Goal: Task Accomplishment & Management: Manage account settings

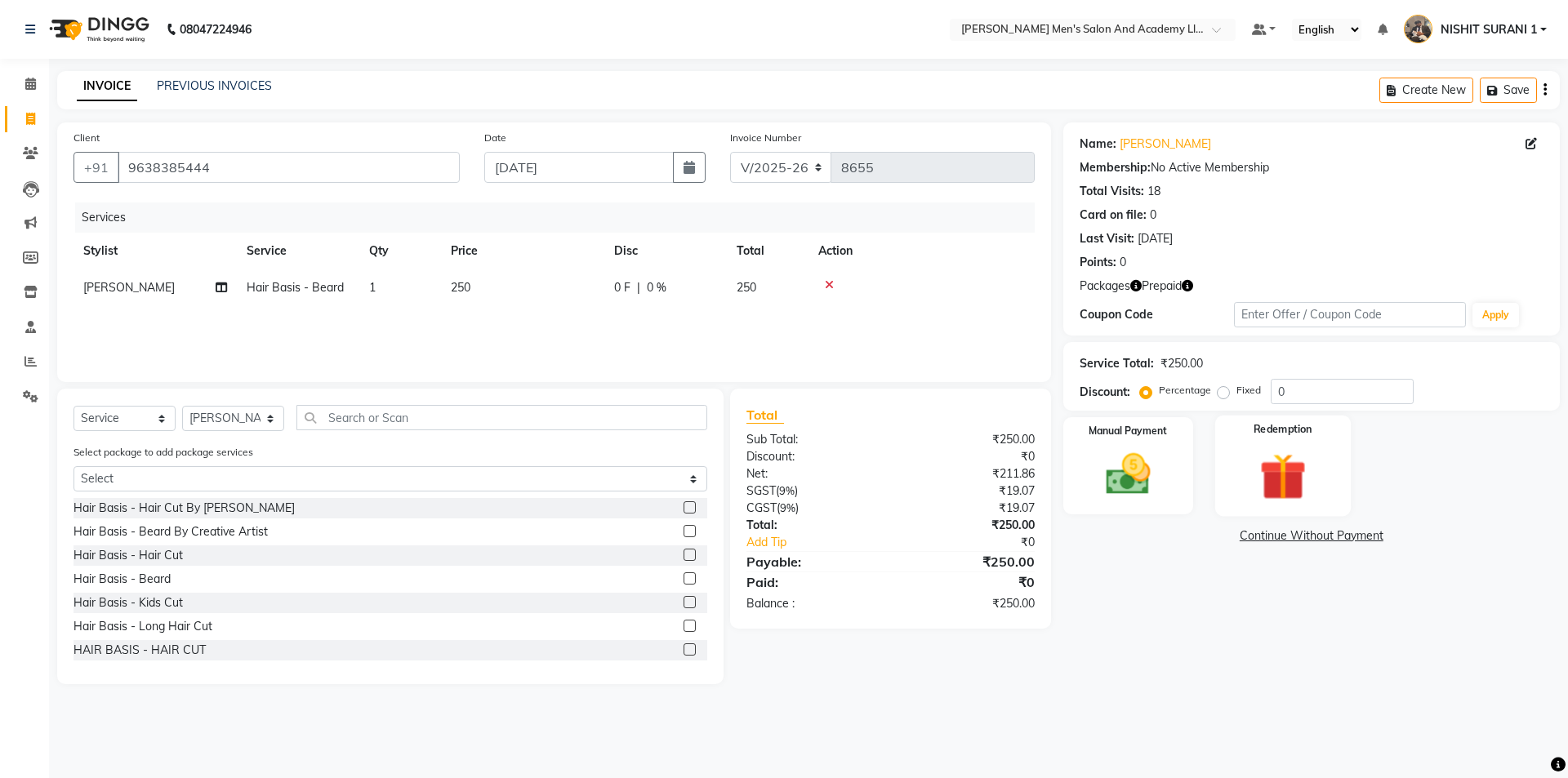
click at [1279, 458] on img at bounding box center [1283, 476] width 76 height 58
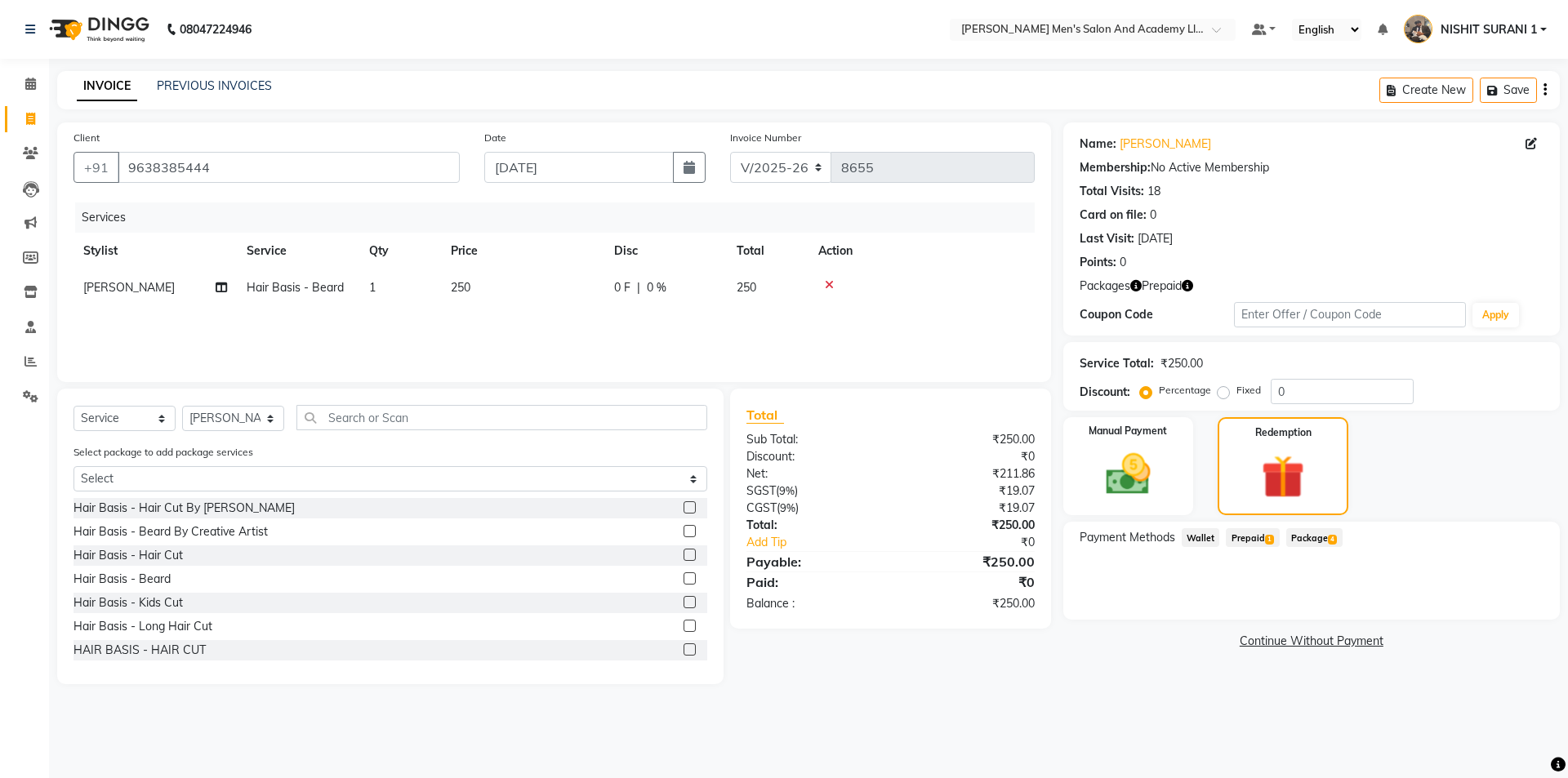
click at [1268, 533] on span "Prepaid 1" at bounding box center [1253, 537] width 53 height 19
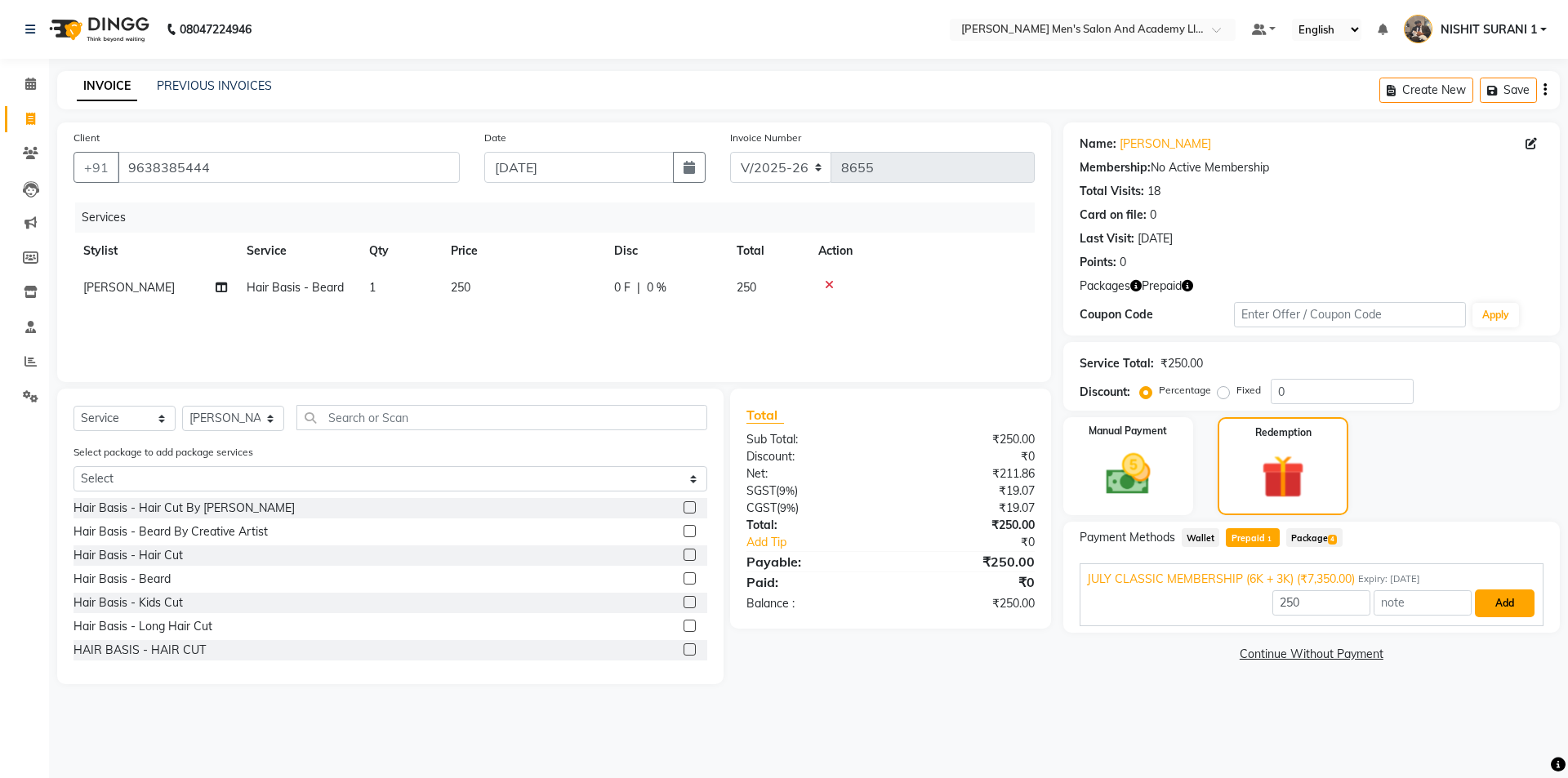
click at [1502, 596] on button "Add" at bounding box center [1505, 603] width 60 height 27
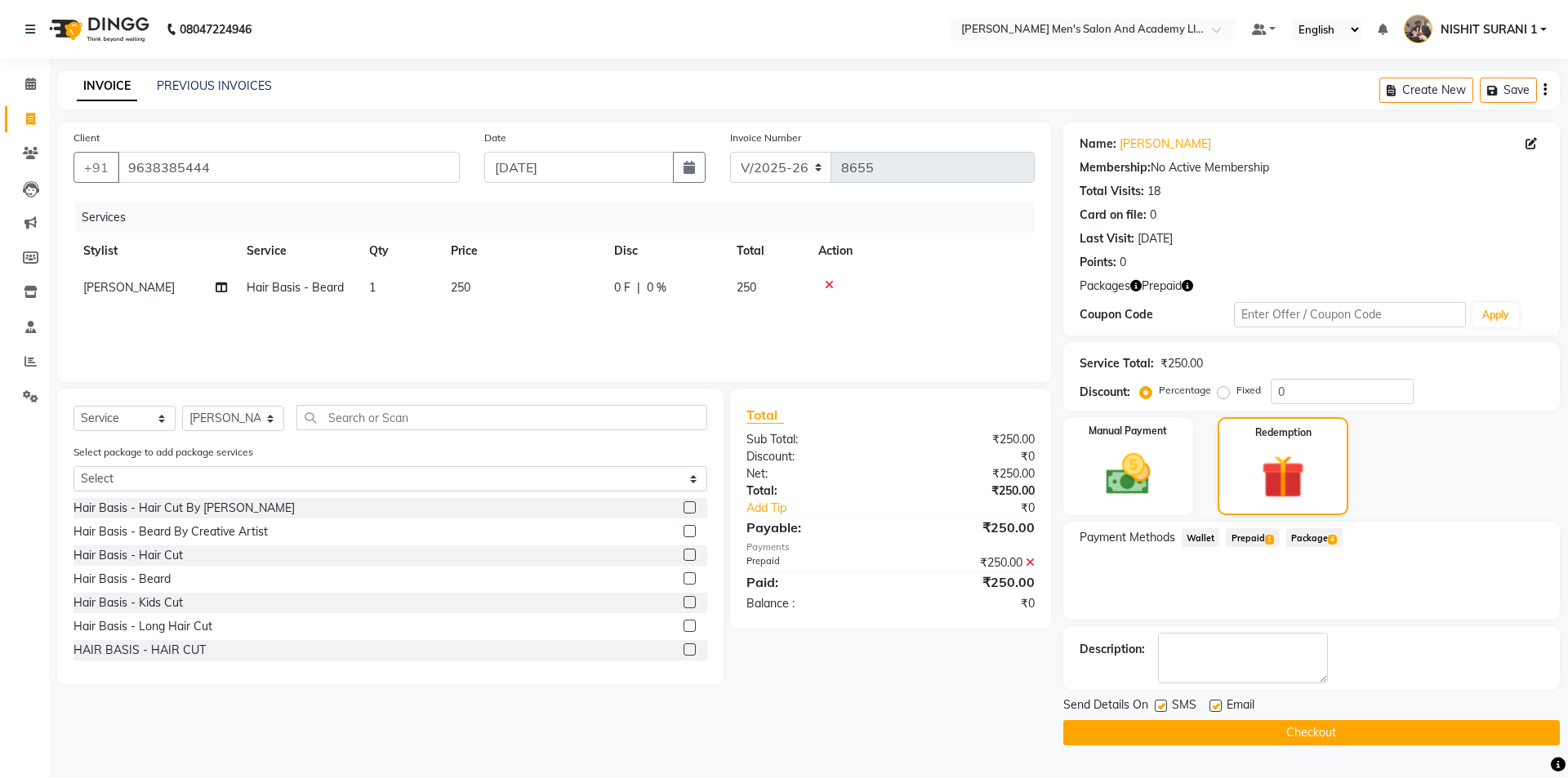
drag, startPoint x: 1211, startPoint y: 707, endPoint x: 1215, endPoint y: 718, distance: 11.7
click at [1212, 707] on label at bounding box center [1216, 705] width 12 height 12
click at [1212, 707] on input "checkbox" at bounding box center [1215, 706] width 10 height 10
checkbox input "false"
click at [1216, 720] on button "Checkout" at bounding box center [1311, 733] width 496 height 26
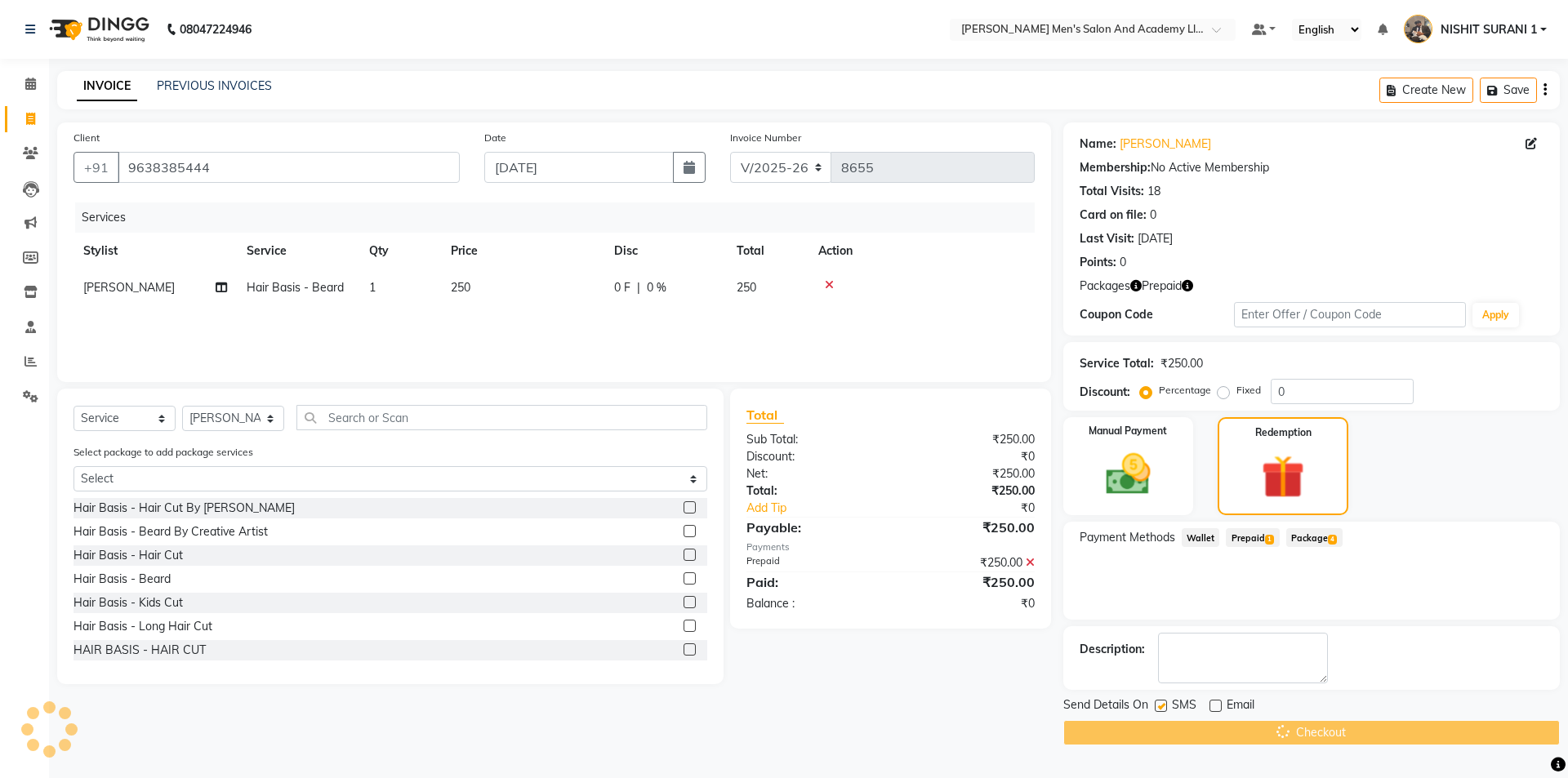
click at [1163, 709] on label at bounding box center [1161, 705] width 12 height 12
click at [1163, 709] on input "checkbox" at bounding box center [1160, 706] width 10 height 10
checkbox input "false"
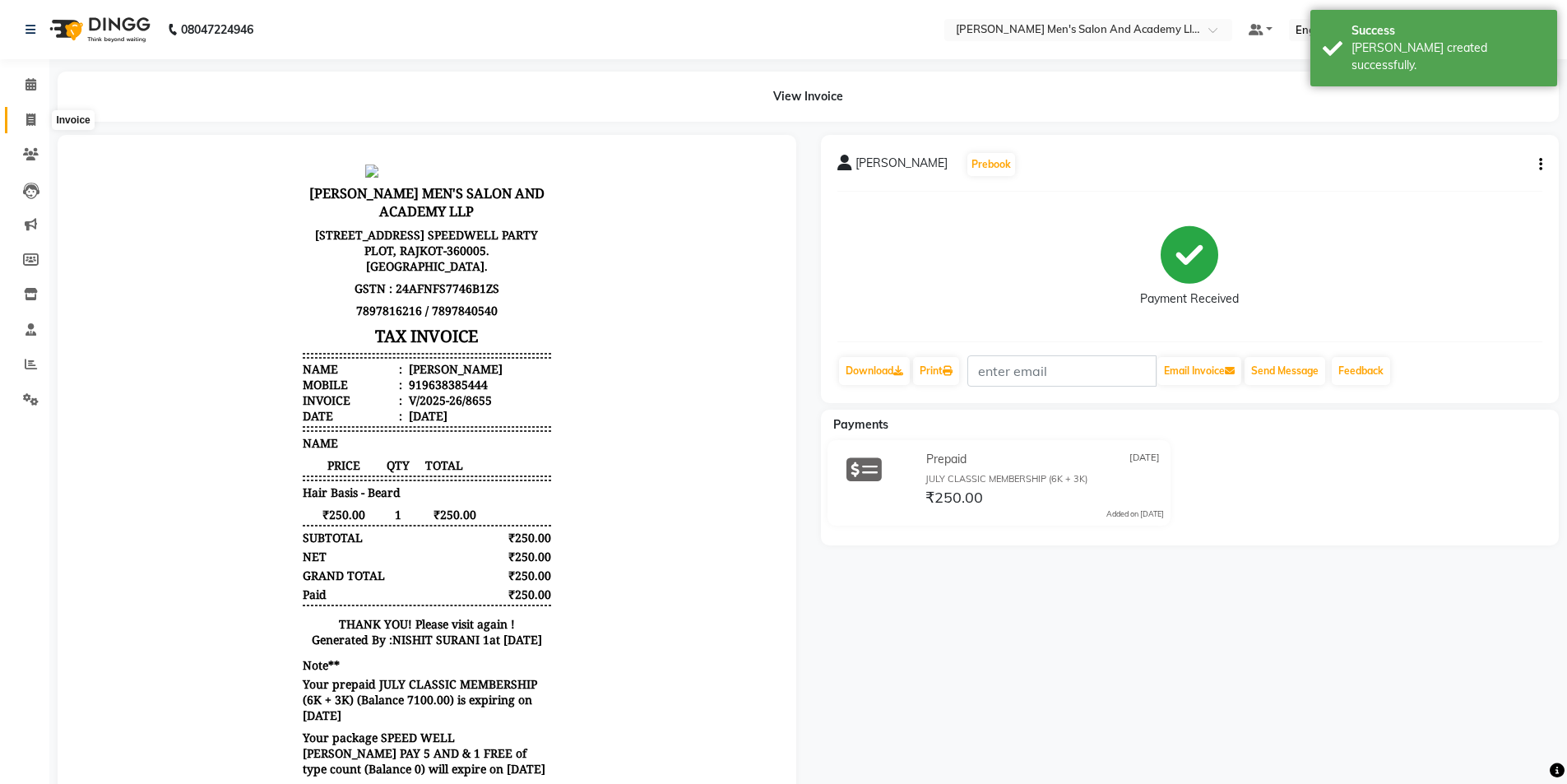
click at [20, 117] on span at bounding box center [30, 121] width 29 height 19
select select "6752"
select select "service"
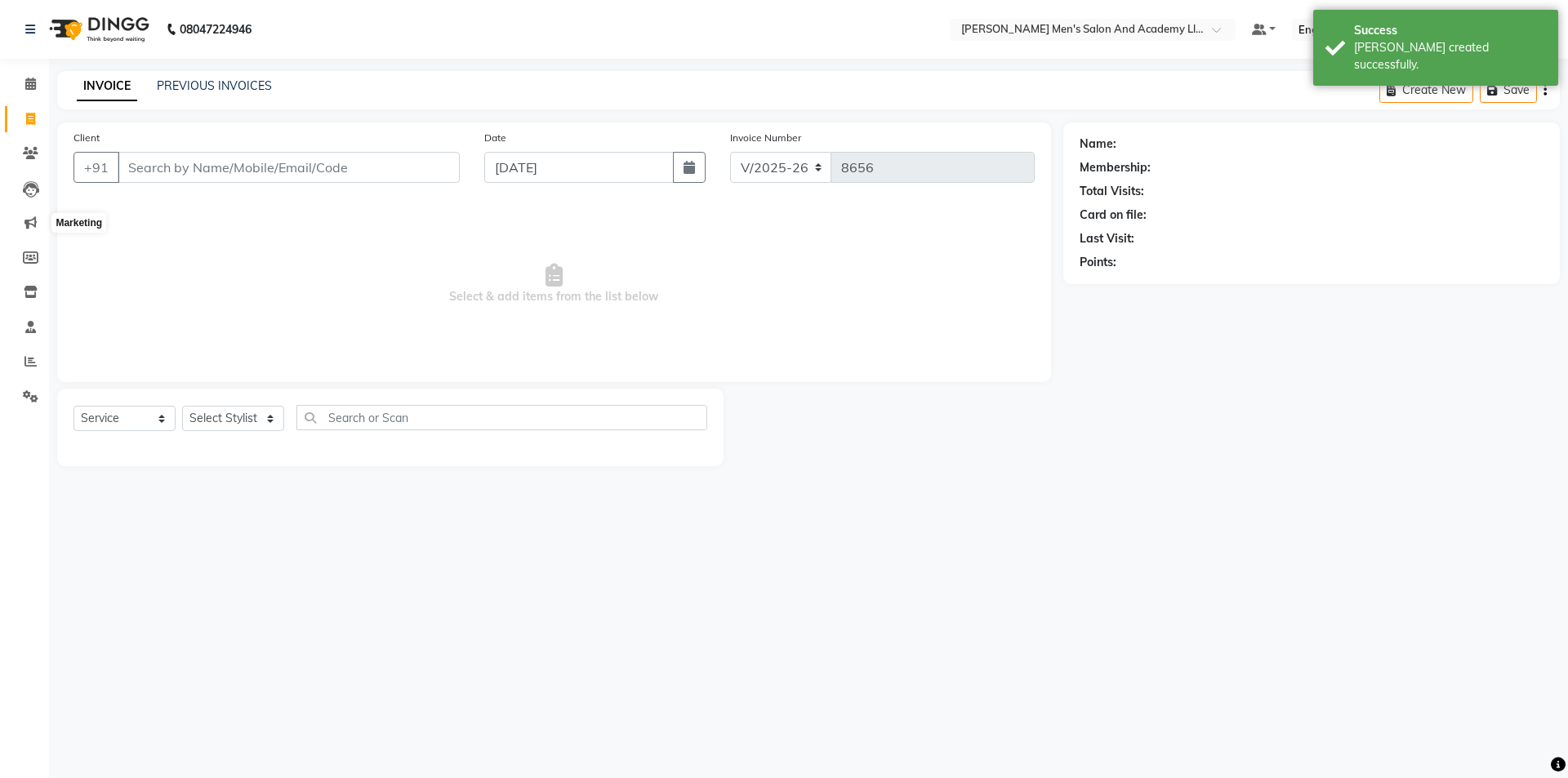
click at [27, 204] on li "Leads" at bounding box center [24, 189] width 49 height 35
click at [36, 232] on link "Marketing" at bounding box center [25, 223] width 39 height 27
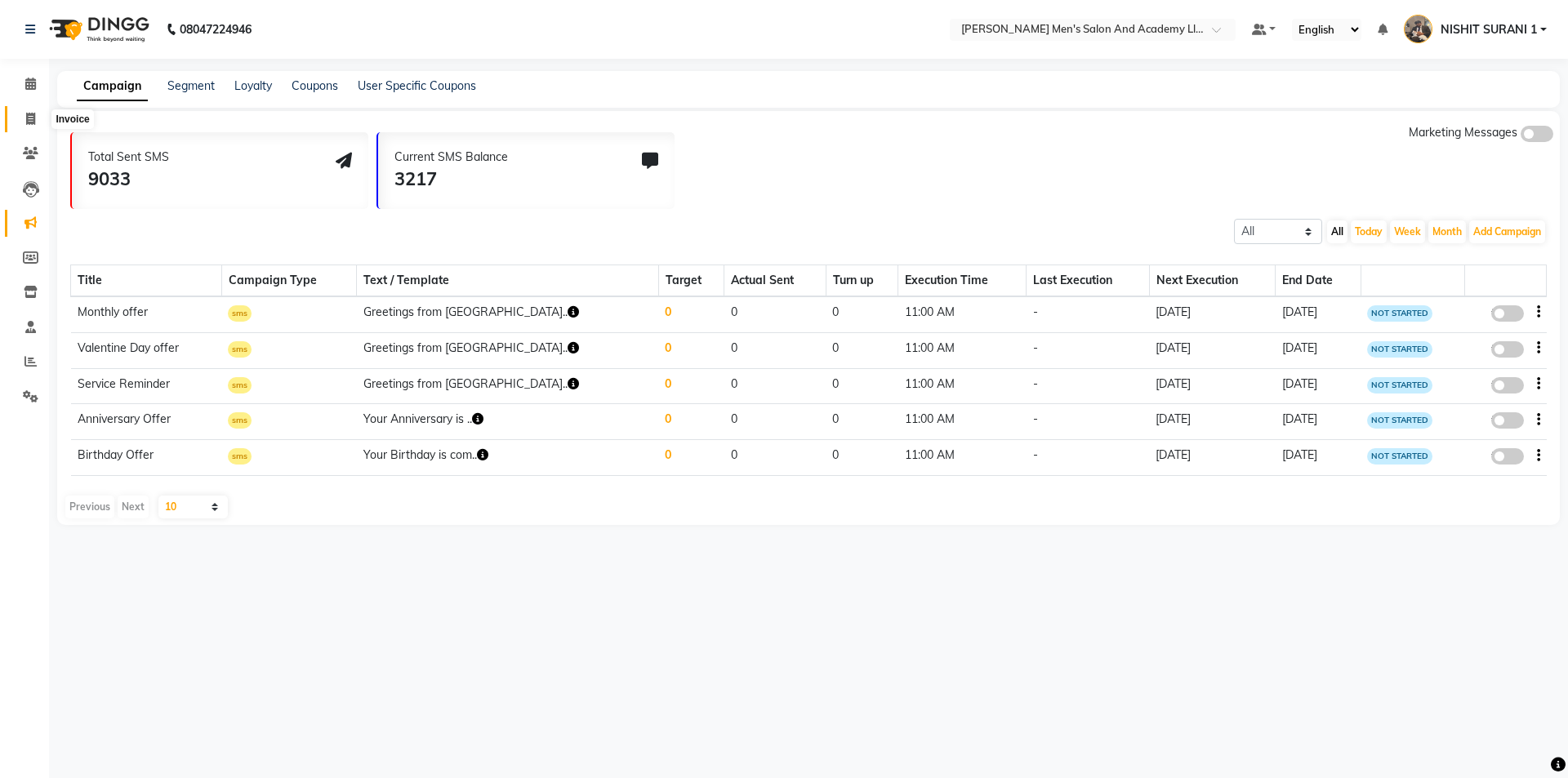
click at [20, 115] on span at bounding box center [30, 120] width 28 height 19
select select "service"
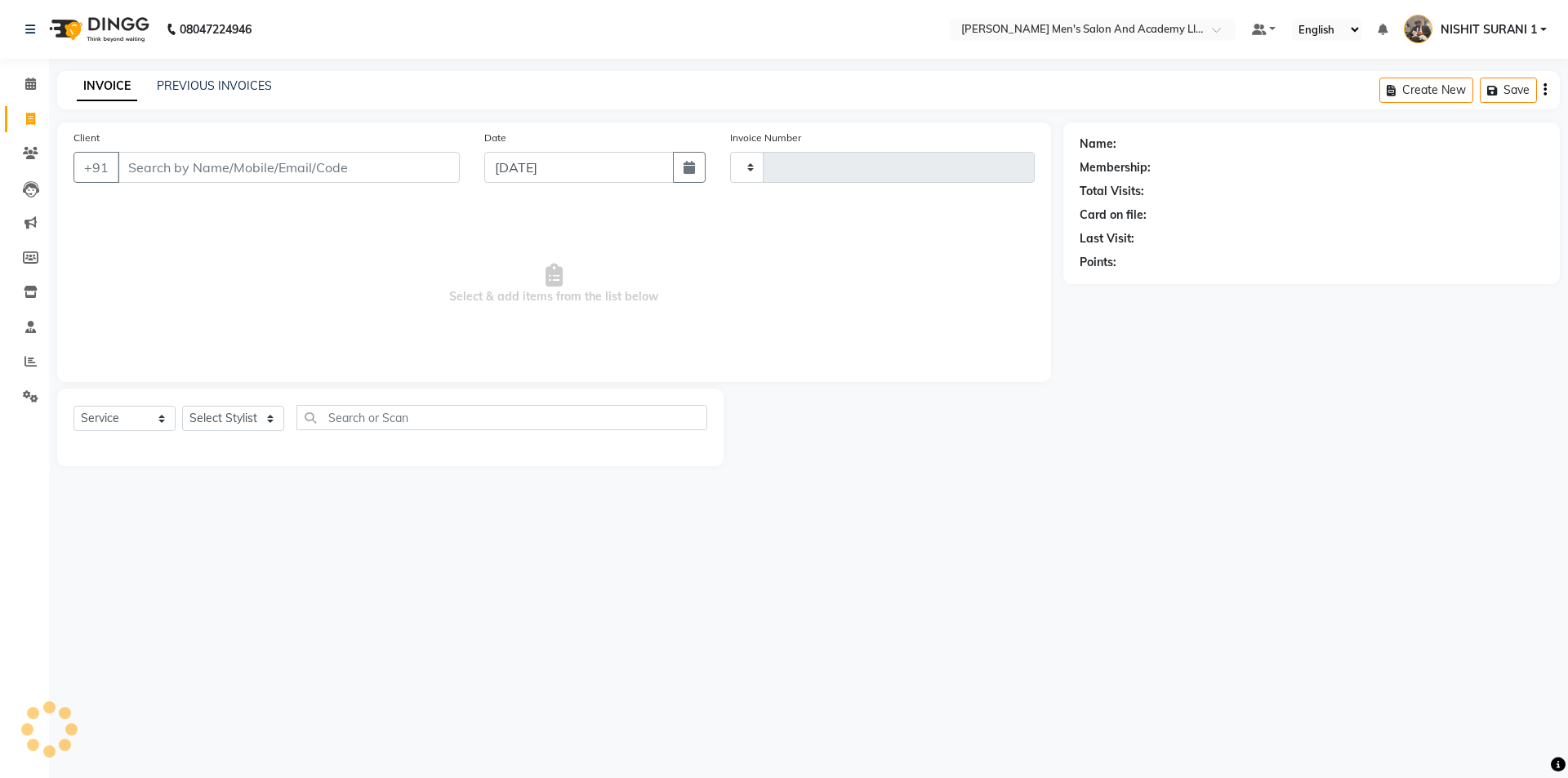
type input "8656"
select select "6752"
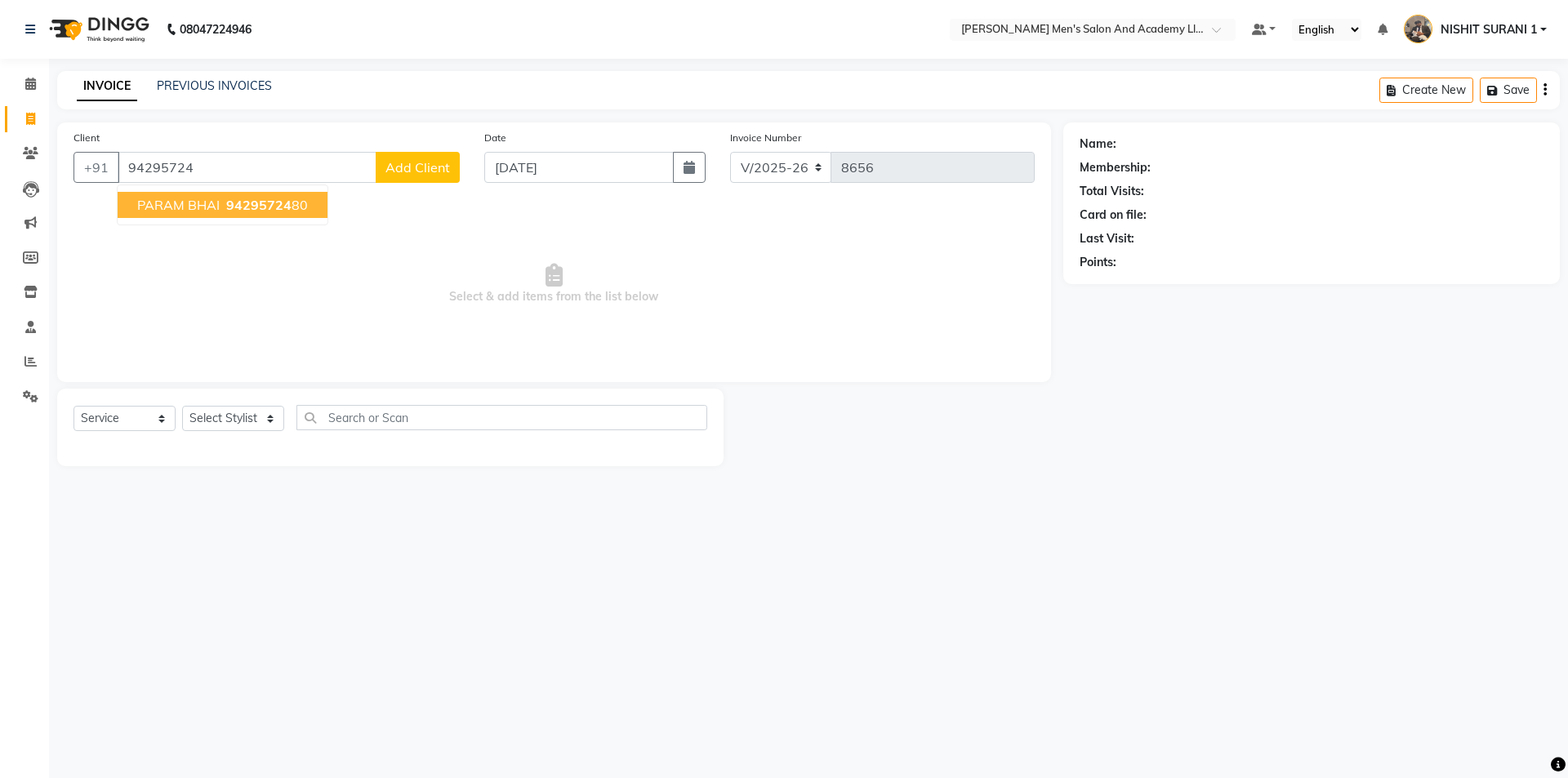
click at [255, 204] on span "94295724" at bounding box center [259, 205] width 65 height 16
type input "9429572480"
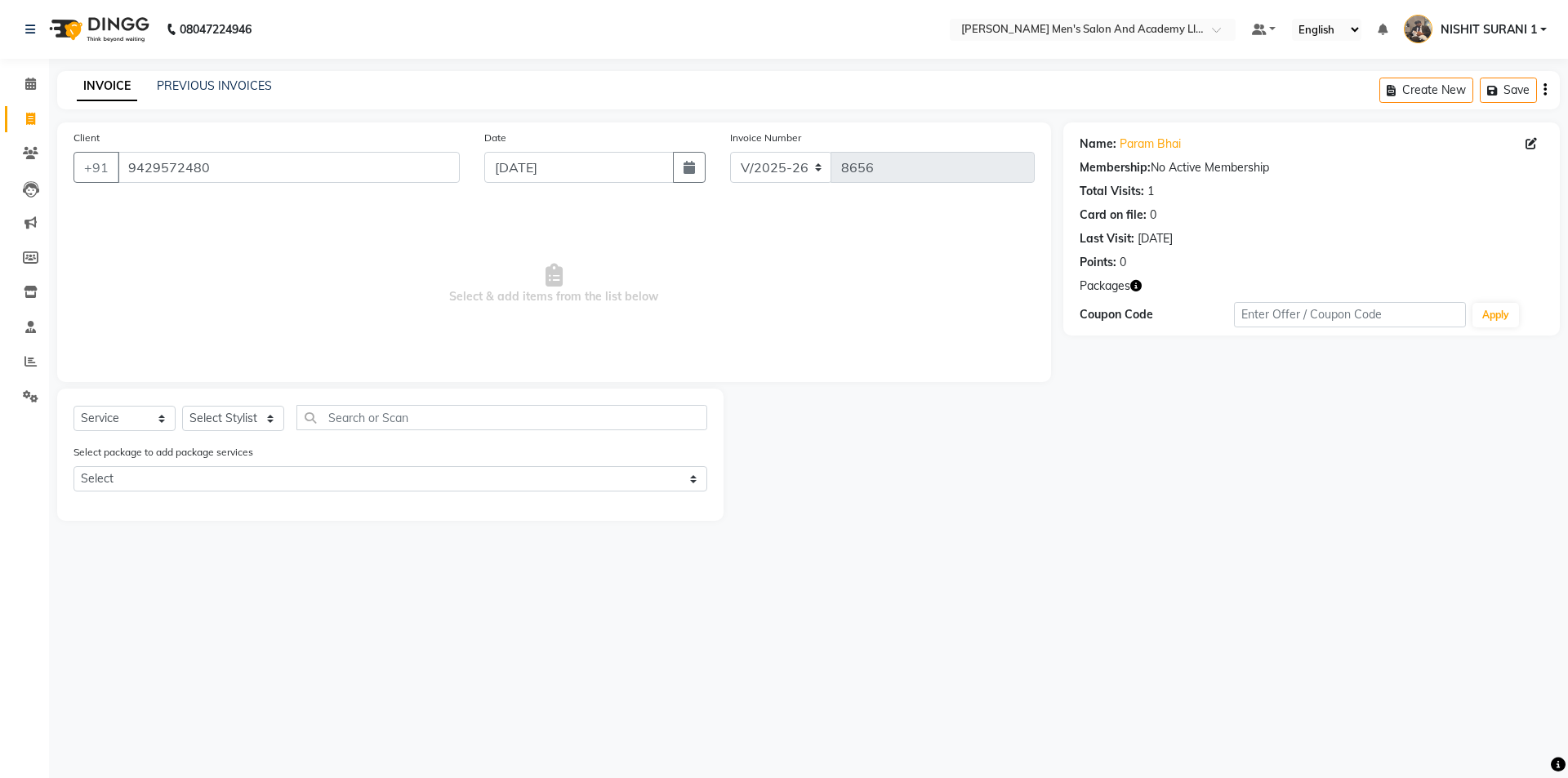
click at [1143, 277] on div "Name: Param Bhai Membership: No Active Membership Total Visits: 1 Card on file:…" at bounding box center [1311, 229] width 496 height 213
click at [1140, 281] on icon "button" at bounding box center [1135, 285] width 11 height 11
click at [866, 253] on span "Select & add items from the list below" at bounding box center [554, 284] width 961 height 163
click at [267, 425] on select "Select Stylist AADITYA SOLANKI ABHAY PARMAR AJAY SEN ANKUSH SEN ASHISH VAGHELA …" at bounding box center [232, 418] width 102 height 26
select select "83022"
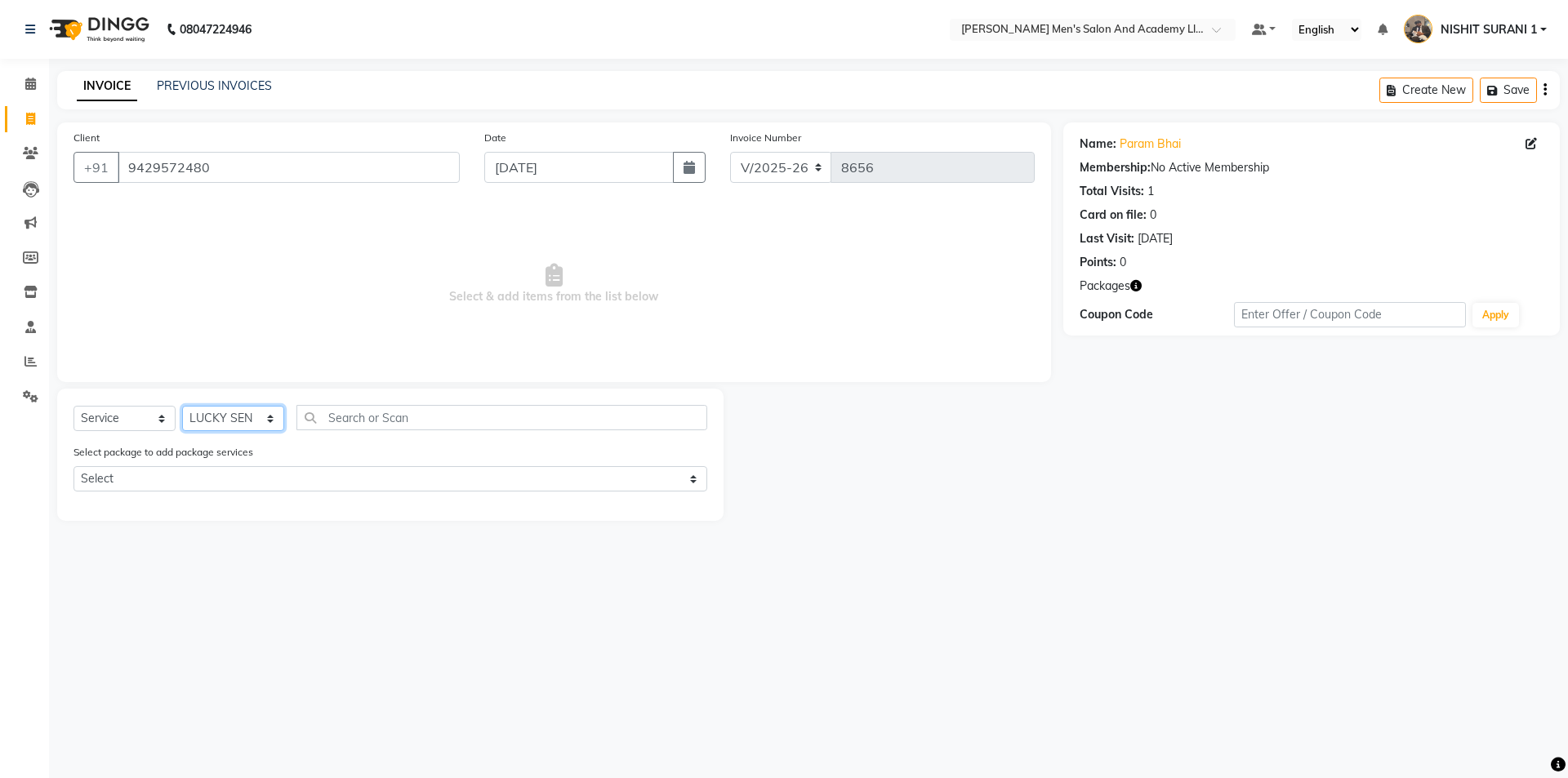
click at [182, 405] on select "Select Stylist AADITYA SOLANKI ABHAY PARMAR AJAY SEN ANKUSH SEN ASHISH VAGHELA …" at bounding box center [232, 418] width 102 height 26
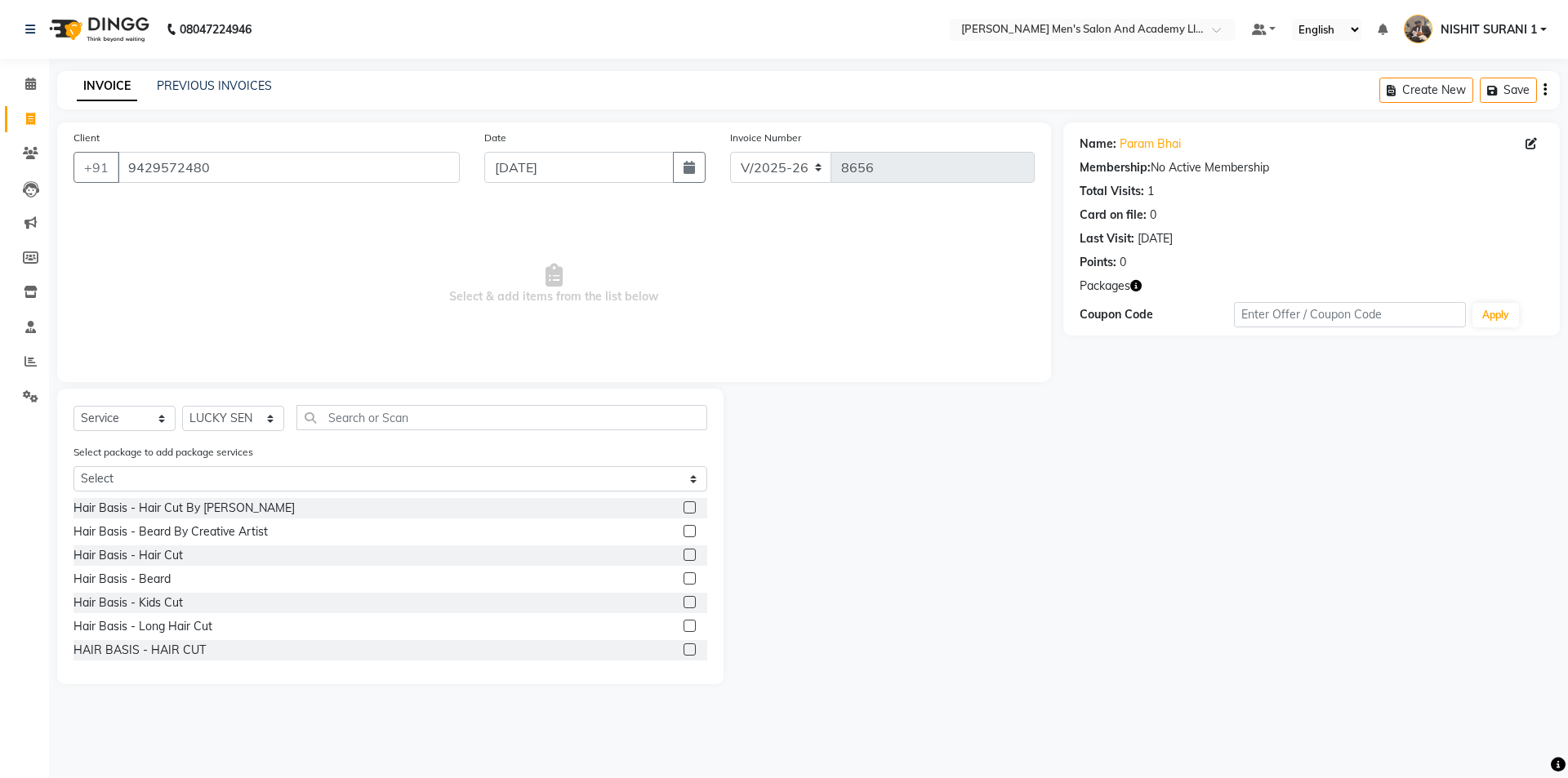
click at [271, 456] on div "Select package to add package services Select MAVDI DEAR PACKAGE ( 6 HAIR CUT)" at bounding box center [390, 470] width 658 height 55
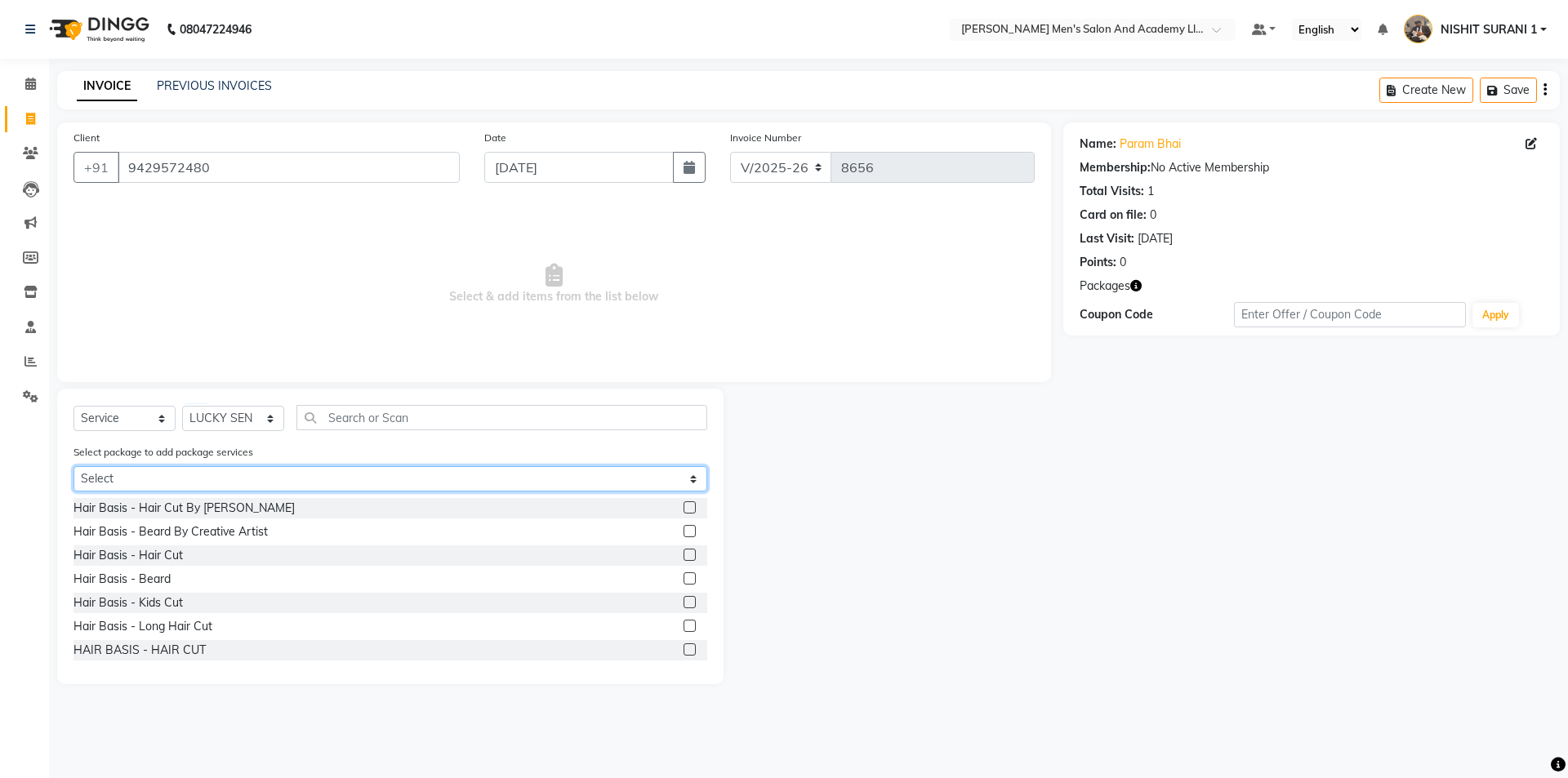
click at [271, 470] on select "Select MAVDI DEAR PACKAGE ( 6 HAIR CUT)" at bounding box center [390, 479] width 634 height 26
click at [74, 466] on select "Select MAVDI DEAR PACKAGE ( 6 HAIR CUT)" at bounding box center [390, 479] width 634 height 26
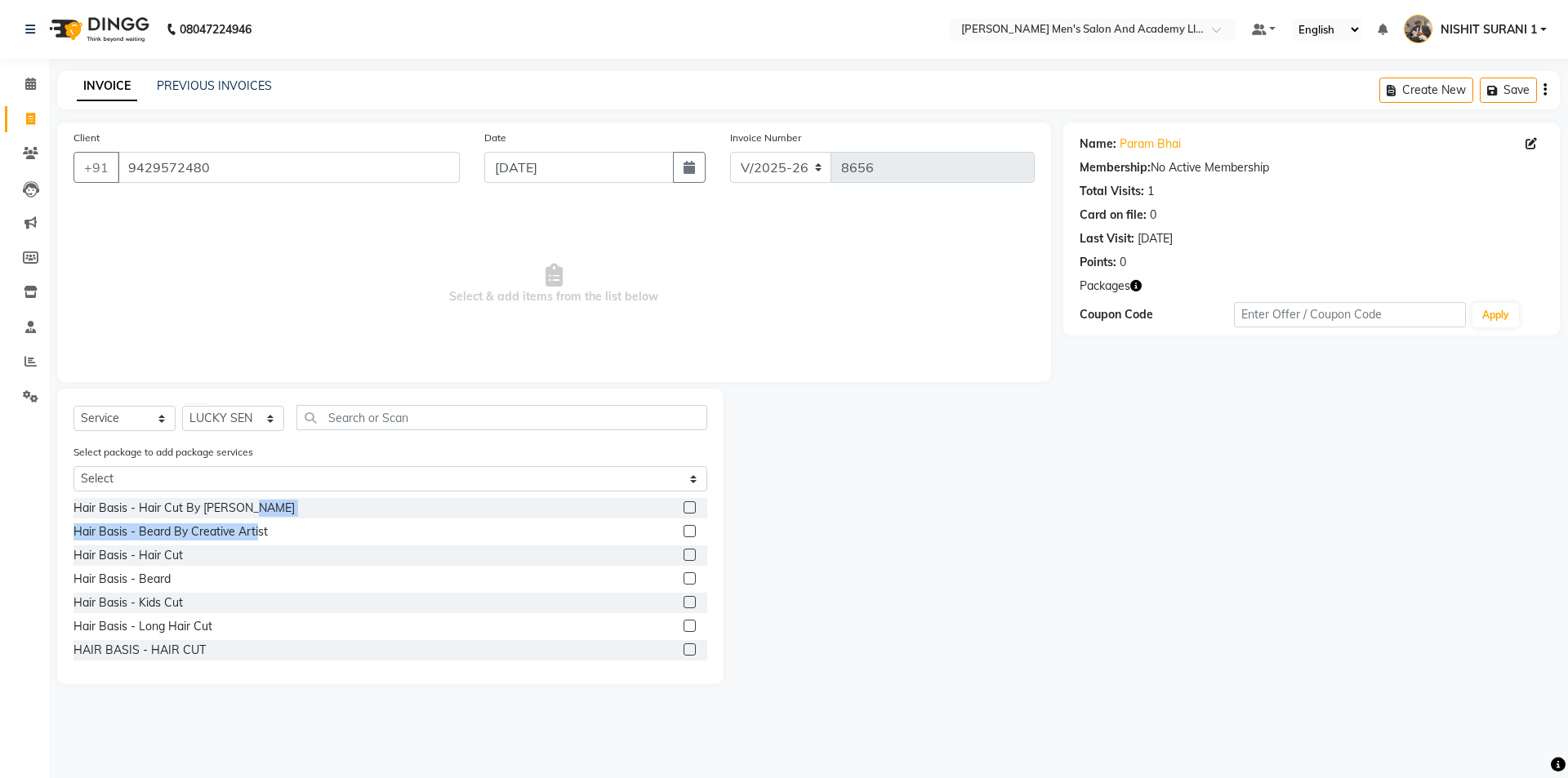
click at [256, 518] on div "Hair Basis - Hair Cut By Sandy Bavaliya Hair Basis - Beard By Creative Artist H…" at bounding box center [390, 579] width 634 height 163
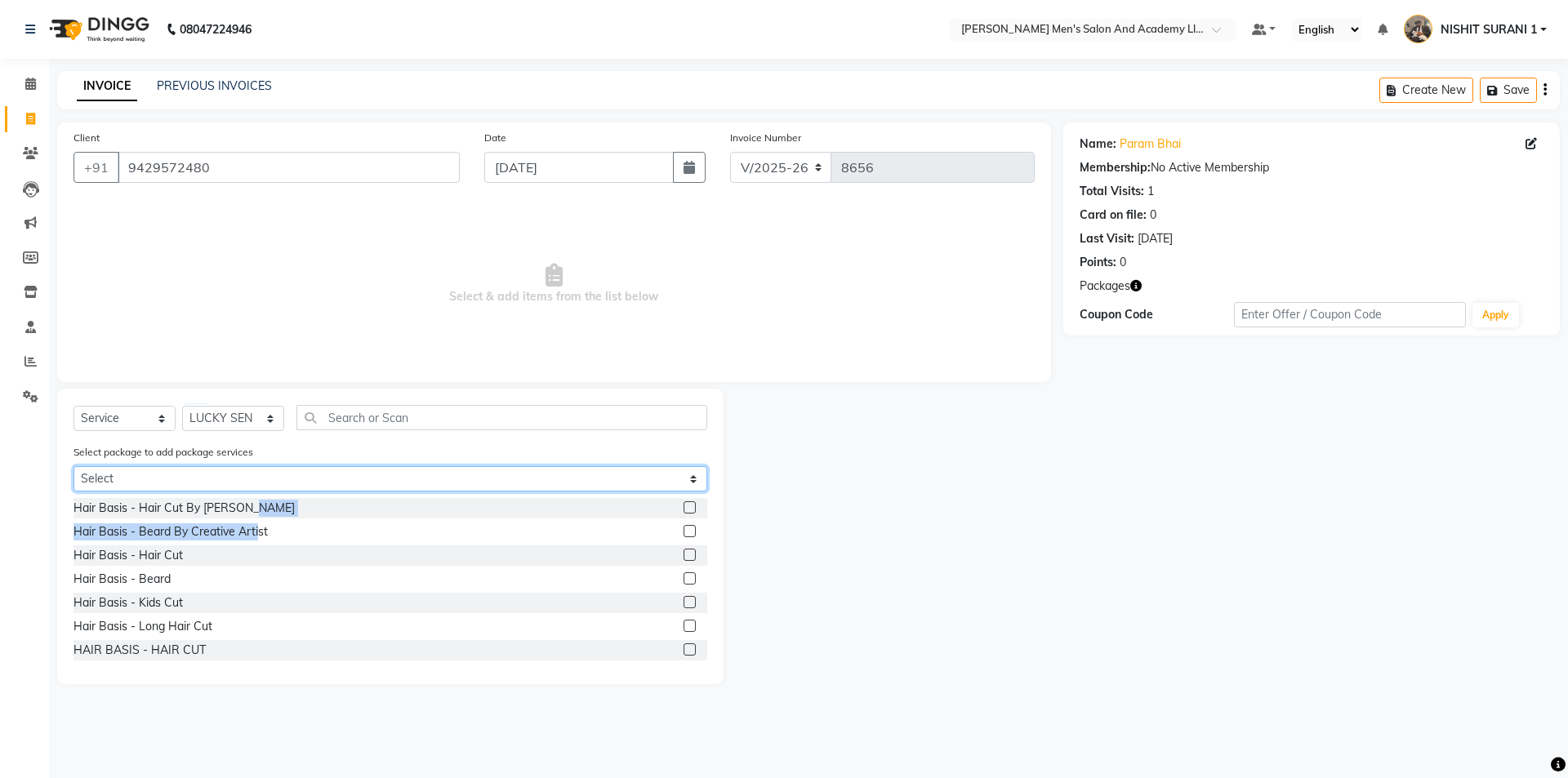
click at [255, 482] on select "Select MAVDI DEAR PACKAGE ( 6 HAIR CUT)" at bounding box center [390, 479] width 634 height 26
select select "1: Object"
click at [74, 466] on select "Select MAVDI DEAR PACKAGE ( 6 HAIR CUT)" at bounding box center [390, 479] width 634 height 26
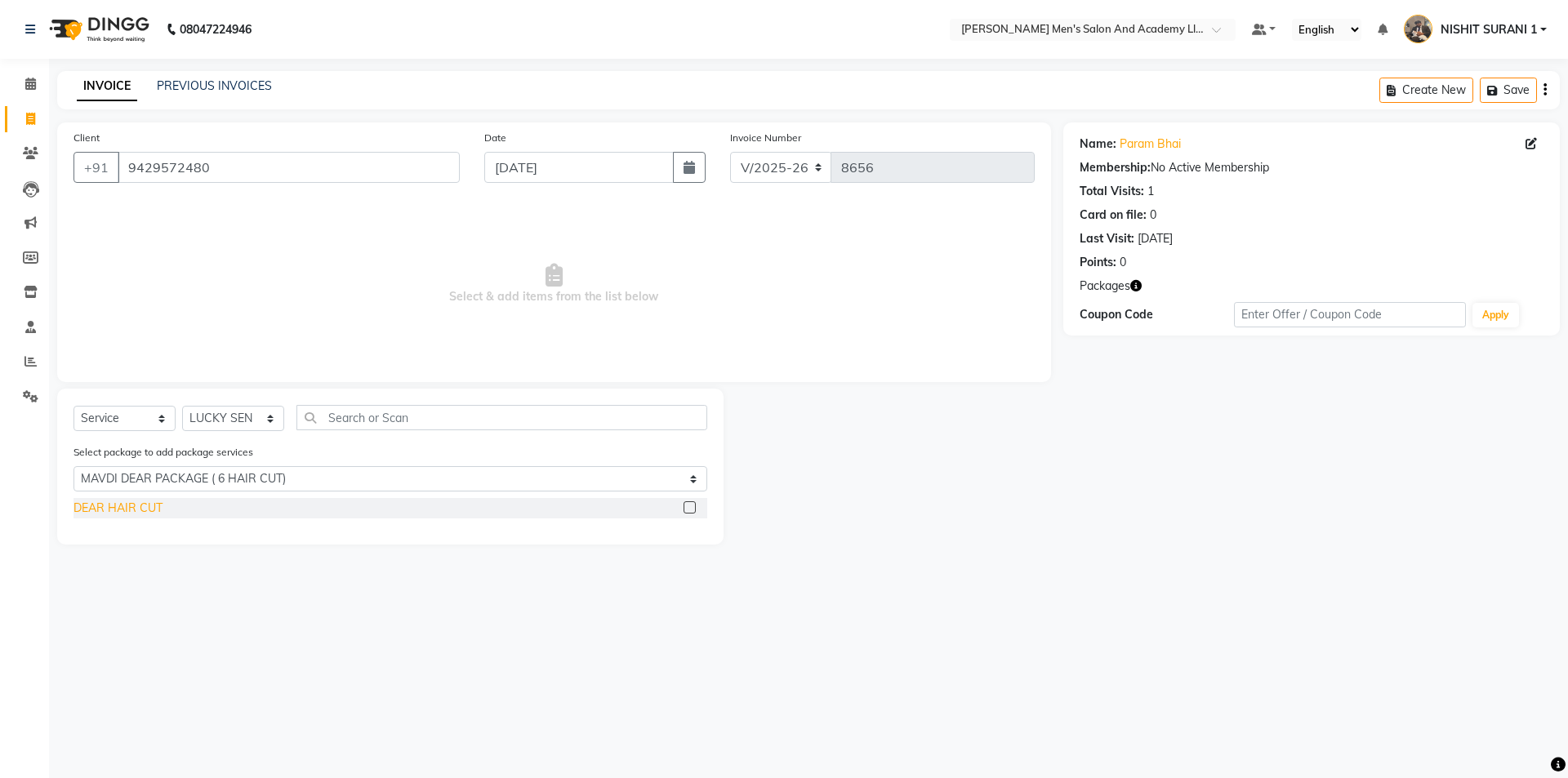
click at [155, 510] on div "DEAR HAIR CUT" at bounding box center [118, 508] width 89 height 17
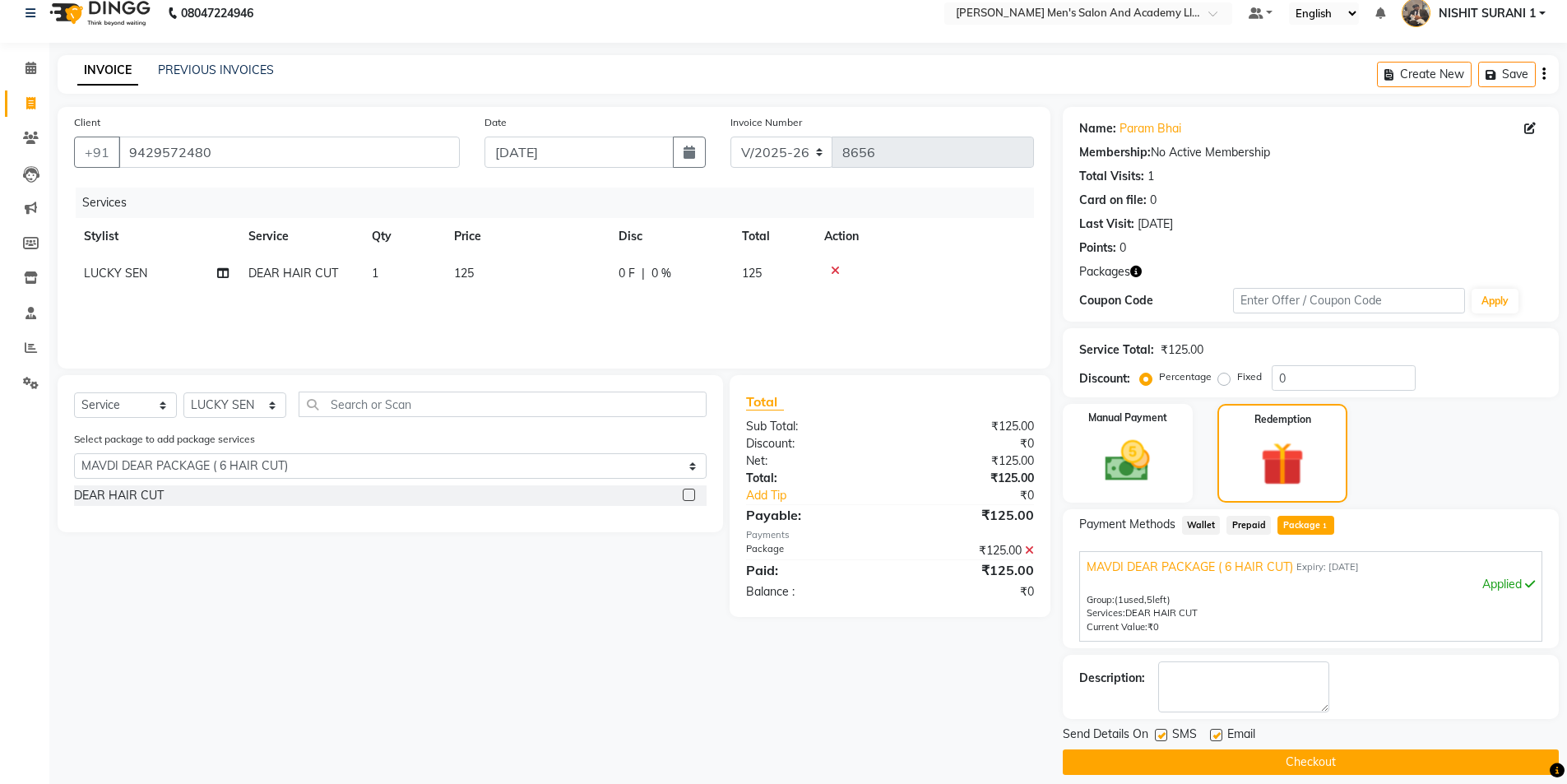
scroll to position [32, 0]
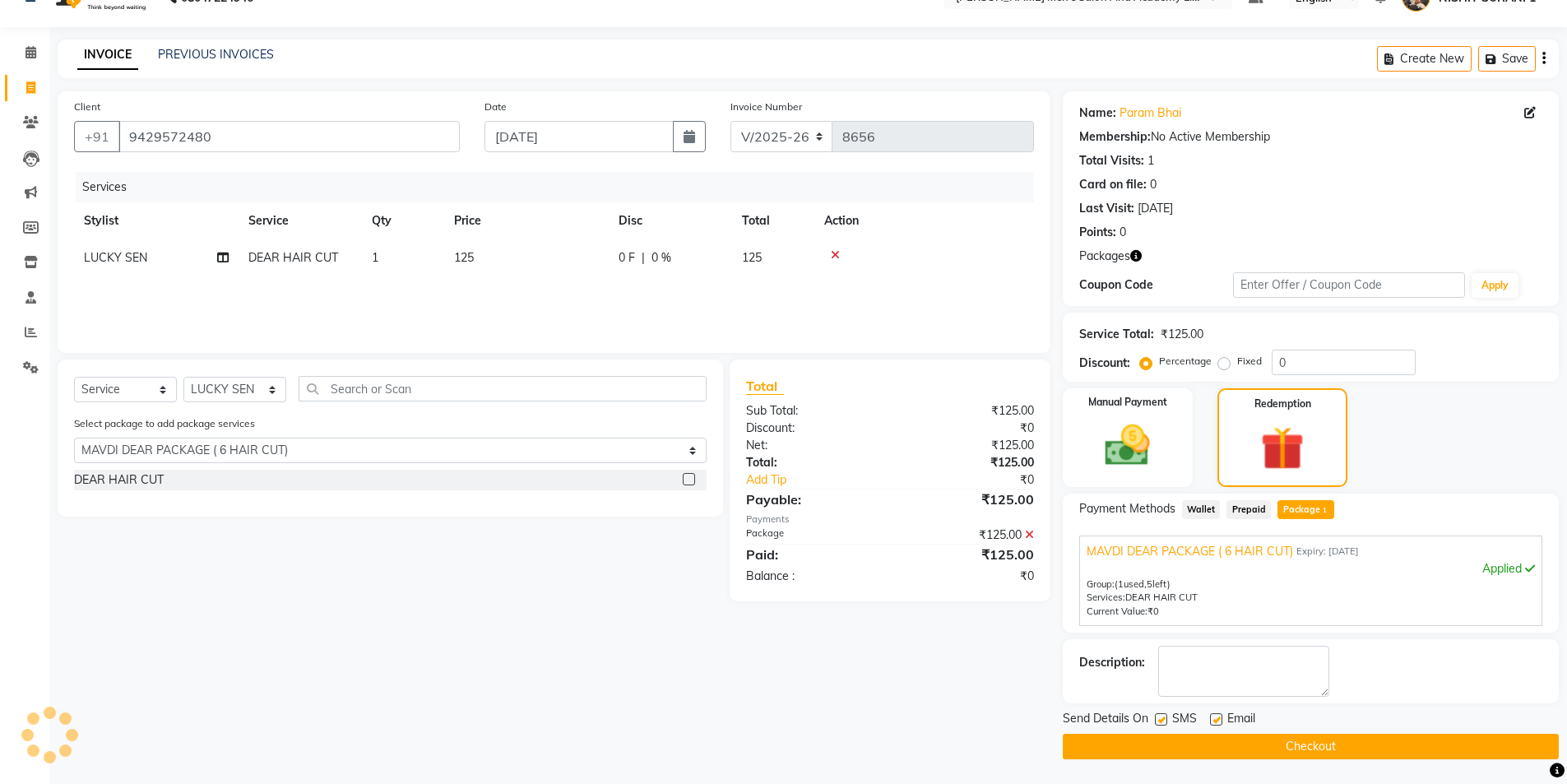
click at [839, 250] on icon at bounding box center [835, 255] width 9 height 11
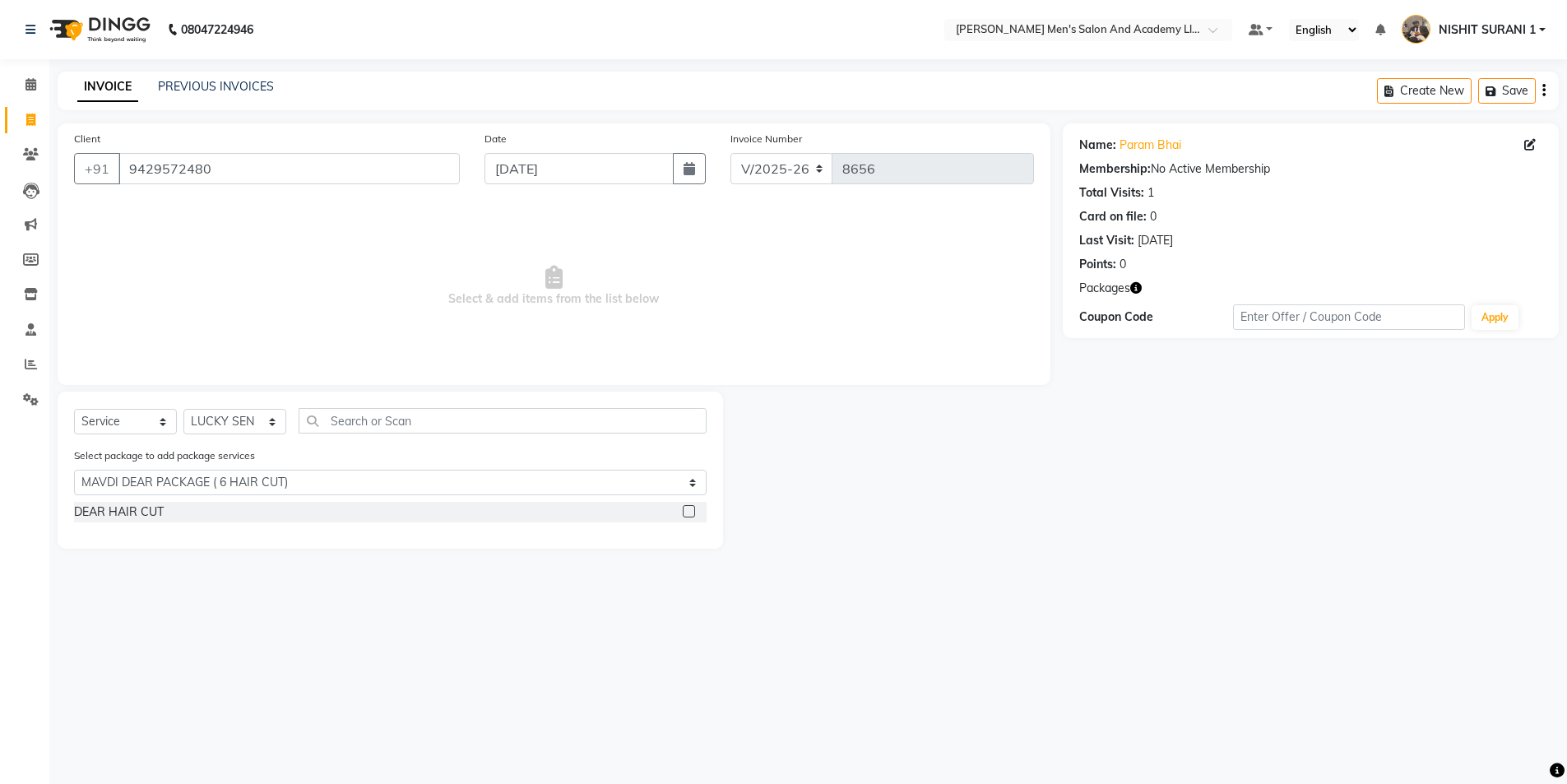
scroll to position [0, 0]
click at [149, 515] on div "DEAR HAIR CUT" at bounding box center [119, 512] width 90 height 17
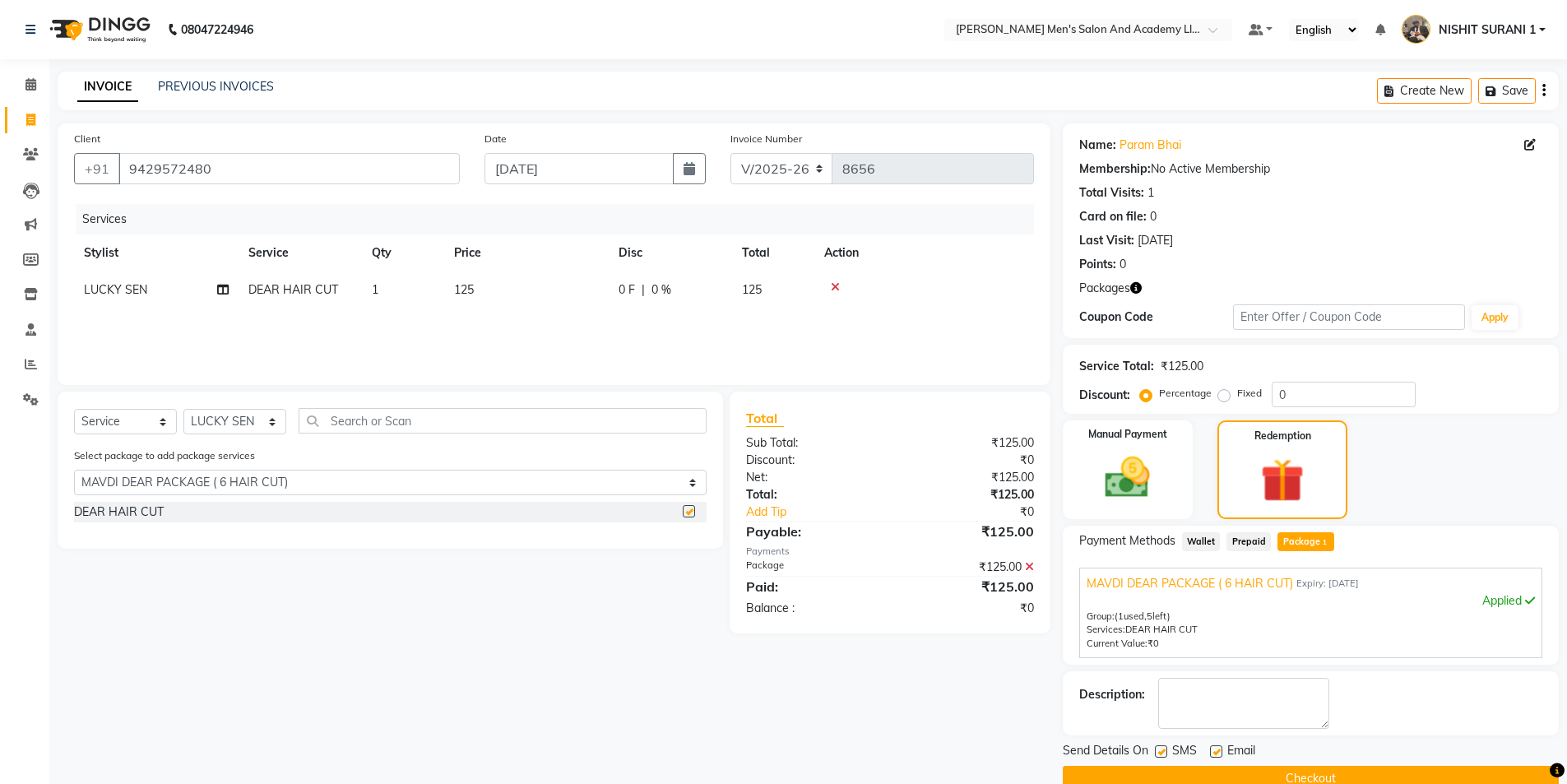
checkbox input "false"
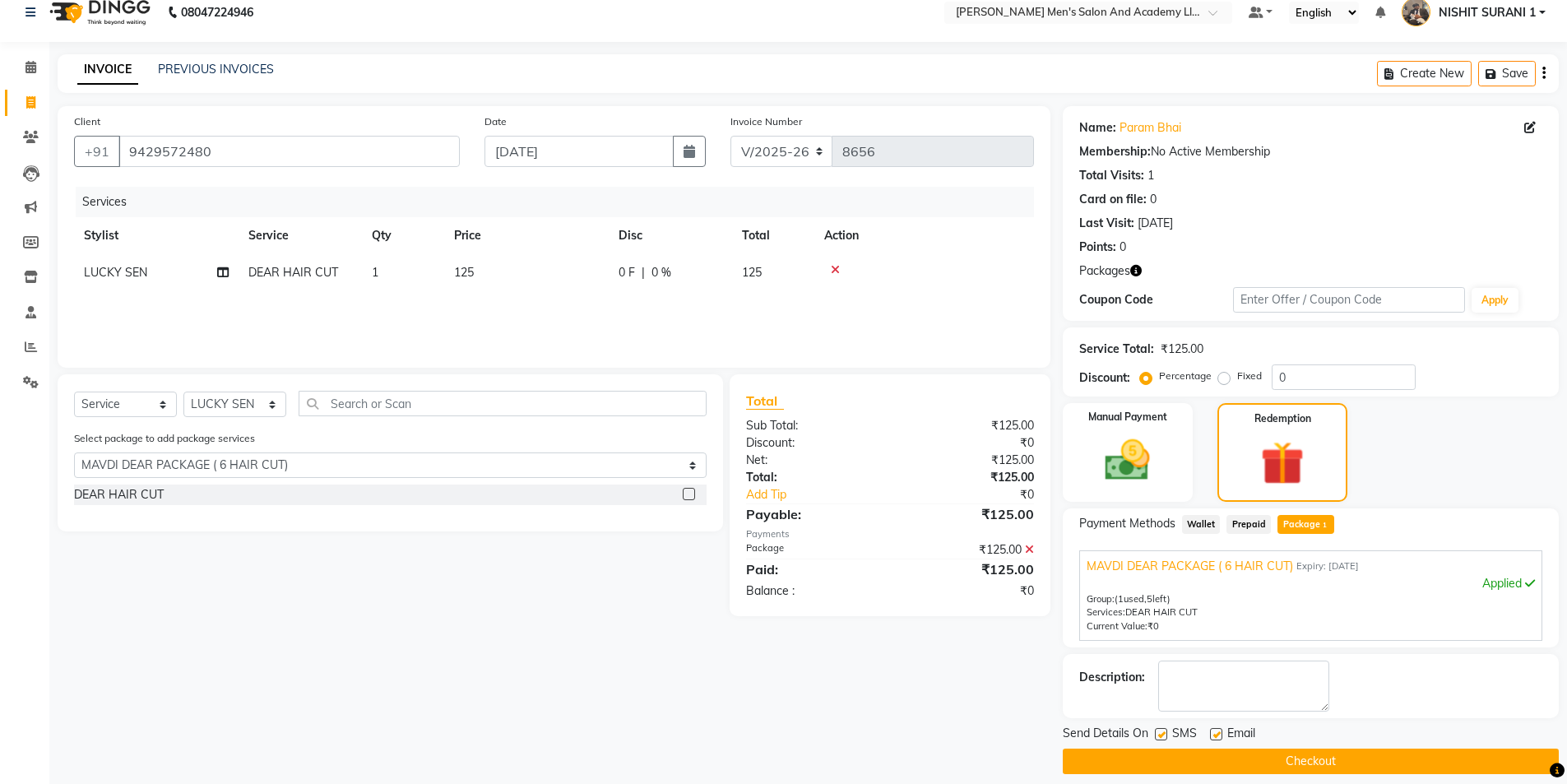
scroll to position [32, 0]
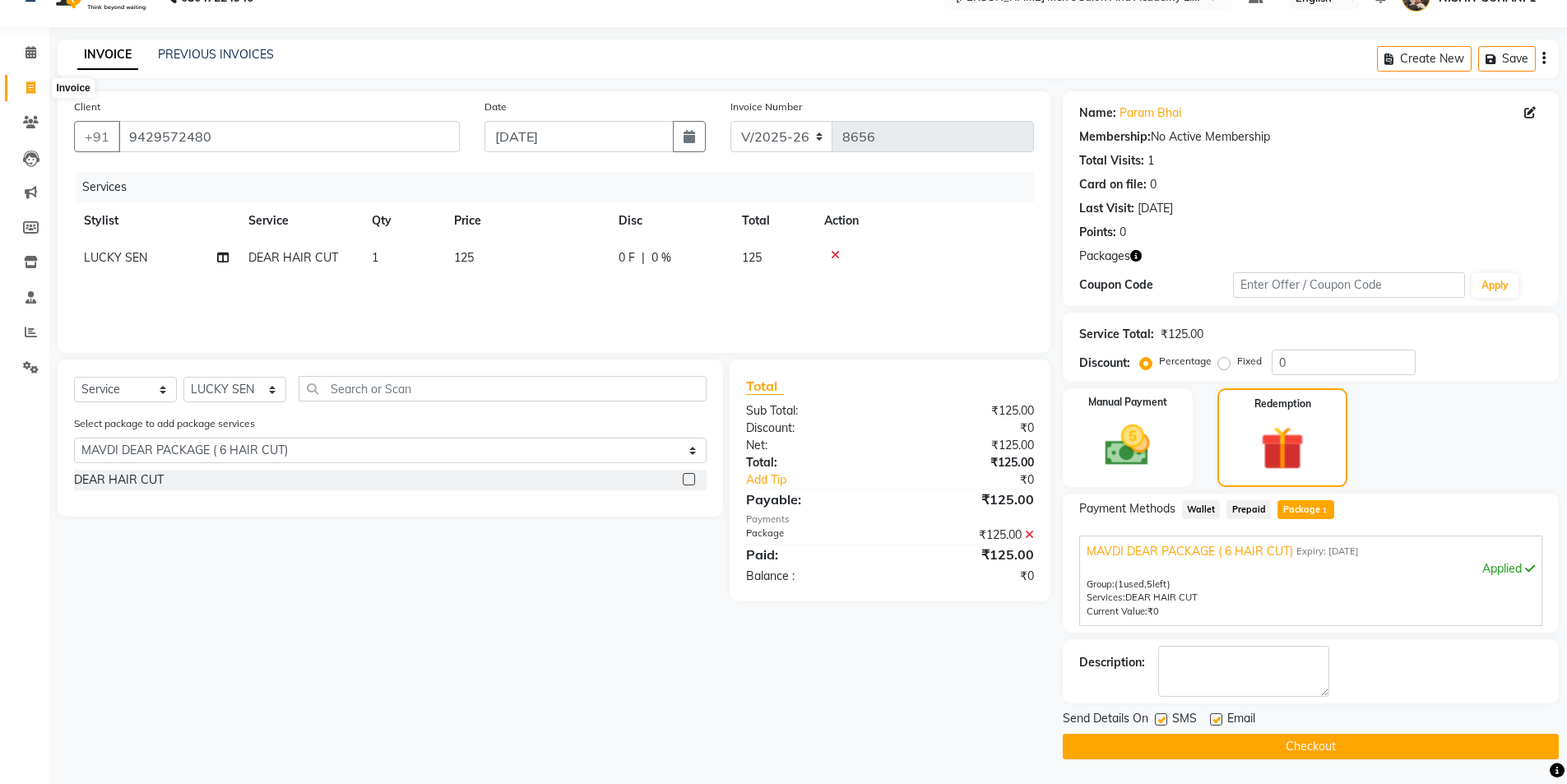
click at [36, 85] on span at bounding box center [30, 88] width 29 height 19
select select "service"
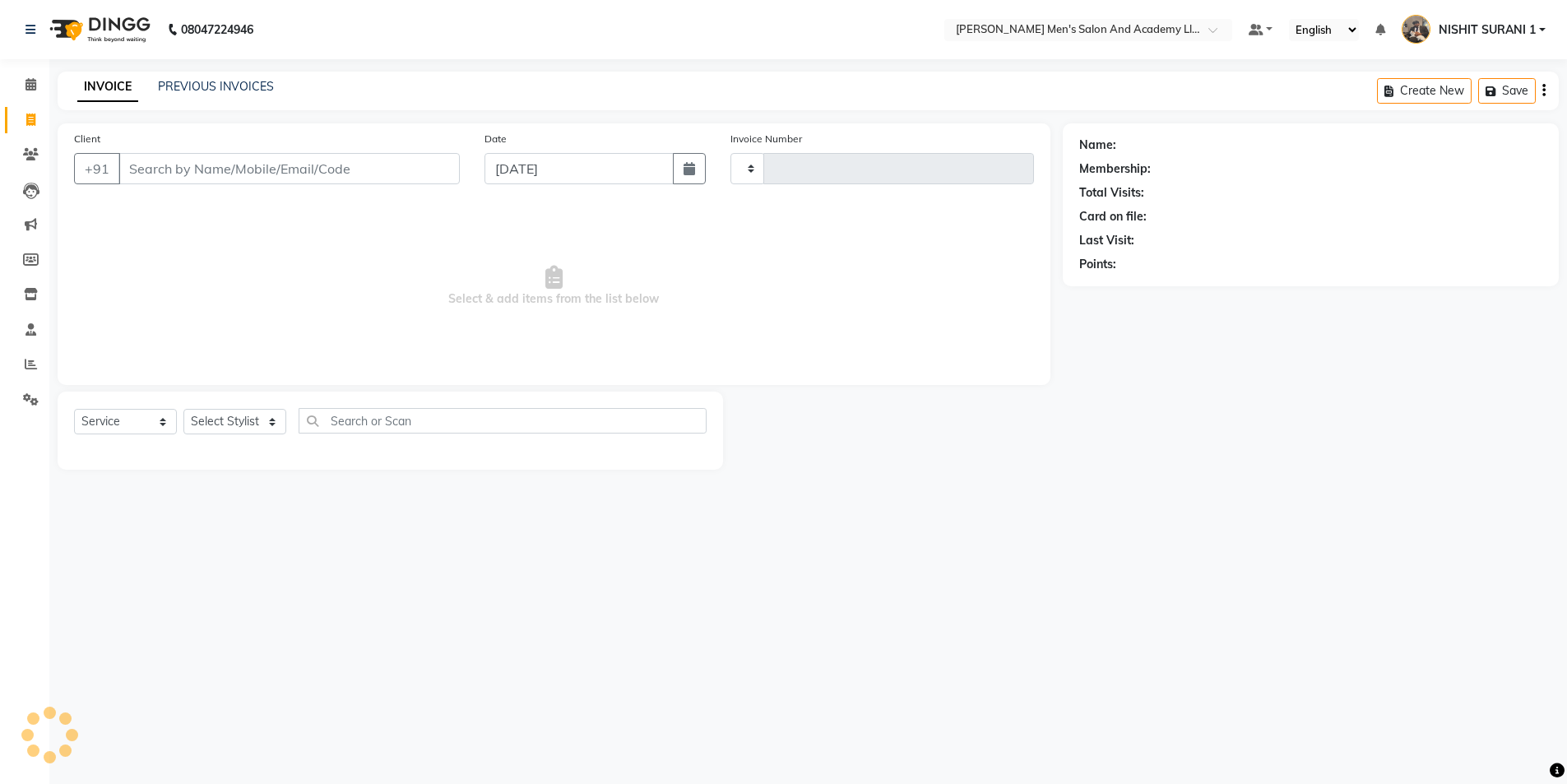
scroll to position [0, 0]
type input "8656"
select select "6752"
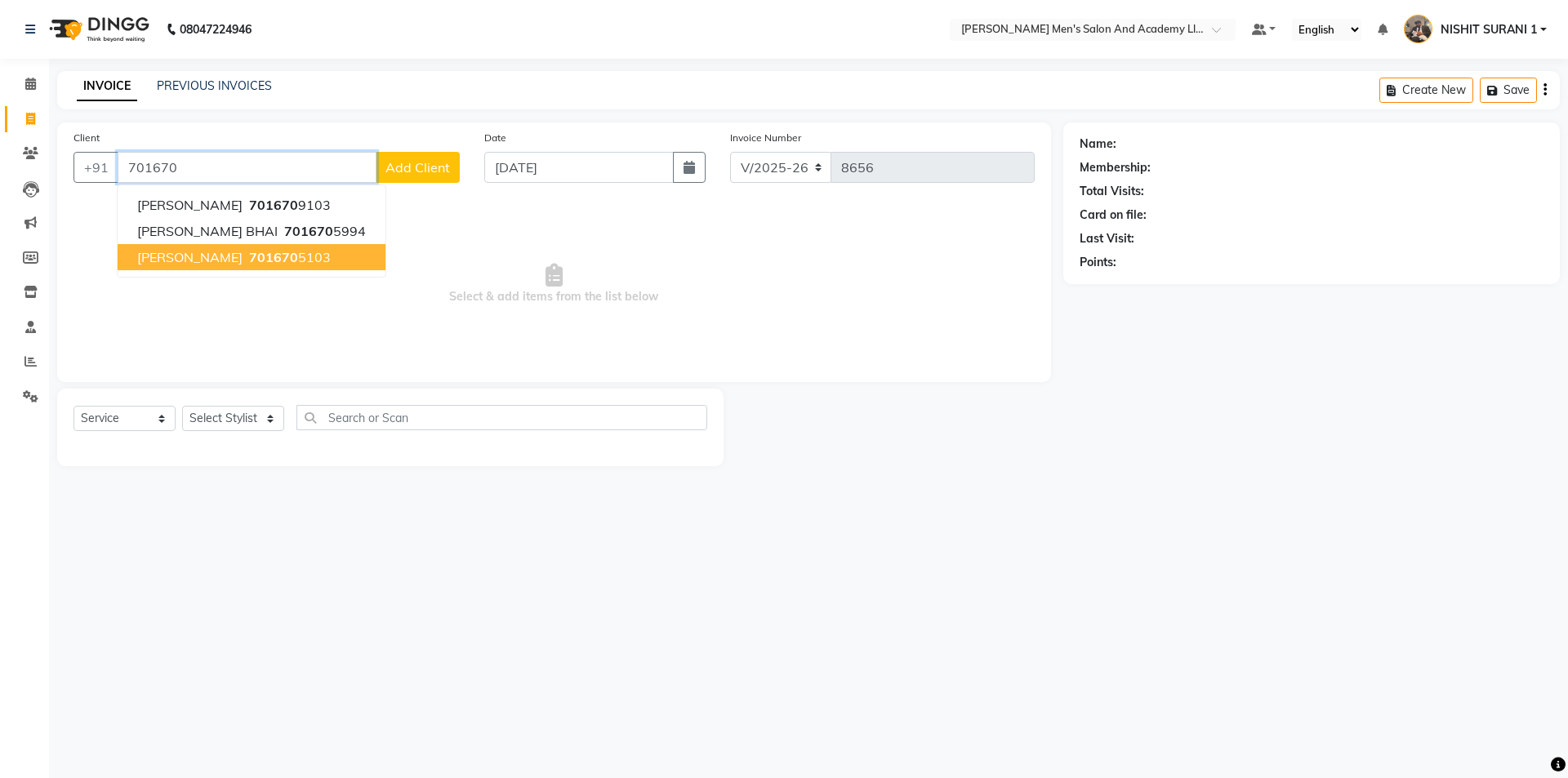
click at [284, 258] on ngb-highlight "701670 5103" at bounding box center [288, 257] width 85 height 16
type input "7016705103"
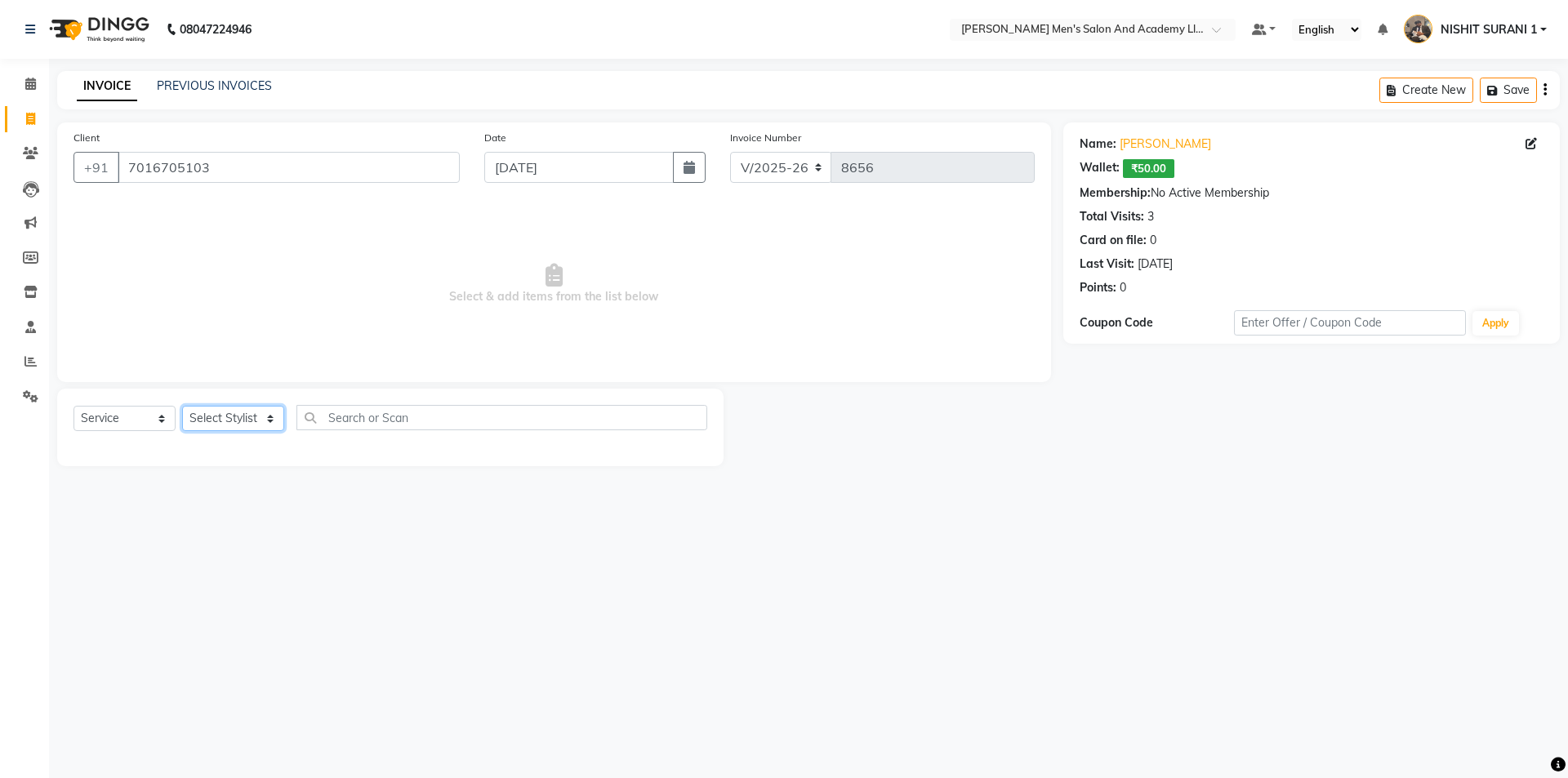
click at [249, 419] on select "Select Stylist AADITYA SOLANKI ABHAY PARMAR AJAY SEN ANKUSH SEN ASHISH VAGHELA …" at bounding box center [232, 418] width 102 height 26
select select "90307"
click at [182, 405] on select "Select Stylist AADITYA SOLANKI ABHAY PARMAR AJAY SEN ANKUSH SEN ASHISH VAGHELA …" at bounding box center [232, 418] width 102 height 26
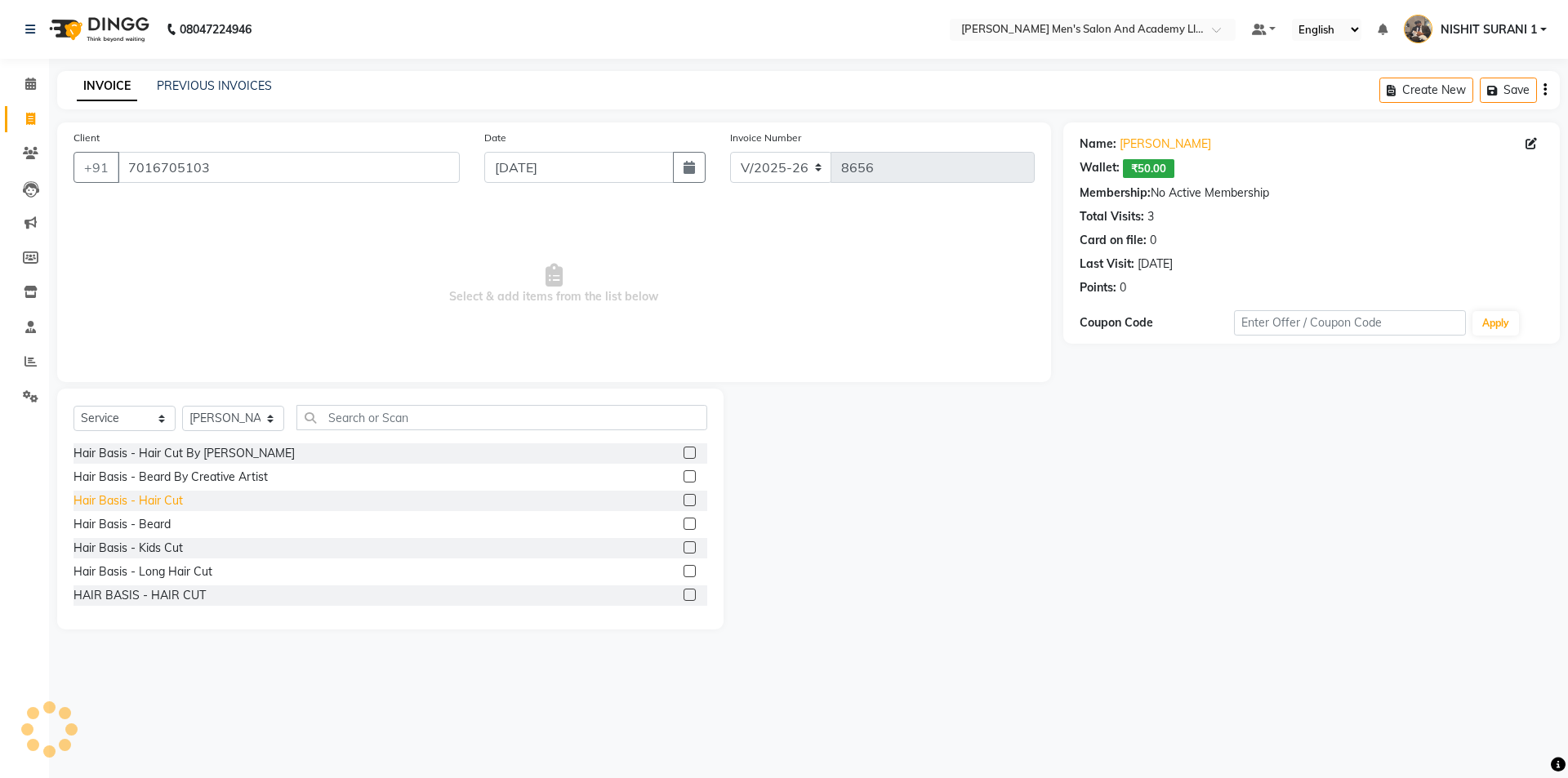
click at [157, 497] on div "Hair Basis - Hair Cut" at bounding box center [129, 500] width 110 height 17
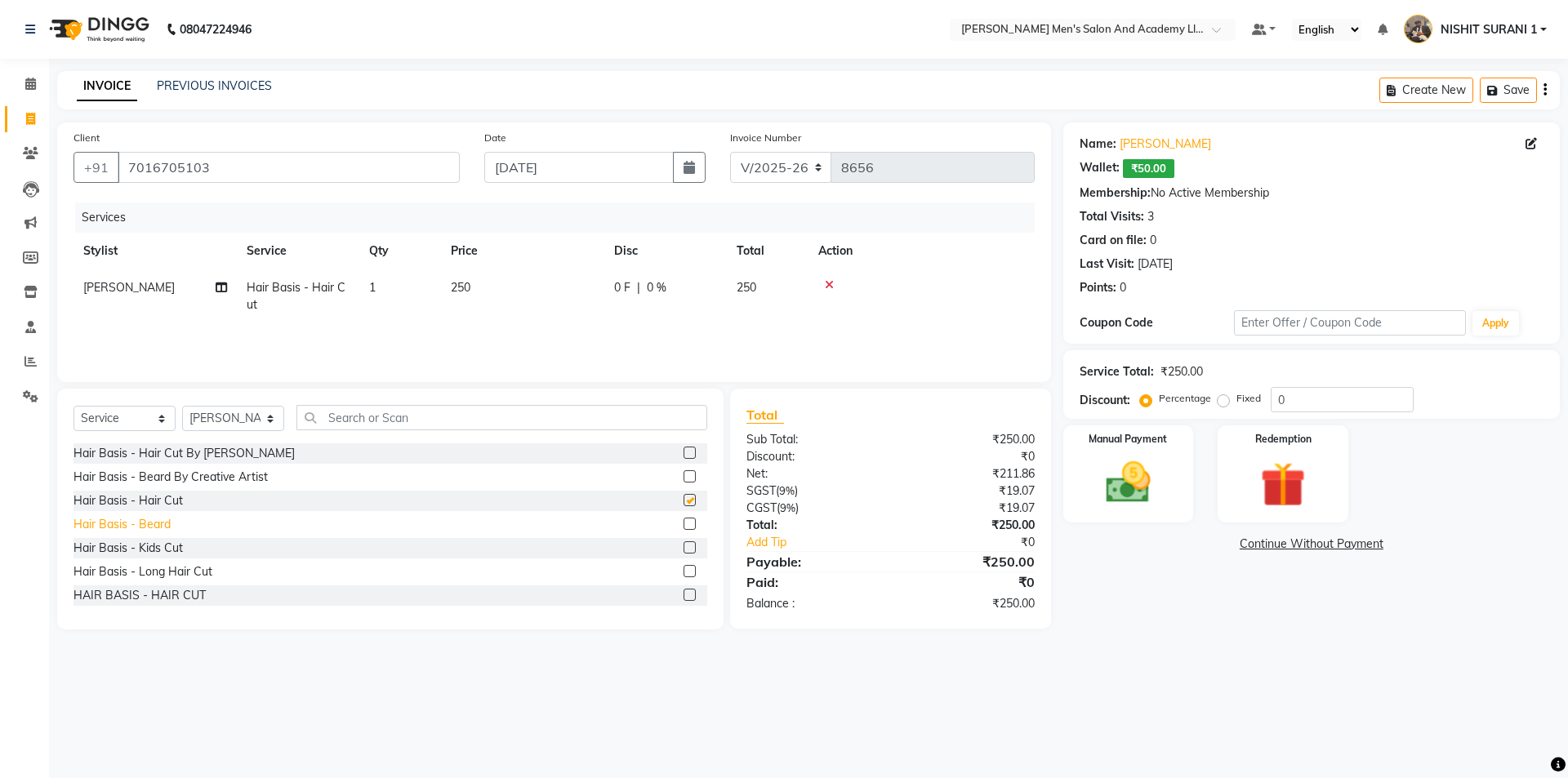
checkbox input "false"
drag, startPoint x: 163, startPoint y: 518, endPoint x: 229, endPoint y: 463, distance: 85.9
click at [163, 519] on div "Hair Basis - Beard" at bounding box center [122, 524] width 97 height 17
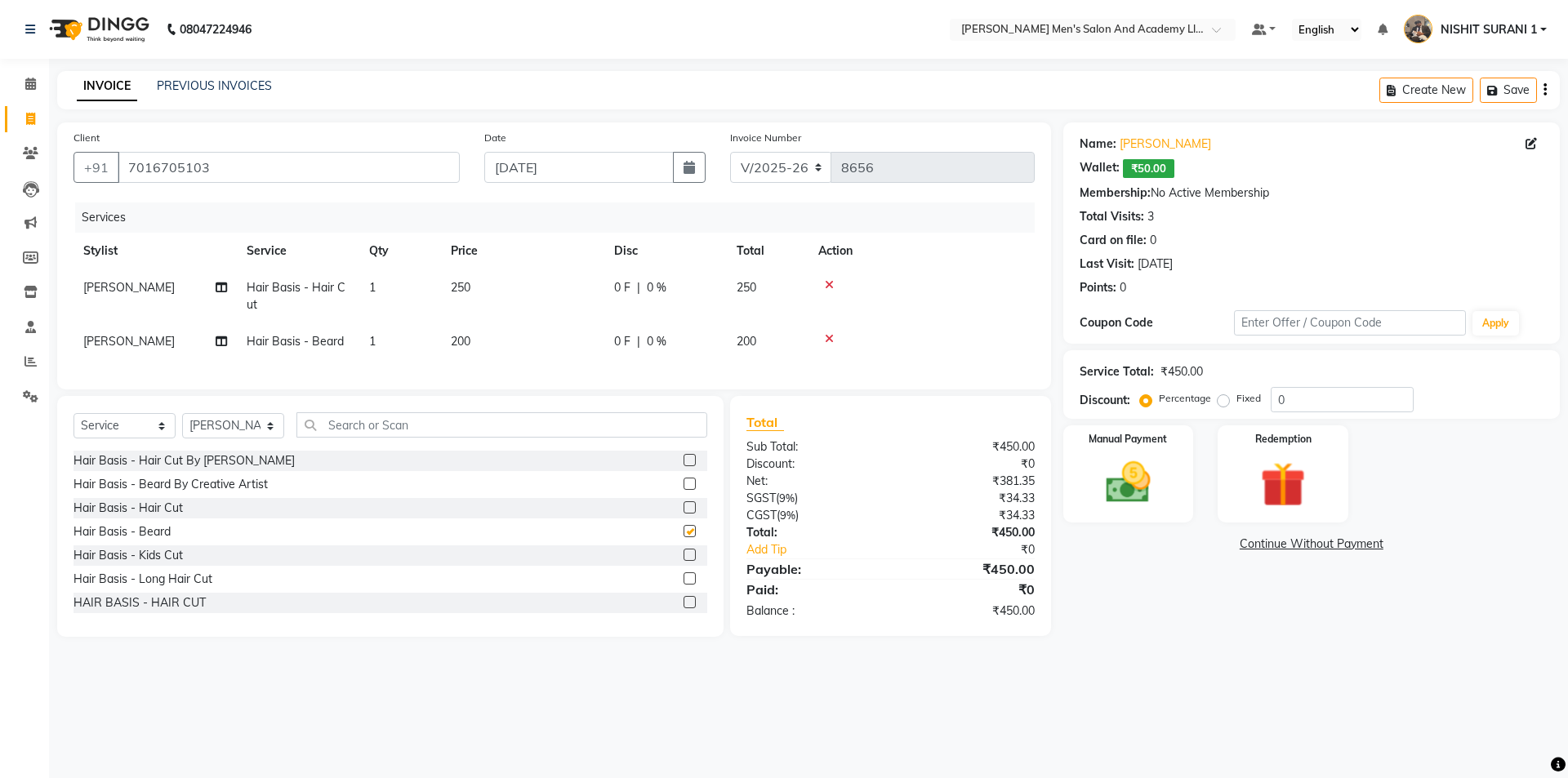
checkbox input "false"
click at [536, 309] on td "250" at bounding box center [522, 296] width 163 height 54
select select "90307"
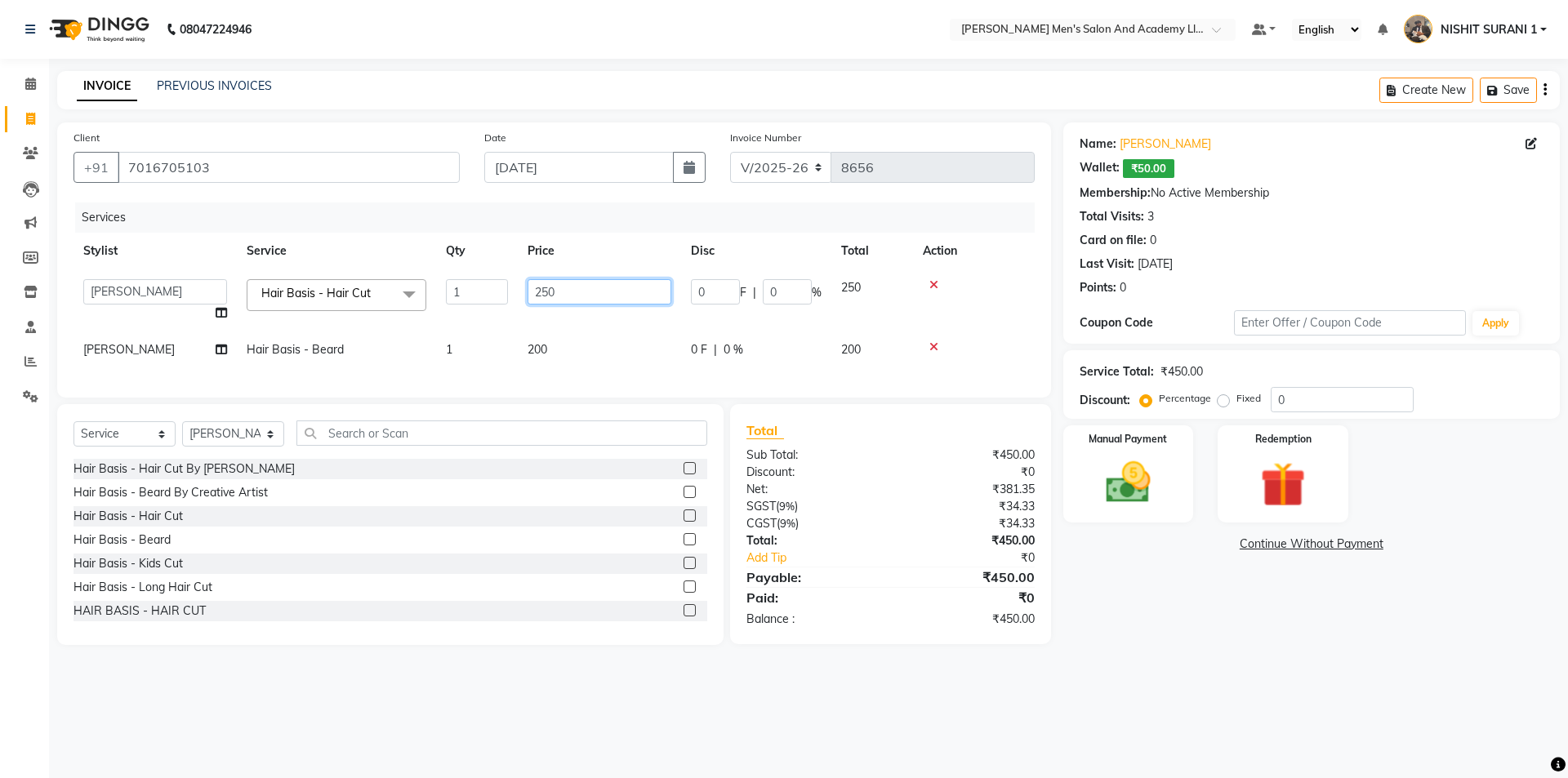
drag, startPoint x: 571, startPoint y: 296, endPoint x: 508, endPoint y: 289, distance: 63.4
click at [515, 290] on tr "AADITYA SOLANKI ABHAY PARMAR AJAY SEN ANKUSH SEN ASHISH VAGHELA AVINASH SEN BHA…" at bounding box center [554, 300] width 961 height 62
drag, startPoint x: 503, startPoint y: 310, endPoint x: 488, endPoint y: 314, distance: 15.5
click at [488, 314] on tr "AADITYA SOLANKI ABHAY PARMAR AJAY SEN ANKUSH SEN ASHISH VAGHELA AVINASH SEN BHA…" at bounding box center [554, 300] width 961 height 62
type input "250"
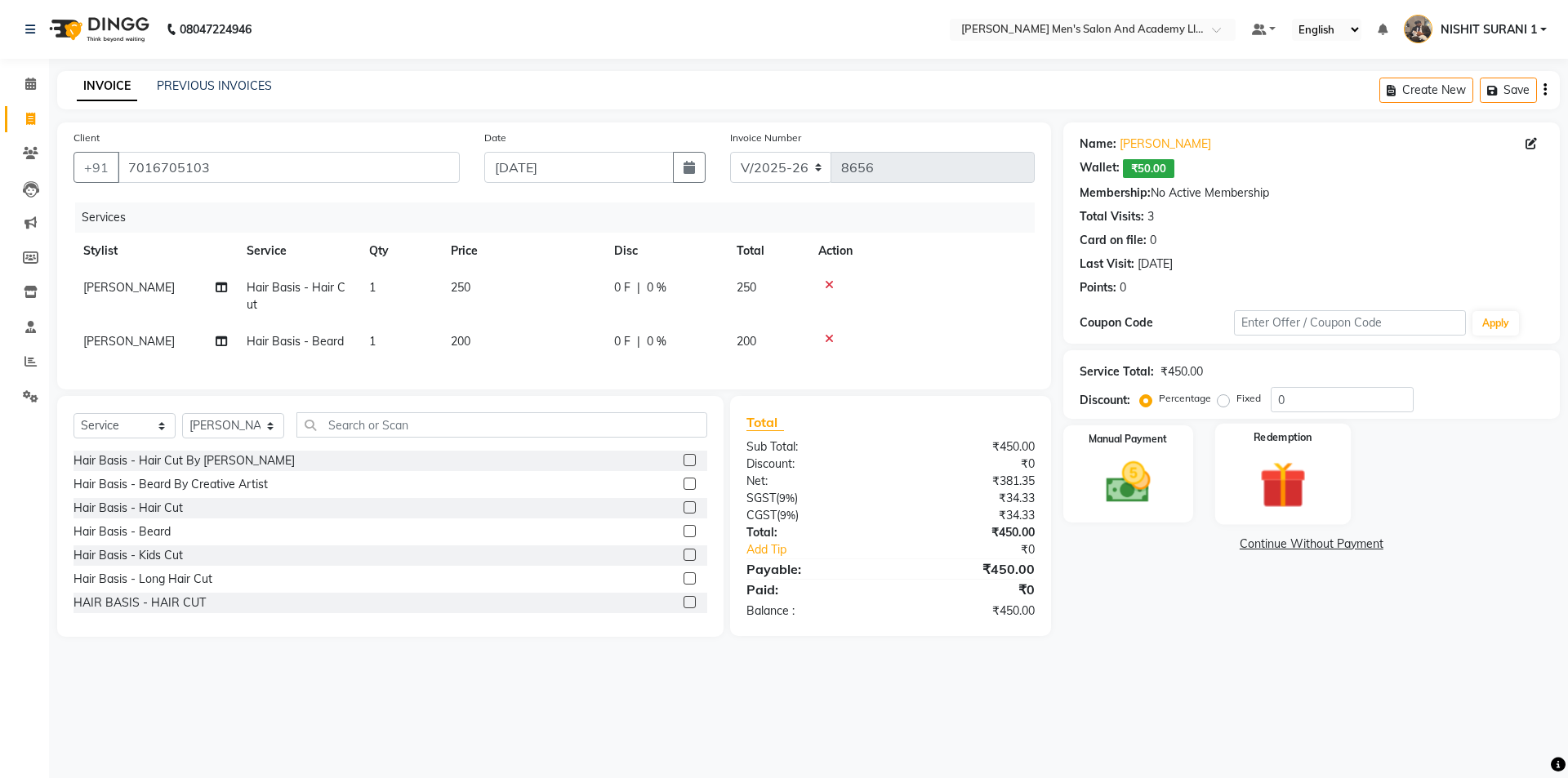
click at [1278, 495] on img at bounding box center [1283, 484] width 76 height 58
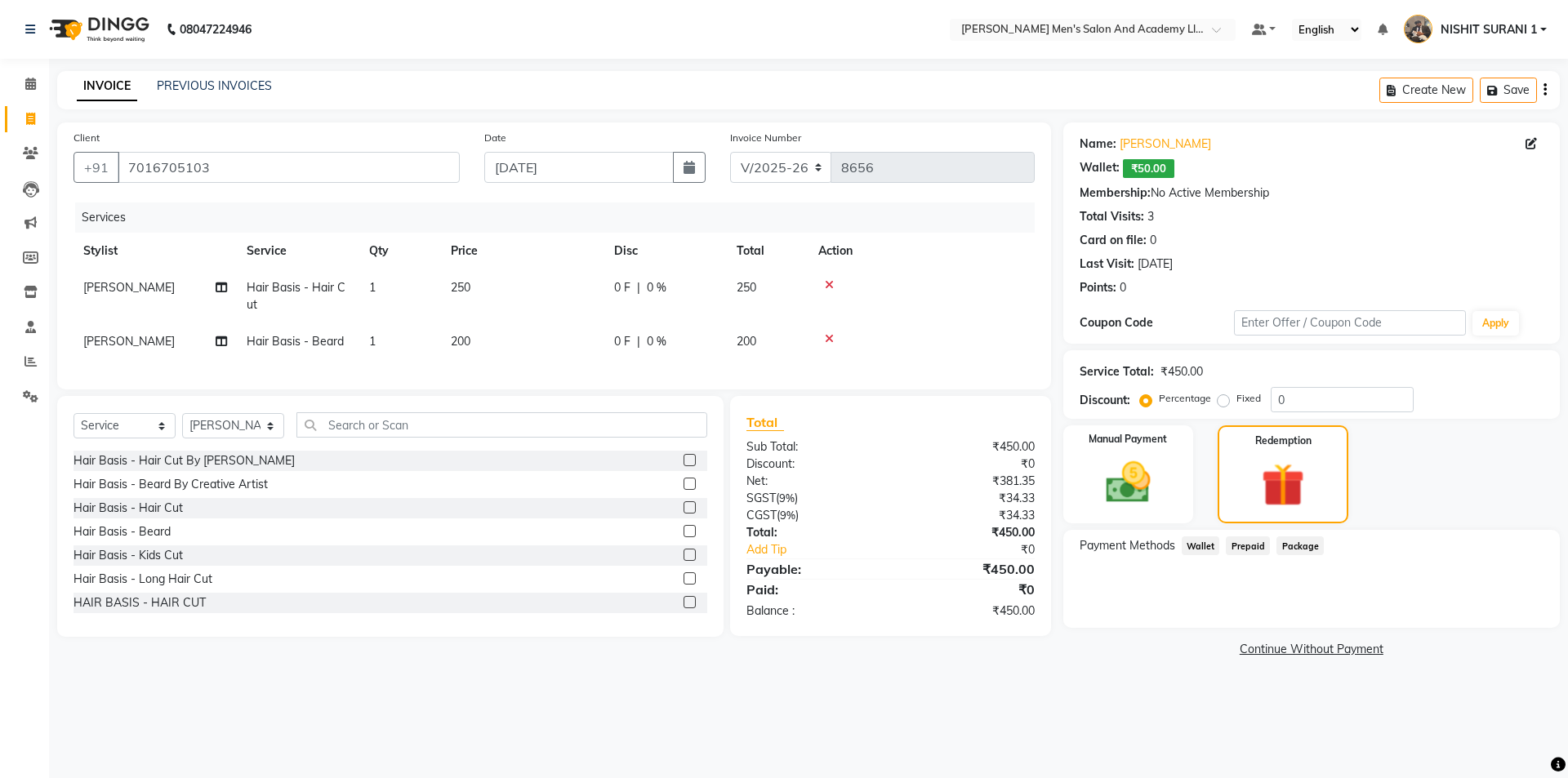
click at [1245, 547] on span "Prepaid" at bounding box center [1247, 546] width 44 height 19
click at [1189, 534] on div "Payment Methods Wallet Prepaid Package No Prepaids Available" at bounding box center [1311, 578] width 496 height 98
click at [1193, 540] on span "Wallet" at bounding box center [1200, 546] width 39 height 19
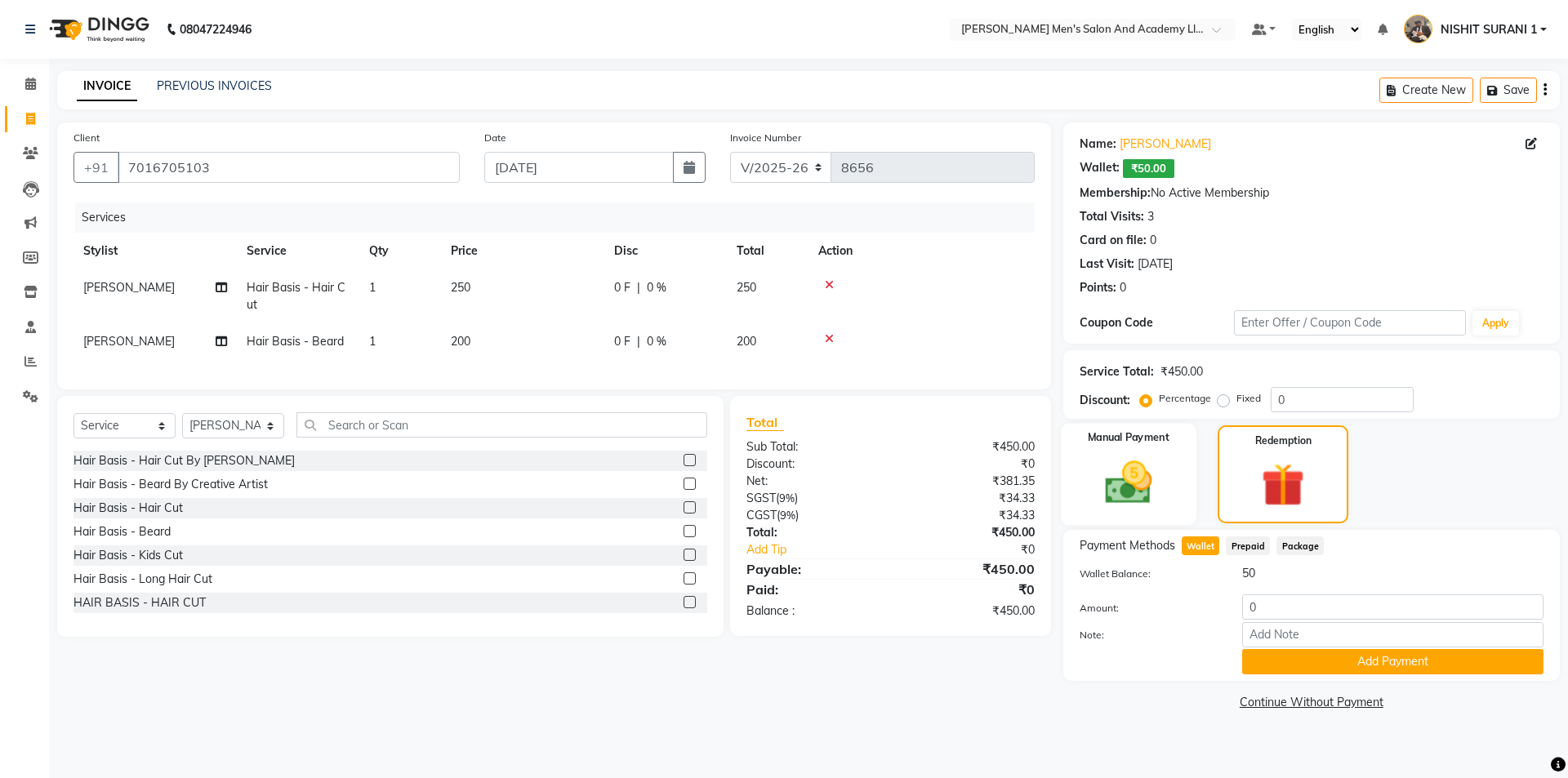
click at [1162, 495] on img at bounding box center [1128, 482] width 76 height 54
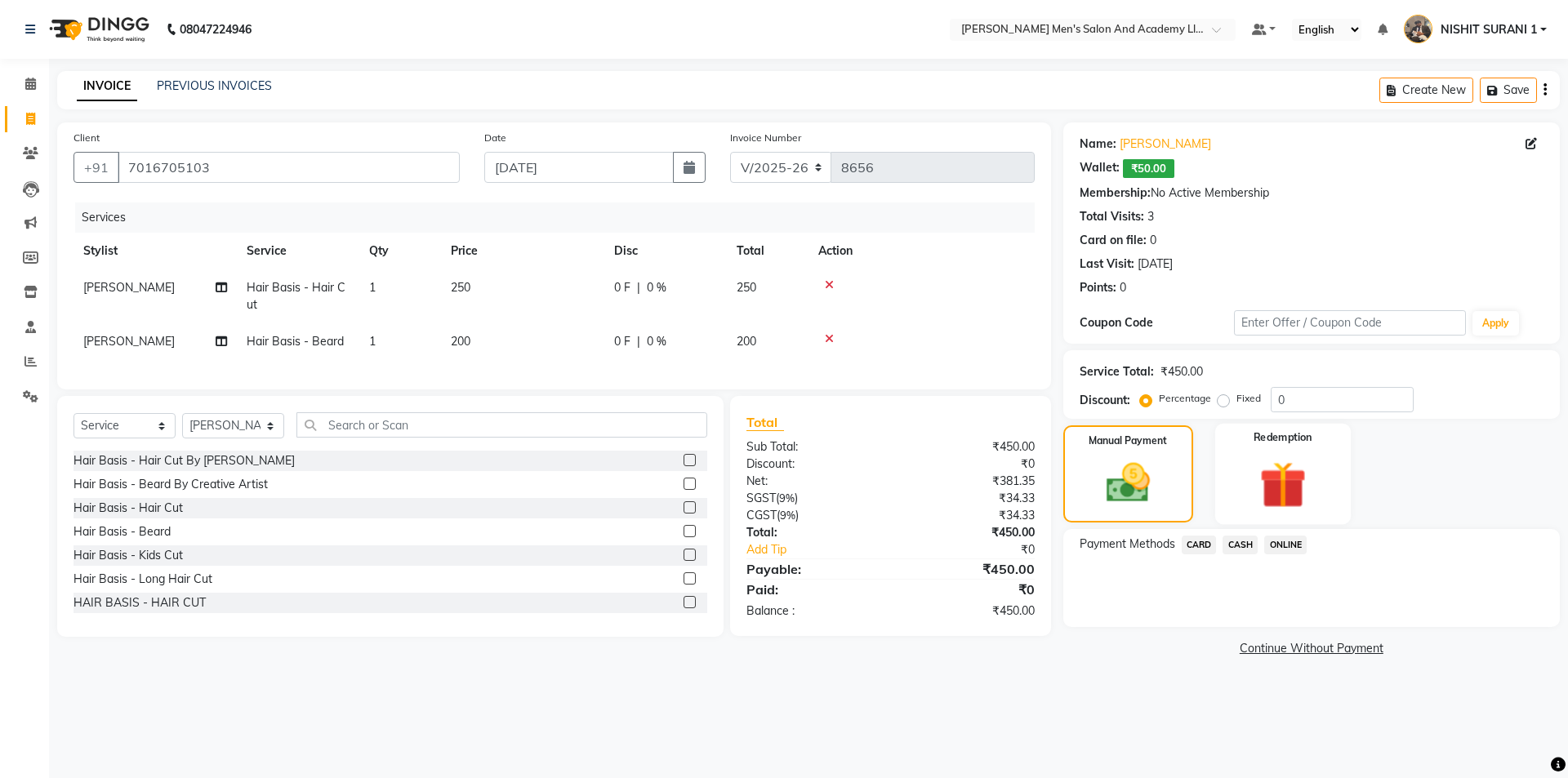
click at [1244, 464] on div "Redemption" at bounding box center [1283, 473] width 135 height 100
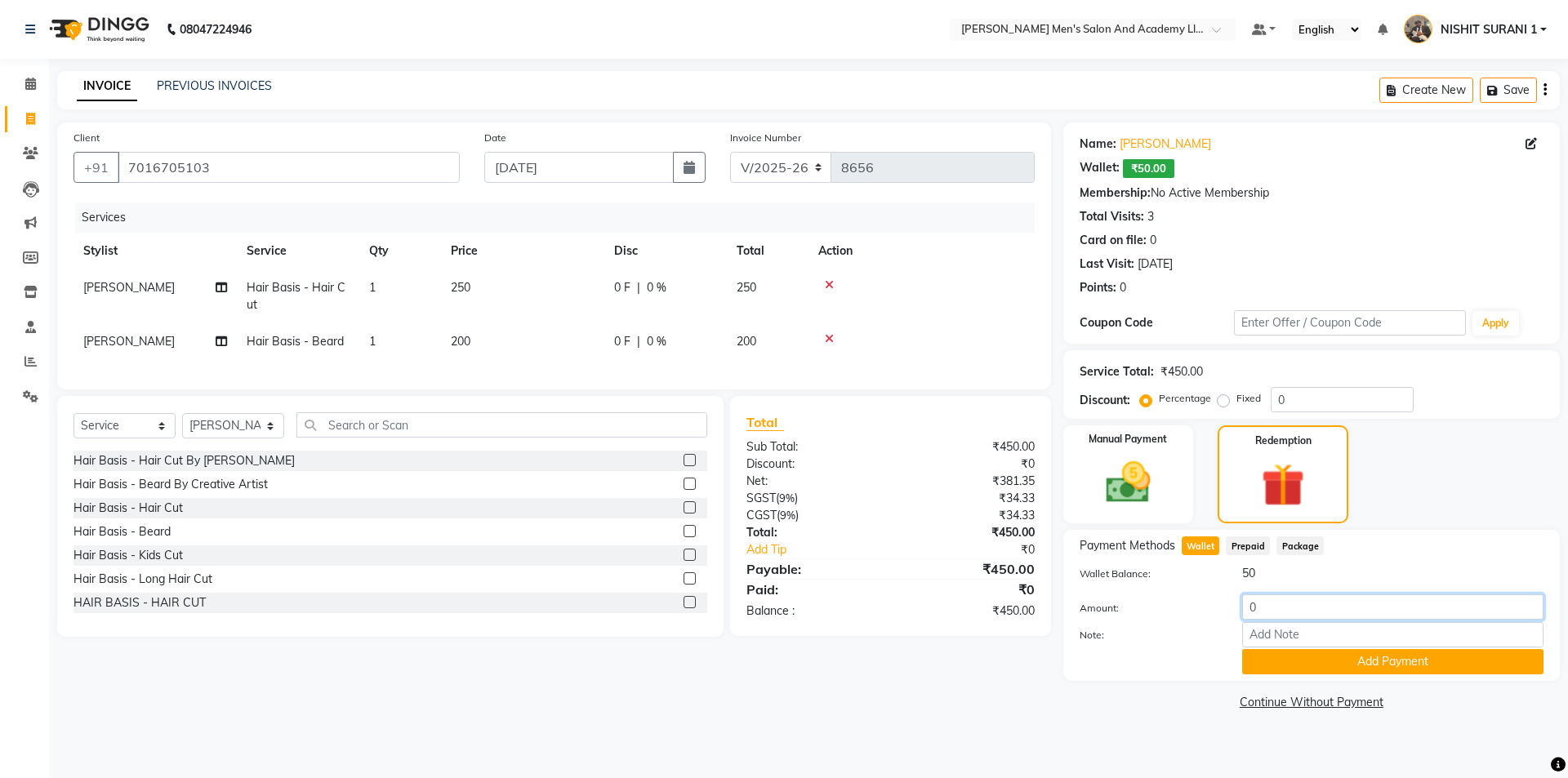
click at [1212, 616] on div "Amount: 0" at bounding box center [1312, 607] width 489 height 27
type input "50"
click at [1297, 659] on button "Add Payment" at bounding box center [1392, 661] width 301 height 26
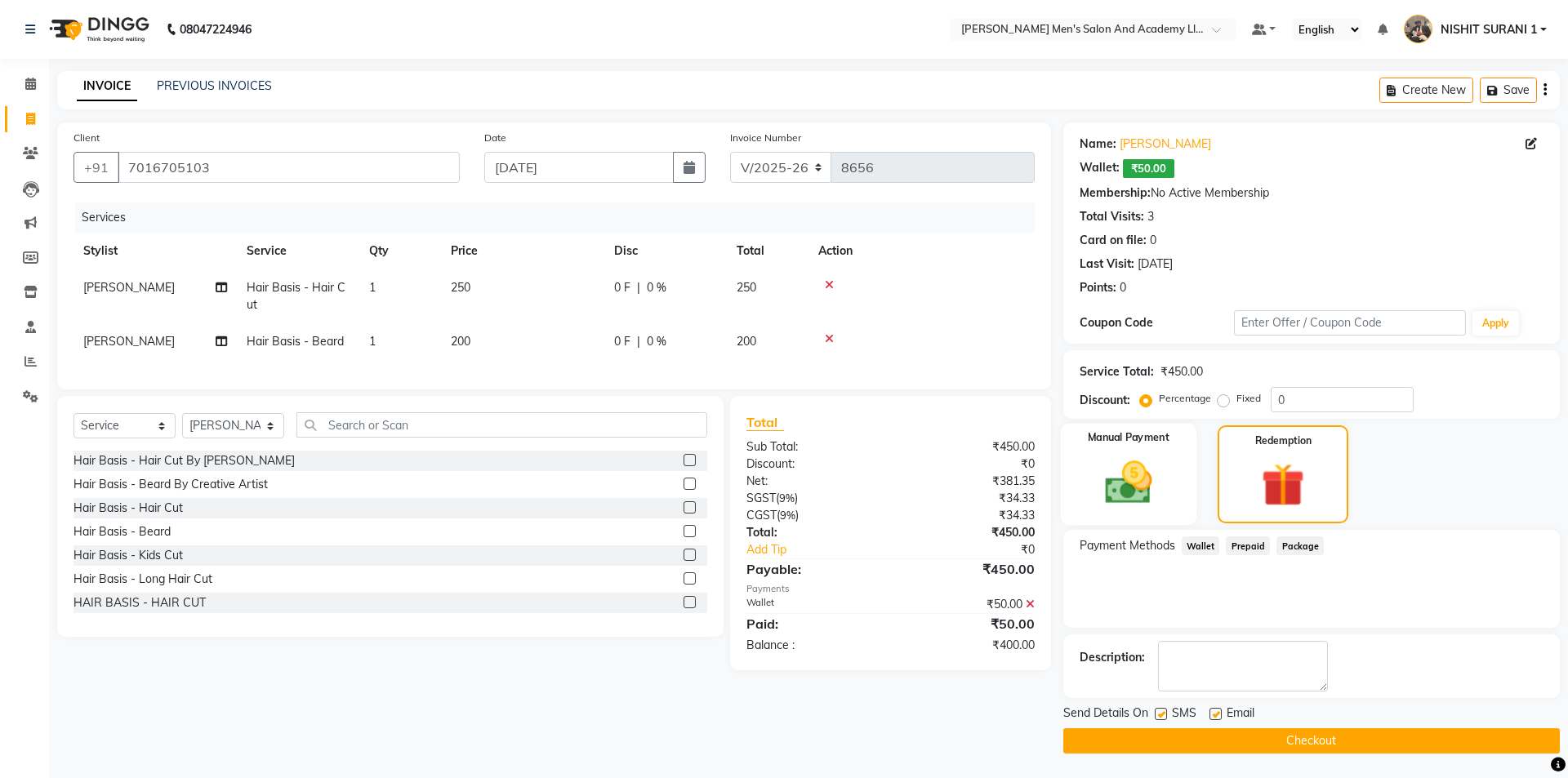
click at [1182, 506] on div "Manual Payment" at bounding box center [1127, 474] width 135 height 102
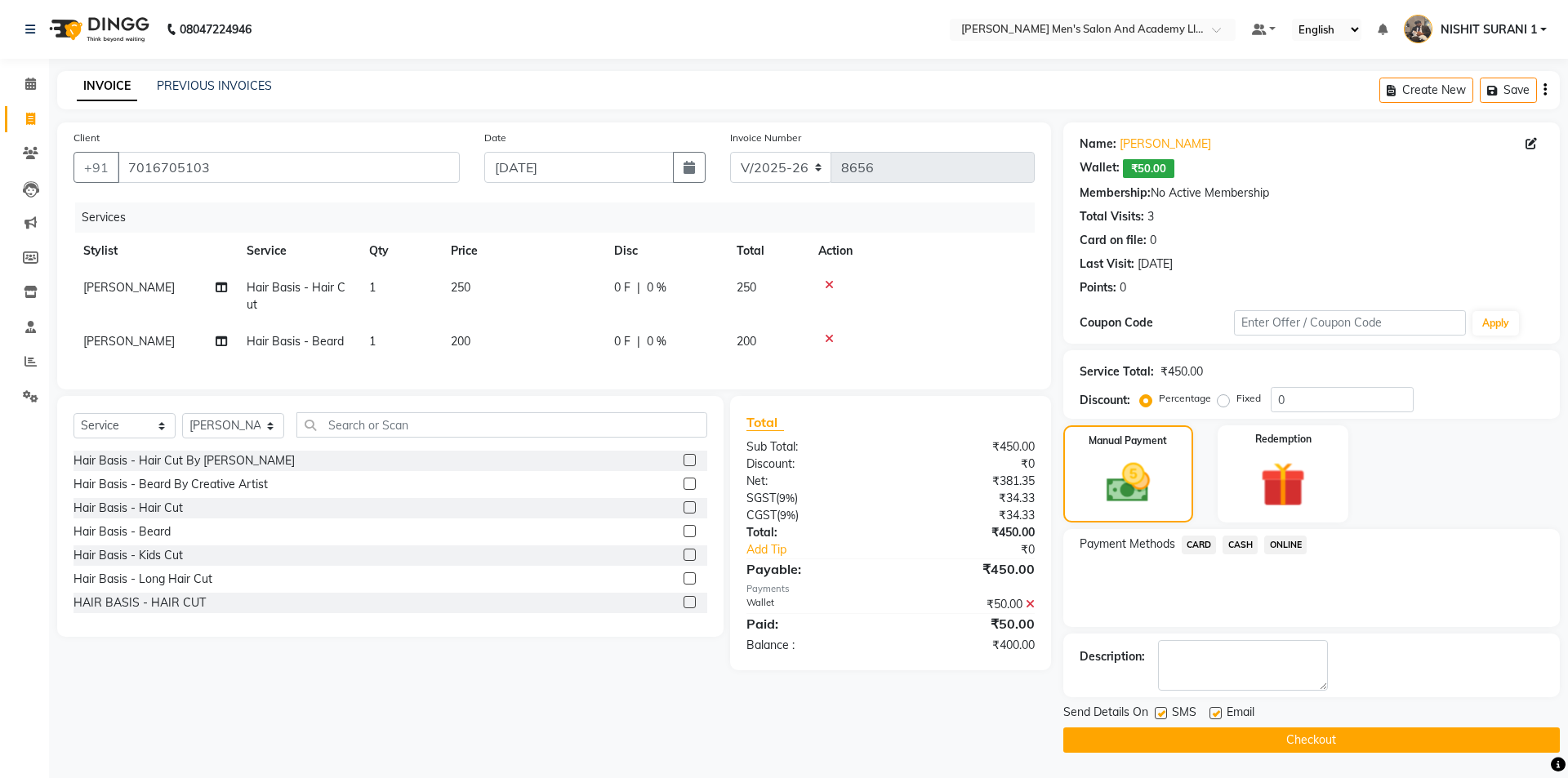
click at [1238, 548] on span "CASH" at bounding box center [1240, 545] width 35 height 19
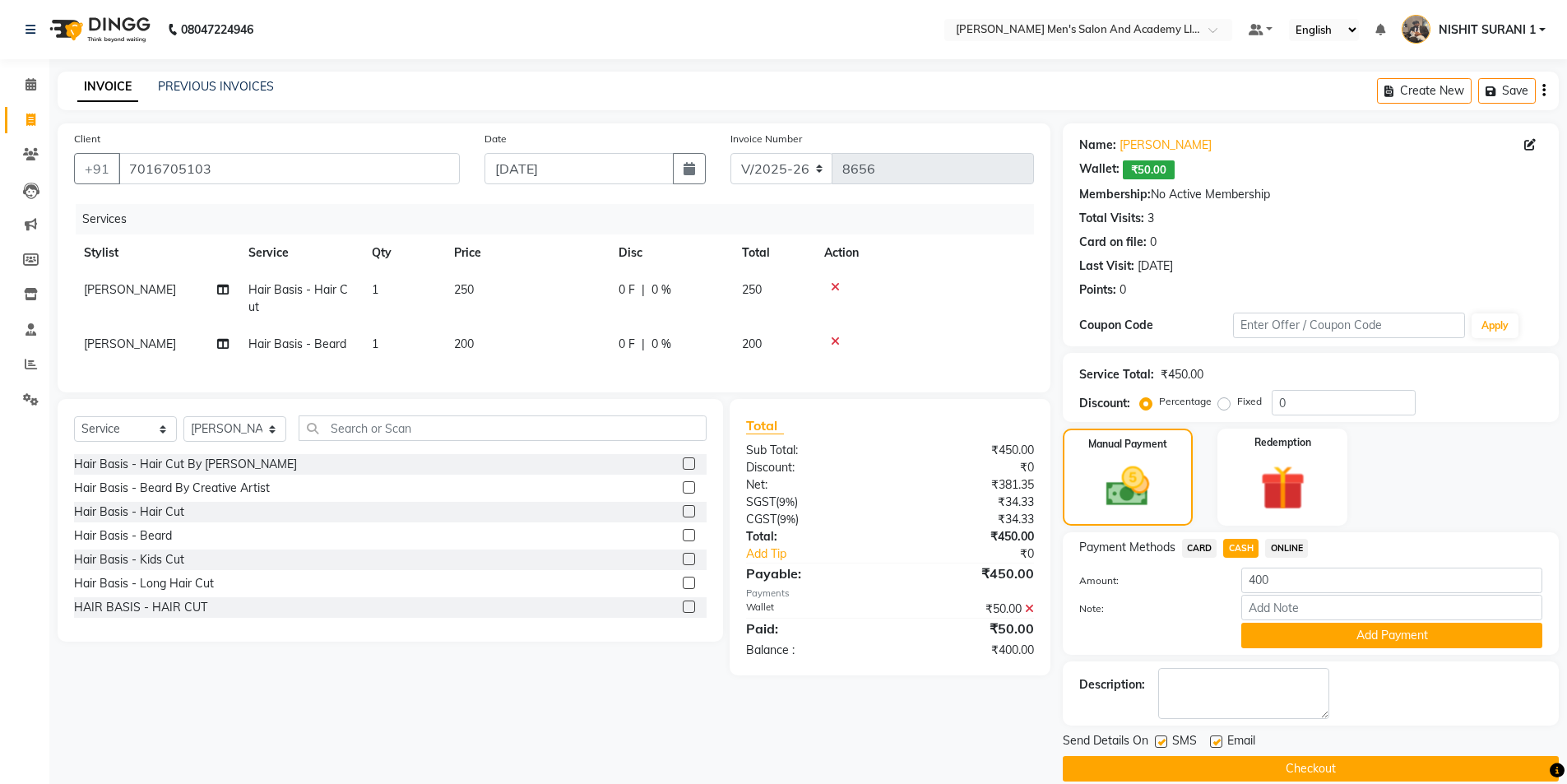
click at [1282, 632] on button "Add Payment" at bounding box center [1392, 635] width 301 height 26
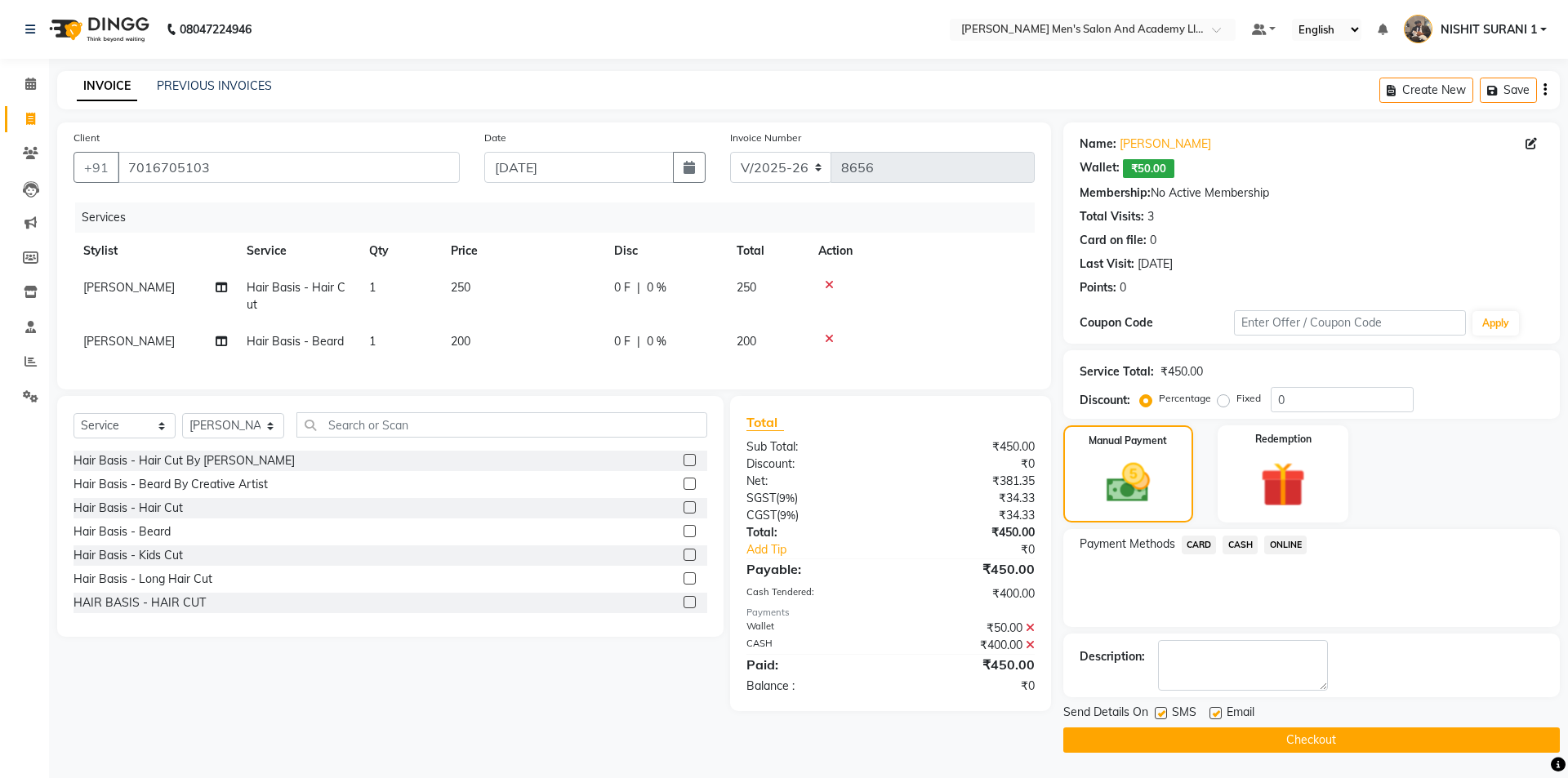
click at [1215, 715] on label at bounding box center [1216, 713] width 12 height 12
click at [1215, 715] on input "checkbox" at bounding box center [1215, 714] width 10 height 10
checkbox input "false"
click at [1162, 713] on label at bounding box center [1161, 713] width 12 height 12
click at [1162, 713] on input "checkbox" at bounding box center [1160, 714] width 10 height 10
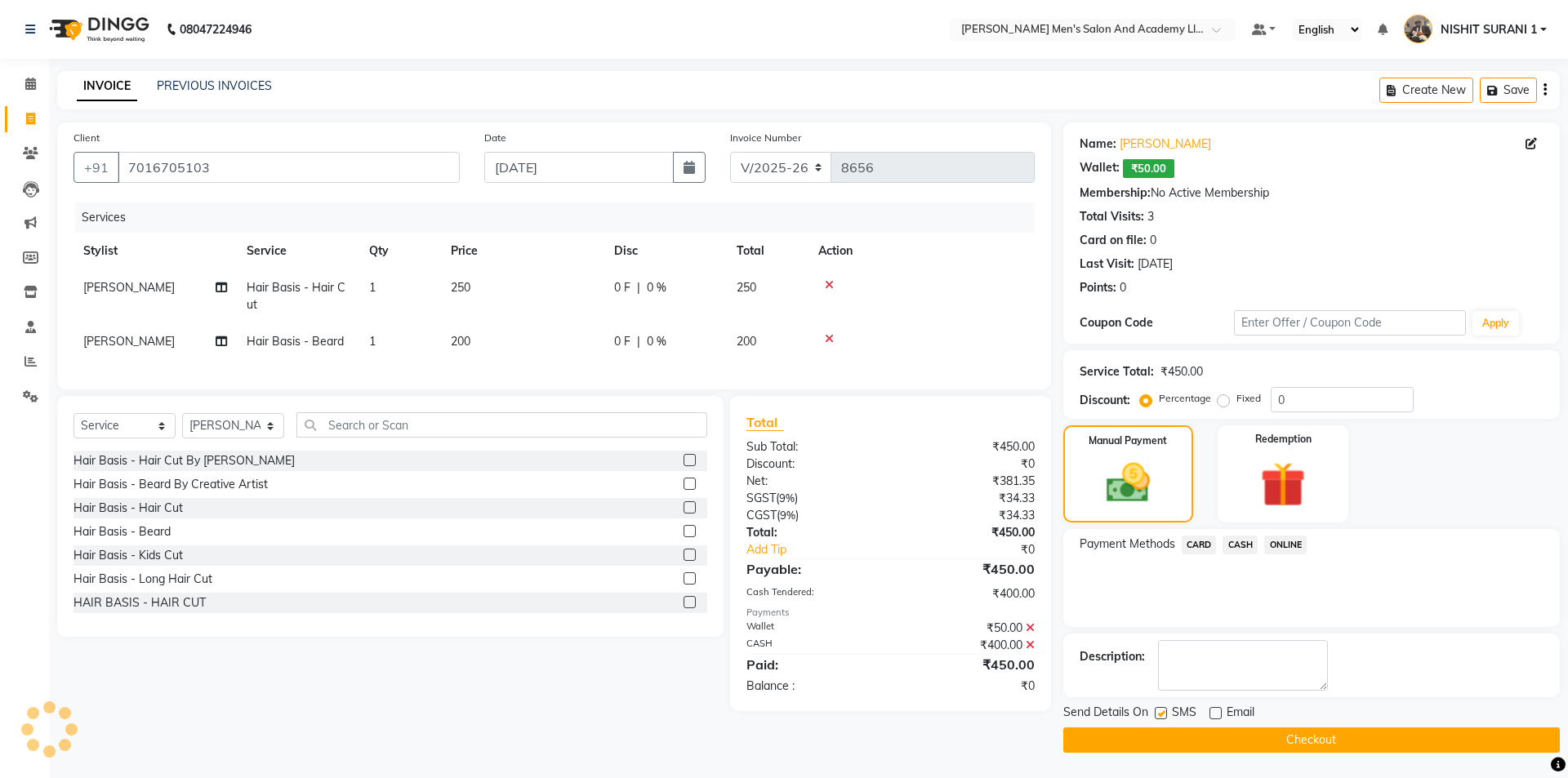
checkbox input "false"
click at [1166, 737] on button "Checkout" at bounding box center [1311, 740] width 496 height 26
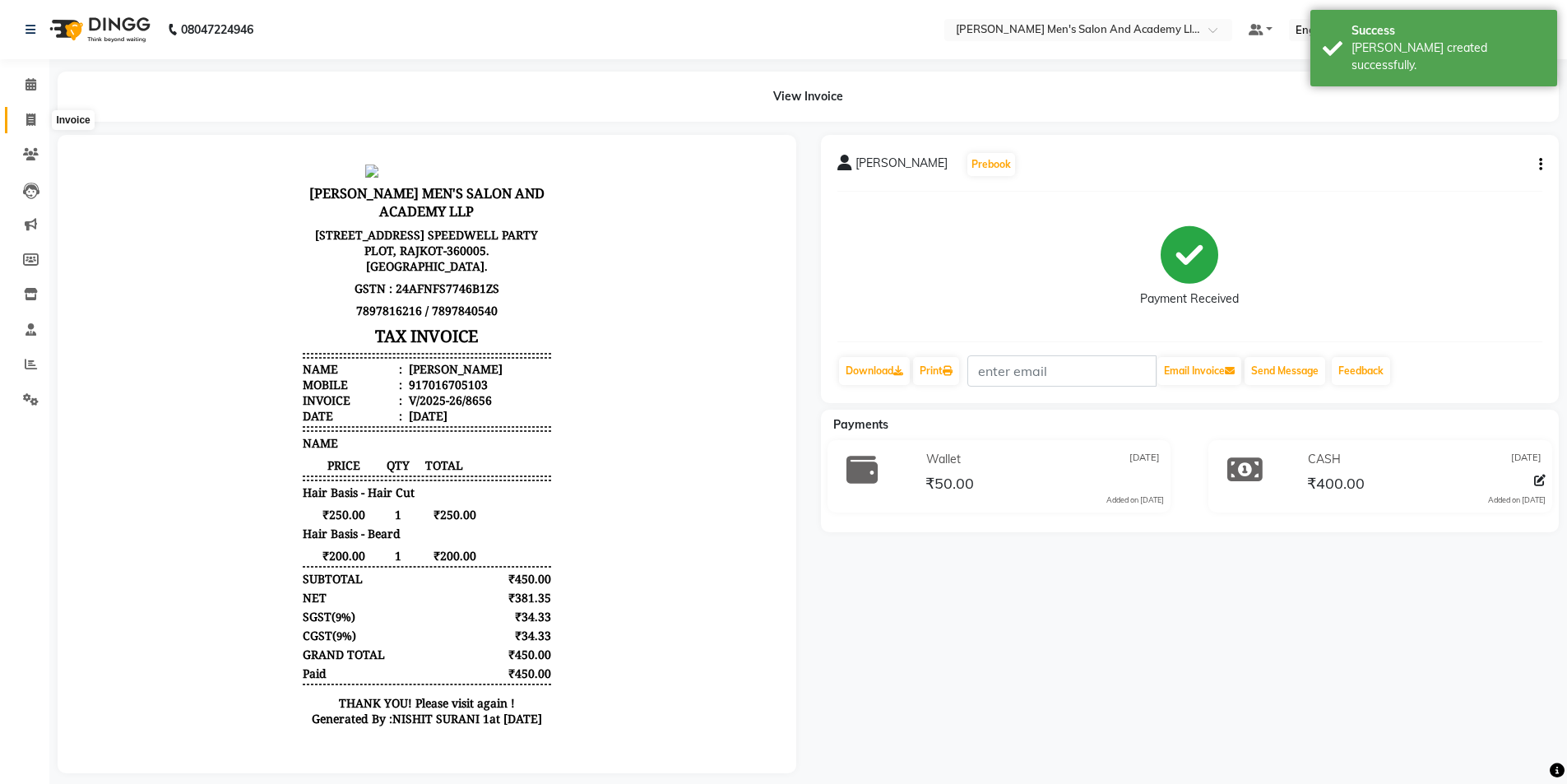
click at [41, 114] on span at bounding box center [30, 121] width 29 height 19
select select "6752"
select select "service"
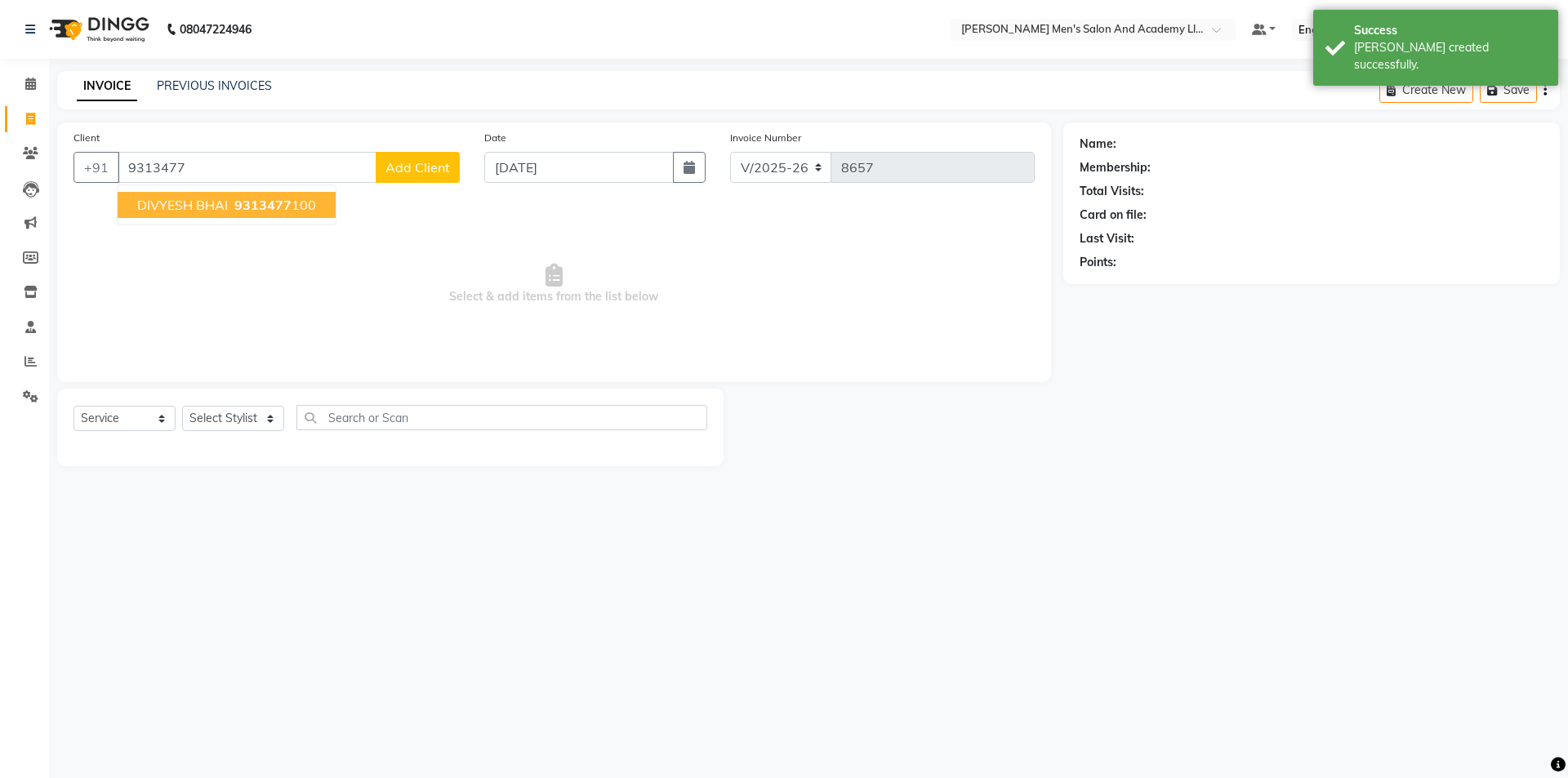
click at [171, 205] on span "DIVYESH BHAI" at bounding box center [183, 205] width 91 height 16
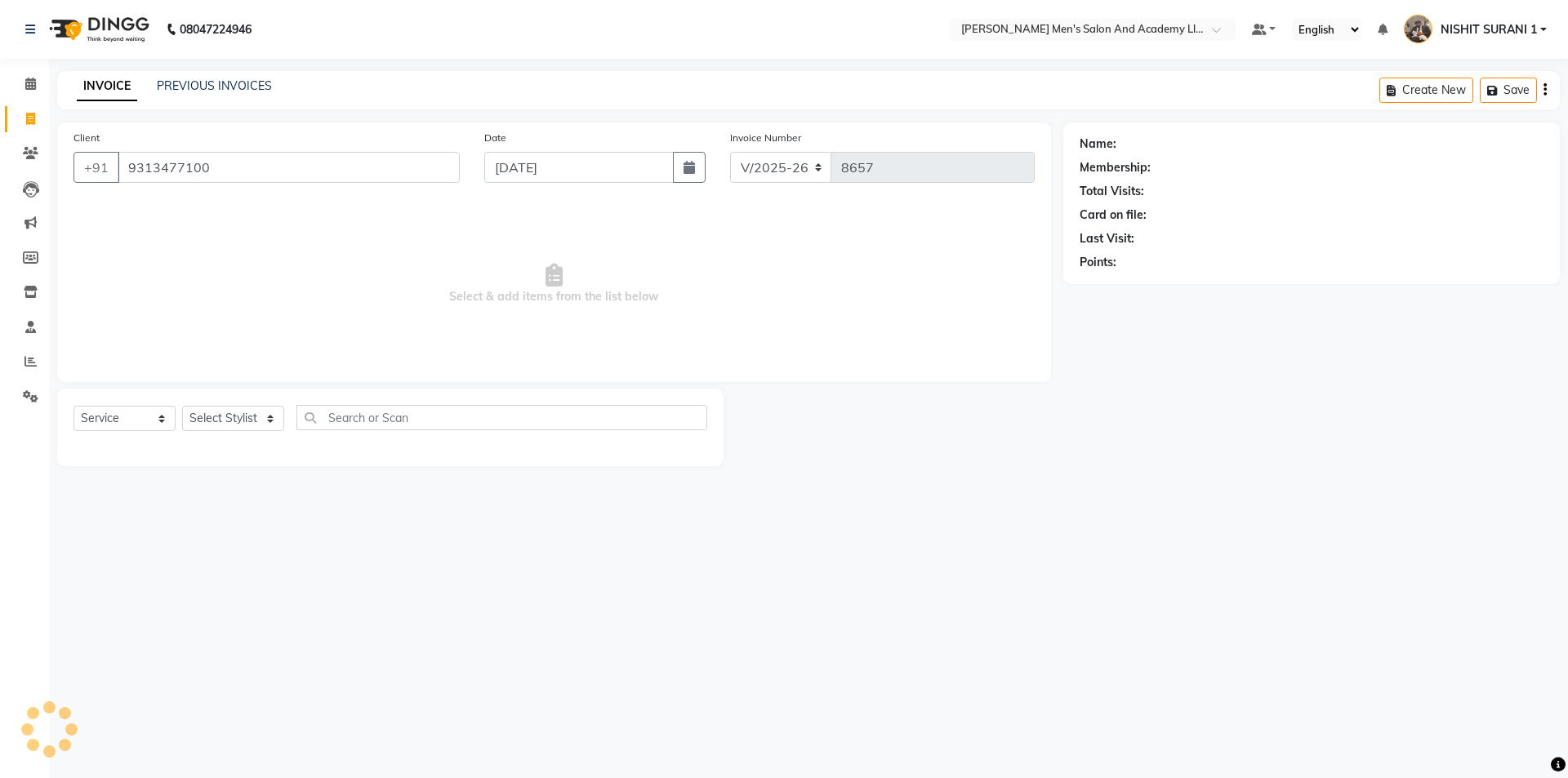
type input "9313477100"
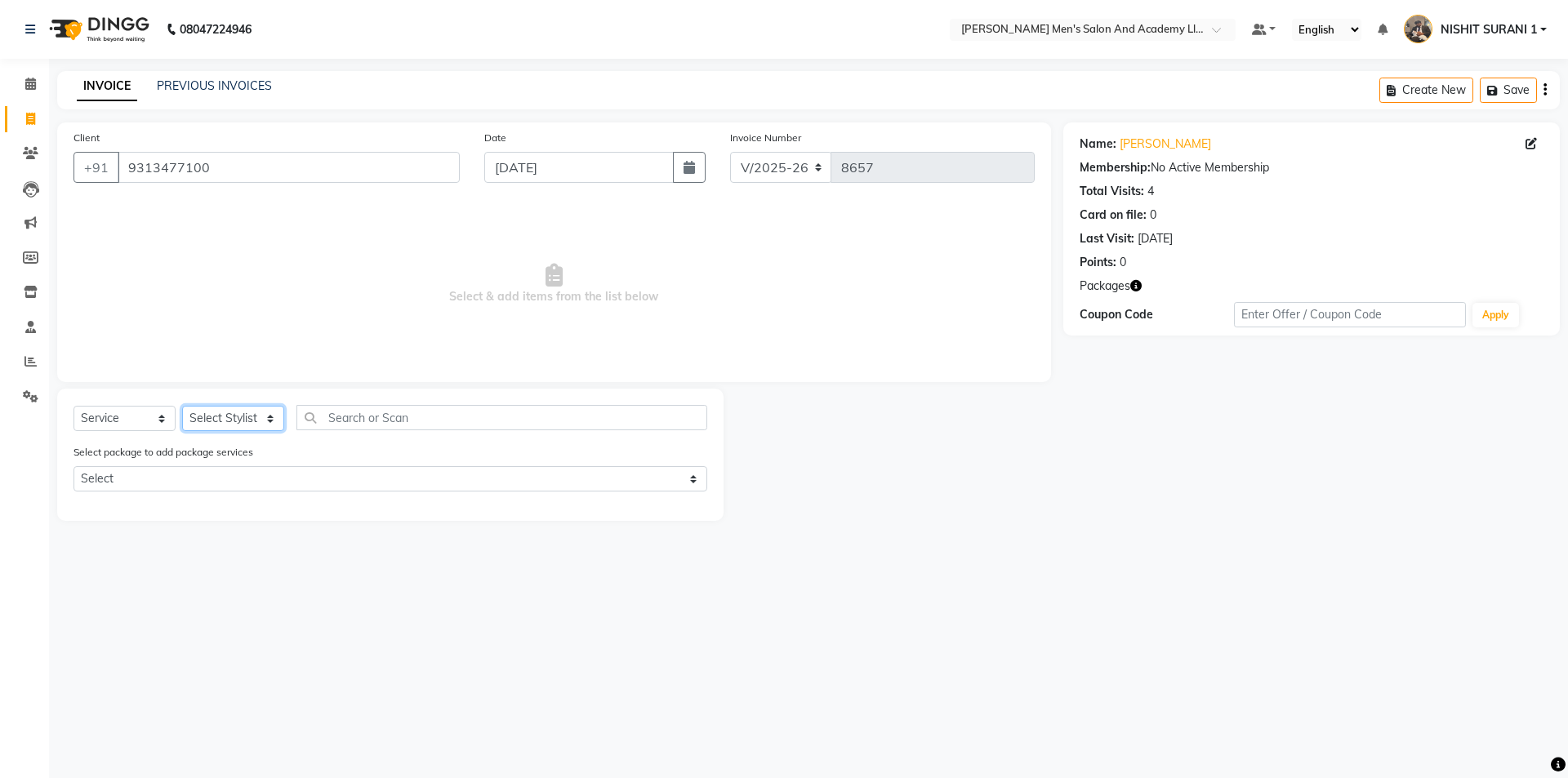
click at [247, 418] on select "Select Stylist AADITYA SOLANKI ABHAY PARMAR AJAY SEN ANKUSH SEN ASHISH VAGHELA …" at bounding box center [232, 418] width 102 height 26
select select "90742"
click at [182, 405] on select "Select Stylist AADITYA SOLANKI ABHAY PARMAR AJAY SEN ANKUSH SEN ASHISH VAGHELA …" at bounding box center [232, 418] width 102 height 26
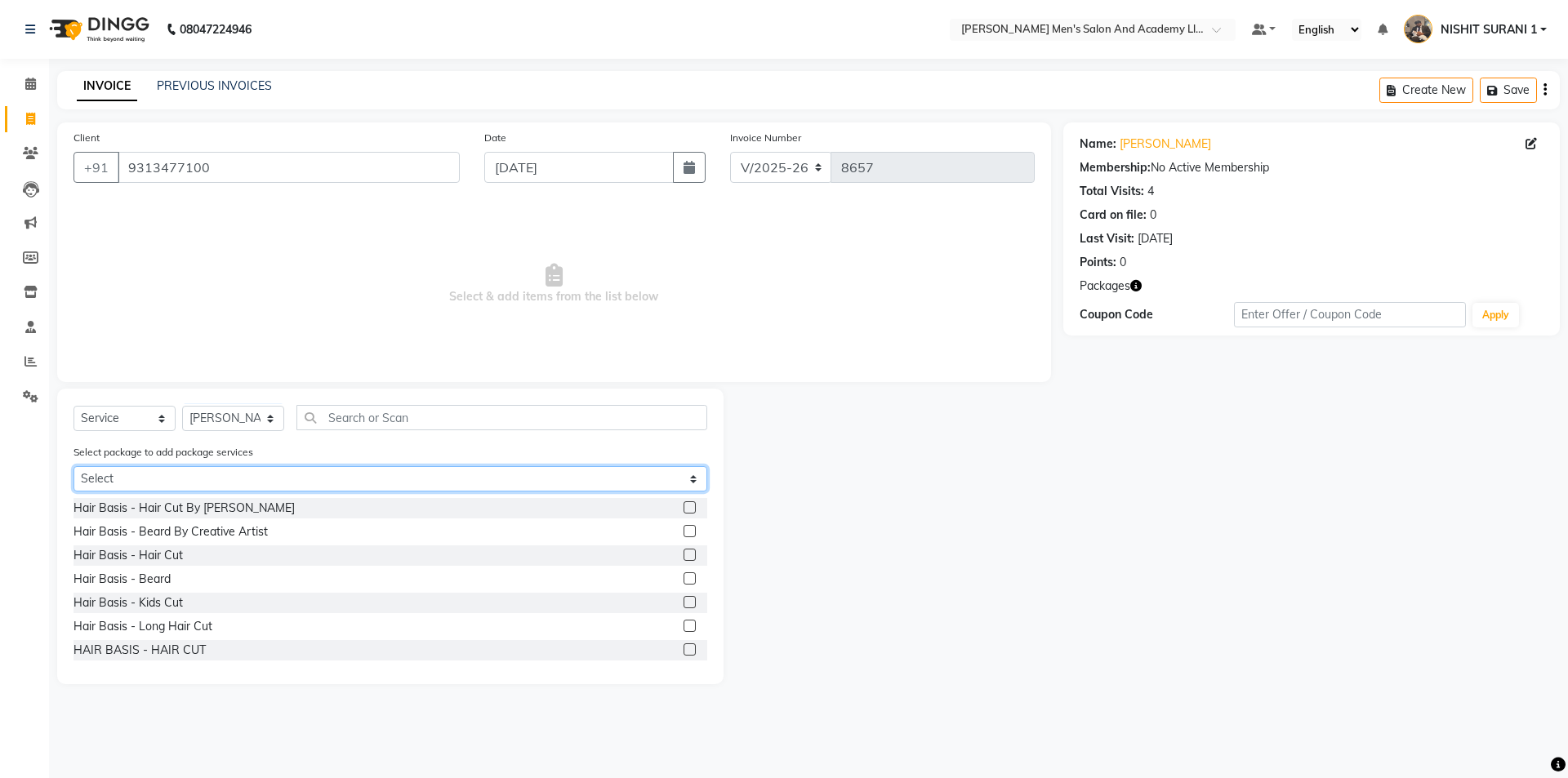
click at [193, 479] on select "Select MAVDI DEAR PACKAGE ( 6 HAIR CUT / 6 BEARD)" at bounding box center [390, 479] width 634 height 26
select select "1: Object"
click at [74, 466] on select "Select MAVDI DEAR PACKAGE ( 6 HAIR CUT / 6 BEARD)" at bounding box center [390, 479] width 634 height 26
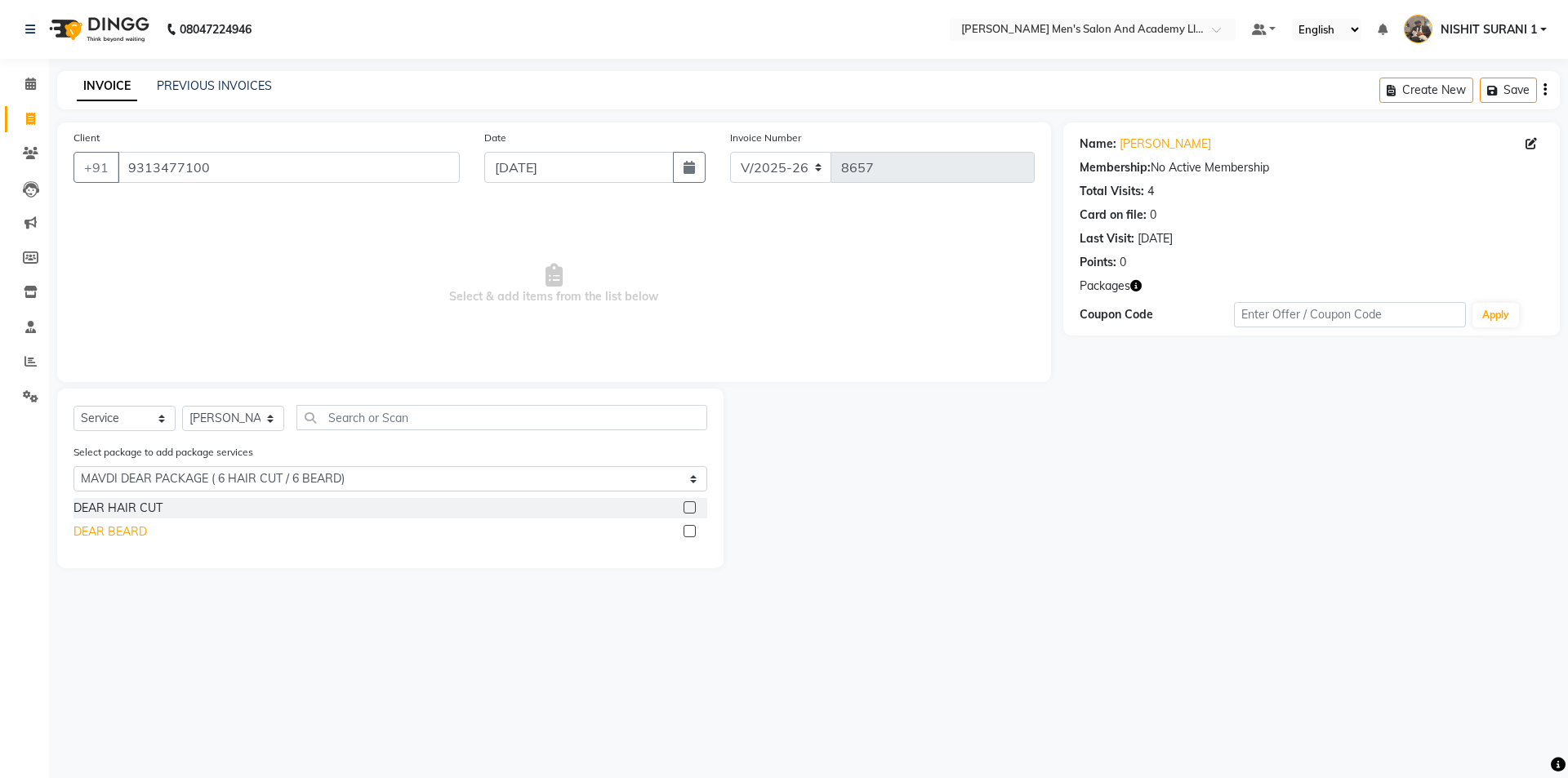
drag, startPoint x: 145, startPoint y: 509, endPoint x: 132, endPoint y: 530, distance: 24.7
click at [144, 509] on div "DEAR HAIR CUT" at bounding box center [118, 508] width 89 height 17
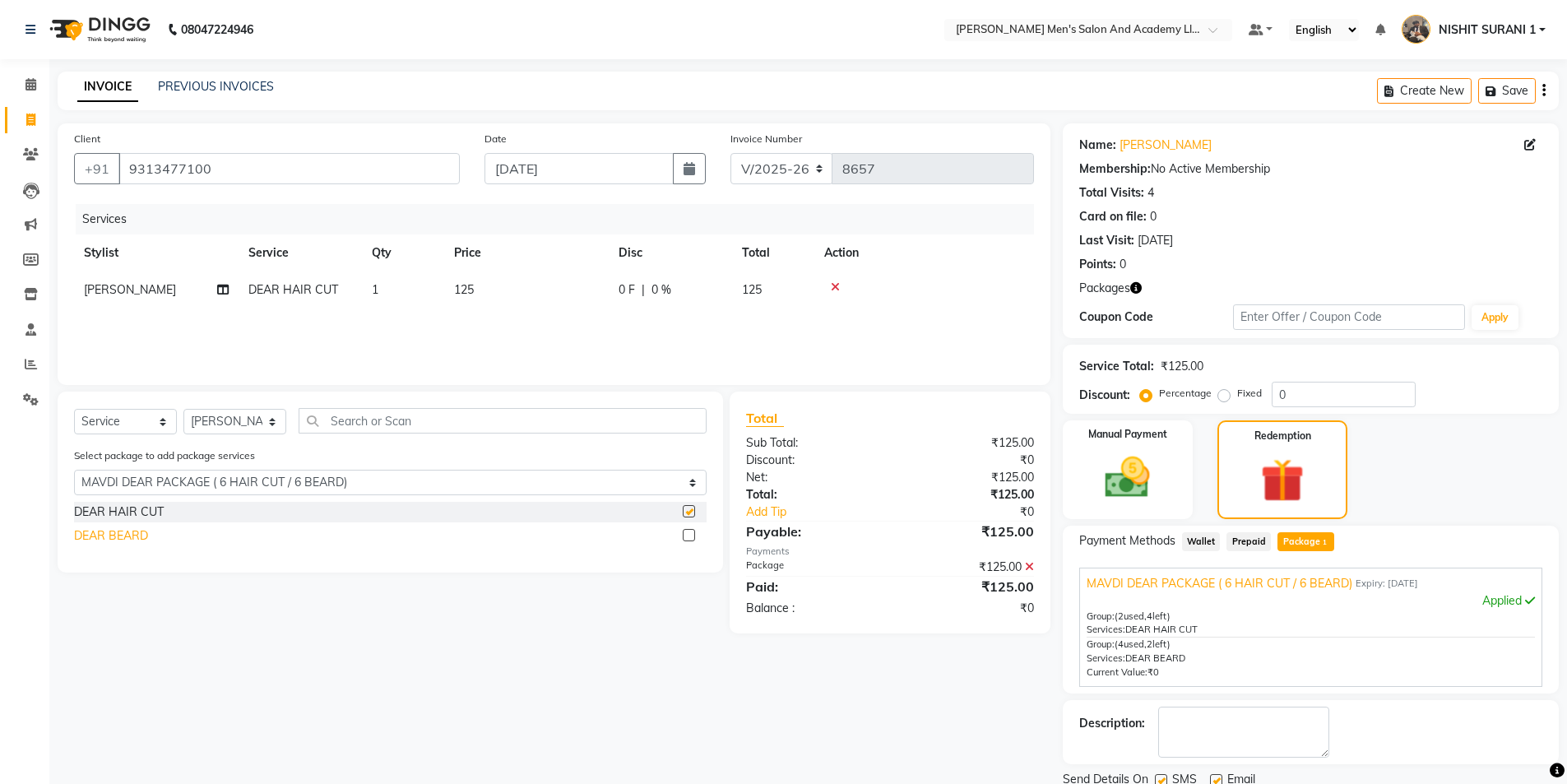
checkbox input "false"
click at [133, 536] on div "DEAR BEARD" at bounding box center [111, 536] width 74 height 17
checkbox input "false"
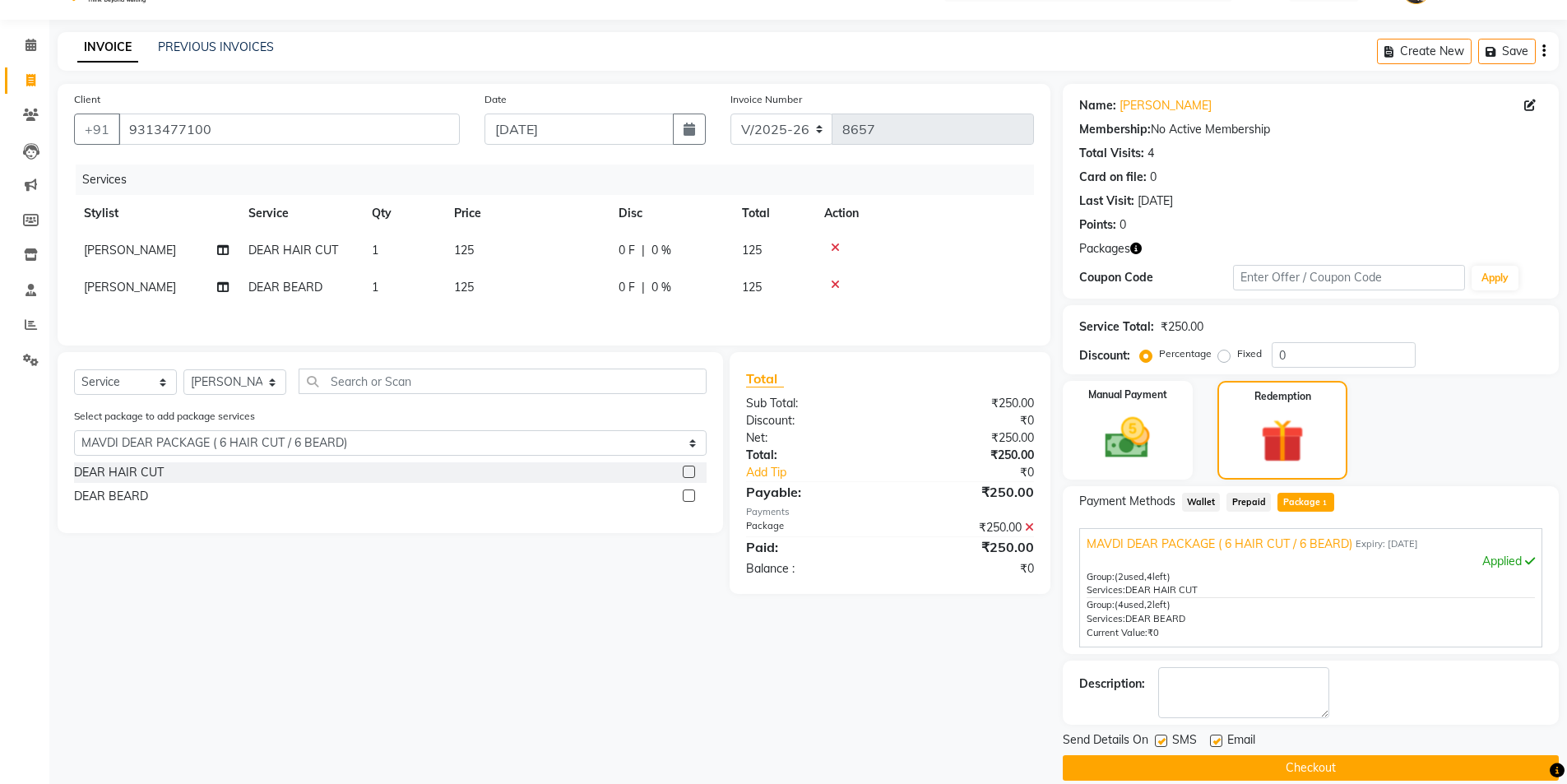
scroll to position [60, 0]
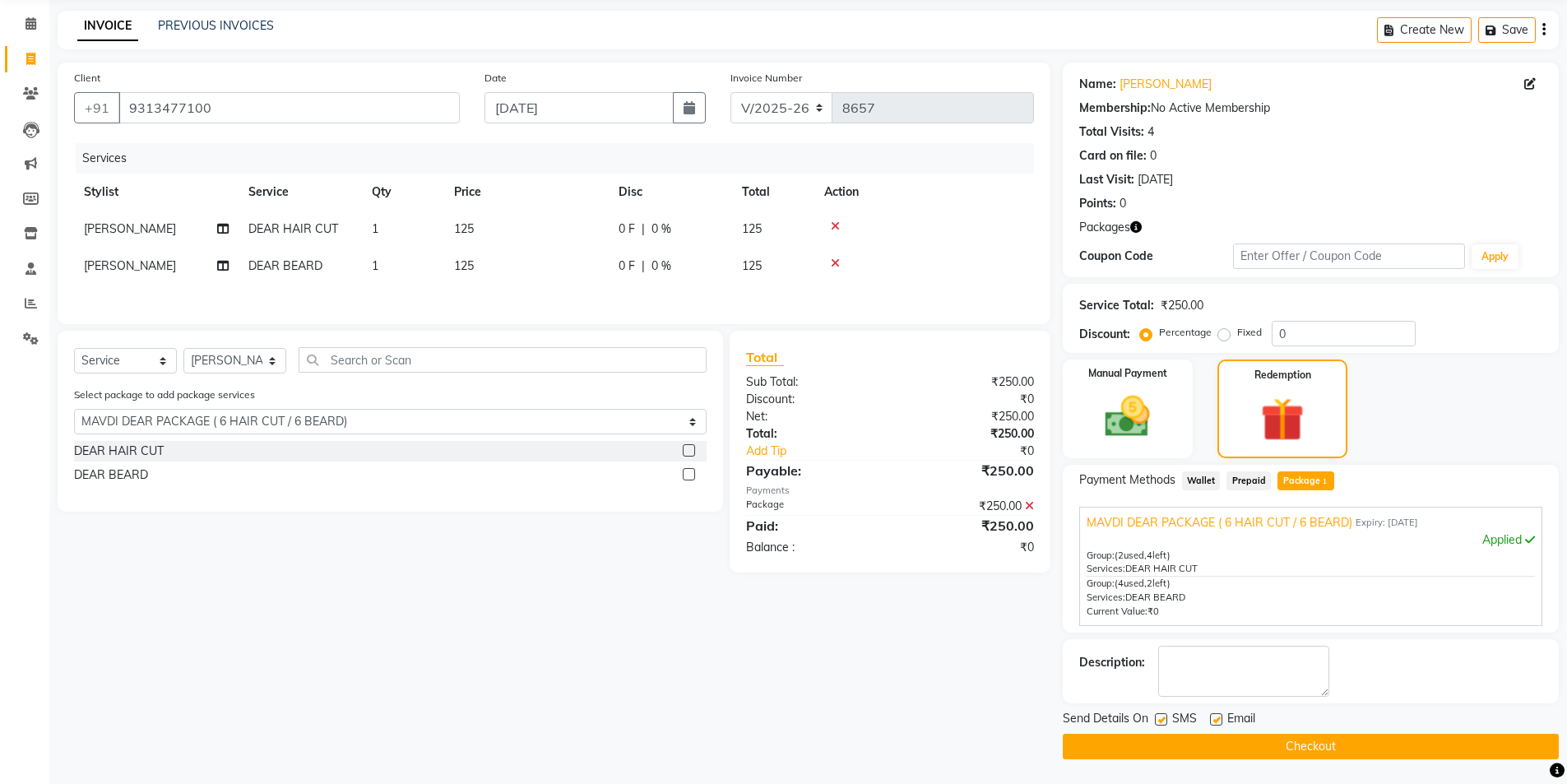
click at [1215, 721] on label at bounding box center [1216, 719] width 12 height 12
click at [1215, 721] on input "checkbox" at bounding box center [1215, 720] width 10 height 10
checkbox input "false"
click at [1164, 721] on label at bounding box center [1161, 719] width 12 height 12
click at [1164, 721] on input "checkbox" at bounding box center [1160, 720] width 10 height 10
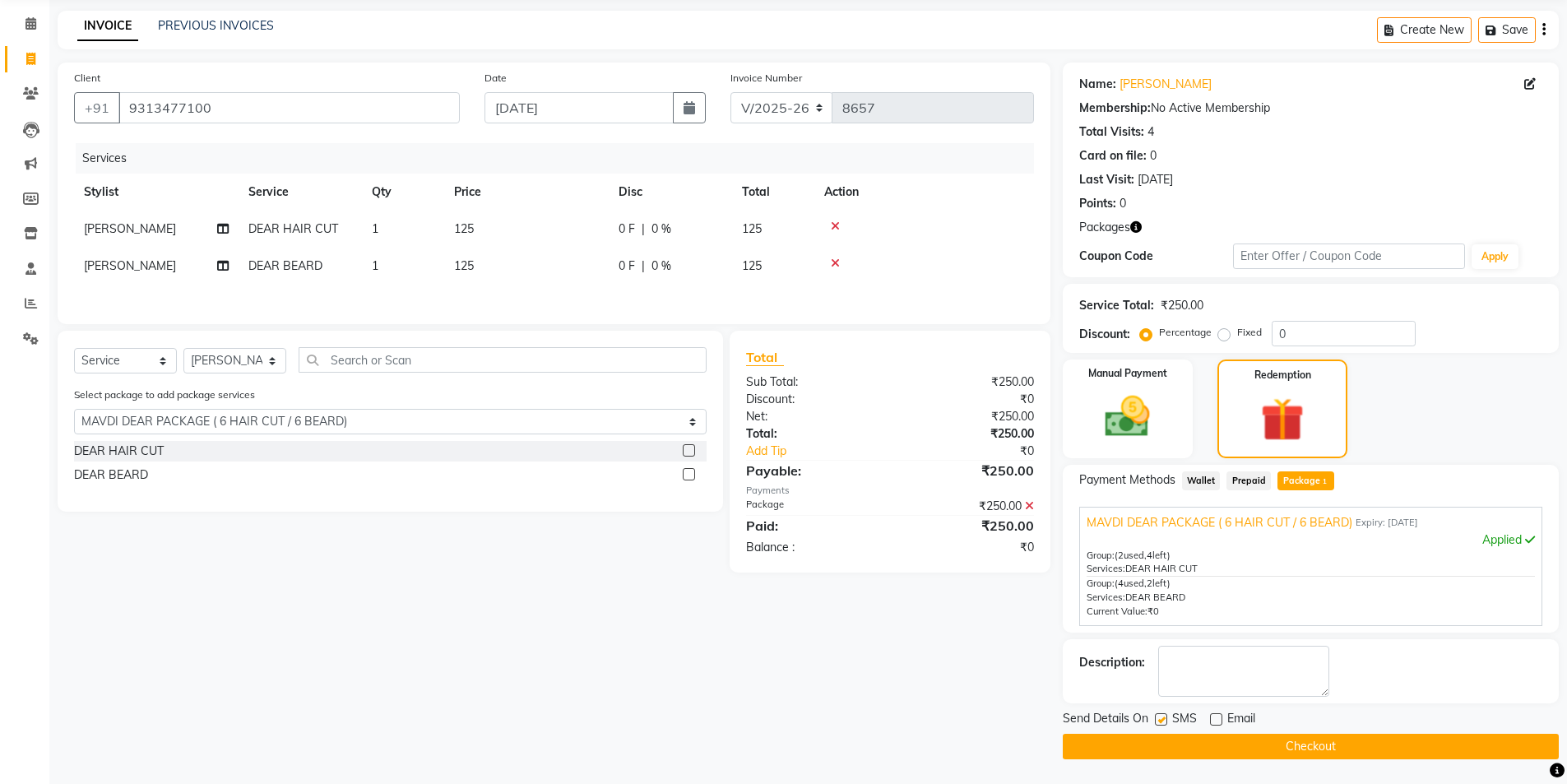
checkbox input "false"
click at [1160, 743] on button "Checkout" at bounding box center [1311, 747] width 496 height 26
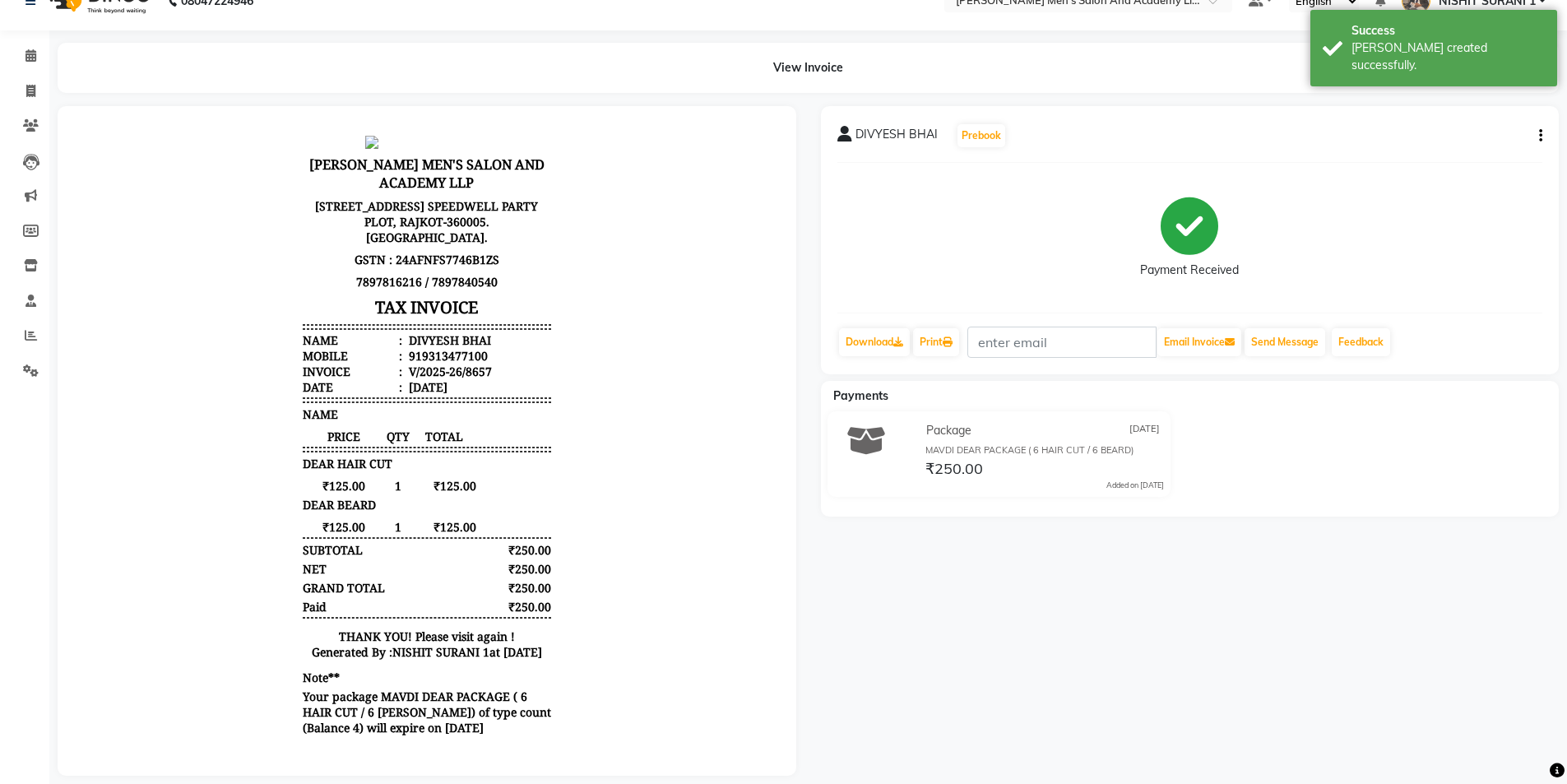
scroll to position [58, 0]
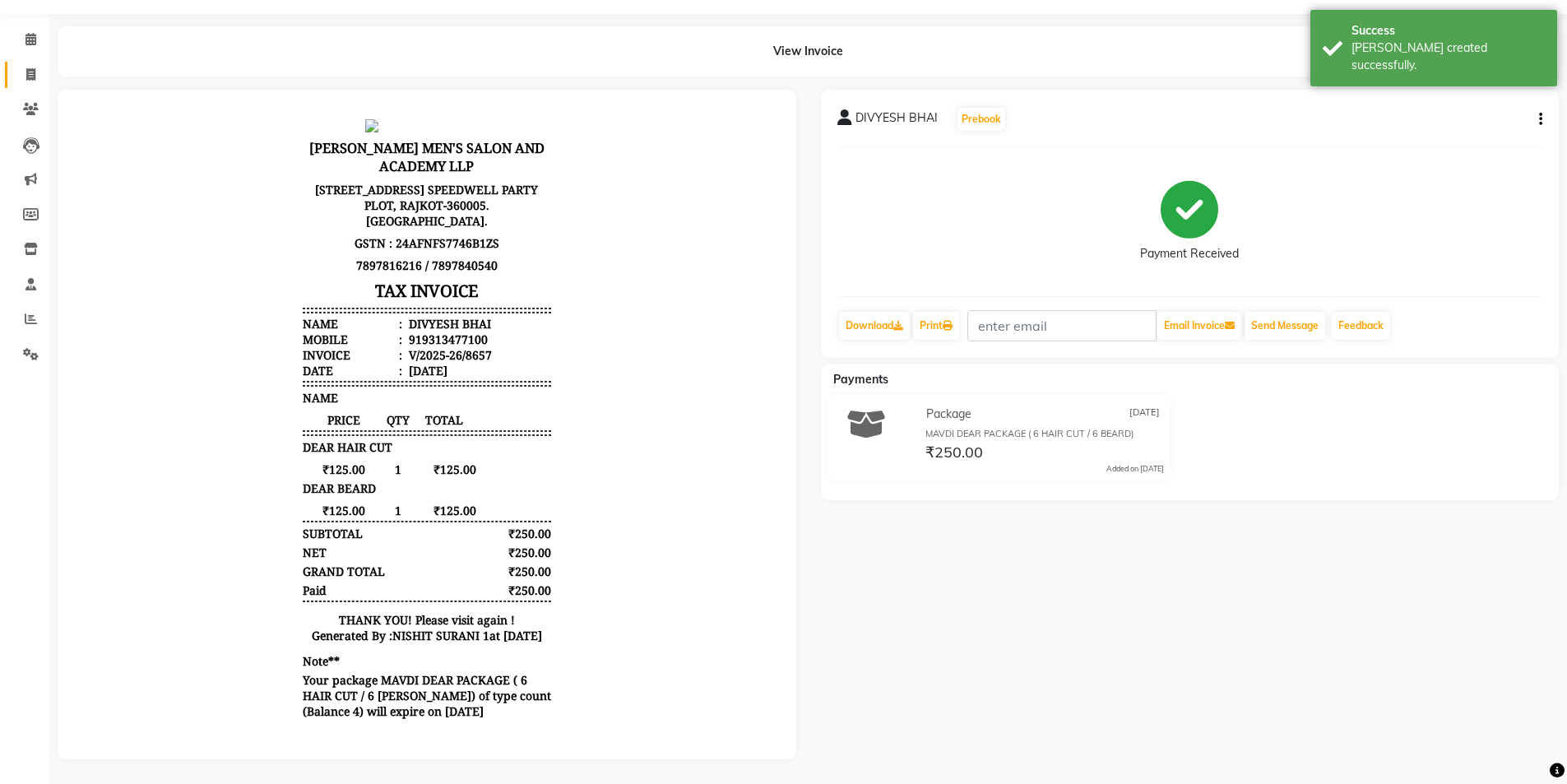
click at [27, 67] on span at bounding box center [30, 75] width 29 height 19
select select "service"
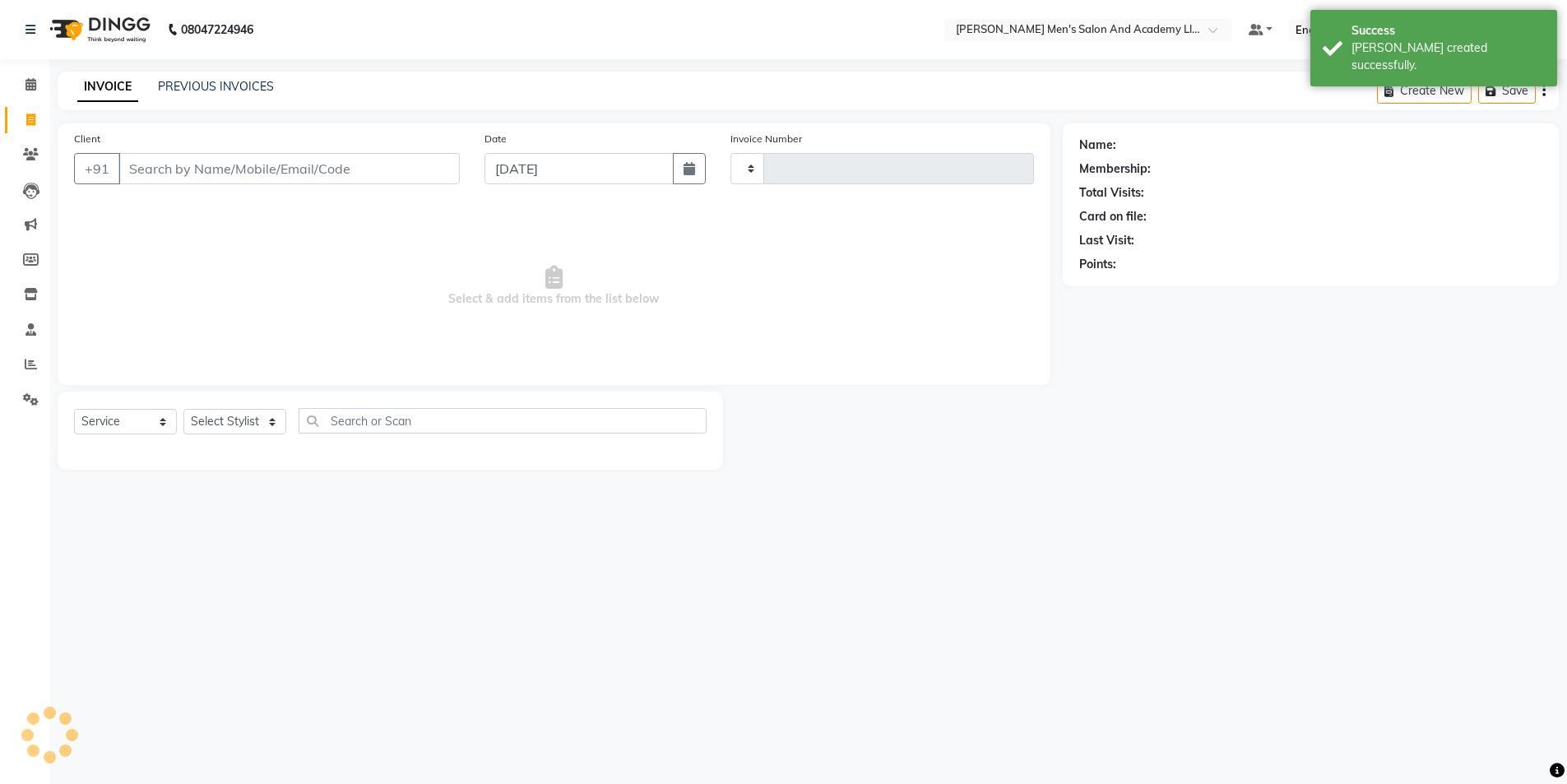
type input "8658"
select select "6752"
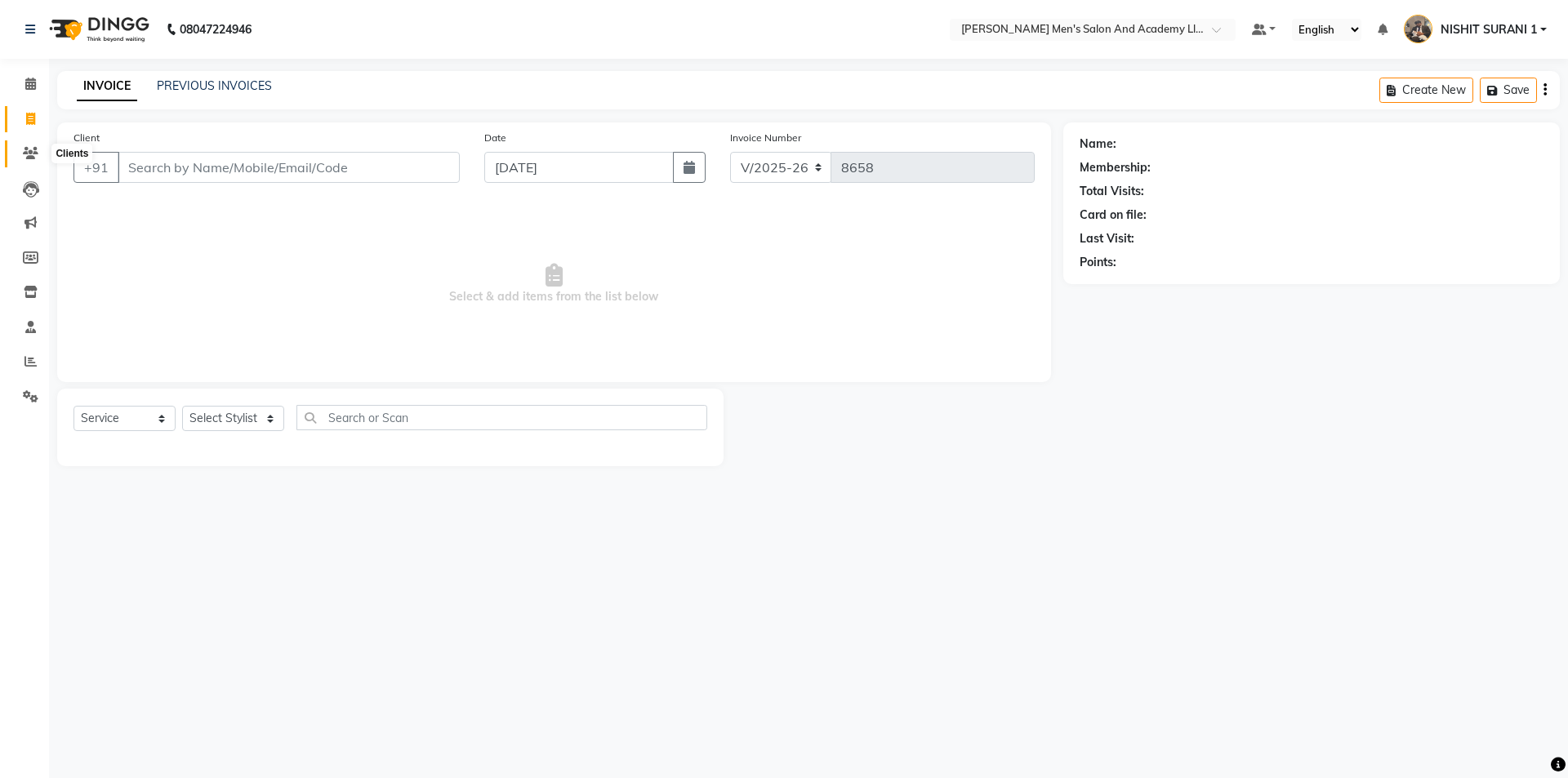
click at [36, 146] on span at bounding box center [30, 154] width 28 height 19
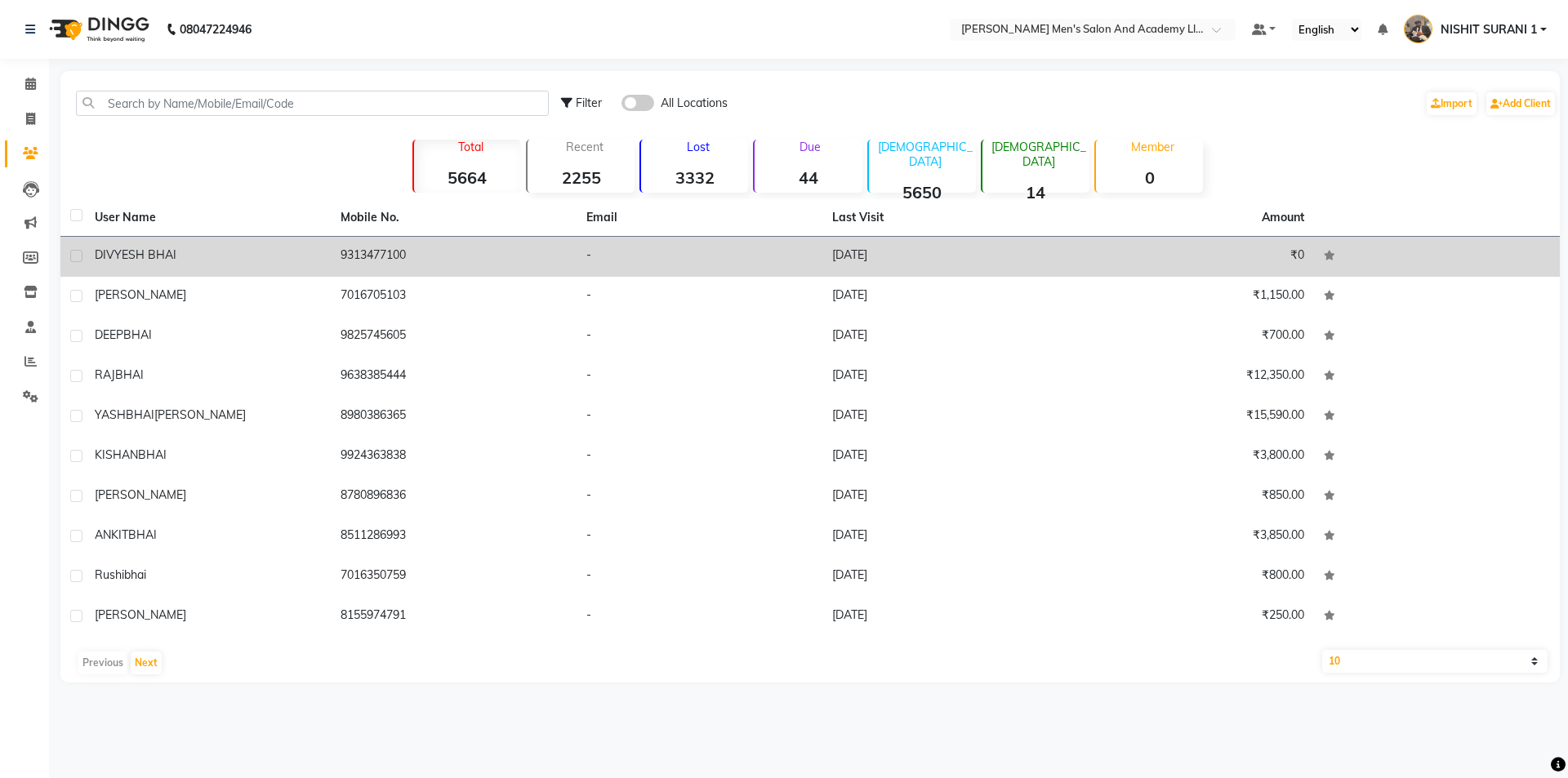
click at [208, 242] on td "DIVYESH BHAI" at bounding box center [207, 256] width 246 height 40
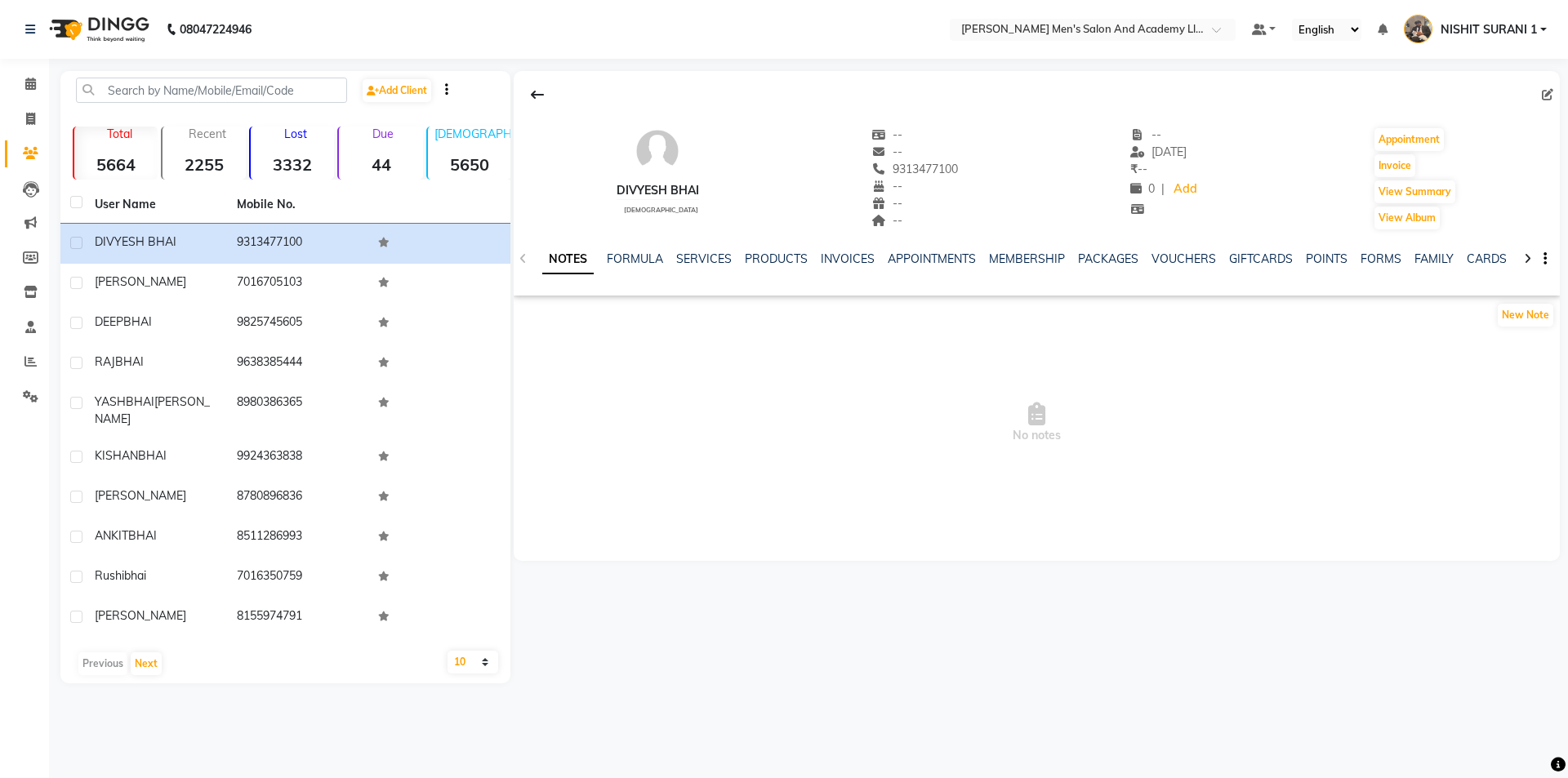
click at [1421, 154] on div "Invoice" at bounding box center [1415, 165] width 84 height 26
click at [1413, 164] on button "Invoice" at bounding box center [1395, 165] width 41 height 23
select select "service"
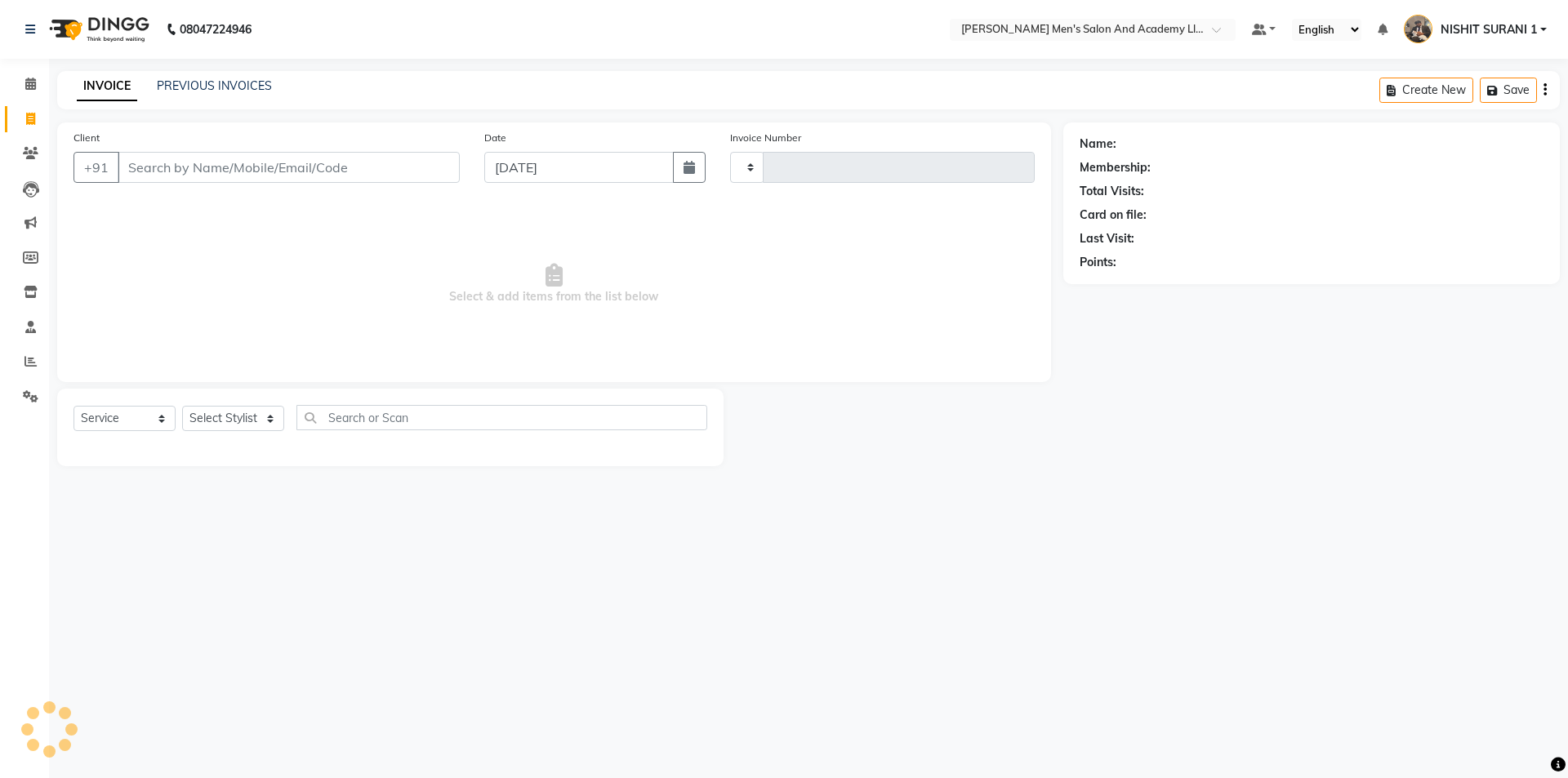
type input "8658"
select select "6752"
type input "9313477100"
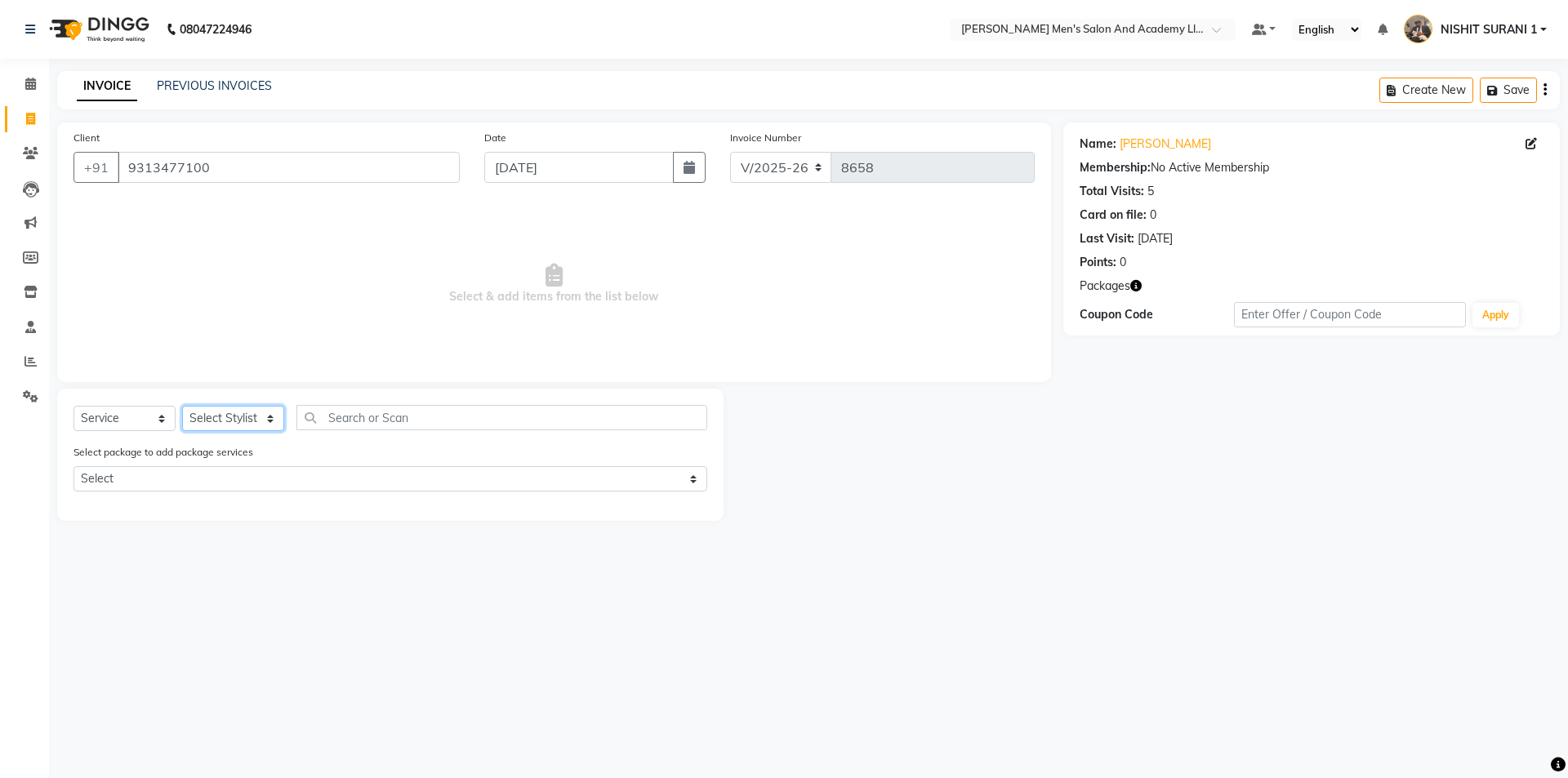
click at [237, 415] on select "Select Stylist AADITYA SOLANKI ABHAY PARMAR AJAY SEN ANKUSH SEN ASHISH VAGHELA …" at bounding box center [232, 418] width 102 height 26
select select "65651"
click at [182, 405] on select "Select Stylist AADITYA SOLANKI ABHAY PARMAR AJAY SEN ANKUSH SEN ASHISH VAGHELA …" at bounding box center [232, 418] width 102 height 26
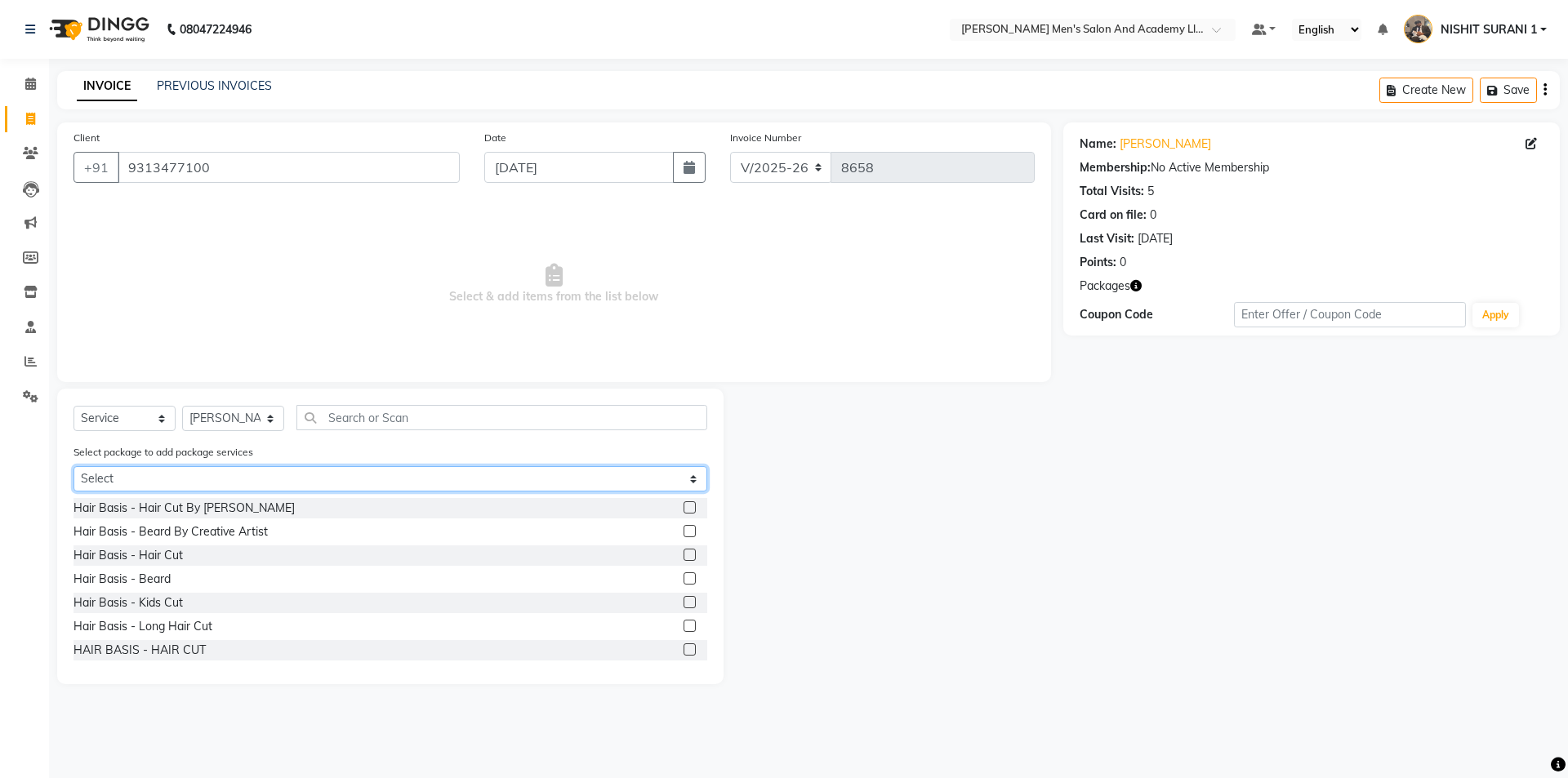
drag, startPoint x: 211, startPoint y: 471, endPoint x: 198, endPoint y: 488, distance: 21.4
click at [211, 471] on select "Select MAVDI DEAR PACKAGE ( 6 HAIR CUT / 6 BEARD)" at bounding box center [390, 479] width 634 height 26
select select "1: Object"
click at [74, 466] on select "Select MAVDI DEAR PACKAGE ( 6 HAIR CUT / 6 BEARD)" at bounding box center [390, 479] width 634 height 26
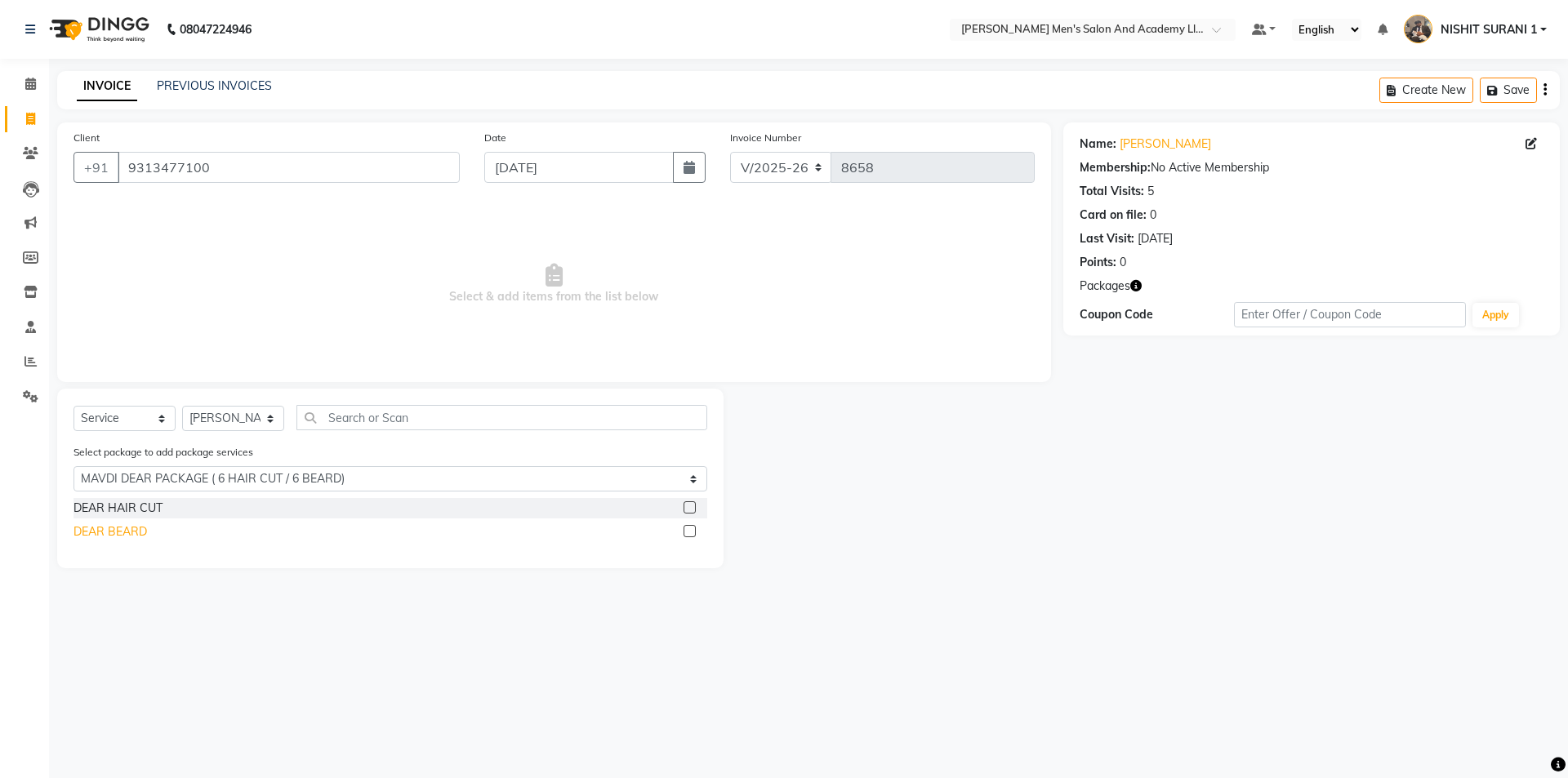
click at [124, 524] on div "DEAR BEARD" at bounding box center [111, 532] width 74 height 17
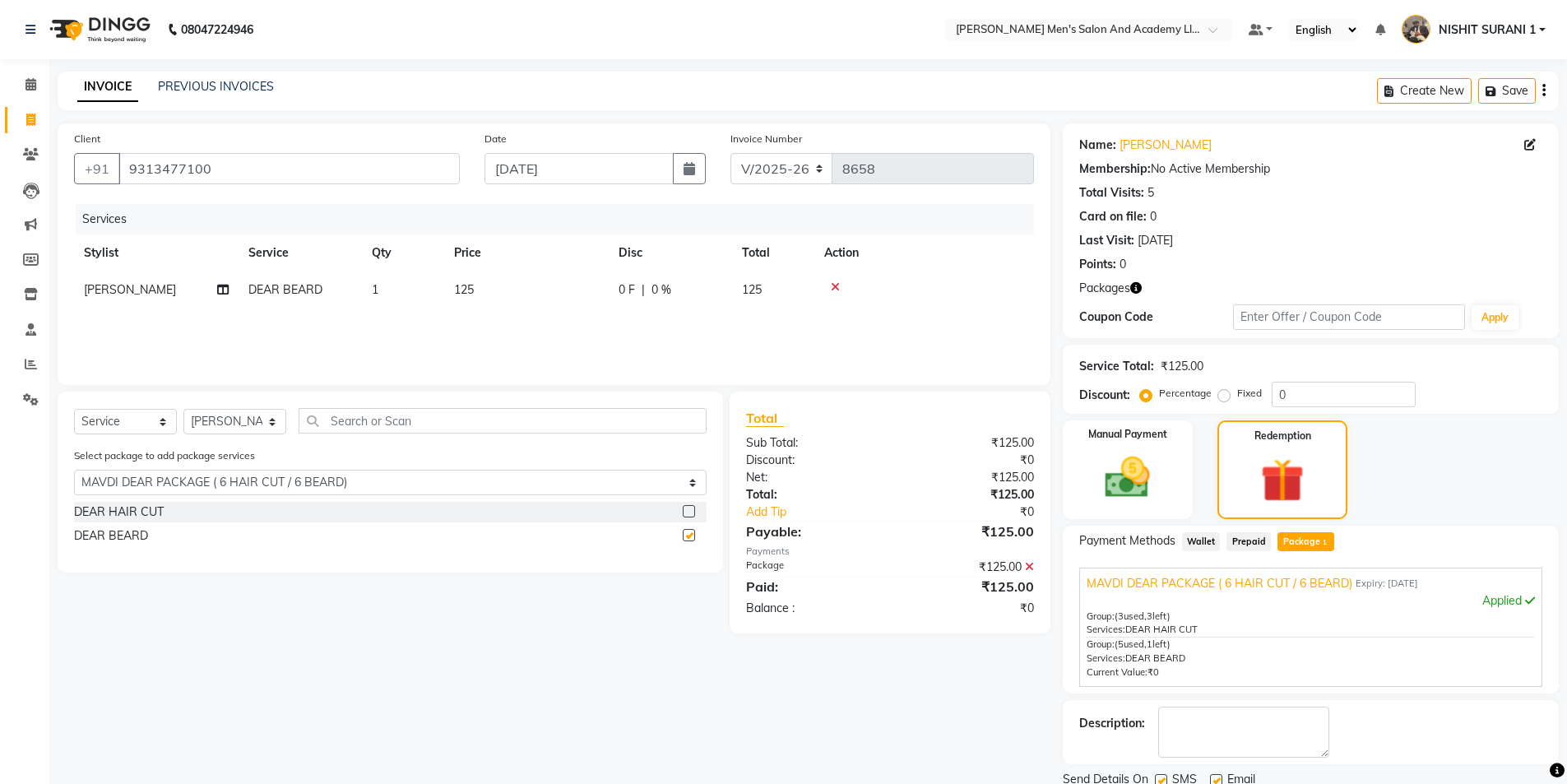
checkbox input "false"
click at [35, 148] on icon at bounding box center [31, 154] width 16 height 12
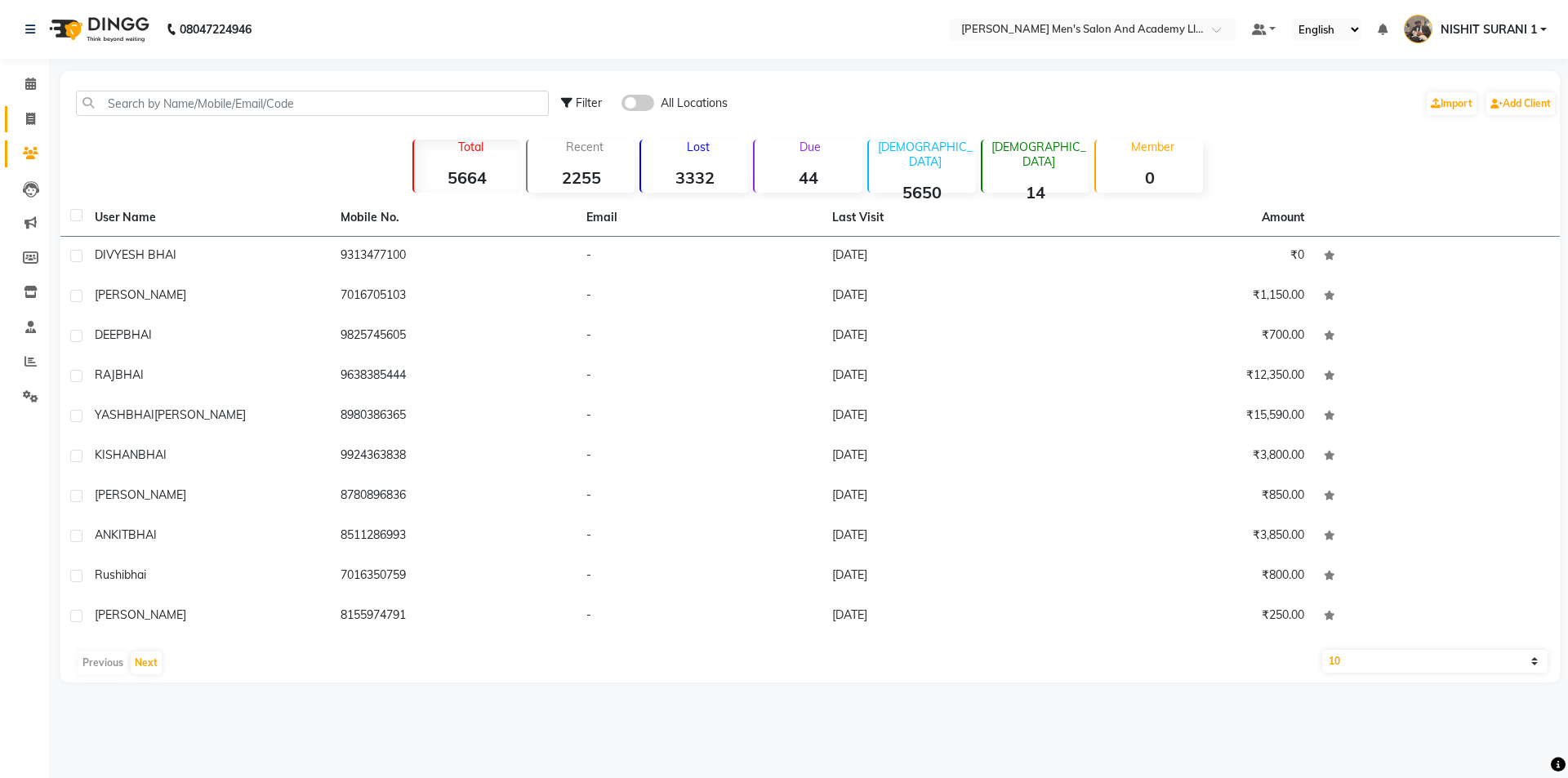
click at [27, 123] on icon at bounding box center [30, 118] width 9 height 12
select select "service"
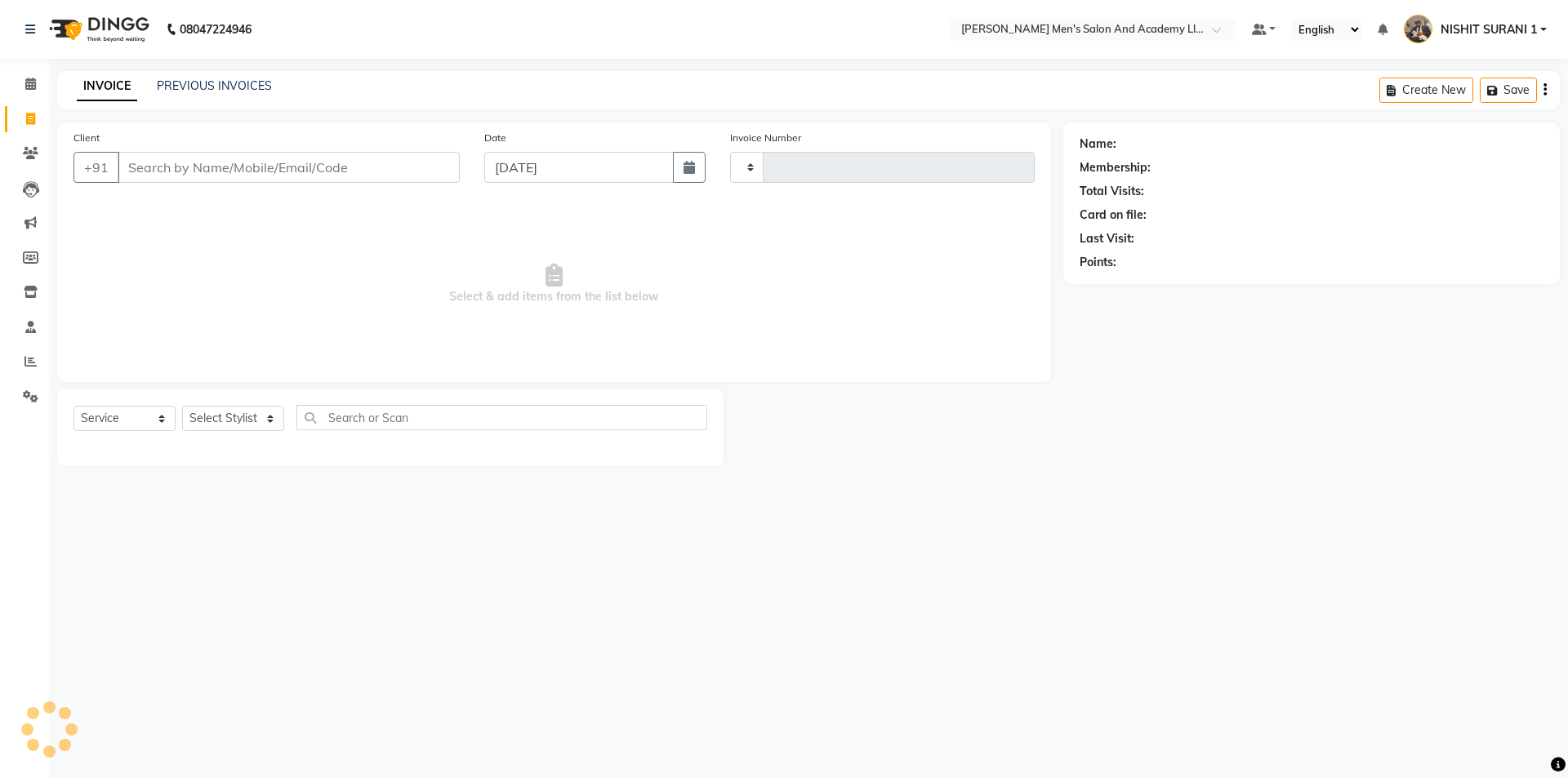
type input "8658"
select select "6752"
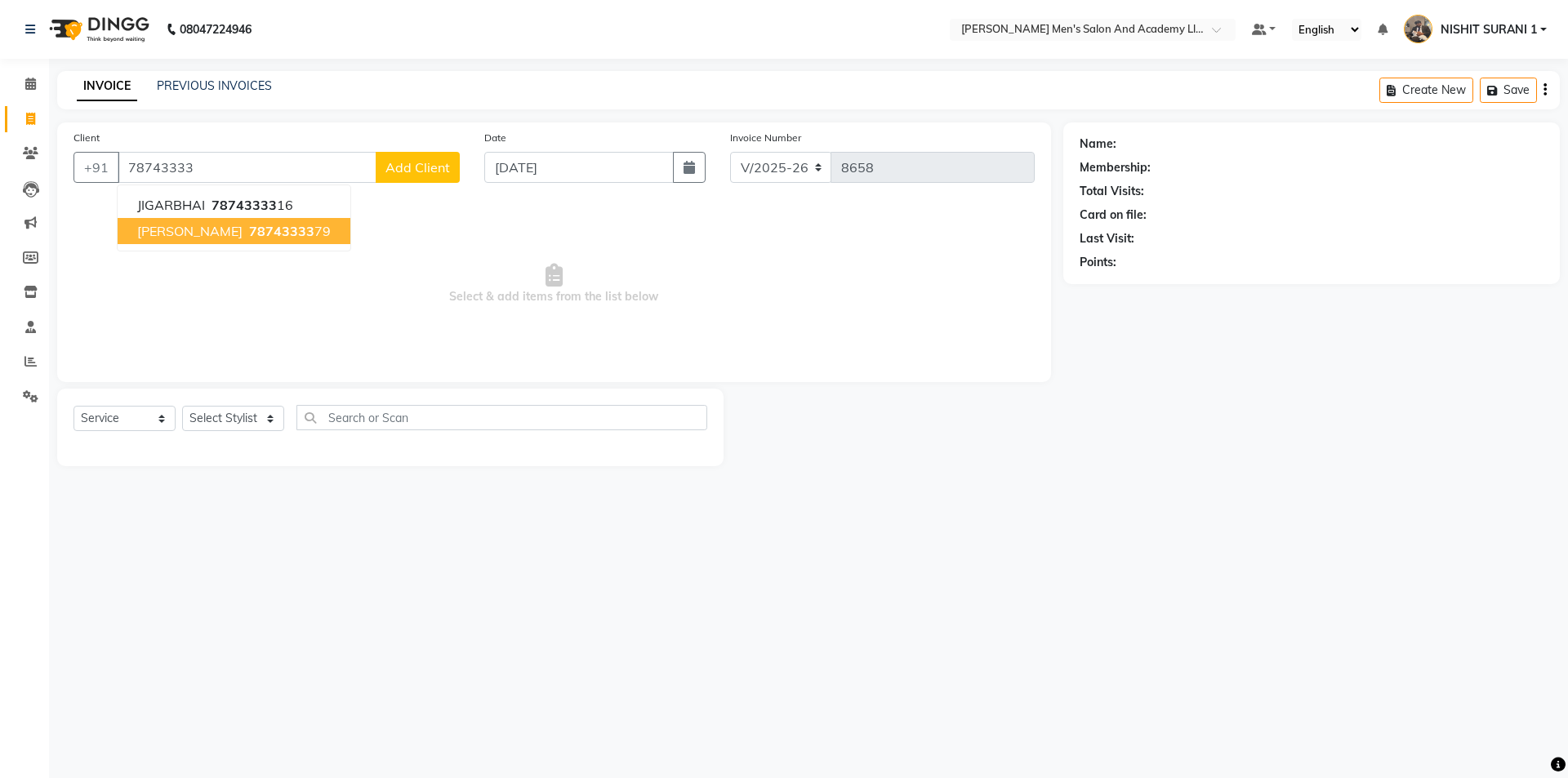
click at [191, 225] on span "JAY BHAI" at bounding box center [189, 230] width 105 height 16
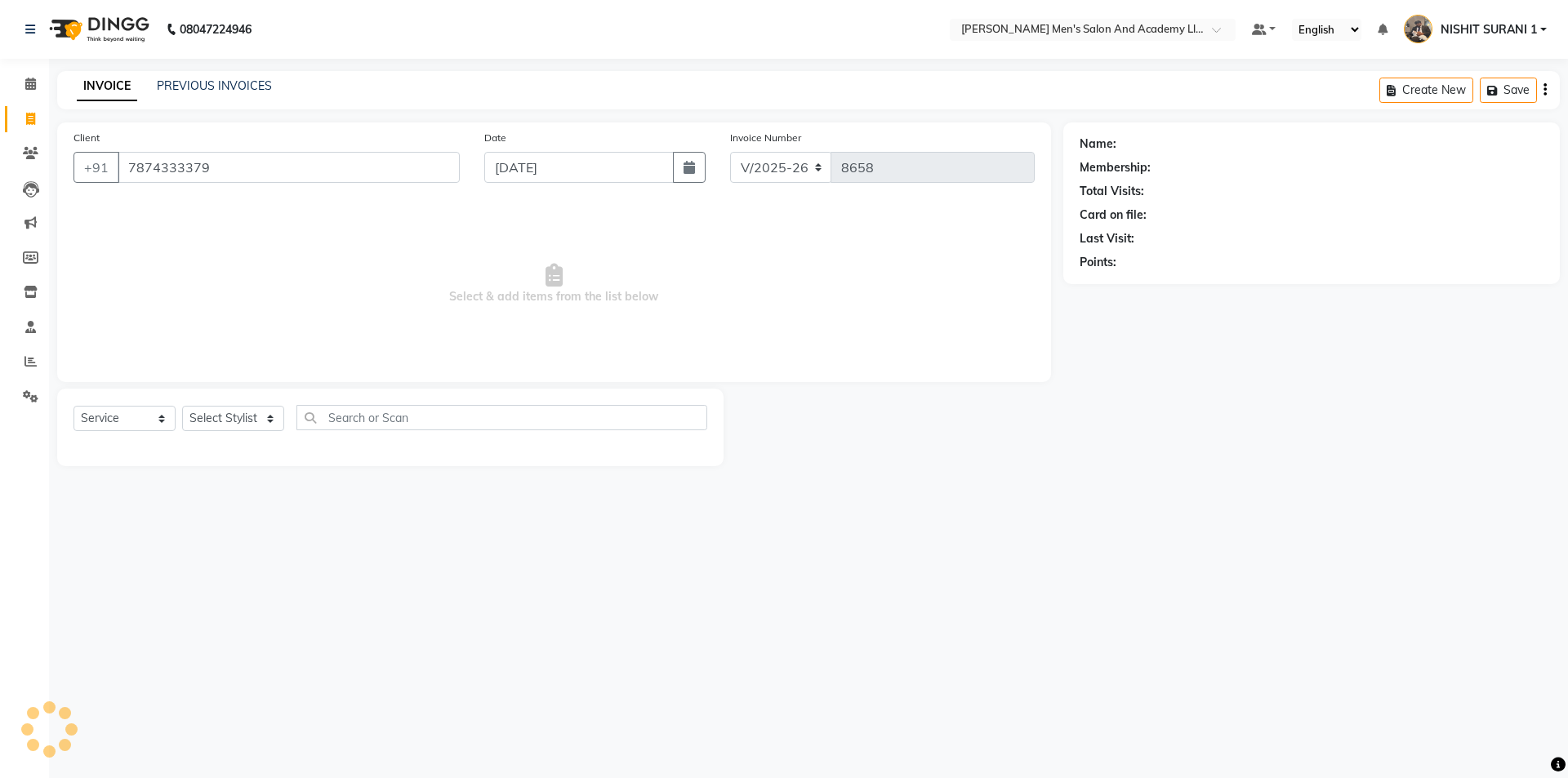
type input "7874333379"
click at [247, 398] on div "Select Service Product Membership Package Voucher Prepaid Gift Card Select Styl…" at bounding box center [390, 427] width 666 height 77
click at [238, 428] on select "Select Stylist AADITYA SOLANKI ABHAY PARMAR AJAY SEN ANKUSH SEN ASHISH VAGHELA …" at bounding box center [232, 418] width 102 height 26
select select "68653"
click at [182, 405] on select "Select Stylist AADITYA SOLANKI ABHAY PARMAR AJAY SEN ANKUSH SEN ASHISH VAGHELA …" at bounding box center [232, 418] width 102 height 26
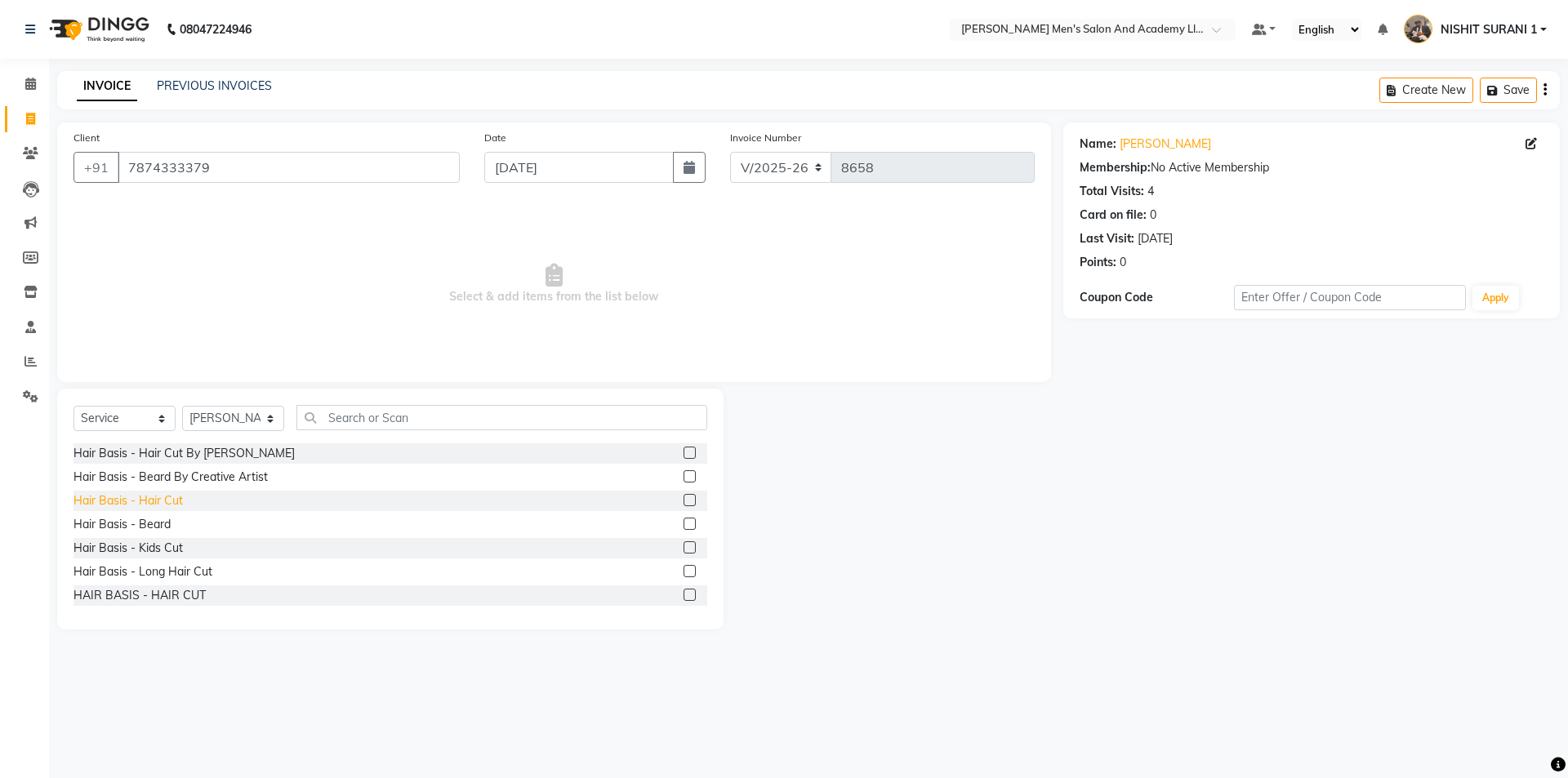
click at [162, 498] on div "Hair Basis - Hair Cut" at bounding box center [129, 500] width 110 height 17
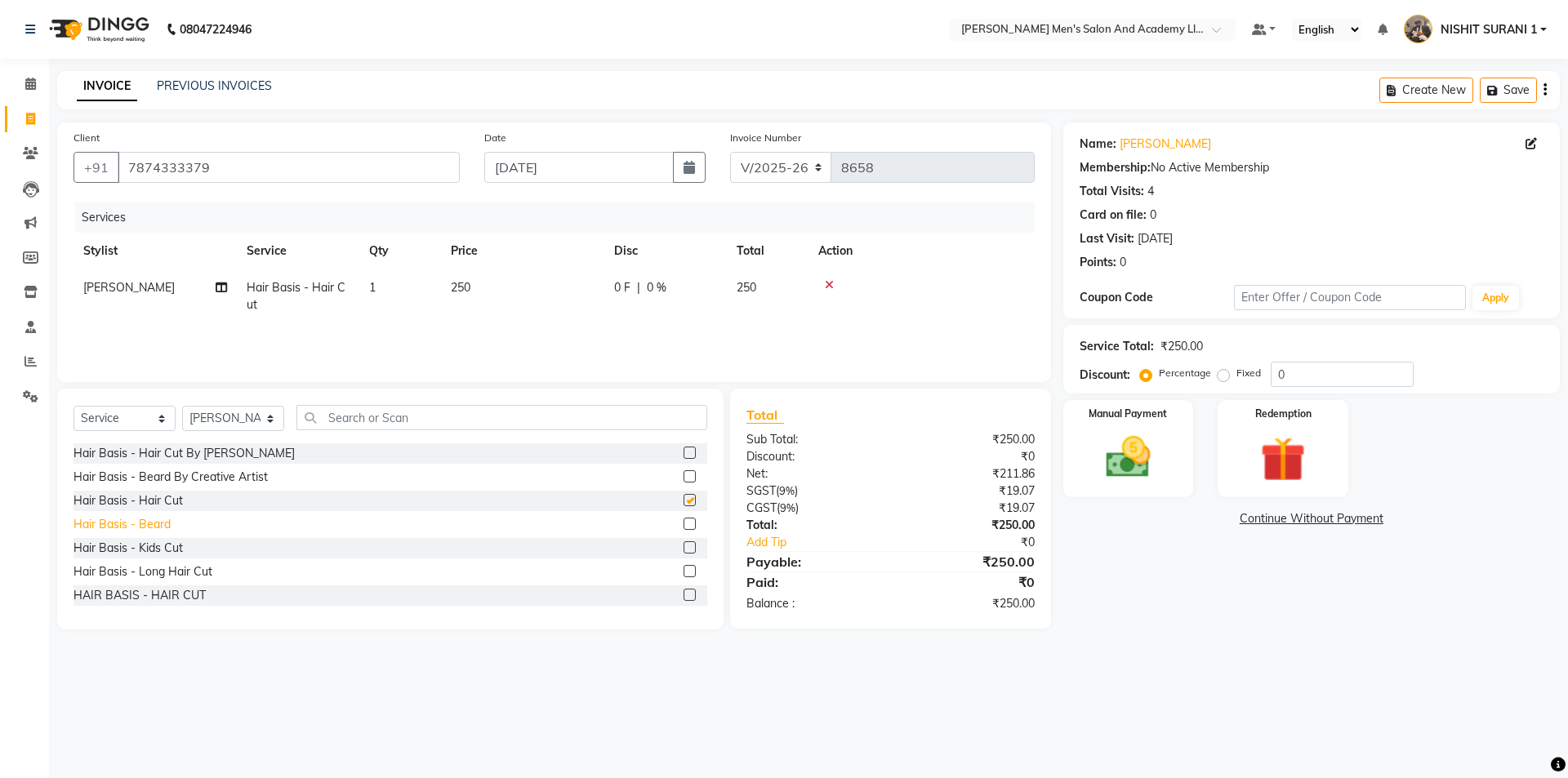
checkbox input "false"
click at [150, 529] on div "Hair Basis - Beard" at bounding box center [122, 524] width 97 height 17
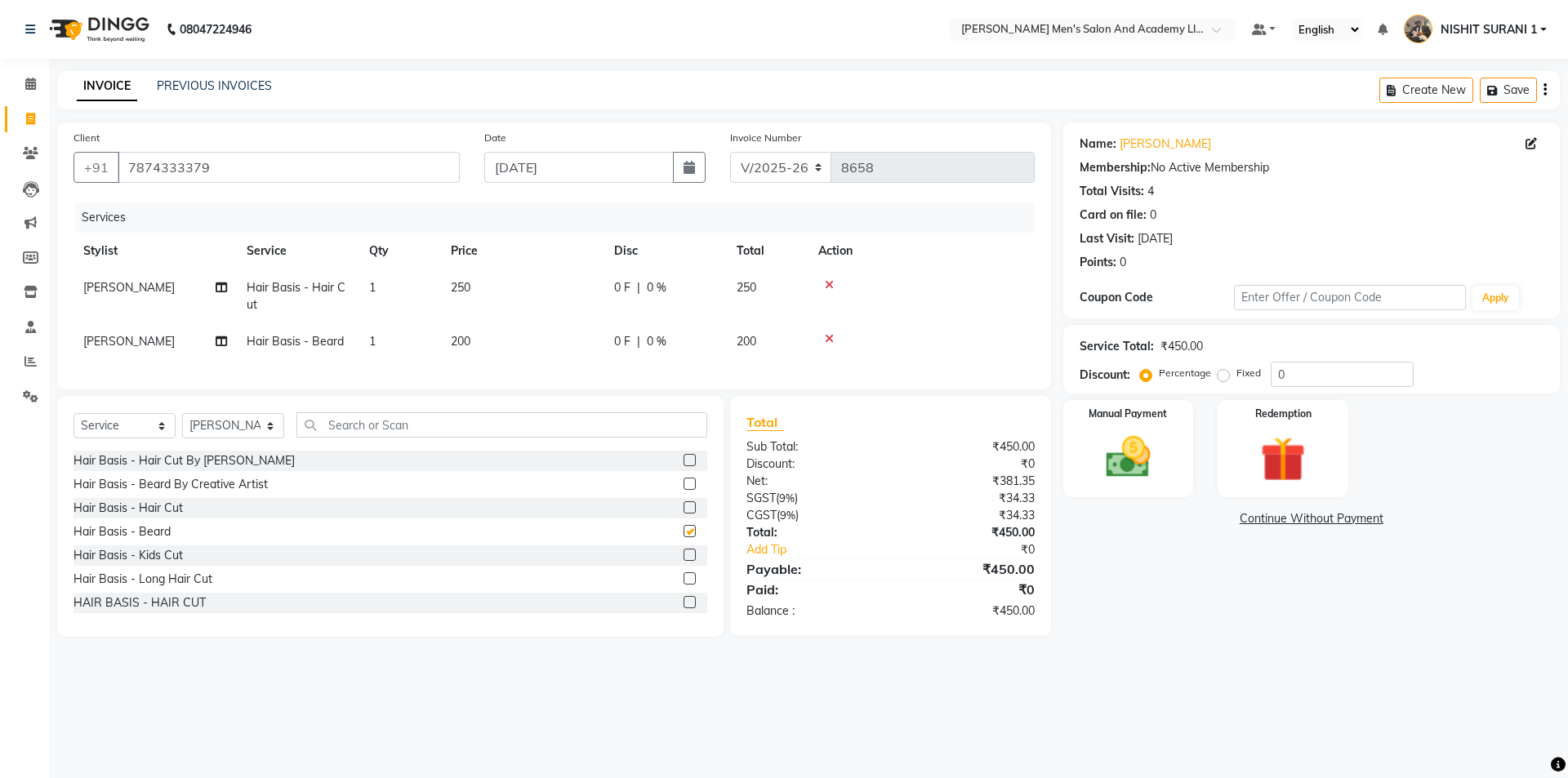
checkbox input "false"
click at [479, 294] on td "250" at bounding box center [522, 296] width 163 height 54
select select "68653"
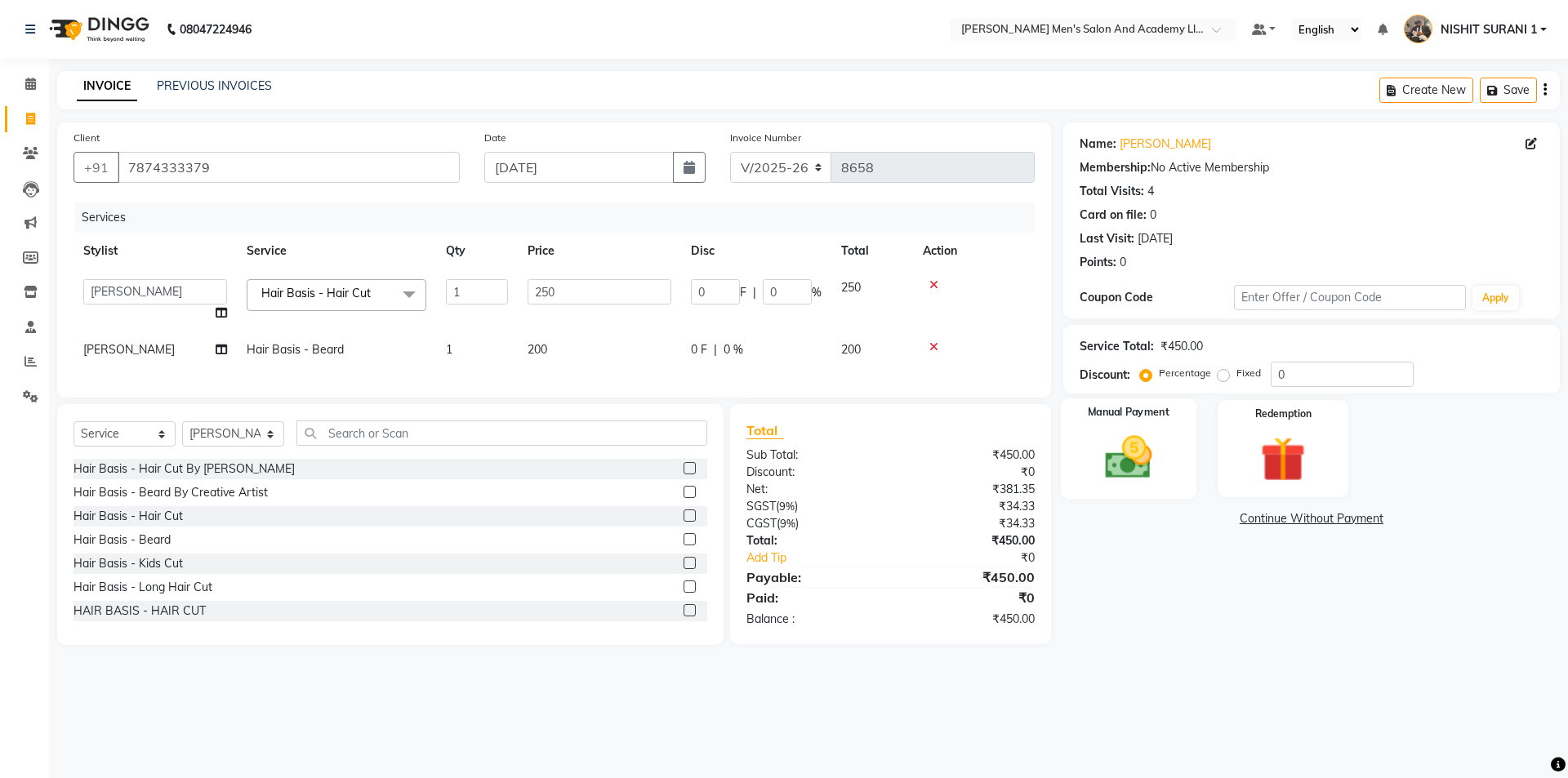
click at [1110, 458] on img at bounding box center [1128, 457] width 76 height 54
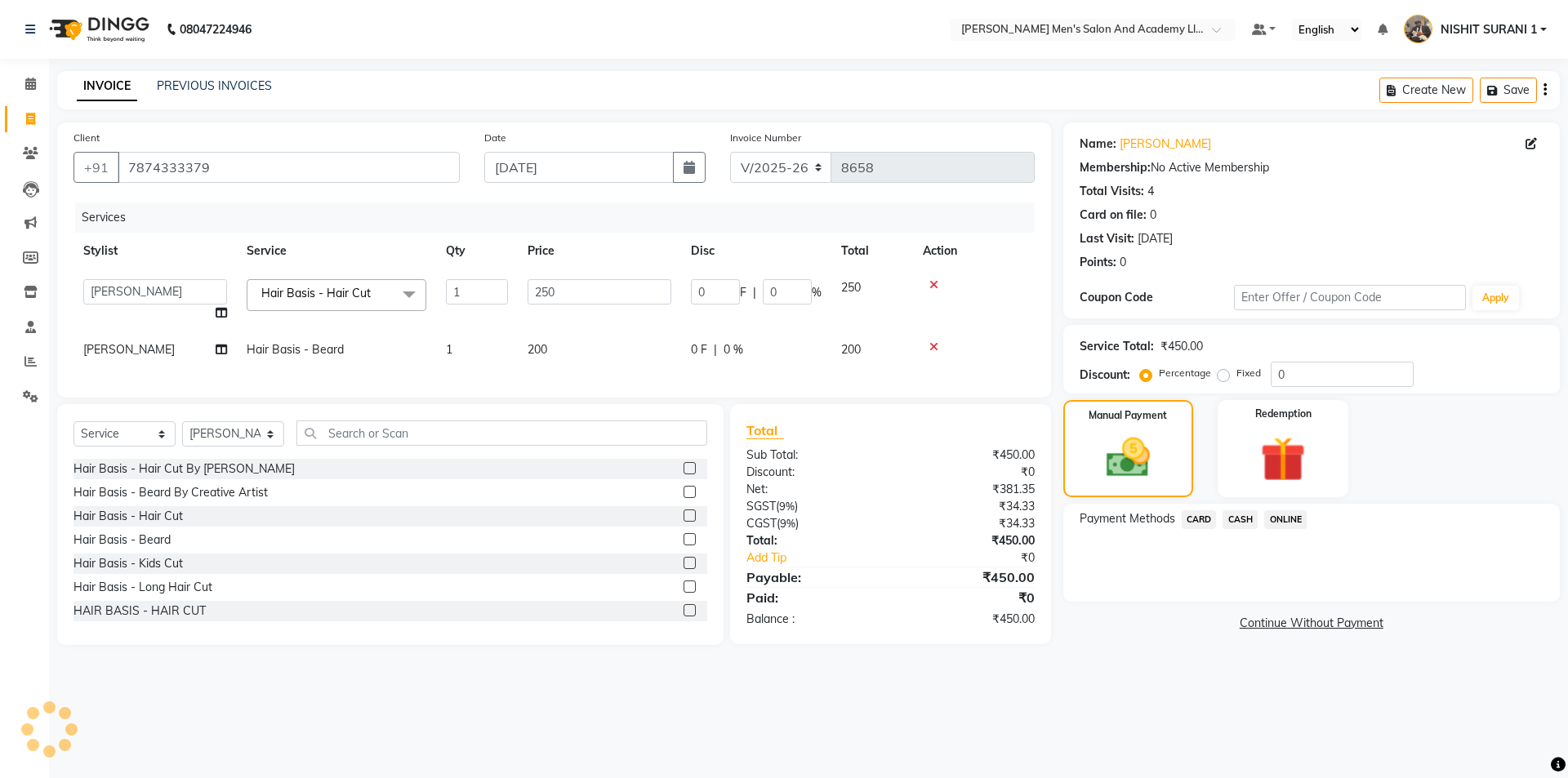
click at [1241, 520] on span "CASH" at bounding box center [1240, 519] width 35 height 19
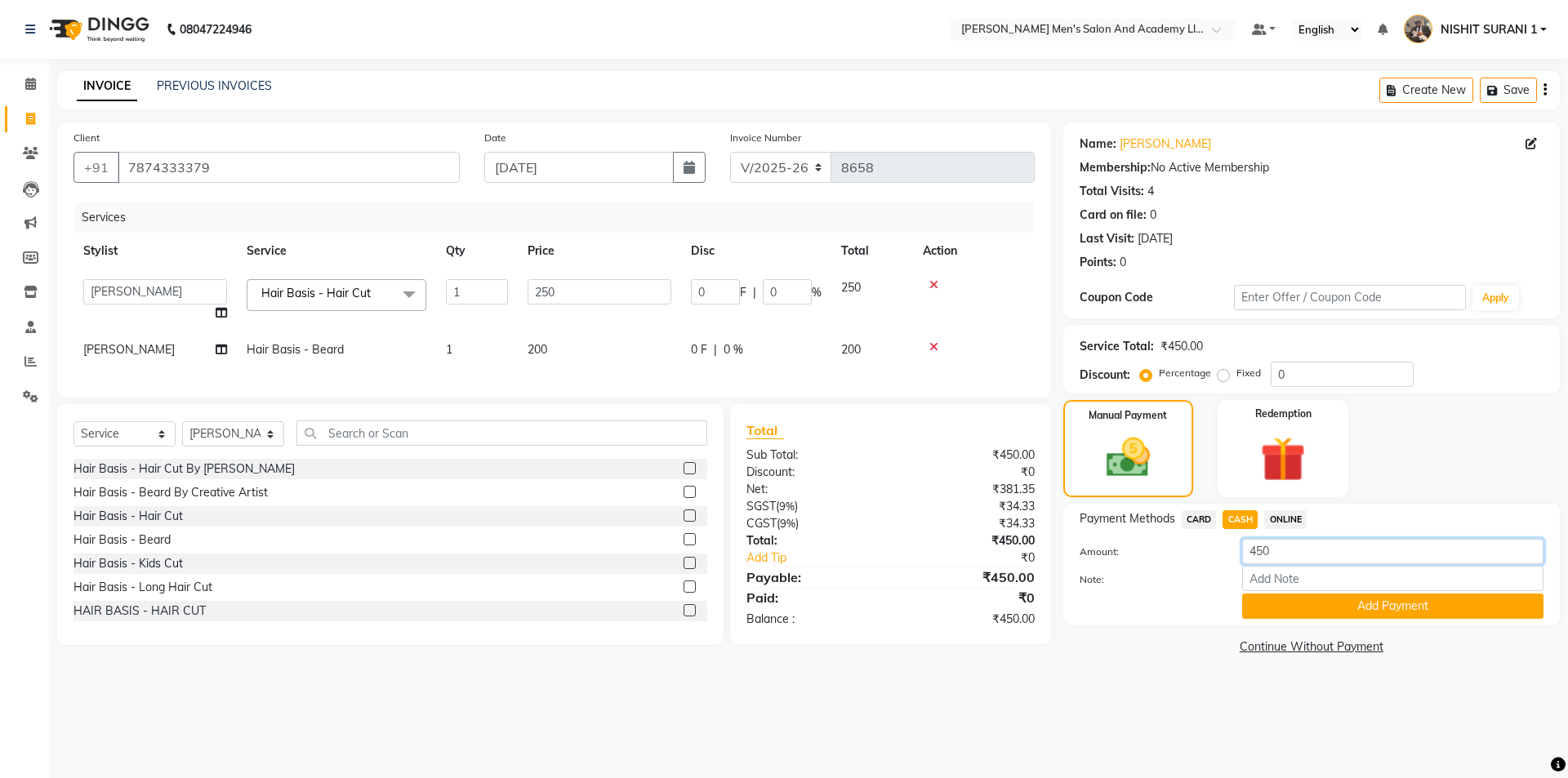
drag, startPoint x: 1281, startPoint y: 541, endPoint x: 1242, endPoint y: 549, distance: 39.8
click at [1242, 549] on input "450" at bounding box center [1392, 552] width 301 height 26
type input "500"
click at [1277, 601] on button "Add Payment" at bounding box center [1392, 606] width 301 height 26
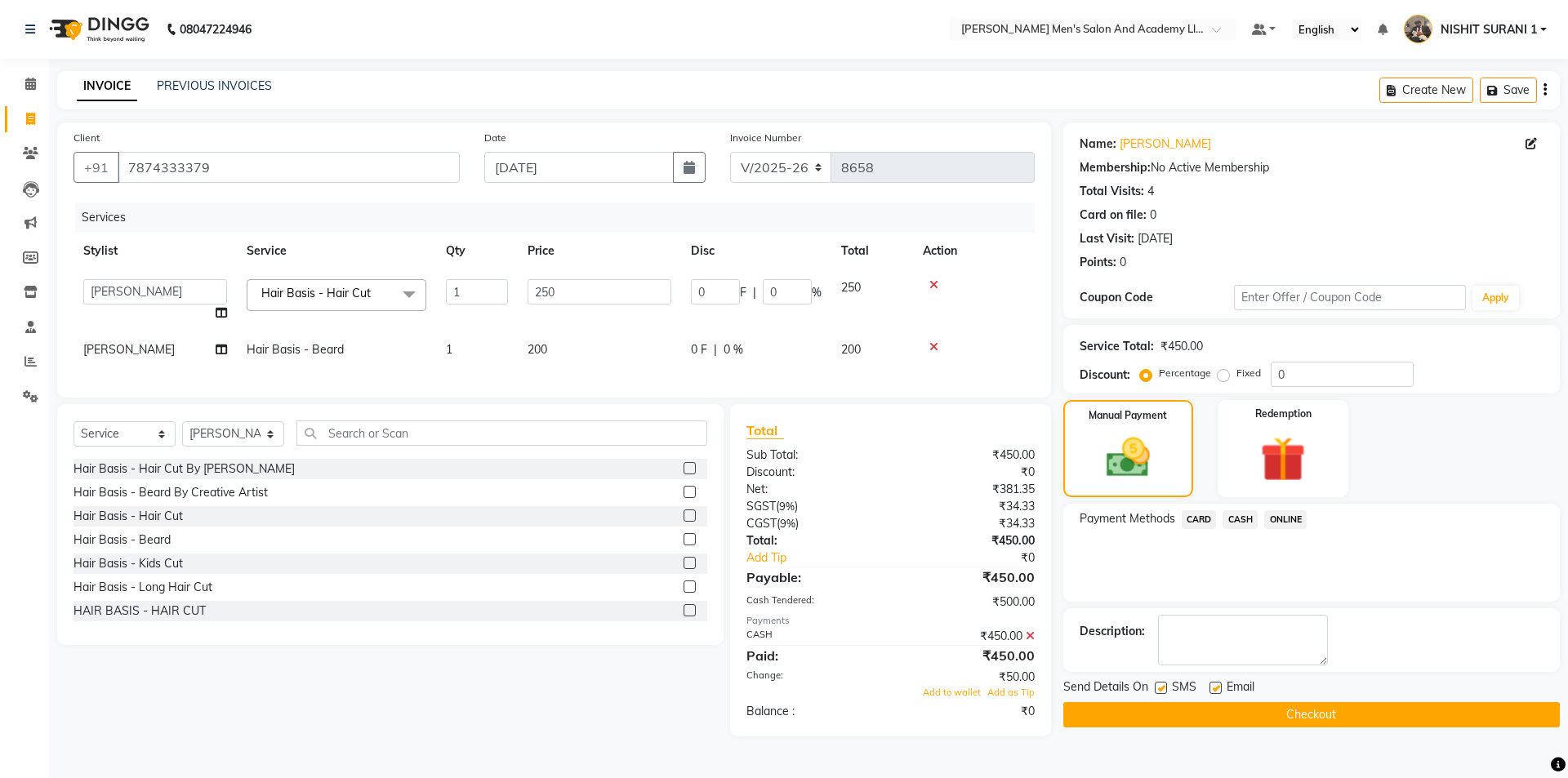
click at [943, 699] on div "Add to wallet Add as Tip" at bounding box center [890, 692] width 313 height 14
click at [948, 697] on span "Add to wallet" at bounding box center [952, 691] width 58 height 11
click at [1212, 685] on label at bounding box center [1216, 687] width 12 height 12
click at [1212, 685] on input "checkbox" at bounding box center [1215, 688] width 10 height 10
checkbox input "false"
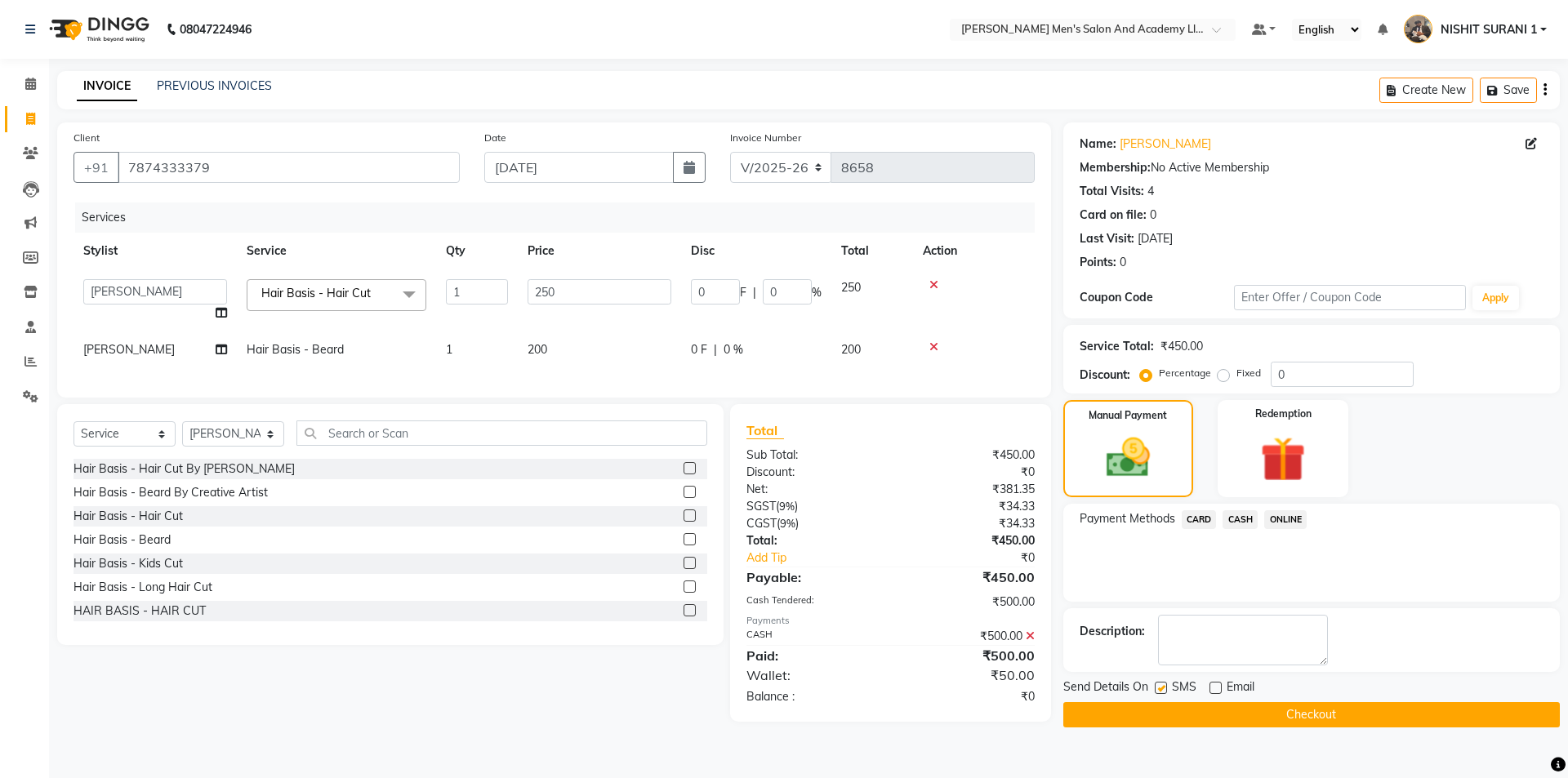
click at [1164, 685] on label at bounding box center [1161, 687] width 12 height 12
click at [1164, 685] on input "checkbox" at bounding box center [1160, 688] width 10 height 10
checkbox input "false"
click at [1163, 709] on button "Checkout" at bounding box center [1311, 715] width 496 height 26
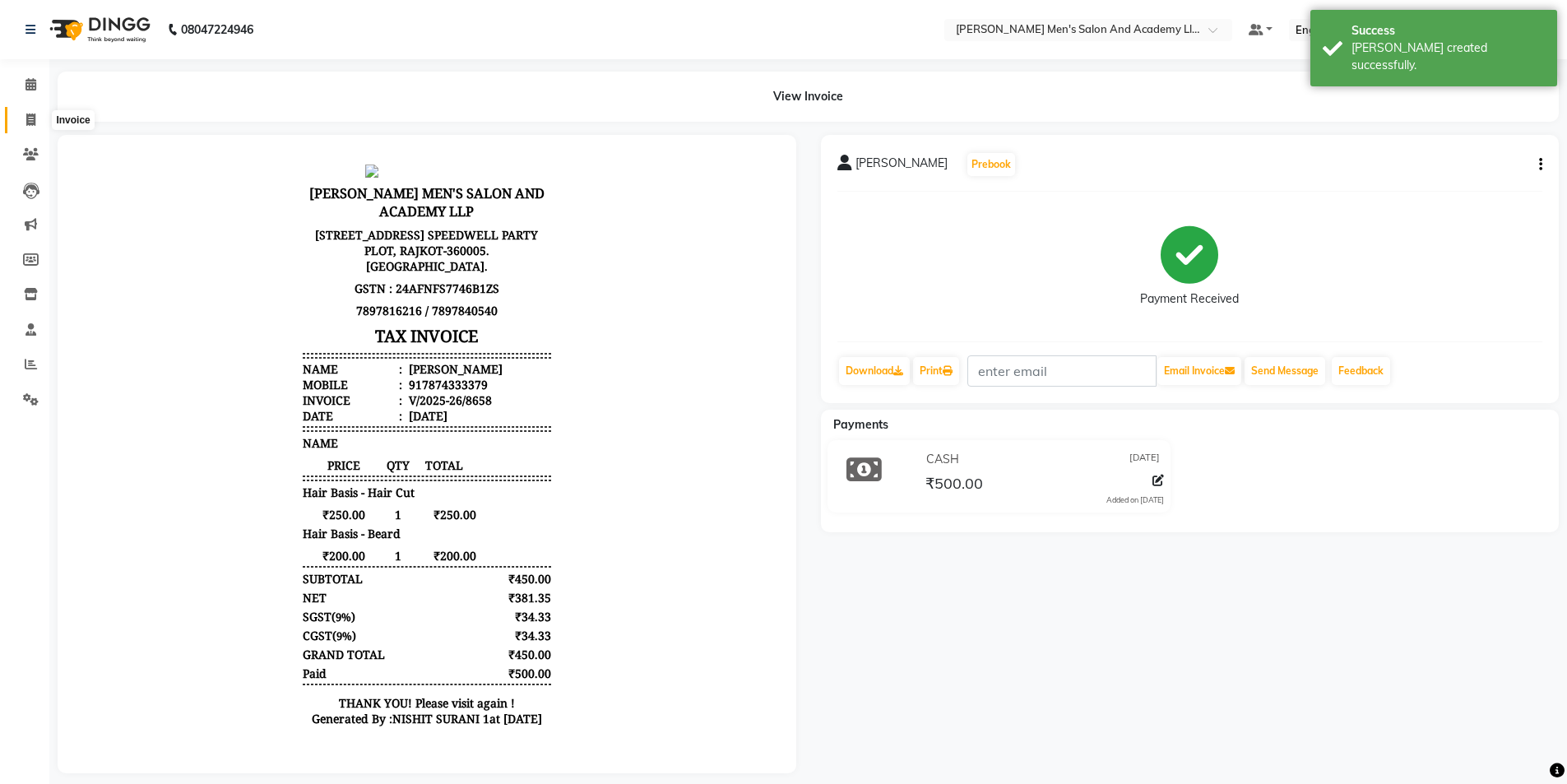
click at [20, 117] on span at bounding box center [30, 121] width 29 height 19
select select "service"
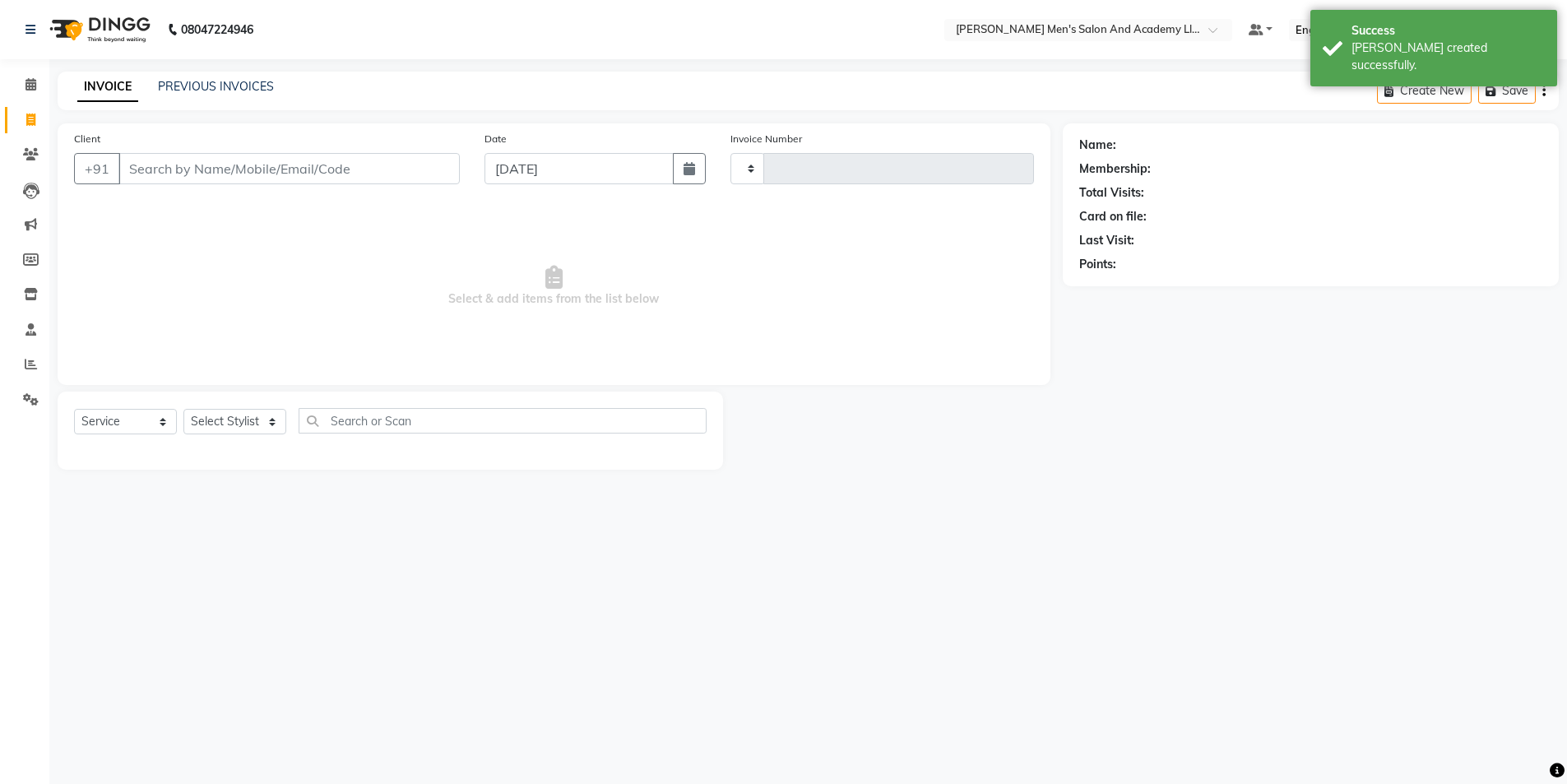
type input "8659"
select select "6752"
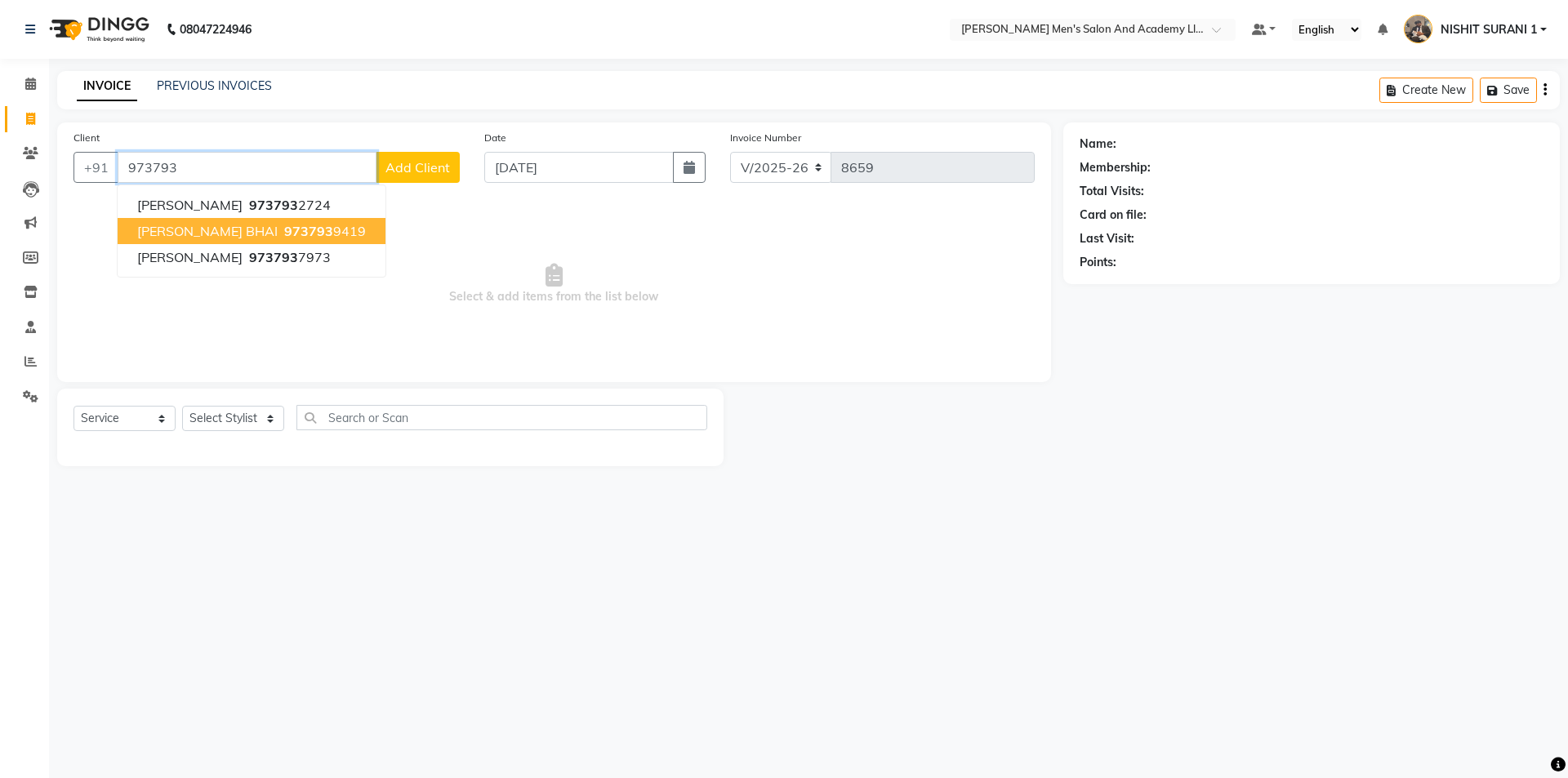
click at [229, 224] on span "DARSHIT BHAI" at bounding box center [207, 230] width 141 height 16
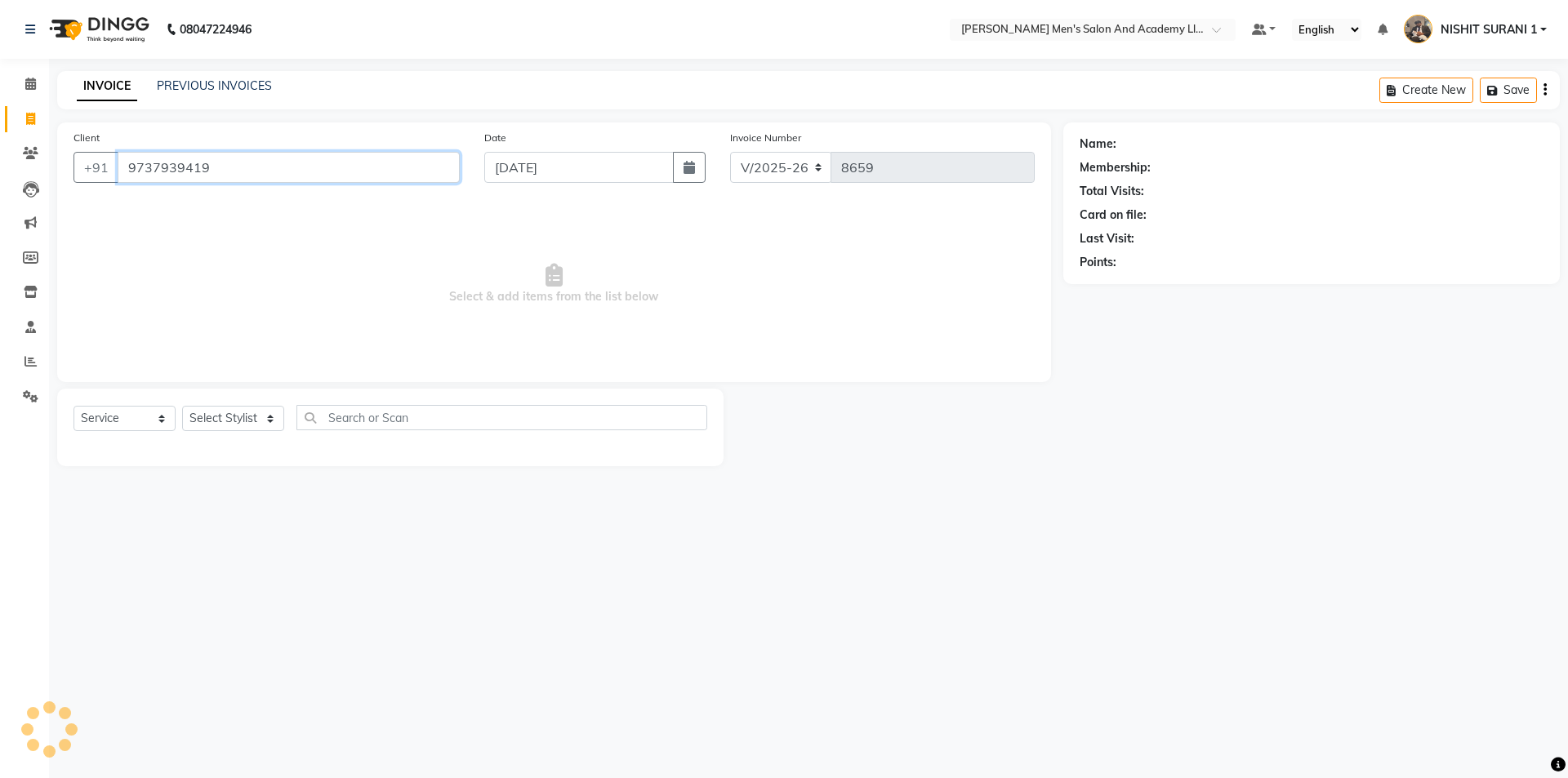
type input "9737939419"
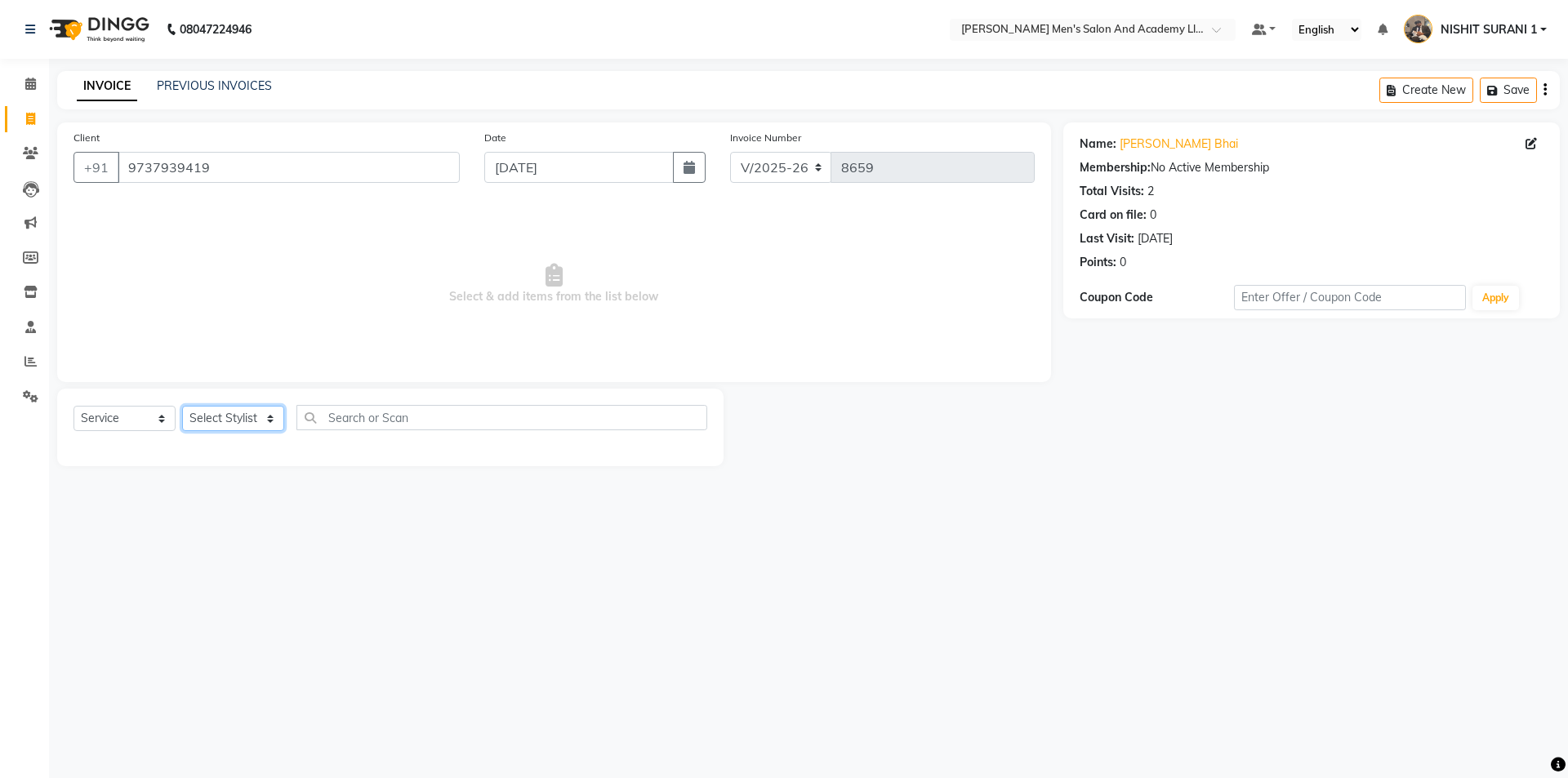
click at [233, 419] on select "Select Stylist AADITYA SOLANKI ABHAY PARMAR AJAY SEN ANKUSH SEN ASHISH VAGHELA …" at bounding box center [232, 418] width 102 height 26
select select "90387"
click at [182, 405] on select "Select Stylist AADITYA SOLANKI ABHAY PARMAR AJAY SEN ANKUSH SEN ASHISH VAGHELA …" at bounding box center [232, 418] width 102 height 26
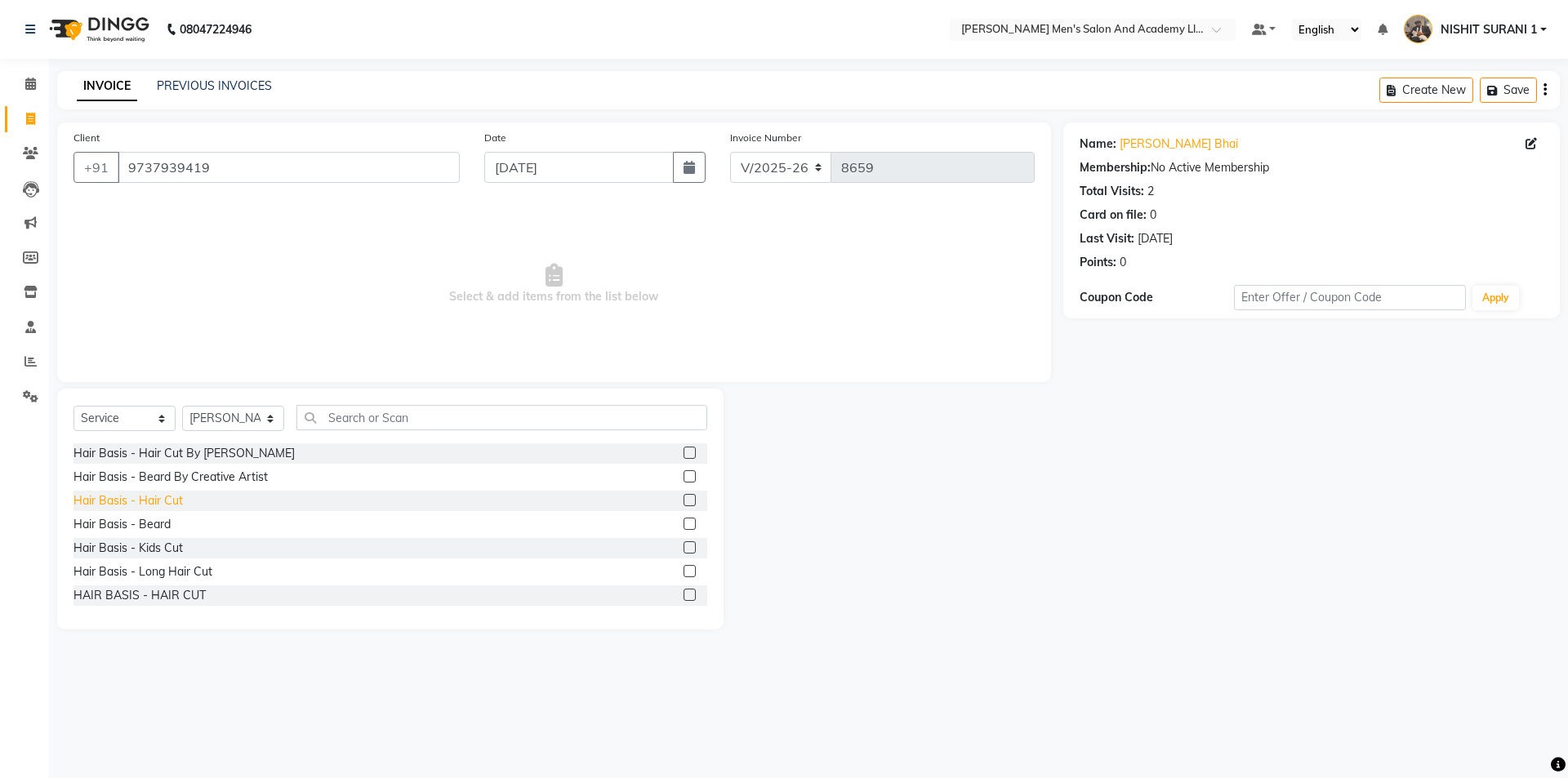
click at [174, 505] on div "Hair Basis - Hair Cut" at bounding box center [129, 500] width 110 height 17
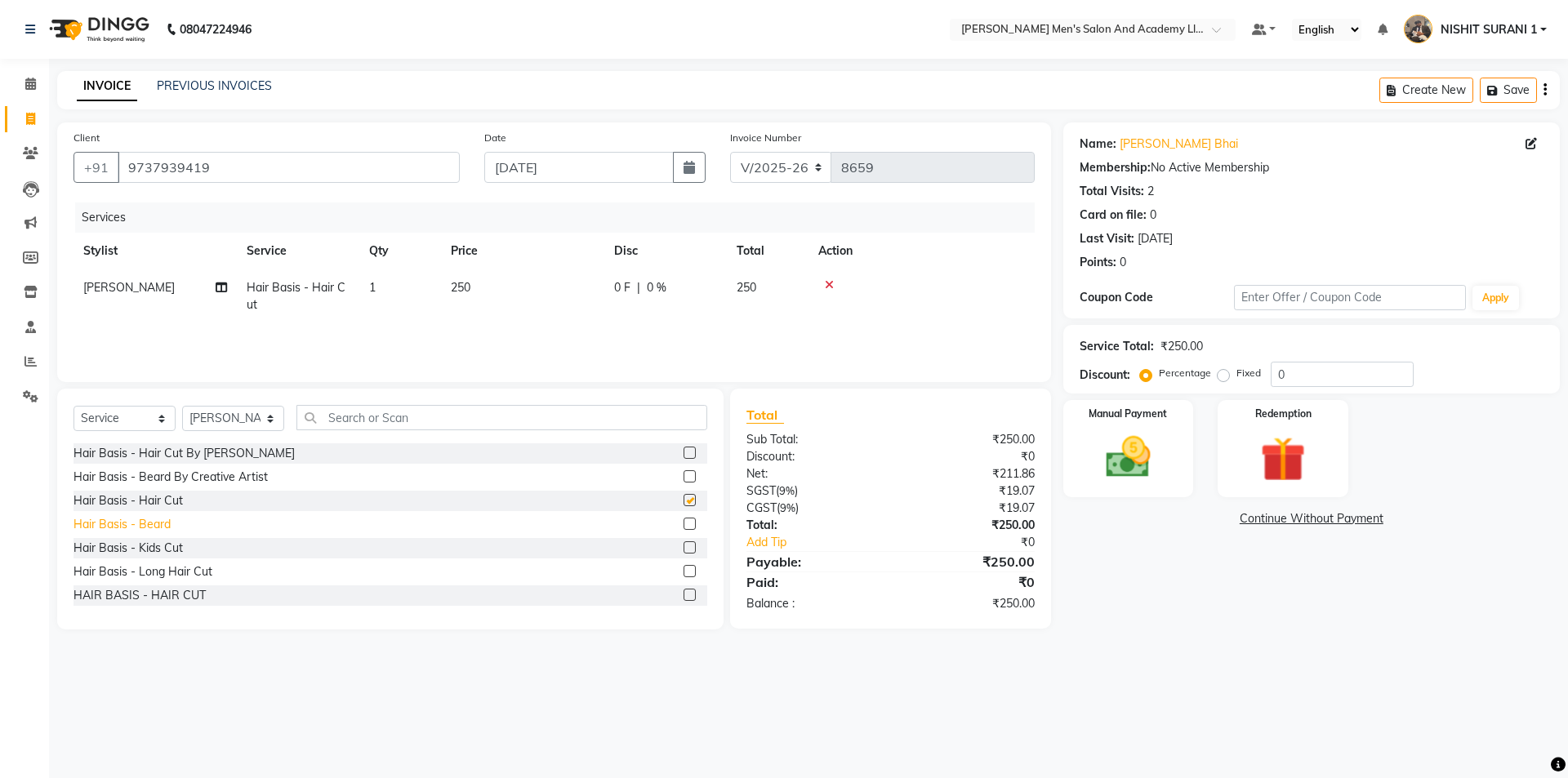
checkbox input "false"
click at [159, 527] on div "Hair Basis - Beard" at bounding box center [122, 524] width 97 height 17
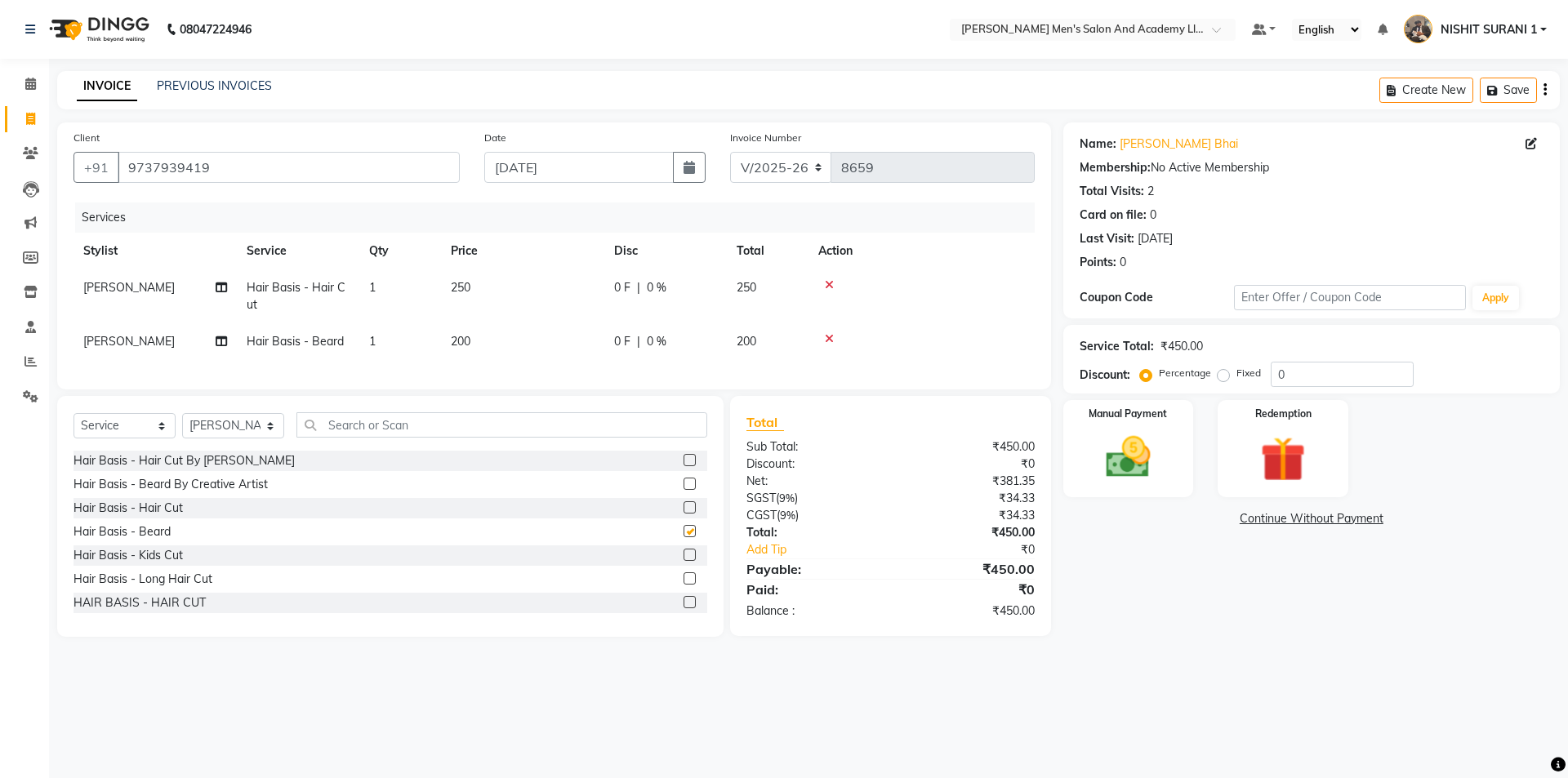
checkbox input "false"
click at [1138, 448] on img at bounding box center [1128, 457] width 76 height 54
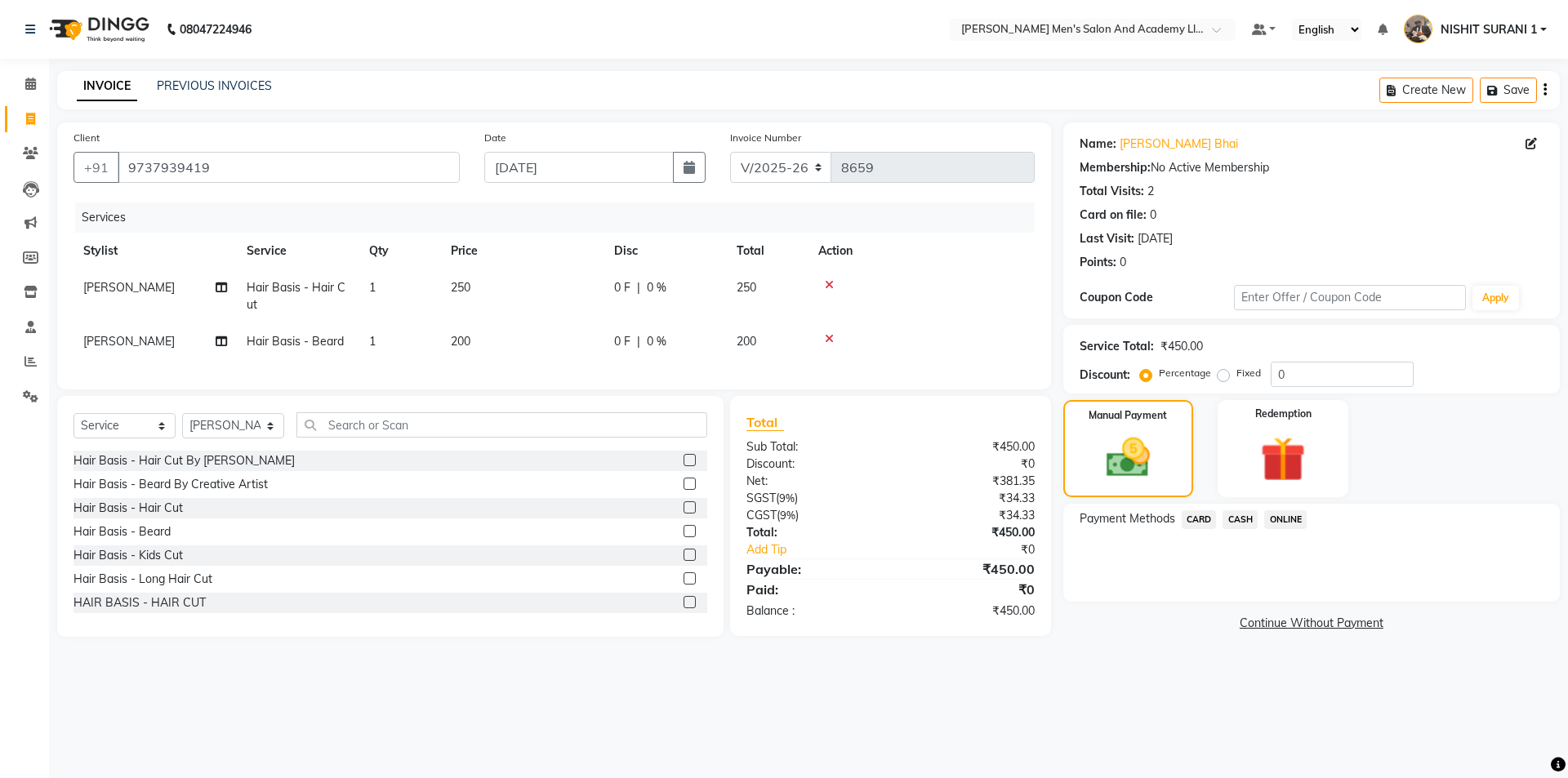
drag, startPoint x: 1253, startPoint y: 511, endPoint x: 1262, endPoint y: 518, distance: 11.4
click at [1253, 513] on span "CASH" at bounding box center [1240, 519] width 35 height 19
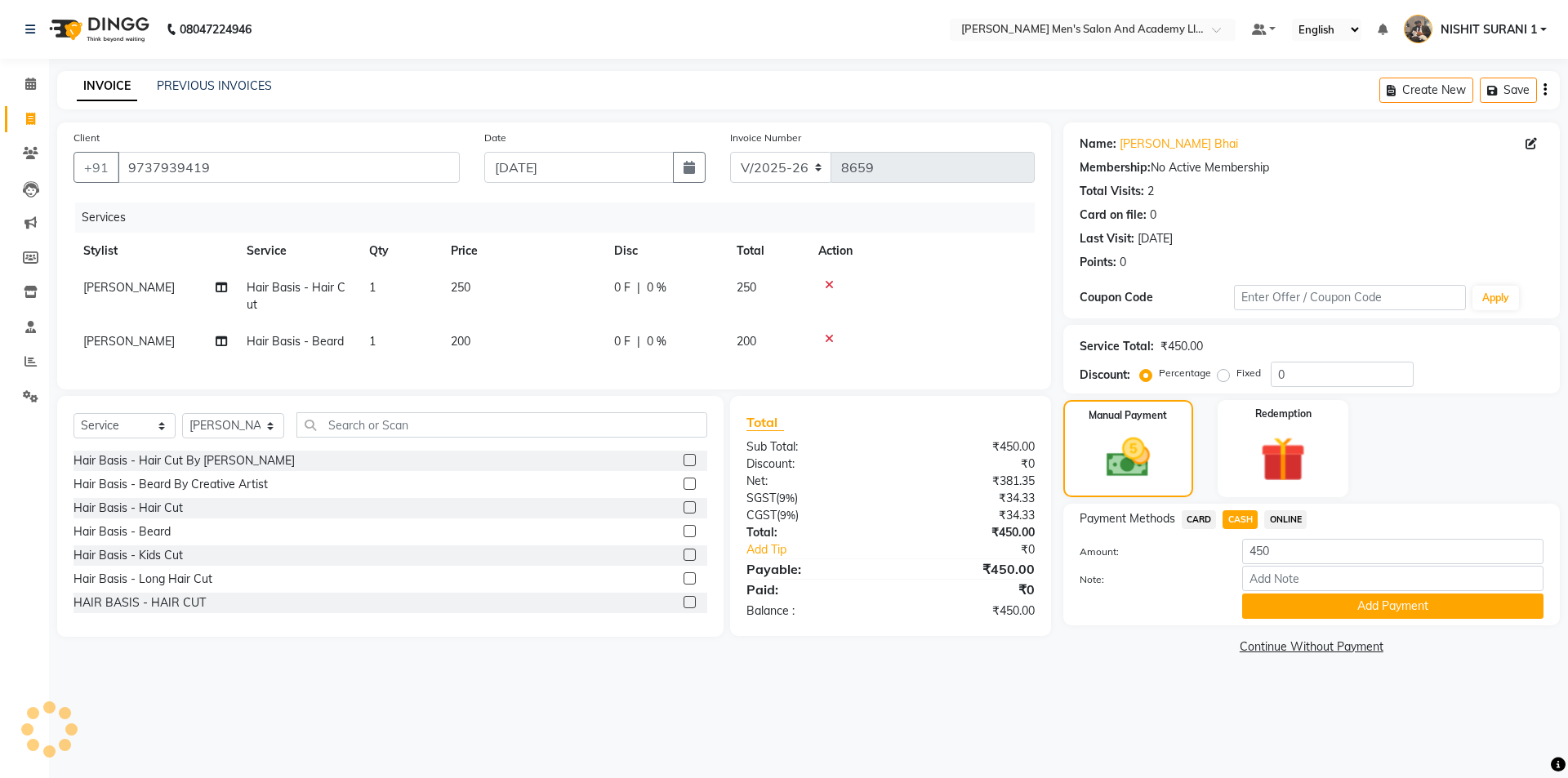
click at [1205, 522] on span "CARD" at bounding box center [1199, 519] width 35 height 19
click at [1313, 610] on button "Add Payment" at bounding box center [1392, 606] width 301 height 26
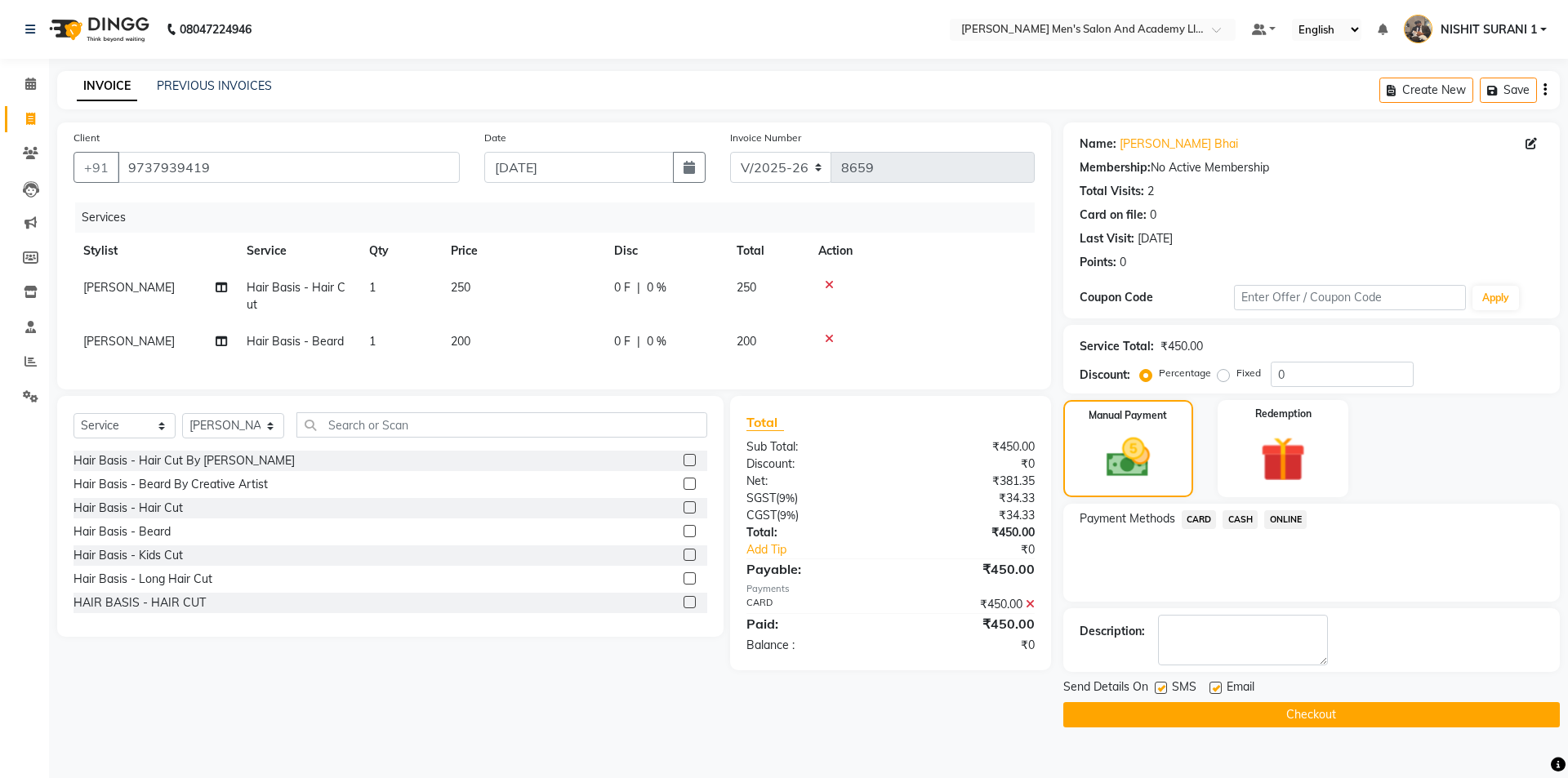
click at [1212, 684] on label at bounding box center [1216, 687] width 12 height 12
click at [1212, 684] on input "checkbox" at bounding box center [1215, 688] width 10 height 10
checkbox input "false"
click at [1160, 690] on label at bounding box center [1161, 687] width 12 height 12
click at [1160, 690] on input "checkbox" at bounding box center [1160, 688] width 10 height 10
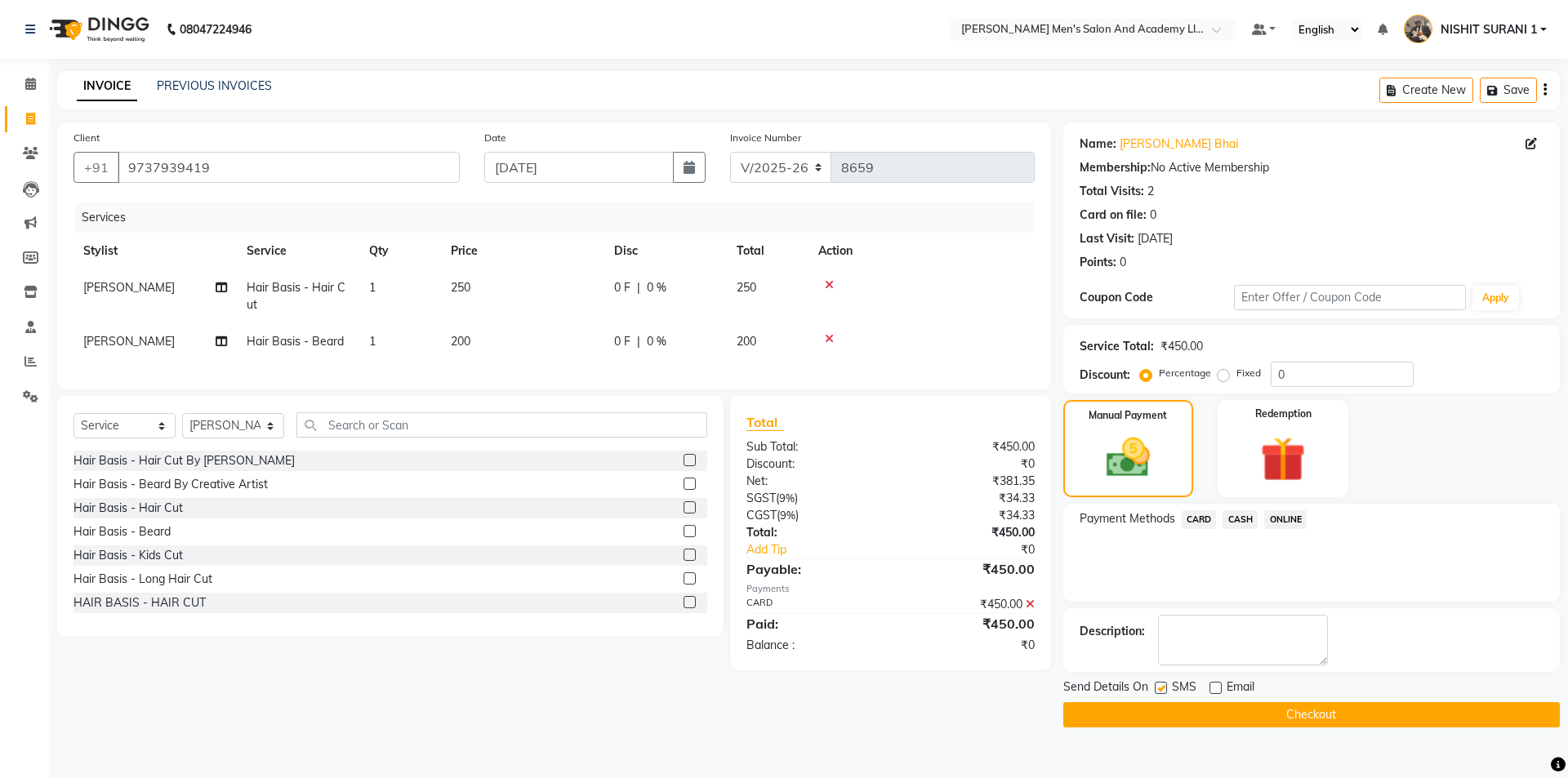
checkbox input "false"
click at [1164, 715] on button "Checkout" at bounding box center [1311, 715] width 496 height 26
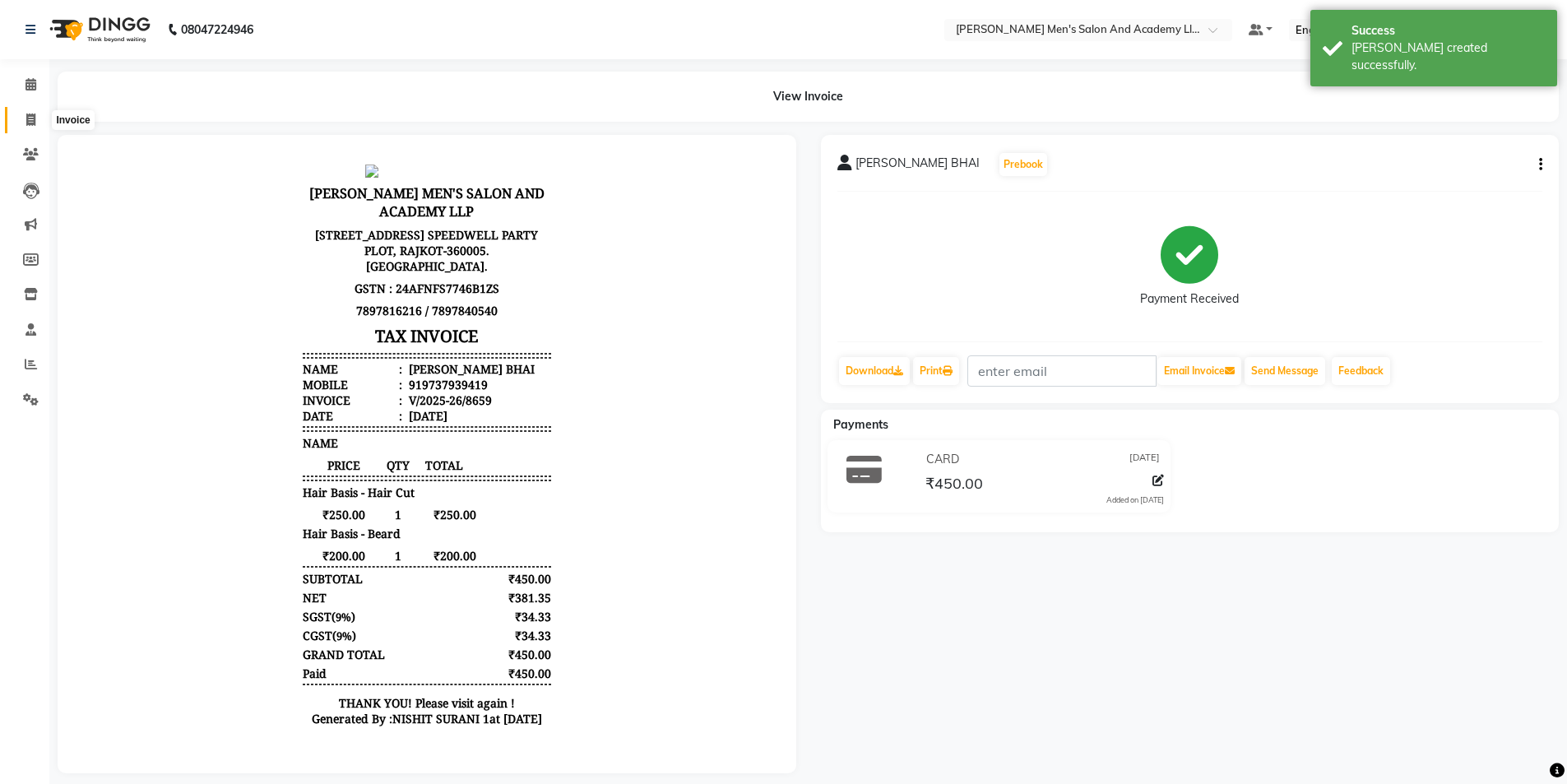
click at [29, 119] on icon at bounding box center [30, 119] width 9 height 12
select select "6752"
select select "service"
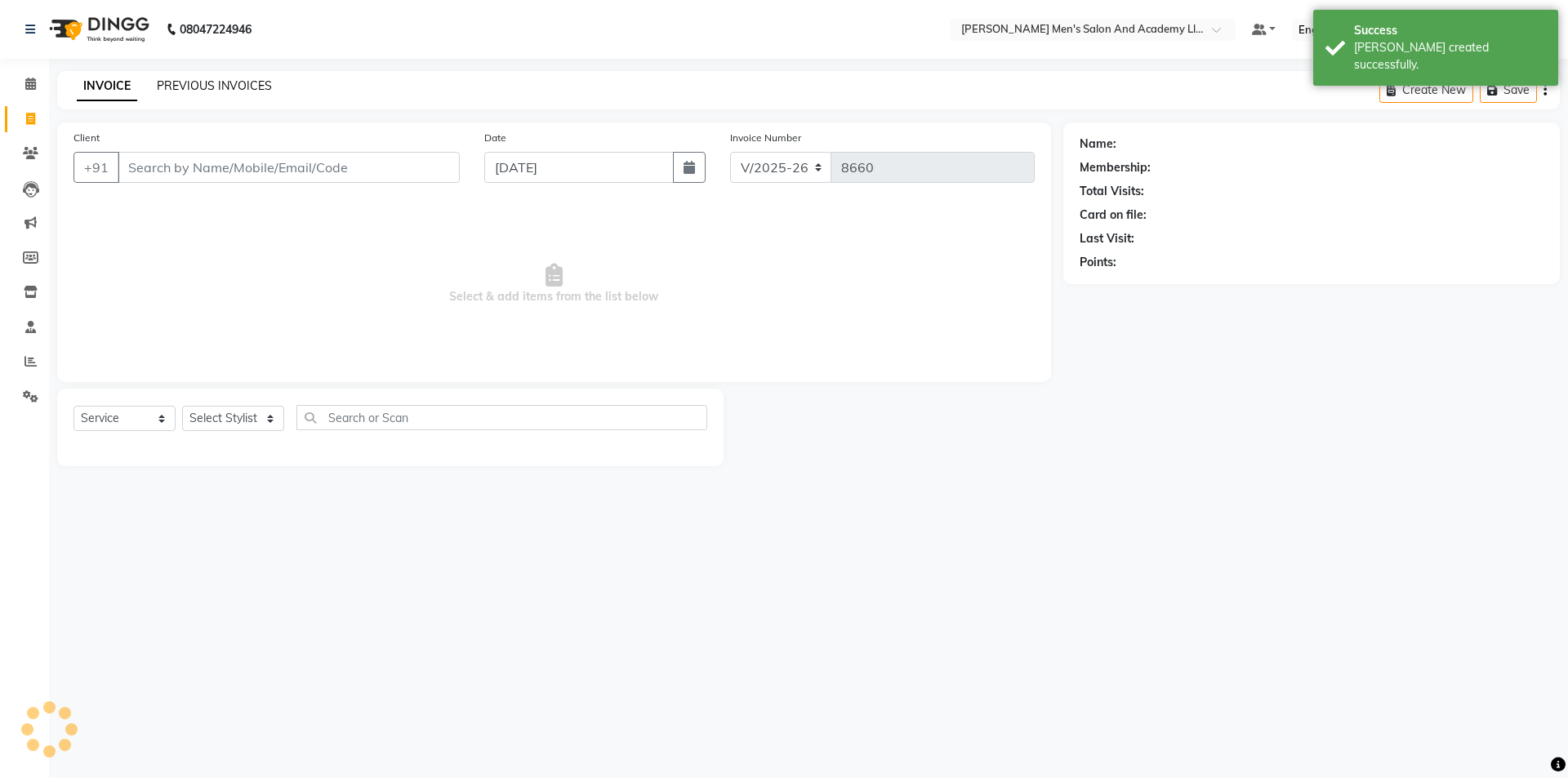
click at [234, 90] on link "PREVIOUS INVOICES" at bounding box center [214, 85] width 115 height 15
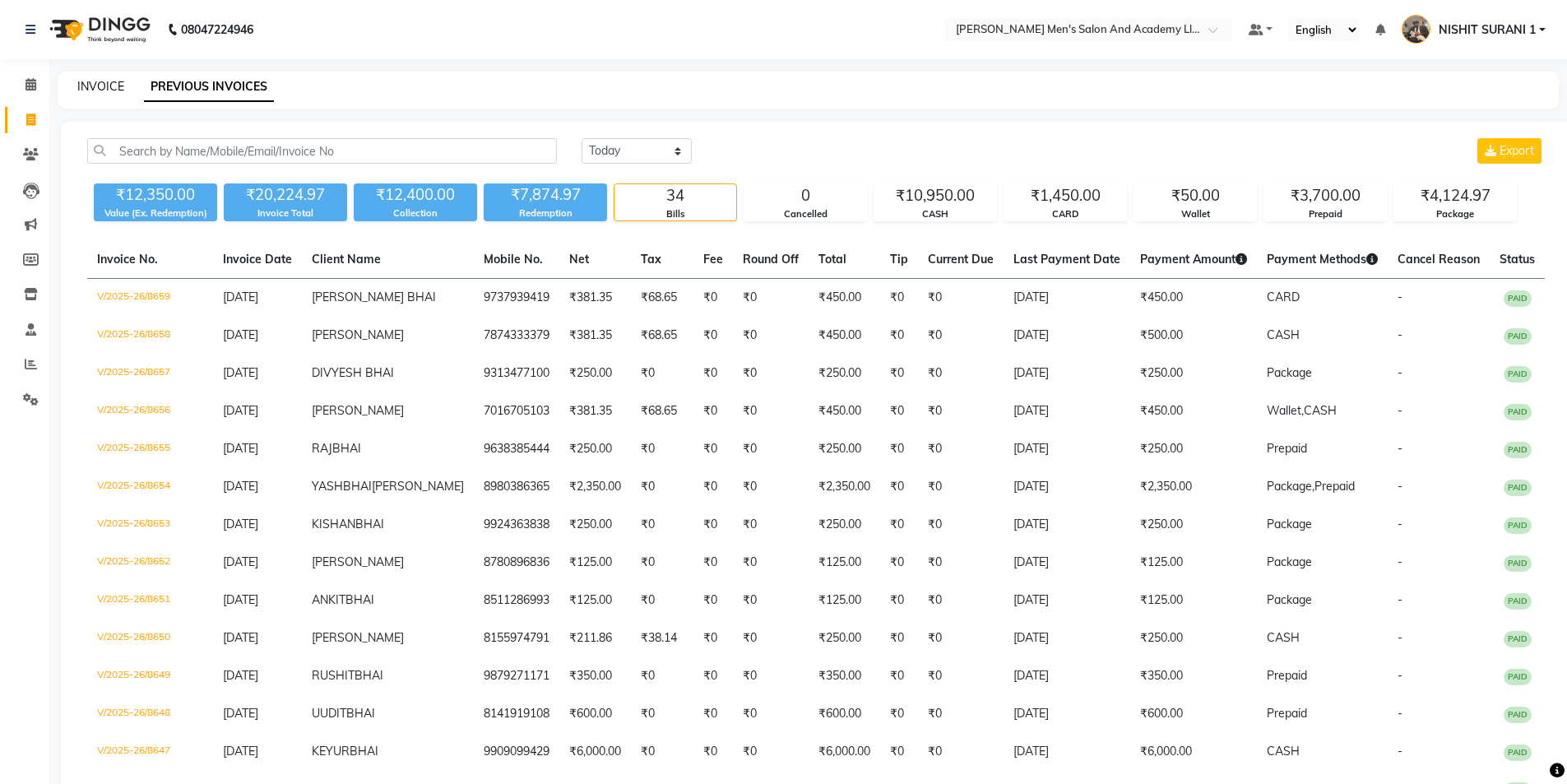
click at [107, 85] on link "INVOICE" at bounding box center [101, 85] width 47 height 15
select select "service"
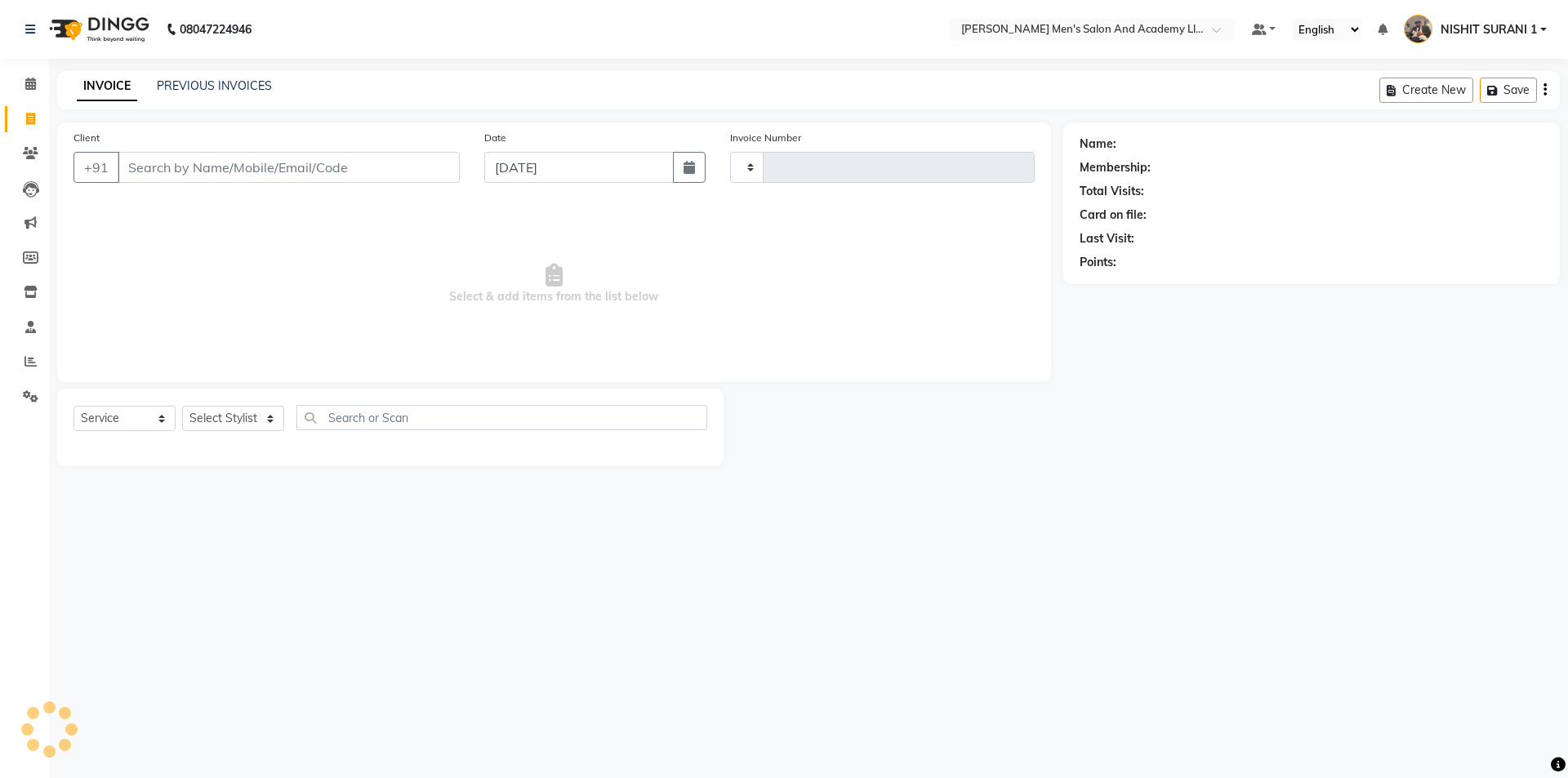
type input "8660"
select select "6752"
click at [165, 163] on input "Client" at bounding box center [288, 167] width 342 height 31
click at [172, 81] on link "PREVIOUS INVOICES" at bounding box center [214, 85] width 115 height 15
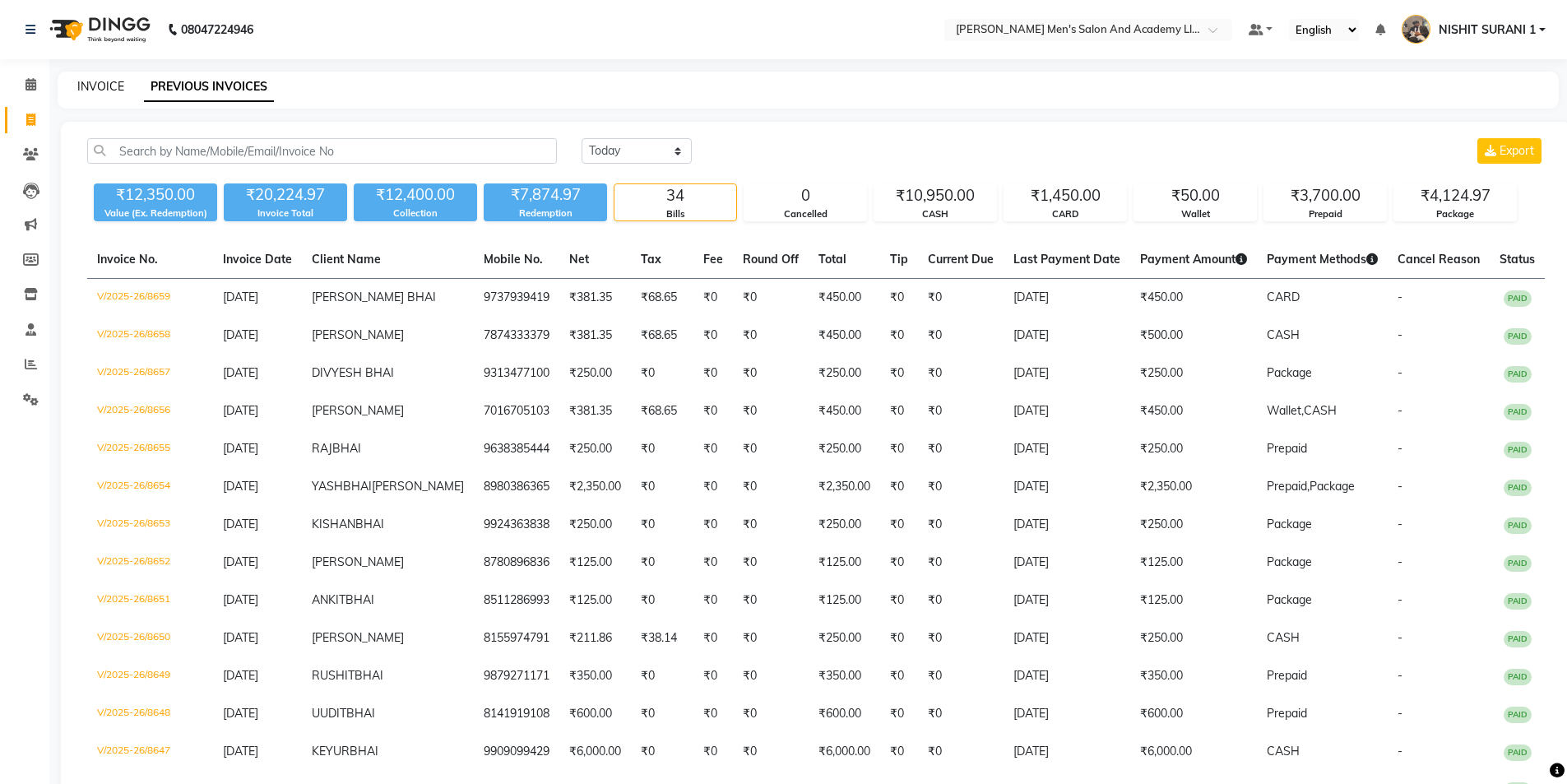
click at [84, 82] on link "INVOICE" at bounding box center [101, 85] width 47 height 15
select select "service"
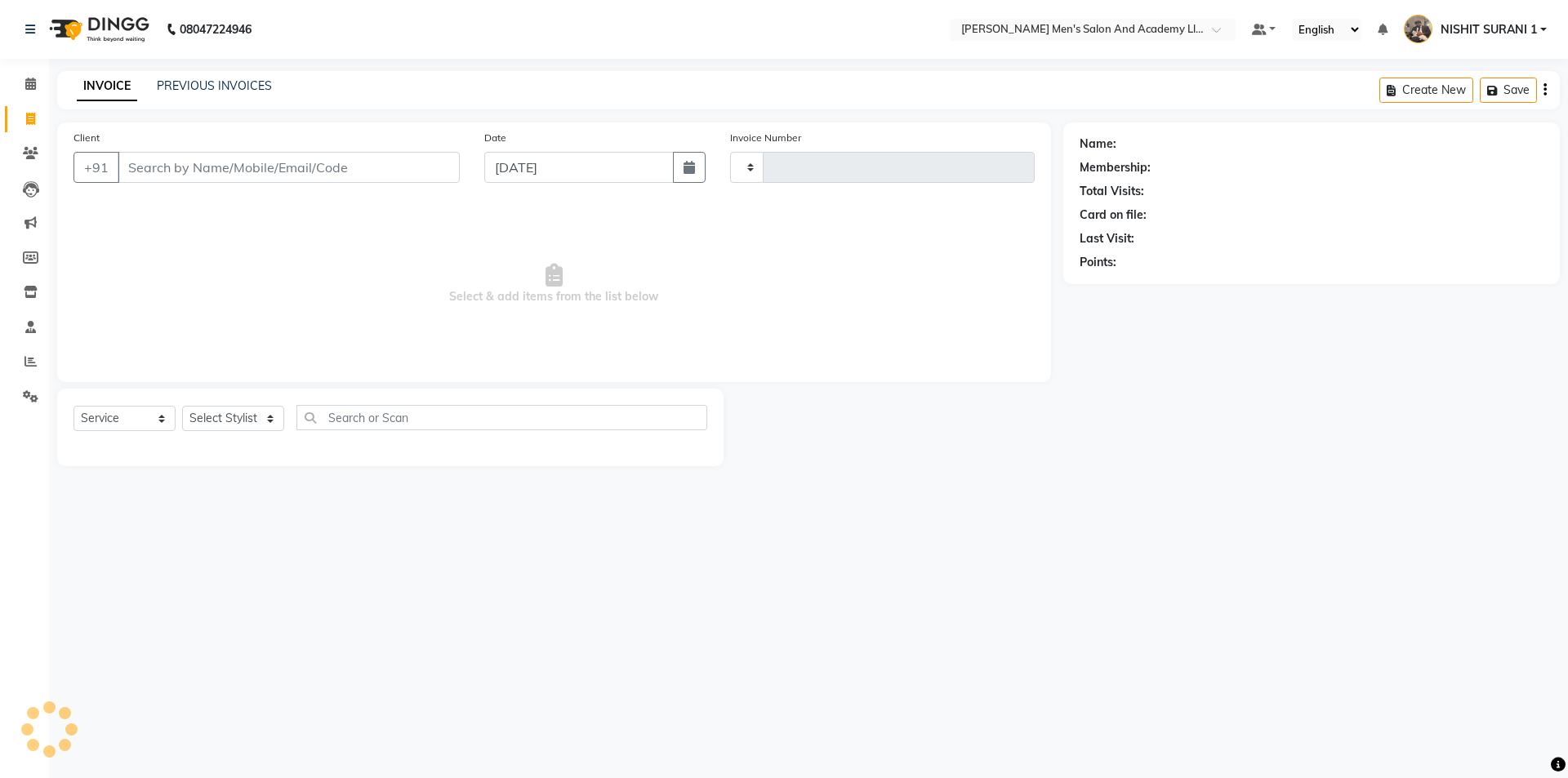
type input "8660"
select select "6752"
click at [30, 82] on icon at bounding box center [31, 83] width 10 height 12
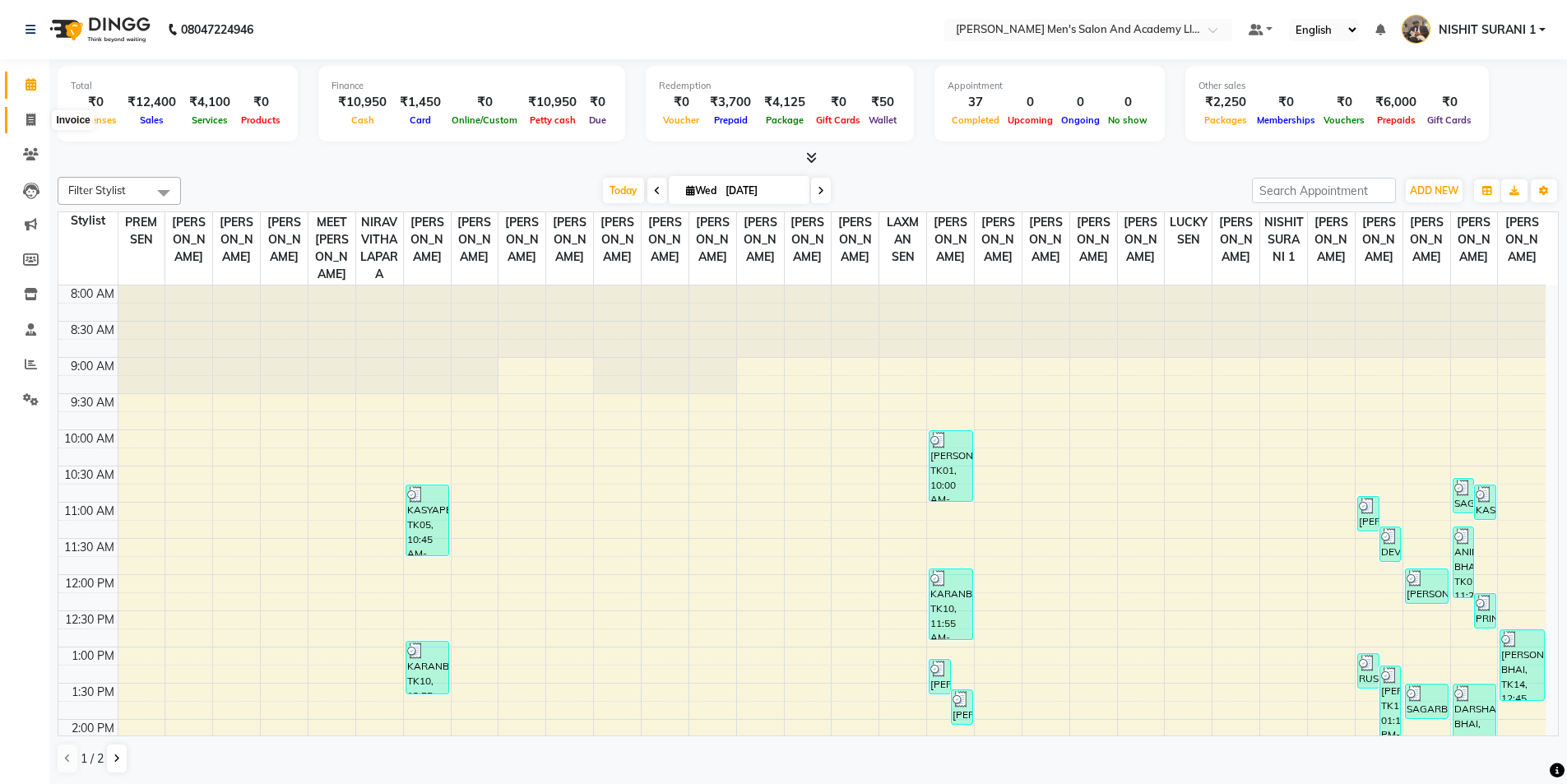
drag, startPoint x: 33, startPoint y: 120, endPoint x: 26, endPoint y: 129, distance: 11.4
click at [30, 122] on icon at bounding box center [30, 119] width 9 height 12
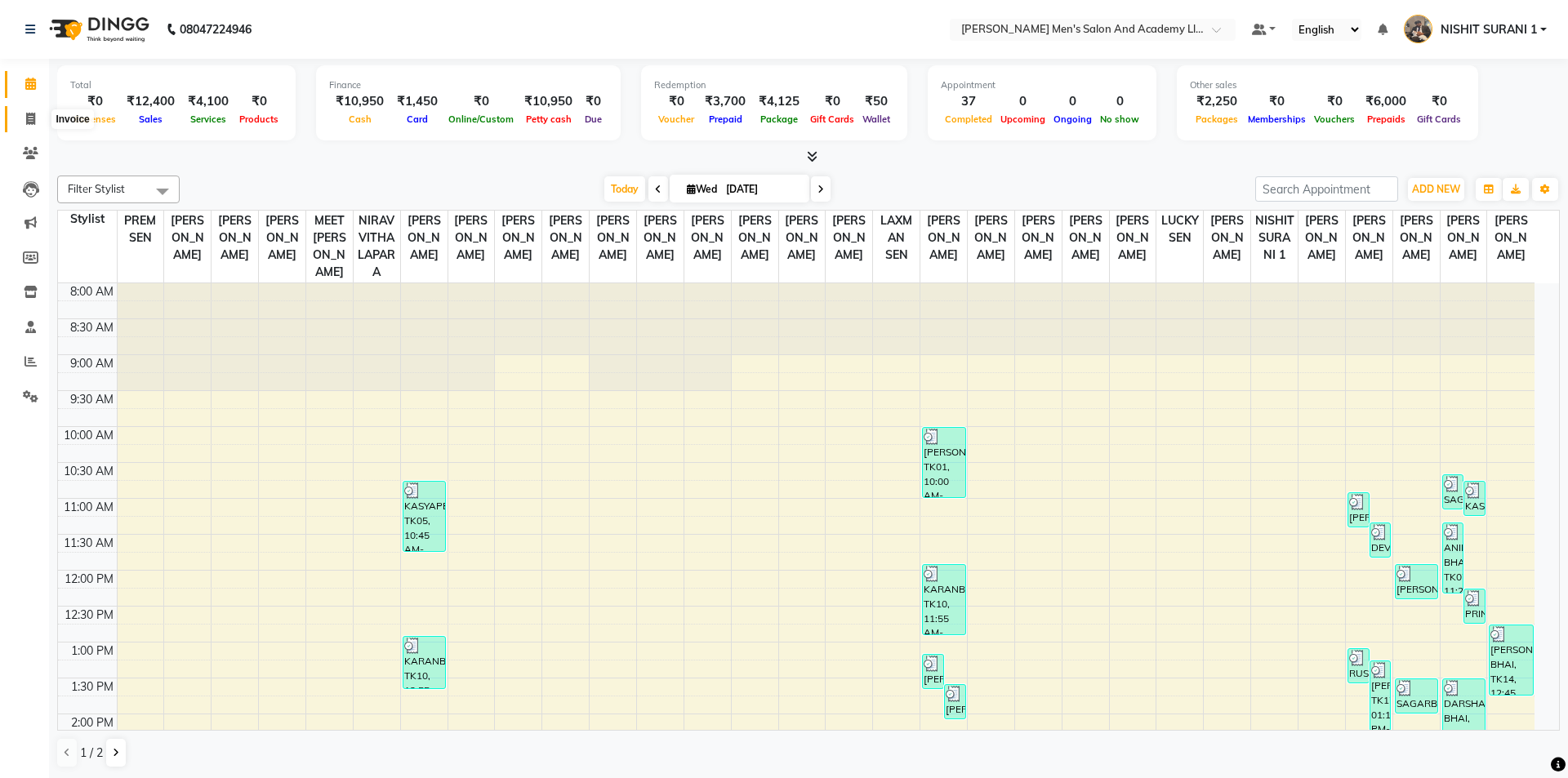
select select "service"
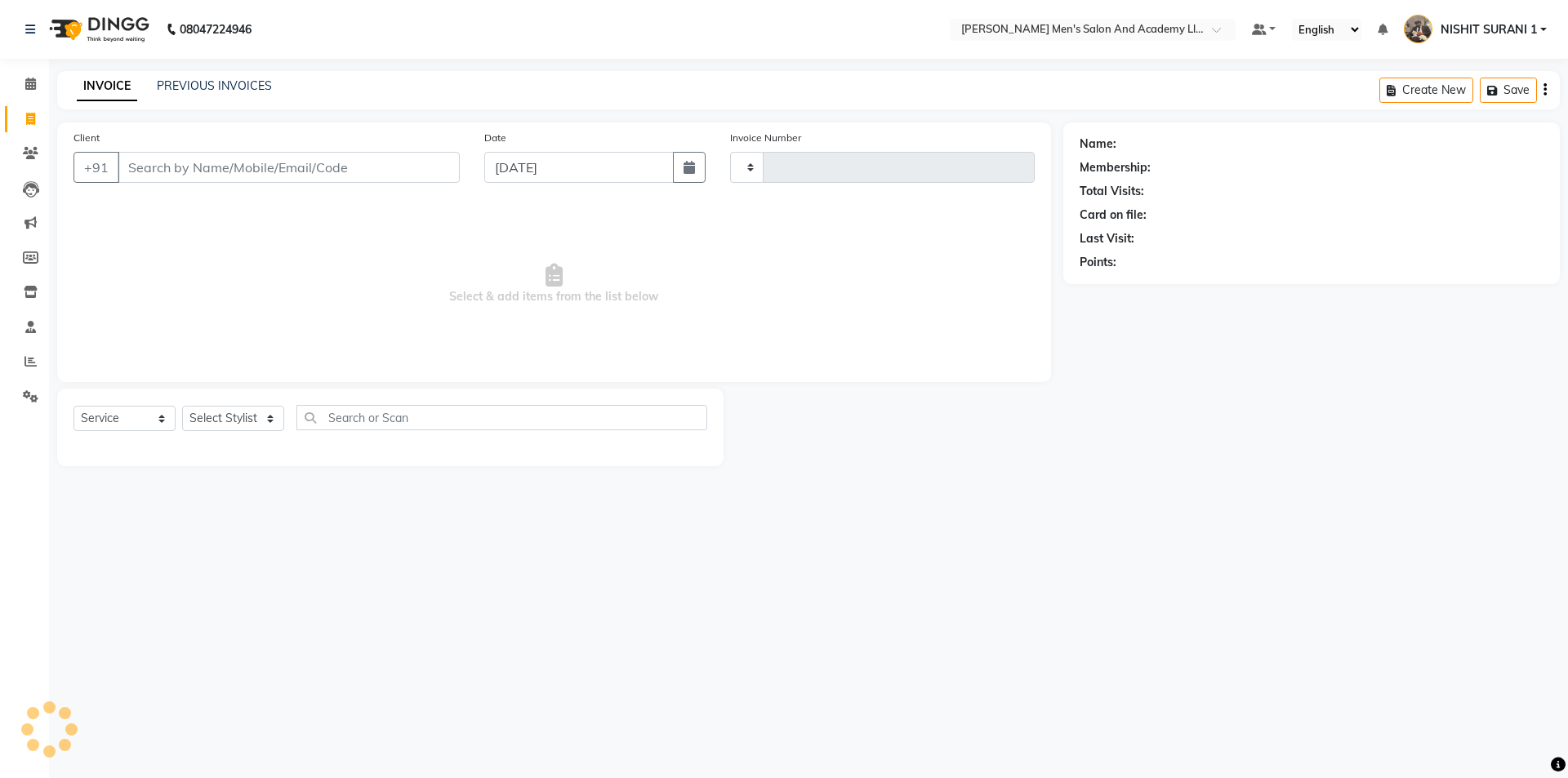
type input "8660"
select select "6752"
click at [159, 165] on input "Client" at bounding box center [288, 167] width 342 height 31
click at [142, 157] on input "Client" at bounding box center [288, 167] width 342 height 31
click at [183, 88] on link "PREVIOUS INVOICES" at bounding box center [214, 85] width 115 height 15
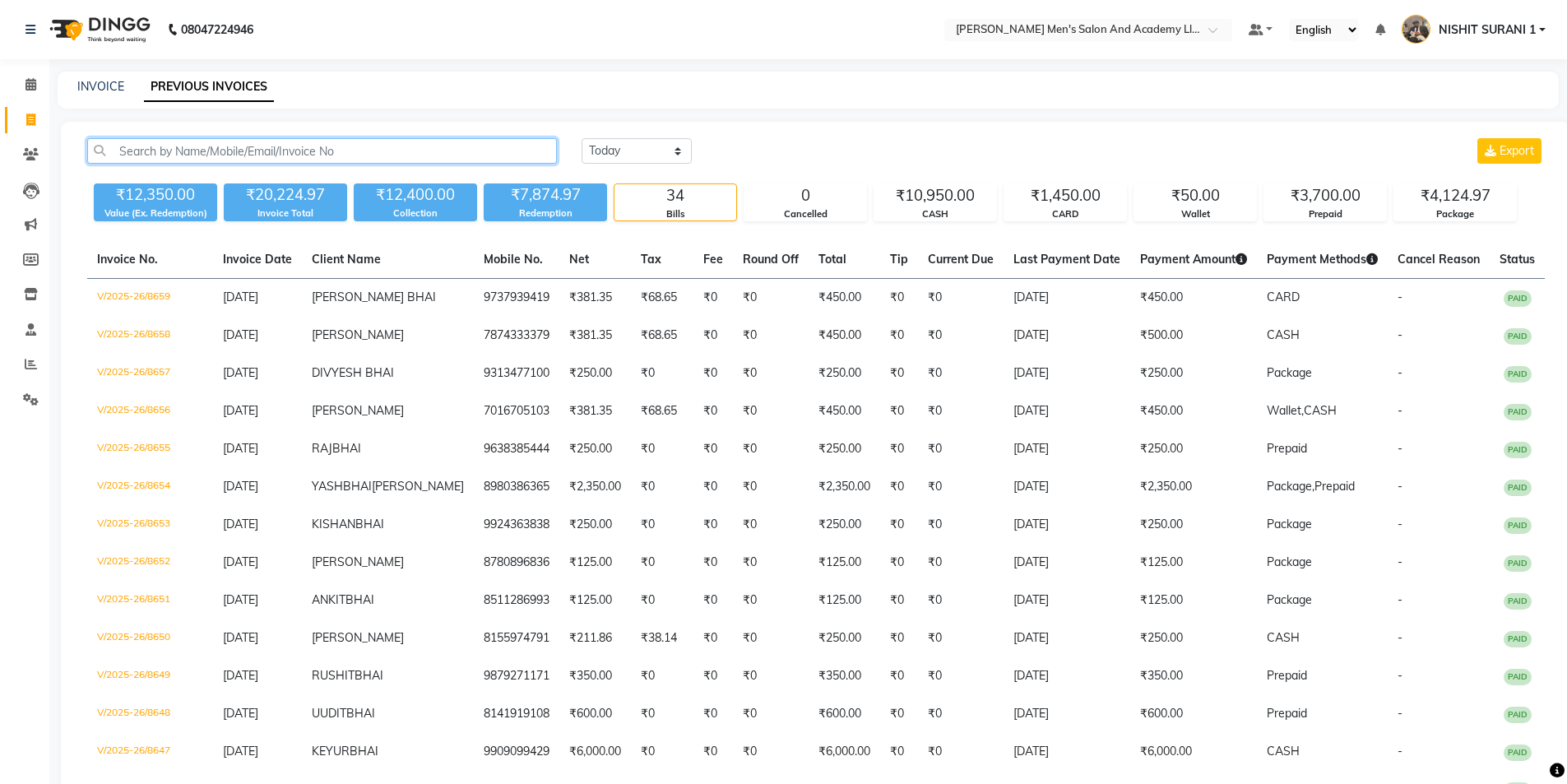
click at [212, 139] on input "text" at bounding box center [322, 151] width 470 height 26
click at [77, 82] on div "INVOICE PREVIOUS INVOICES" at bounding box center [798, 86] width 1481 height 17
click at [105, 88] on link "INVOICE" at bounding box center [101, 85] width 47 height 15
select select "service"
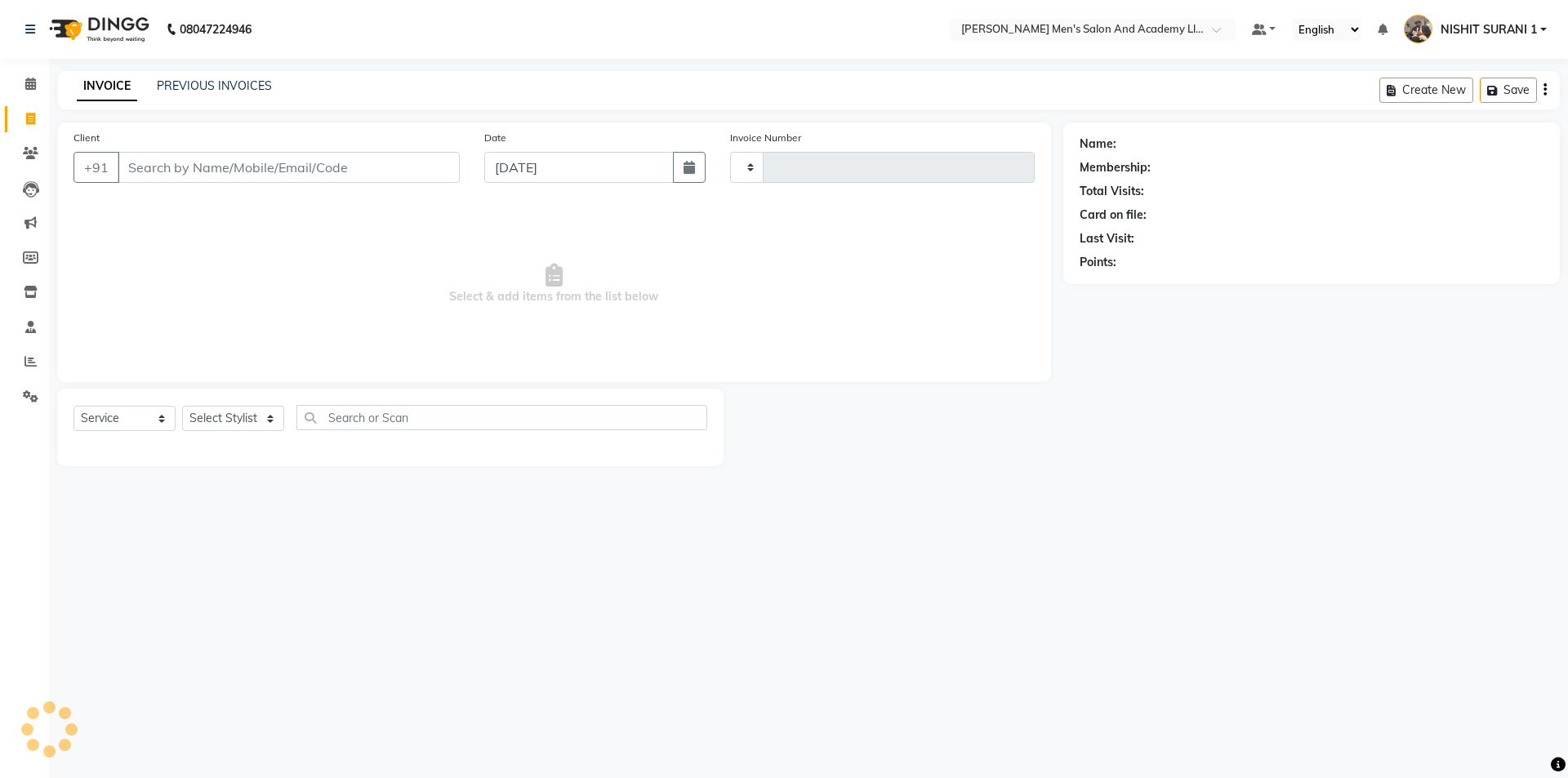
type input "8660"
select select "6752"
click at [150, 163] on input "Client" at bounding box center [288, 167] width 342 height 31
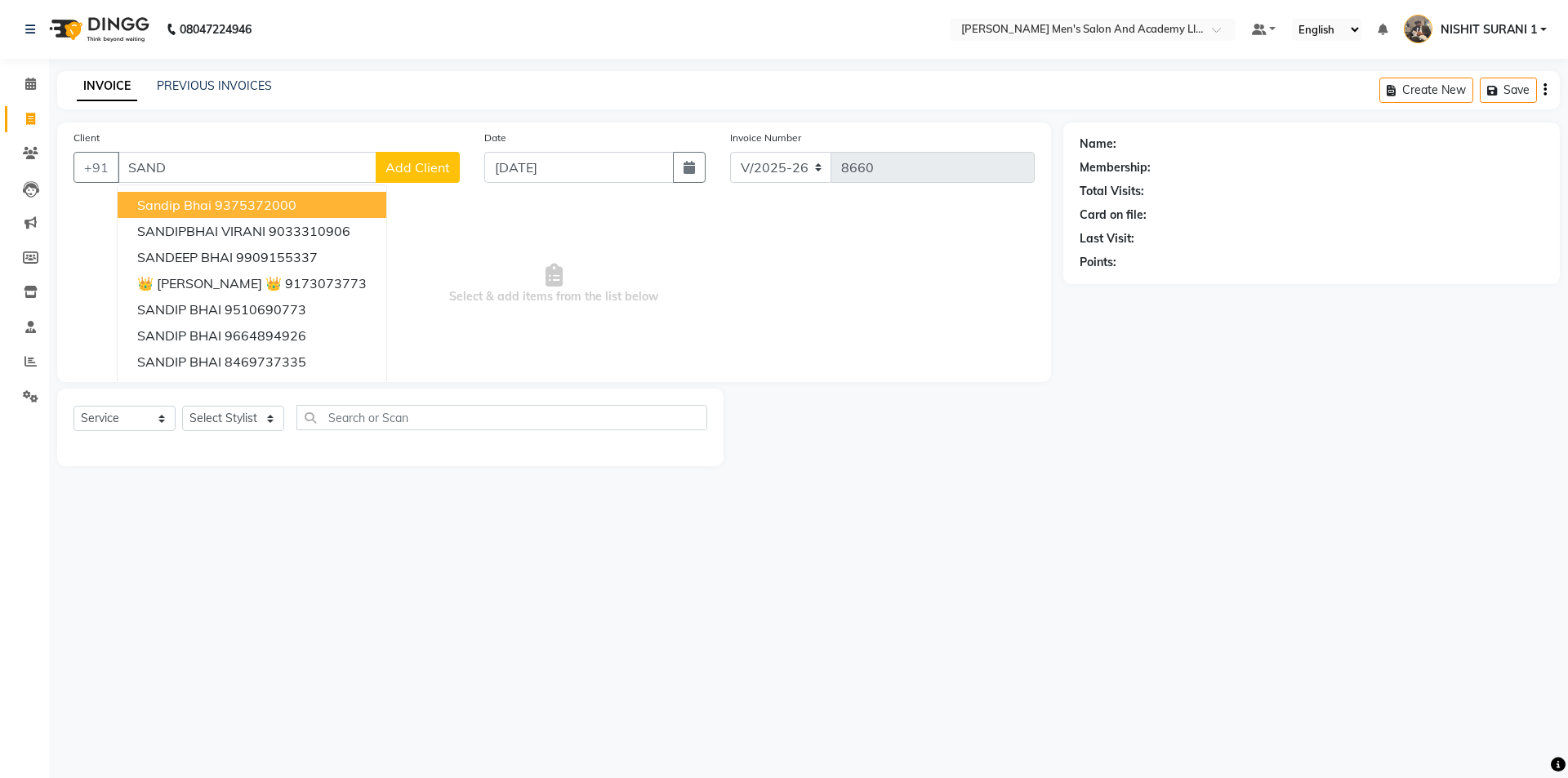
drag, startPoint x: 178, startPoint y: 212, endPoint x: 172, endPoint y: 204, distance: 10.0
click at [175, 209] on span "sandip bhai" at bounding box center [174, 205] width 75 height 16
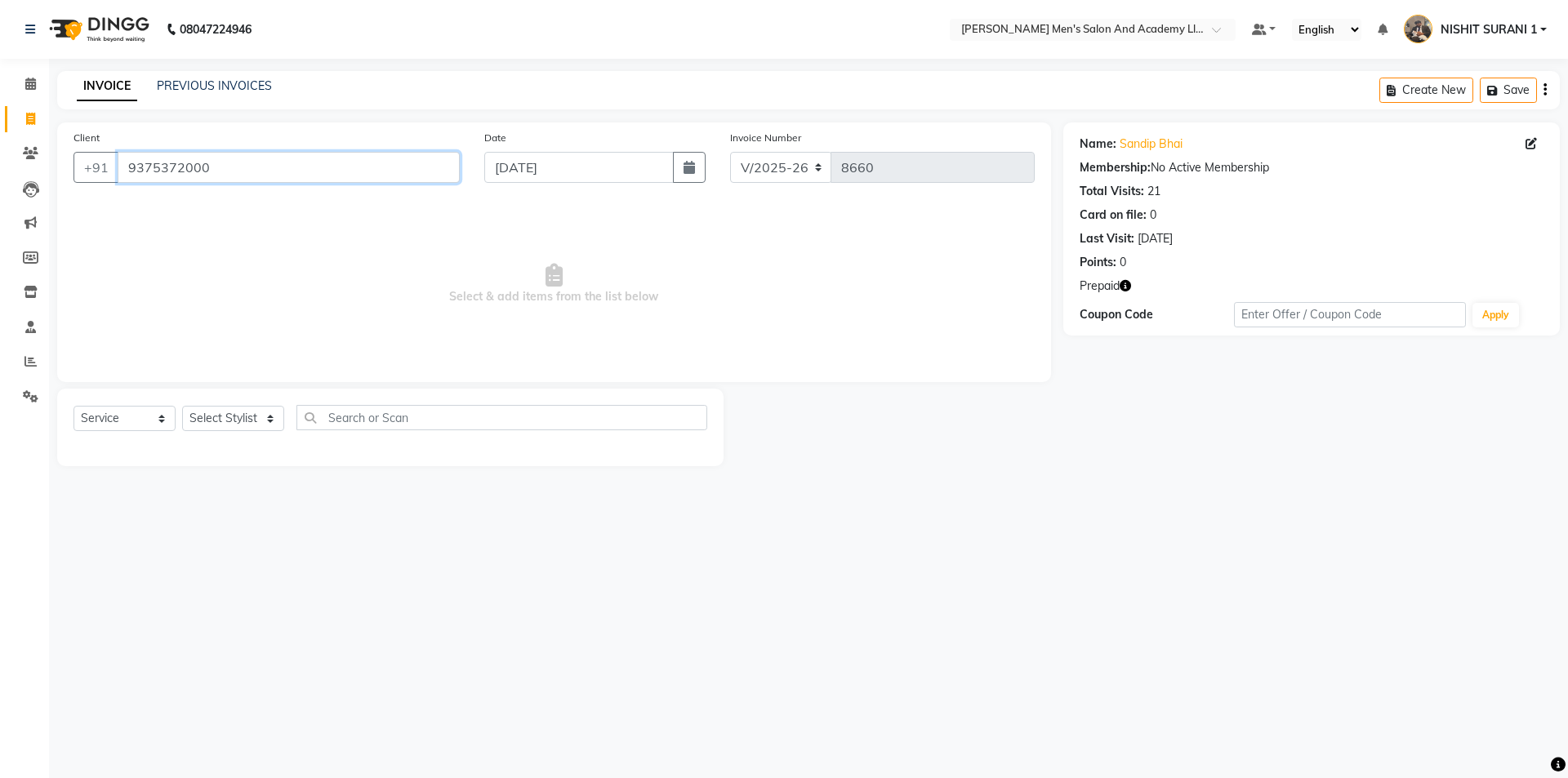
click at [216, 174] on input "9375372000" at bounding box center [288, 167] width 342 height 31
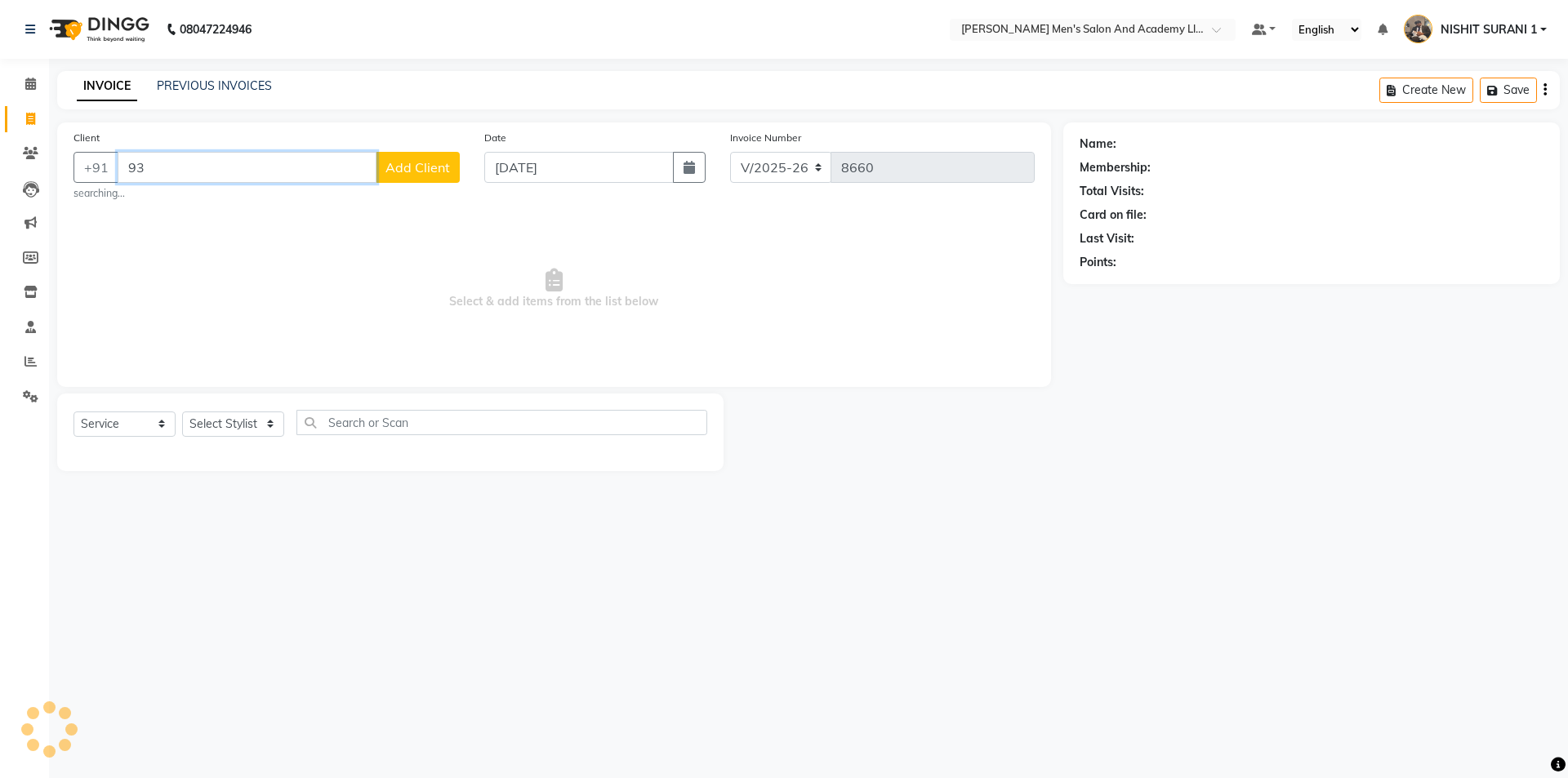
type input "9"
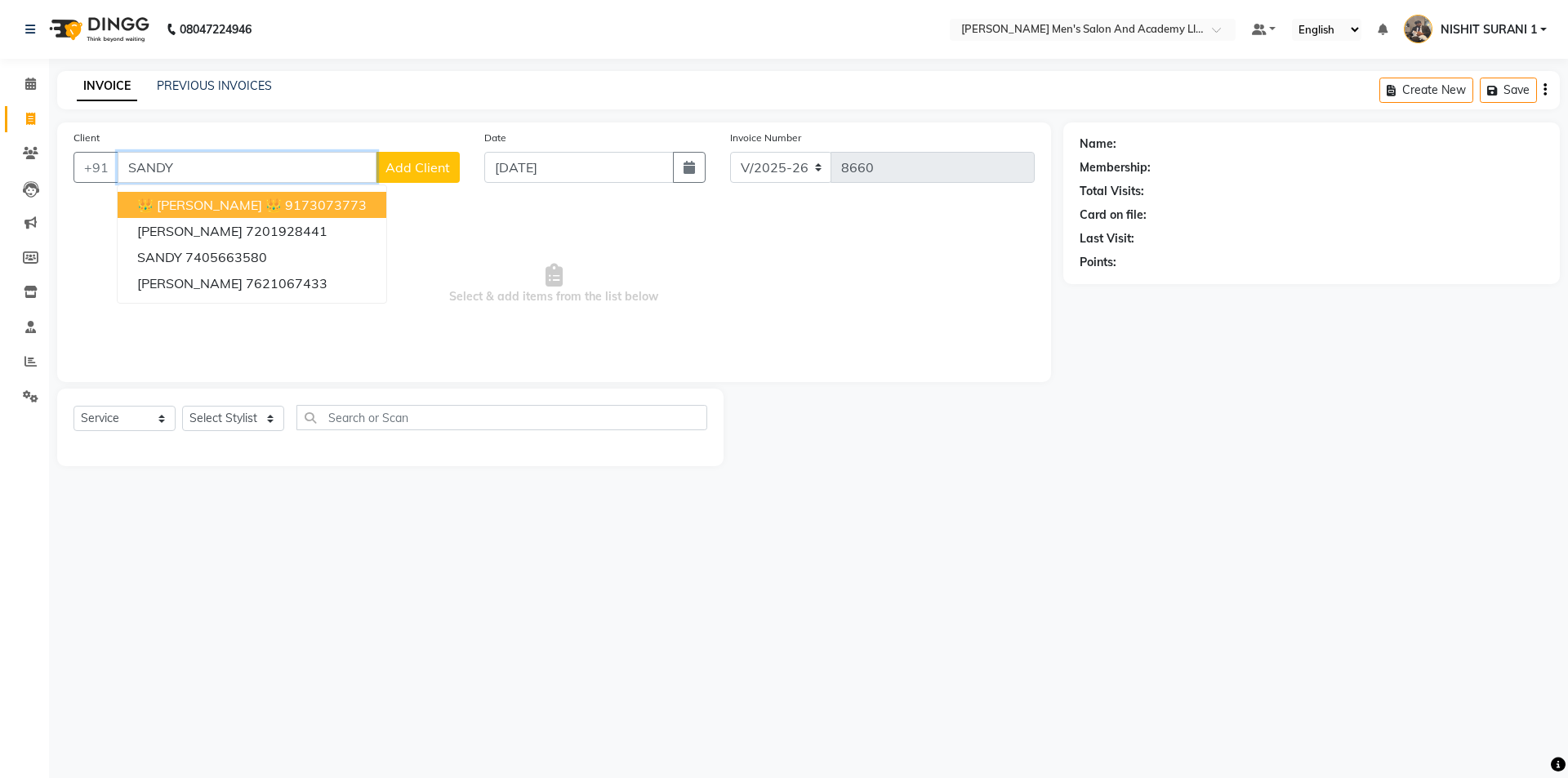
click at [235, 206] on span "👑 SANDY BAVLIYA 👑" at bounding box center [209, 205] width 145 height 16
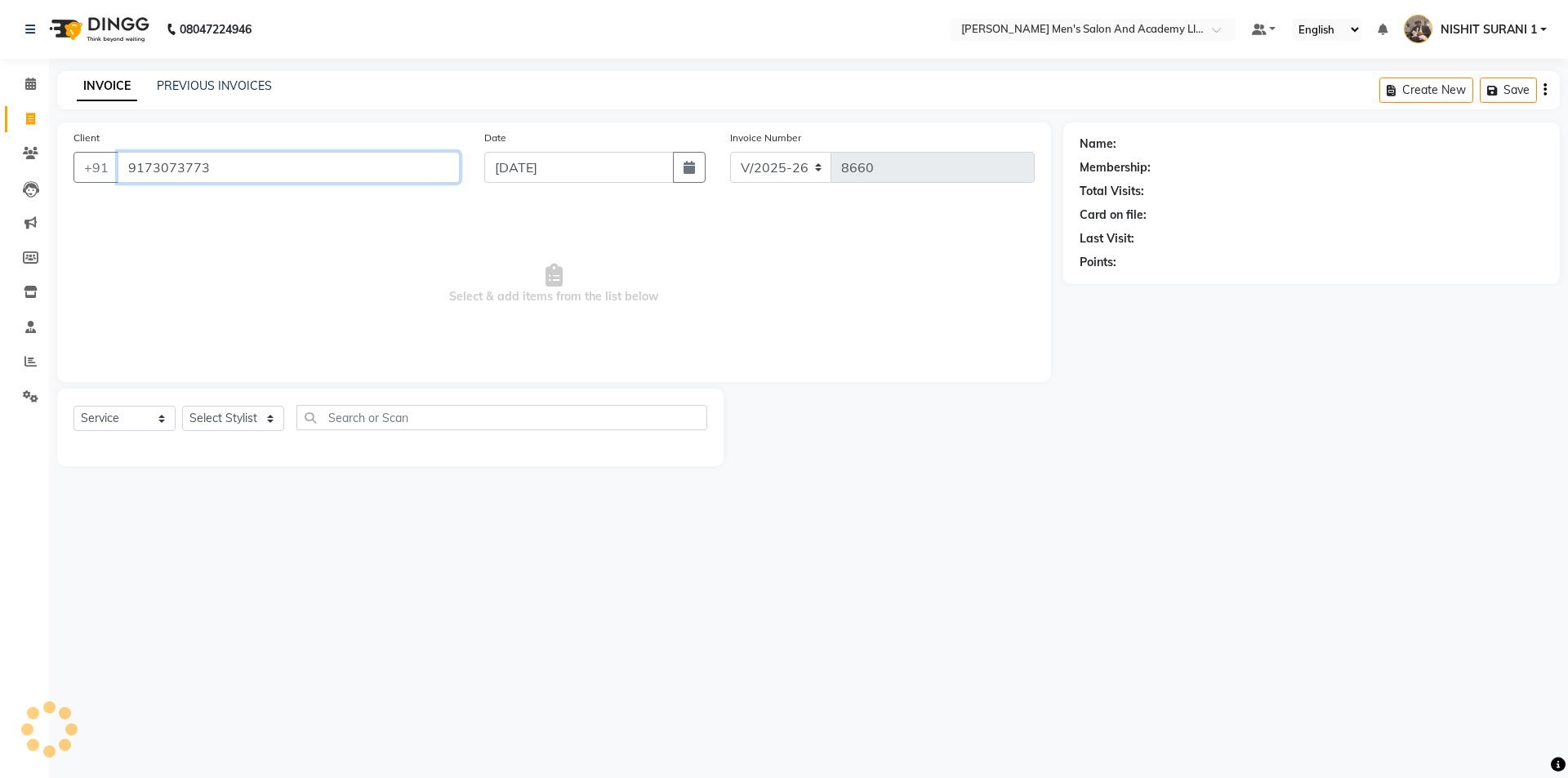
type input "9173073773"
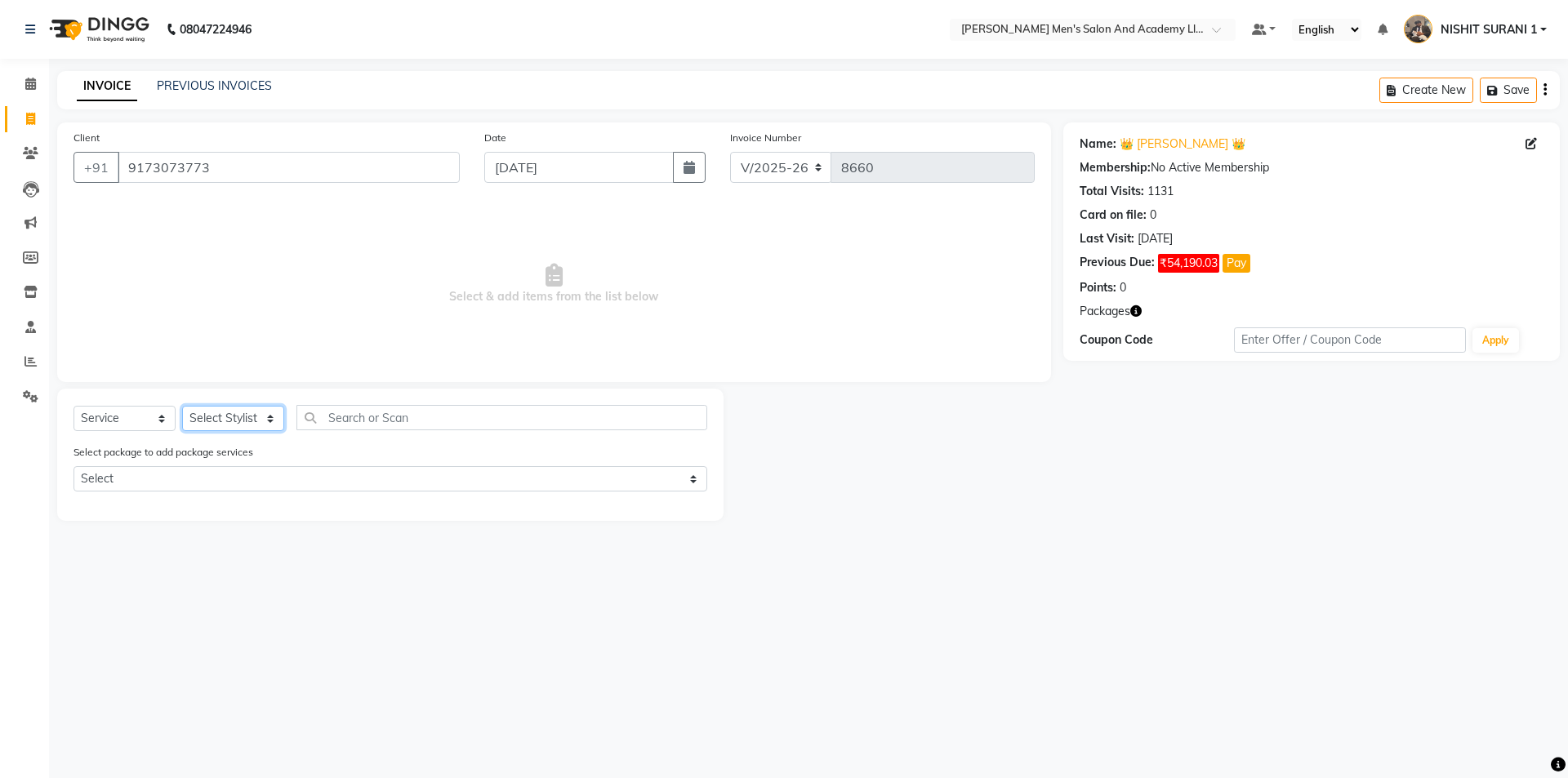
click at [269, 421] on select "Select Stylist AADITYA SOLANKI ABHAY PARMAR AJAY SEN ANKUSH SEN ASHISH VAGHELA …" at bounding box center [232, 418] width 102 height 26
select select "90066"
click at [182, 405] on select "Select Stylist AADITYA SOLANKI ABHAY PARMAR AJAY SEN ANKUSH SEN ASHISH VAGHELA …" at bounding box center [232, 418] width 102 height 26
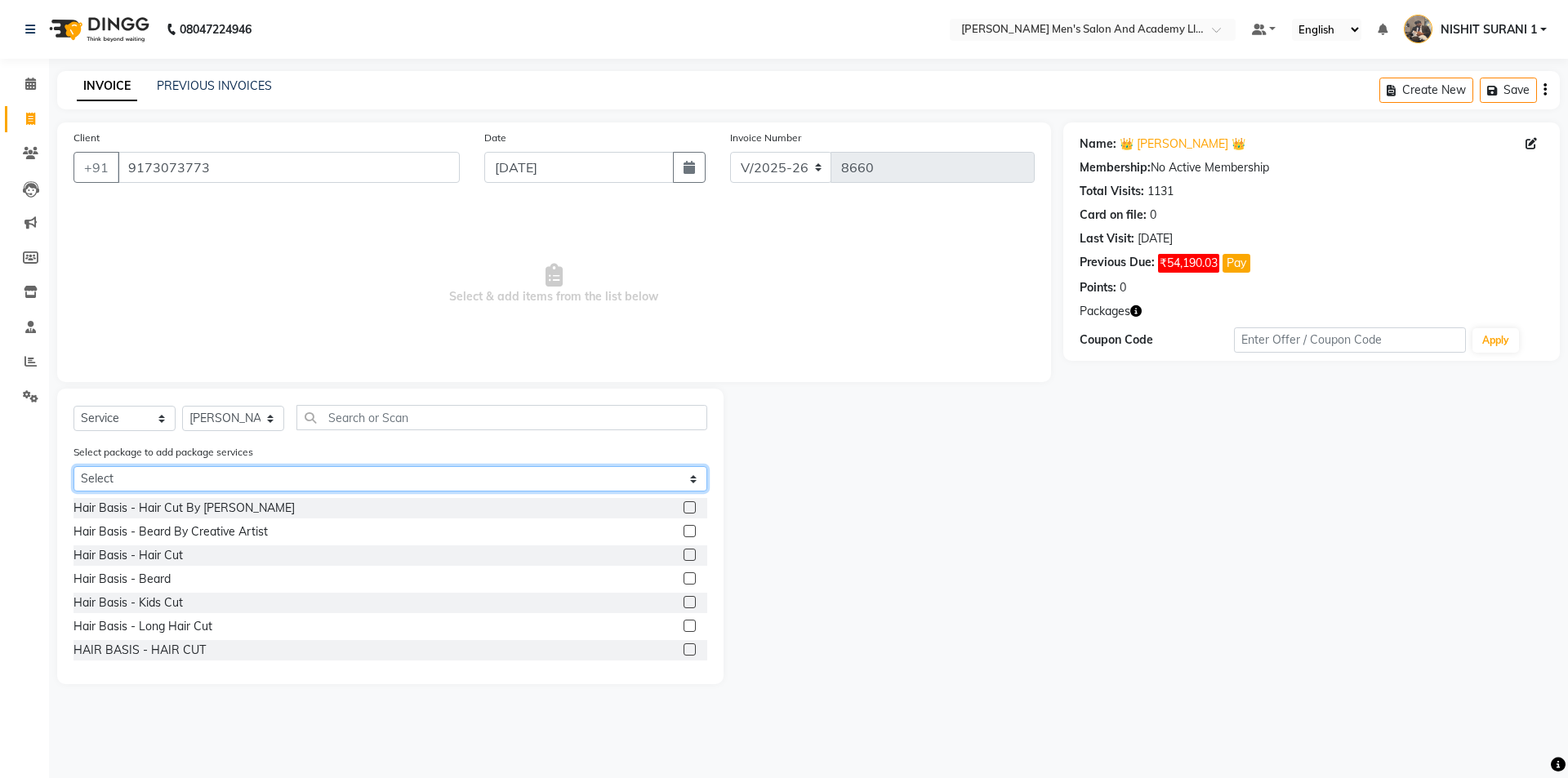
click at [213, 479] on select "Select JANMASHTAMI SPL COMBO PACKAGE (800) GENTLEMANS COMBO PACKAGE" at bounding box center [390, 479] width 634 height 26
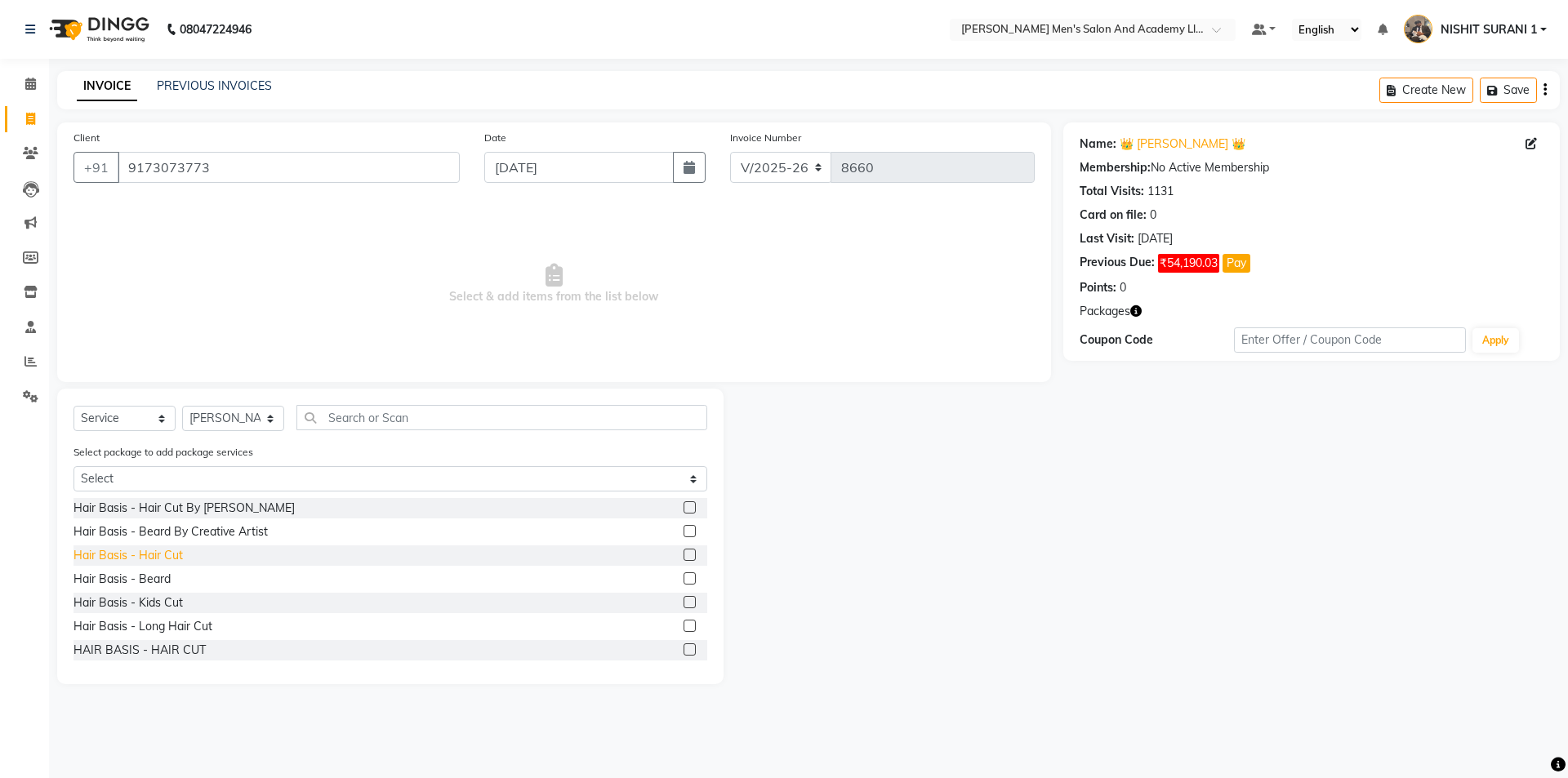
click at [167, 550] on div "Hair Basis - Hair Cut" at bounding box center [129, 555] width 110 height 17
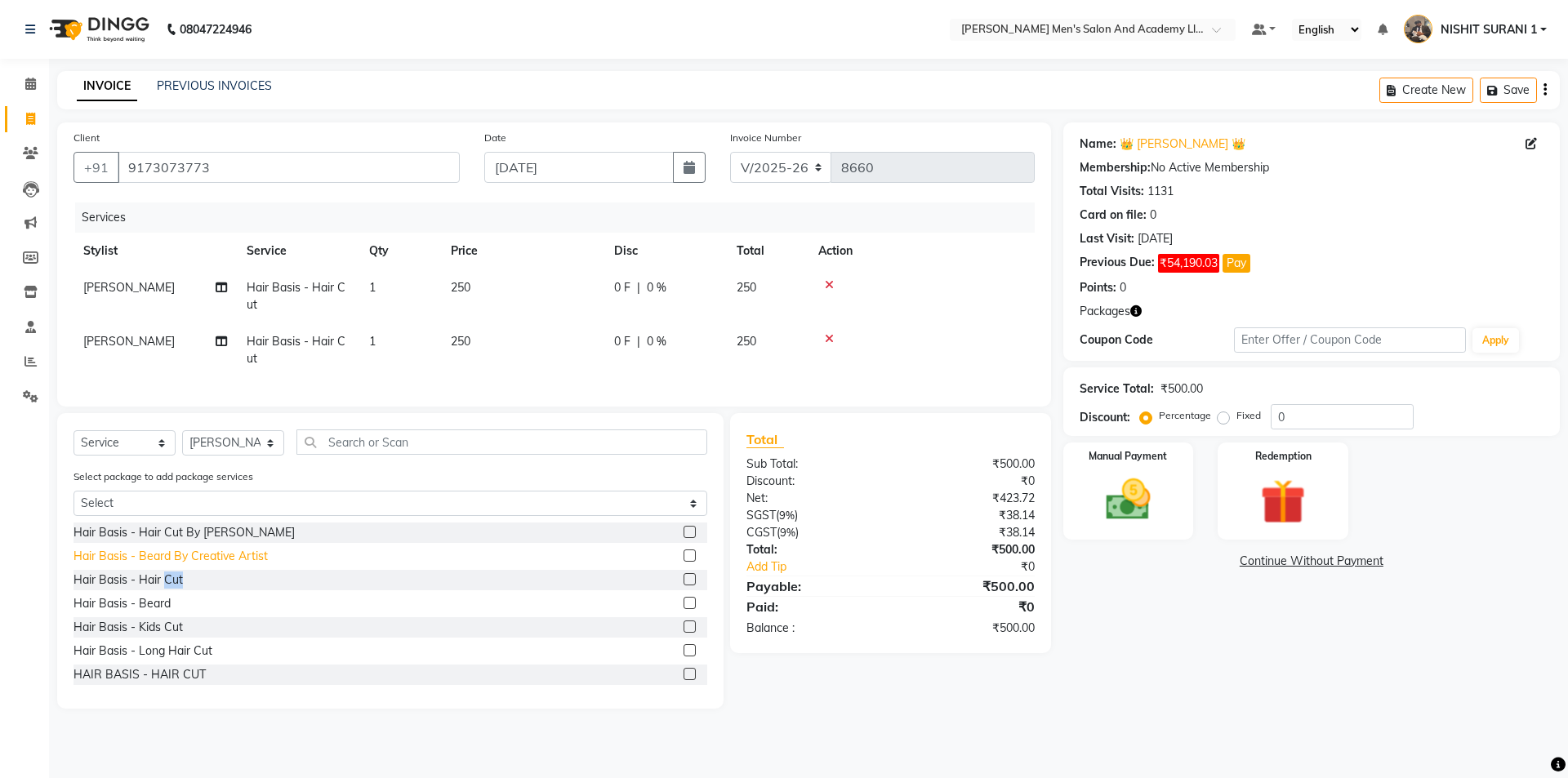
checkbox input "false"
click at [146, 612] on div "Hair Basis - Beard" at bounding box center [122, 603] width 97 height 17
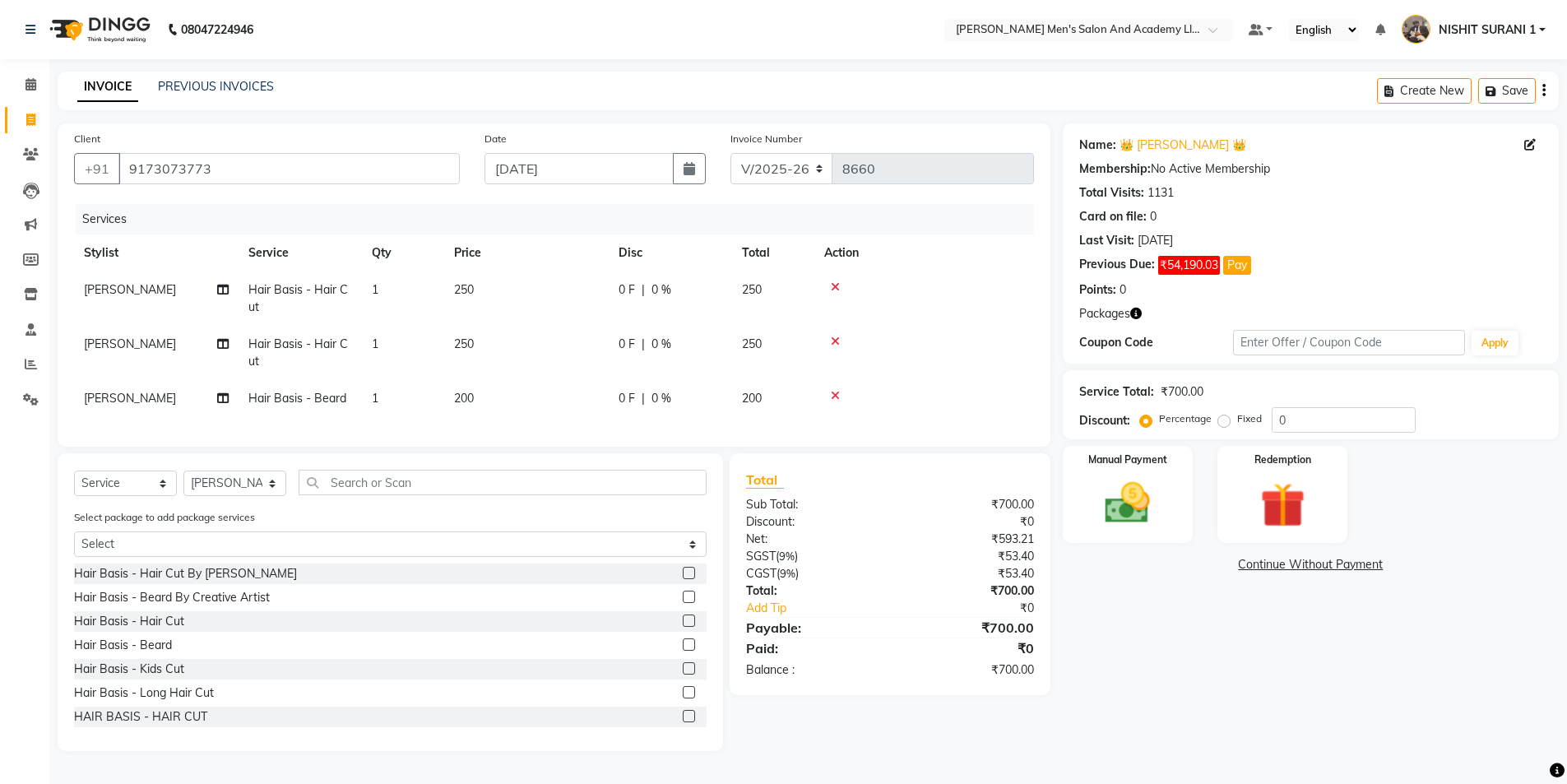
click at [834, 398] on icon at bounding box center [835, 395] width 9 height 11
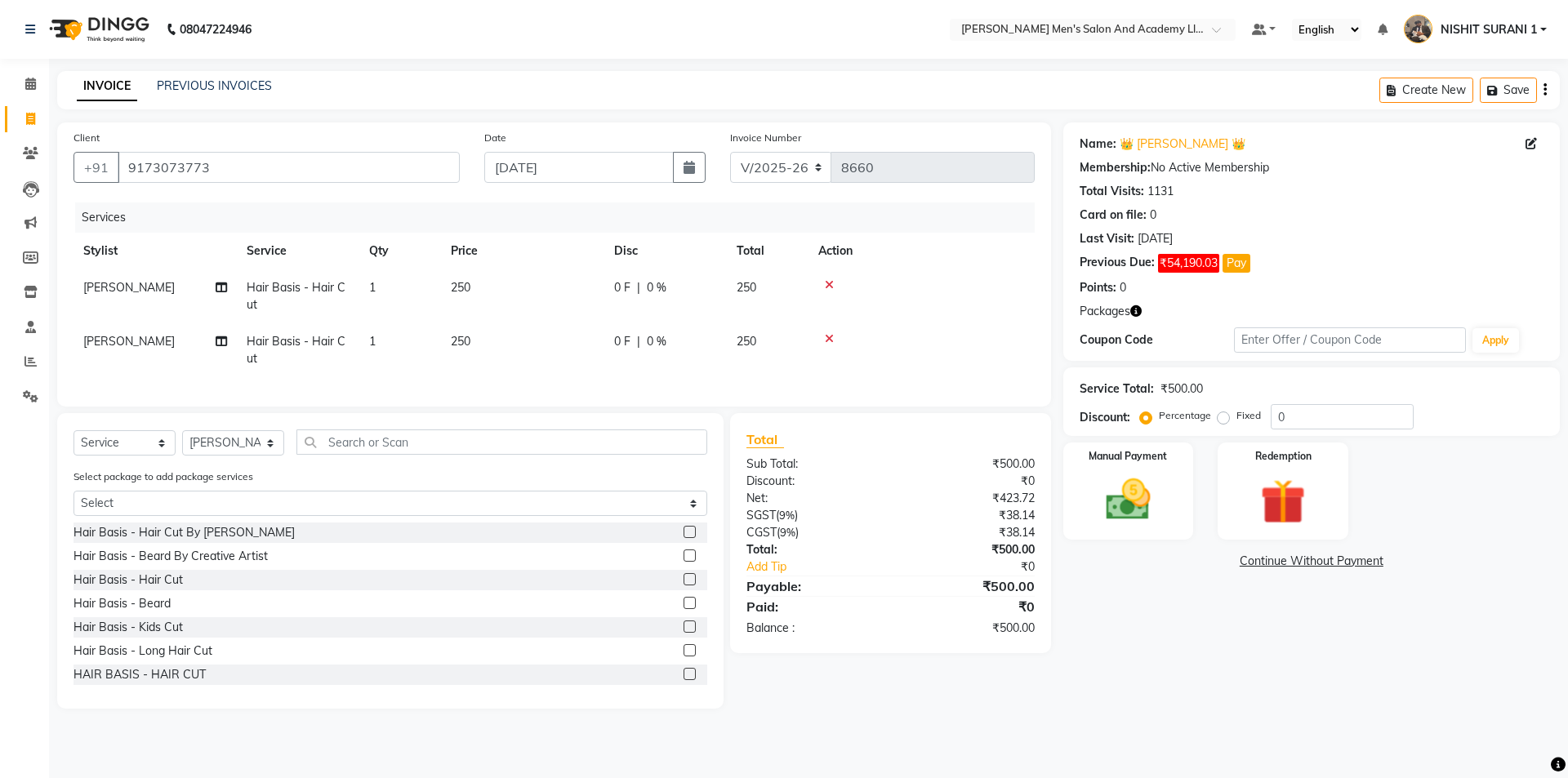
click at [826, 335] on icon at bounding box center [829, 338] width 9 height 11
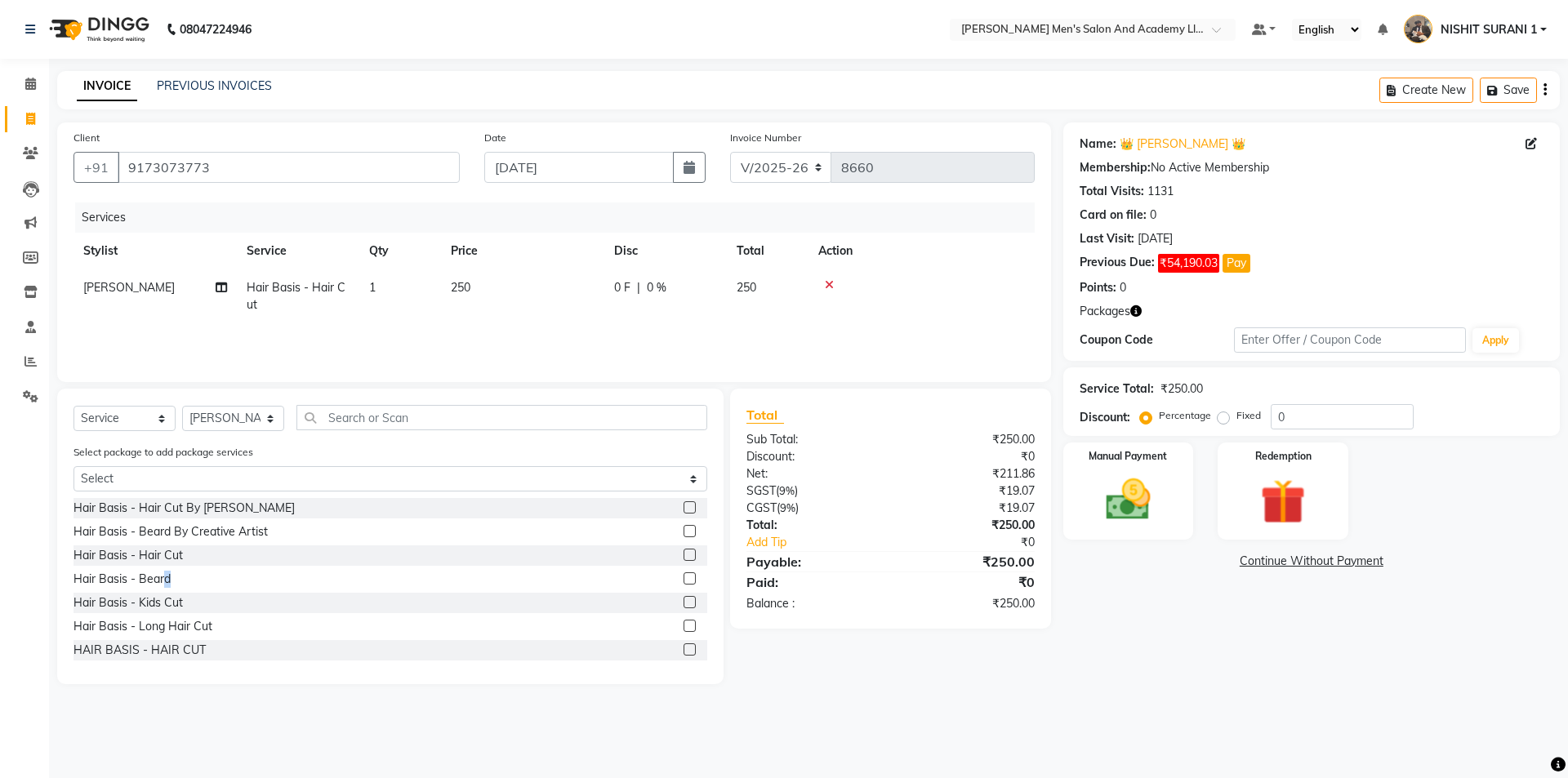
click at [171, 572] on div "Hair Basis - Beard" at bounding box center [390, 579] width 634 height 21
click at [161, 578] on div "Hair Basis - Beard" at bounding box center [122, 579] width 97 height 17
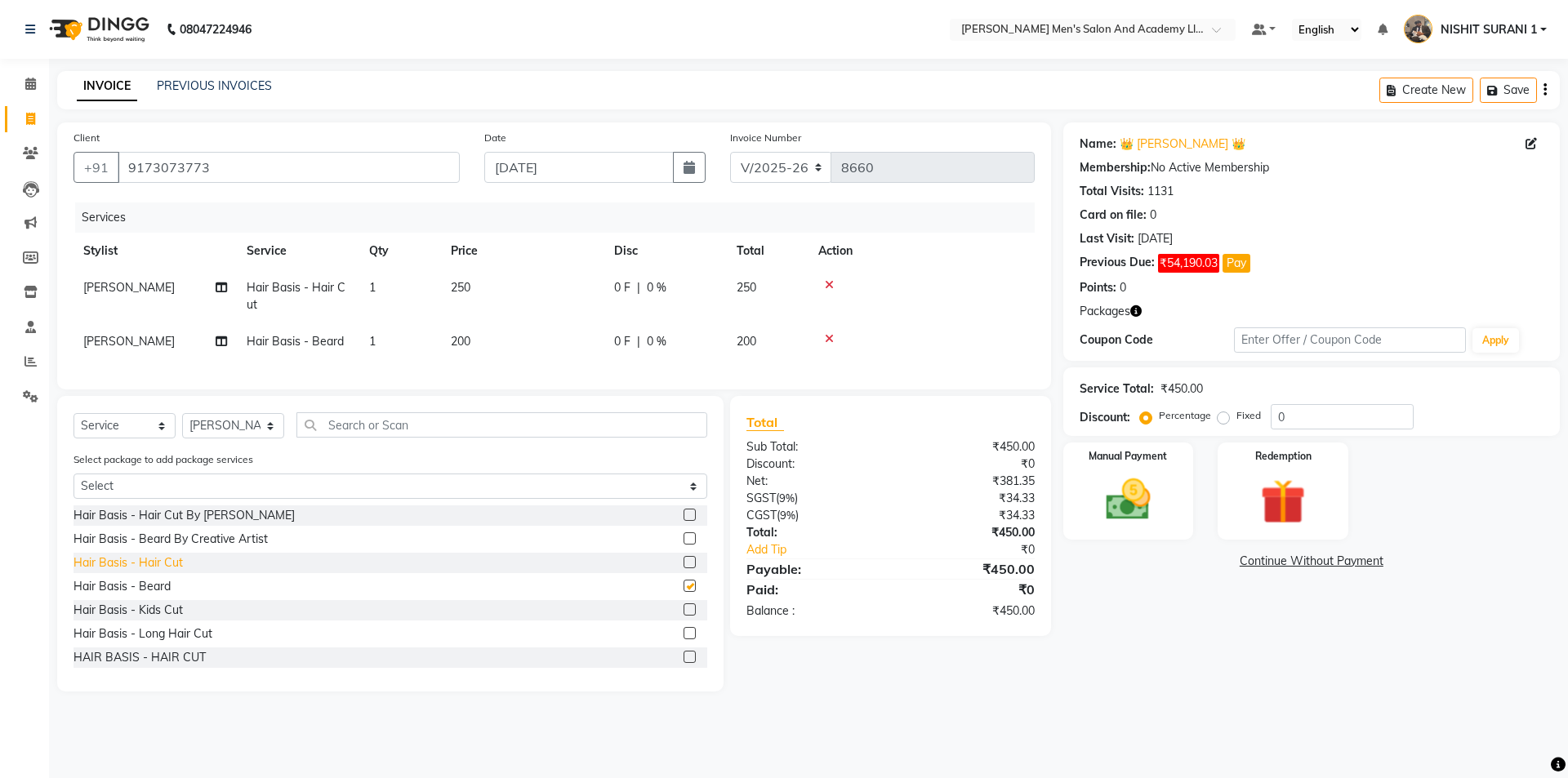
checkbox input "false"
click at [472, 281] on td "250" at bounding box center [522, 296] width 163 height 54
select select "90066"
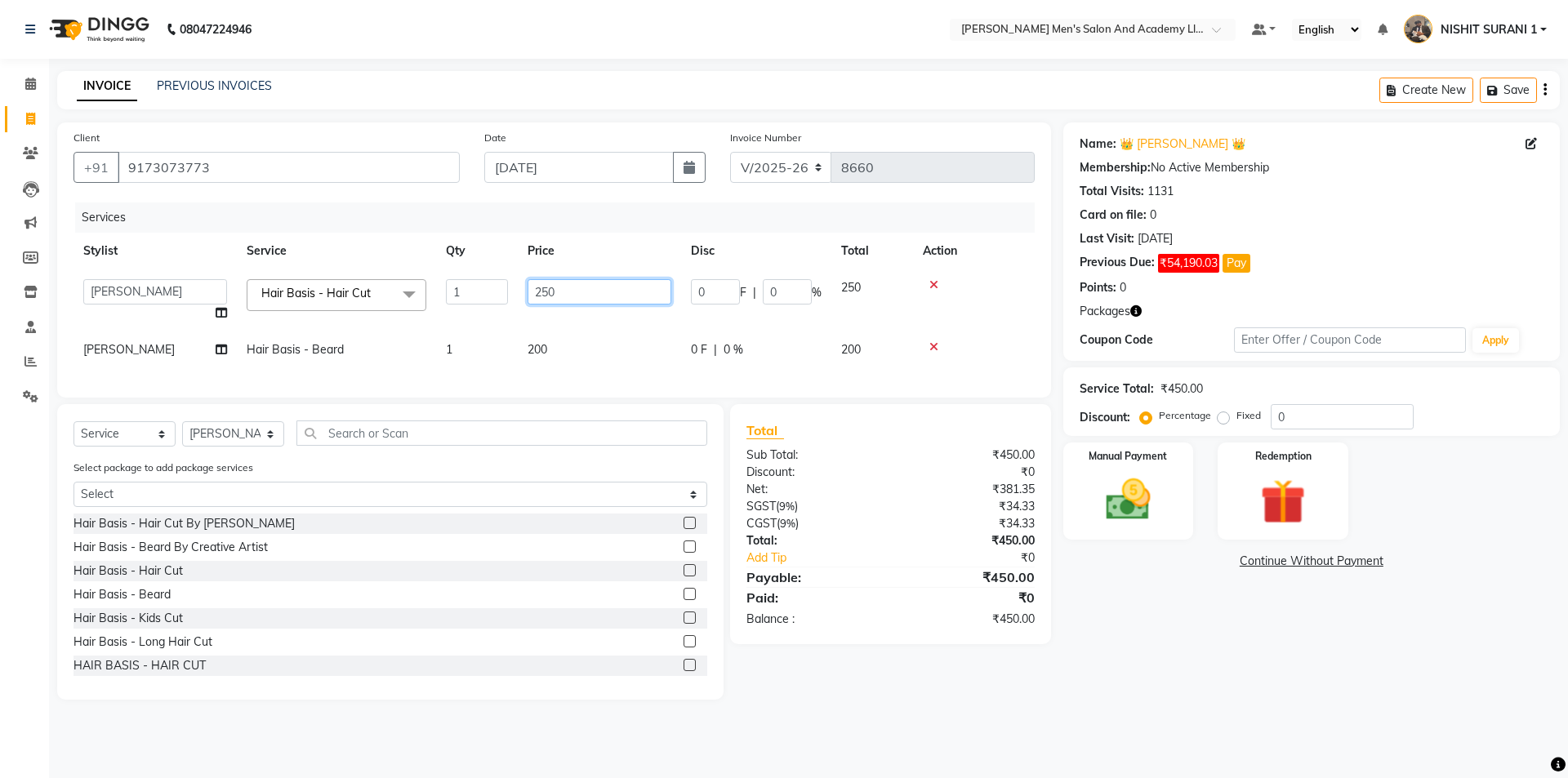
click at [560, 295] on input "250" at bounding box center [599, 292] width 144 height 26
type input "2"
type input "300"
click at [1164, 482] on img at bounding box center [1128, 499] width 76 height 54
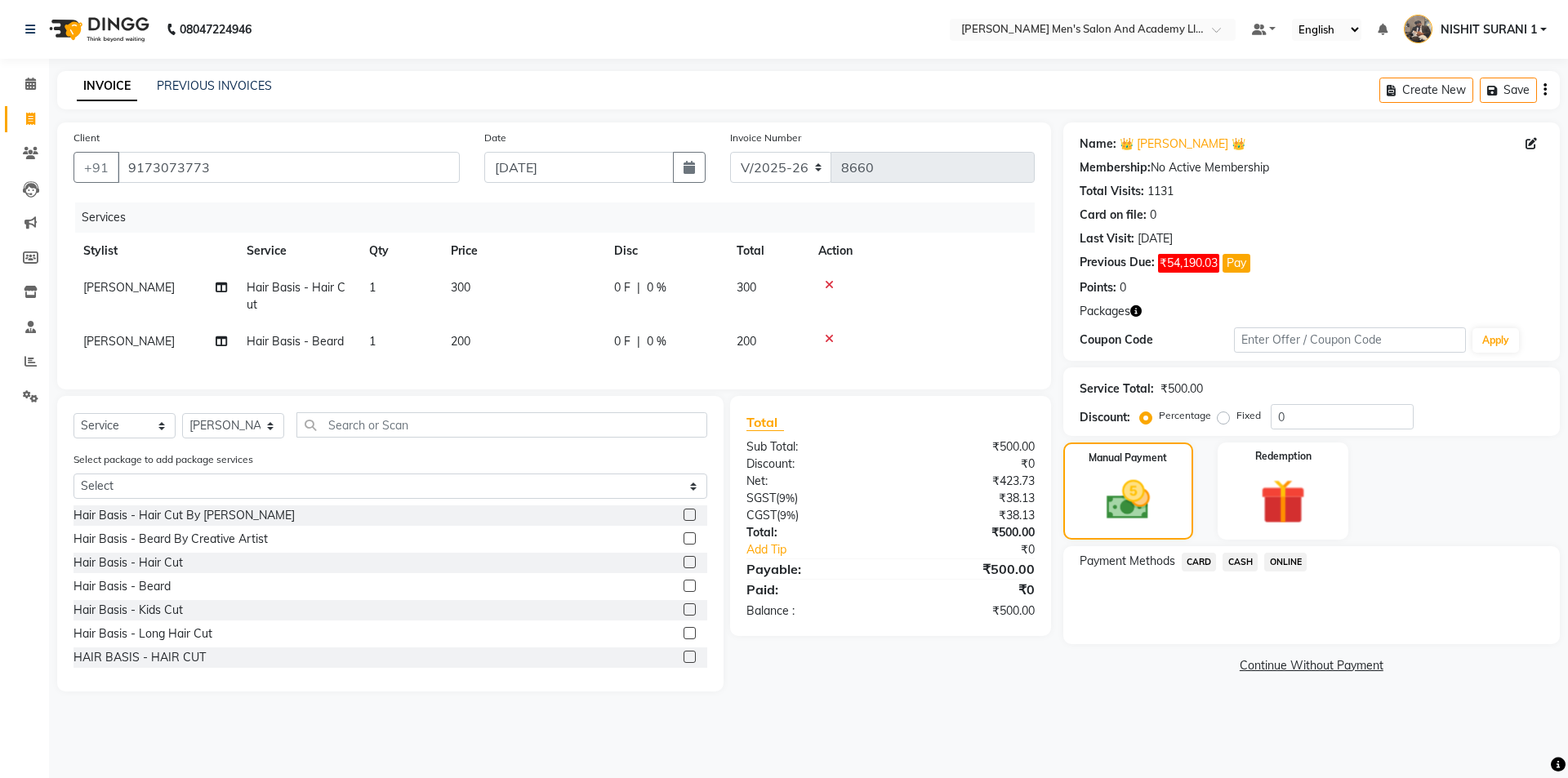
click at [1241, 563] on span "CASH" at bounding box center [1240, 562] width 35 height 19
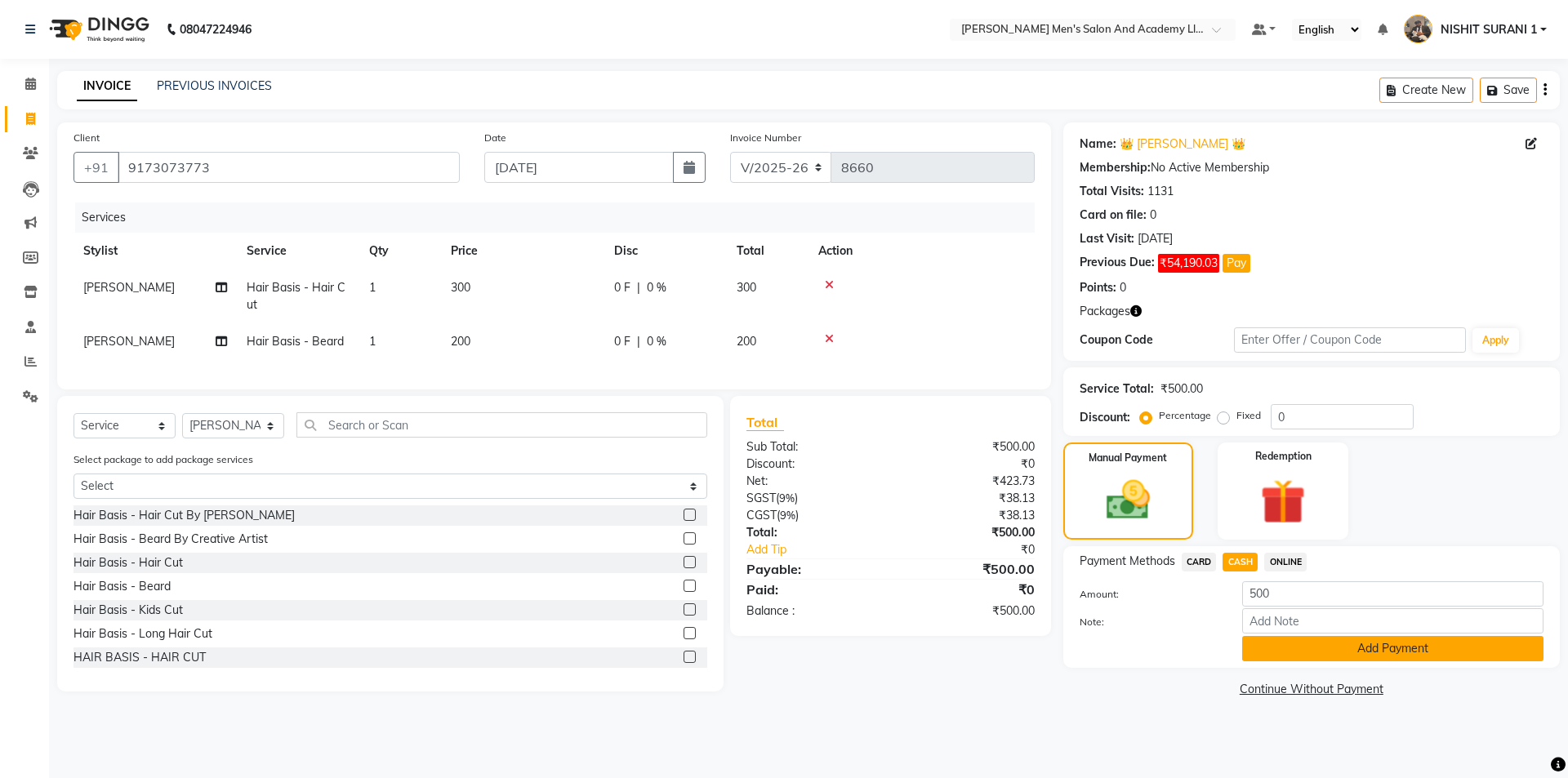
click at [1284, 647] on button "Add Payment" at bounding box center [1392, 649] width 301 height 26
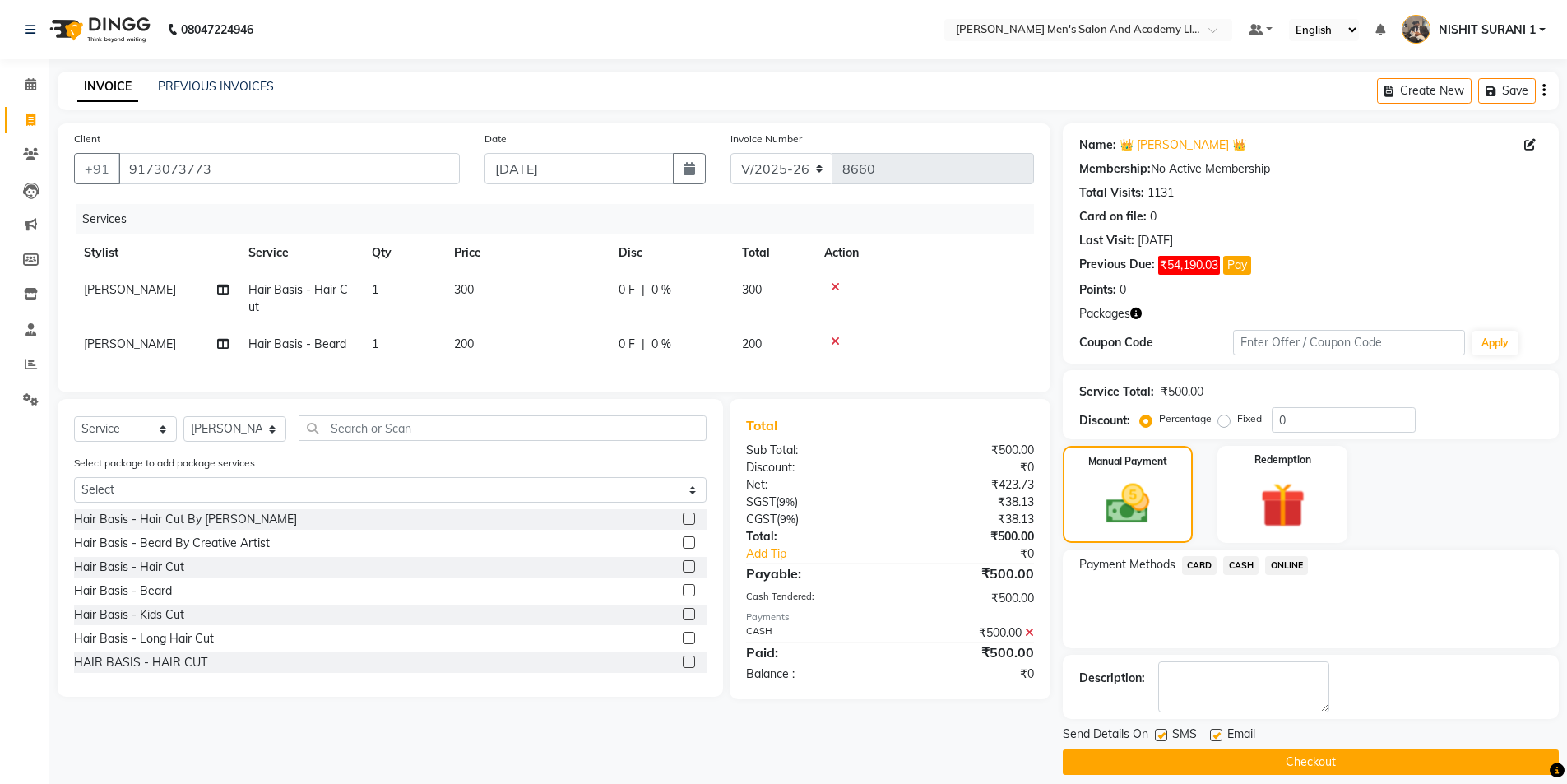
click at [1217, 737] on label at bounding box center [1216, 735] width 12 height 12
click at [1217, 737] on input "checkbox" at bounding box center [1215, 736] width 10 height 10
checkbox input "false"
click at [1161, 734] on label at bounding box center [1161, 735] width 12 height 12
click at [1161, 734] on input "checkbox" at bounding box center [1160, 736] width 10 height 10
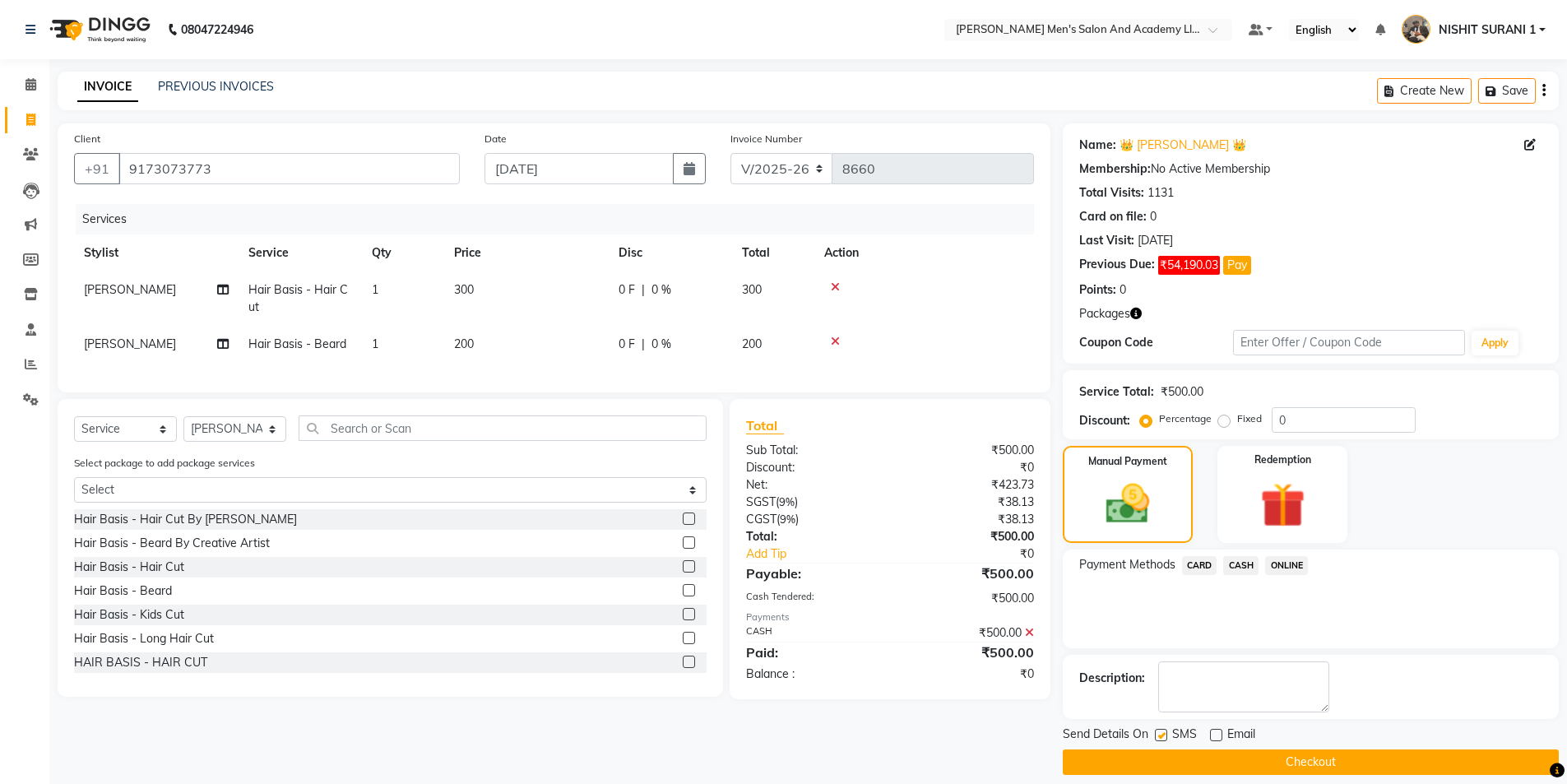
checkbox input "false"
click at [1158, 753] on button "Checkout" at bounding box center [1311, 762] width 496 height 26
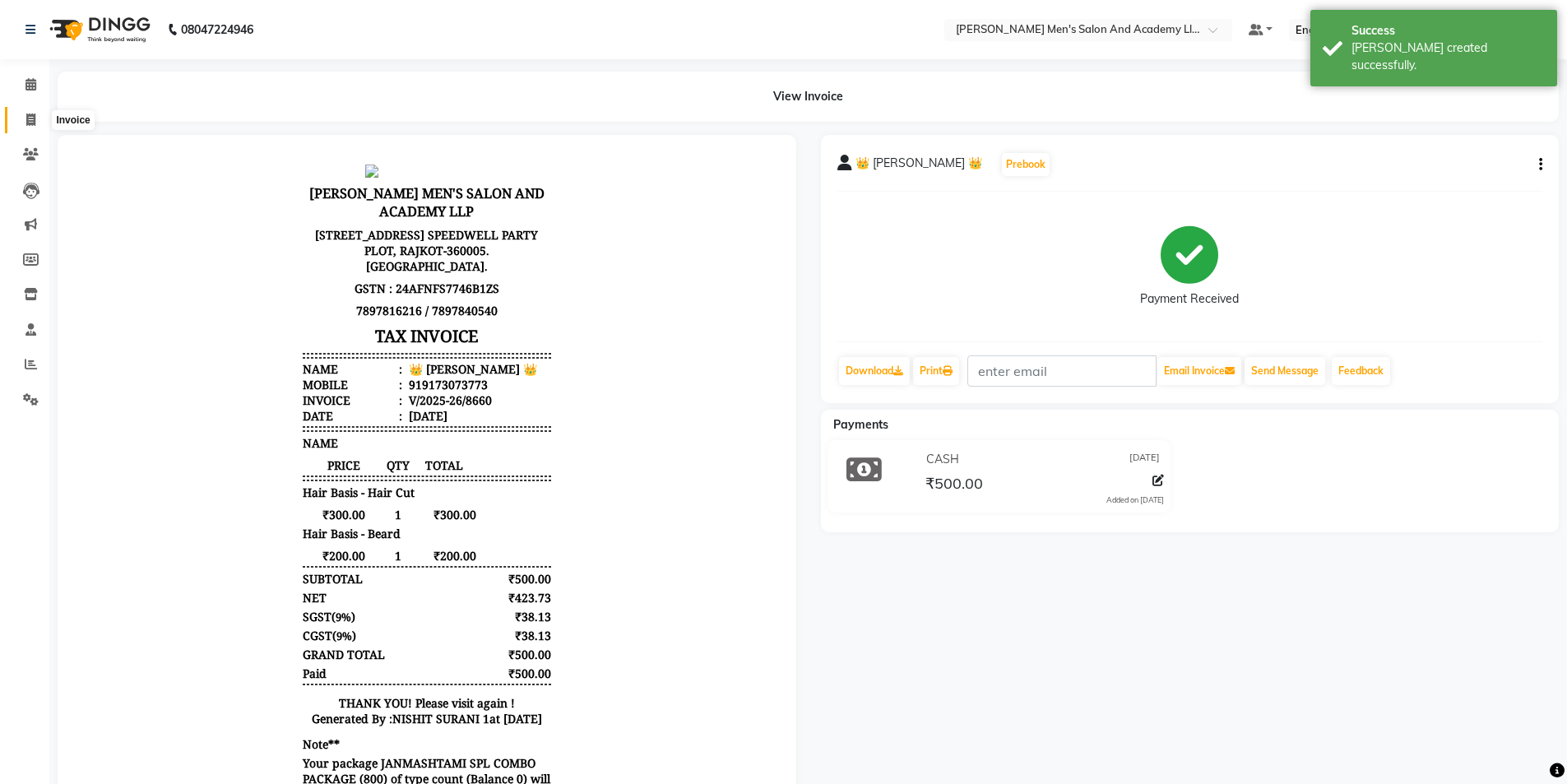
click at [16, 122] on span at bounding box center [30, 121] width 29 height 19
select select "service"
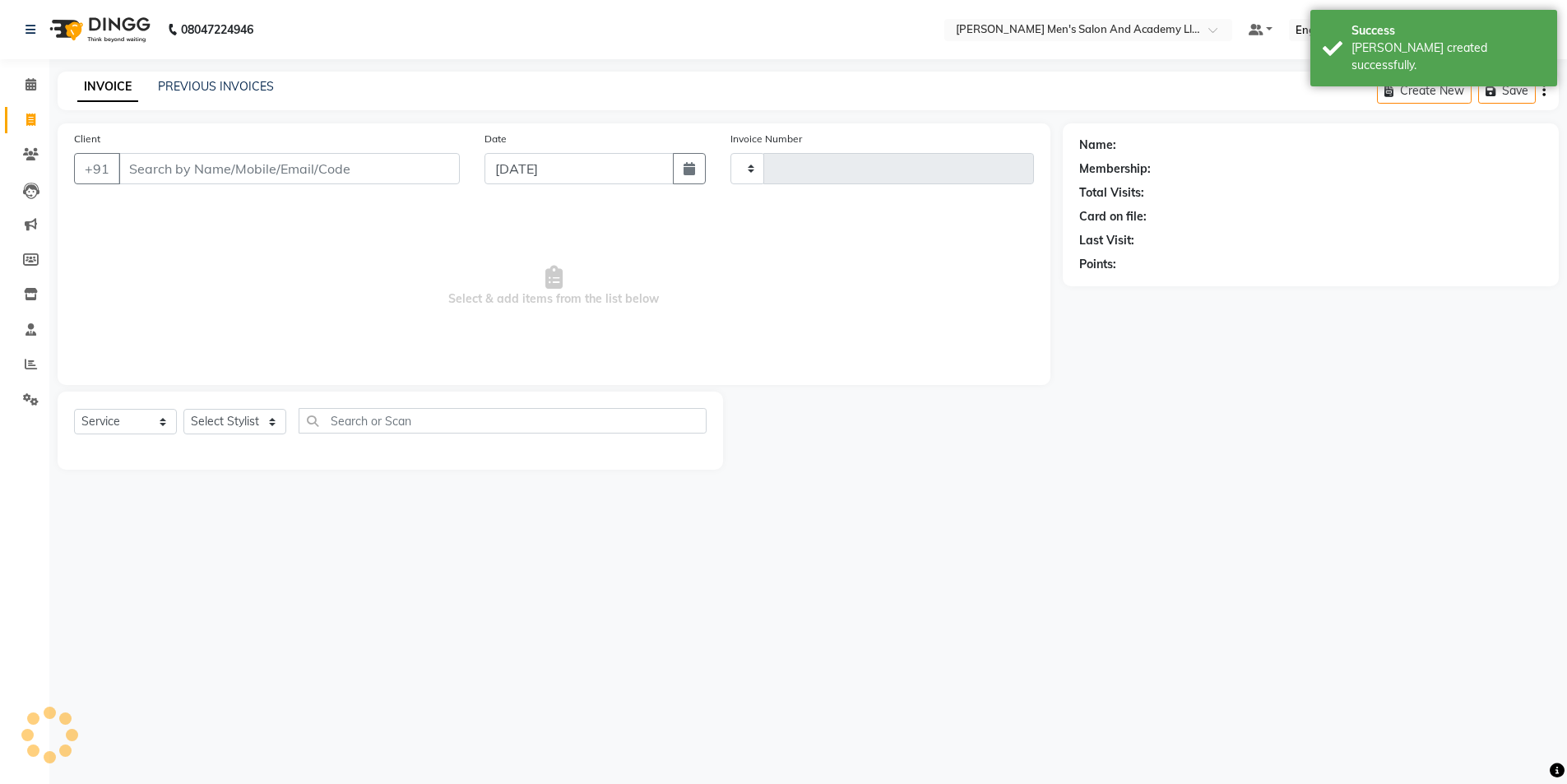
type input "8661"
select select "6752"
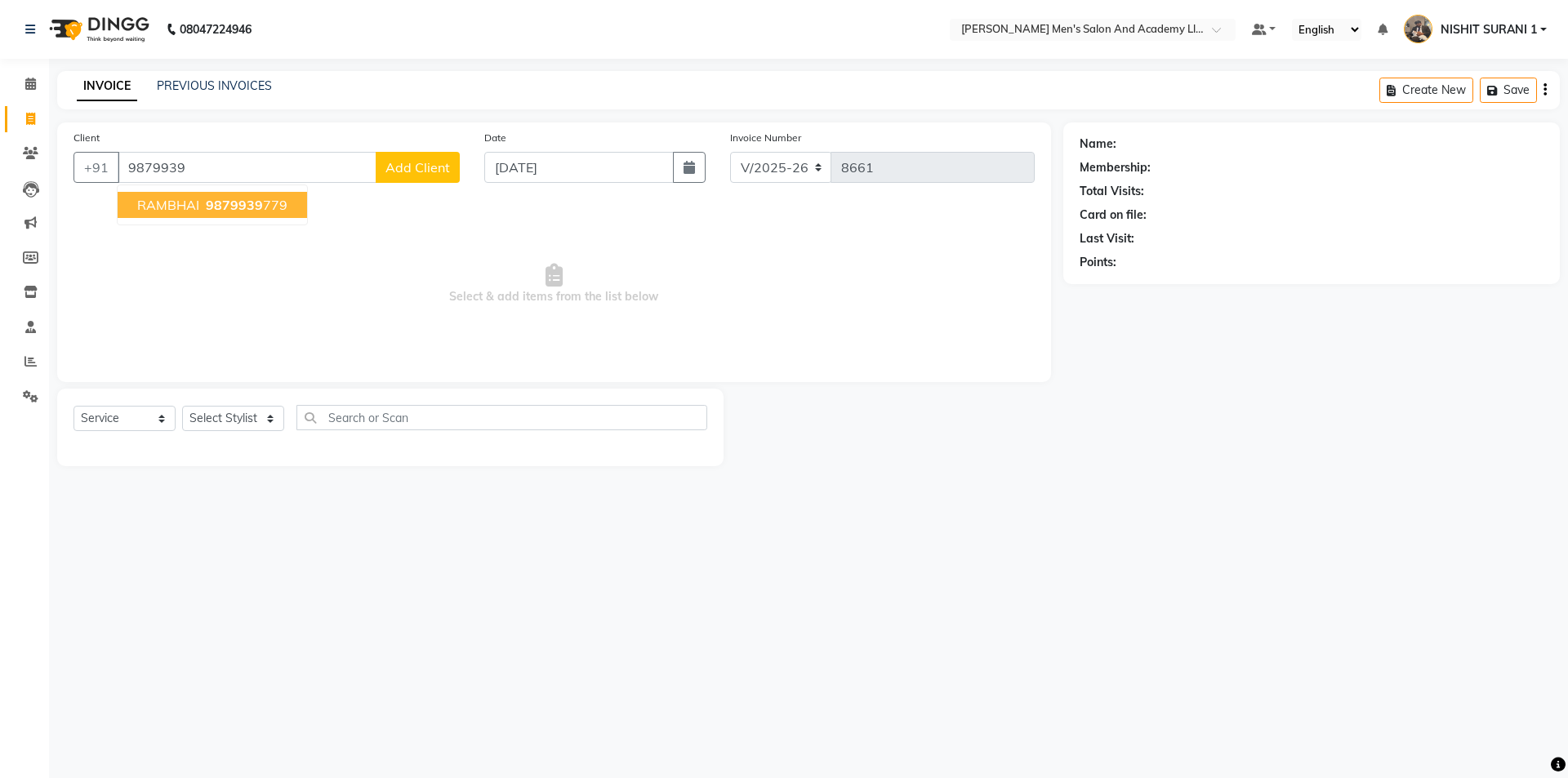
click at [273, 193] on button "RAMBHAI 9879939 779" at bounding box center [212, 205] width 189 height 26
type input "9879939779"
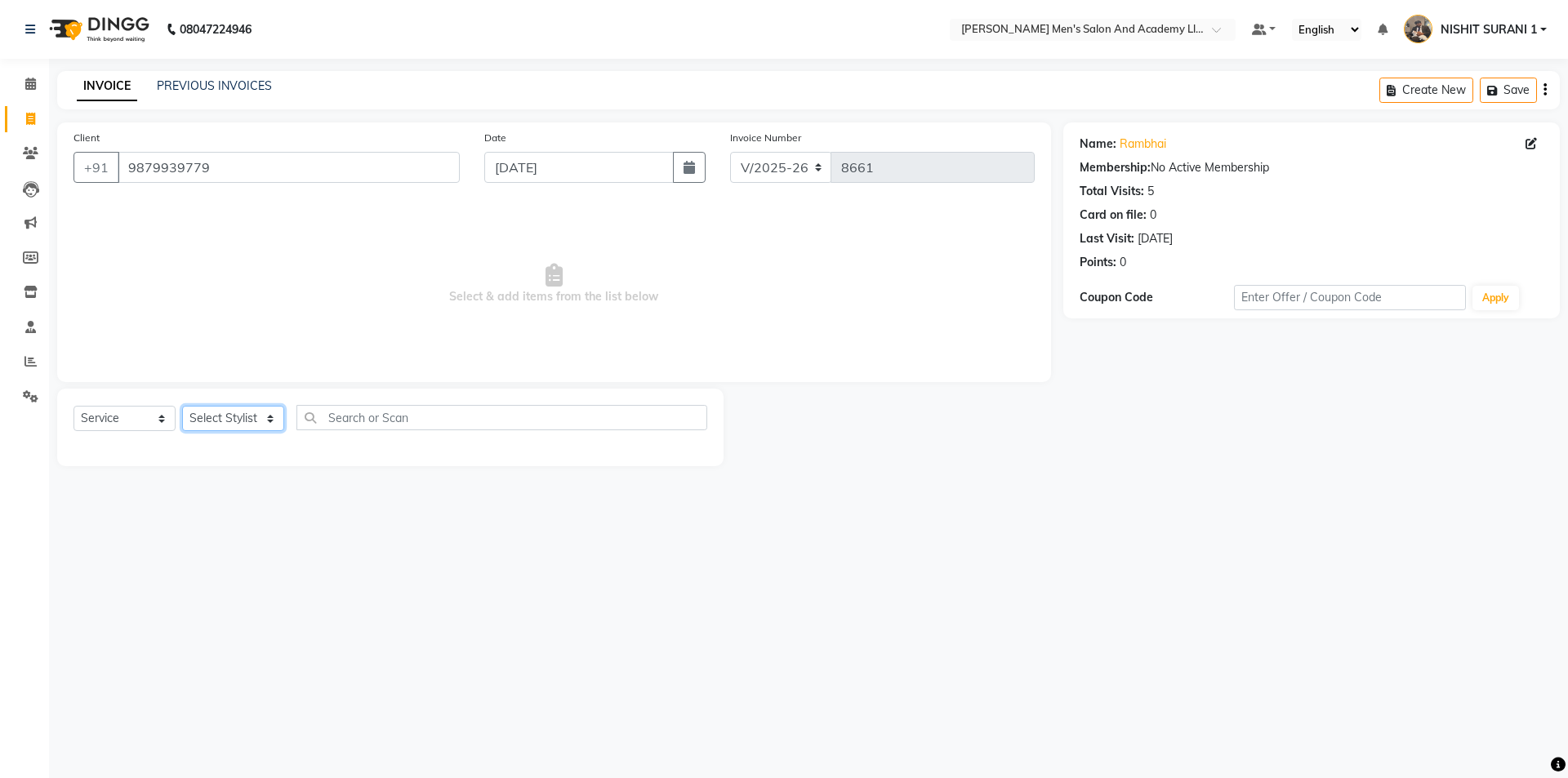
click at [249, 411] on select "Select Stylist AADITYA SOLANKI ABHAY PARMAR AJAY SEN ANKUSH SEN ASHISH VAGHELA …" at bounding box center [232, 418] width 102 height 26
select select "90387"
click at [182, 405] on select "Select Stylist AADITYA SOLANKI ABHAY PARMAR AJAY SEN ANKUSH SEN ASHISH VAGHELA …" at bounding box center [232, 418] width 102 height 26
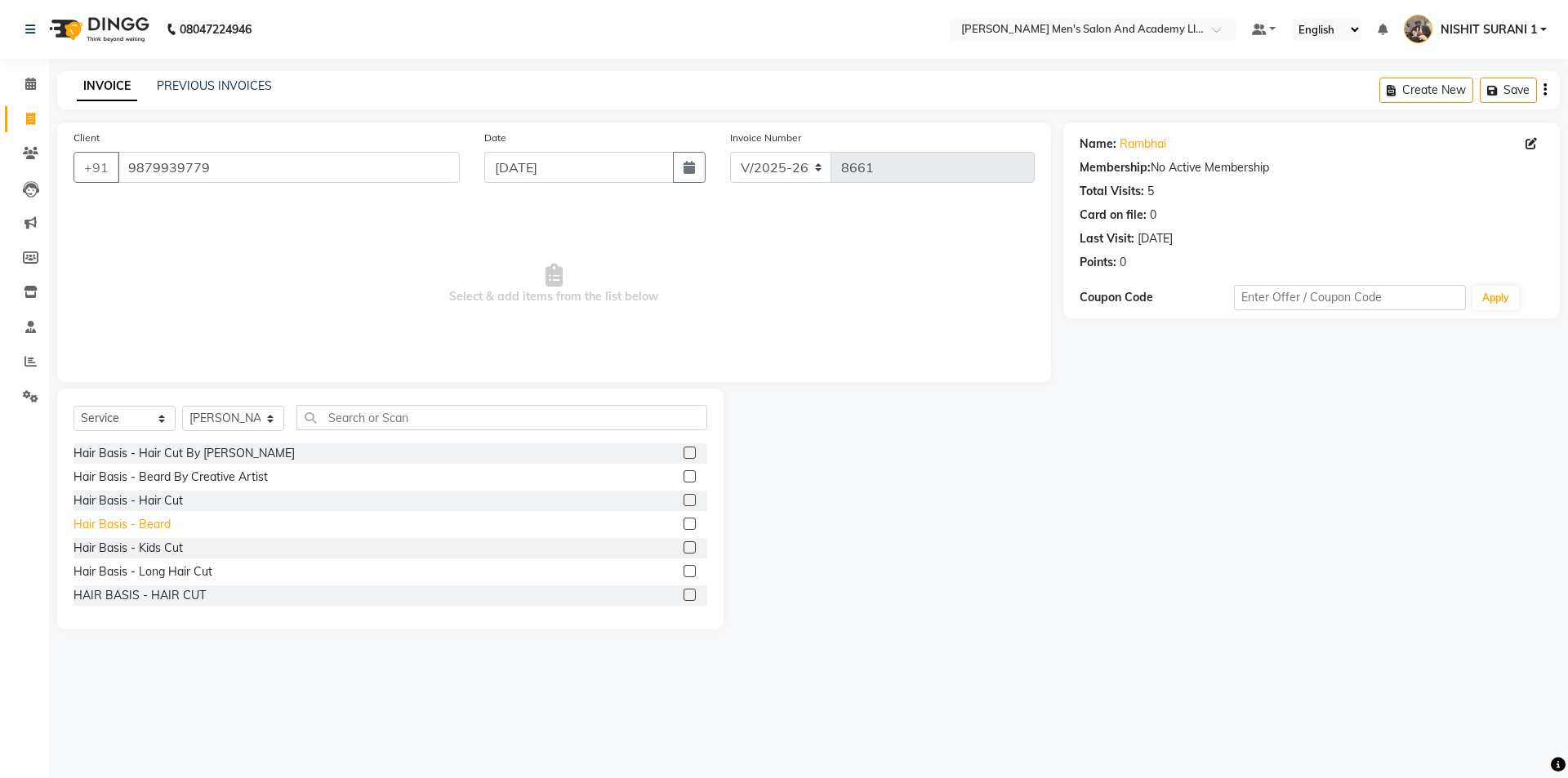
click at [162, 526] on div "Hair Basis - Beard" at bounding box center [122, 524] width 97 height 17
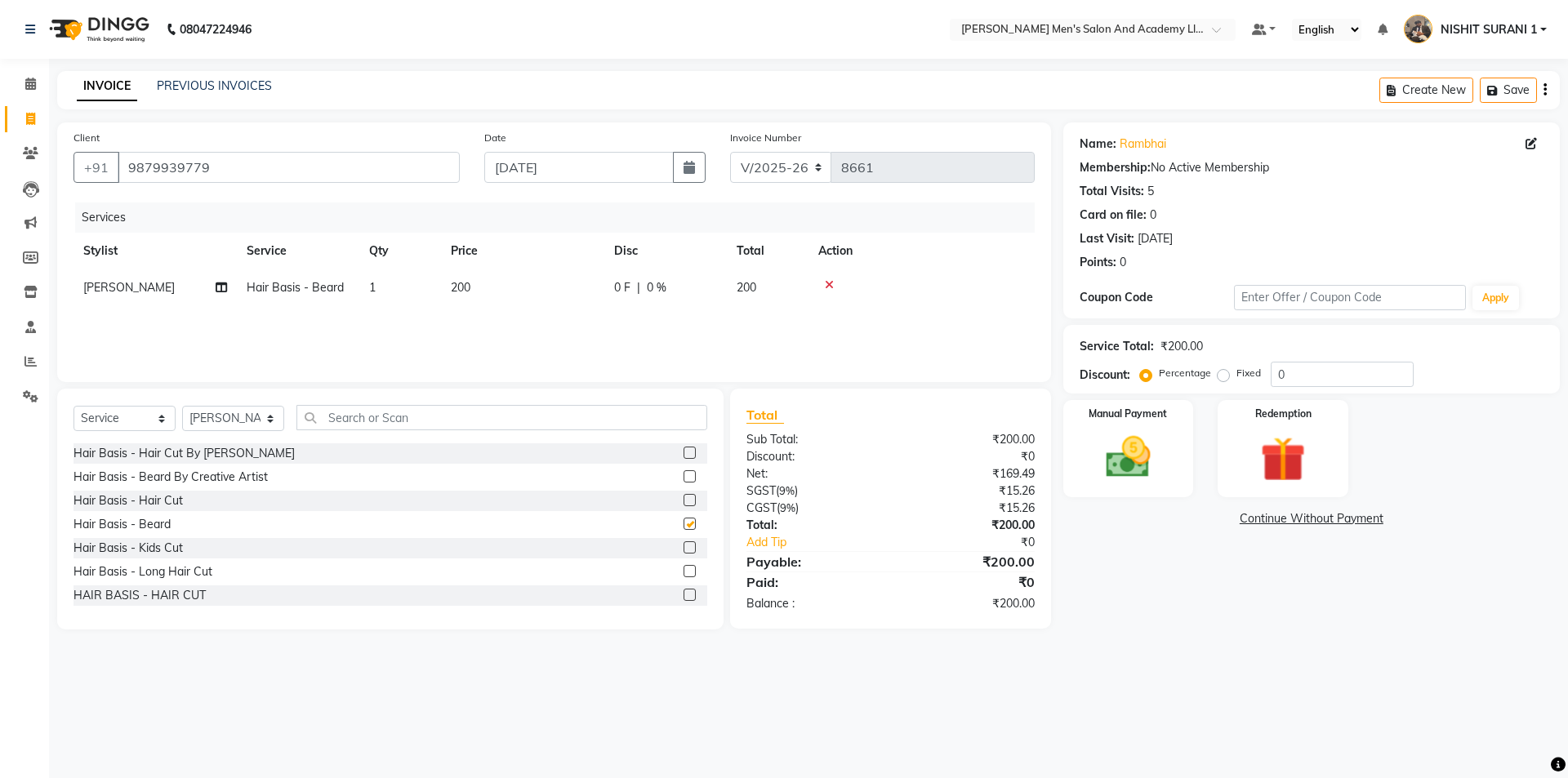
checkbox input "false"
drag, startPoint x: 1105, startPoint y: 418, endPoint x: 1114, endPoint y: 432, distance: 16.6
click at [1105, 419] on label "Manual Payment" at bounding box center [1128, 412] width 81 height 15
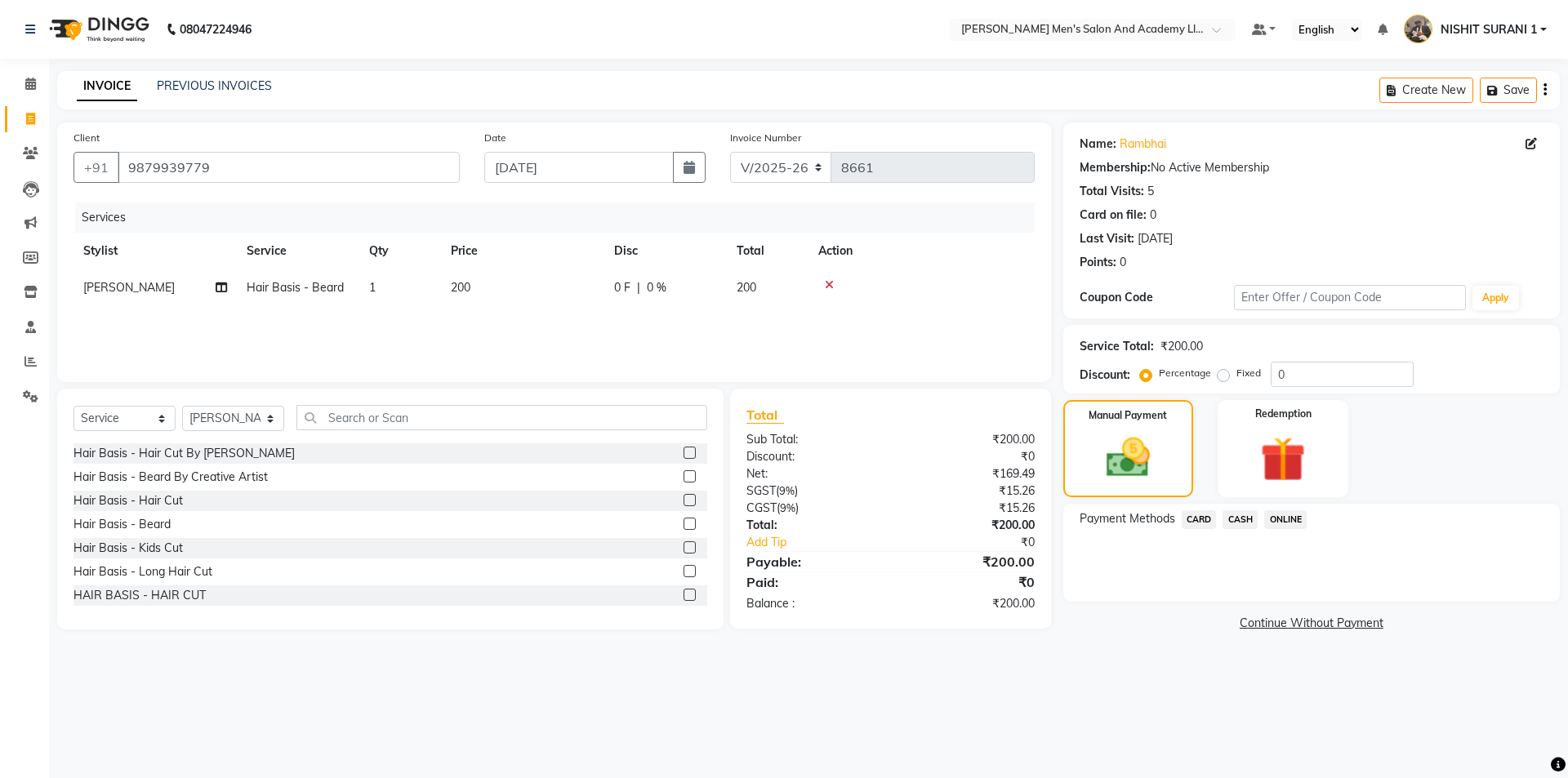
click at [1240, 520] on span "CASH" at bounding box center [1240, 519] width 35 height 19
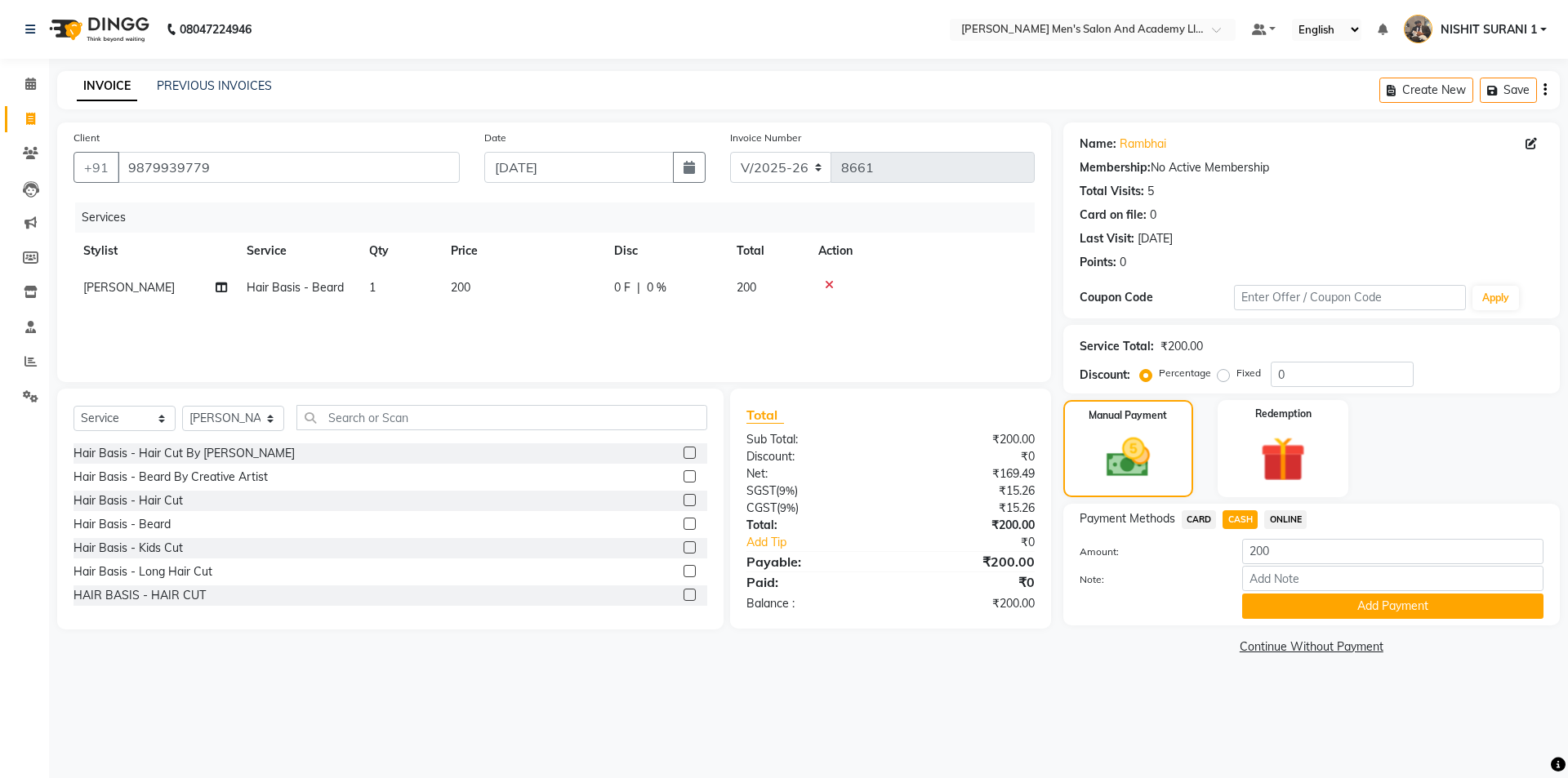
click at [1277, 592] on div "Note:" at bounding box center [1312, 579] width 489 height 27
click at [1271, 614] on button "Add Payment" at bounding box center [1392, 606] width 301 height 26
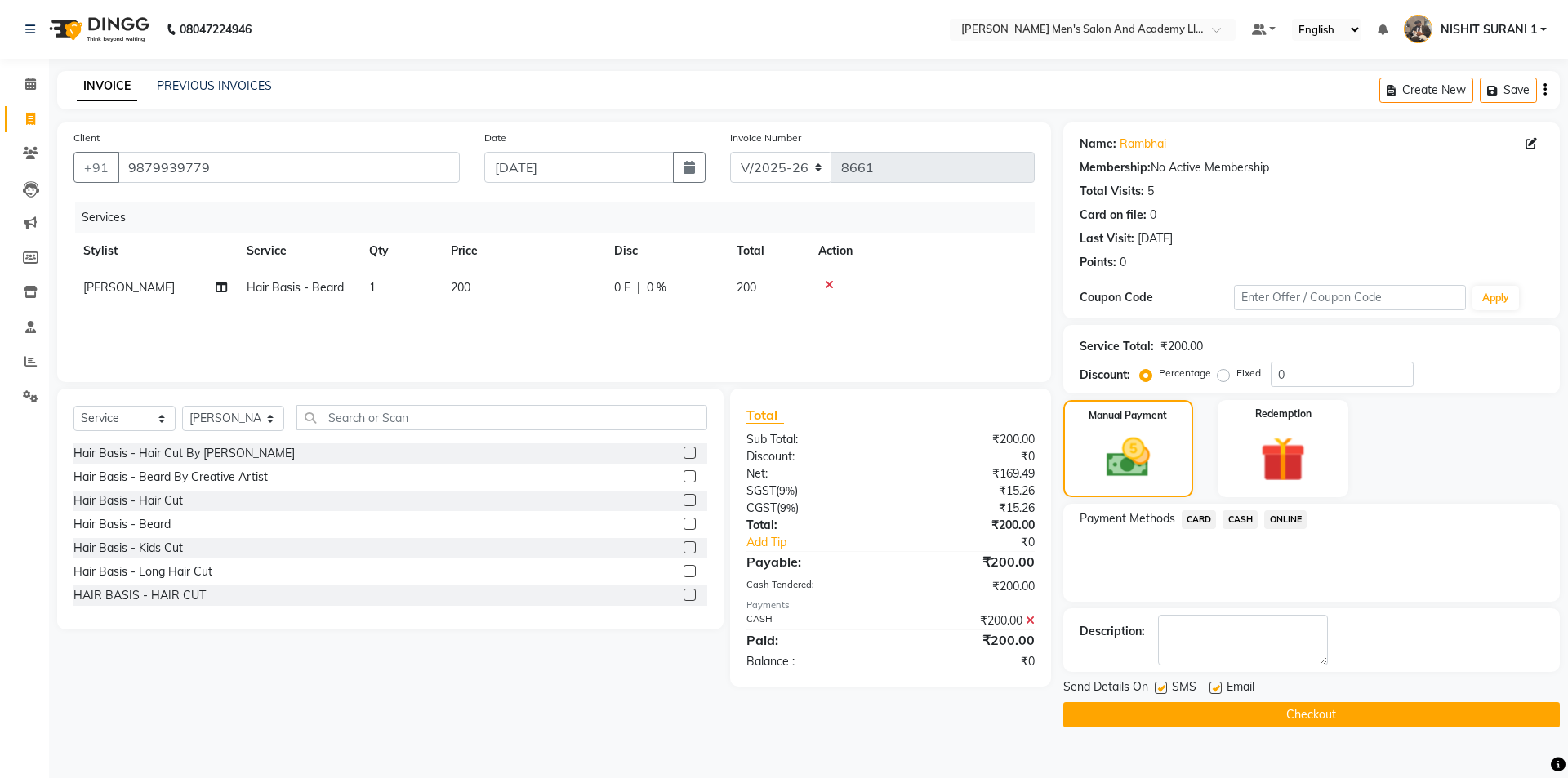
click at [1215, 683] on label at bounding box center [1216, 687] width 12 height 12
click at [1215, 683] on input "checkbox" at bounding box center [1215, 688] width 10 height 10
checkbox input "false"
click at [1163, 692] on label at bounding box center [1161, 687] width 12 height 12
click at [1163, 692] on input "checkbox" at bounding box center [1160, 688] width 10 height 10
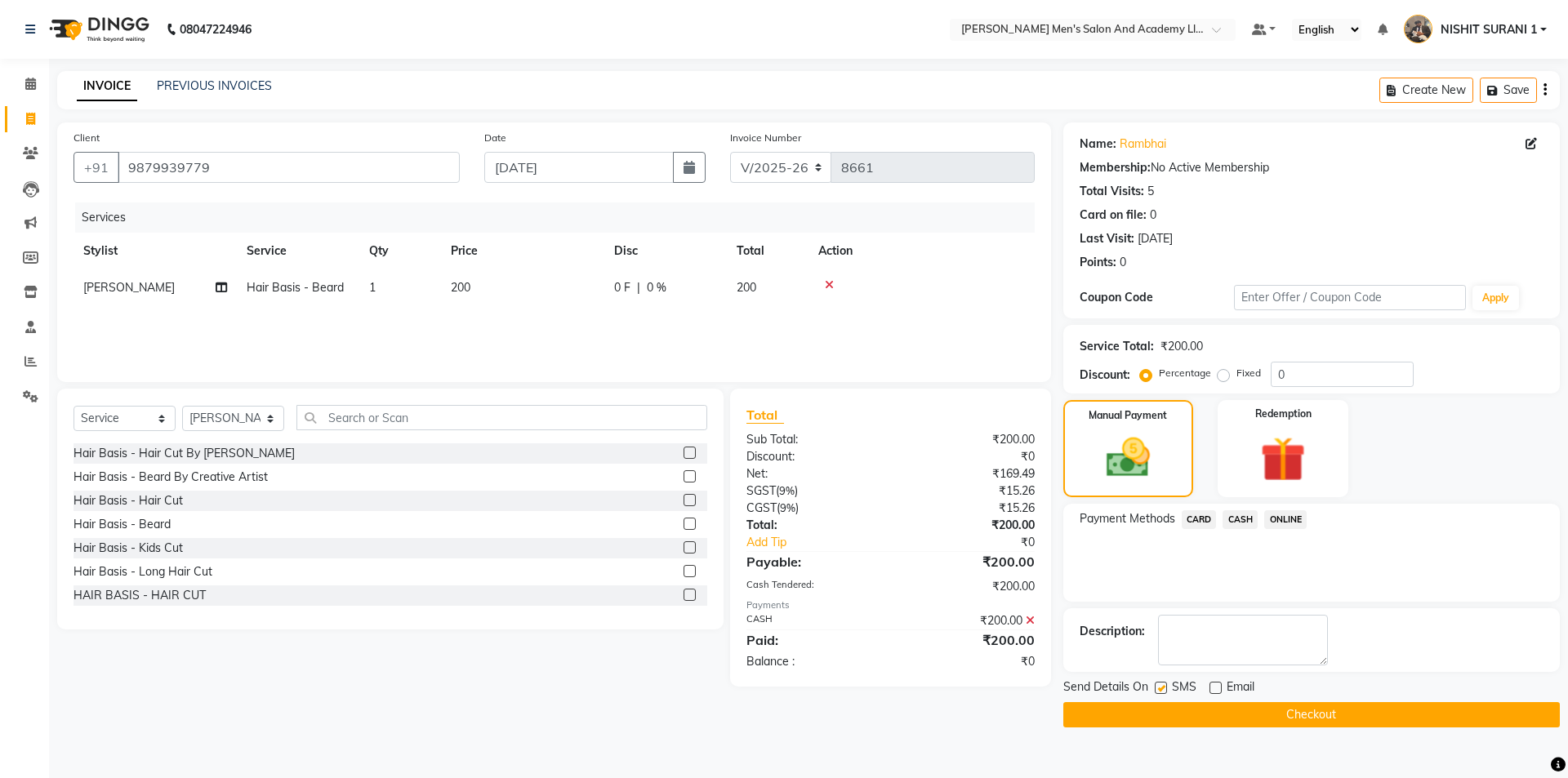
checkbox input "false"
click at [1168, 717] on button "Checkout" at bounding box center [1311, 715] width 496 height 26
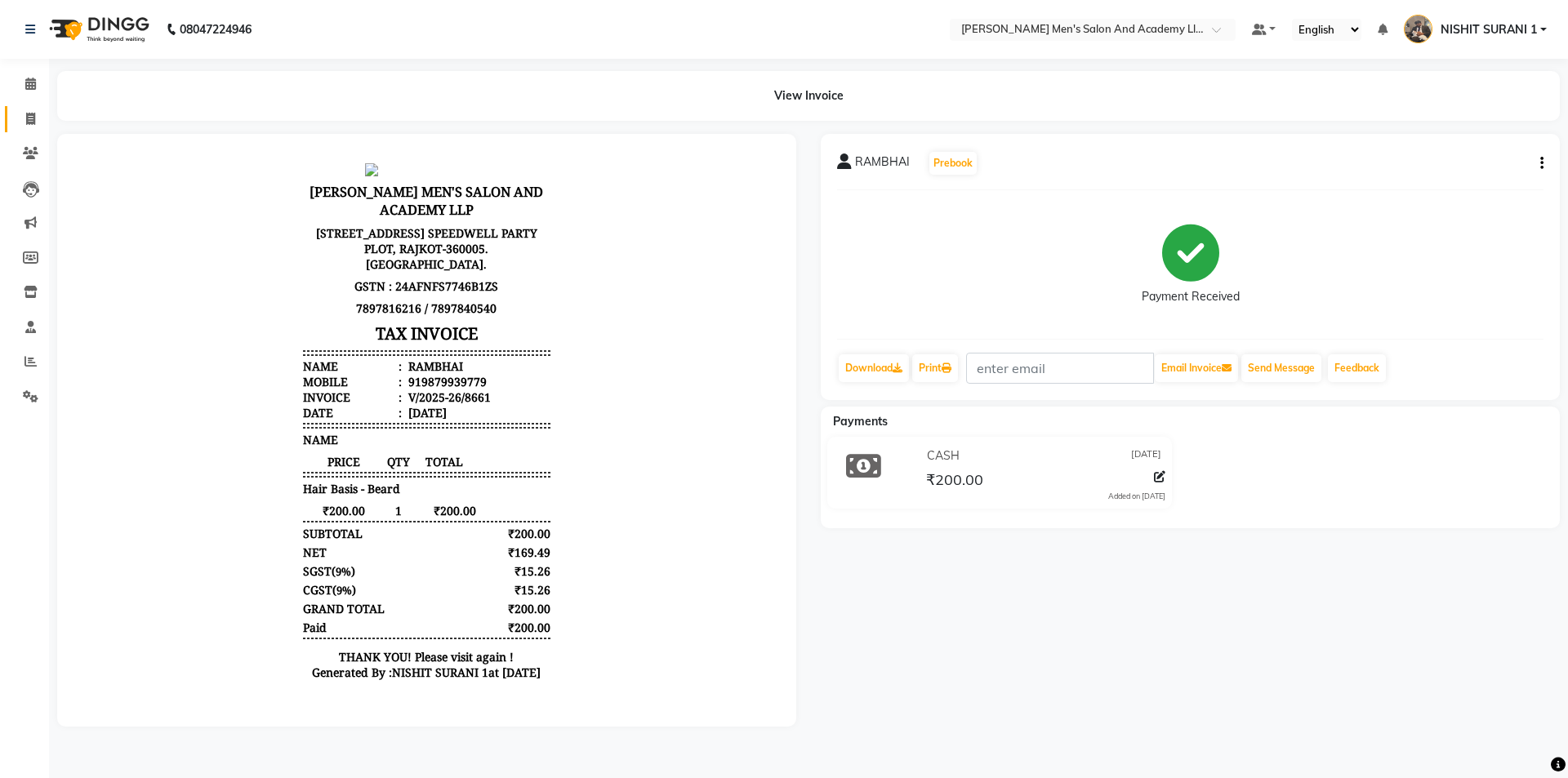
click at [40, 107] on link "Invoice" at bounding box center [25, 119] width 39 height 27
select select "service"
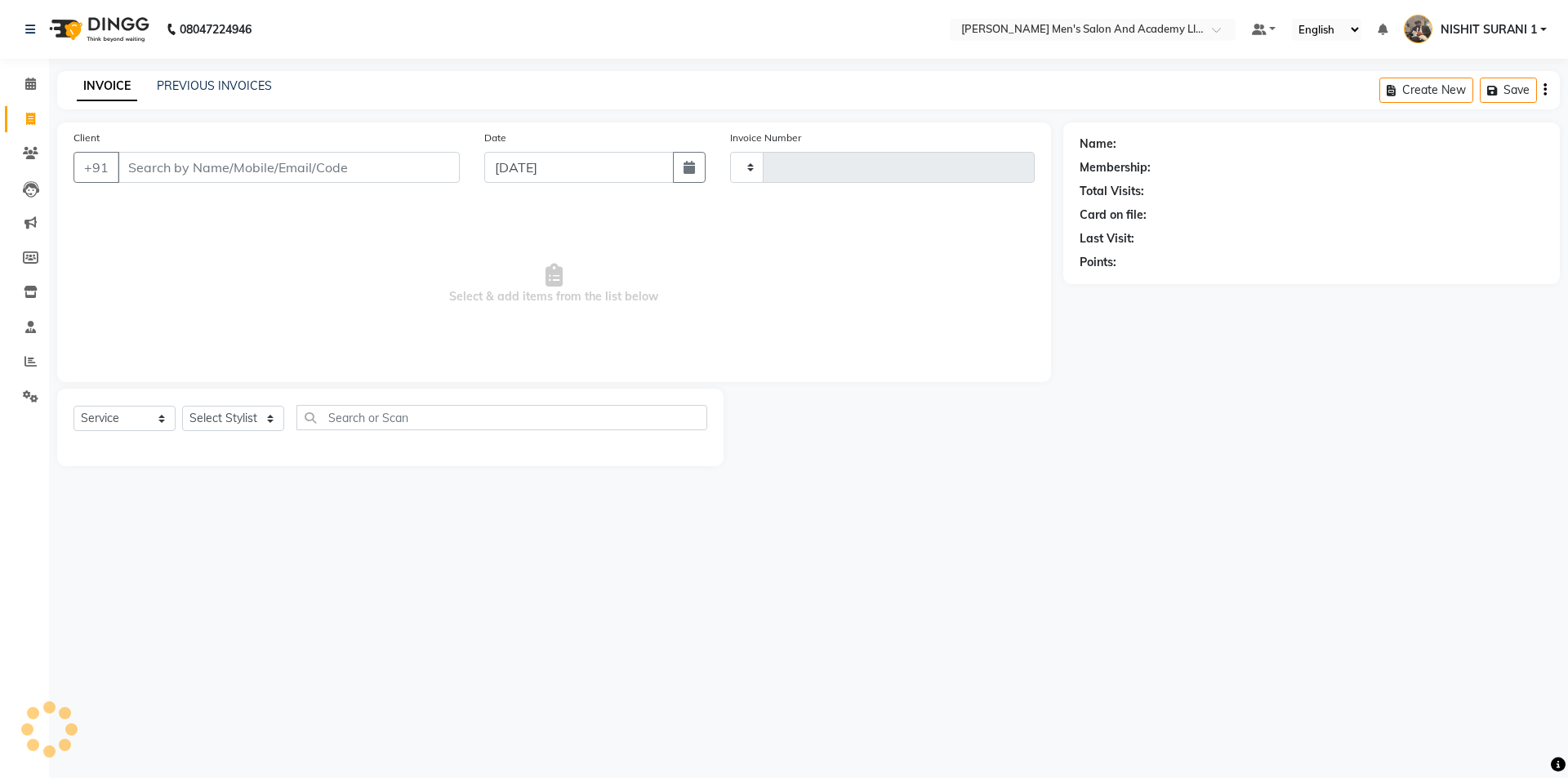
type input "8662"
select select "6752"
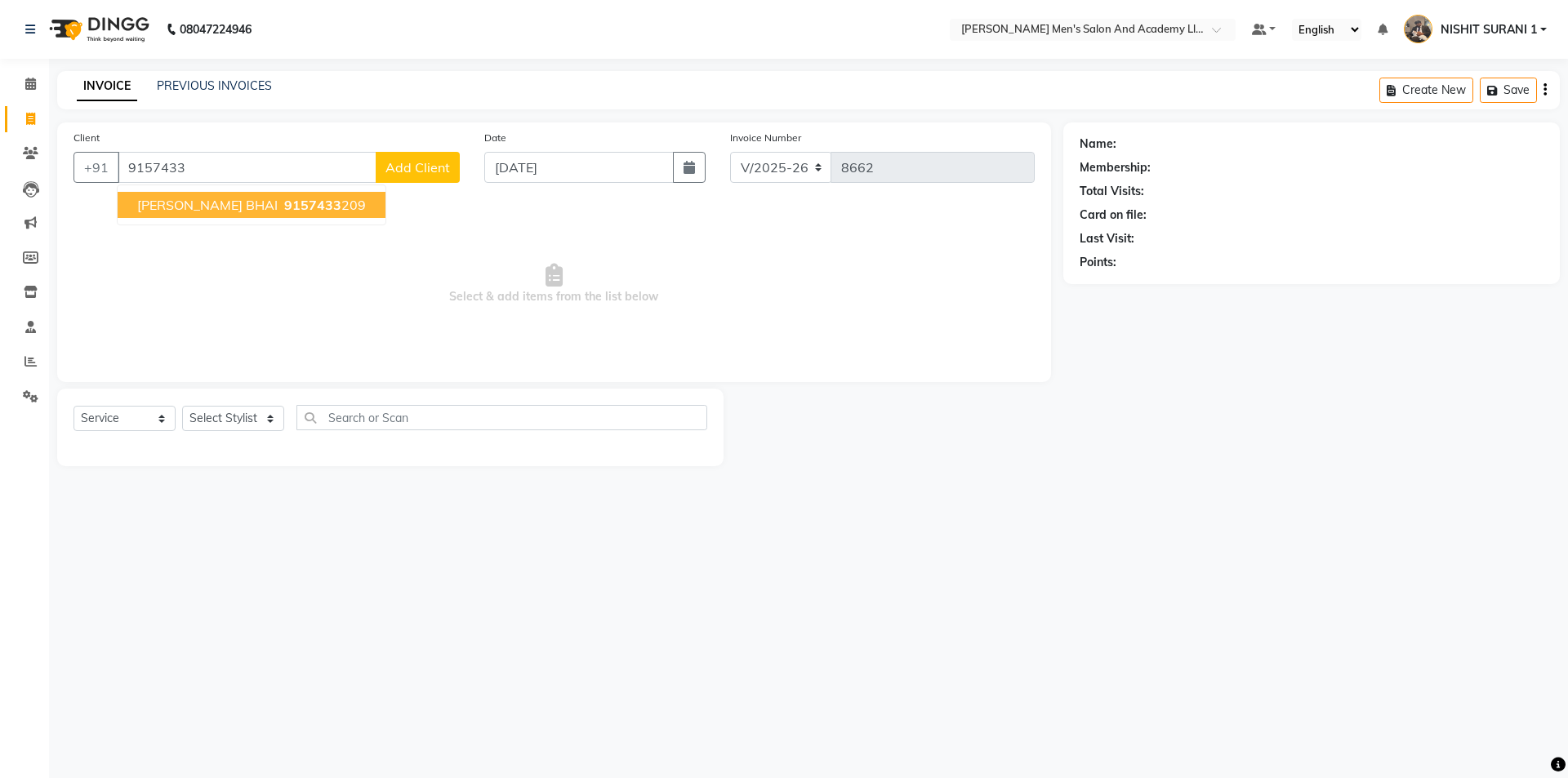
click at [281, 206] on ngb-highlight "9157433 209" at bounding box center [323, 205] width 85 height 16
type input "9157433209"
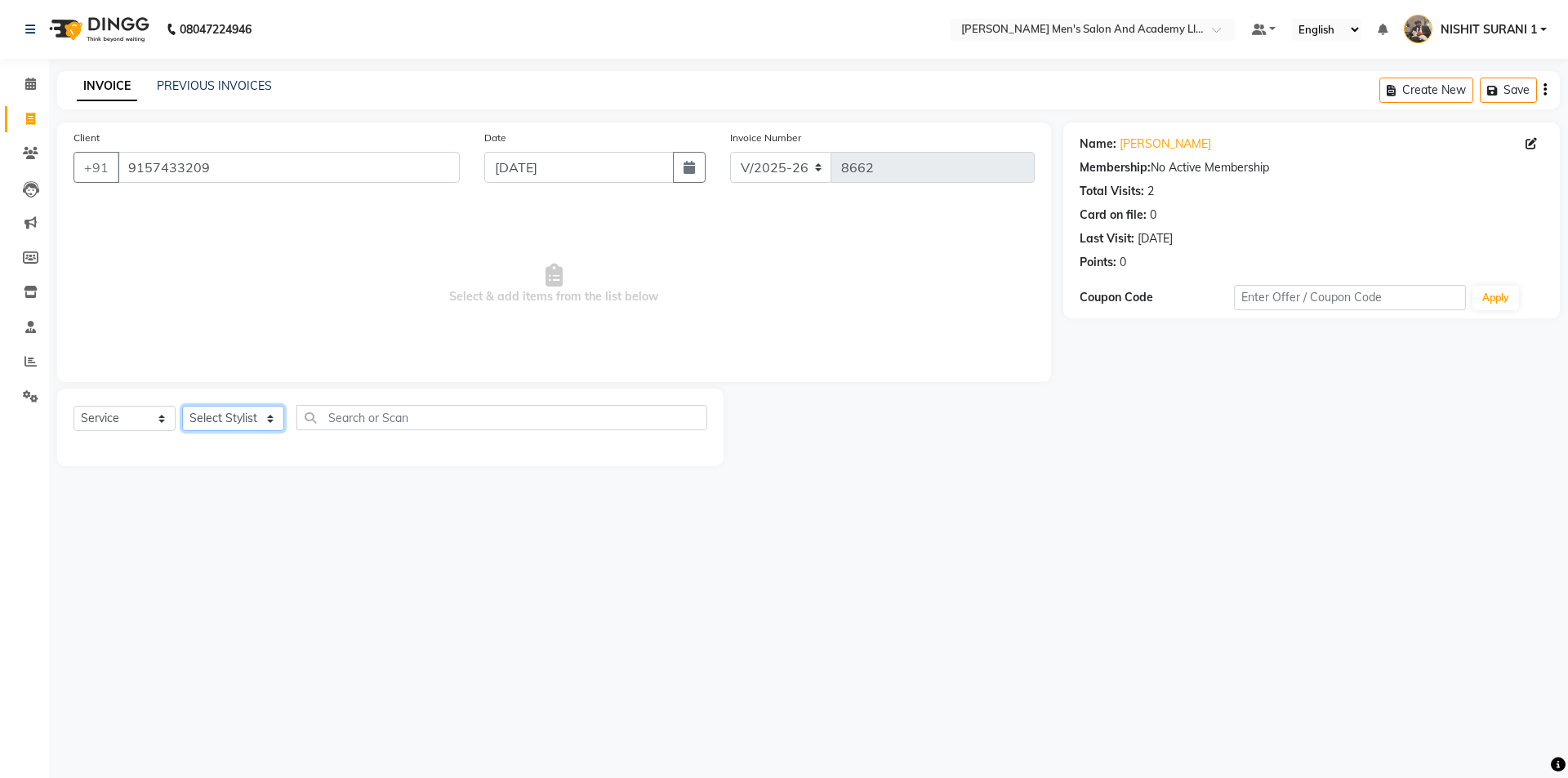
click at [255, 418] on select "Select Stylist AADITYA SOLANKI ABHAY PARMAR AJAY SEN ANKUSH SEN ASHISH VAGHELA …" at bounding box center [232, 418] width 102 height 26
select select "90227"
click at [182, 405] on select "Select Stylist AADITYA SOLANKI ABHAY PARMAR AJAY SEN ANKUSH SEN ASHISH VAGHELA …" at bounding box center [232, 418] width 102 height 26
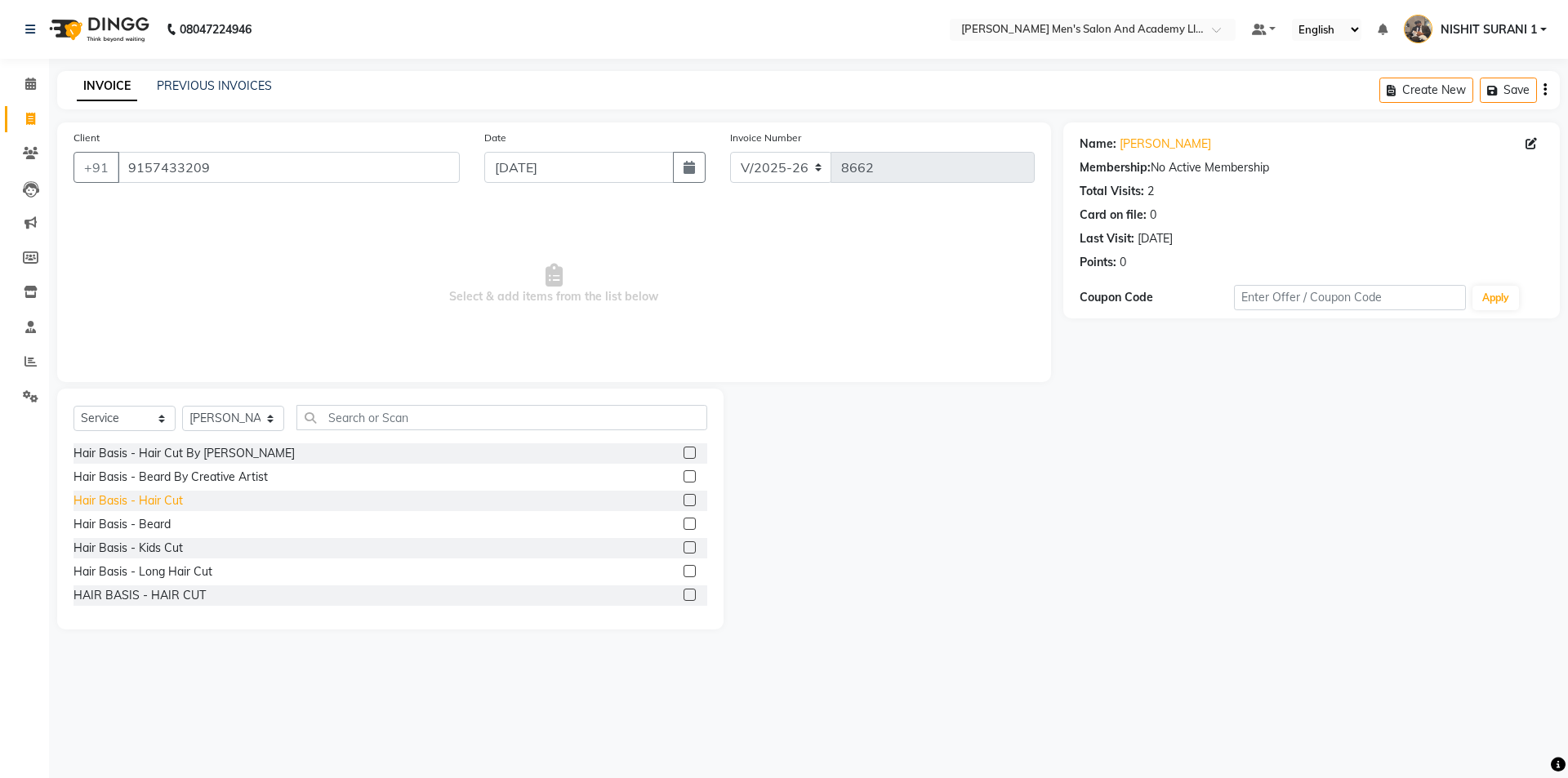
click at [154, 496] on div "Hair Basis - Hair Cut" at bounding box center [129, 500] width 110 height 17
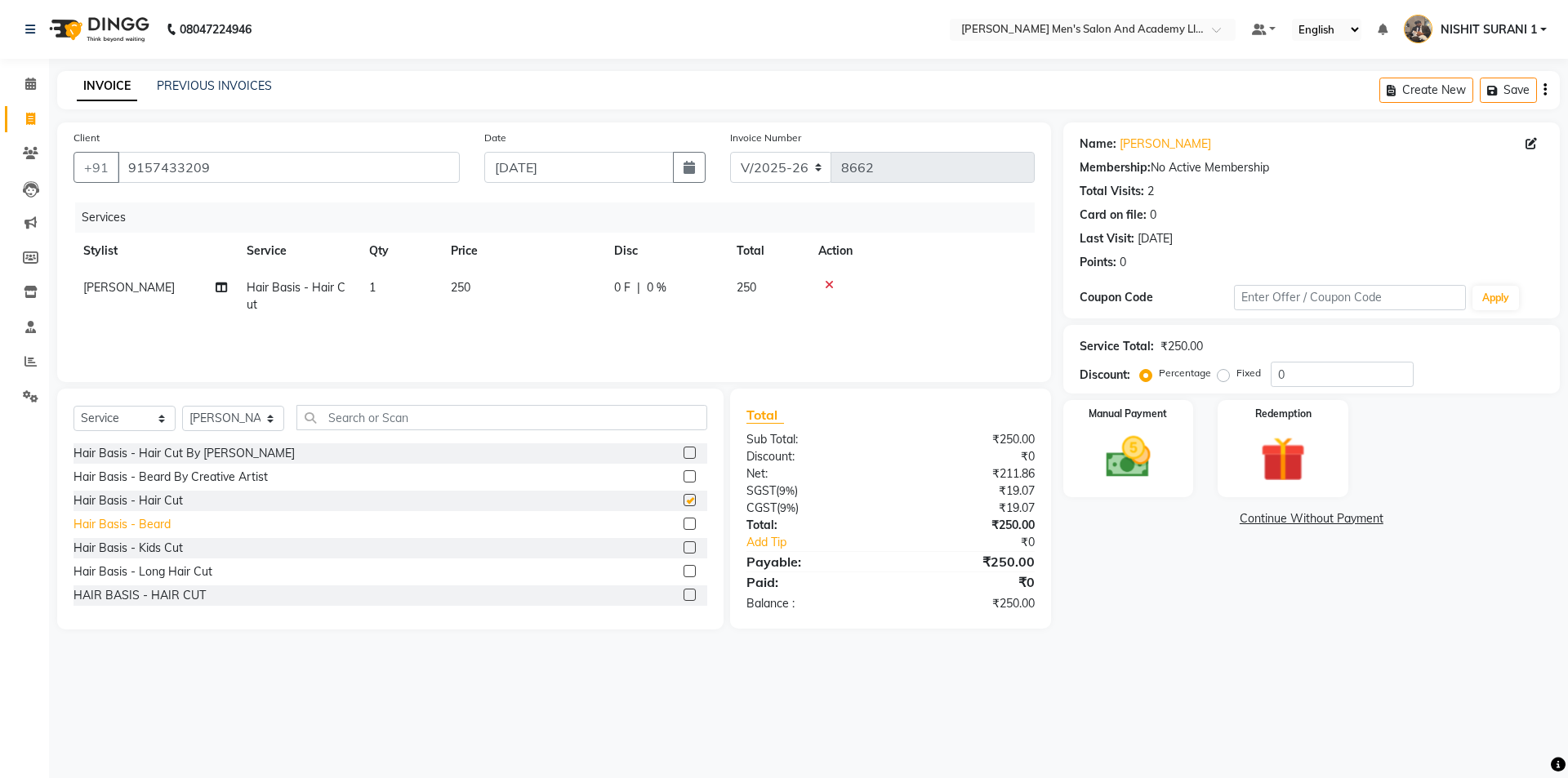
checkbox input "false"
click at [154, 522] on div "Hair Basis - Beard" at bounding box center [122, 524] width 97 height 17
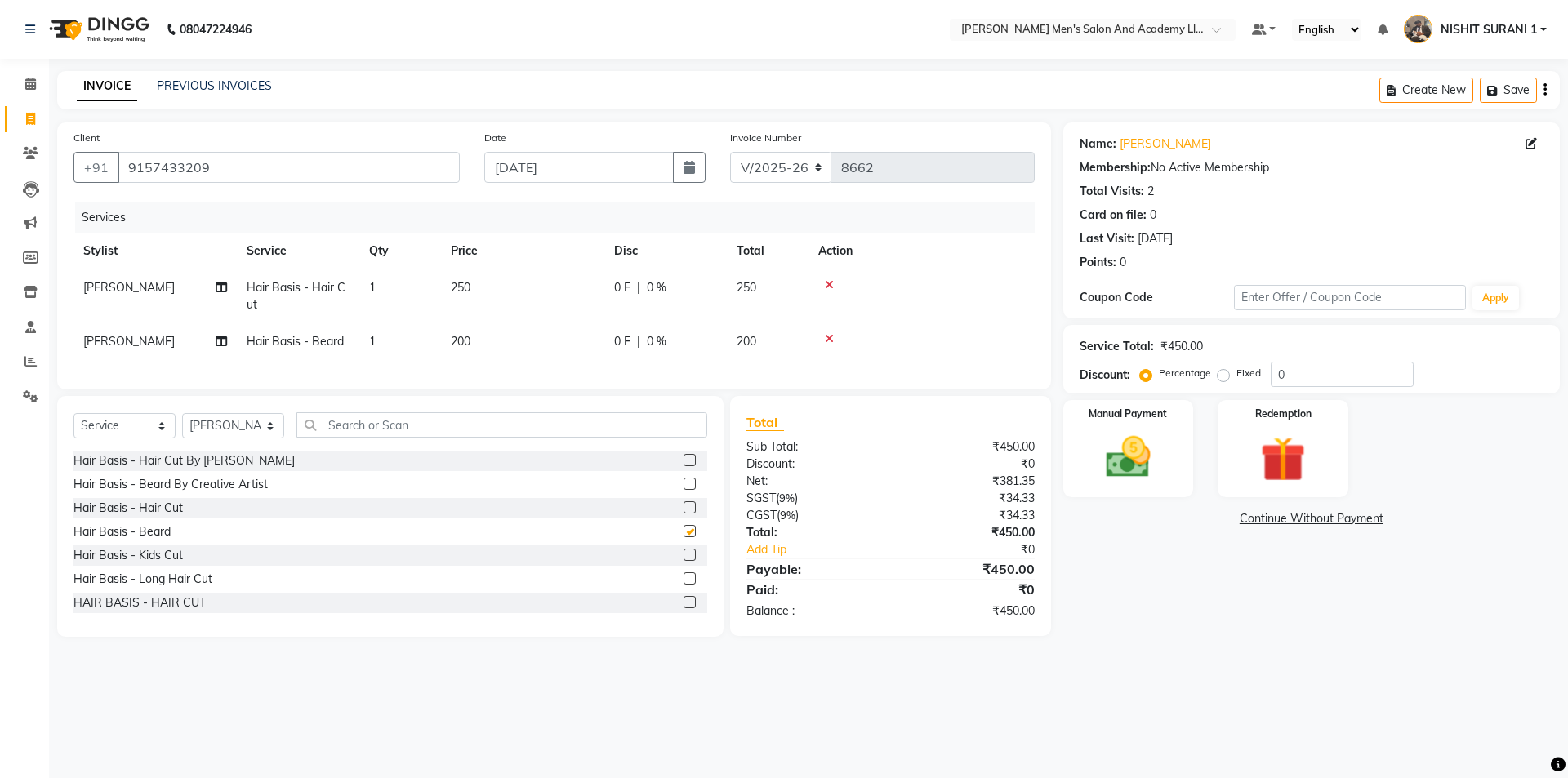
checkbox input "false"
click at [1078, 445] on div "Manual Payment" at bounding box center [1127, 448] width 135 height 100
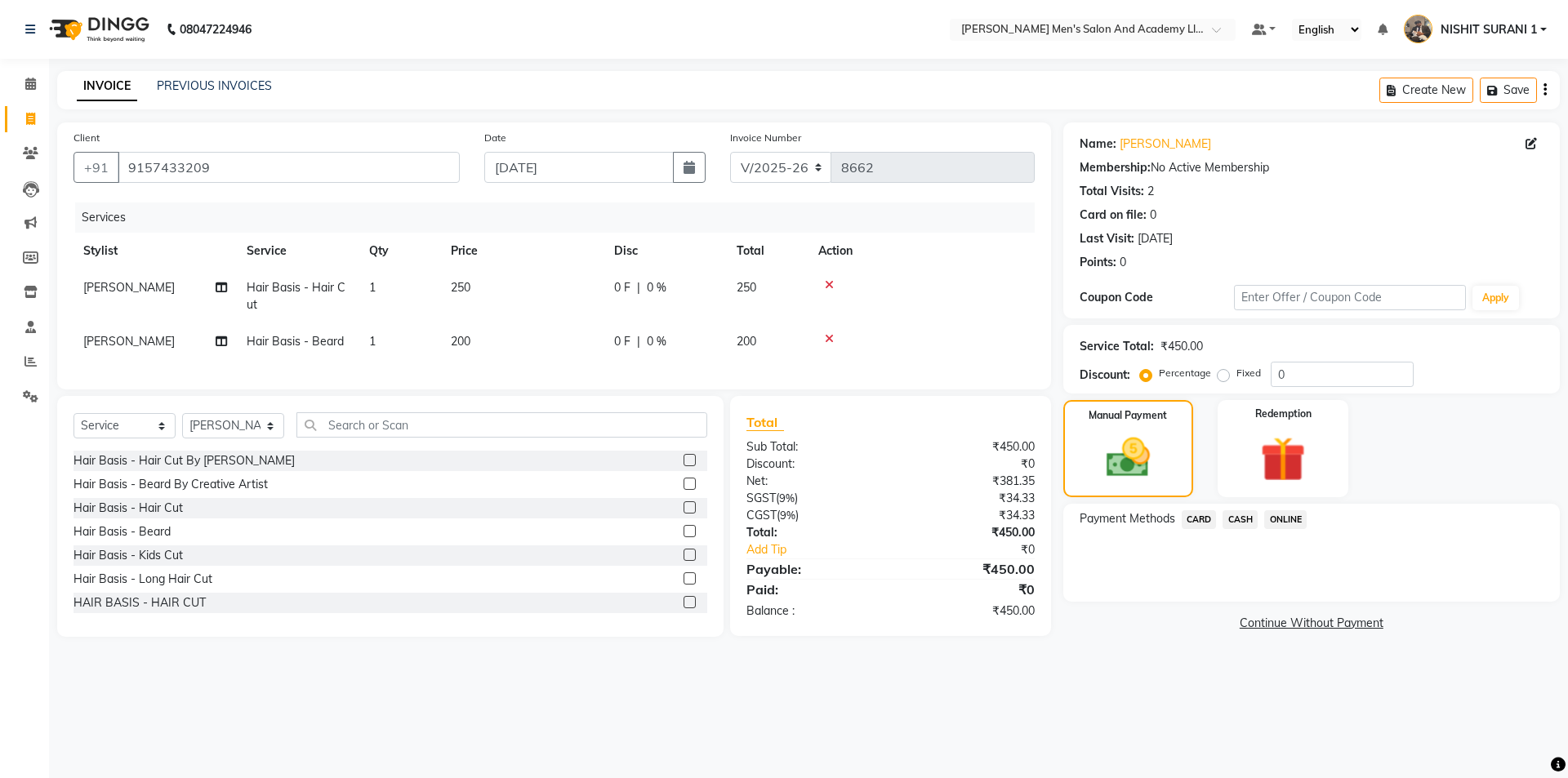
drag, startPoint x: 1244, startPoint y: 518, endPoint x: 1248, endPoint y: 536, distance: 18.4
click at [1244, 518] on span "CASH" at bounding box center [1240, 519] width 35 height 19
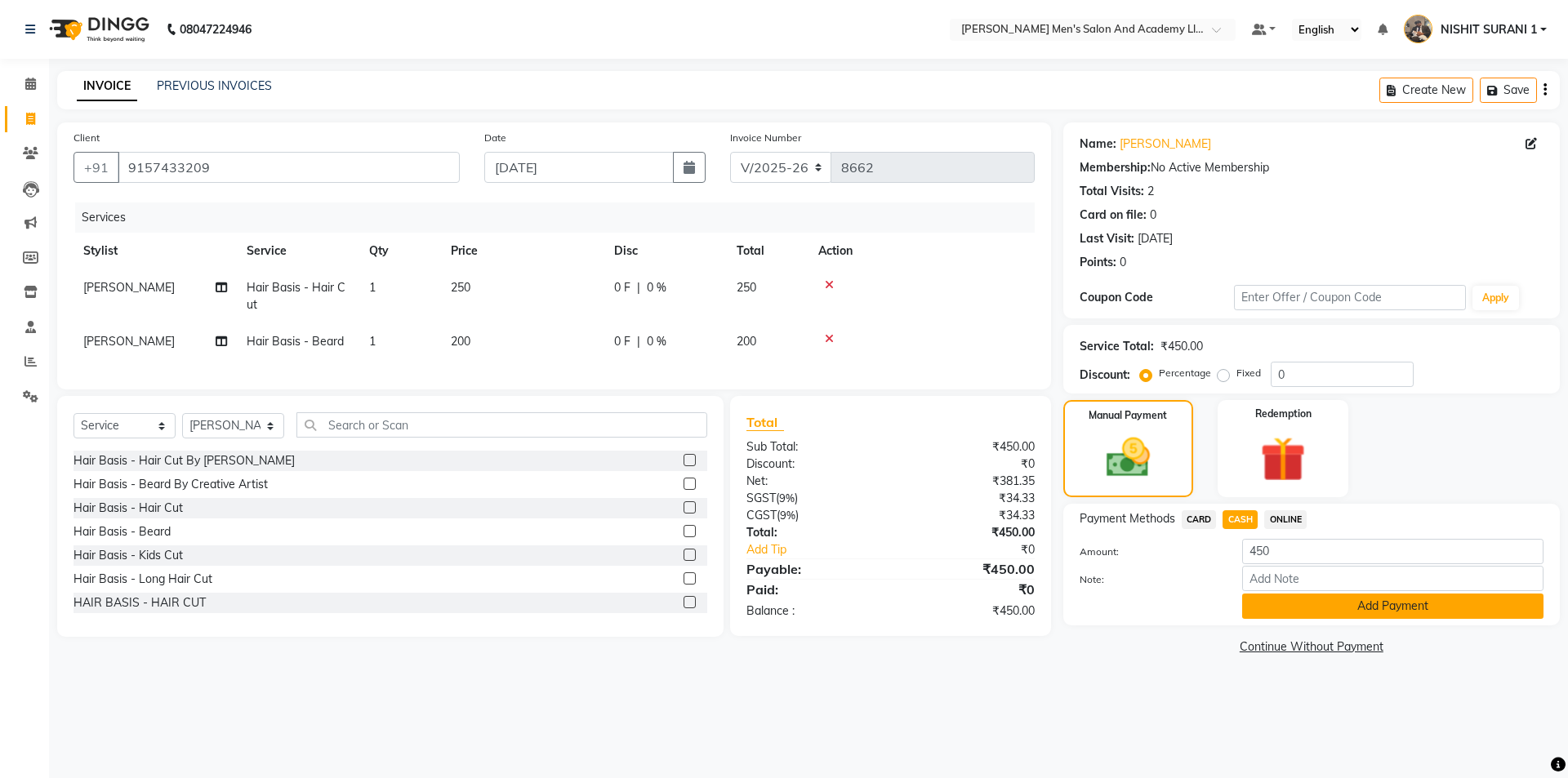
click at [1266, 598] on button "Add Payment" at bounding box center [1392, 606] width 301 height 26
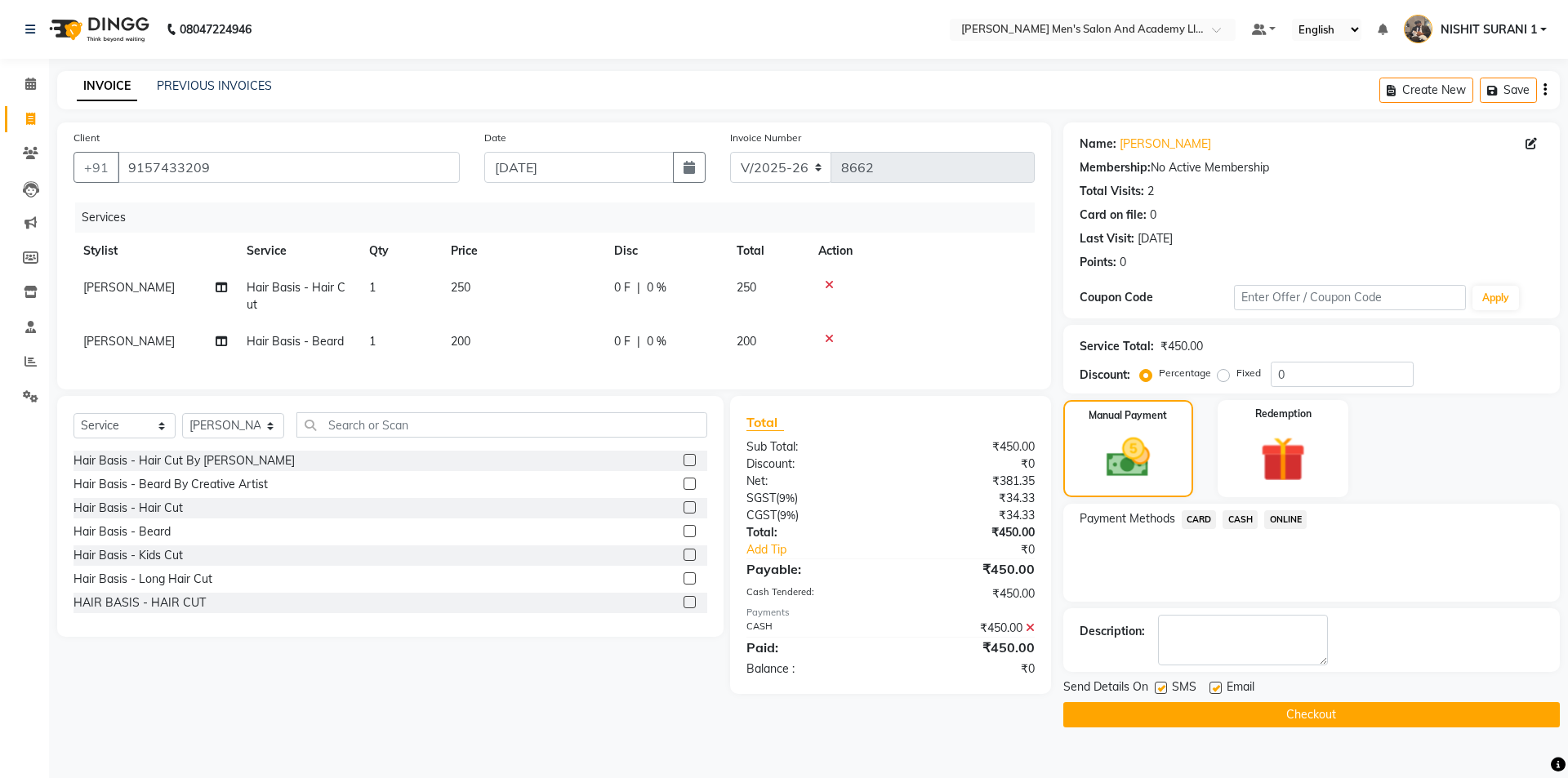
click at [1215, 693] on label at bounding box center [1216, 687] width 12 height 12
click at [1215, 693] on input "checkbox" at bounding box center [1215, 688] width 10 height 10
checkbox input "false"
click at [1163, 685] on label at bounding box center [1161, 687] width 12 height 12
click at [1163, 685] on input "checkbox" at bounding box center [1160, 688] width 10 height 10
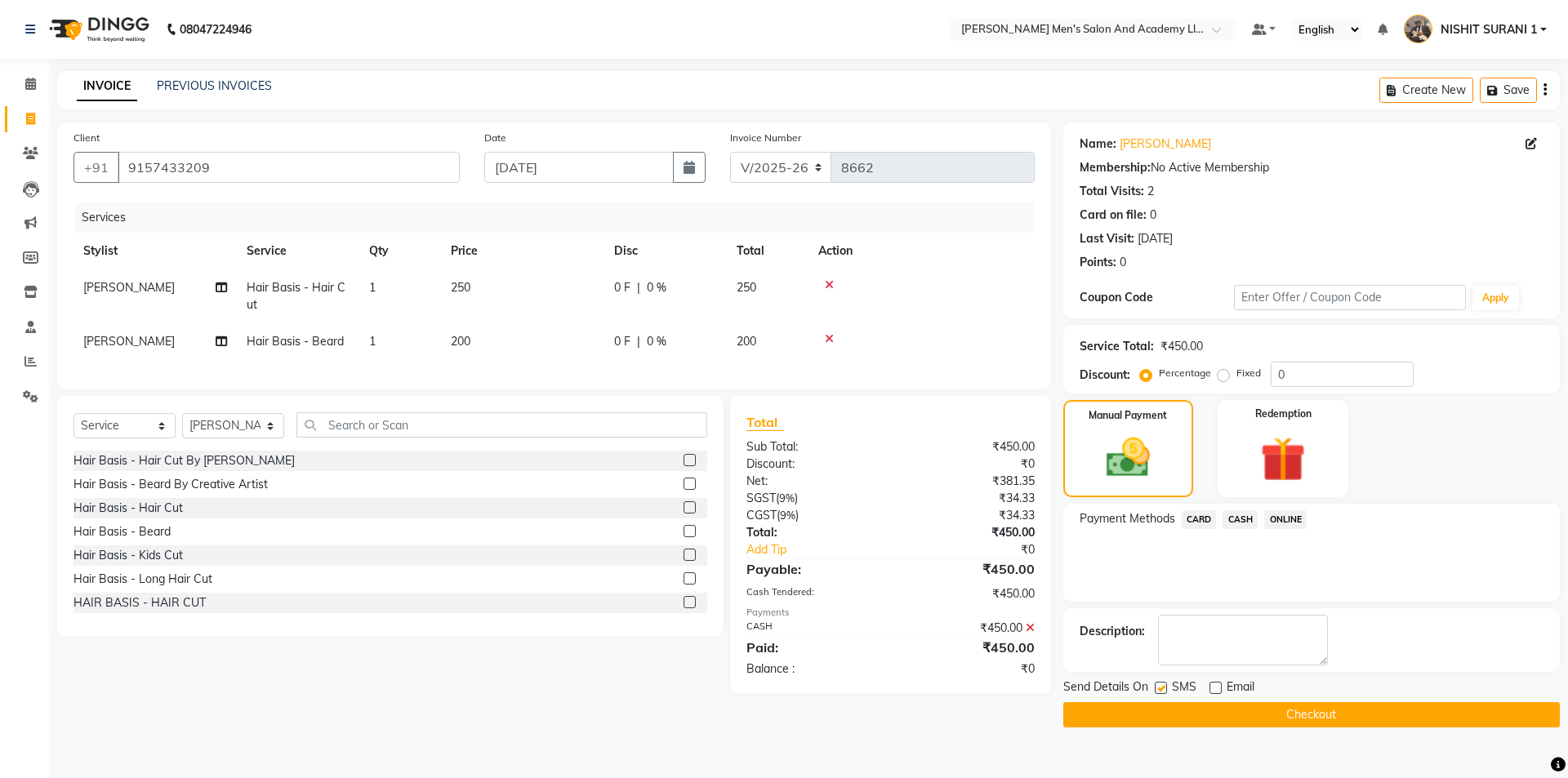
checkbox input "false"
click at [1170, 706] on button "Checkout" at bounding box center [1311, 715] width 496 height 26
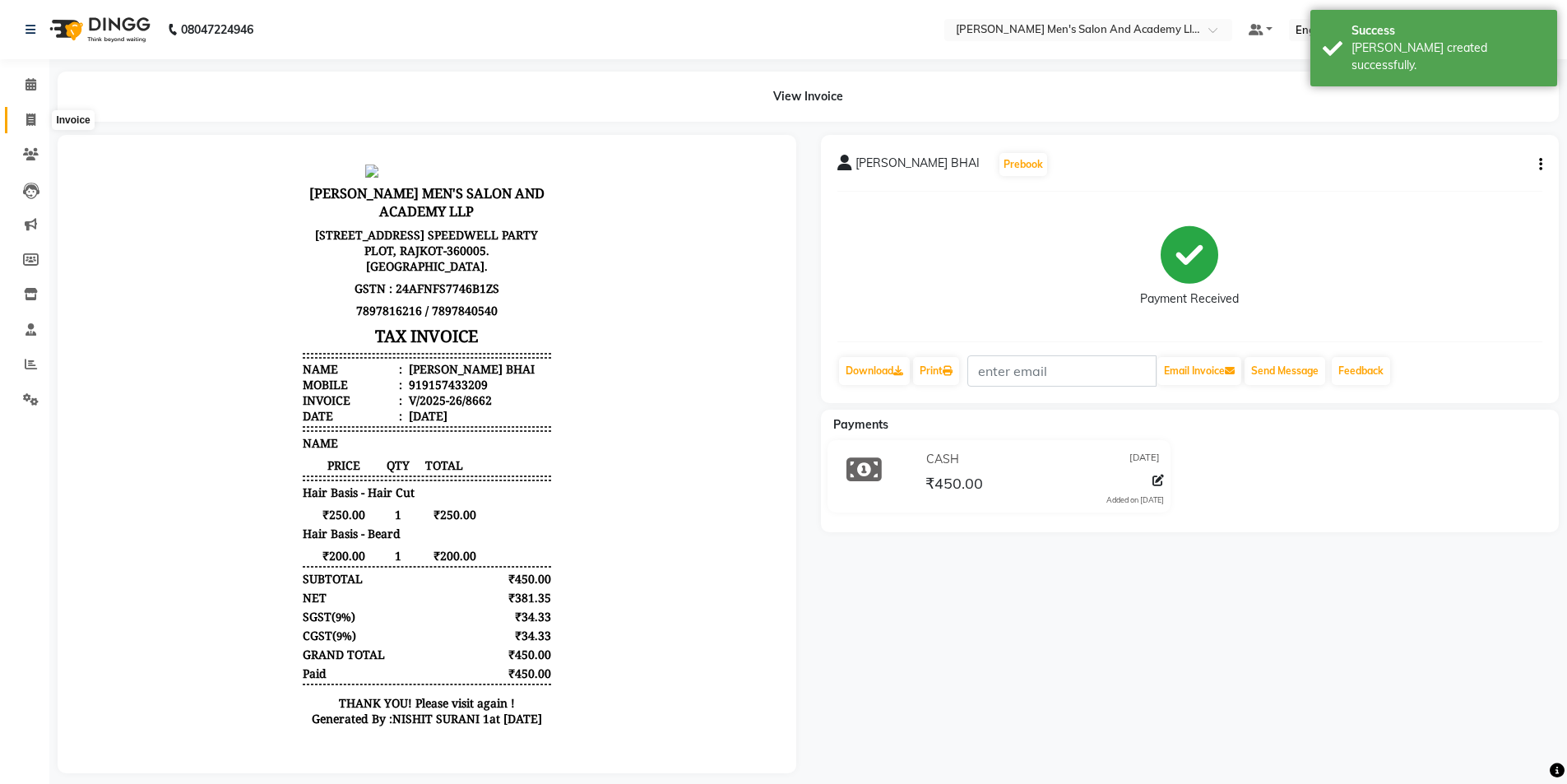
click at [31, 116] on icon at bounding box center [30, 119] width 9 height 12
select select "6752"
select select "service"
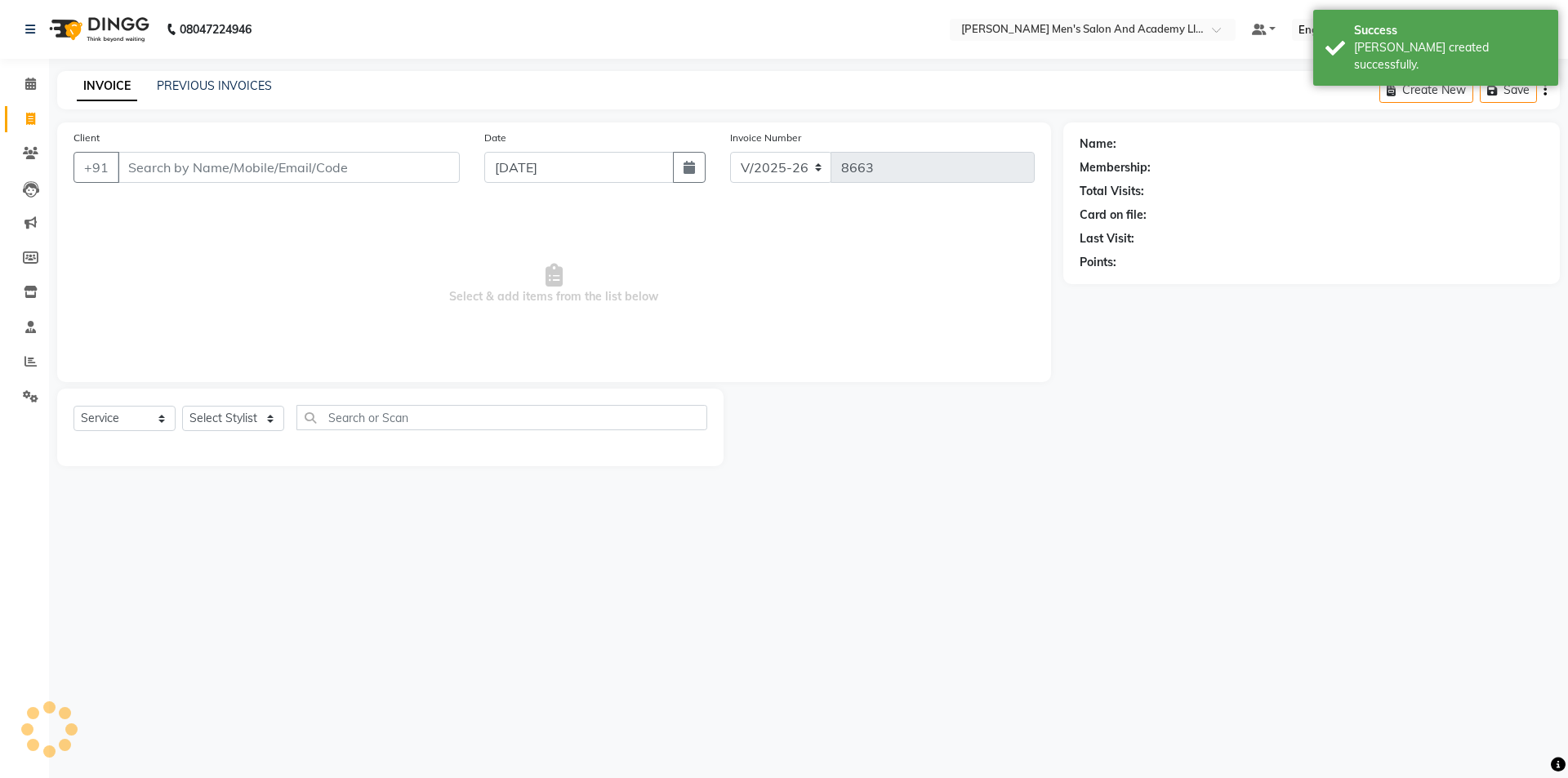
click at [224, 76] on div "INVOICE PREVIOUS INVOICES Create New Save" at bounding box center [808, 90] width 1503 height 39
click at [207, 92] on link "PREVIOUS INVOICES" at bounding box center [214, 85] width 115 height 15
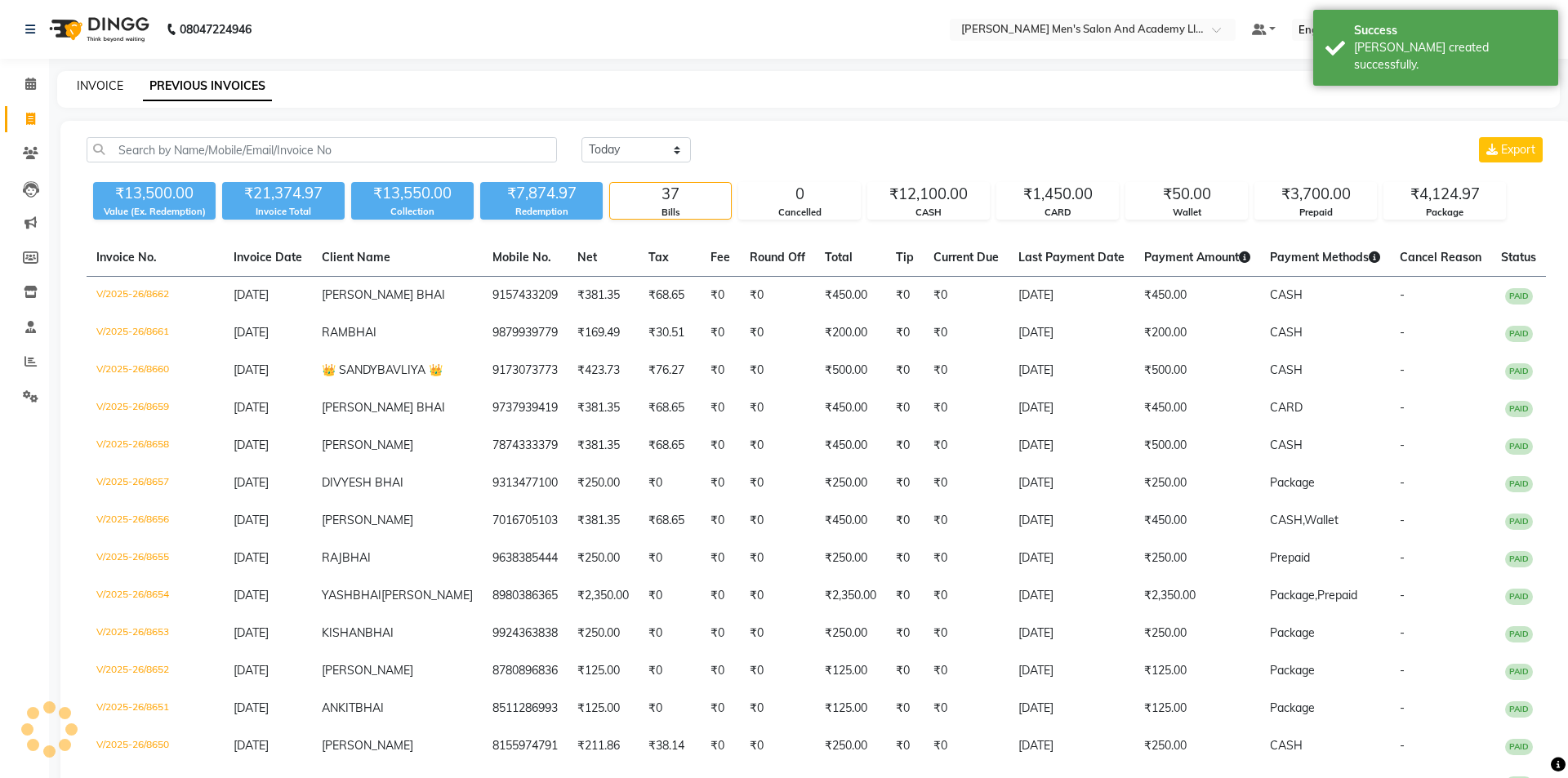
click at [107, 86] on link "INVOICE" at bounding box center [100, 85] width 46 height 15
select select "6752"
select select "service"
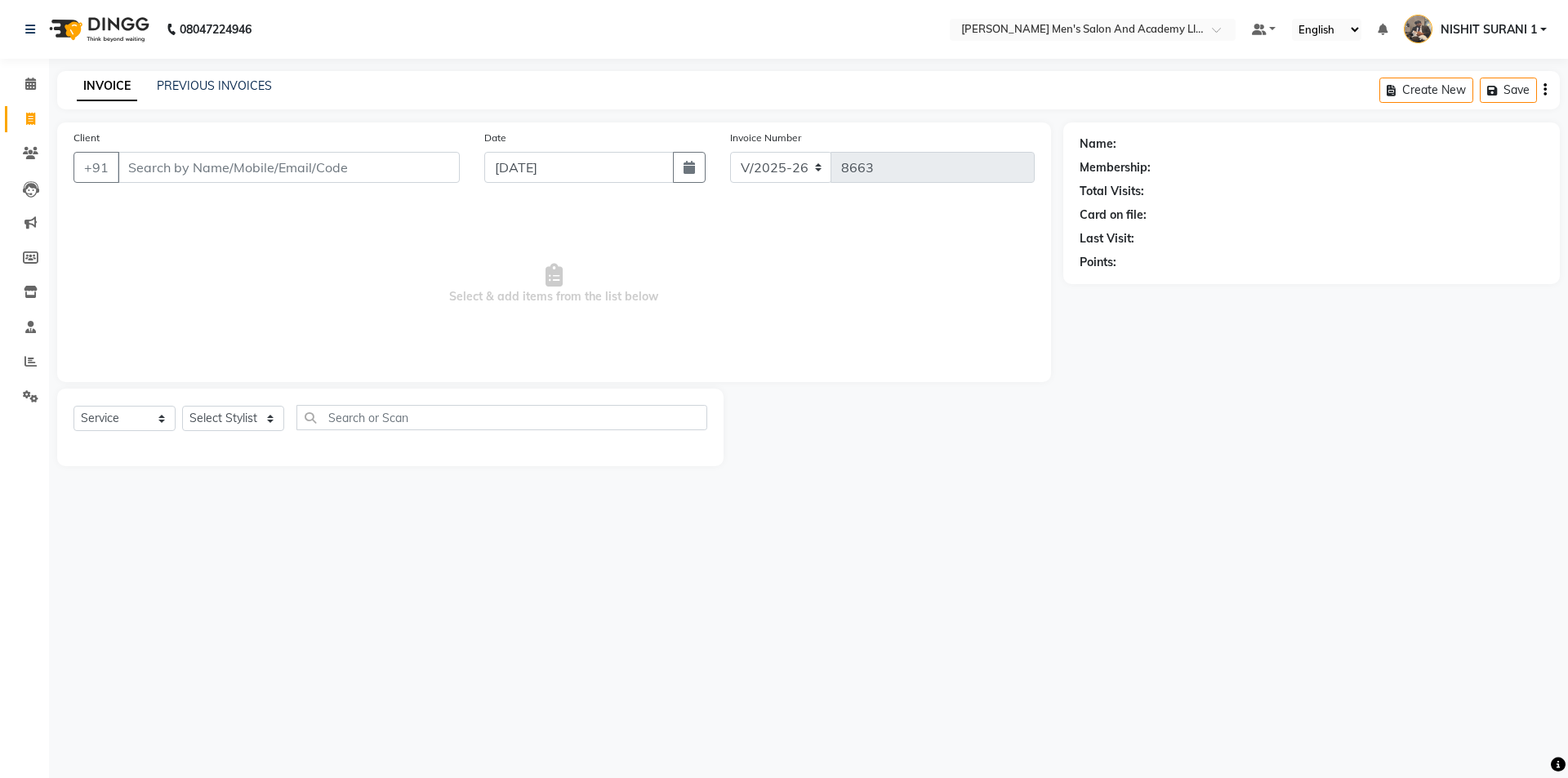
click at [249, 181] on input "Client" at bounding box center [288, 167] width 342 height 31
type input "9313125604"
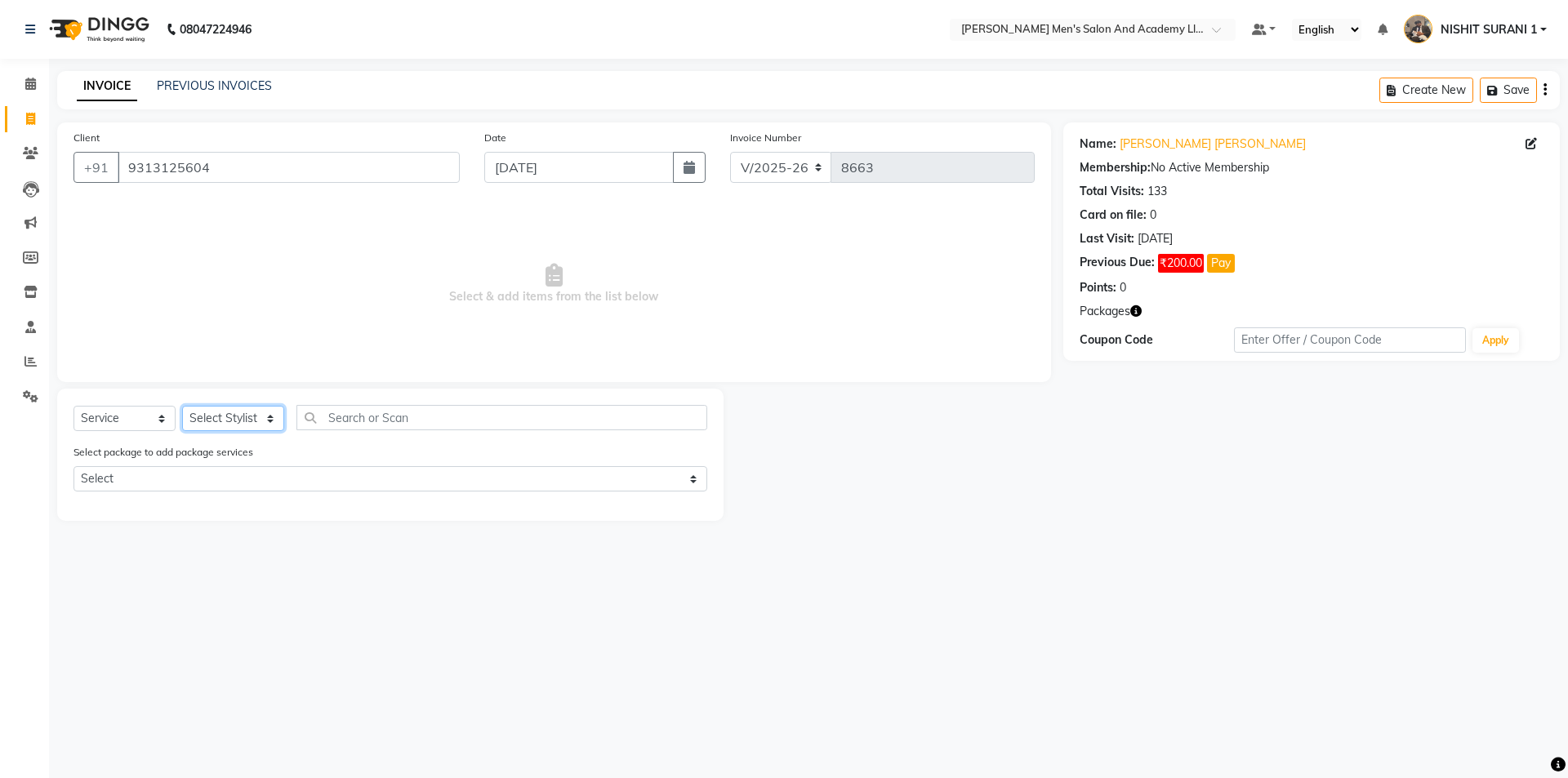
click at [237, 409] on select "Select Stylist AADITYA SOLANKI ABHAY PARMAR AJAY SEN ANKUSH SEN ASHISH VAGHELA …" at bounding box center [232, 418] width 102 height 26
select select "90066"
click at [182, 405] on select "Select Stylist AADITYA SOLANKI ABHAY PARMAR AJAY SEN ANKUSH SEN ASHISH VAGHELA …" at bounding box center [232, 418] width 102 height 26
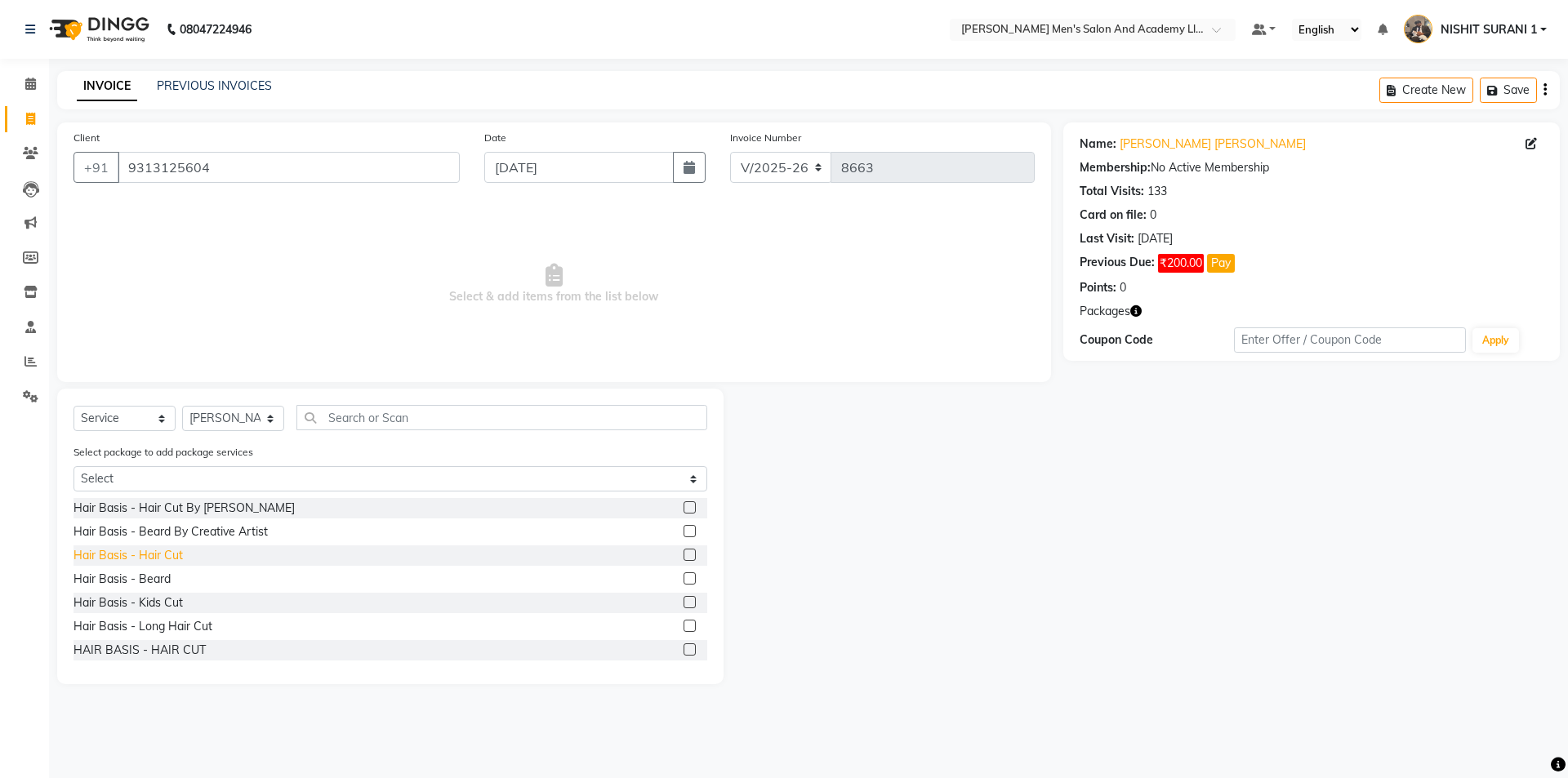
click at [153, 555] on div "Hair Basis - Hair Cut" at bounding box center [129, 555] width 110 height 17
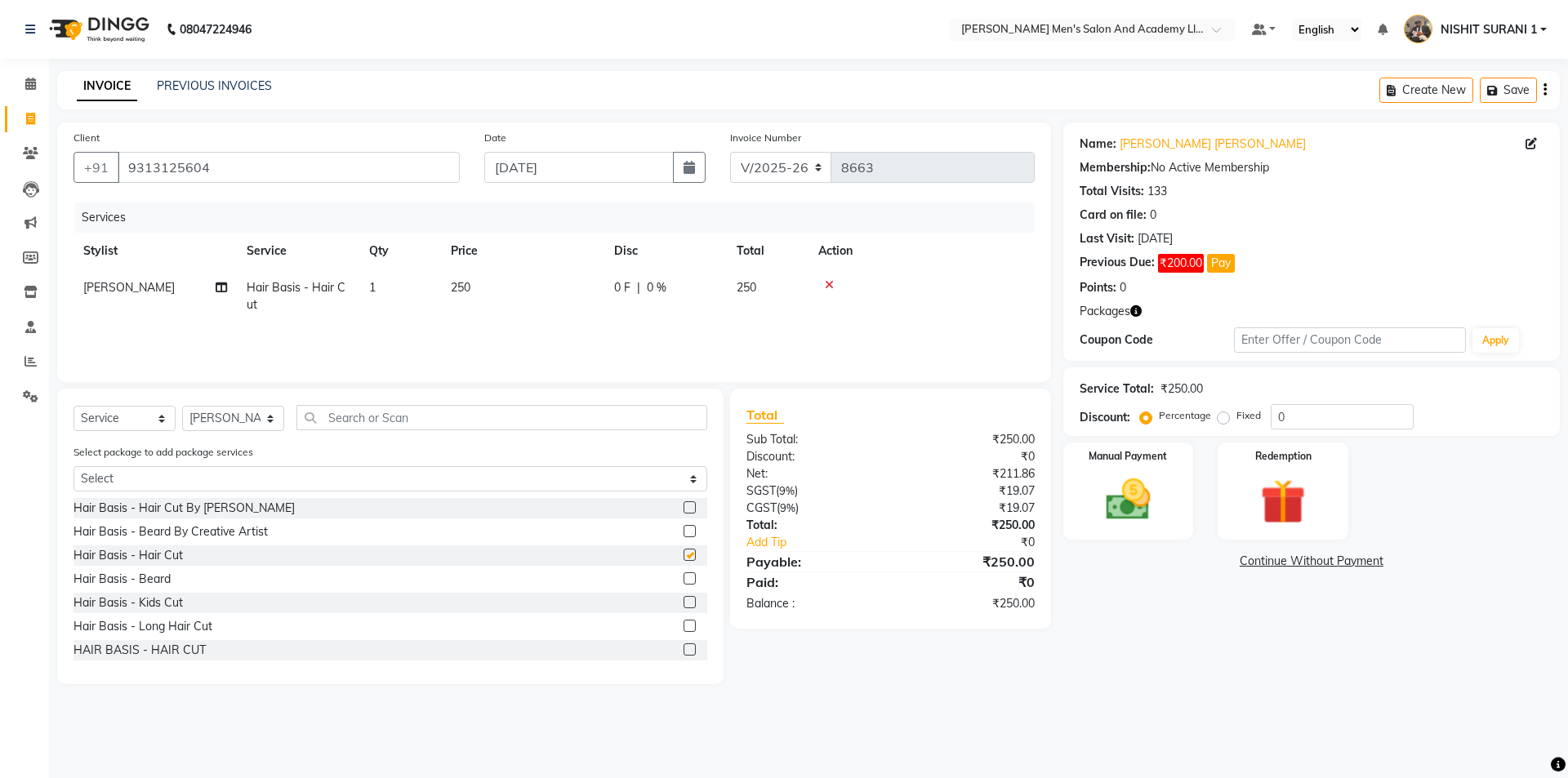
checkbox input "false"
click at [1160, 494] on img at bounding box center [1128, 499] width 76 height 54
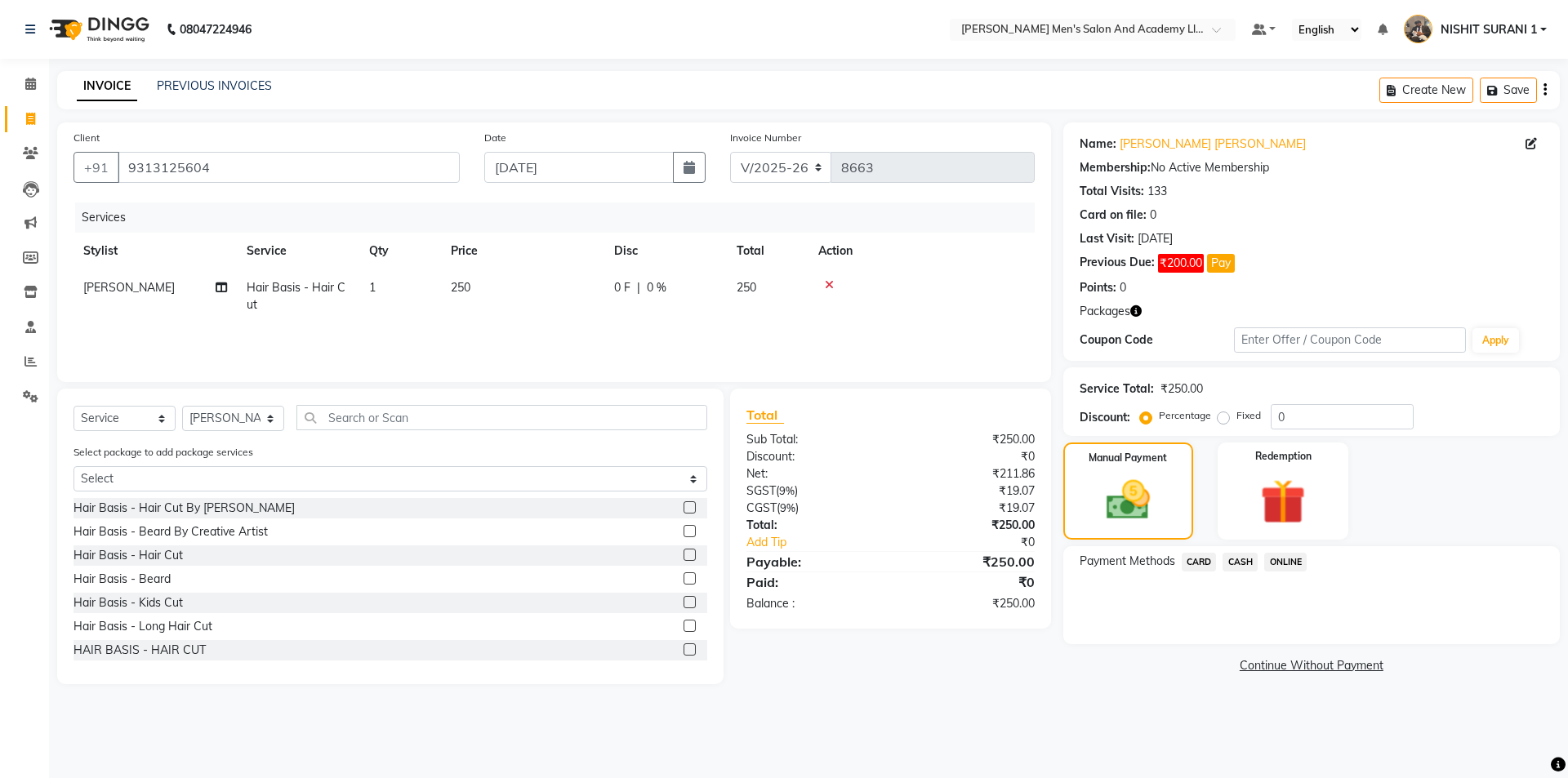
click at [1245, 564] on span "CASH" at bounding box center [1240, 562] width 35 height 19
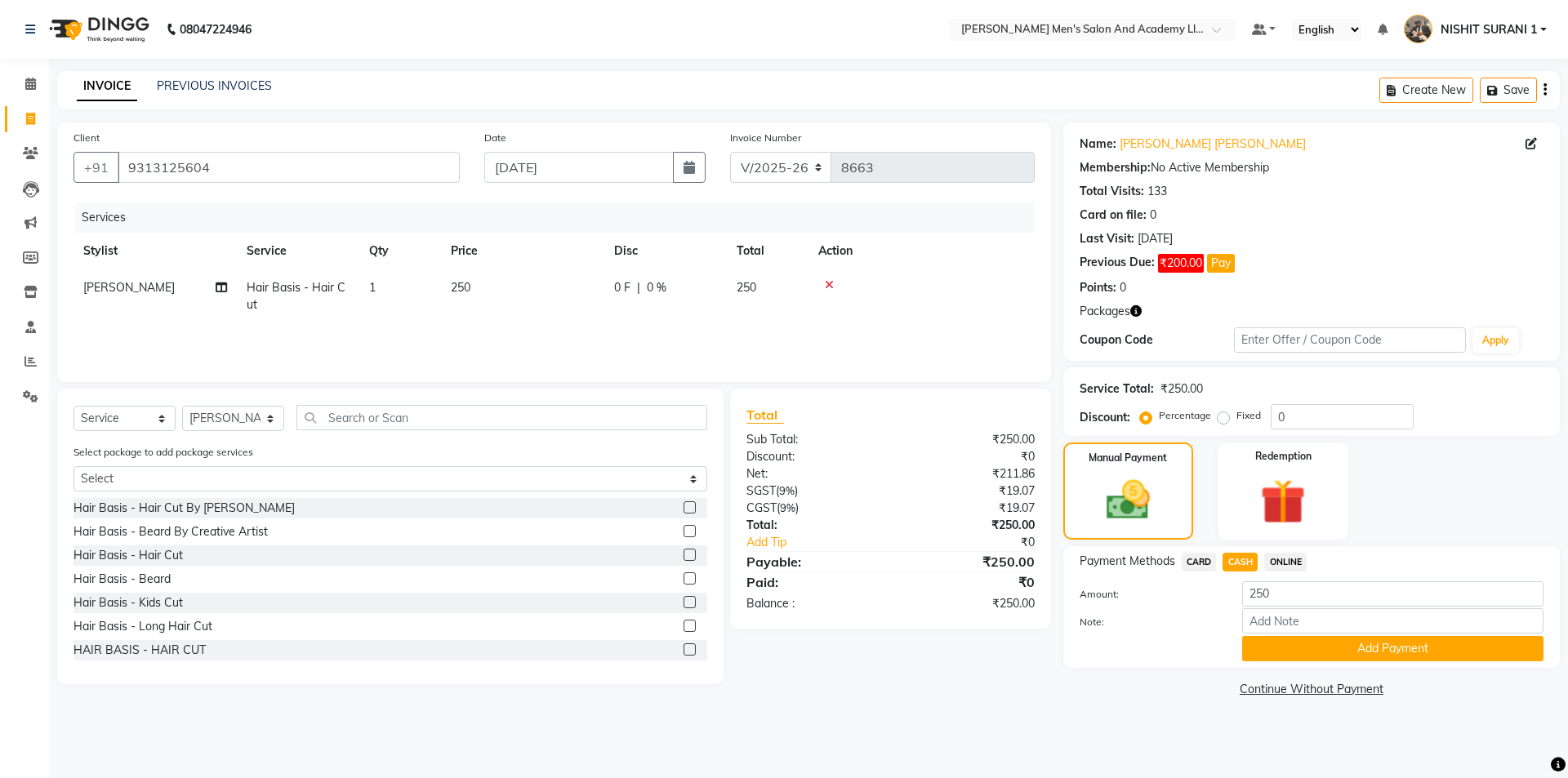
click at [1278, 644] on button "Add Payment" at bounding box center [1392, 649] width 301 height 26
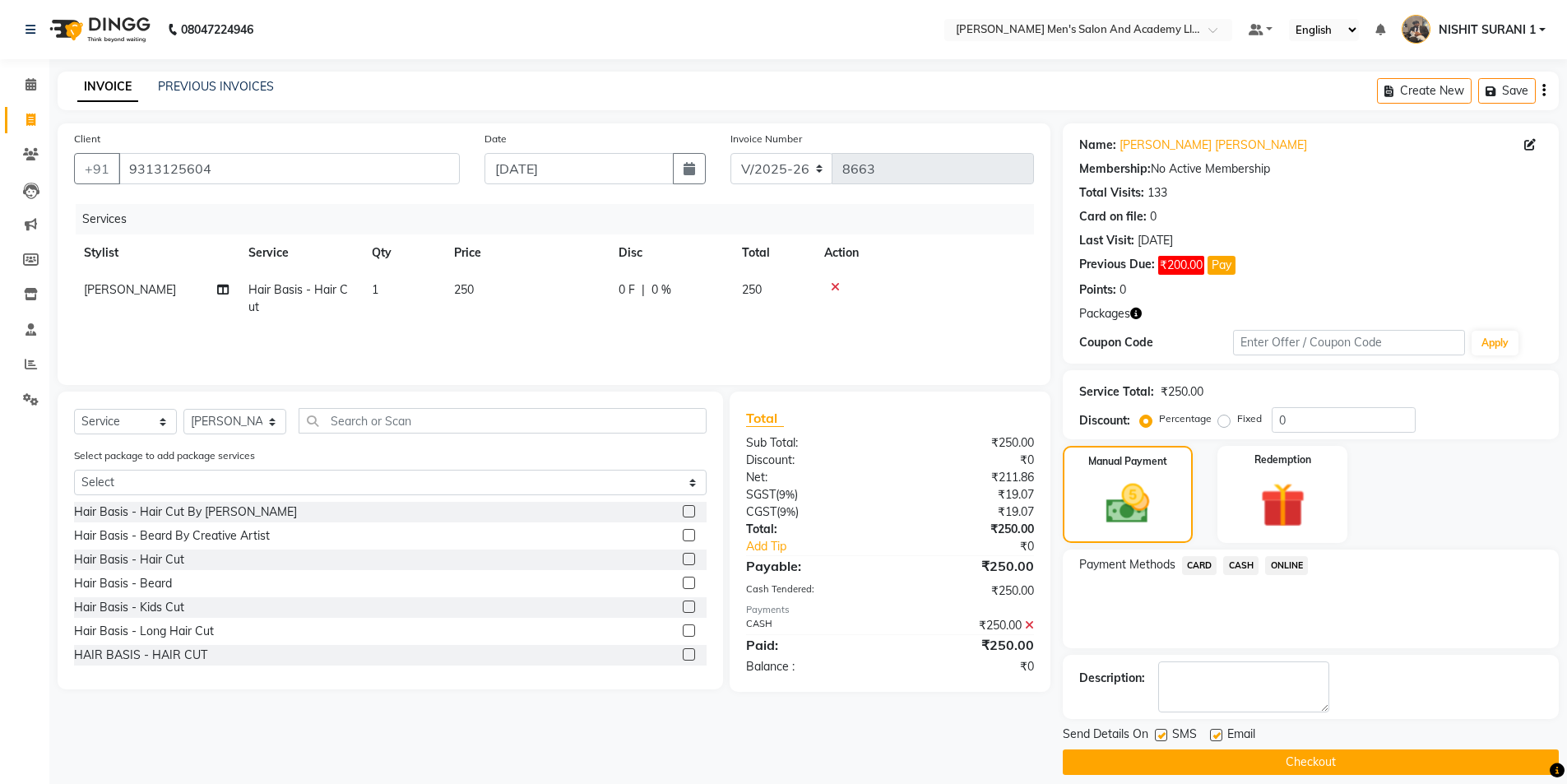
click at [1210, 737] on label at bounding box center [1216, 735] width 12 height 12
click at [1210, 737] on input "checkbox" at bounding box center [1215, 736] width 10 height 10
checkbox input "false"
click at [1159, 738] on label at bounding box center [1161, 735] width 12 height 12
click at [1159, 738] on input "checkbox" at bounding box center [1160, 736] width 10 height 10
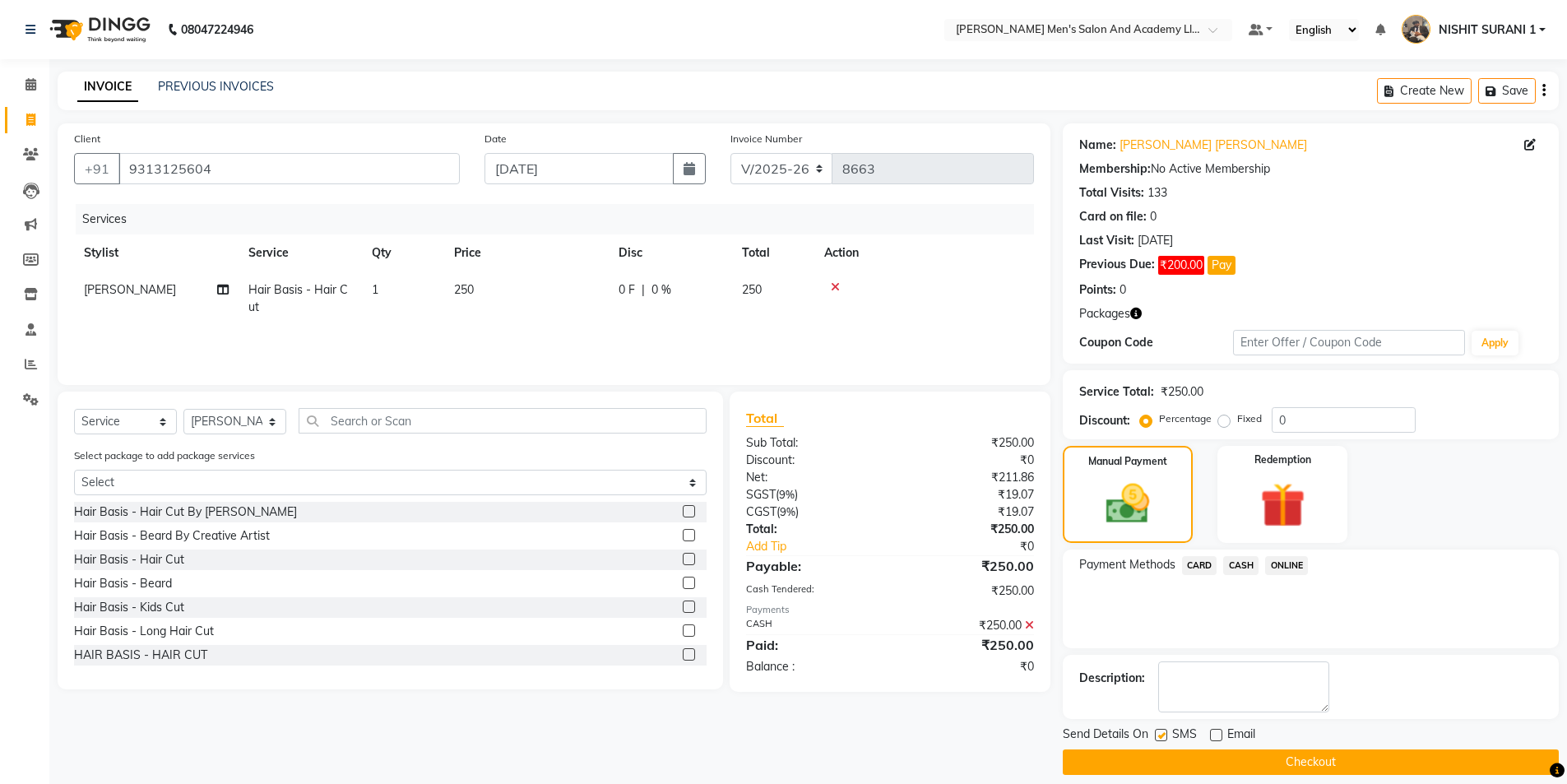
checkbox input "false"
click at [1157, 753] on button "Checkout" at bounding box center [1311, 762] width 496 height 26
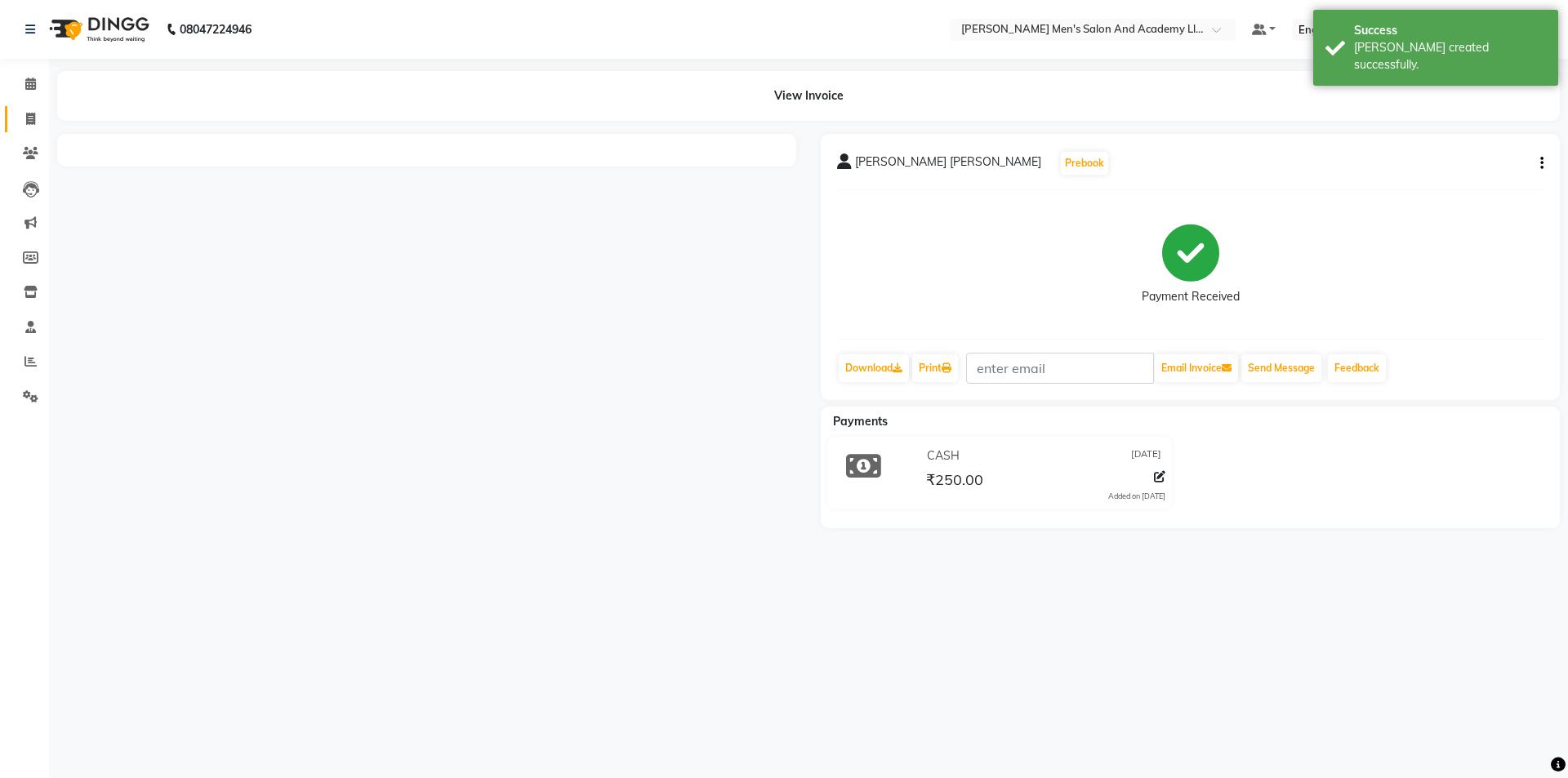
click at [45, 120] on div "View Invoice" at bounding box center [808, 96] width 1527 height 50
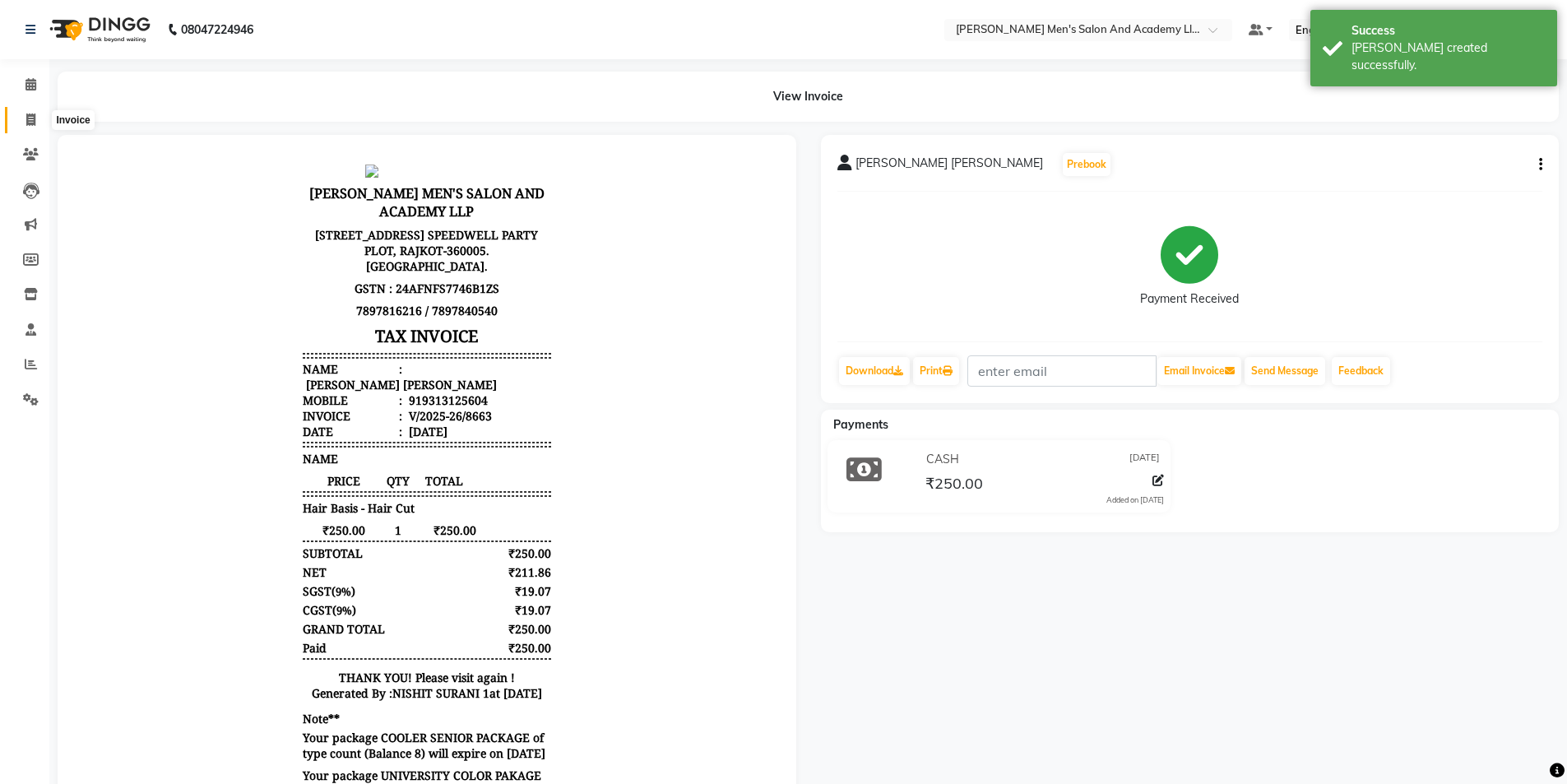
click at [38, 125] on span at bounding box center [30, 121] width 29 height 19
select select "6752"
select select "service"
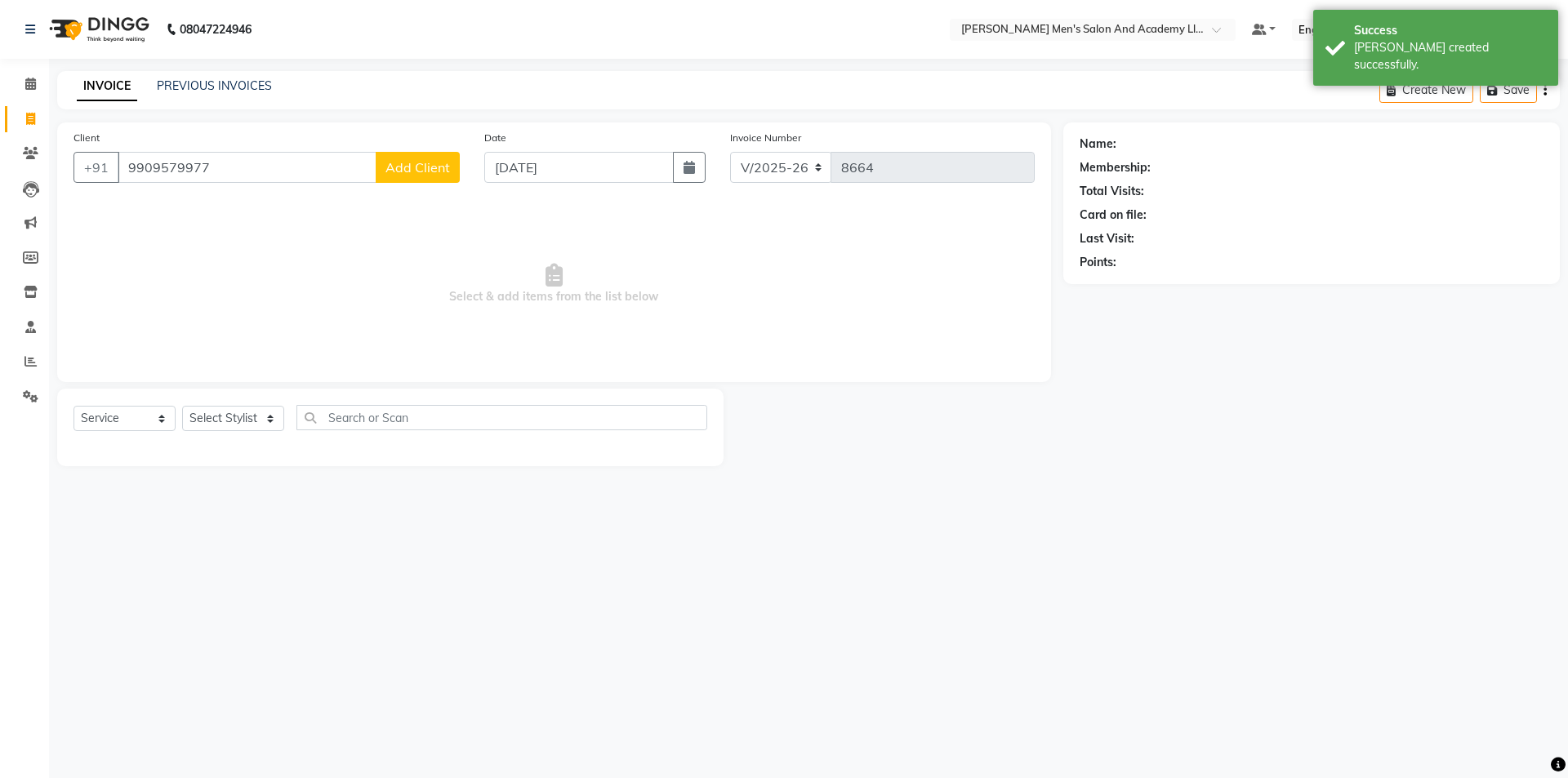
type input "9909579977"
click at [393, 168] on span "Add Client" at bounding box center [418, 167] width 64 height 16
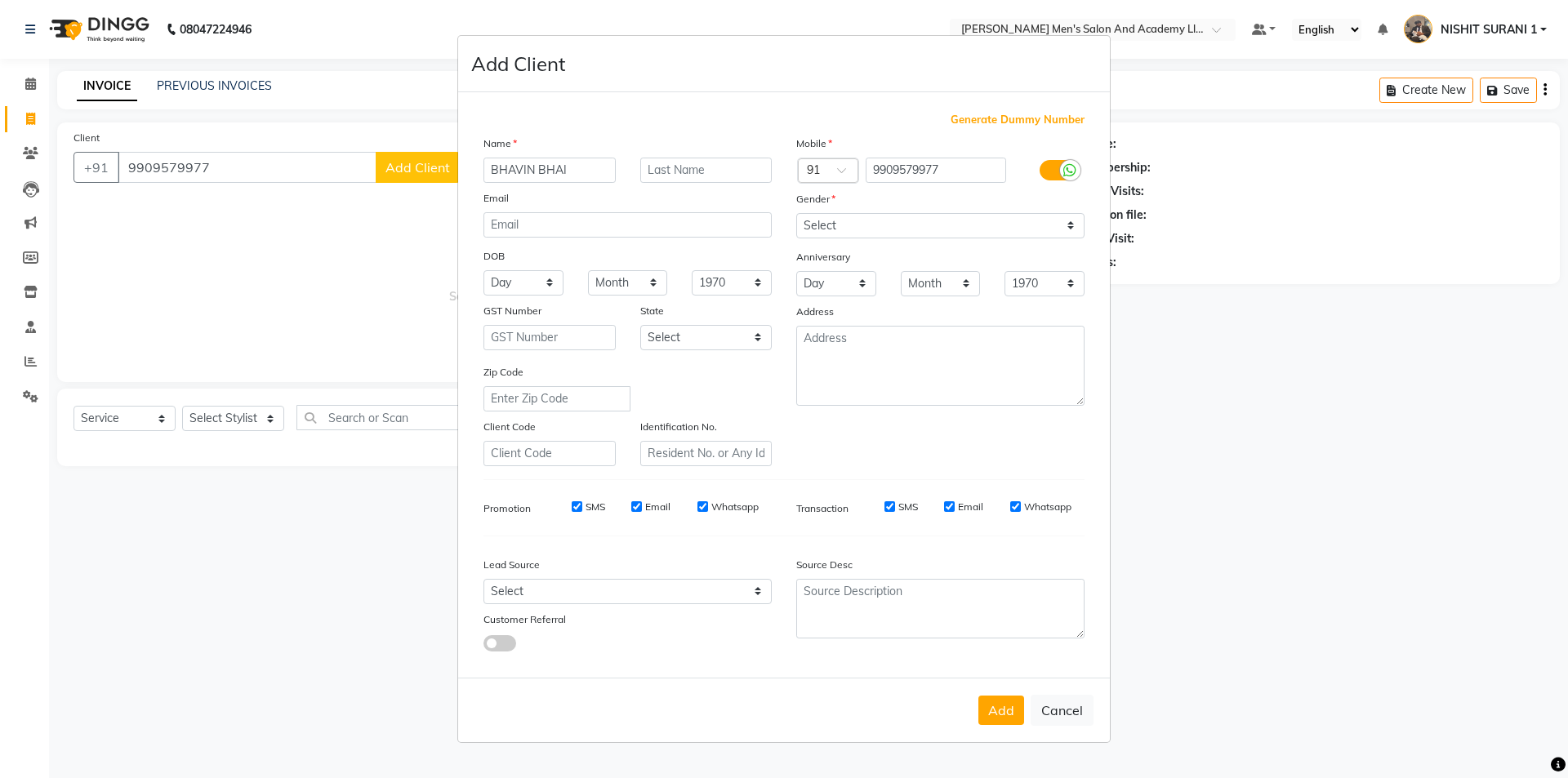
type input "BHAVIN BHAI"
click at [981, 213] on select "Select Male Female Other Prefer Not To Say" at bounding box center [940, 226] width 288 height 26
select select "male"
click at [796, 213] on select "Select Male Female Other Prefer Not To Say" at bounding box center [940, 226] width 288 height 26
click at [1009, 714] on button "Add" at bounding box center [1000, 710] width 45 height 29
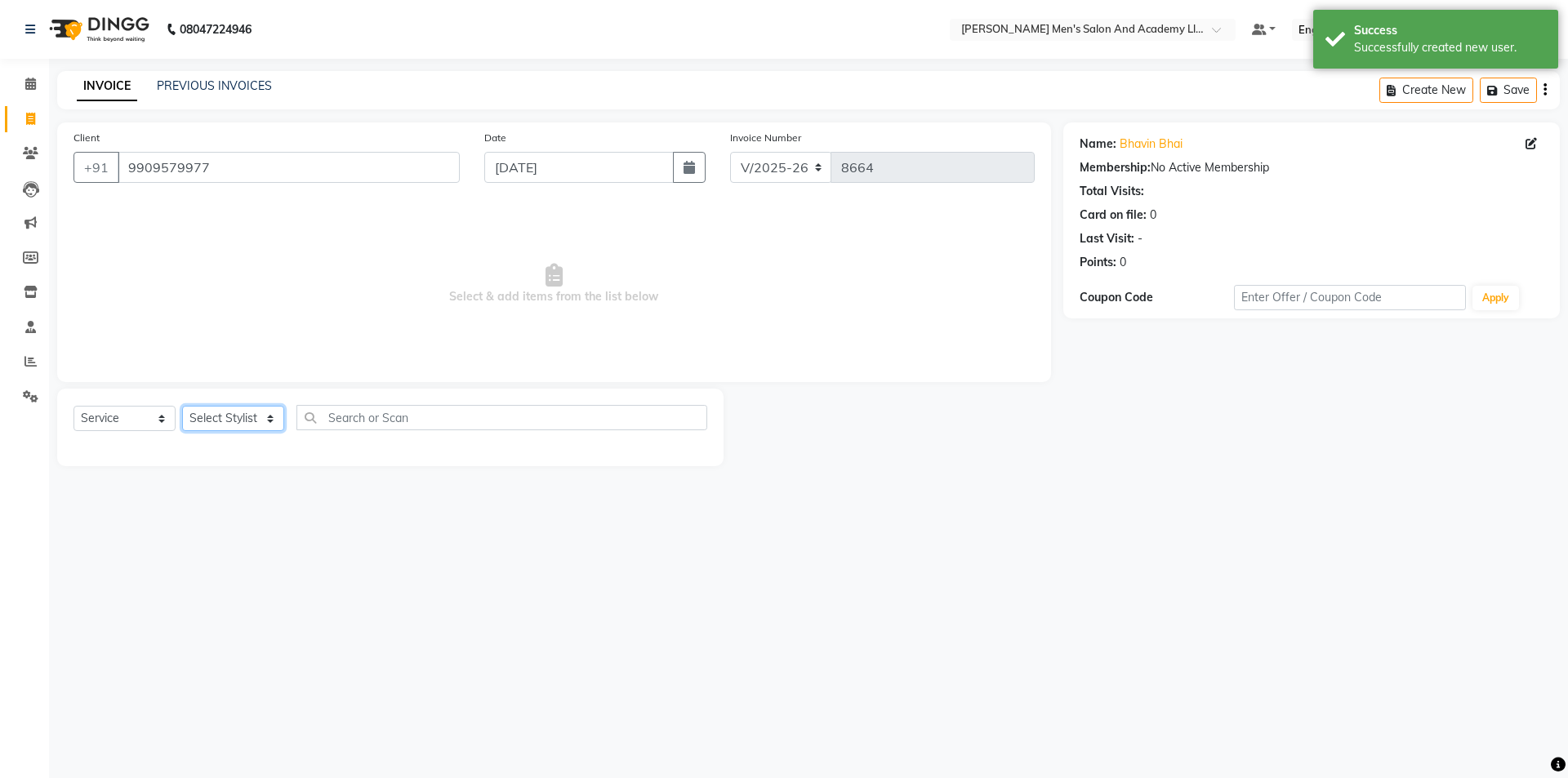
click at [259, 411] on select "Select Stylist AADITYA SOLANKI ABHAY PARMAR AJAY SEN ANKUSH SEN ASHISH VAGHELA …" at bounding box center [232, 418] width 102 height 26
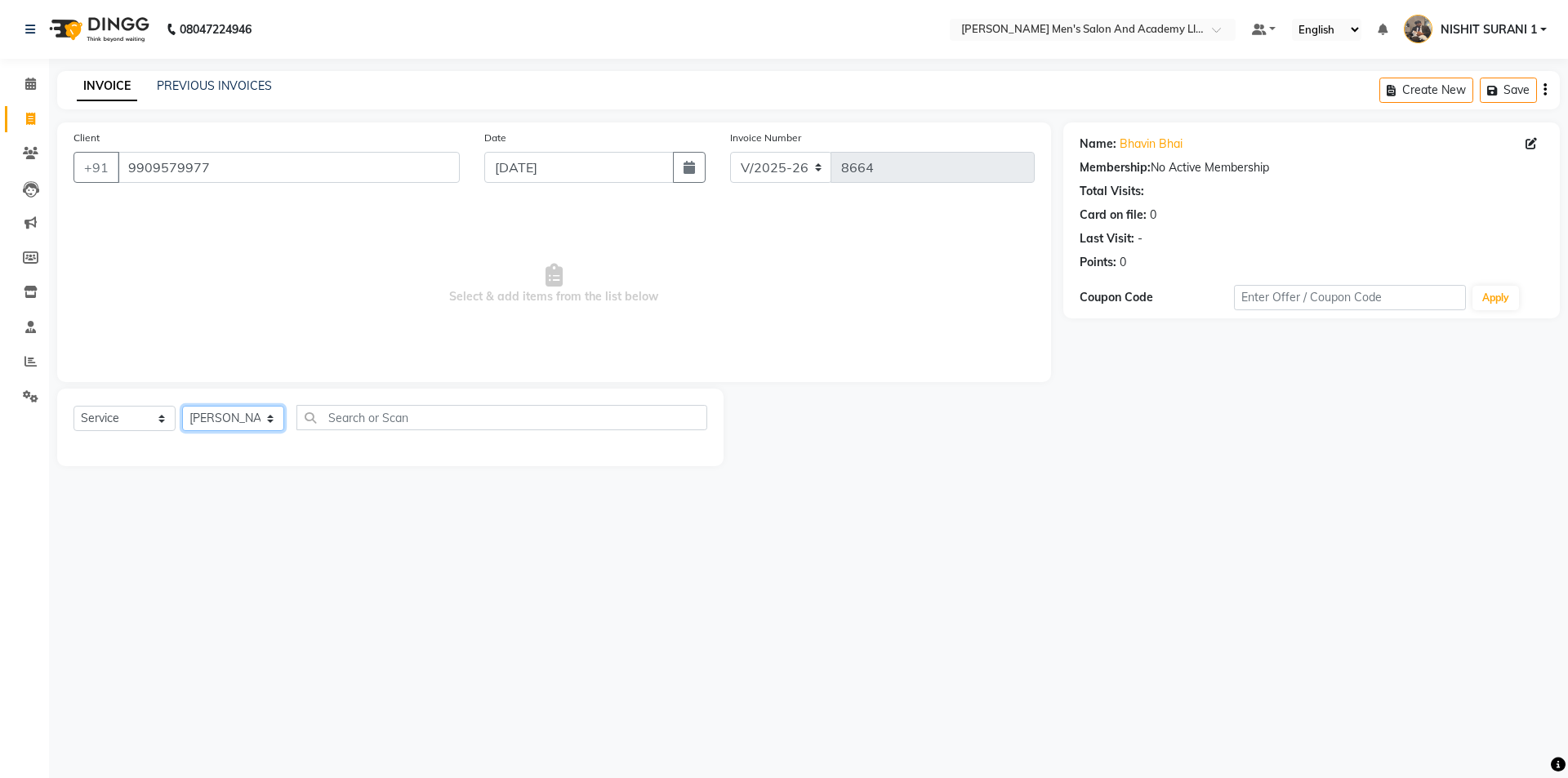
click at [182, 405] on select "Select Stylist AADITYA SOLANKI ABHAY PARMAR AJAY SEN ANKUSH SEN ASHISH VAGHELA …" at bounding box center [232, 418] width 102 height 26
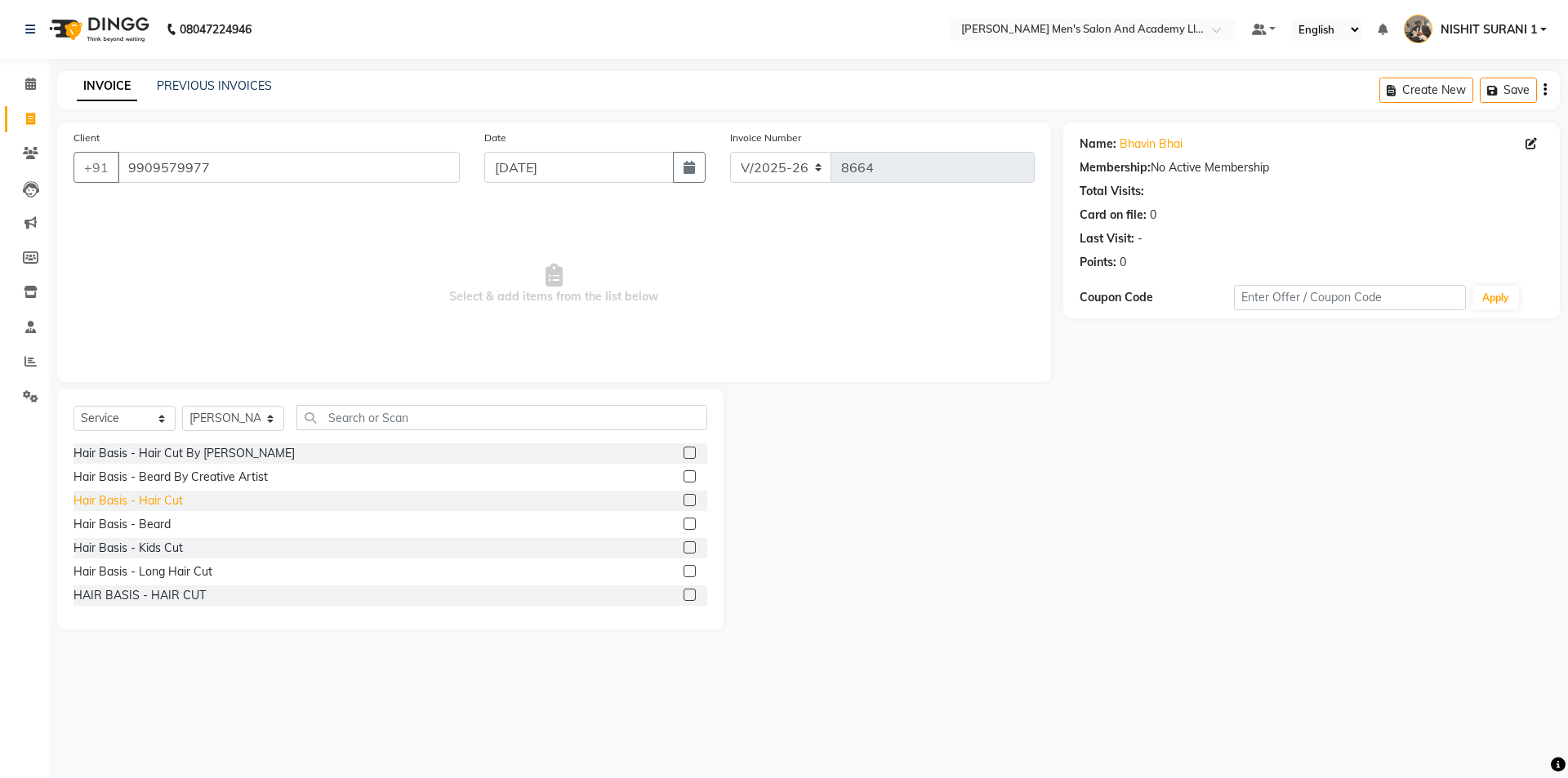
click at [163, 506] on div "Hair Basis - Hair Cut" at bounding box center [129, 500] width 110 height 17
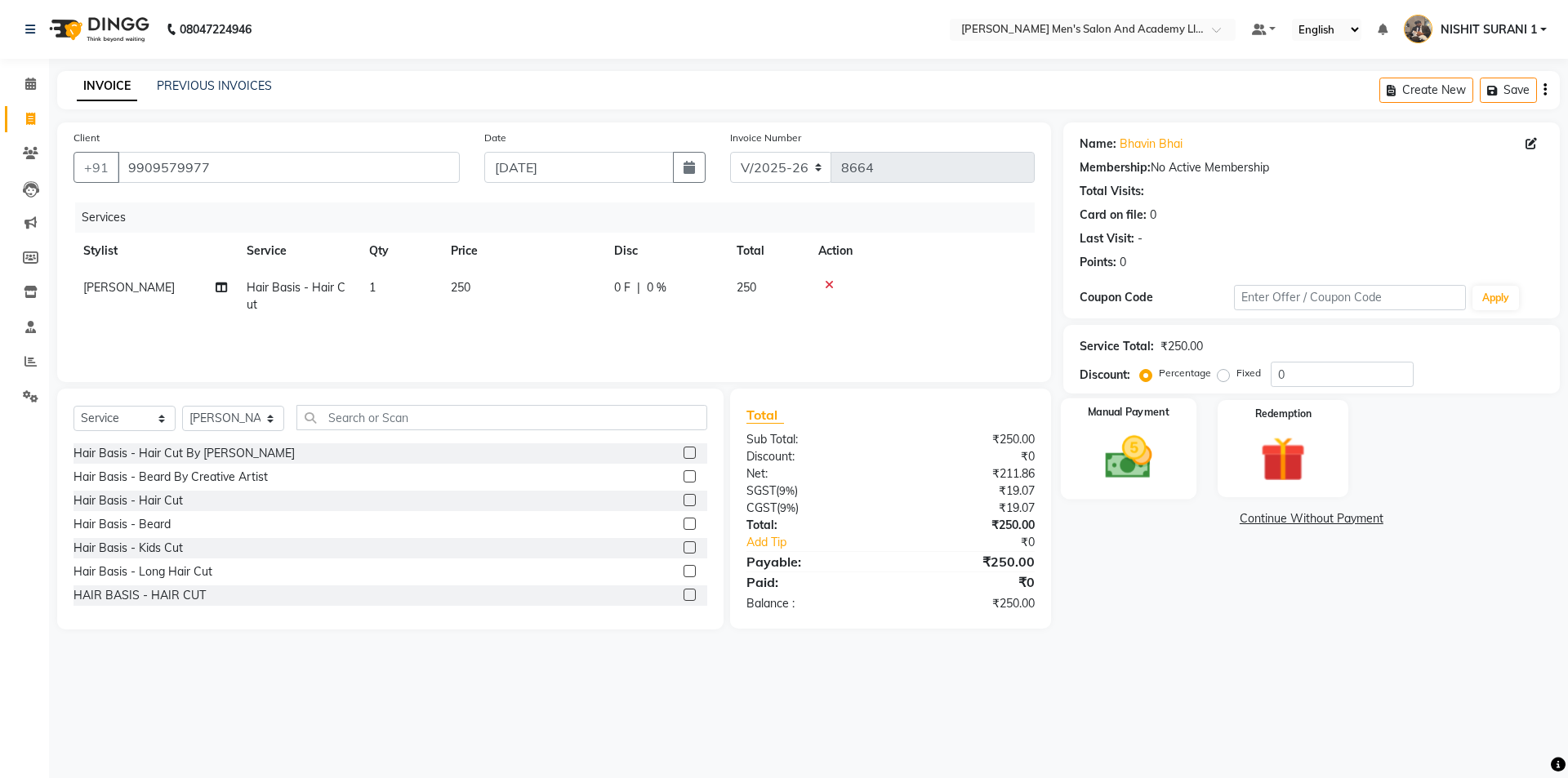
click at [1161, 458] on img at bounding box center [1128, 457] width 76 height 54
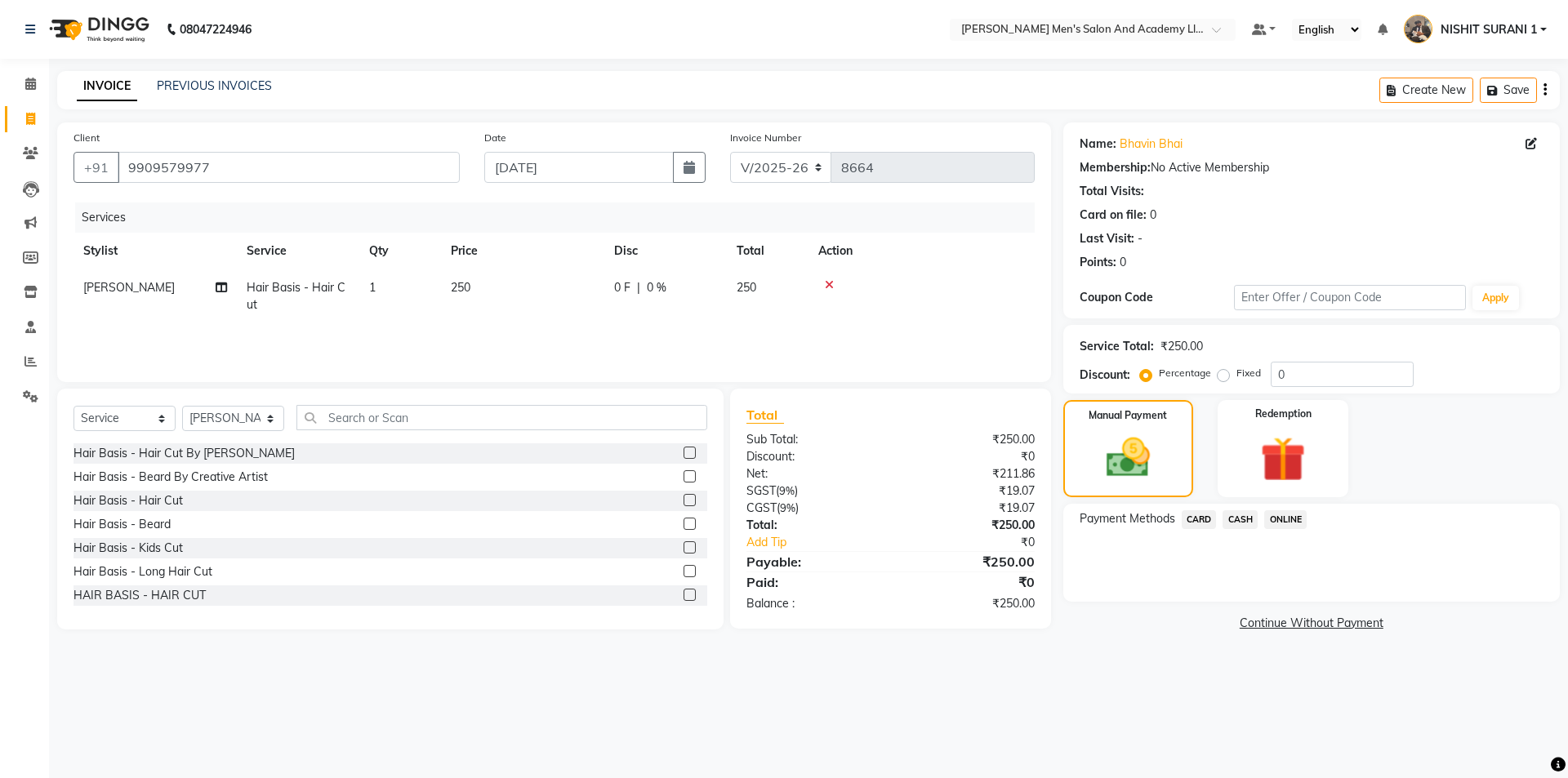
click at [1249, 510] on span "CASH" at bounding box center [1240, 519] width 35 height 19
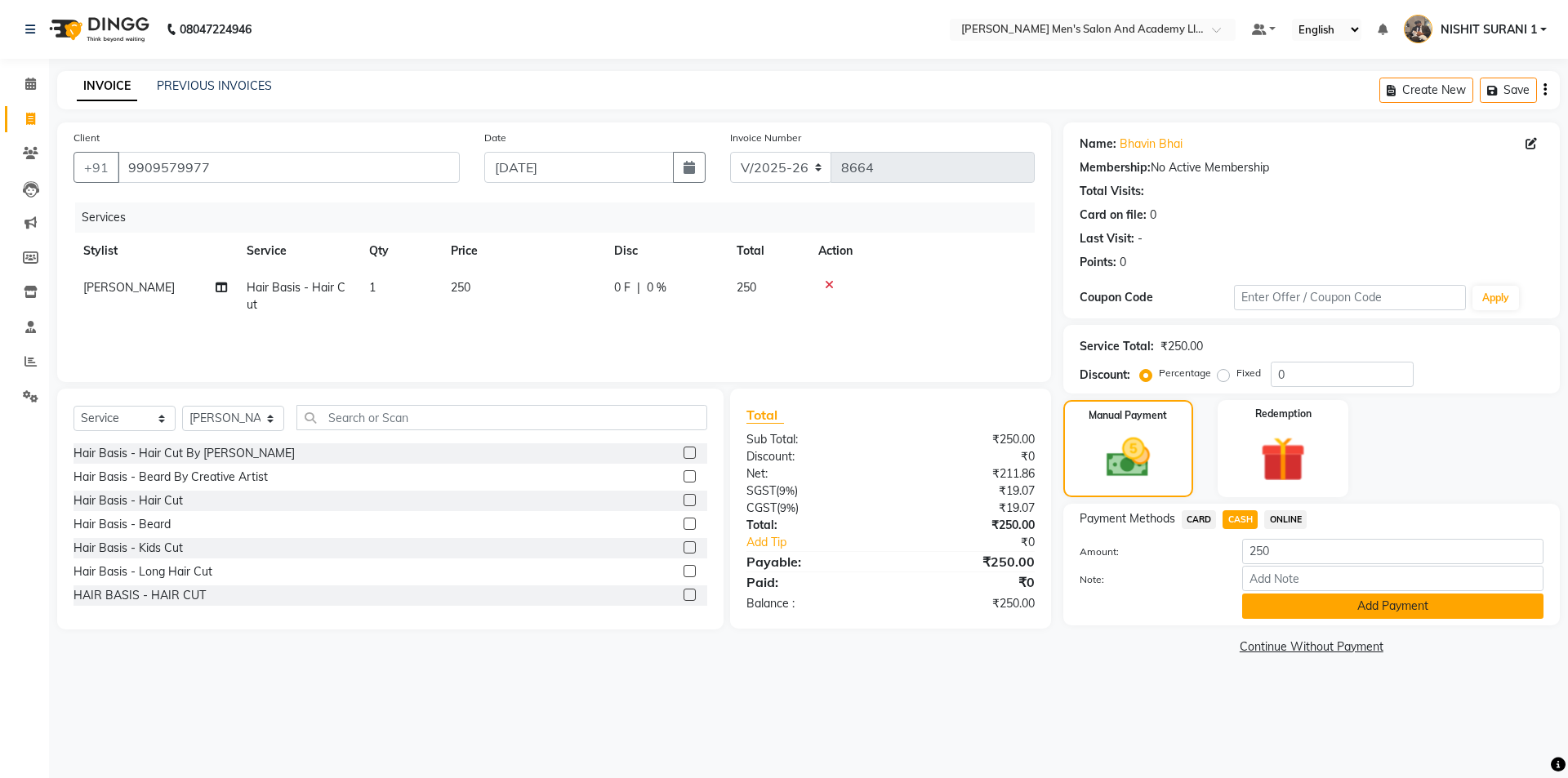
click at [1261, 607] on button "Add Payment" at bounding box center [1392, 606] width 301 height 26
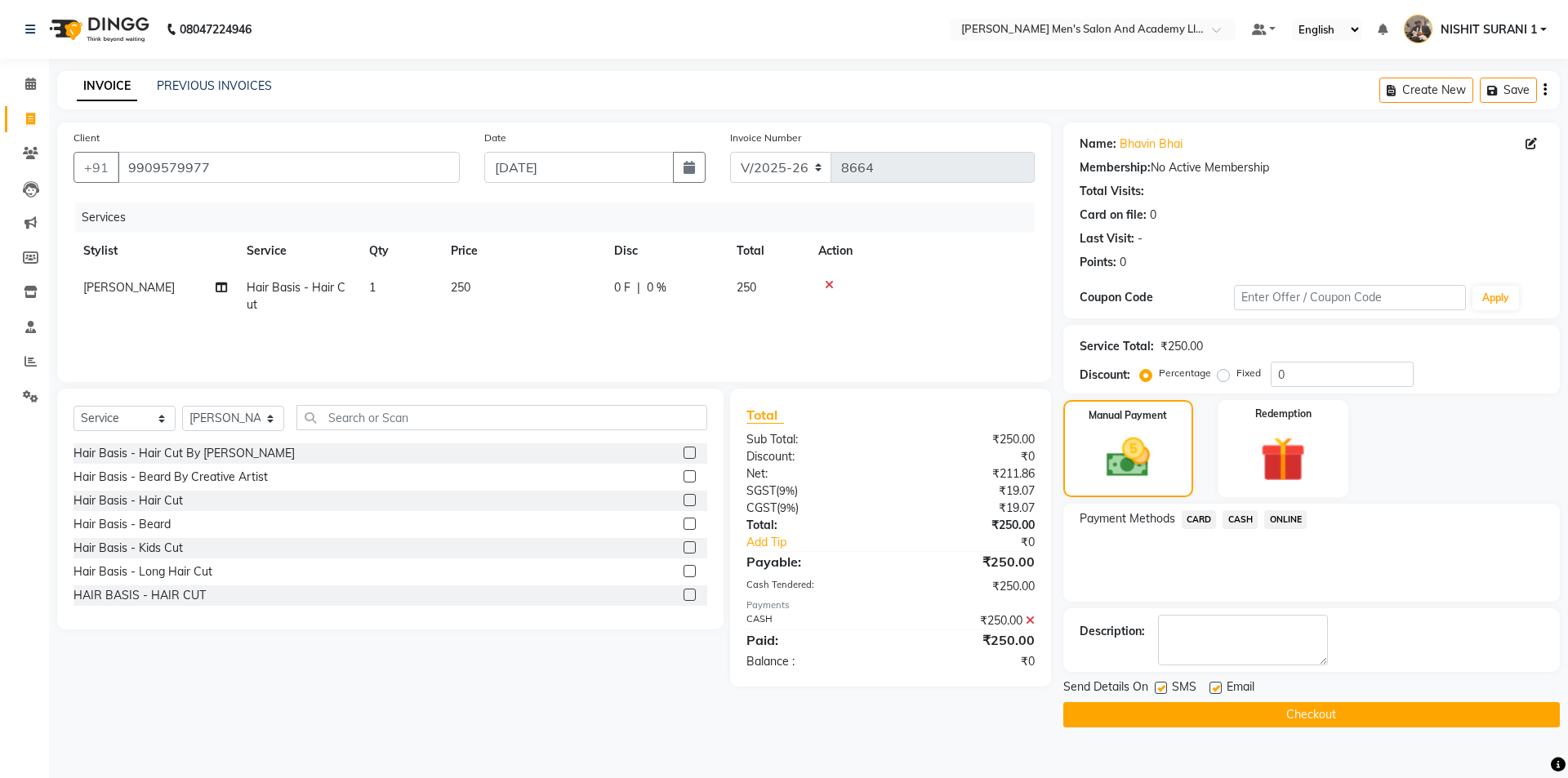
drag, startPoint x: 1215, startPoint y: 680, endPoint x: 1192, endPoint y: 688, distance: 24.4
click at [1214, 681] on label at bounding box center [1216, 687] width 12 height 12
click at [1214, 683] on input "checkbox" at bounding box center [1215, 688] width 10 height 10
click at [1176, 715] on button "Checkout" at bounding box center [1311, 715] width 496 height 26
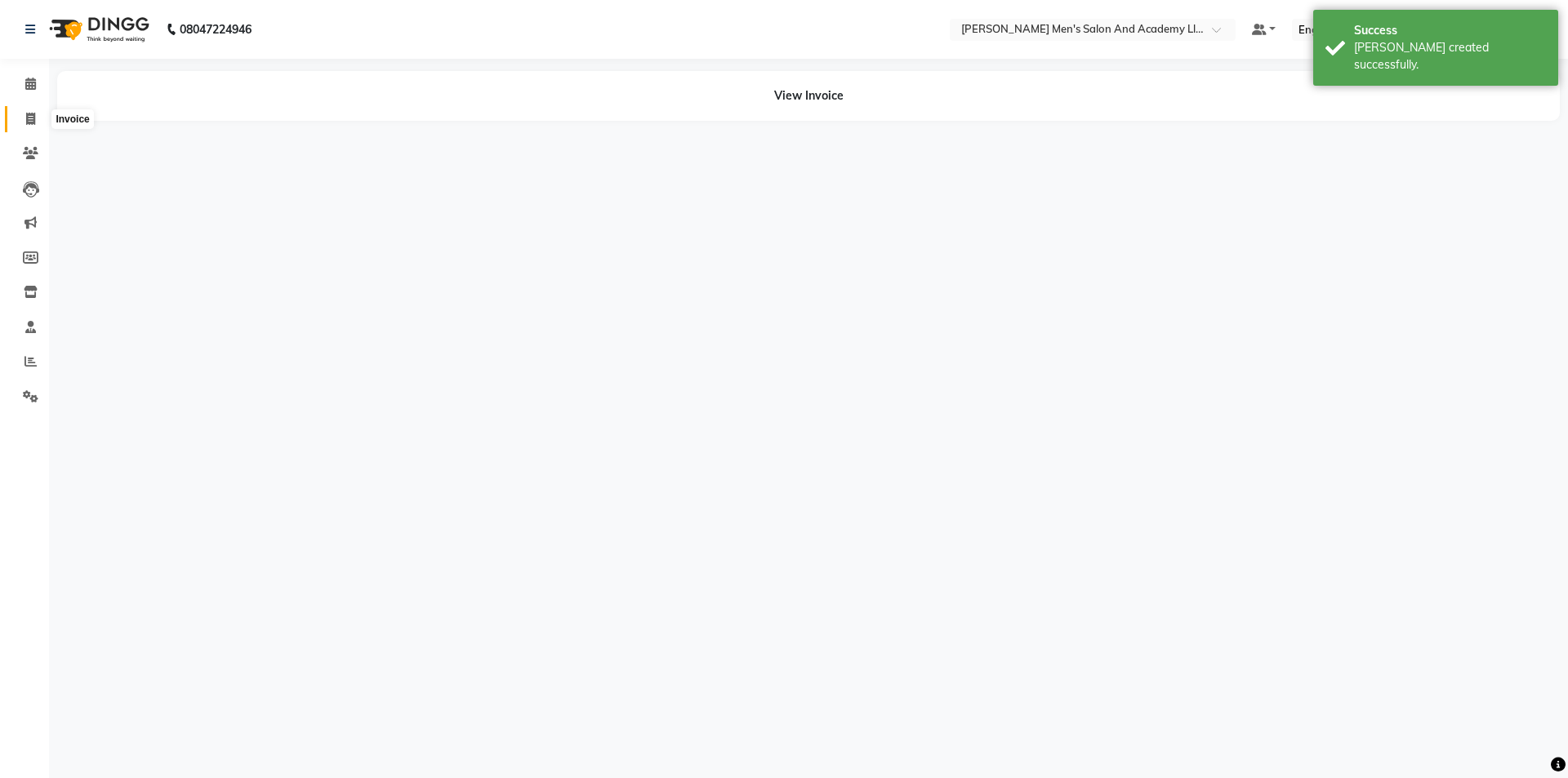
click at [26, 123] on icon at bounding box center [30, 118] width 9 height 12
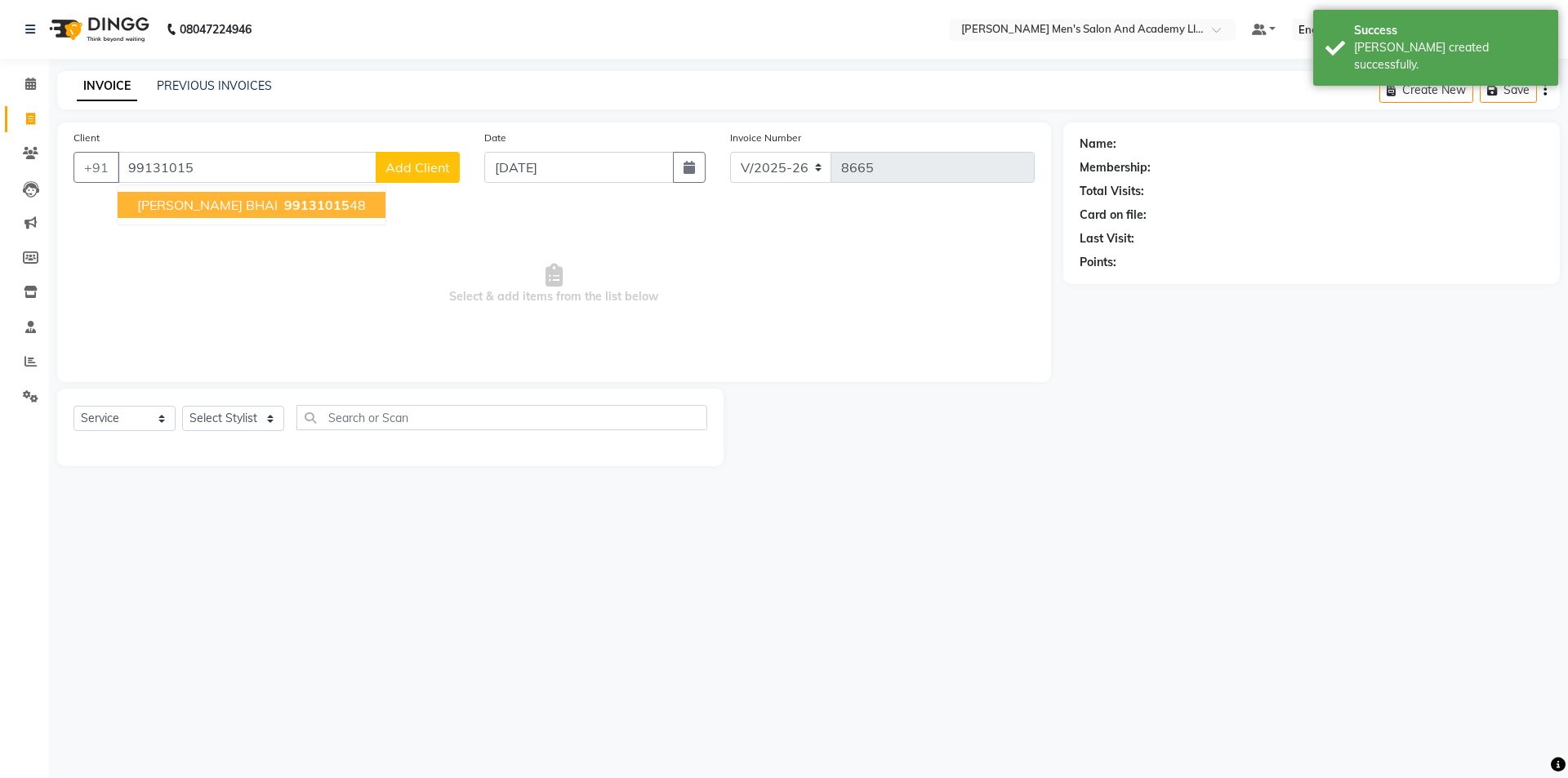
click at [265, 213] on button "JIGNESH BHAI 99131015 48" at bounding box center [251, 205] width 267 height 26
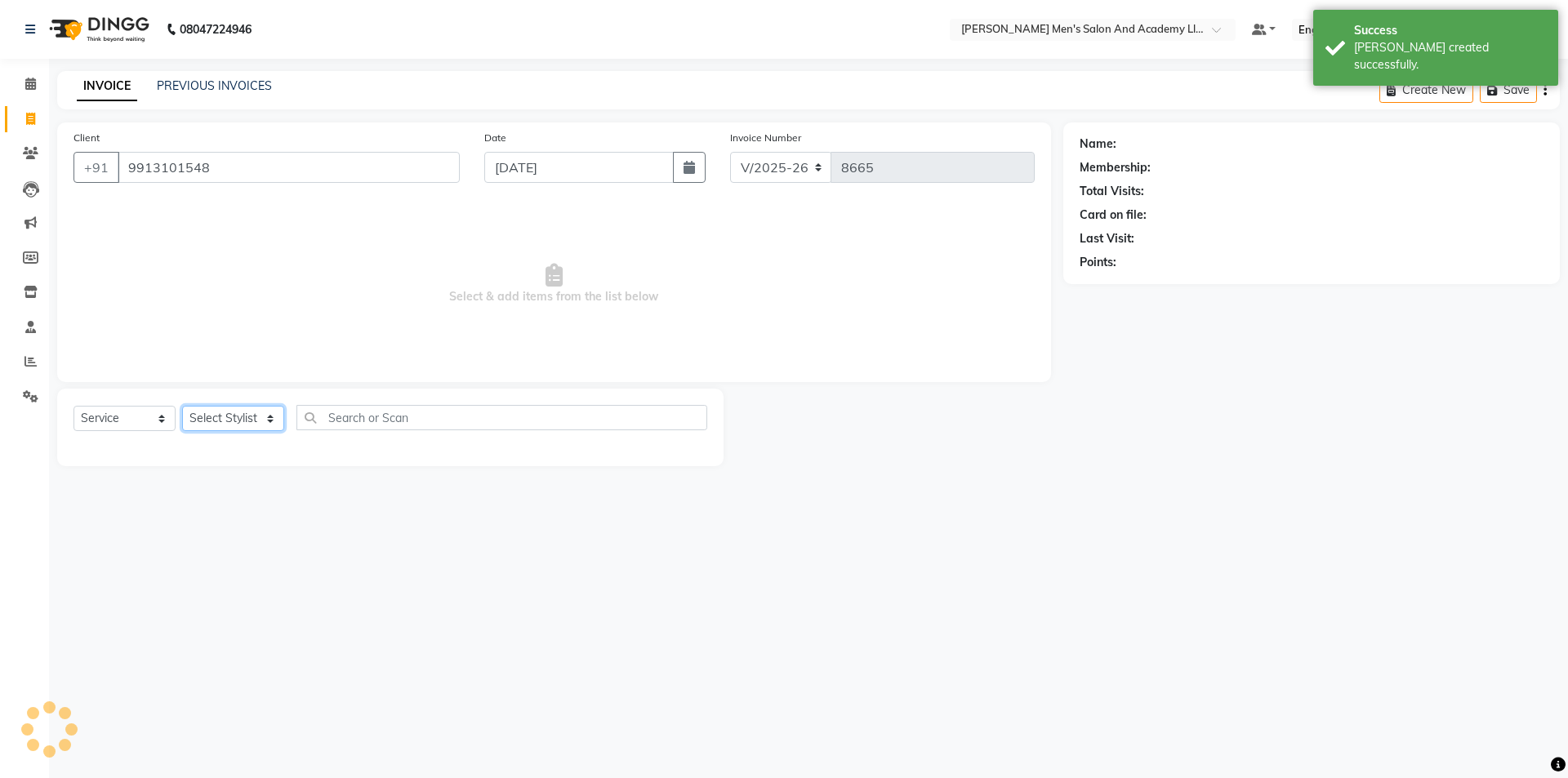
drag, startPoint x: 261, startPoint y: 423, endPoint x: 255, endPoint y: 407, distance: 17.1
click at [255, 411] on select "Select Stylist AADITYA SOLANKI ABHAY PARMAR AJAY SEN ANKUSH SEN ASHISH VAGHELA …" at bounding box center [232, 418] width 102 height 26
click at [182, 405] on select "Select Stylist AADITYA SOLANKI ABHAY PARMAR AJAY SEN ANKUSH SEN ASHISH VAGHELA …" at bounding box center [232, 418] width 102 height 26
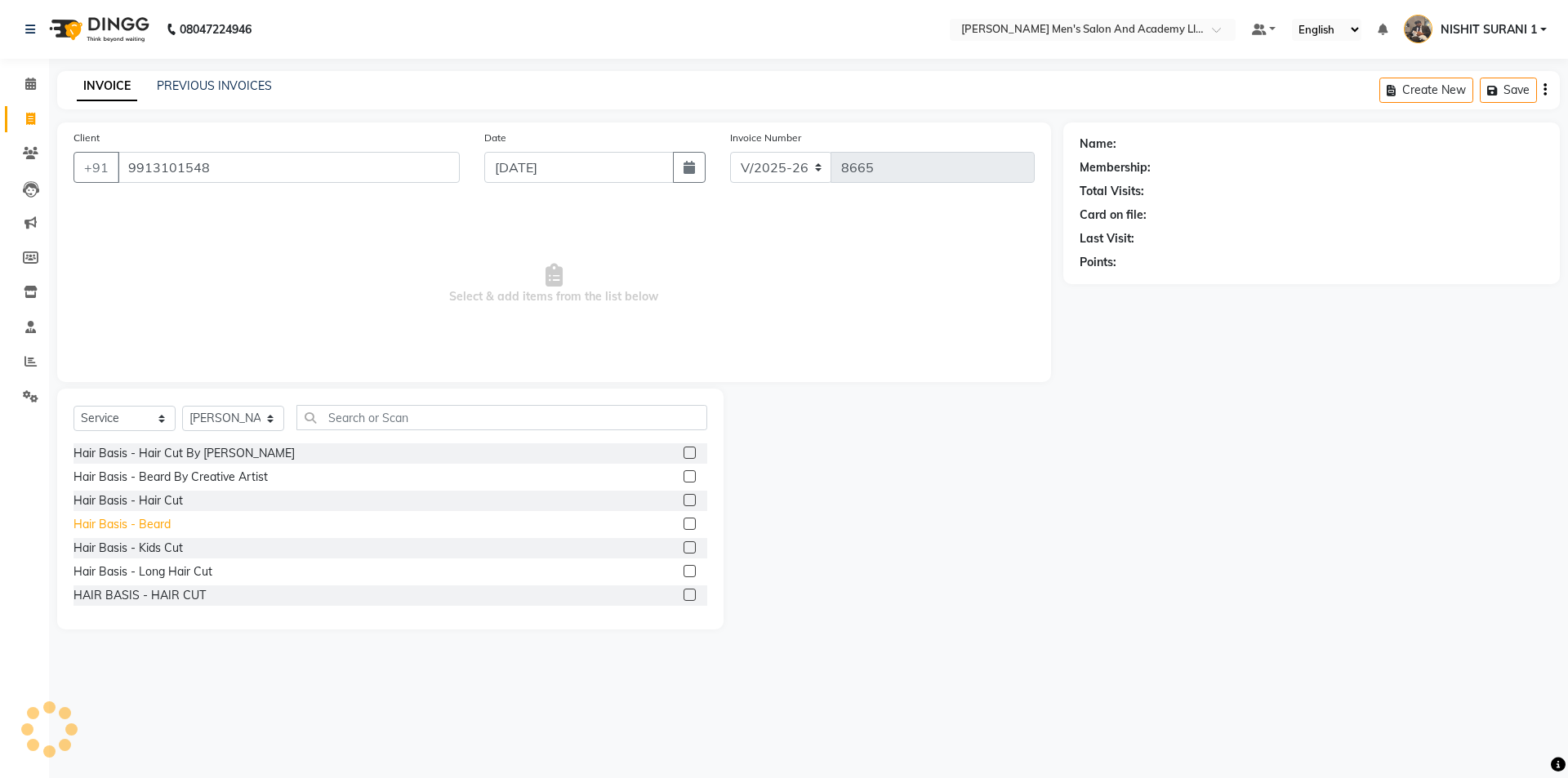
click at [159, 523] on div "Hair Basis - Beard" at bounding box center [122, 524] width 97 height 17
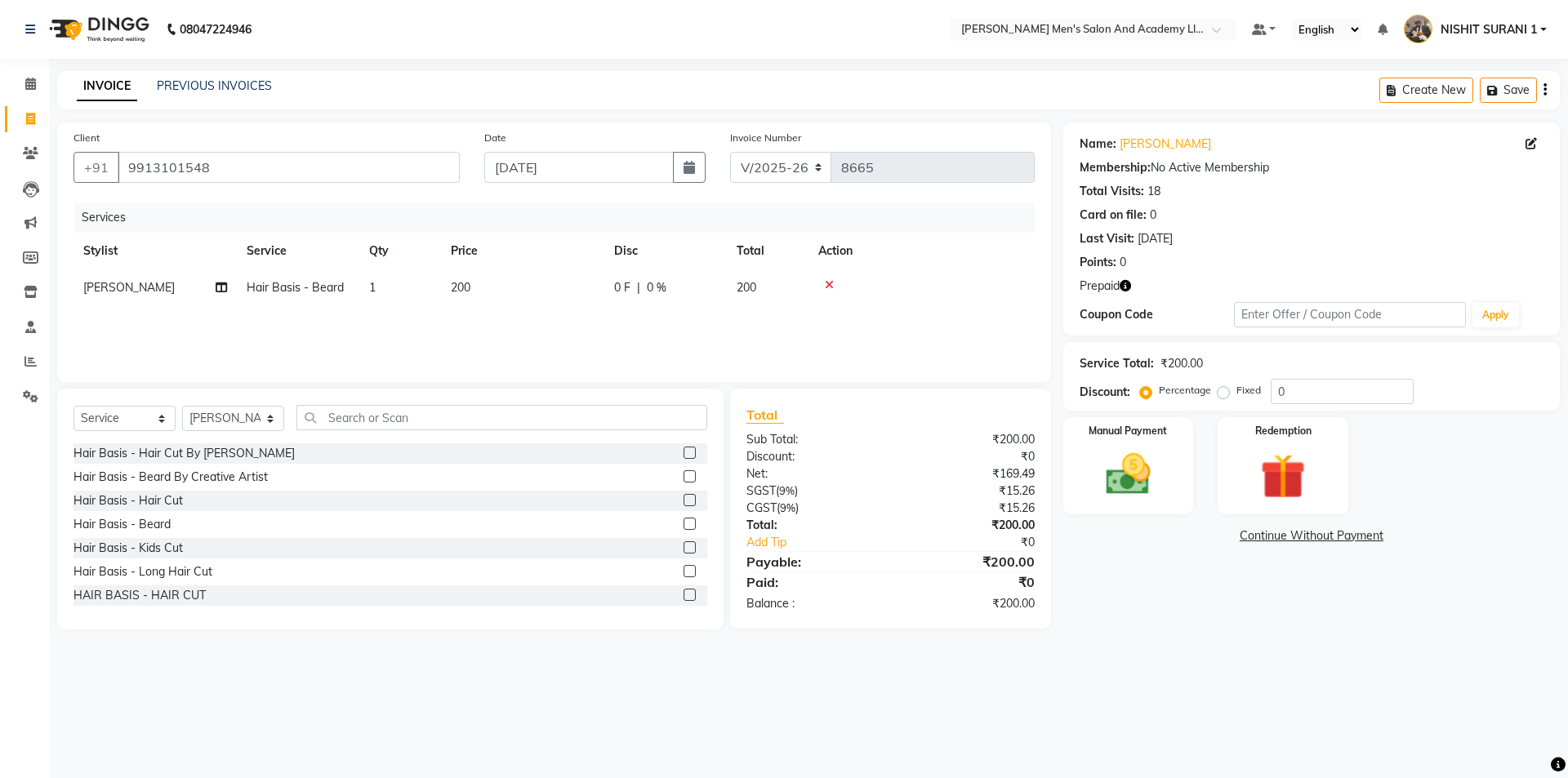
click at [829, 284] on icon at bounding box center [829, 284] width 9 height 11
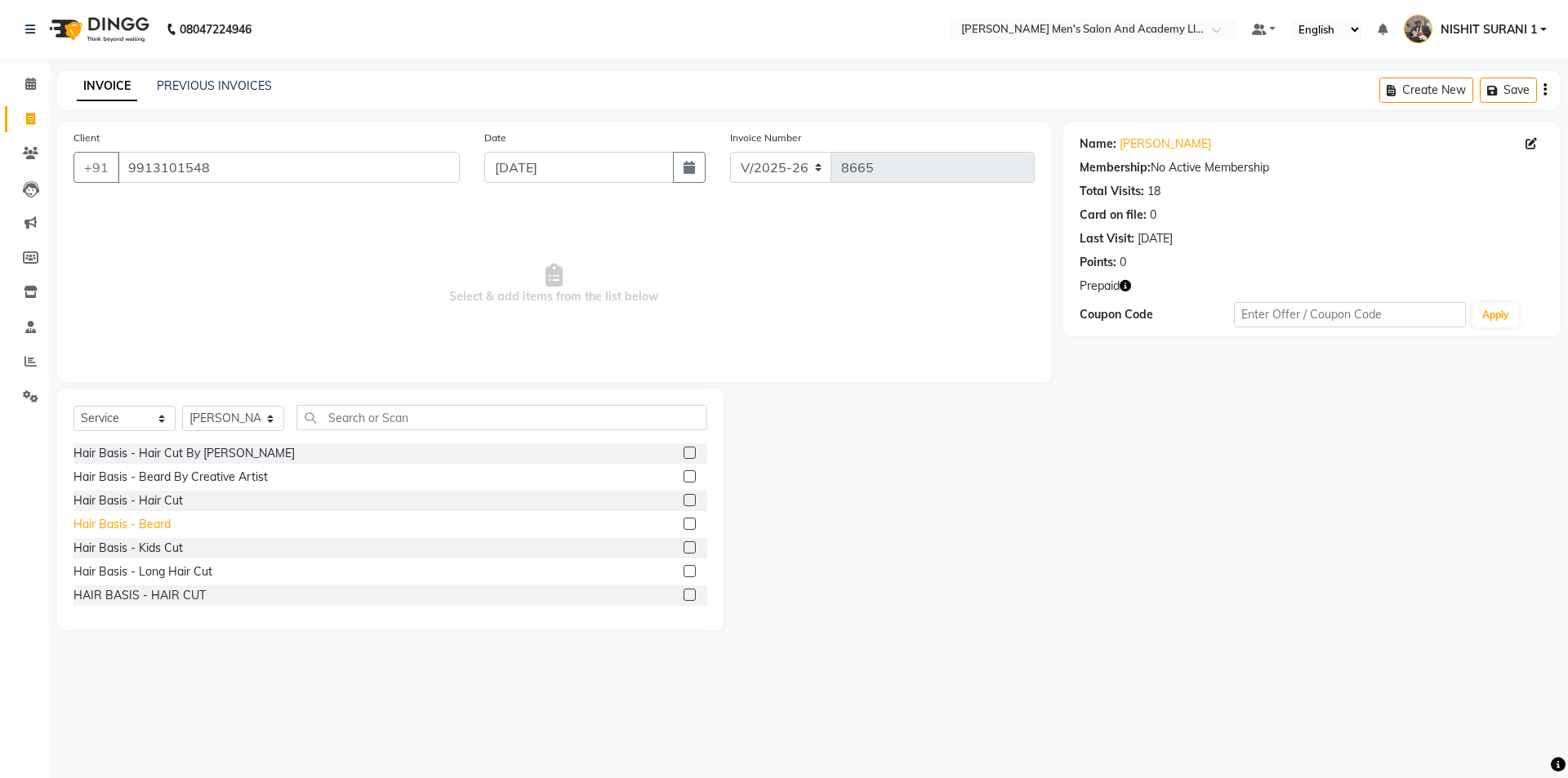
click at [146, 518] on div "Hair Basis - Beard" at bounding box center [122, 524] width 97 height 17
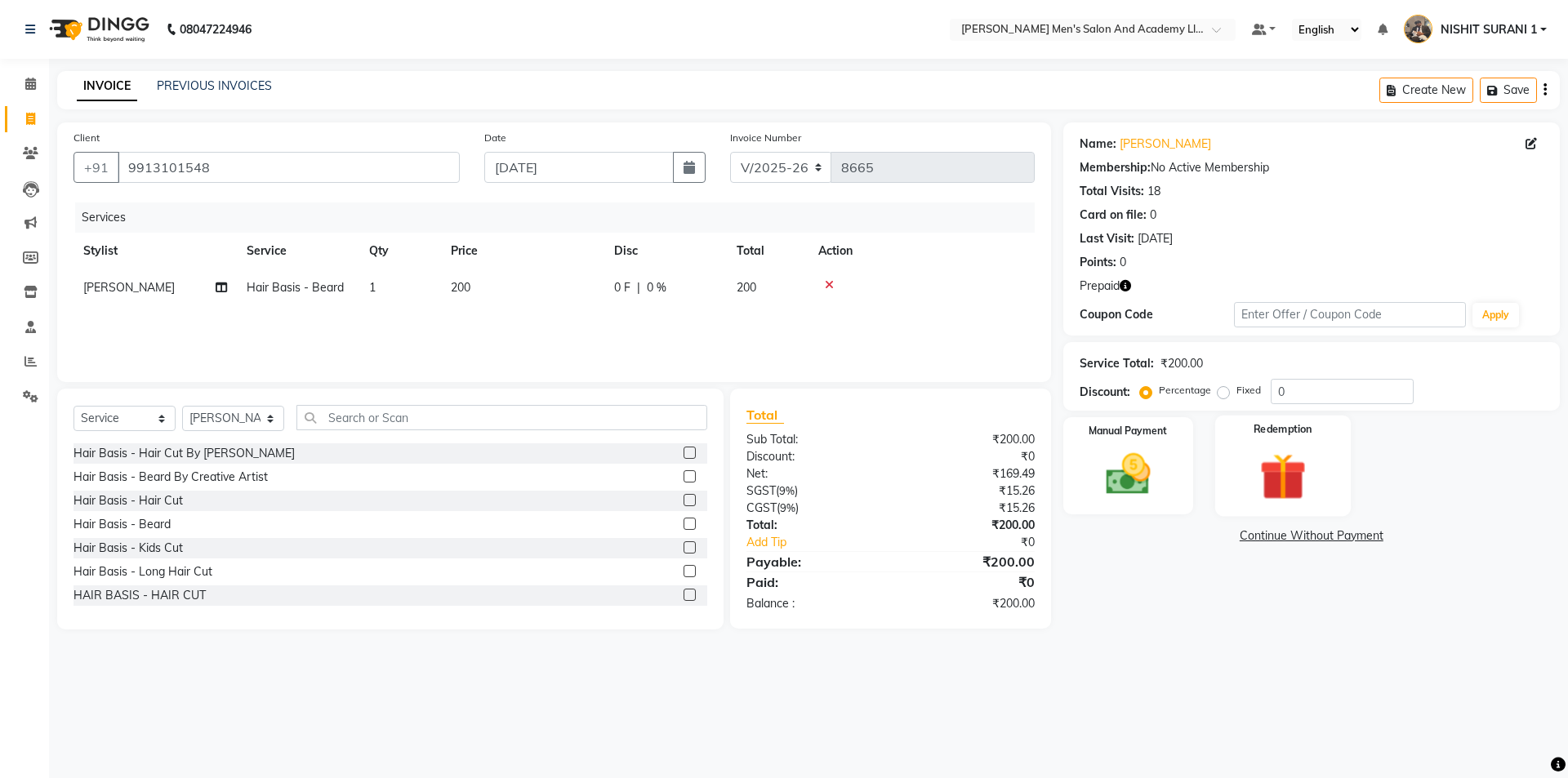
click at [1270, 476] on img at bounding box center [1283, 476] width 76 height 58
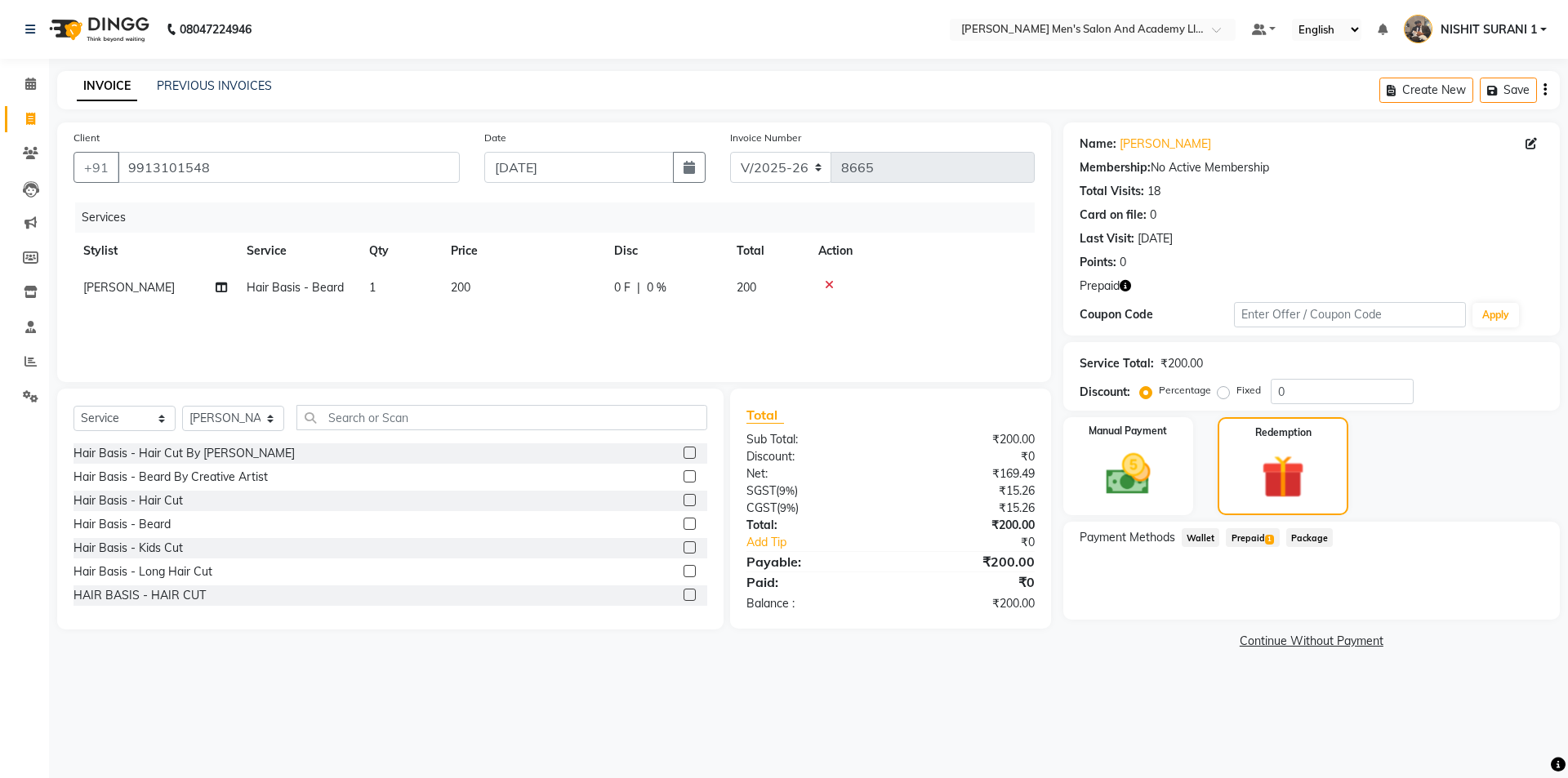
click at [1248, 539] on span "Prepaid 1" at bounding box center [1253, 537] width 53 height 19
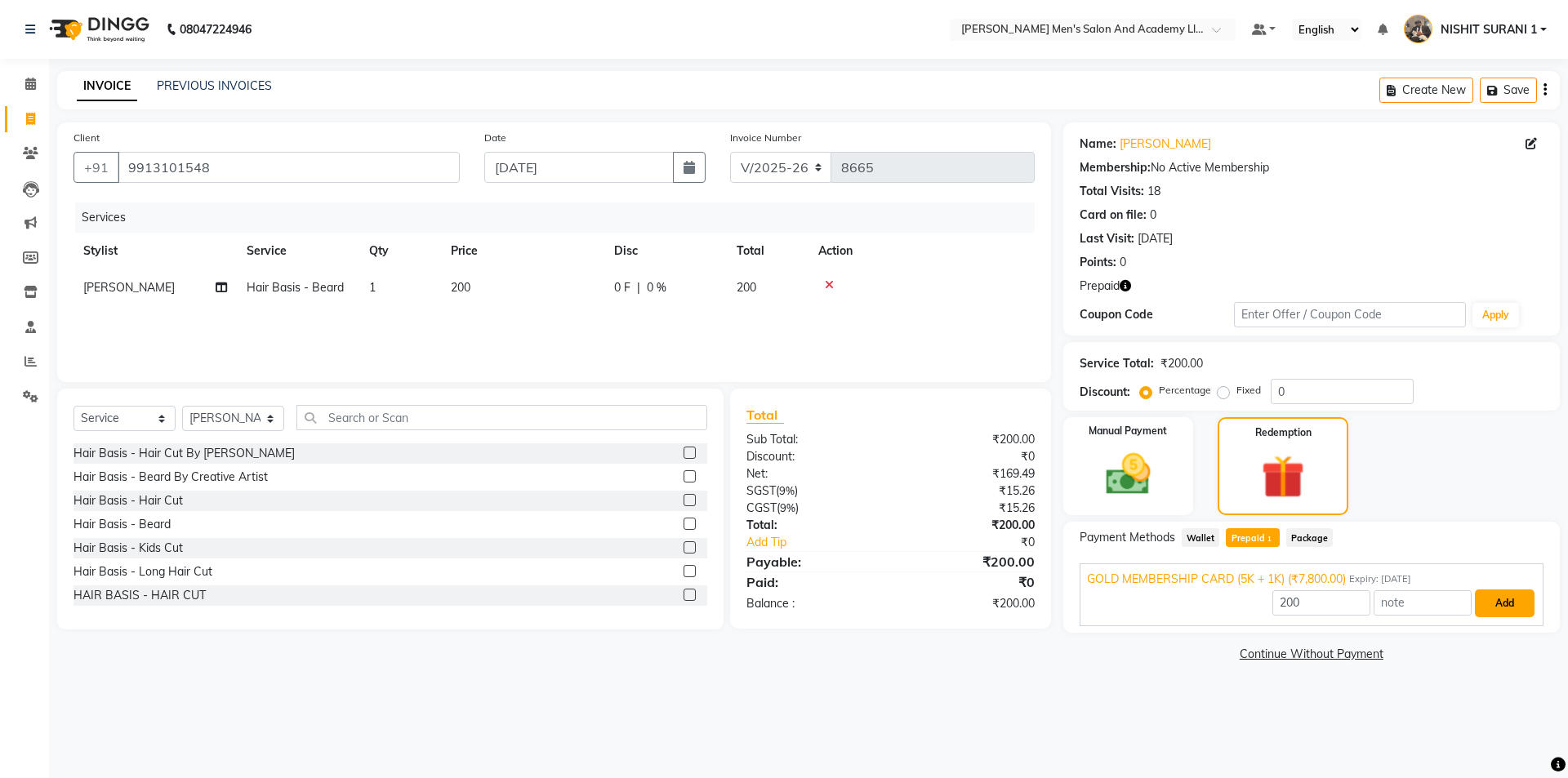
click at [1523, 596] on button "Add" at bounding box center [1505, 603] width 60 height 27
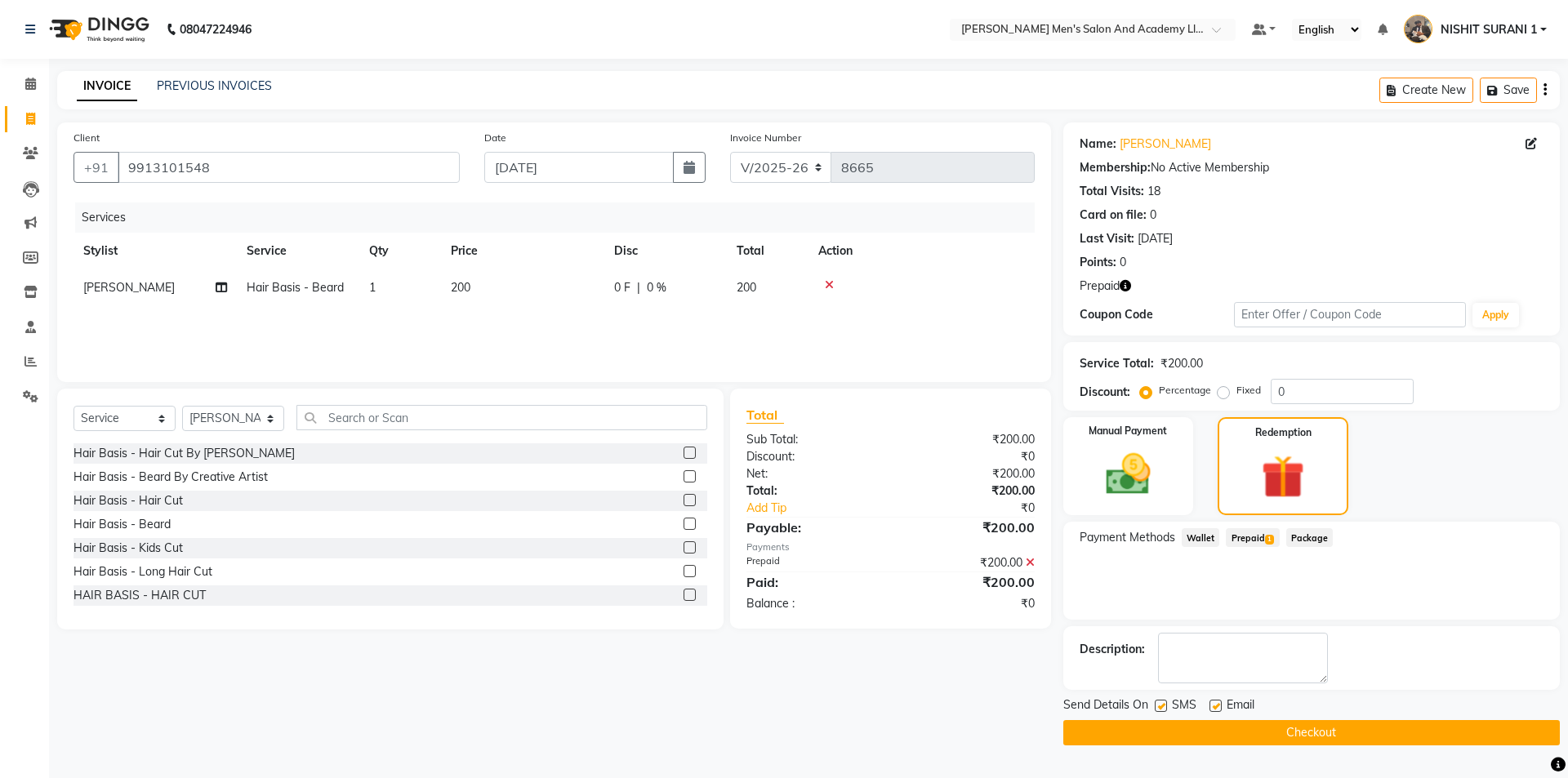
click at [1219, 701] on label at bounding box center [1216, 705] width 12 height 12
click at [1219, 701] on input "checkbox" at bounding box center [1215, 706] width 10 height 10
click at [1150, 704] on div "Send Details On SMS Email" at bounding box center [1311, 706] width 496 height 21
click at [1163, 702] on label at bounding box center [1161, 705] width 12 height 12
click at [1163, 702] on input "checkbox" at bounding box center [1160, 706] width 10 height 10
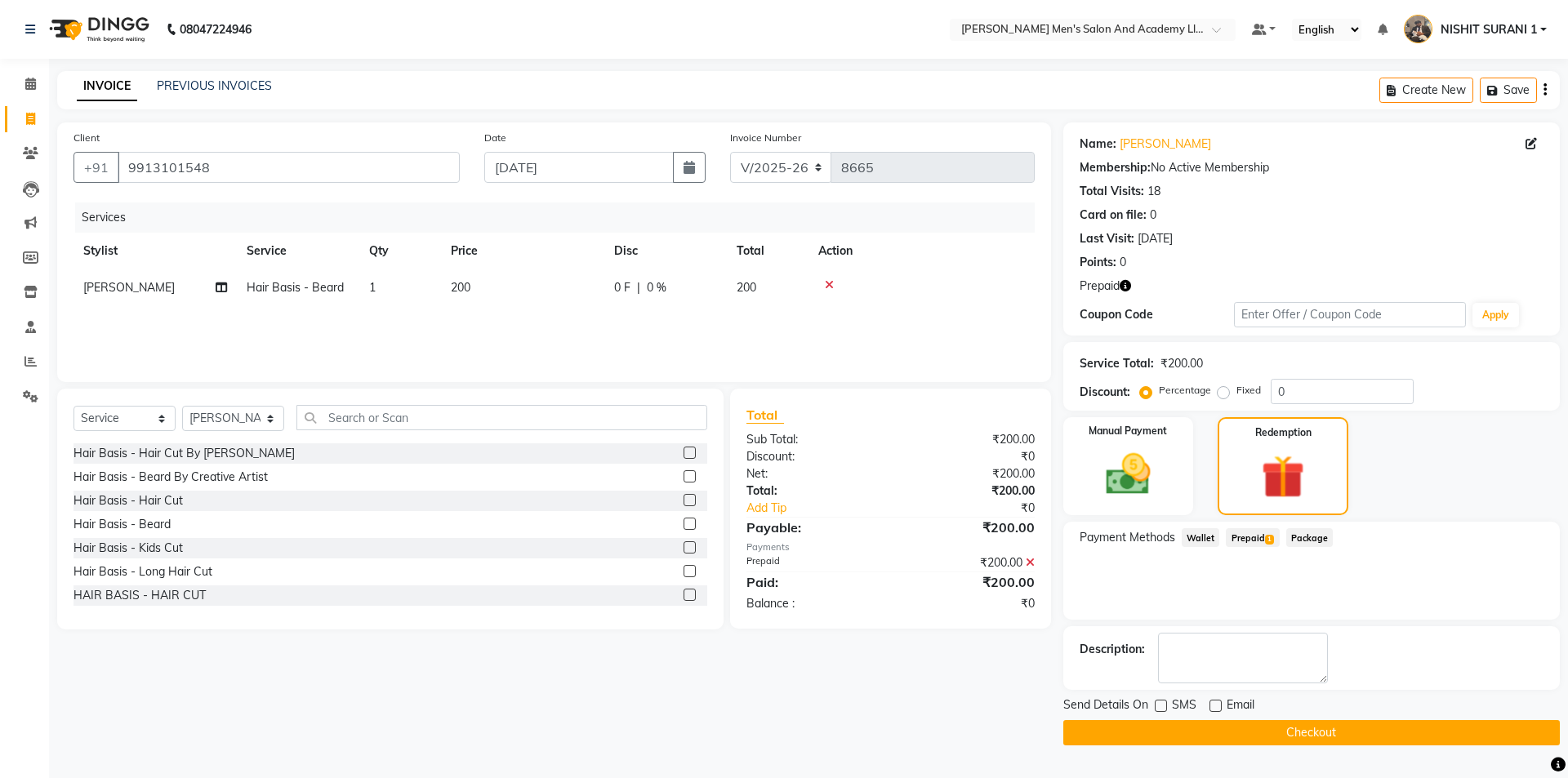
click at [1161, 720] on button "Checkout" at bounding box center [1311, 733] width 496 height 26
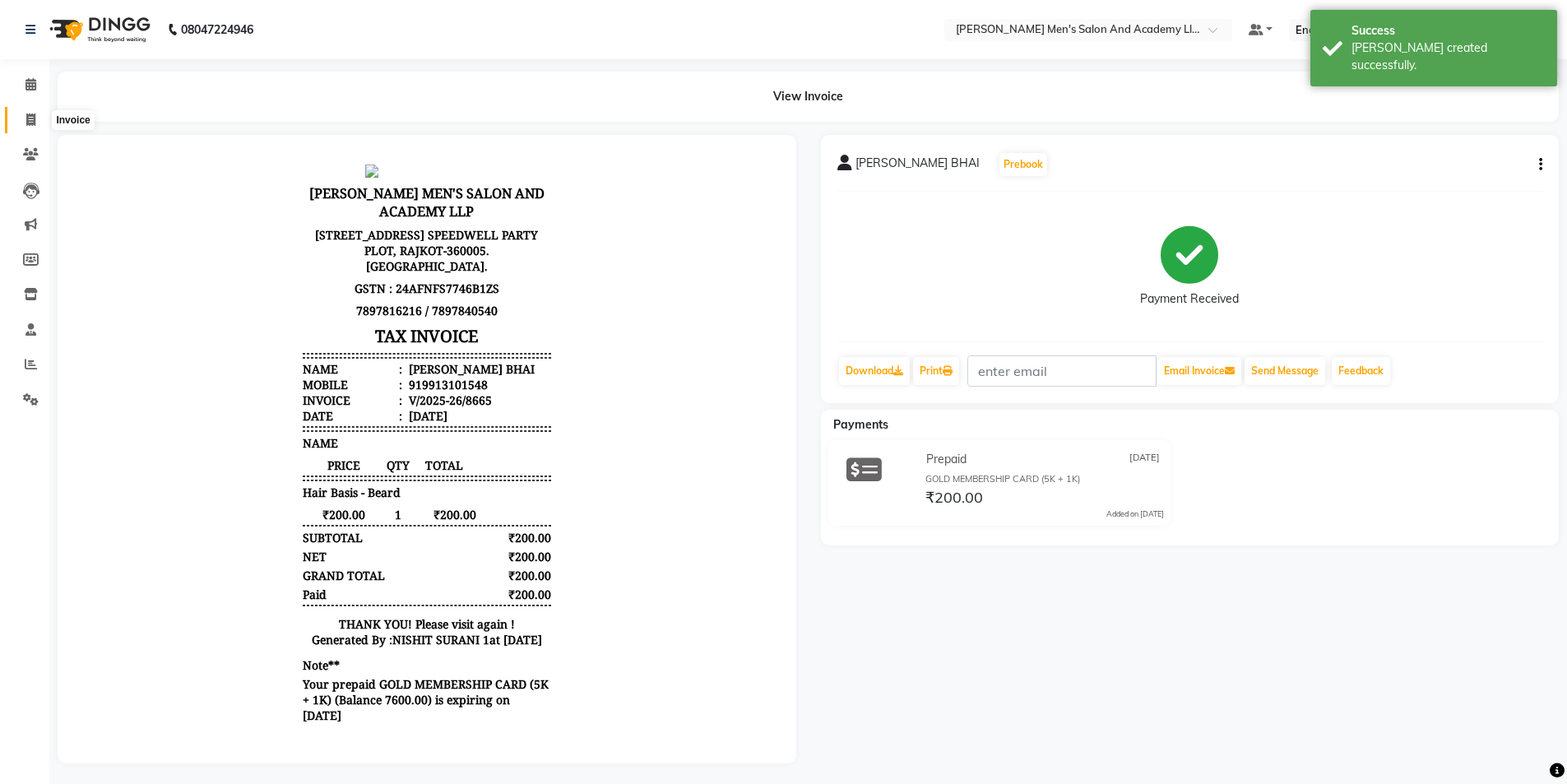
click at [35, 117] on icon at bounding box center [30, 119] width 9 height 12
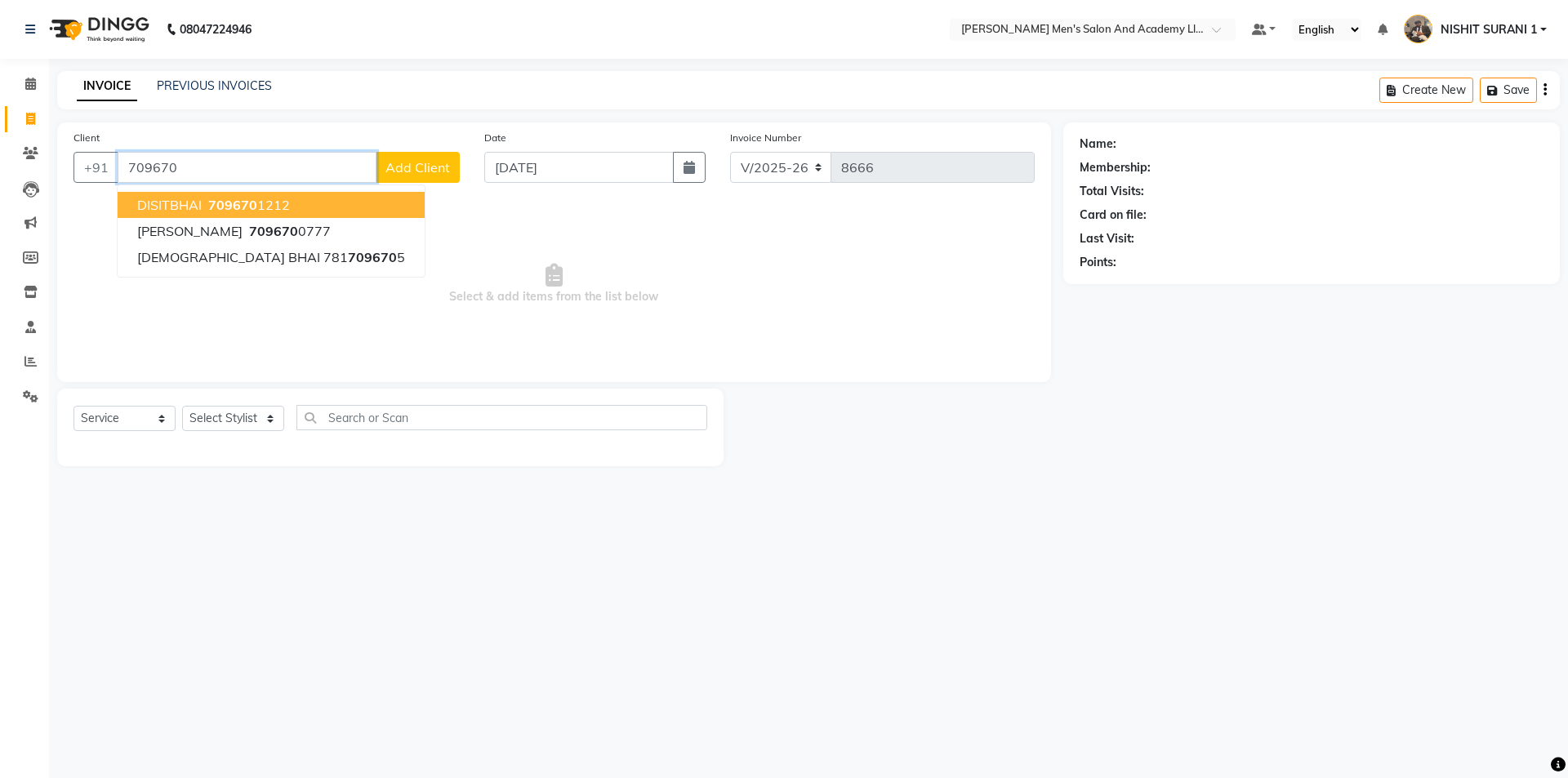
click at [266, 200] on ngb-highlight "709670 1212" at bounding box center [247, 205] width 85 height 16
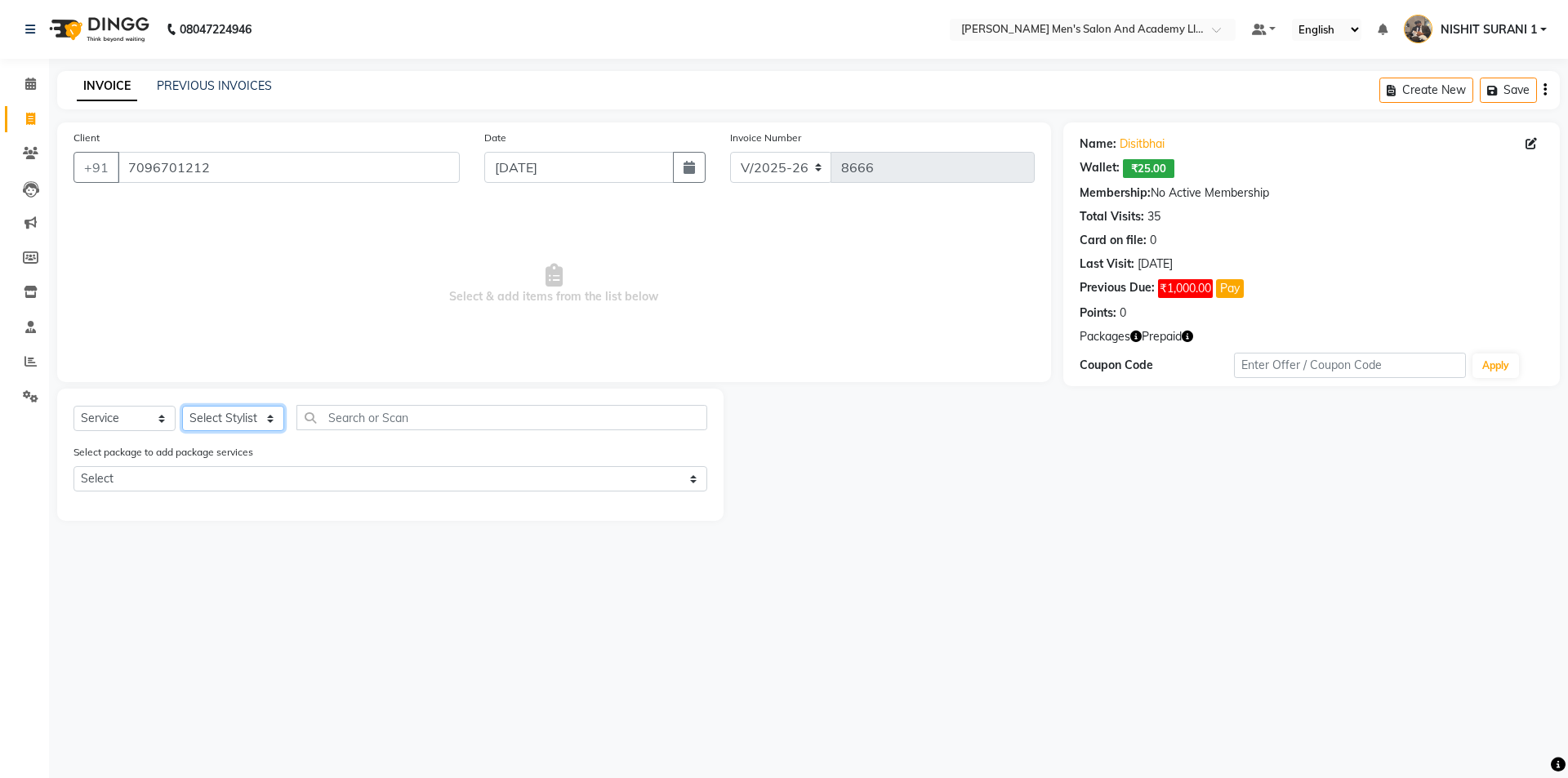
click at [220, 408] on select "Select Stylist AADITYA SOLANKI ABHAY PARMAR AJAY SEN ANKUSH SEN ASHISH VAGHELA …" at bounding box center [232, 418] width 102 height 26
click at [1193, 338] on icon "button" at bounding box center [1187, 336] width 11 height 11
click at [273, 414] on select "Select Stylist AADITYA SOLANKI ABHAY PARMAR AJAY SEN ANKUSH SEN ASHISH VAGHELA …" at bounding box center [232, 418] width 102 height 26
click at [182, 405] on select "Select Stylist AADITYA SOLANKI ABHAY PARMAR AJAY SEN ANKUSH SEN ASHISH VAGHELA …" at bounding box center [232, 418] width 102 height 26
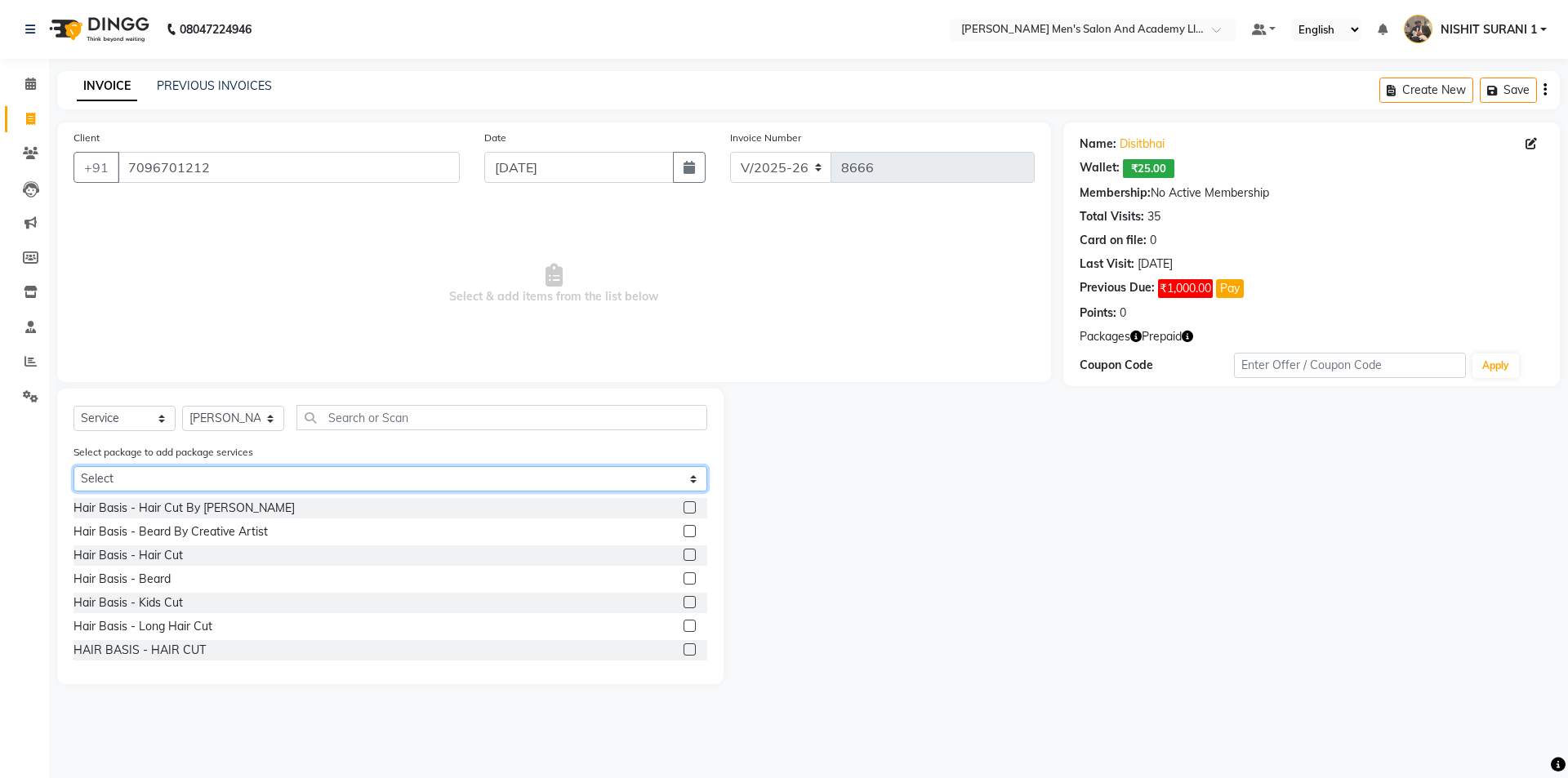
drag, startPoint x: 184, startPoint y: 480, endPoint x: 183, endPoint y: 489, distance: 9.1
click at [184, 480] on select "Select SPEED WELL BEARD PAY 5 AND & 1 FREE COOLER SENIOR PACKAGE SINIER MAGIC P…" at bounding box center [390, 479] width 634 height 26
click at [74, 466] on select "Select SPEED WELL BEARD PAY 5 AND & 1 FREE COOLER SENIOR PACKAGE SINIER MAGIC P…" at bounding box center [390, 479] width 634 height 26
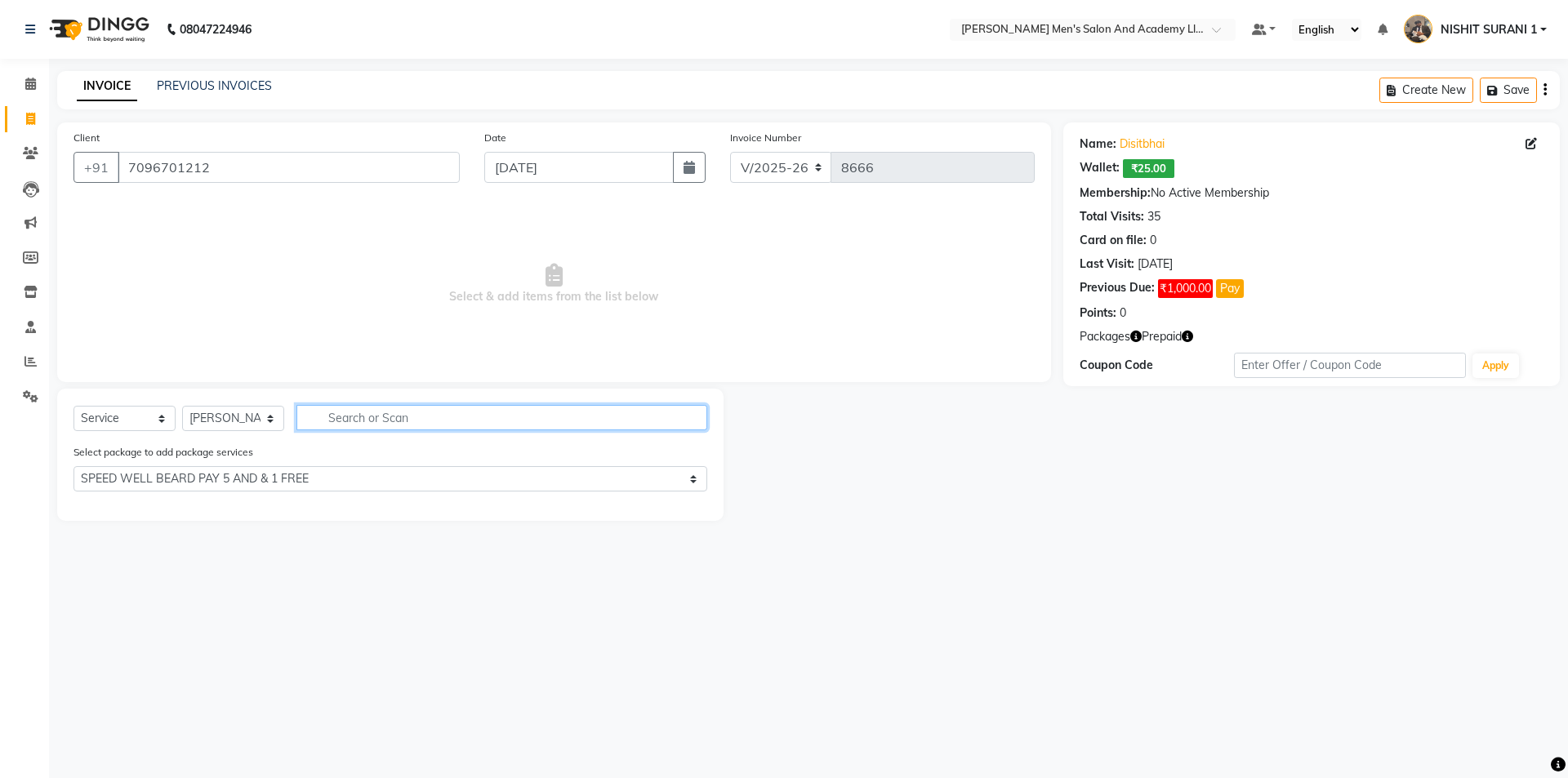
click at [364, 419] on input "text" at bounding box center [502, 417] width 411 height 26
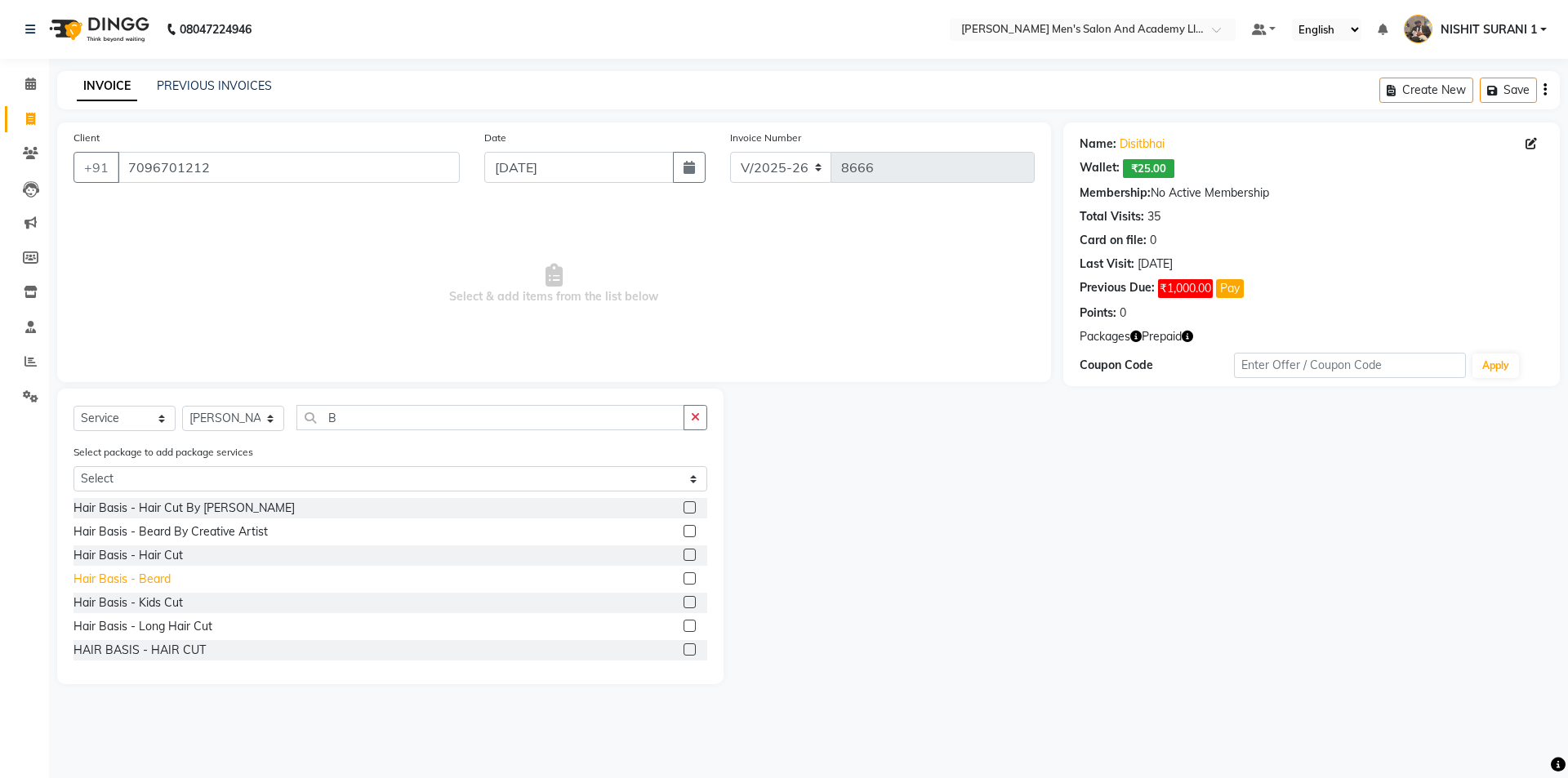
click at [161, 576] on div "Hair Basis - Beard" at bounding box center [122, 579] width 97 height 17
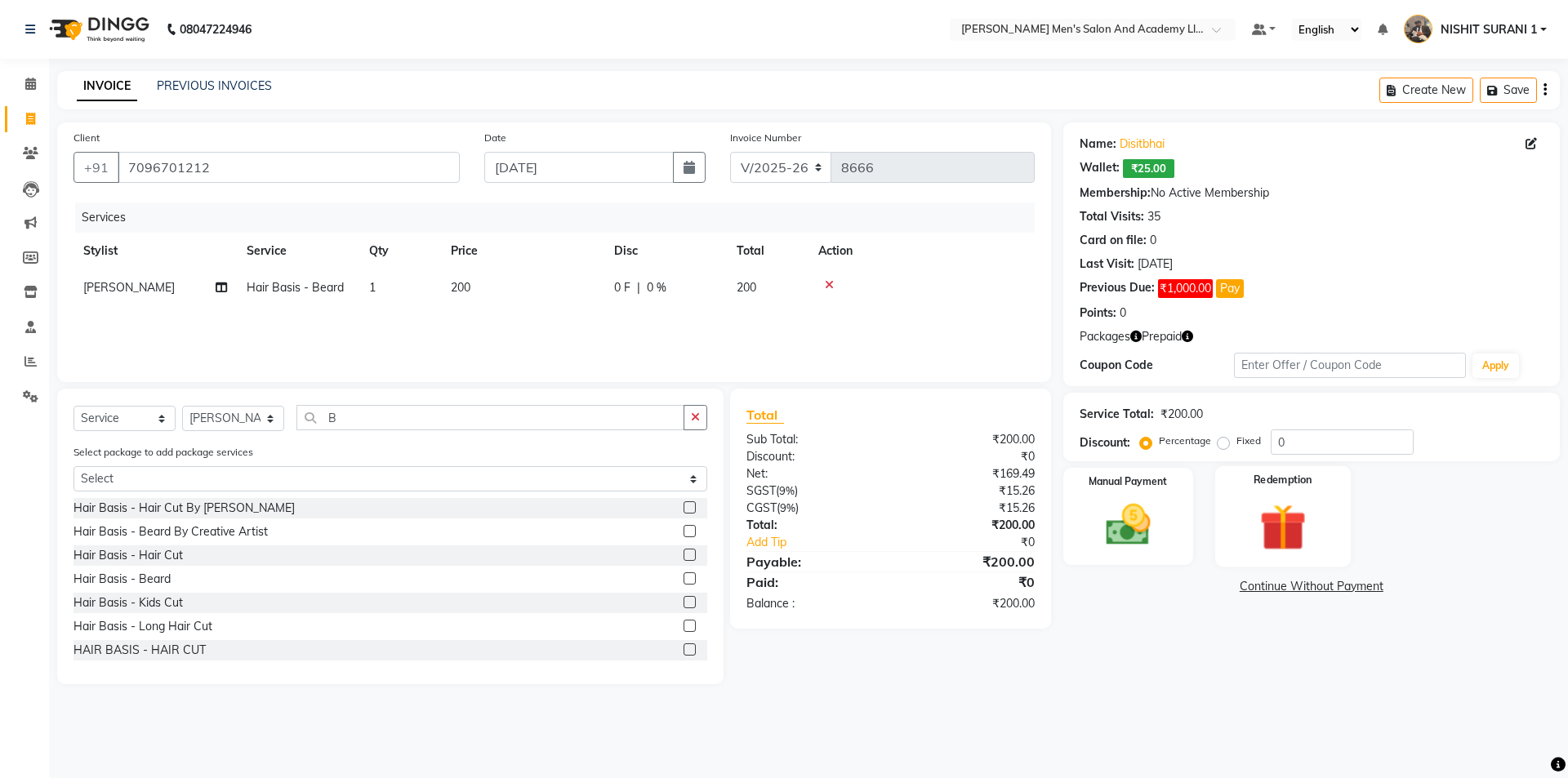
click at [1250, 511] on img at bounding box center [1283, 527] width 76 height 58
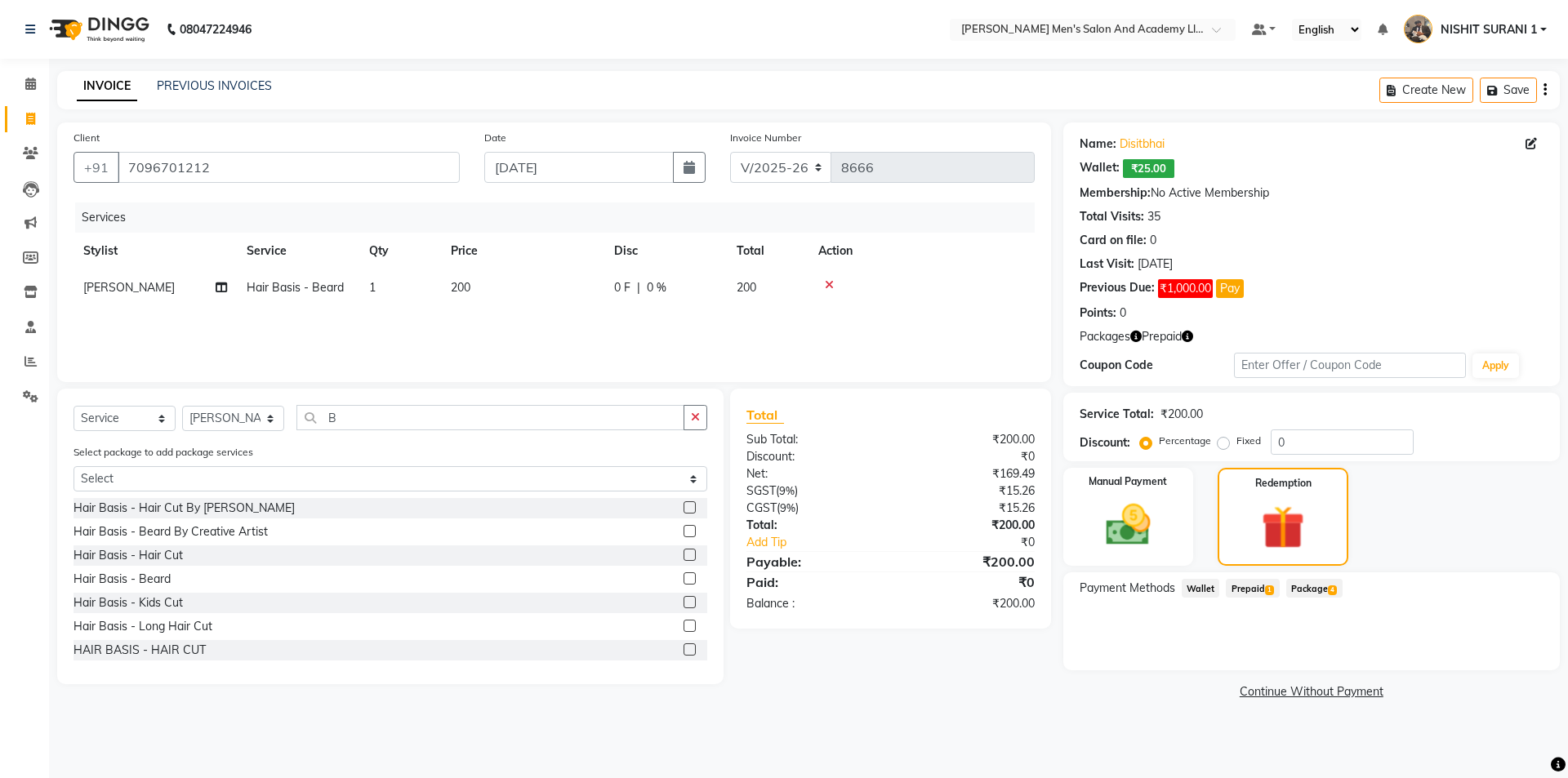
click at [1269, 585] on span "1" at bounding box center [1269, 589] width 9 height 9
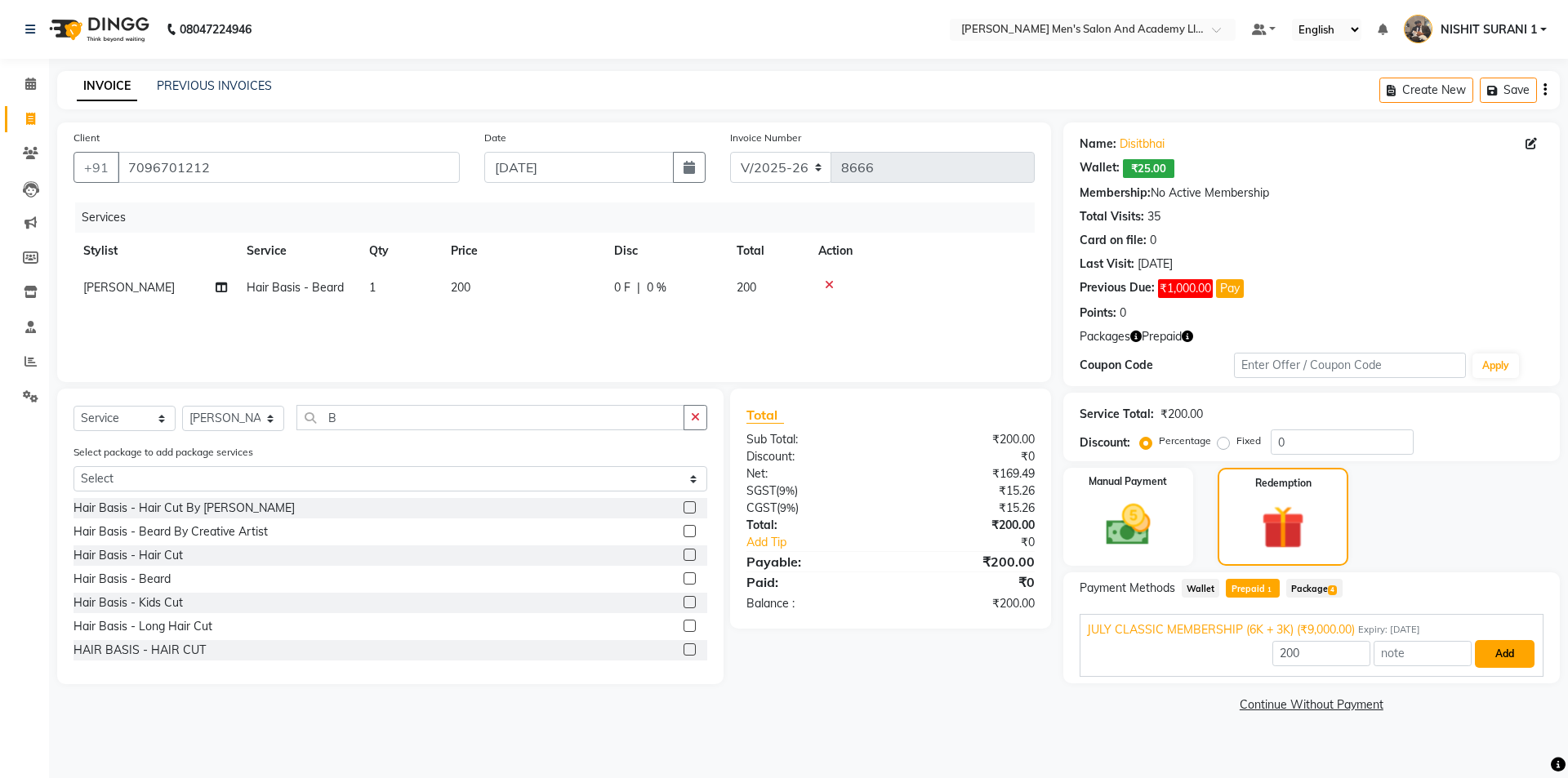
click at [1521, 651] on button "Add" at bounding box center [1505, 654] width 60 height 27
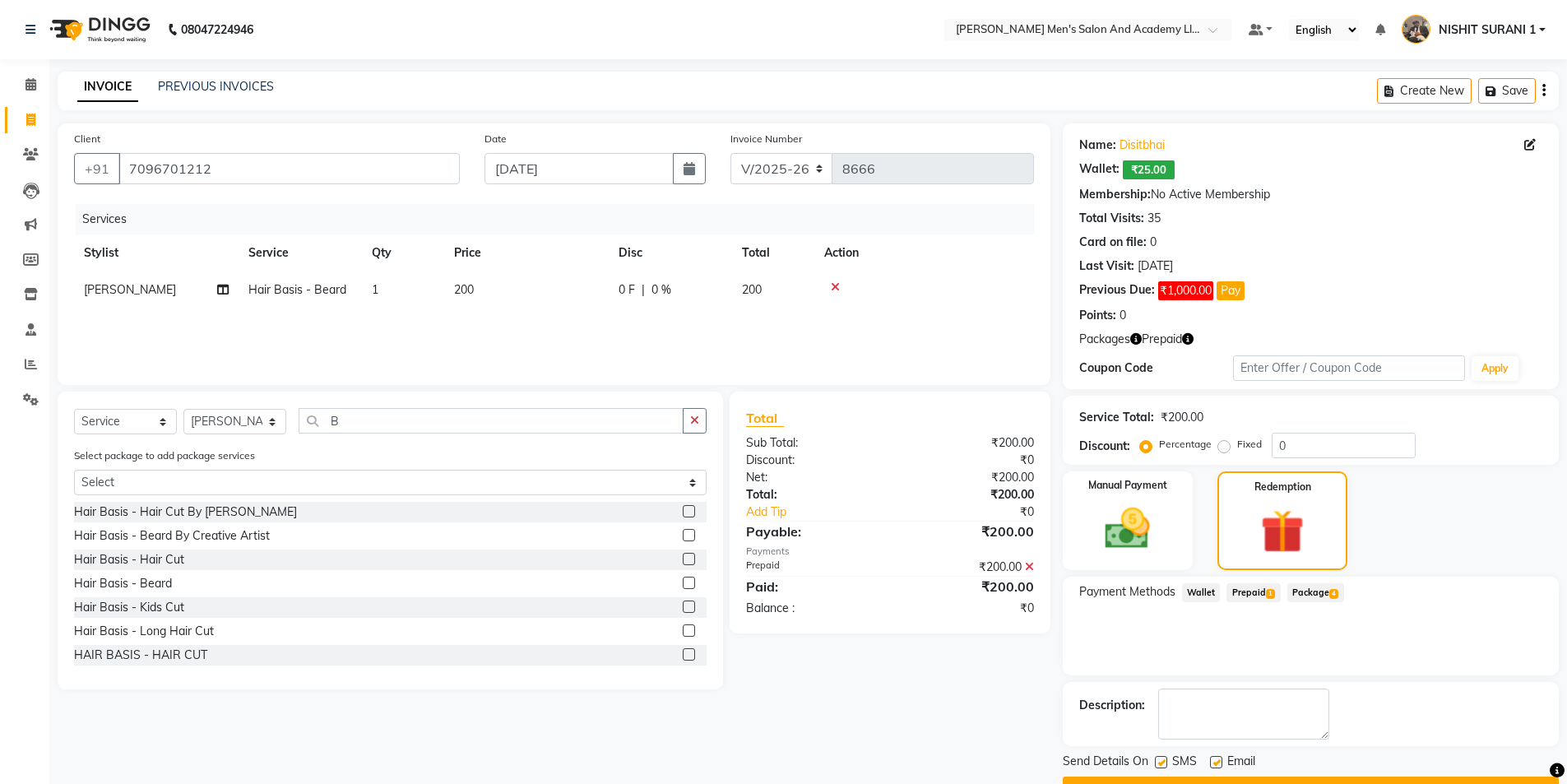
click at [1216, 764] on label at bounding box center [1216, 762] width 12 height 12
click at [1216, 764] on input "checkbox" at bounding box center [1215, 762] width 10 height 10
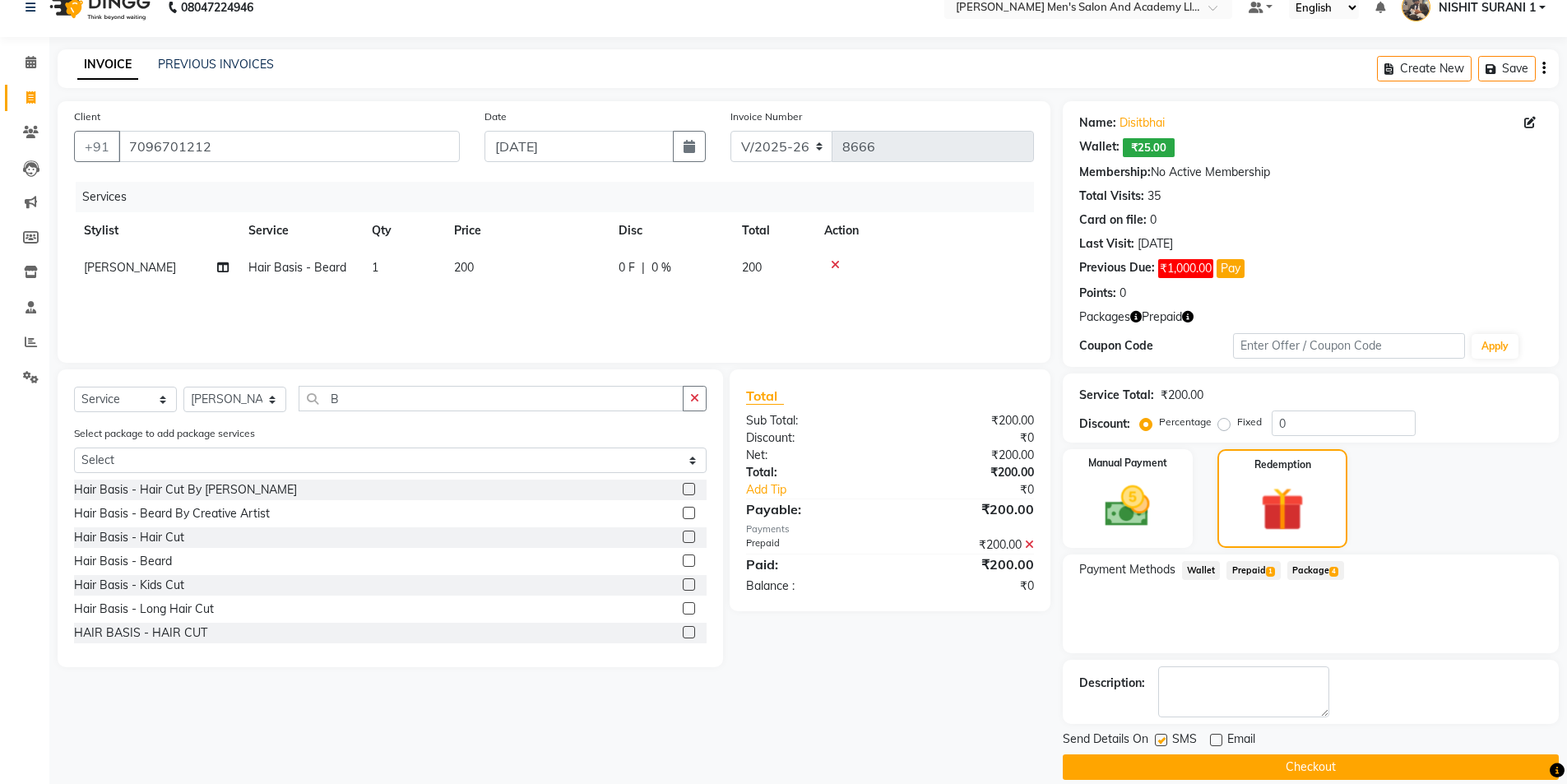
scroll to position [43, 0]
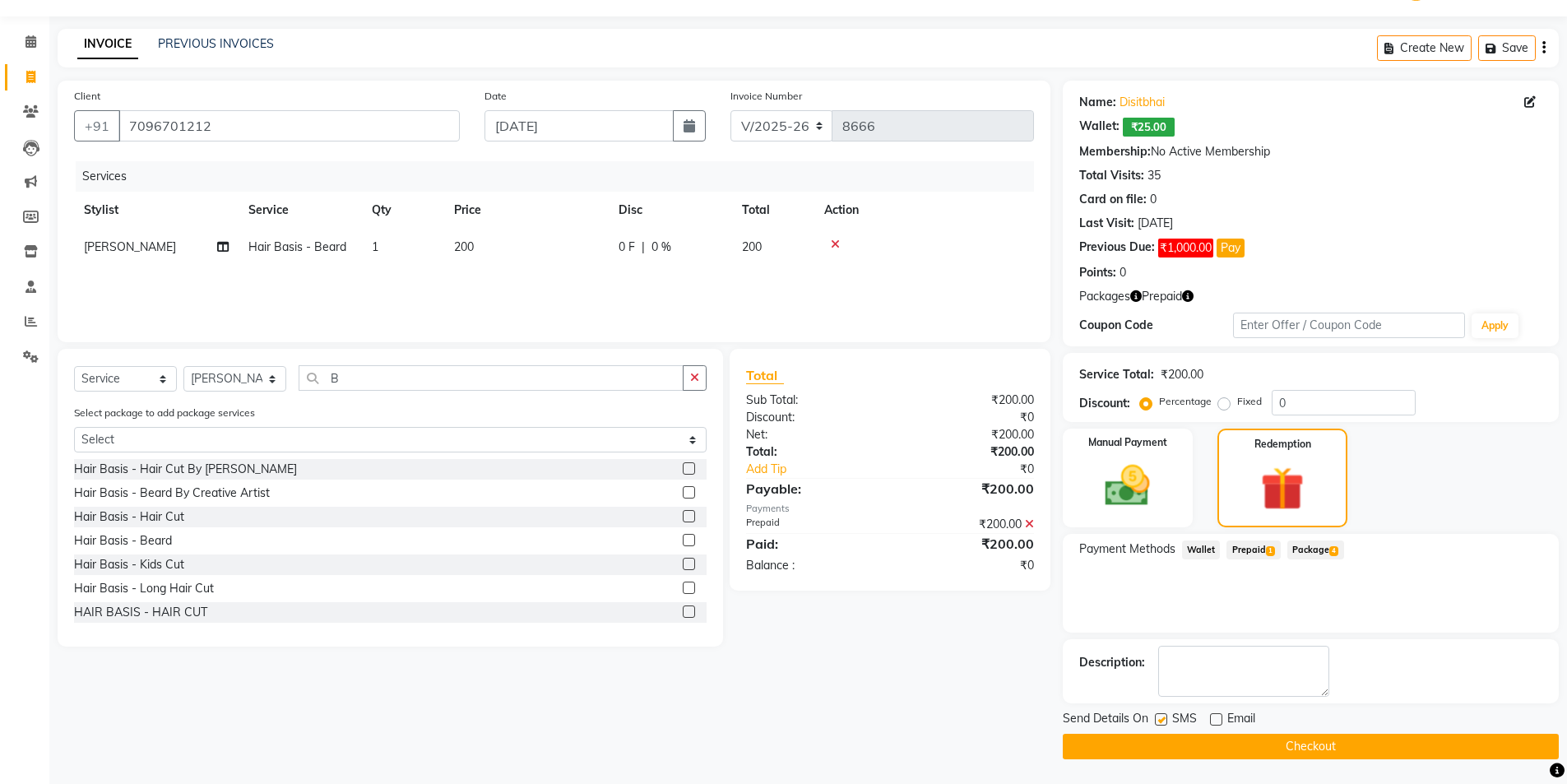
click at [1120, 743] on button "Checkout" at bounding box center [1311, 747] width 496 height 26
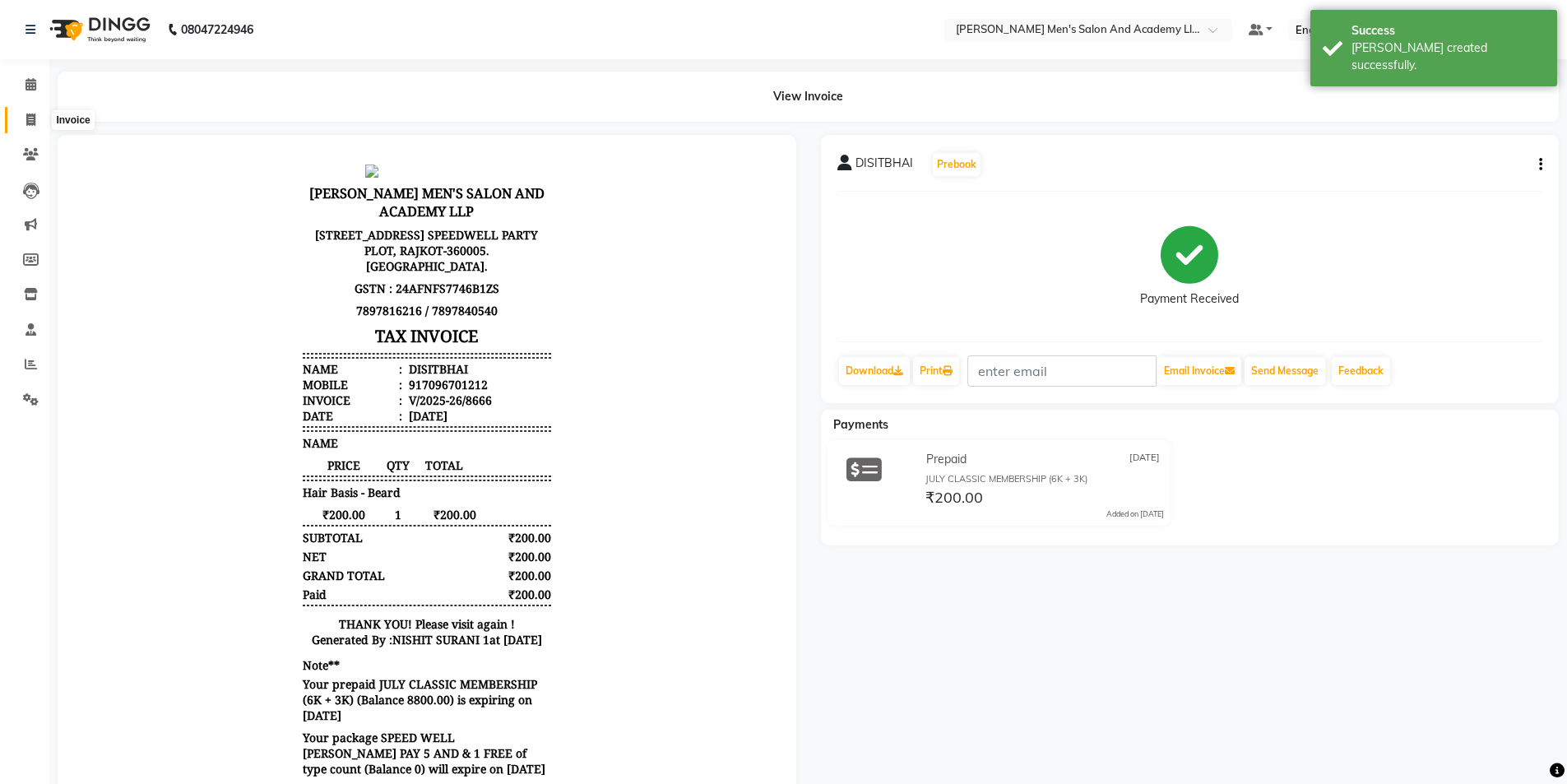
click at [24, 115] on span at bounding box center [30, 121] width 29 height 19
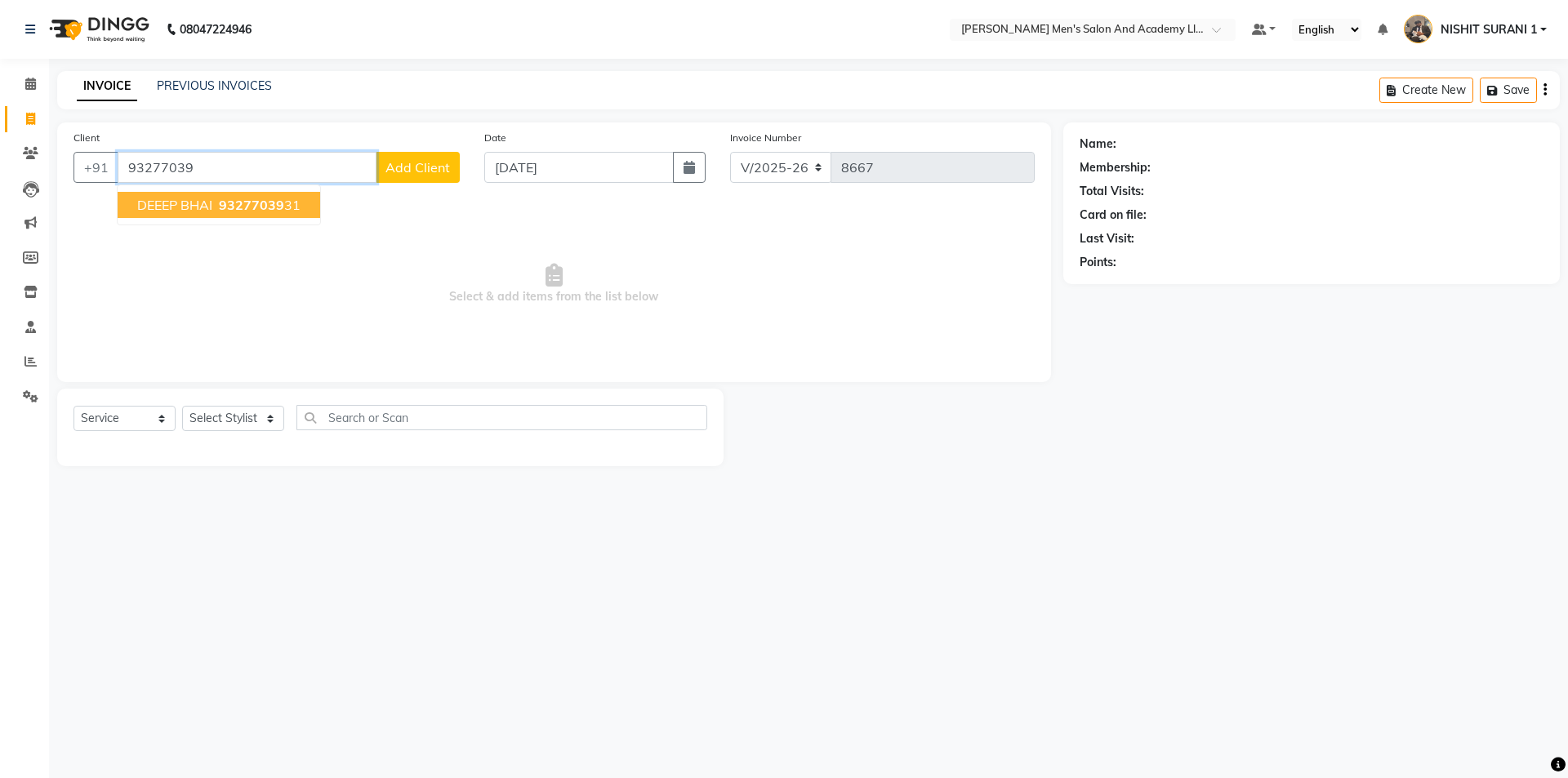
click at [178, 194] on button "DEEEP BHAI 93277039 31" at bounding box center [219, 205] width 202 height 26
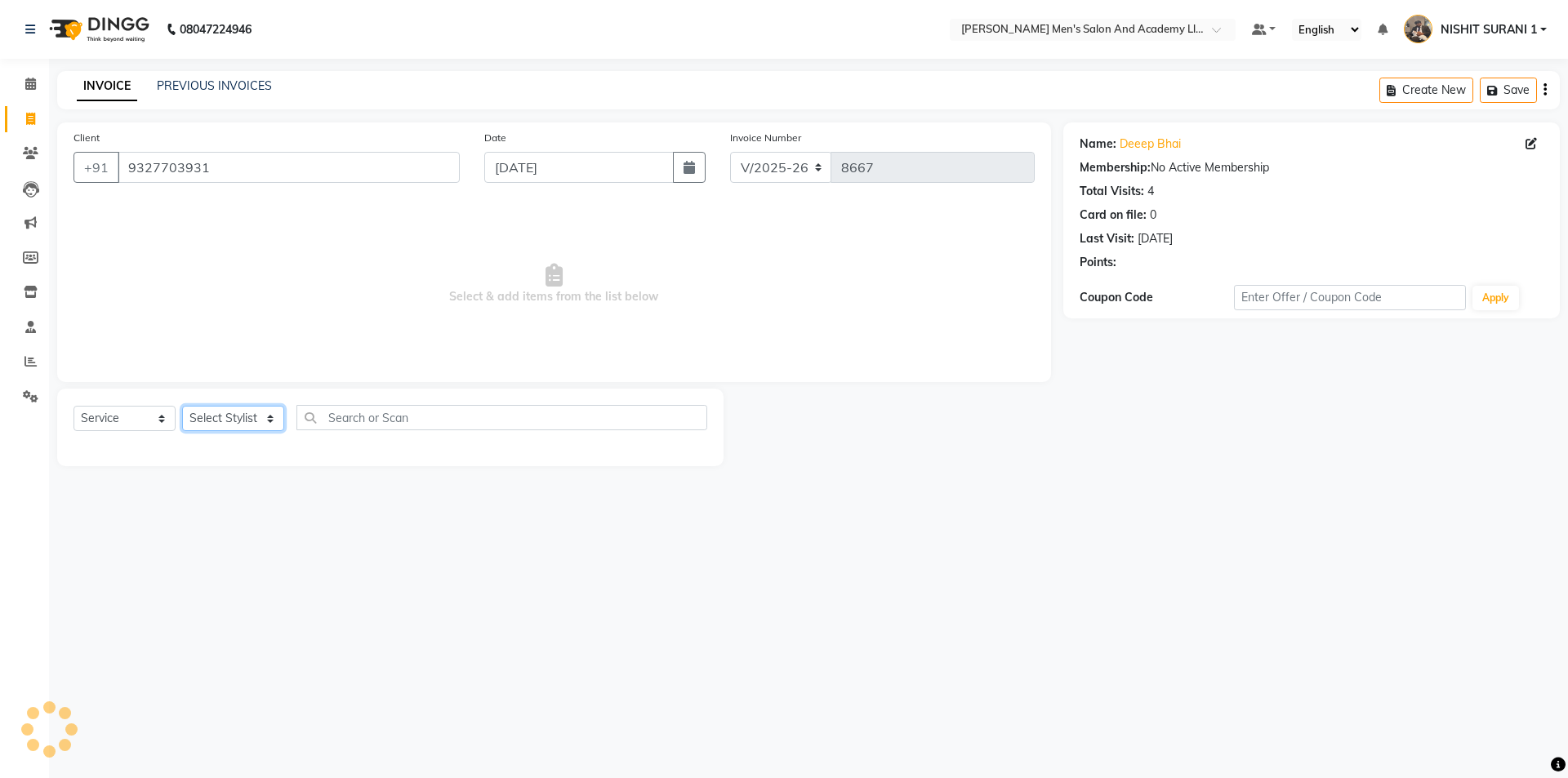
click at [222, 424] on select "Select Stylist AADITYA SOLANKI ABHAY PARMAR AJAY SEN ANKUSH SEN ASHISH VAGHELA …" at bounding box center [232, 418] width 102 height 26
click at [182, 405] on select "Select Stylist AADITYA SOLANKI ABHAY PARMAR AJAY SEN ANKUSH SEN ASHISH VAGHELA …" at bounding box center [232, 418] width 102 height 26
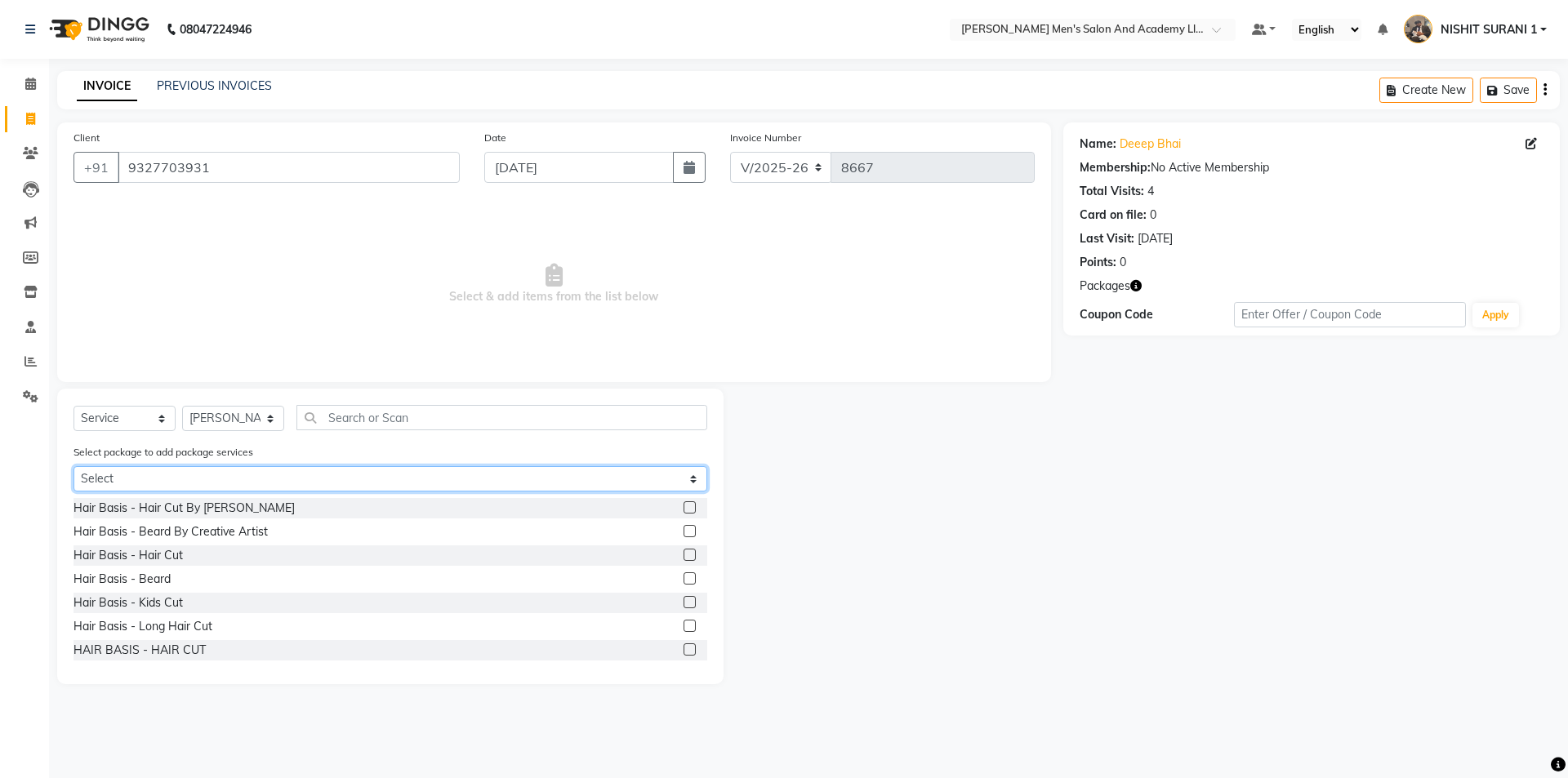
click at [180, 488] on select "Select MAVDI DEAR PACKAGE ( 6 HAIR CUT / 6 BEARD)" at bounding box center [390, 479] width 634 height 26
click at [74, 466] on select "Select MAVDI DEAR PACKAGE ( 6 HAIR CUT / 6 BEARD)" at bounding box center [390, 479] width 634 height 26
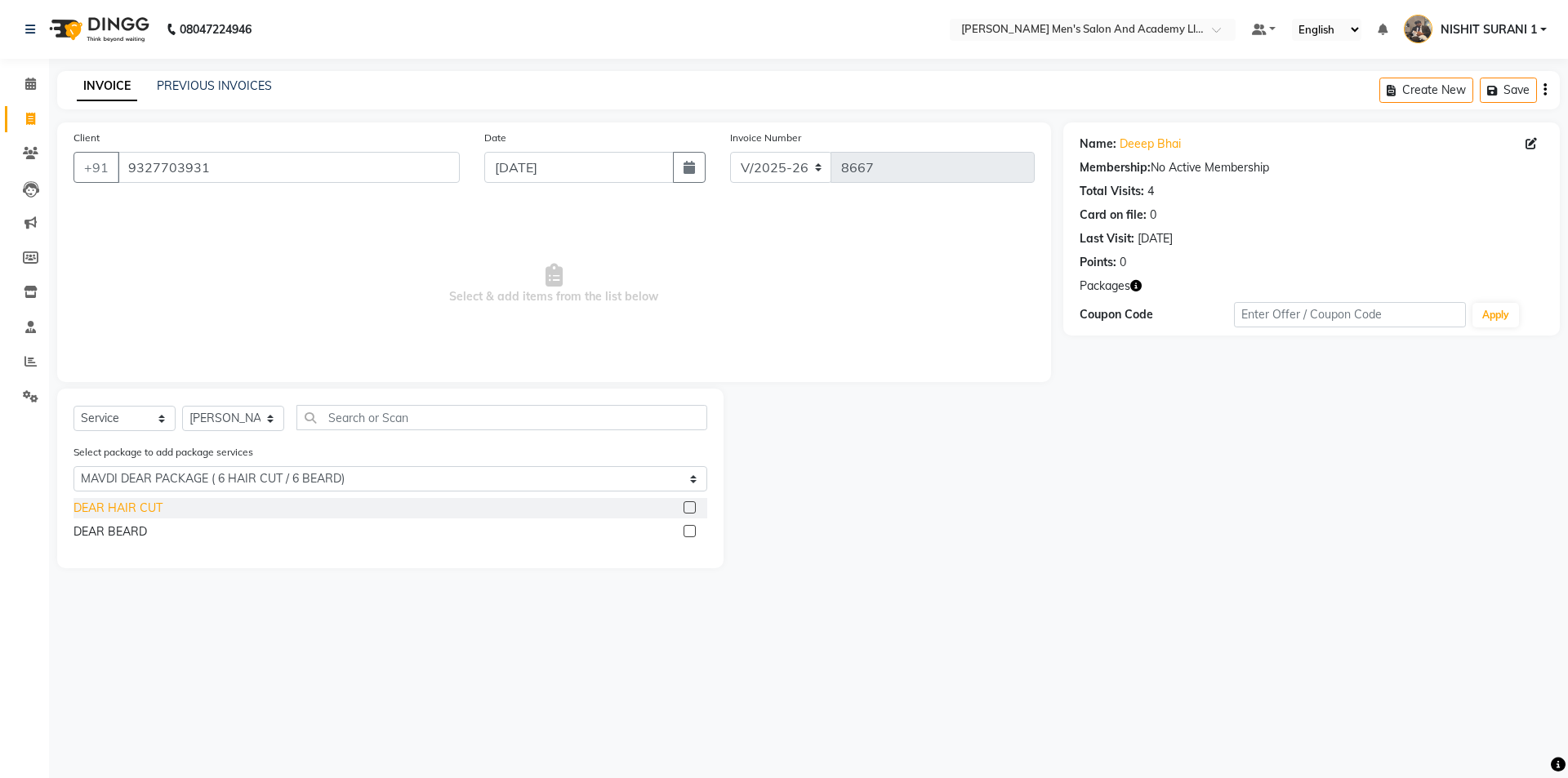
click at [129, 512] on div "DEAR HAIR CUT" at bounding box center [118, 508] width 89 height 17
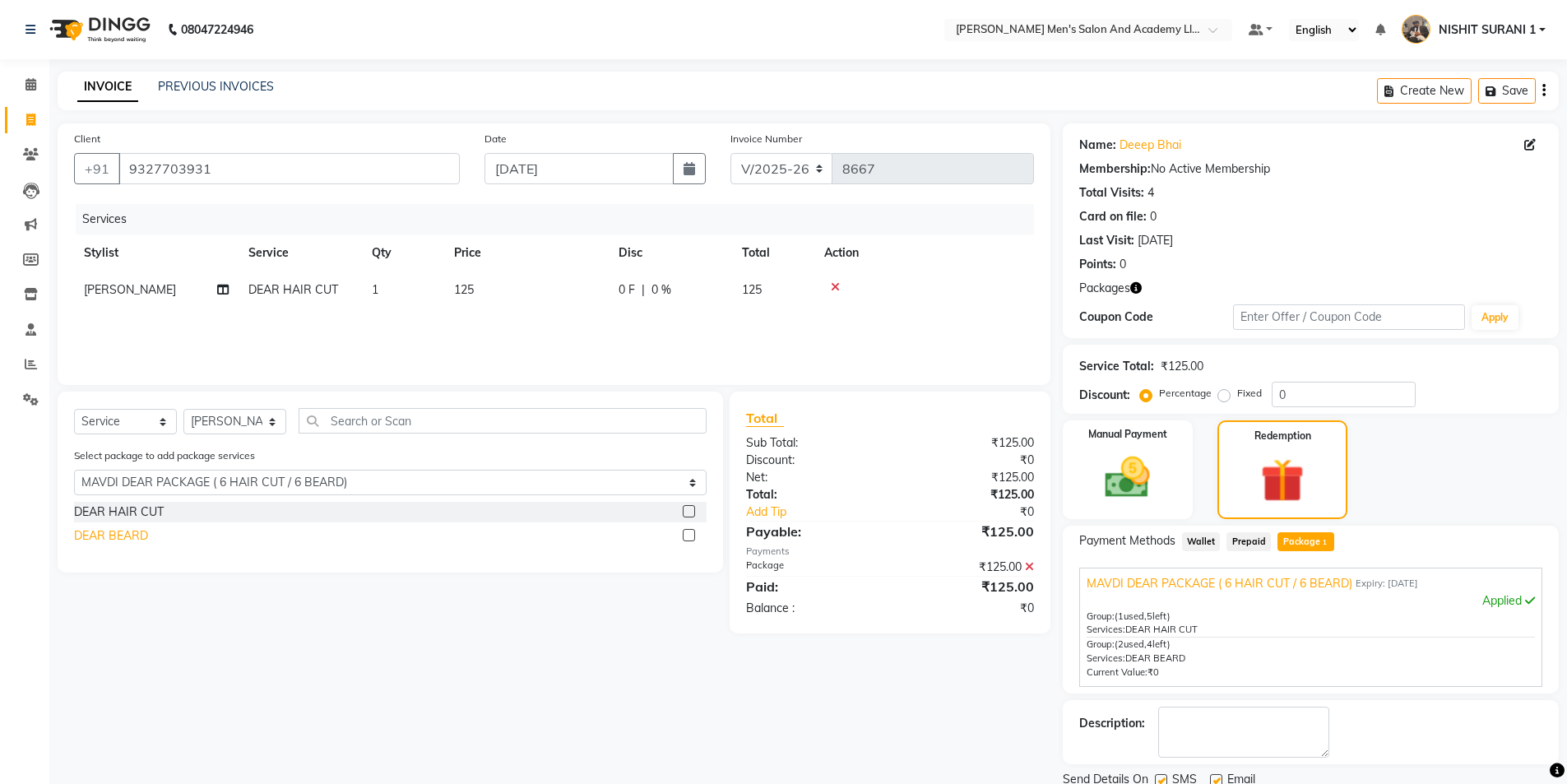
click at [130, 539] on div "DEAR BEARD" at bounding box center [111, 536] width 74 height 17
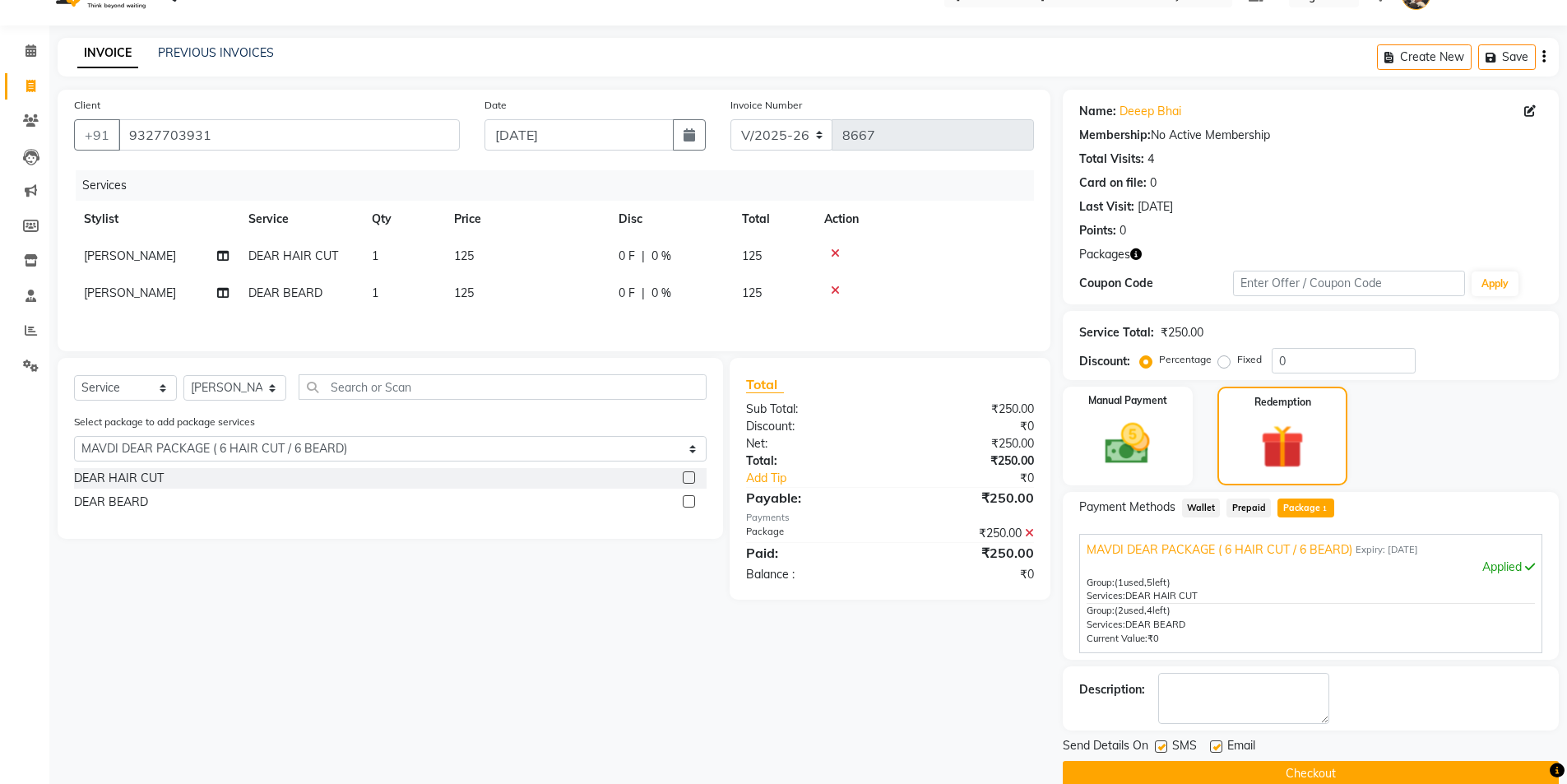
scroll to position [60, 0]
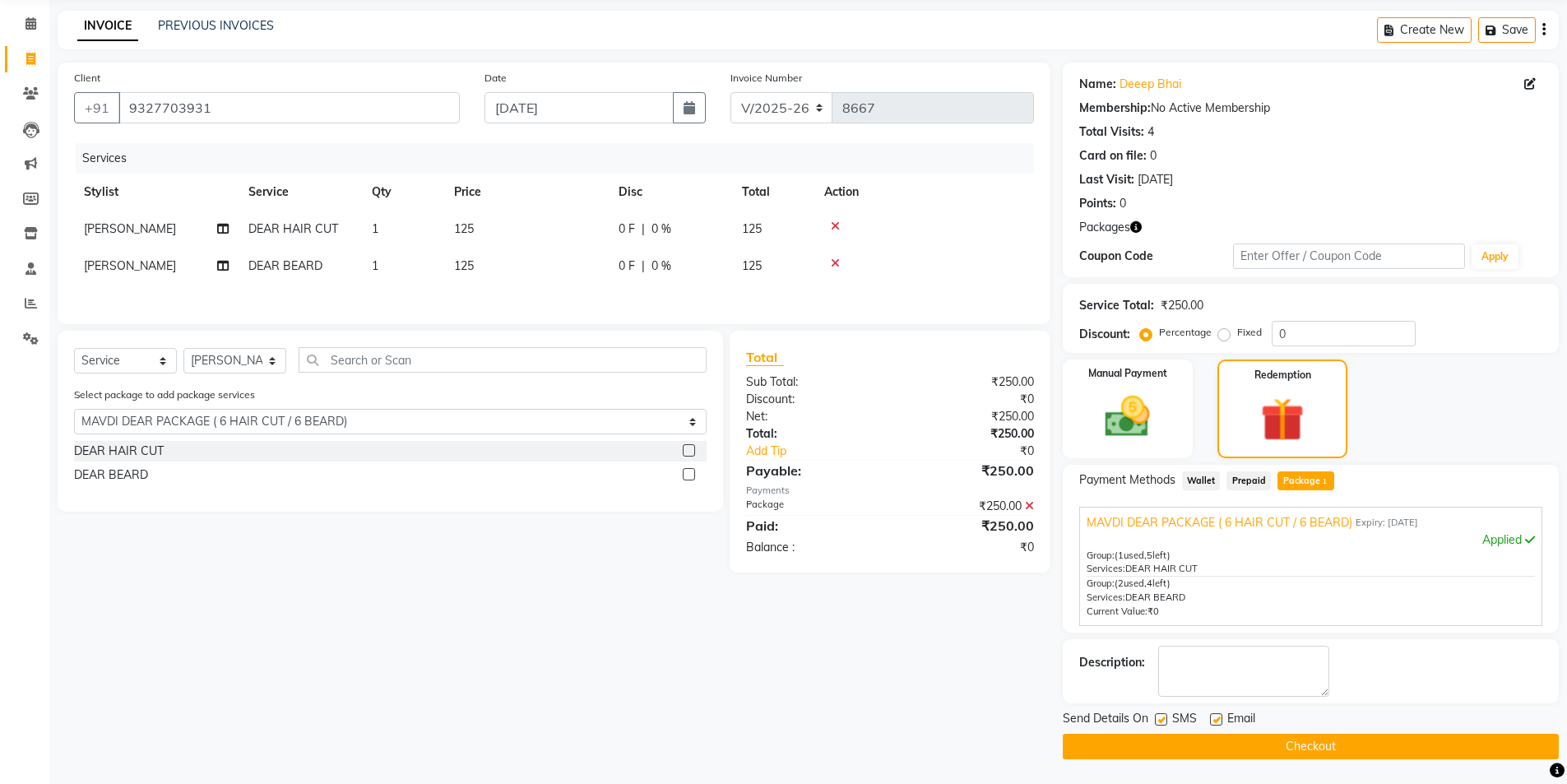
click at [1212, 719] on label at bounding box center [1216, 719] width 12 height 12
click at [1212, 719] on input "checkbox" at bounding box center [1215, 720] width 10 height 10
click at [1161, 722] on label at bounding box center [1161, 719] width 12 height 12
click at [1161, 722] on input "checkbox" at bounding box center [1160, 720] width 10 height 10
click at [1151, 738] on button "Checkout" at bounding box center [1311, 747] width 496 height 26
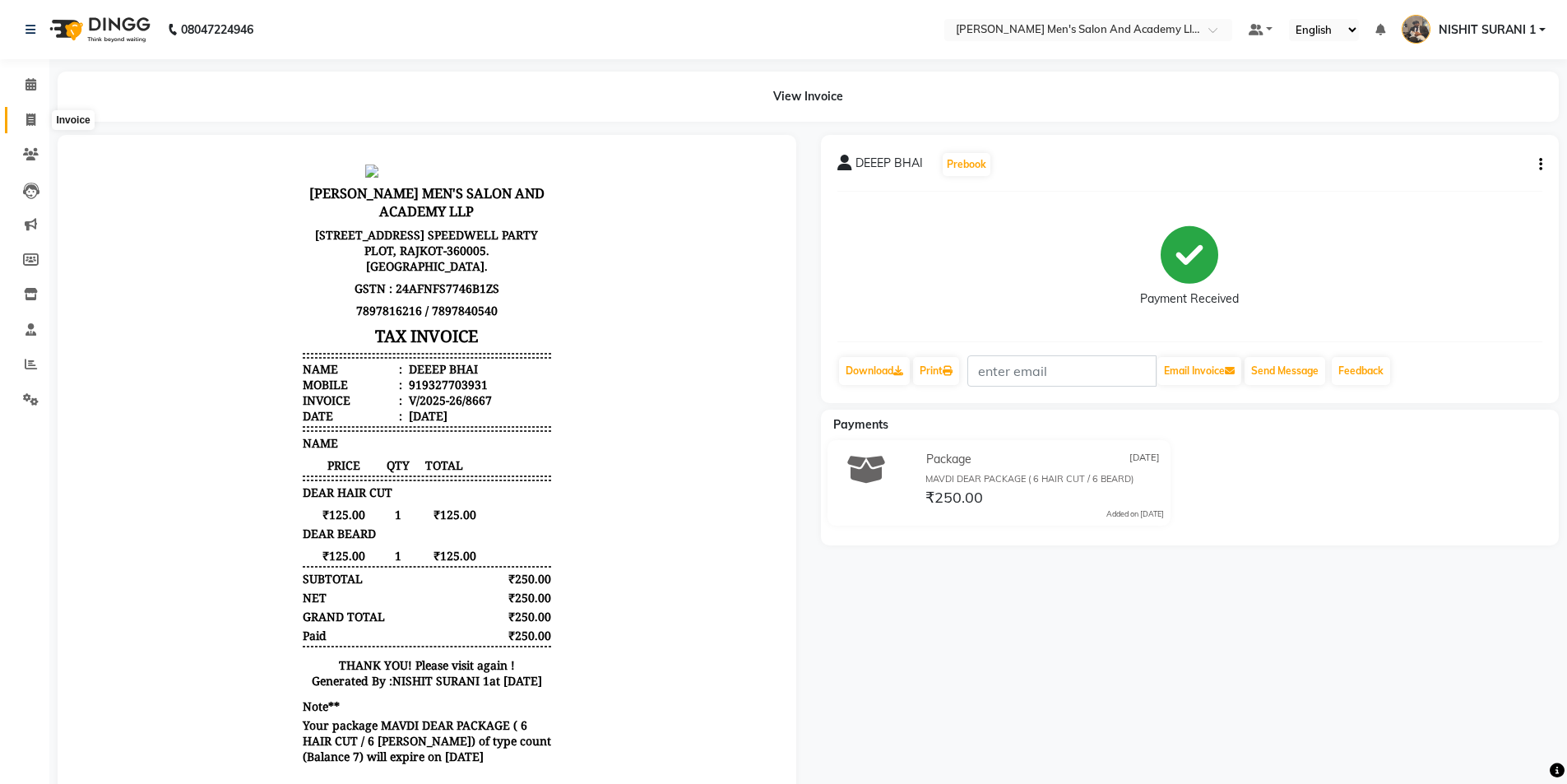
click at [25, 128] on span at bounding box center [30, 121] width 29 height 19
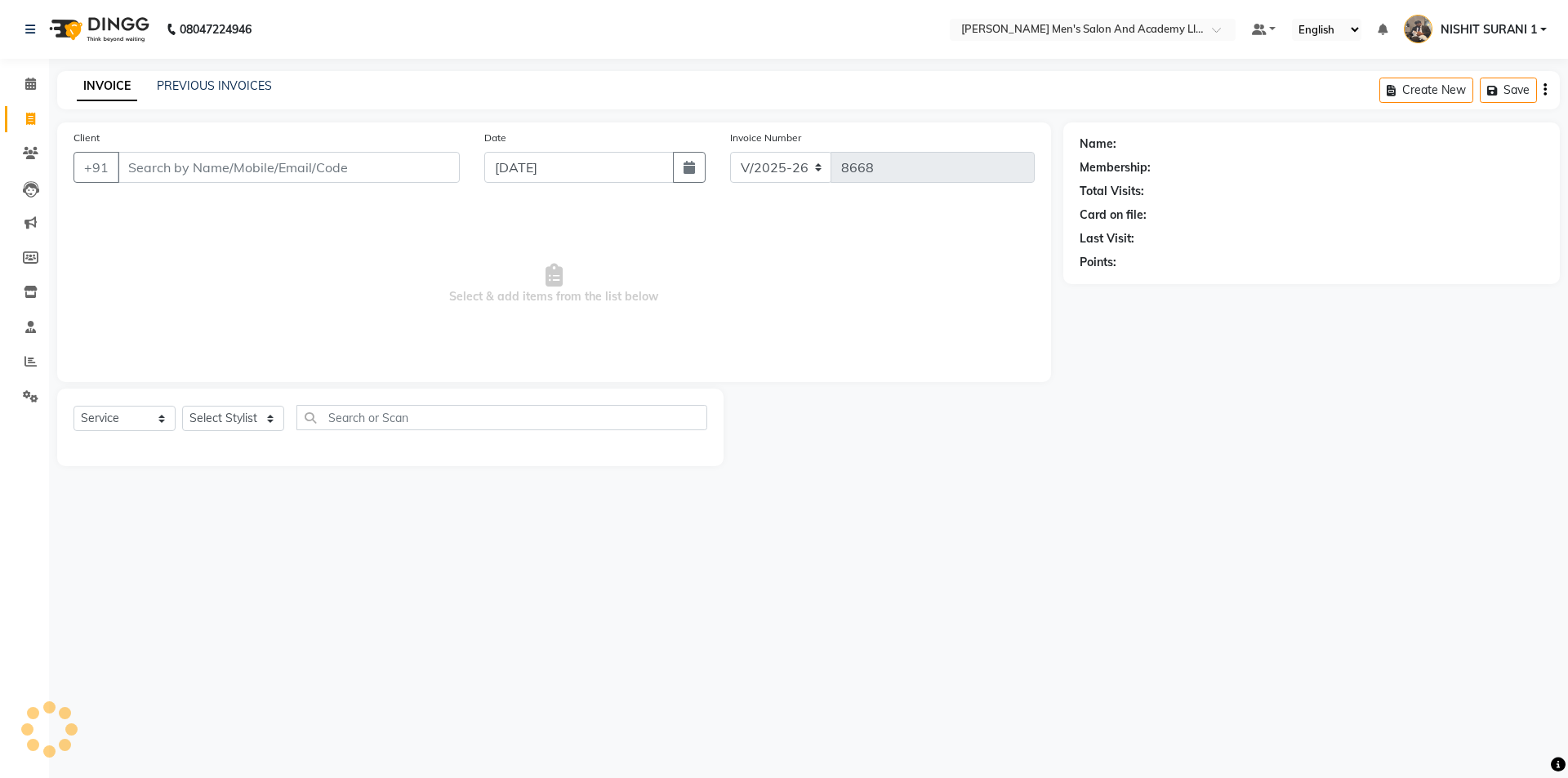
click at [221, 165] on input "Client" at bounding box center [288, 167] width 342 height 31
click at [417, 163] on span "Add Client" at bounding box center [418, 167] width 64 height 16
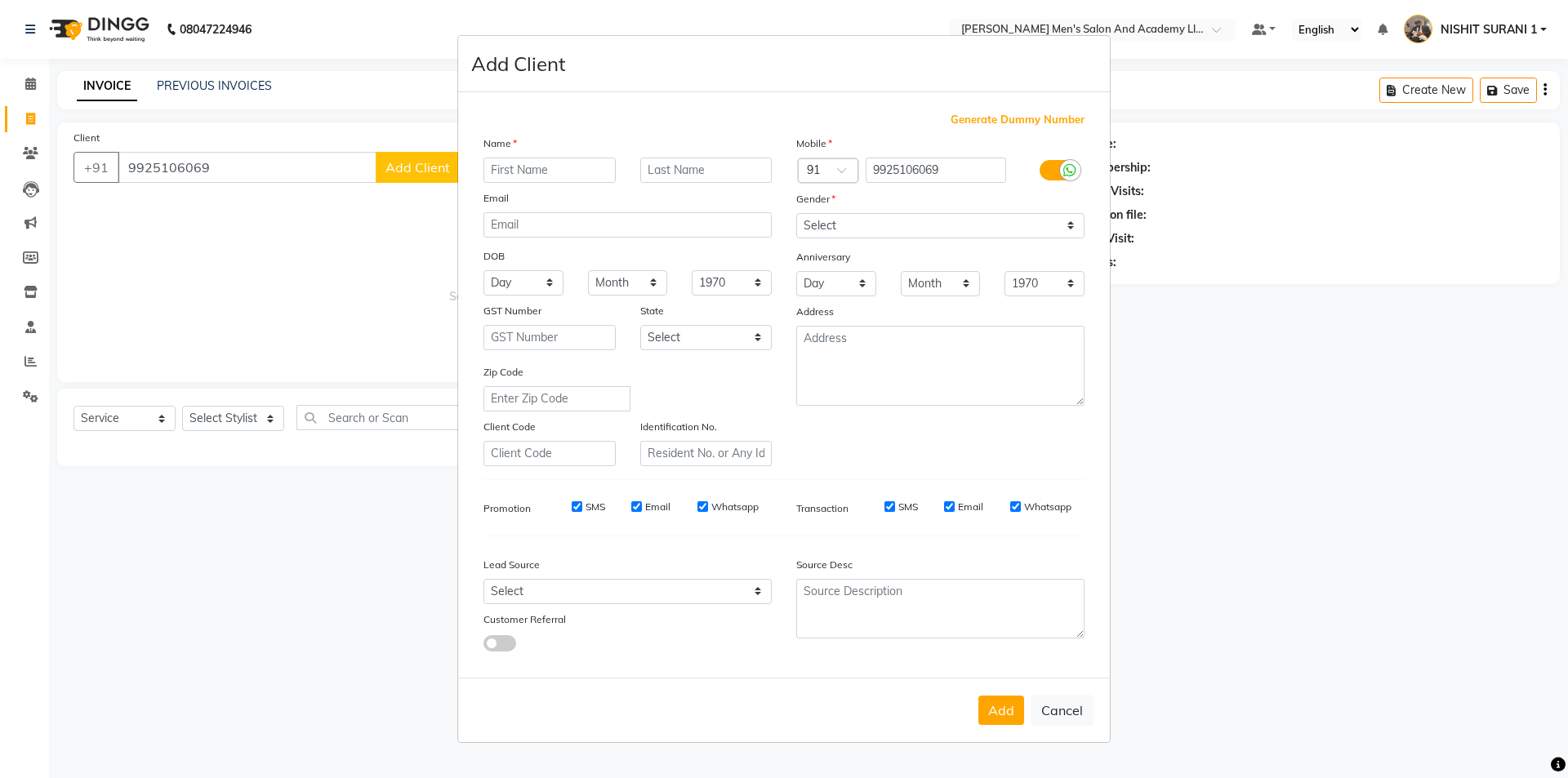
click at [524, 164] on input "text" at bounding box center [550, 171] width 132 height 26
click at [954, 223] on select "Select Male Female Other Prefer Not To Say" at bounding box center [940, 226] width 288 height 26
click at [796, 213] on select "Select Male Female Other Prefer Not To Say" at bounding box center [940, 226] width 288 height 26
click at [998, 705] on button "Add" at bounding box center [1000, 710] width 45 height 29
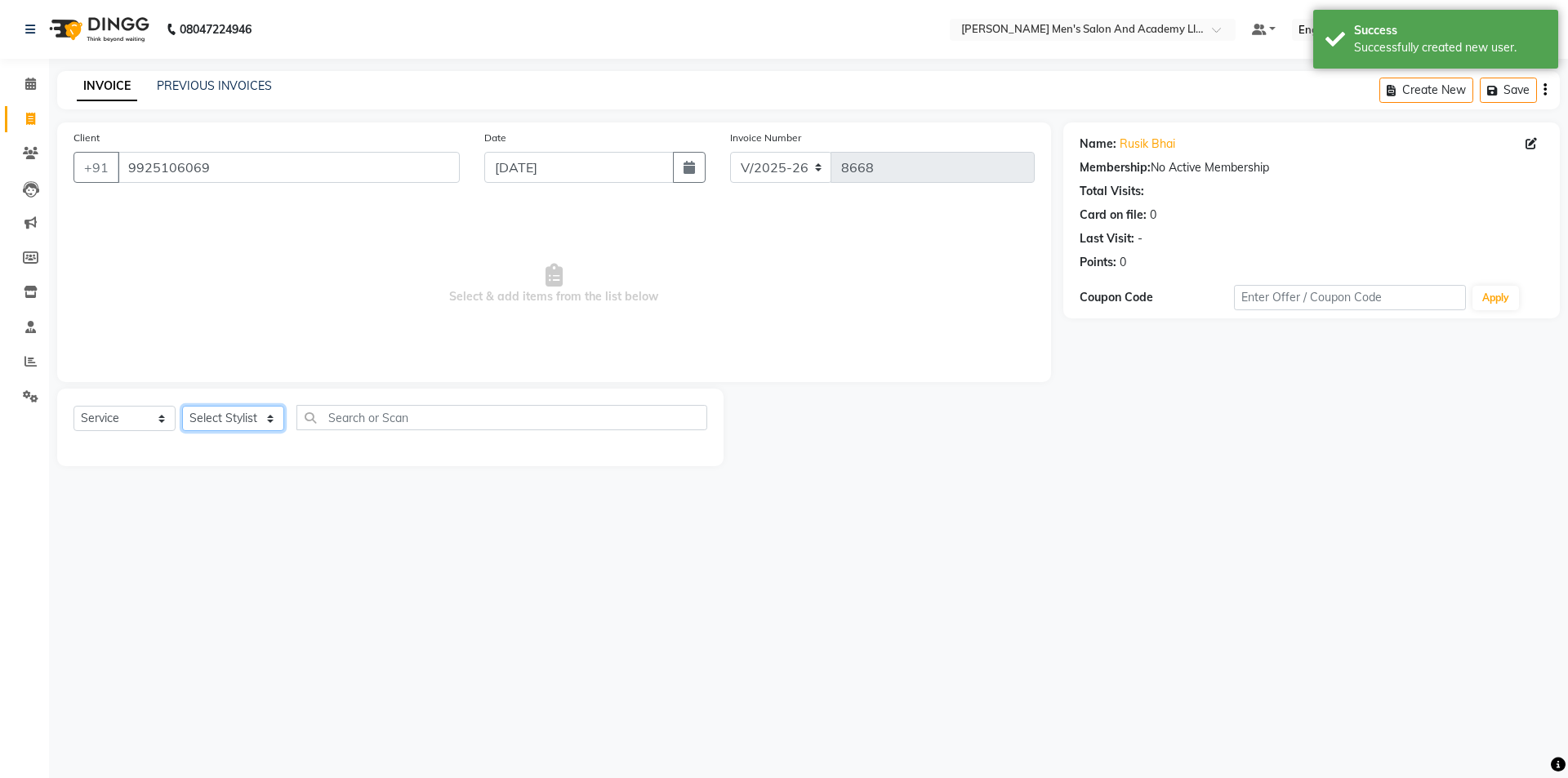
click at [255, 416] on select "Select Stylist AADITYA SOLANKI ABHAY PARMAR AJAY SEN ANKUSH SEN ASHISH VAGHELA …" at bounding box center [232, 418] width 102 height 26
click at [182, 405] on select "Select Stylist AADITYA SOLANKI ABHAY PARMAR AJAY SEN ANKUSH SEN ASHISH VAGHELA …" at bounding box center [232, 418] width 102 height 26
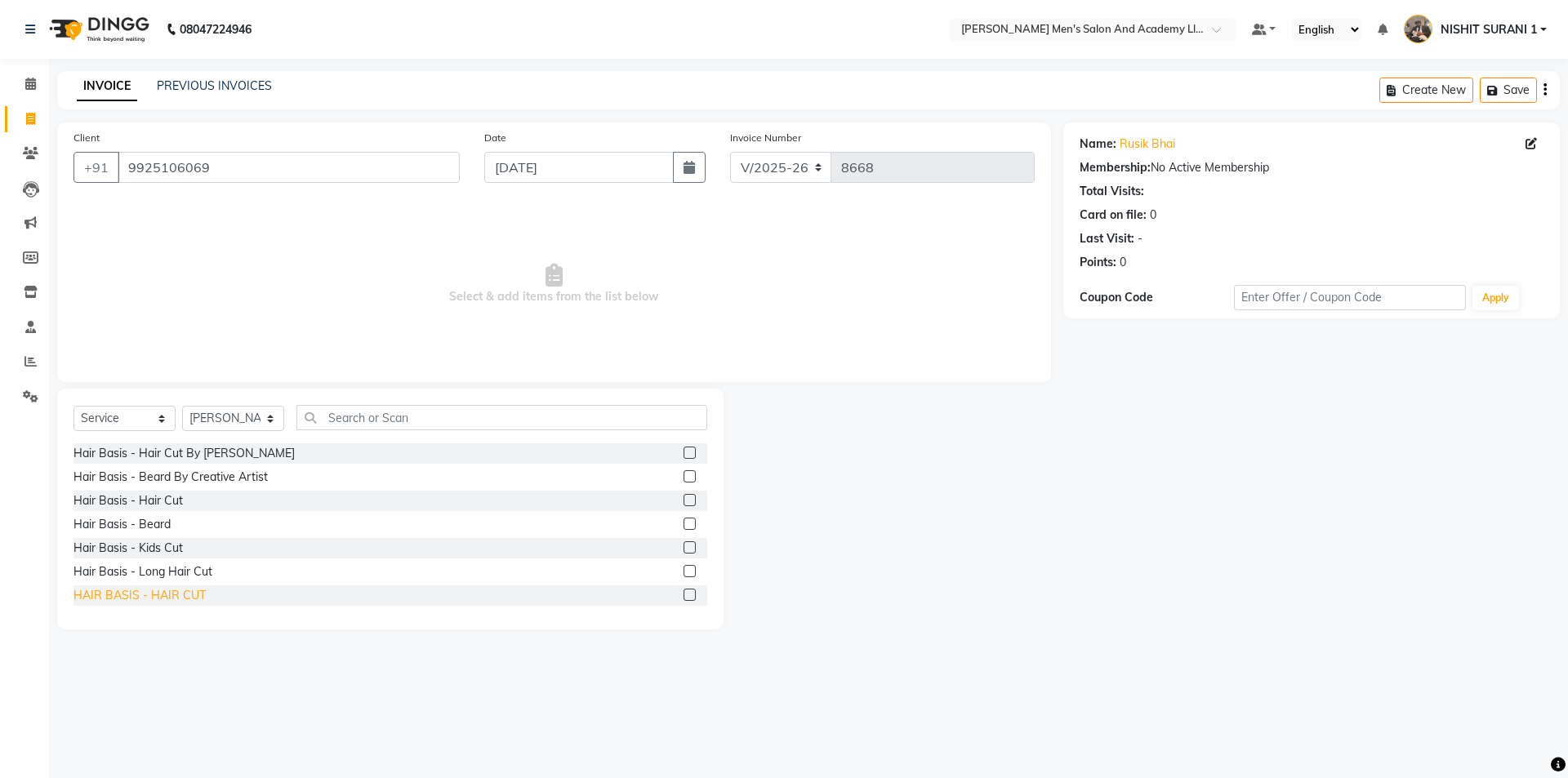
click at [177, 595] on div "HAIR BASIS - HAIR CUT" at bounding box center [140, 595] width 132 height 17
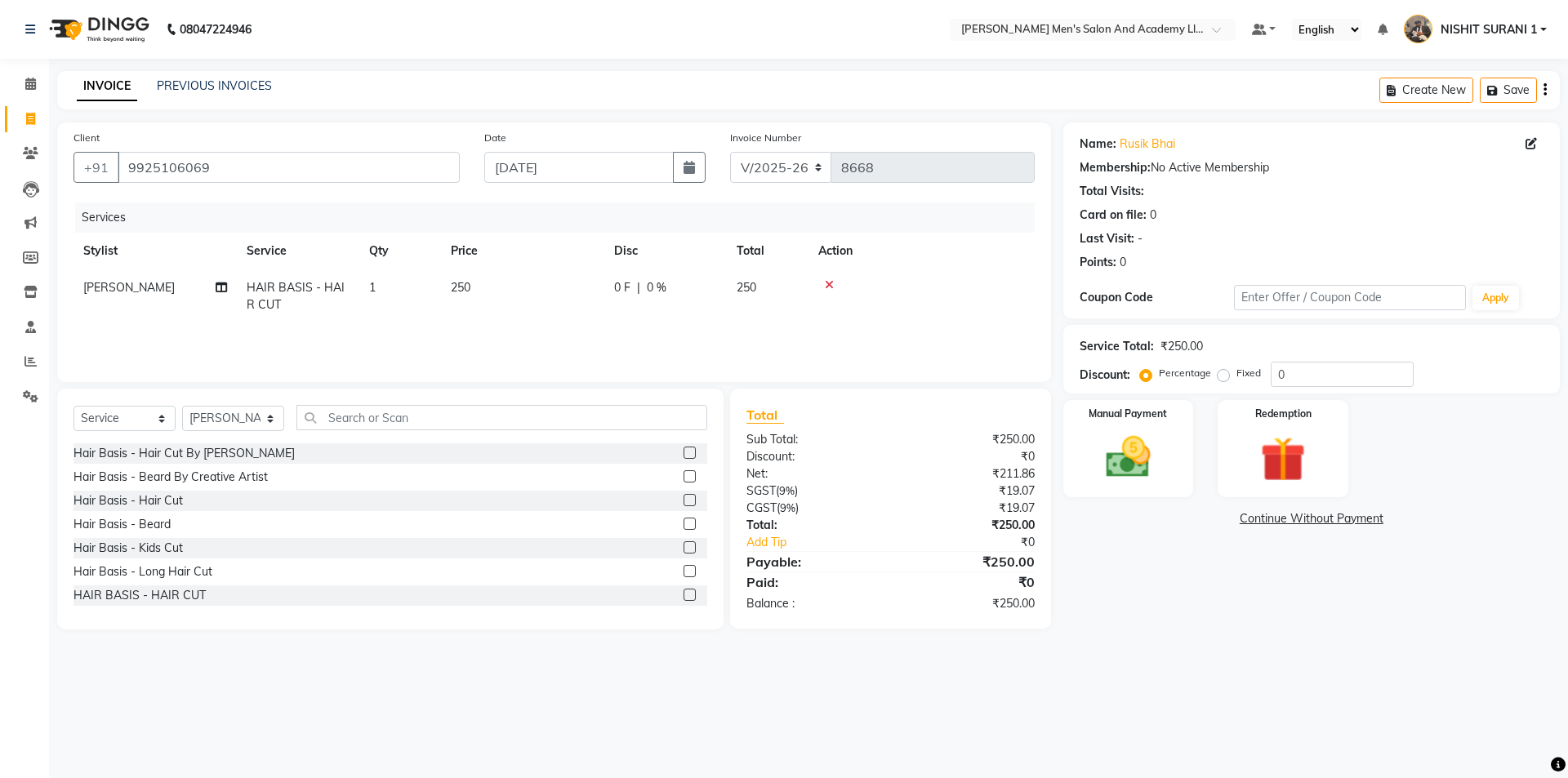
click at [829, 284] on icon at bounding box center [829, 284] width 9 height 11
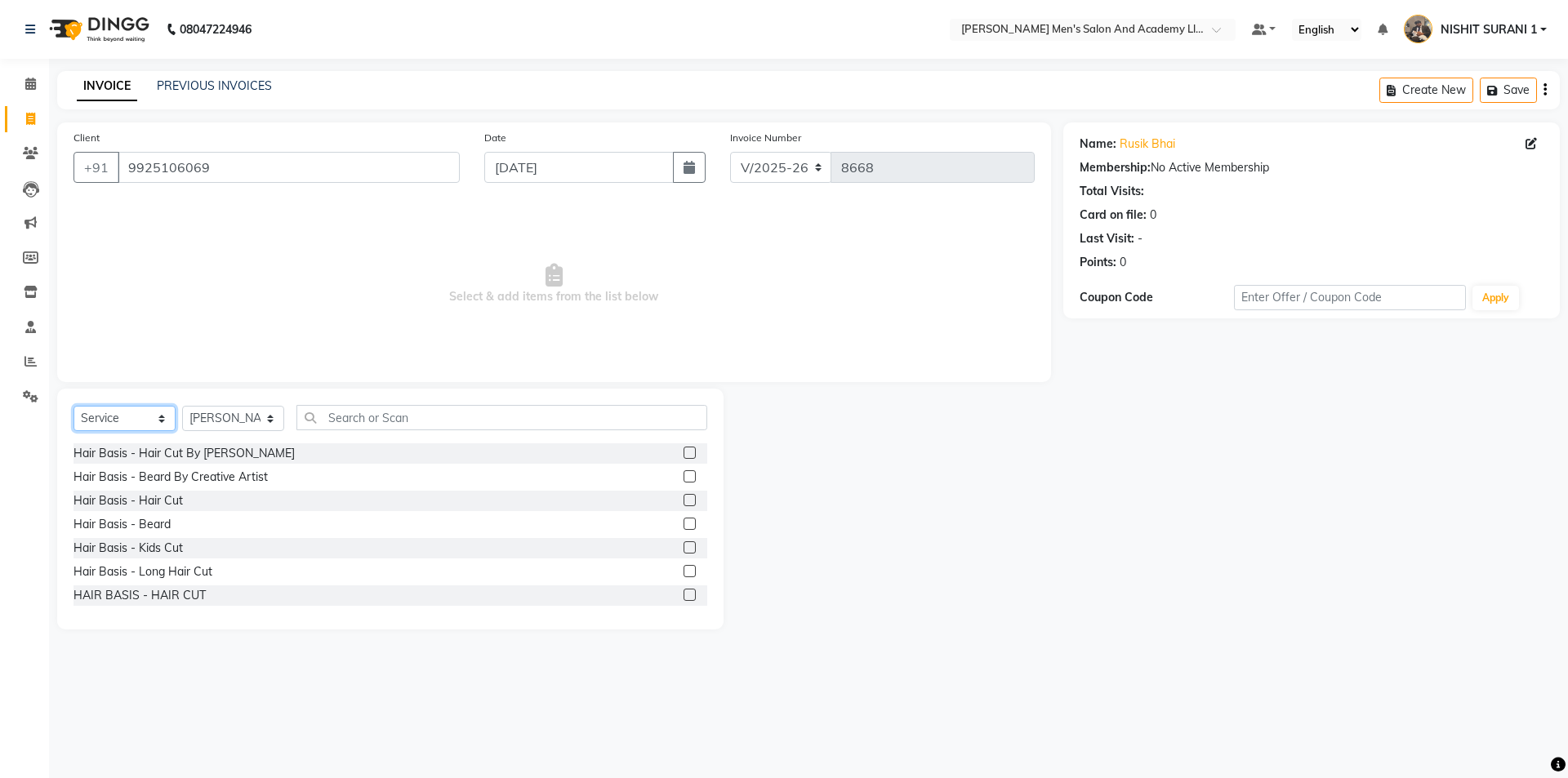
click at [99, 417] on select "Select Service Product Membership Package Voucher Prepaid Gift Card" at bounding box center [124, 418] width 102 height 26
click at [74, 405] on select "Select Service Product Membership Package Voucher Prepaid Gift Card" at bounding box center [124, 418] width 102 height 26
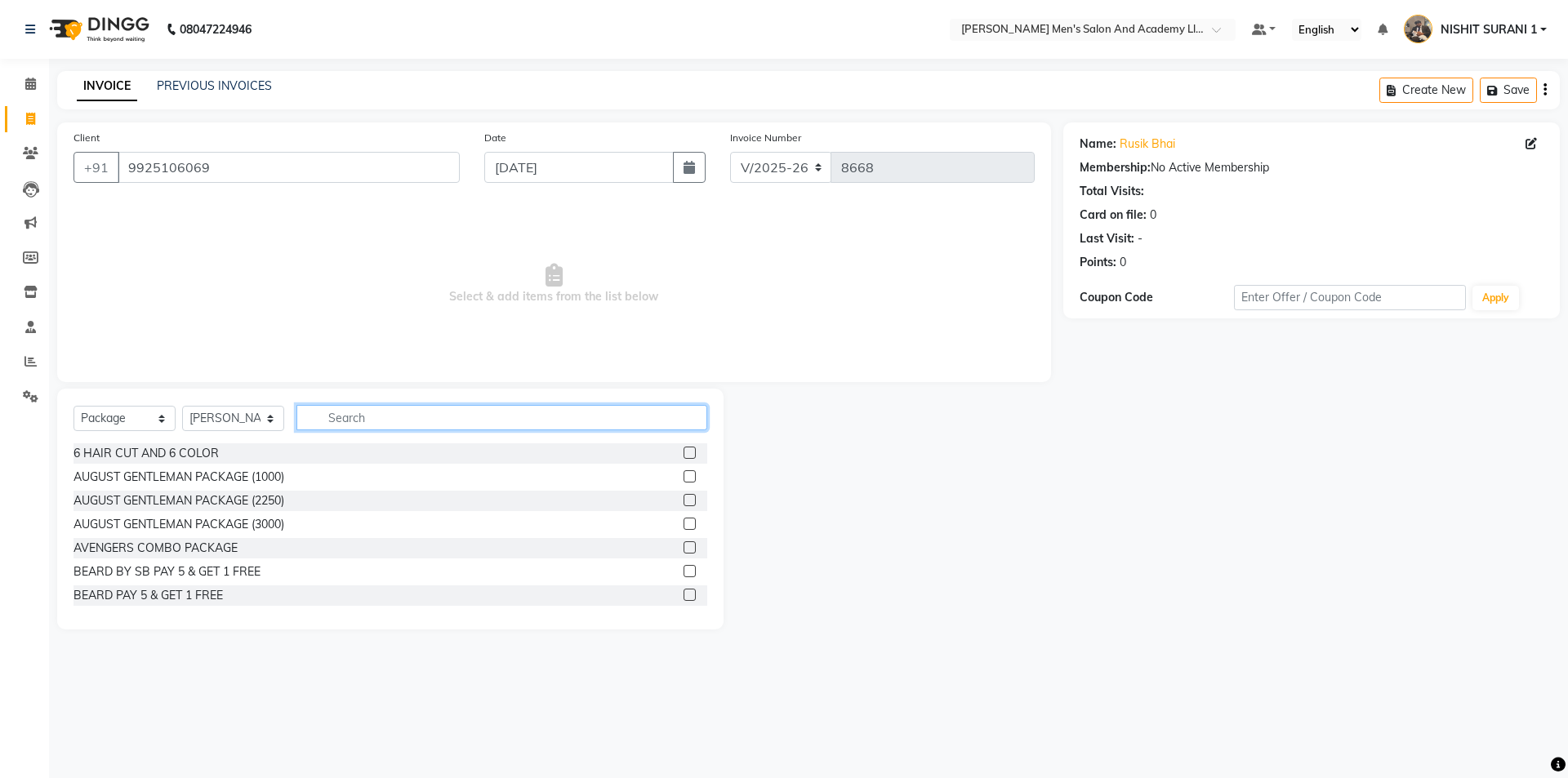
click at [319, 422] on input "text" at bounding box center [502, 417] width 411 height 26
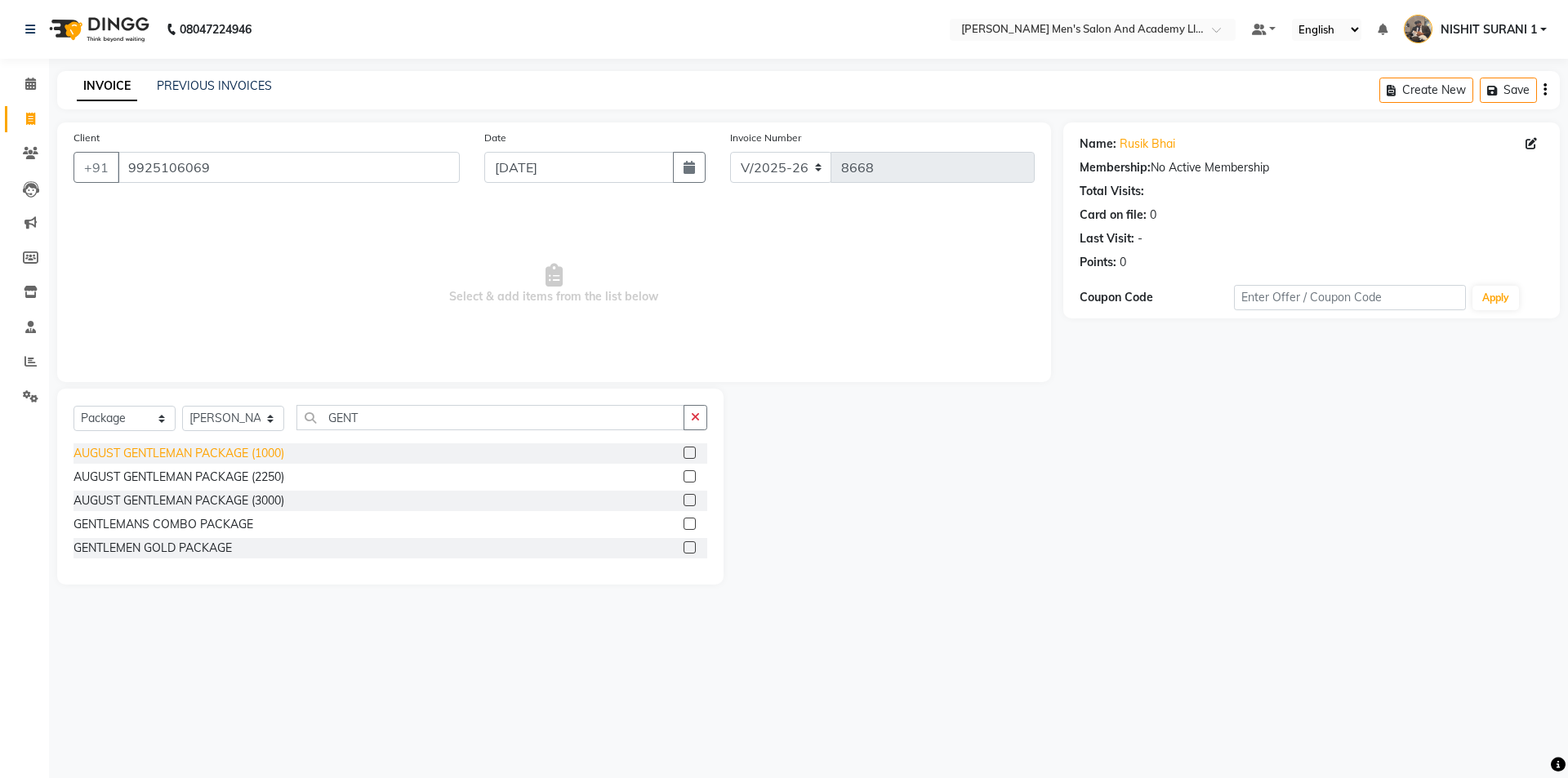
click at [216, 451] on div "AUGUST GENTLEMAN PACKAGE (1000)" at bounding box center [179, 453] width 211 height 17
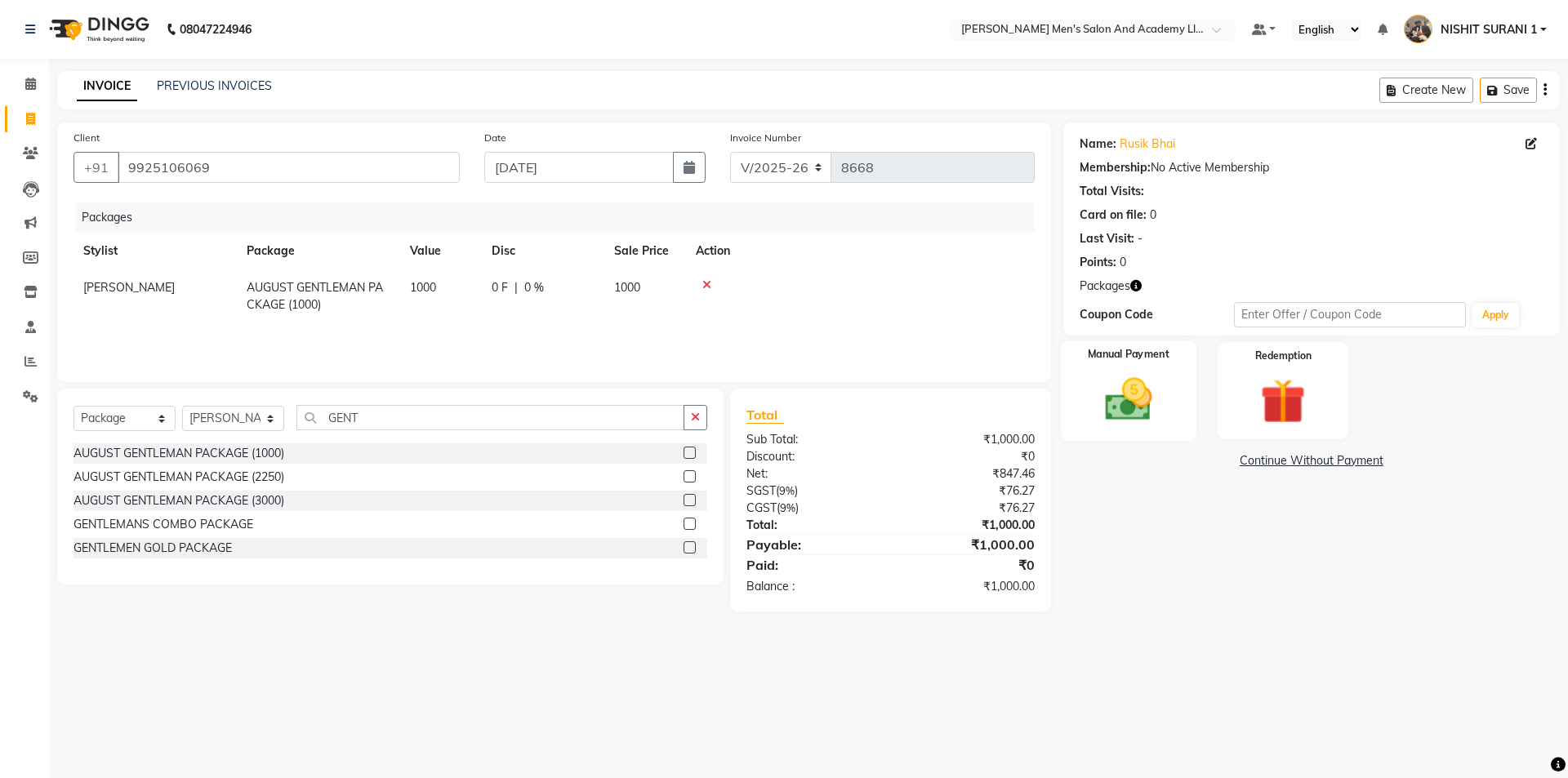
click at [1138, 382] on img at bounding box center [1128, 398] width 76 height 54
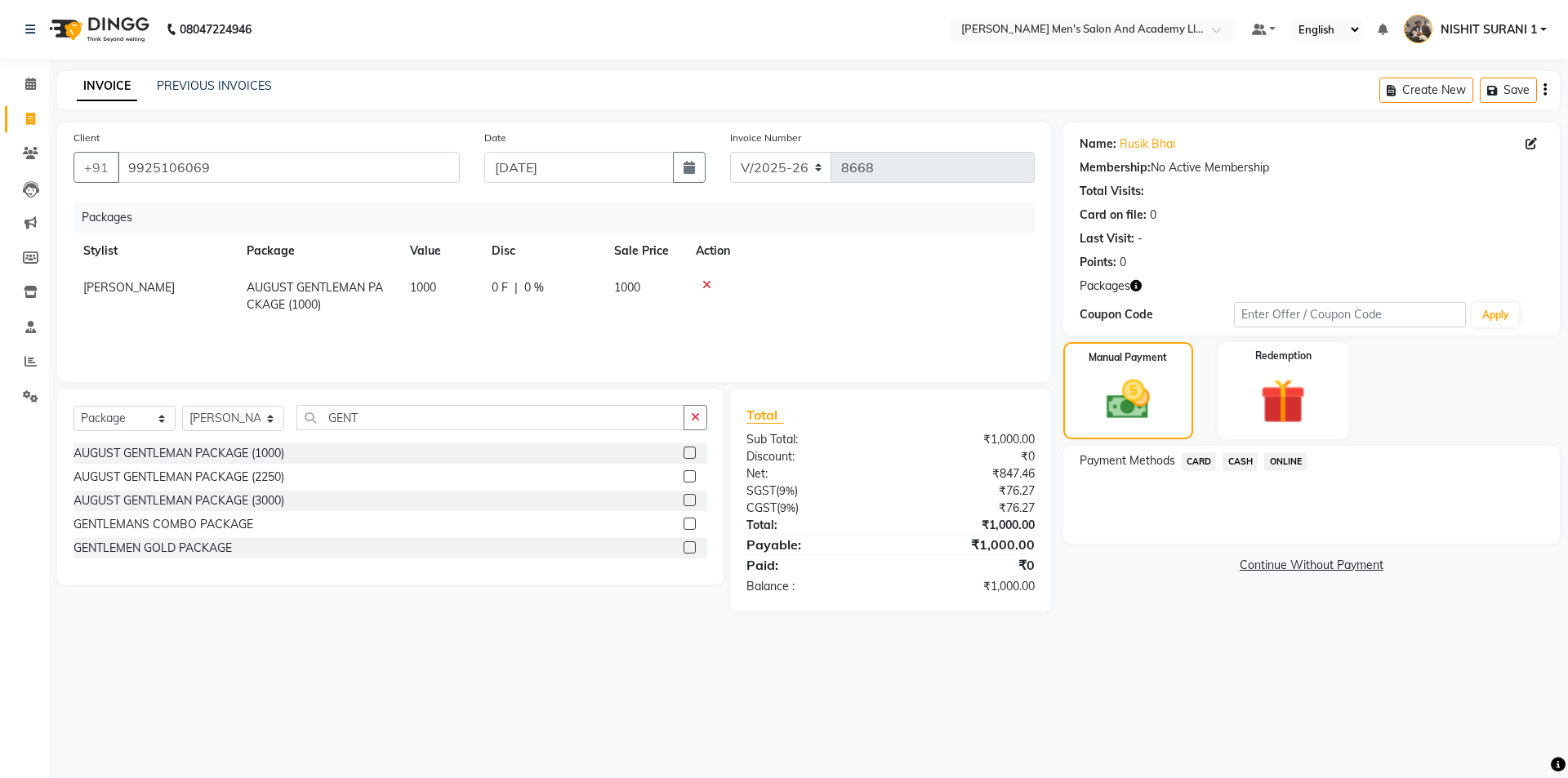
click at [1235, 456] on span "CASH" at bounding box center [1240, 462] width 35 height 19
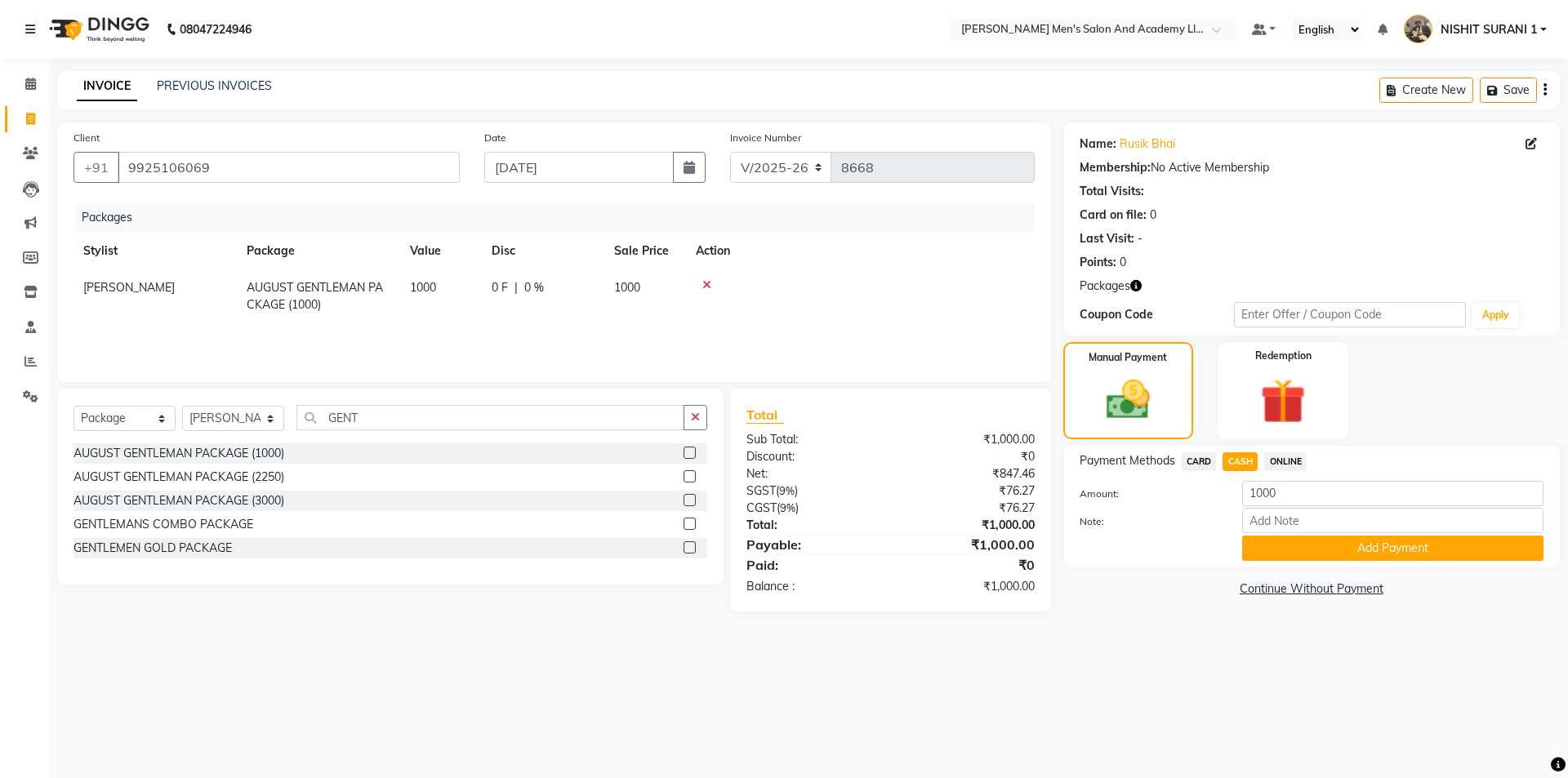
drag, startPoint x: 1283, startPoint y: 542, endPoint x: 1277, endPoint y: 534, distance: 10.0
click at [1281, 537] on button "Add Payment" at bounding box center [1392, 548] width 301 height 26
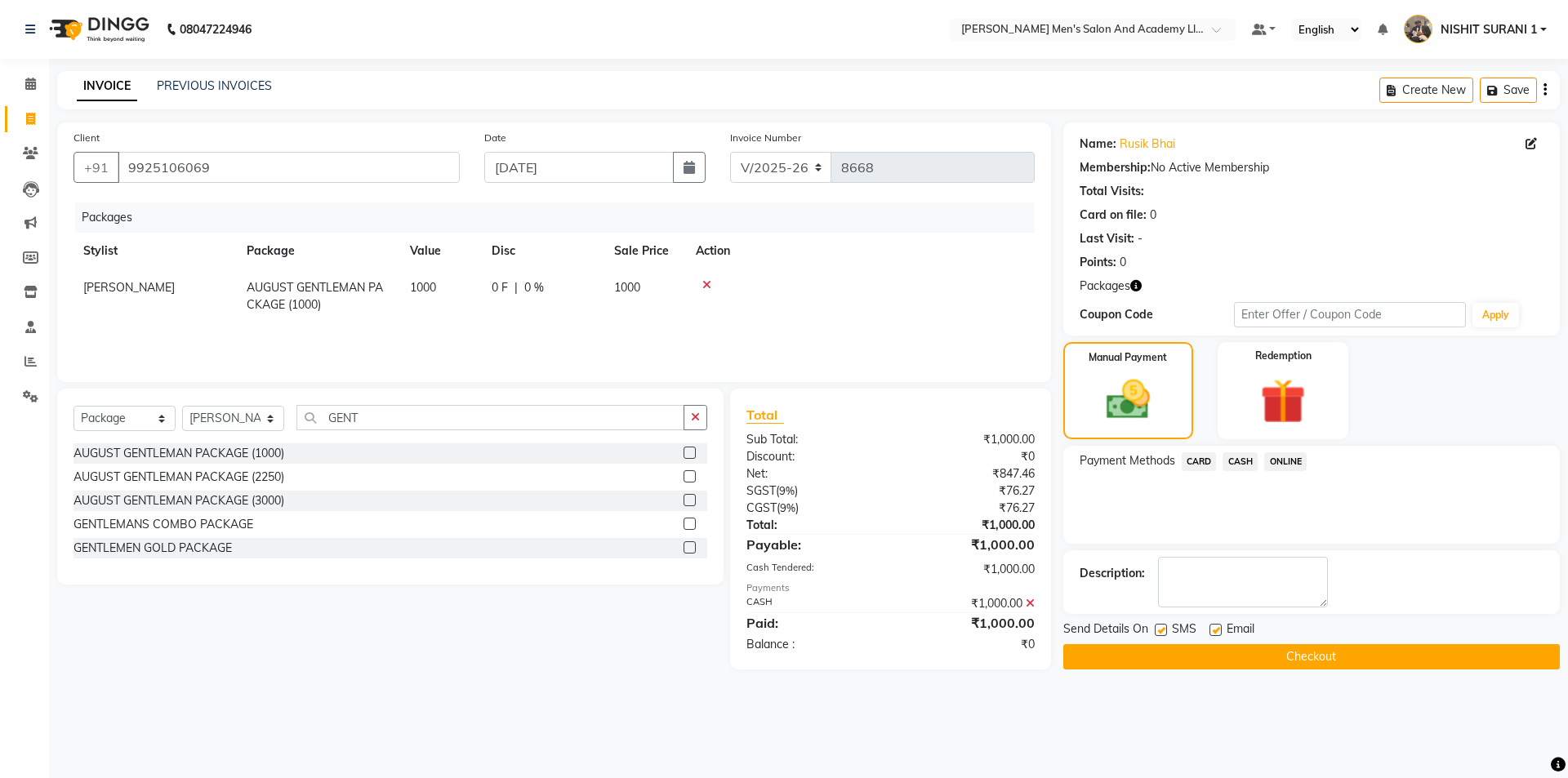
click at [1220, 626] on label at bounding box center [1216, 630] width 12 height 12
click at [1220, 626] on input "checkbox" at bounding box center [1215, 631] width 10 height 10
click at [1222, 654] on button "Checkout" at bounding box center [1311, 657] width 496 height 26
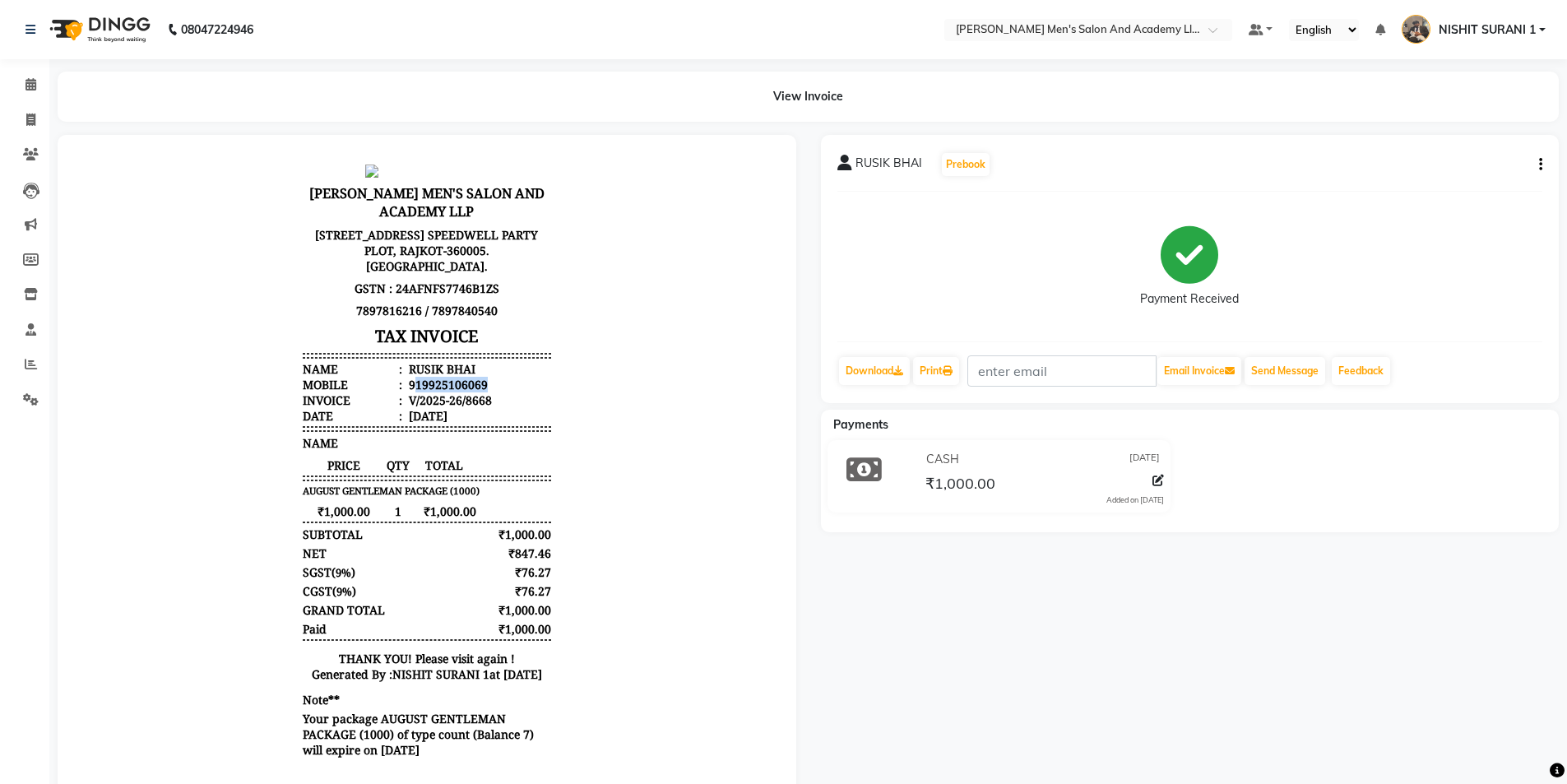
drag, startPoint x: 402, startPoint y: 383, endPoint x: 498, endPoint y: 389, distance: 96.2
click at [498, 389] on li "Mobile : 919925106069" at bounding box center [428, 384] width 249 height 16
copy div "19925106069"
click at [26, 123] on icon at bounding box center [30, 119] width 9 height 12
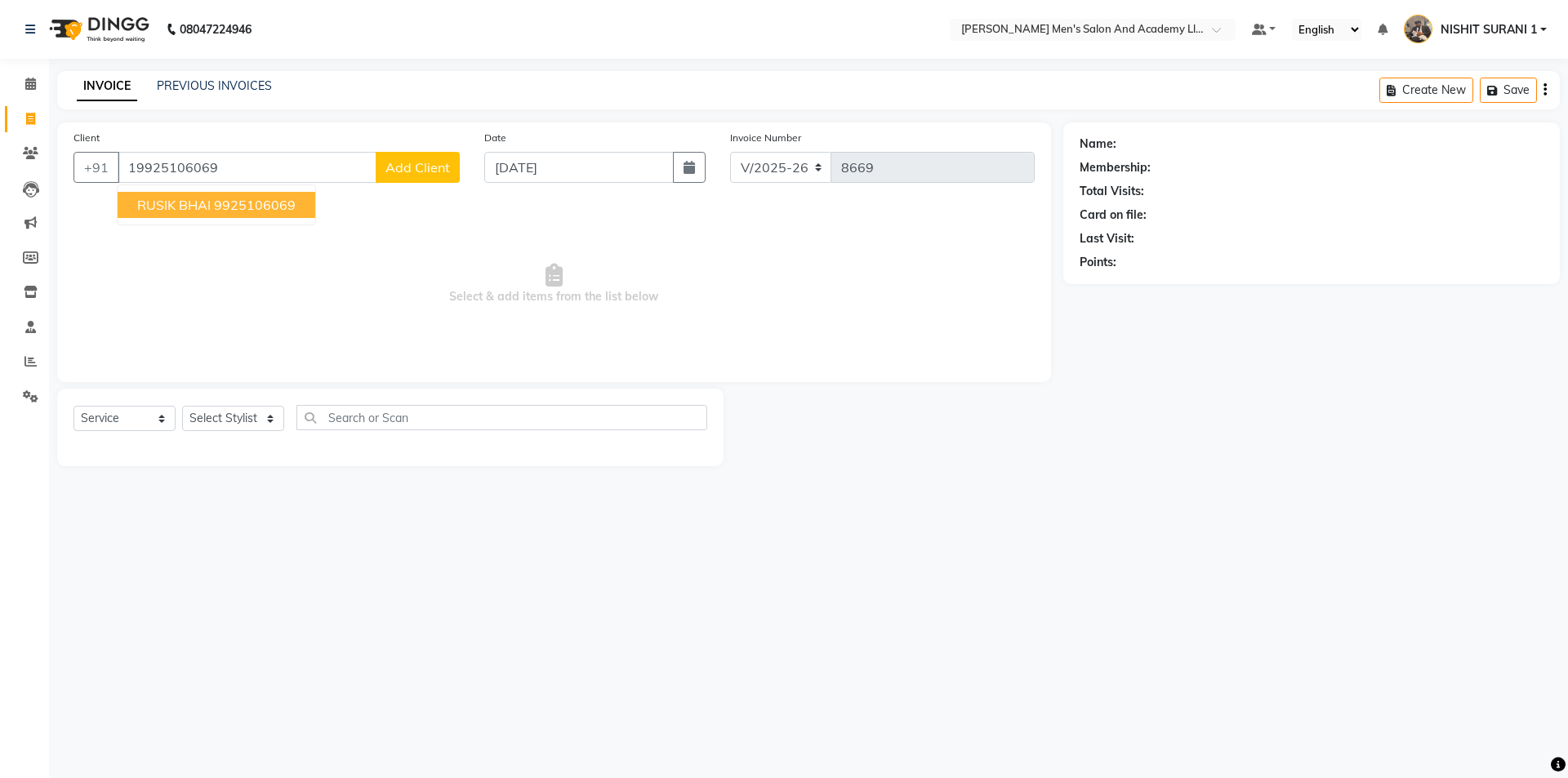
click at [233, 208] on ngb-highlight "9925106069" at bounding box center [255, 205] width 81 height 16
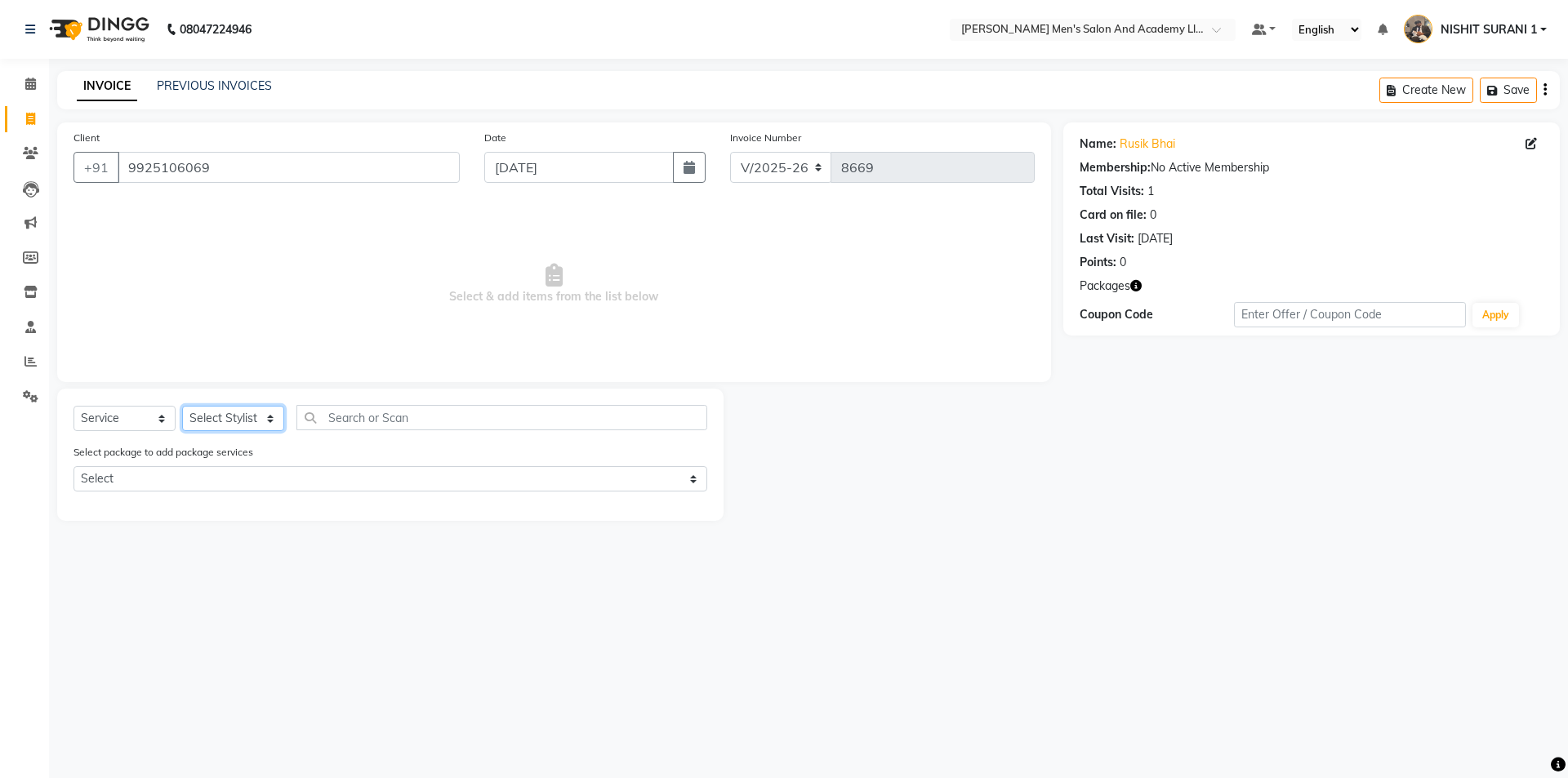
click at [242, 427] on select "Select Stylist AADITYA SOLANKI ABHAY PARMAR AJAY SEN ANKUSH SEN ASHISH VAGHELA …" at bounding box center [232, 418] width 102 height 26
click at [182, 405] on select "Select Stylist AADITYA SOLANKI ABHAY PARMAR AJAY SEN ANKUSH SEN ASHISH VAGHELA …" at bounding box center [232, 418] width 102 height 26
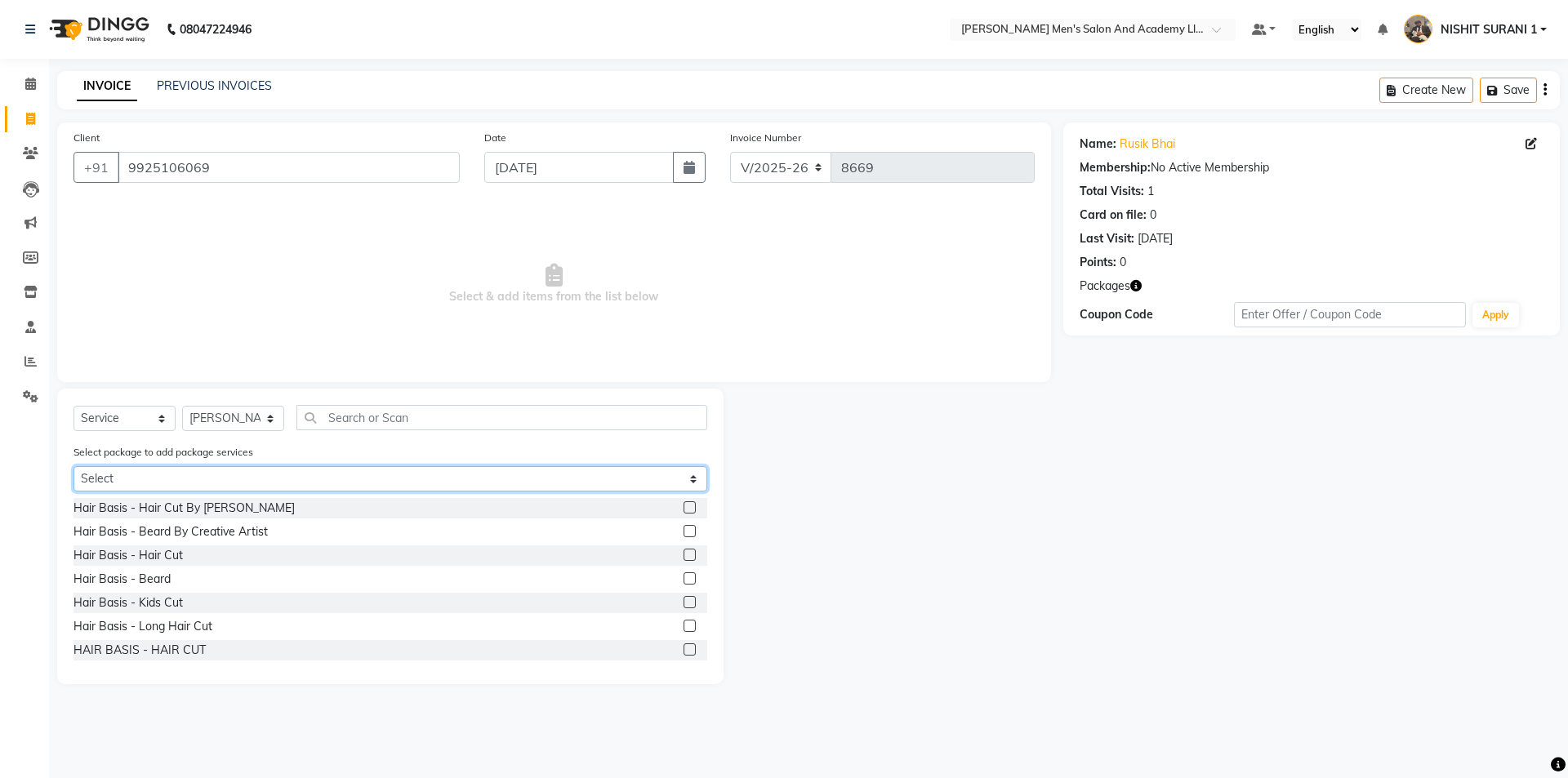
click at [139, 476] on select "Select AUGUST GENTLEMAN PACKAGE (1000)" at bounding box center [390, 479] width 634 height 26
click at [74, 466] on select "Select AUGUST GENTLEMAN PACKAGE (1000)" at bounding box center [390, 479] width 634 height 26
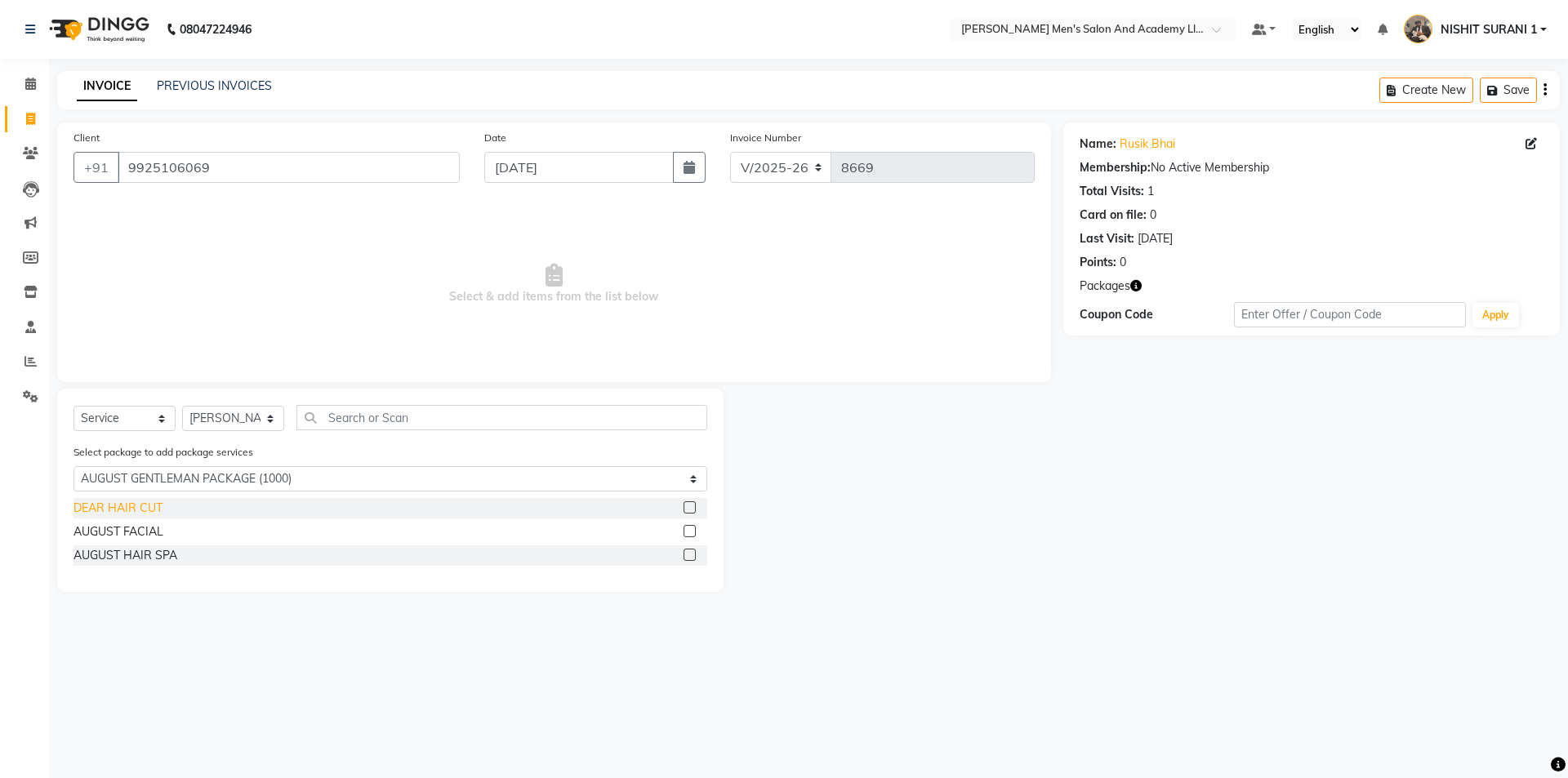
click at [129, 505] on div "DEAR HAIR CUT" at bounding box center [118, 508] width 89 height 17
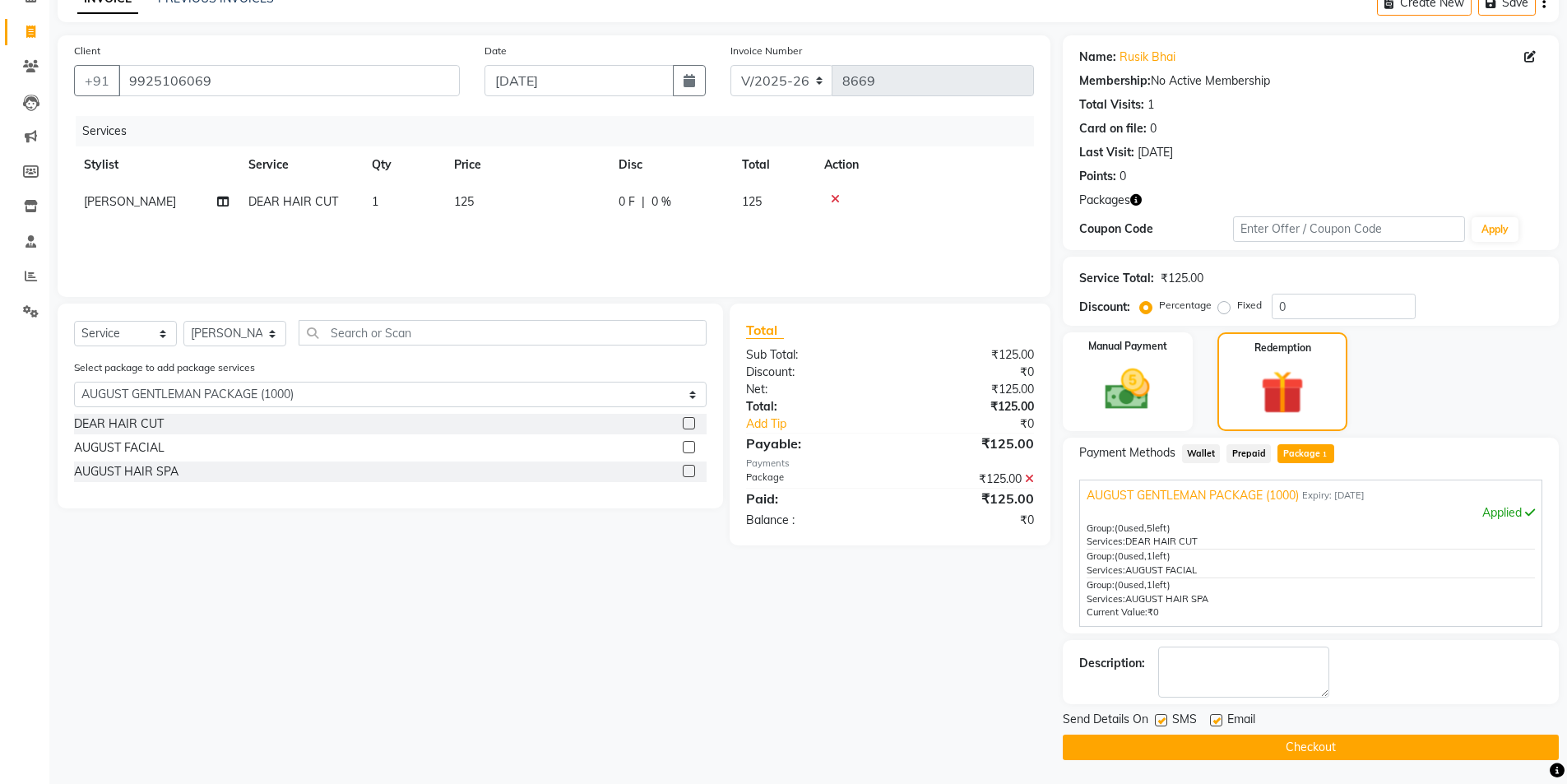
scroll to position [89, 0]
click at [1220, 719] on label at bounding box center [1216, 719] width 12 height 12
click at [1220, 719] on input "checkbox" at bounding box center [1215, 720] width 10 height 10
click at [1176, 738] on button "Checkout" at bounding box center [1311, 747] width 496 height 26
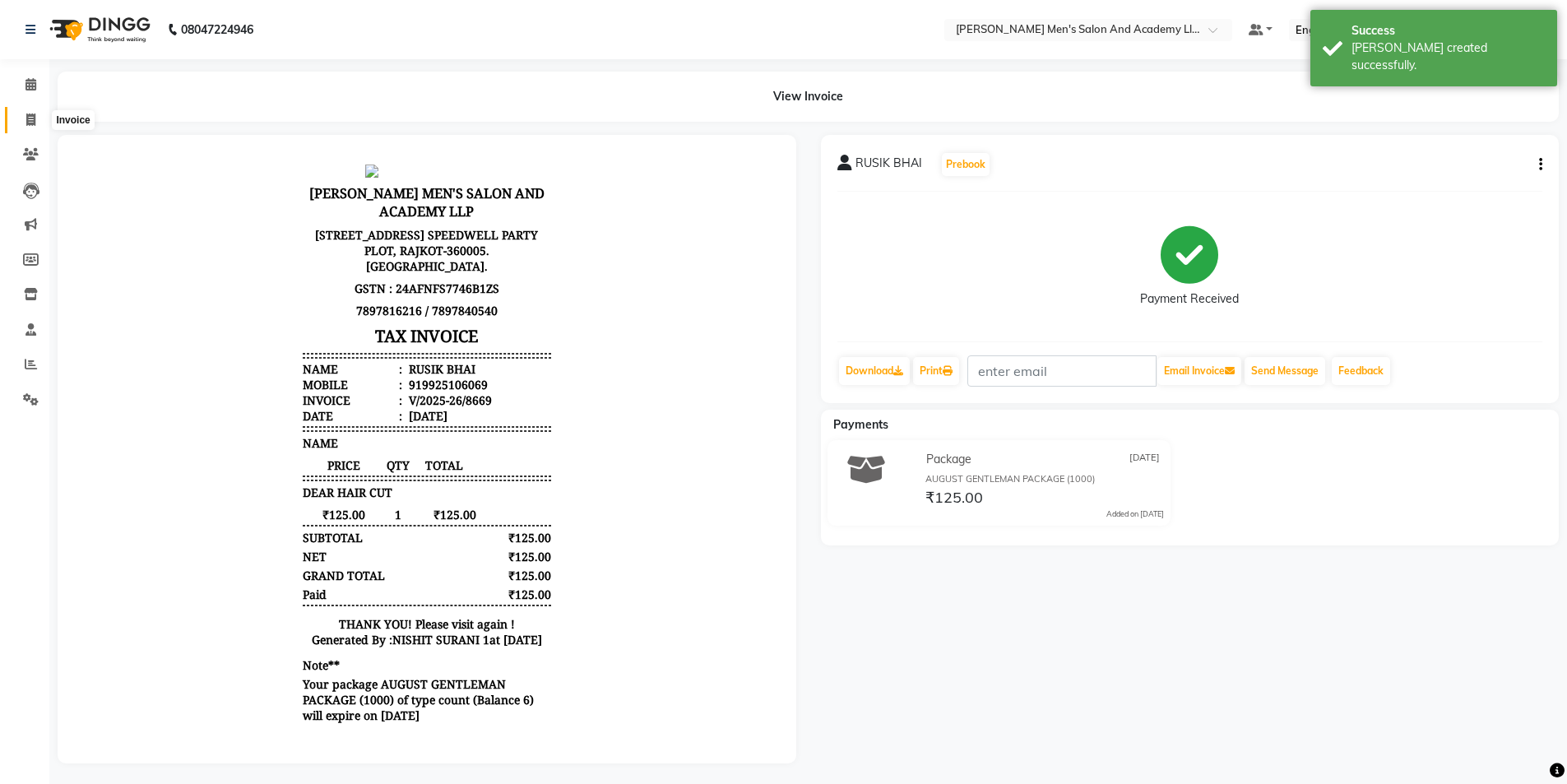
click at [32, 121] on icon at bounding box center [30, 119] width 9 height 12
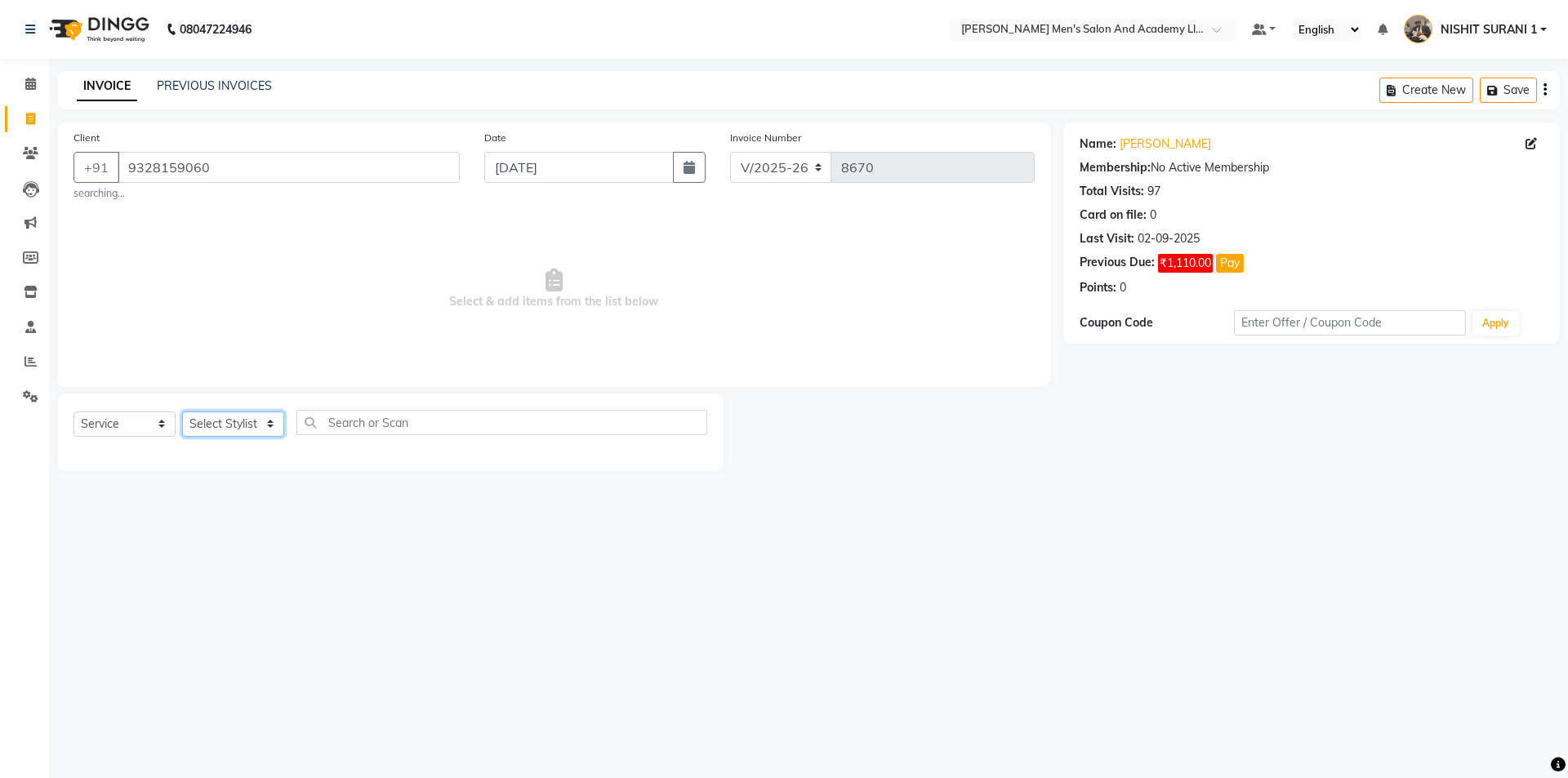
click at [249, 433] on select "Select Stylist AADITYA SOLANKI ABHAY PARMAR AJAY SEN ANKUSH SEN ASHISH VAGHELA …" at bounding box center [232, 424] width 102 height 26
click at [182, 411] on select "Select Stylist AADITYA SOLANKI ABHAY PARMAR AJAY SEN ANKUSH SEN ASHISH VAGHELA …" at bounding box center [232, 424] width 102 height 26
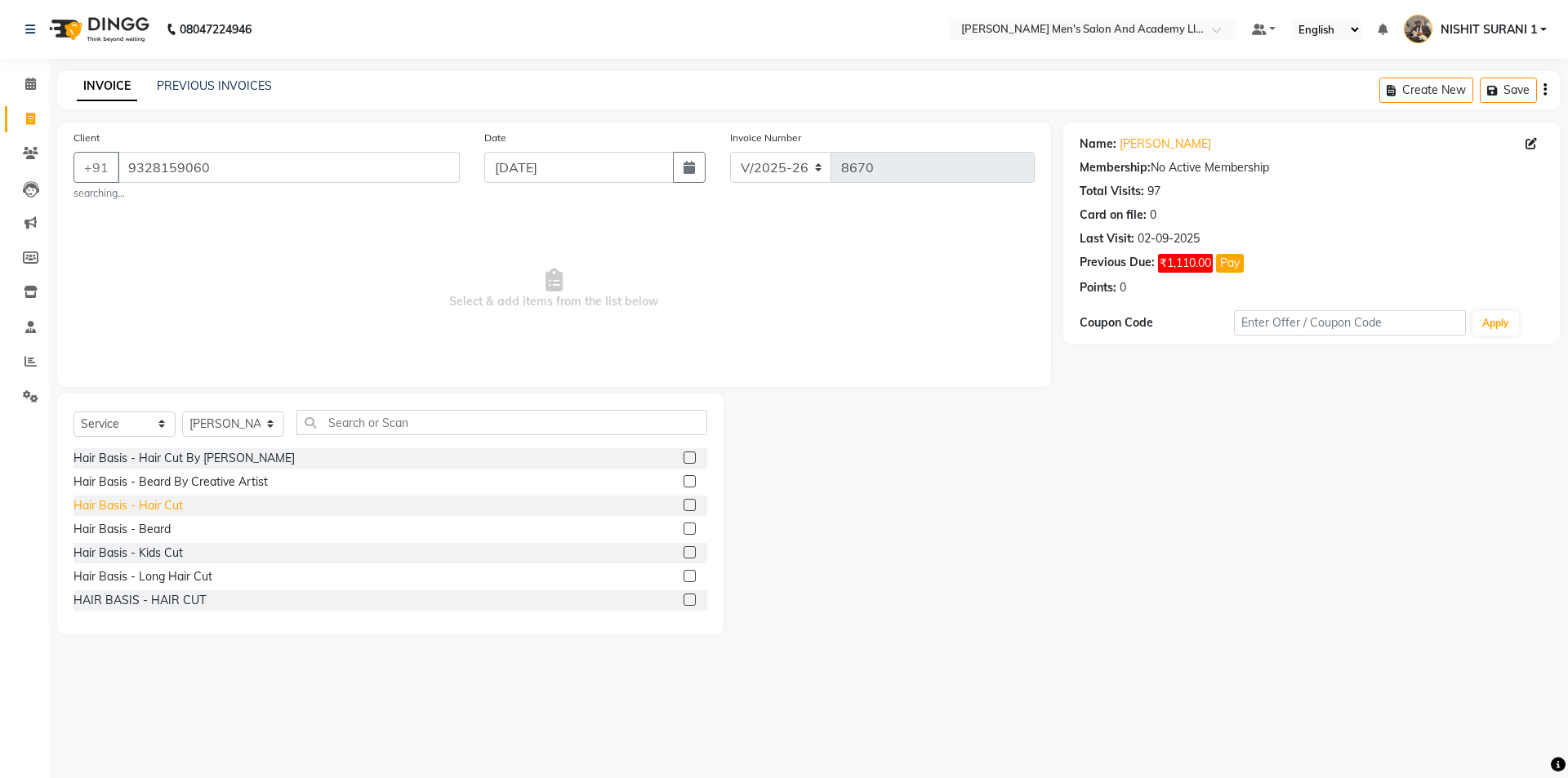
click at [177, 503] on div "Hair Basis - Hair Cut" at bounding box center [129, 506] width 110 height 17
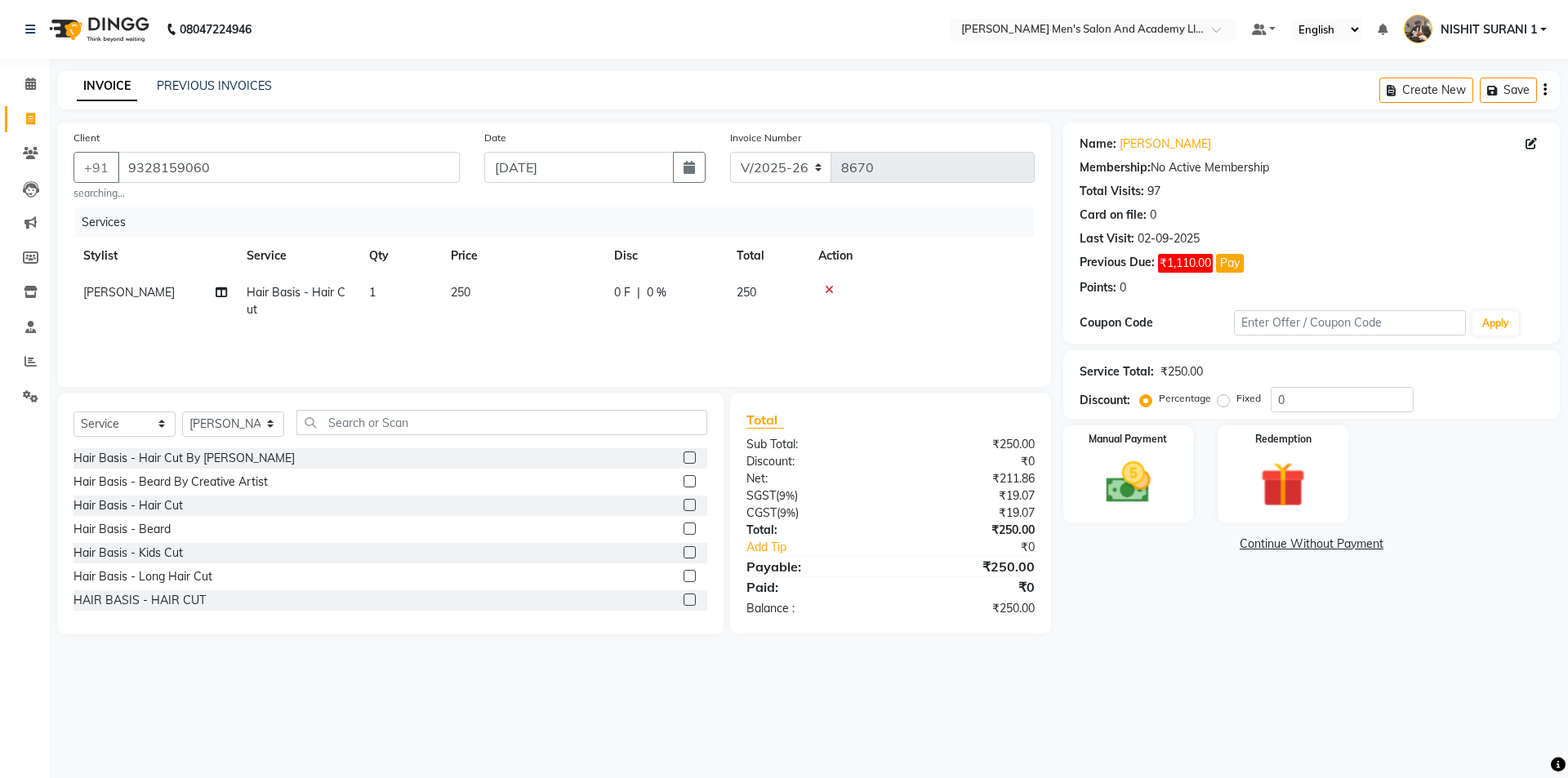
click at [550, 292] on td "250" at bounding box center [522, 301] width 163 height 54
click at [448, 326] on tr "AADITYA SOLANKI ABHAY PARMAR AJAY SEN ANKUSH SEN ASHISH VAGHELA AVINASH SEN BHA…" at bounding box center [554, 305] width 961 height 62
click at [1105, 470] on img at bounding box center [1128, 482] width 76 height 54
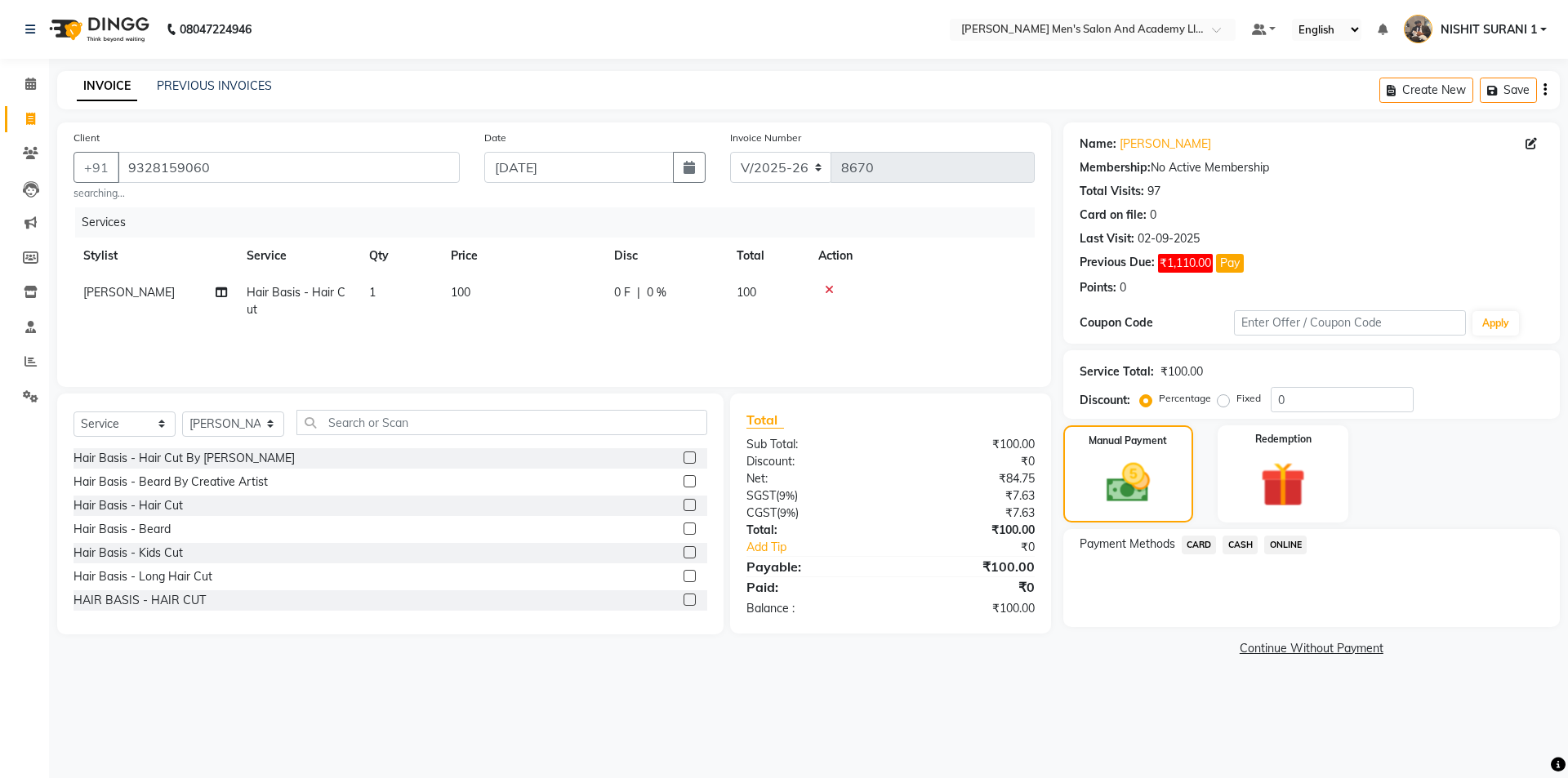
click at [1237, 543] on span "CASH" at bounding box center [1240, 545] width 35 height 19
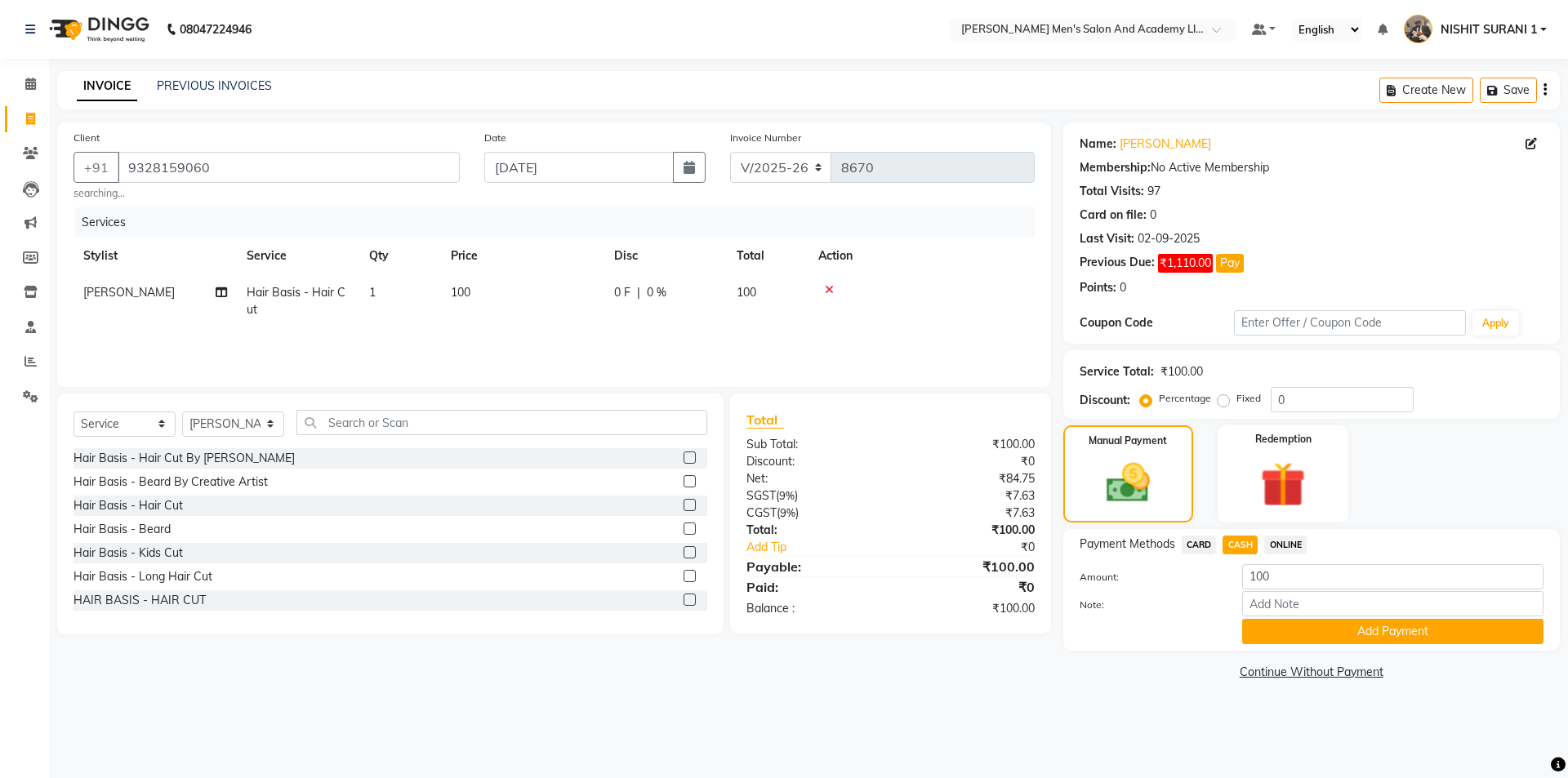
click at [1267, 627] on button "Add Payment" at bounding box center [1392, 631] width 301 height 26
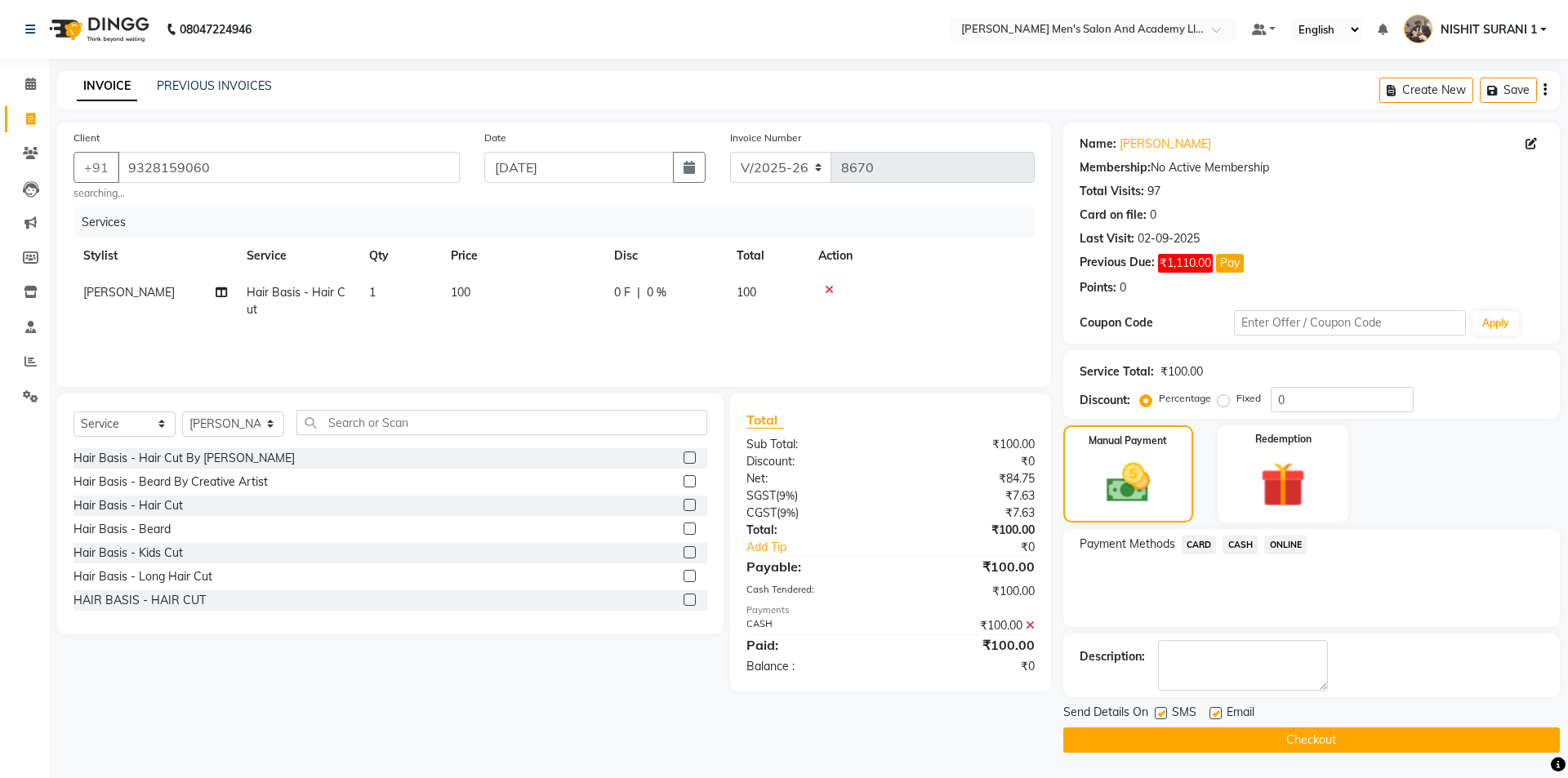
click at [1211, 711] on label at bounding box center [1216, 713] width 12 height 12
click at [1211, 711] on input "checkbox" at bounding box center [1215, 714] width 10 height 10
click at [1162, 712] on label at bounding box center [1161, 713] width 12 height 12
click at [1162, 712] on input "checkbox" at bounding box center [1160, 714] width 10 height 10
click at [1152, 736] on button "Checkout" at bounding box center [1311, 740] width 496 height 26
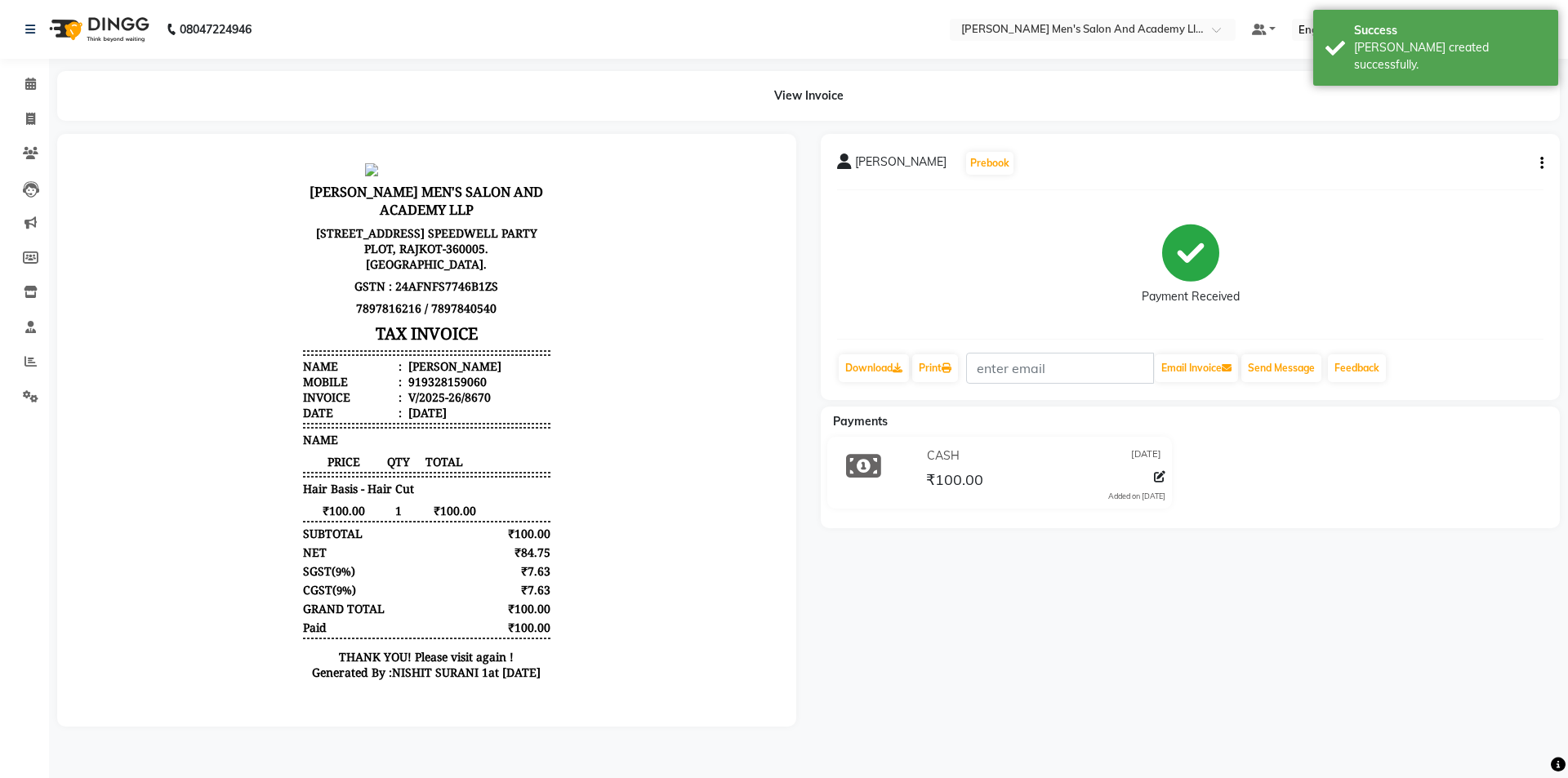
click at [48, 124] on li "Invoice" at bounding box center [24, 119] width 49 height 35
click at [26, 117] on icon at bounding box center [30, 118] width 9 height 12
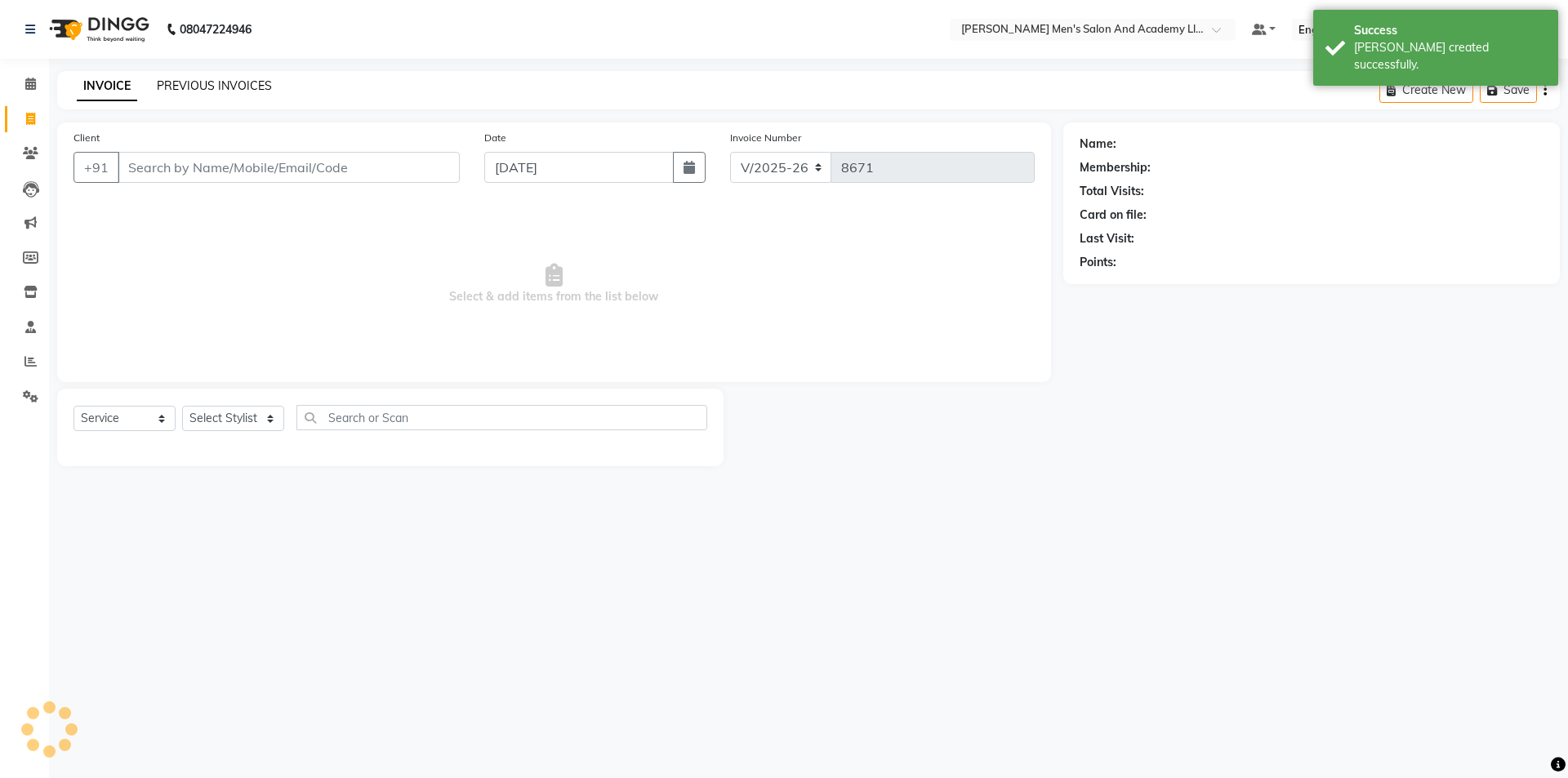
click at [162, 86] on link "PREVIOUS INVOICES" at bounding box center [214, 85] width 115 height 15
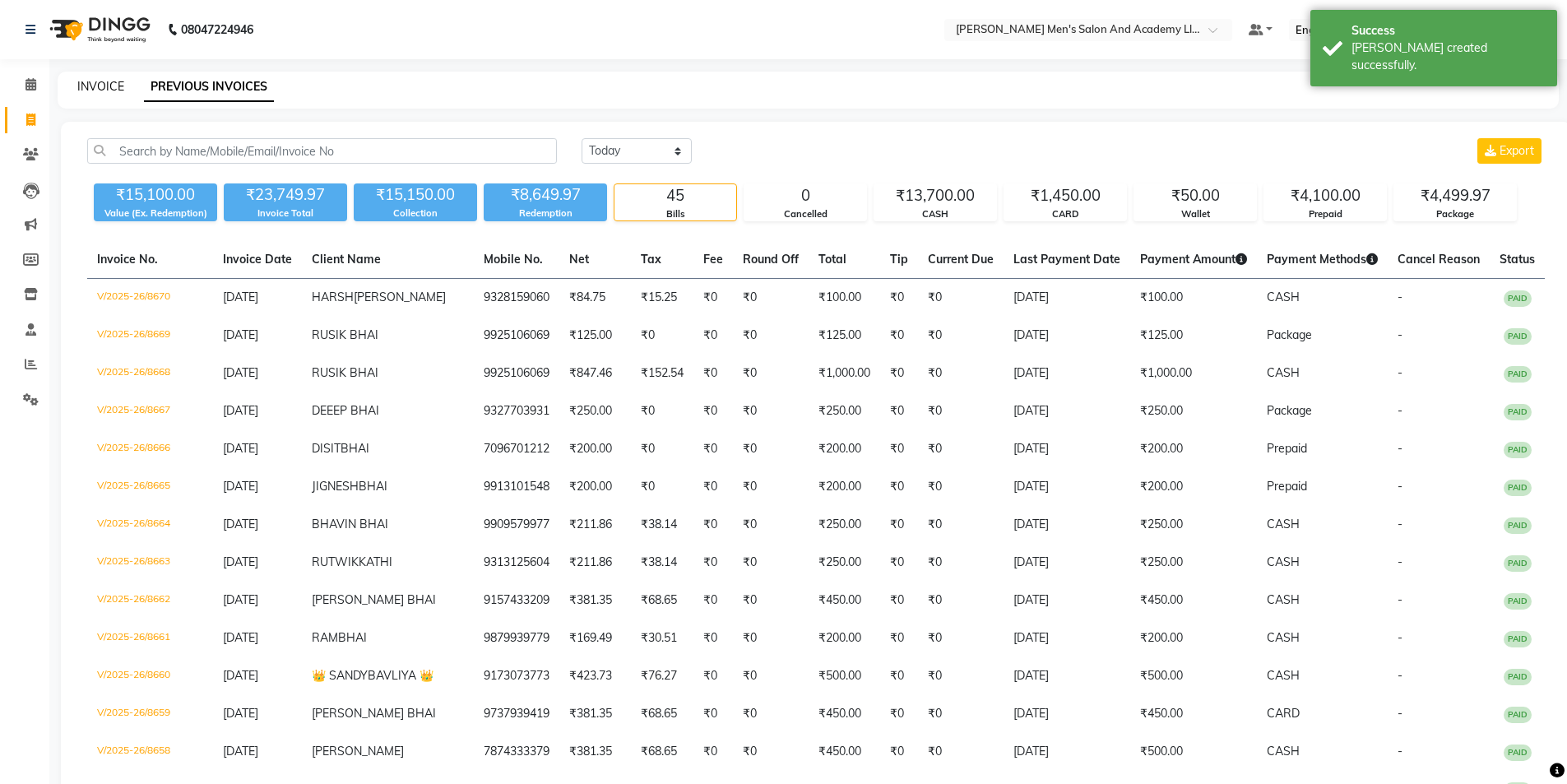
click at [108, 85] on link "INVOICE" at bounding box center [101, 85] width 47 height 15
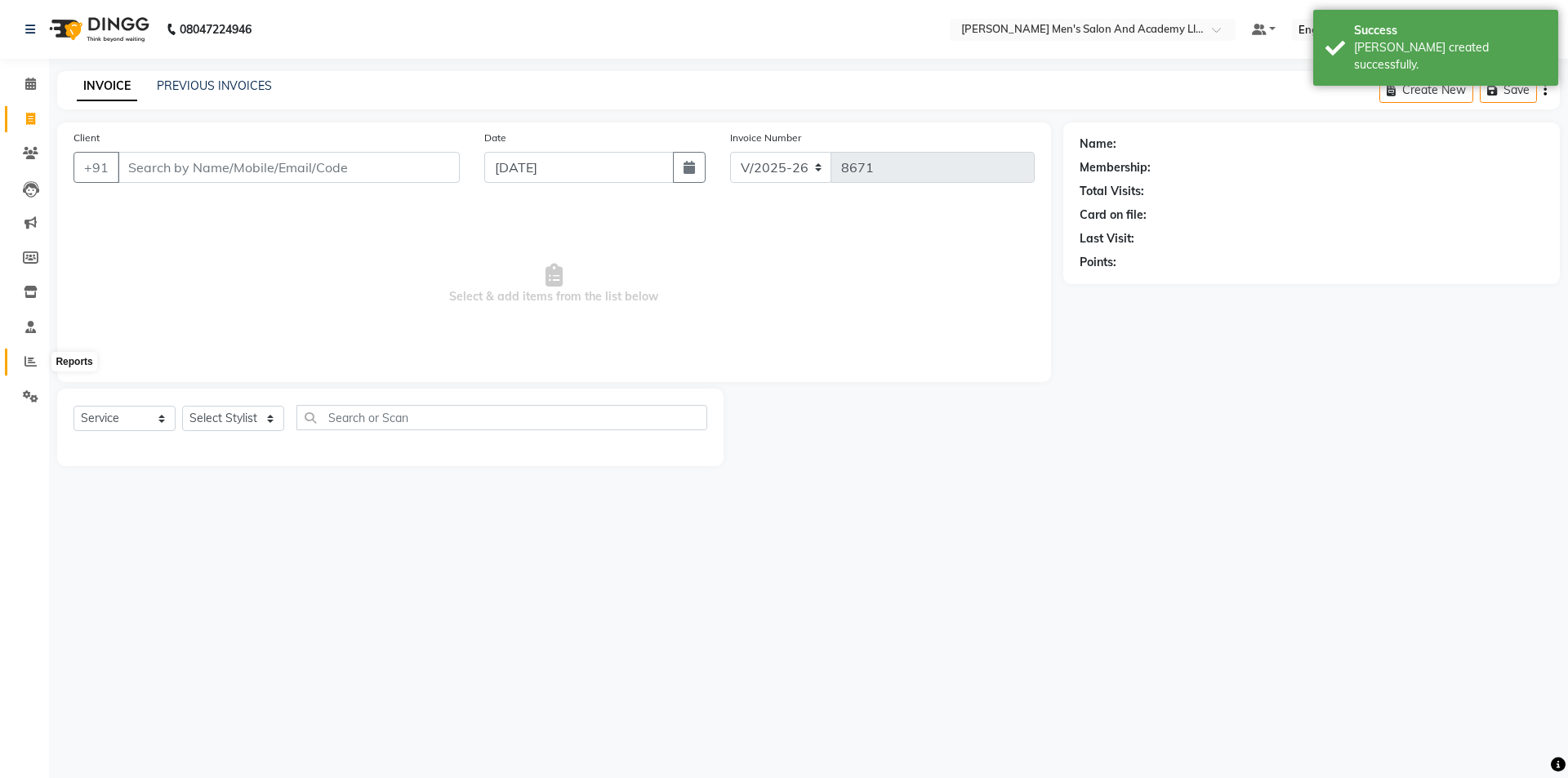
click at [20, 363] on span at bounding box center [30, 362] width 28 height 19
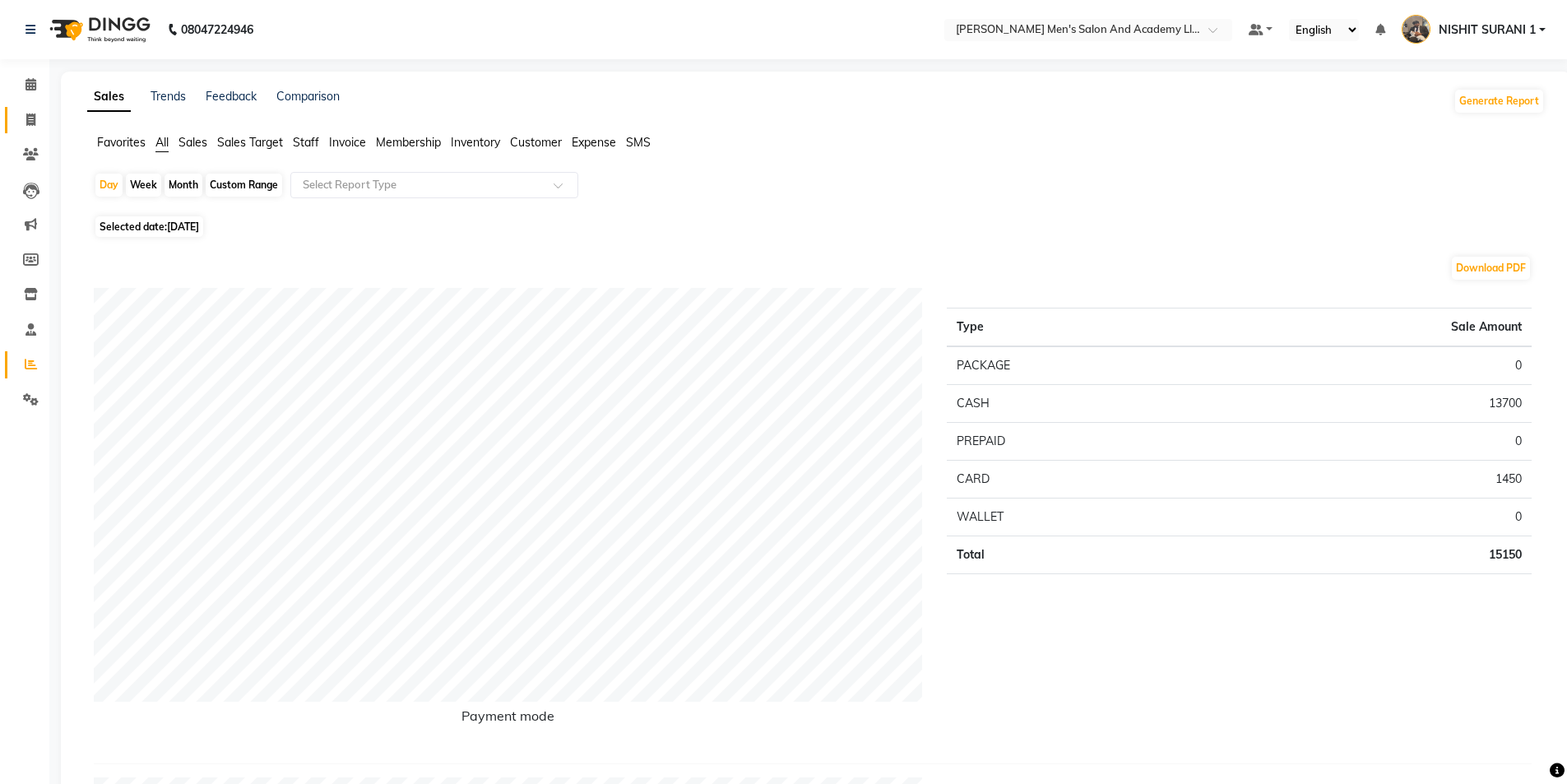
click at [40, 121] on span at bounding box center [30, 121] width 29 height 19
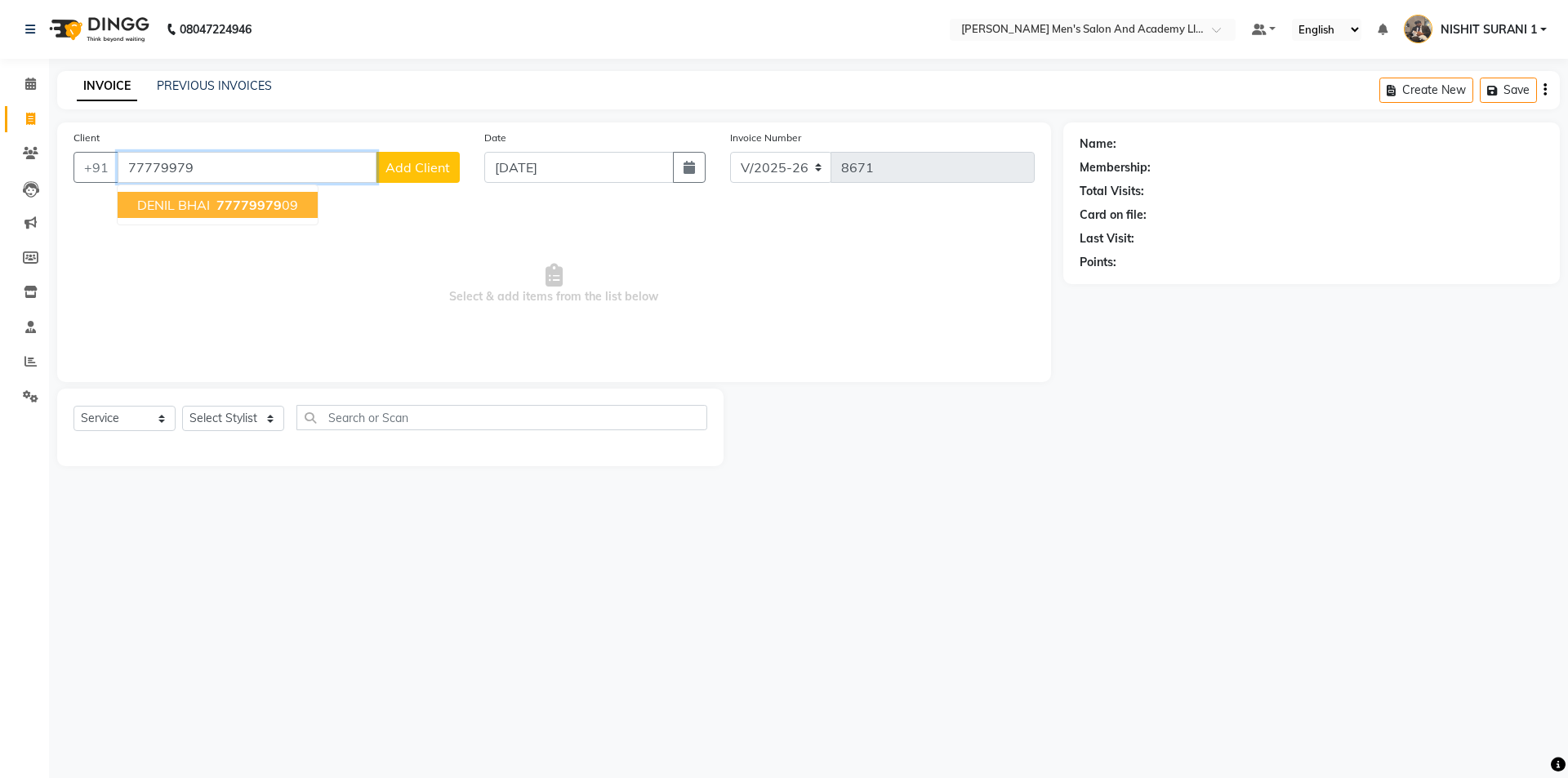
click at [217, 215] on button "DENIL BHAI 77779979 09" at bounding box center [217, 205] width 200 height 26
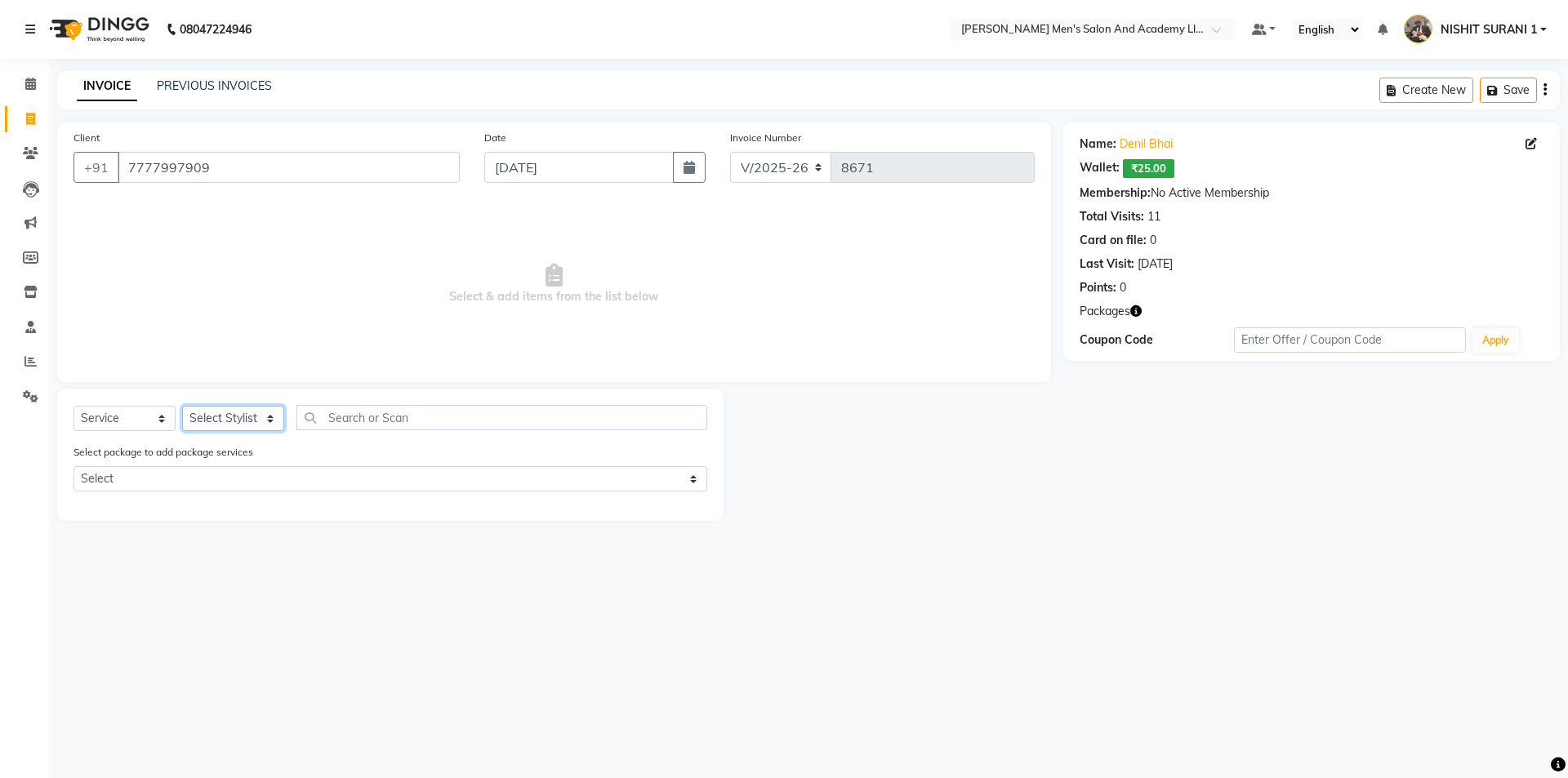
click at [264, 415] on select "Select Stylist AADITYA SOLANKI ABHAY PARMAR AJAY SEN ANKUSH SEN ASHISH VAGHELA …" at bounding box center [232, 418] width 102 height 26
click at [182, 405] on select "Select Stylist AADITYA SOLANKI ABHAY PARMAR AJAY SEN ANKUSH SEN ASHISH VAGHELA …" at bounding box center [232, 418] width 102 height 26
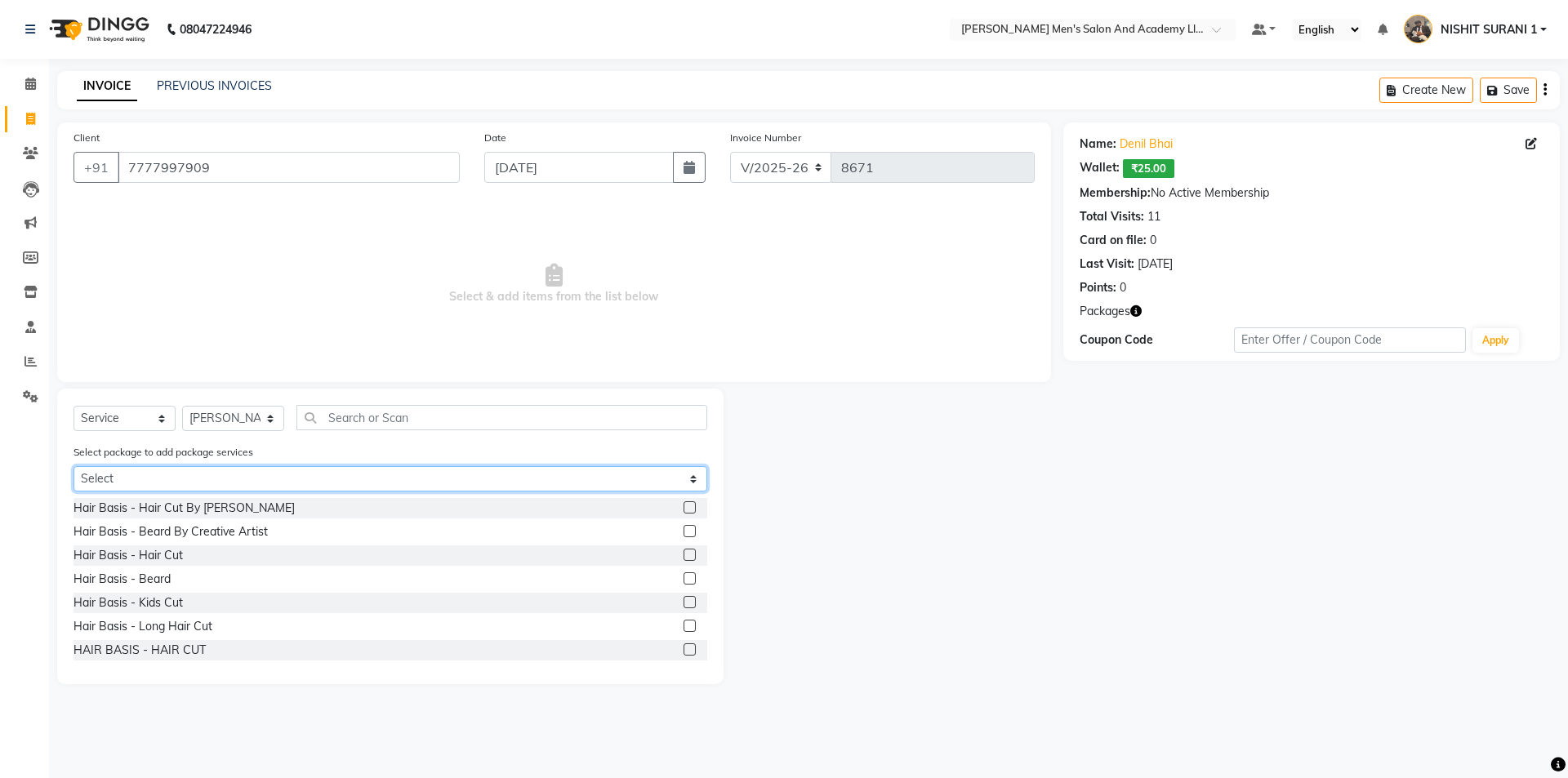
drag, startPoint x: 168, startPoint y: 473, endPoint x: 170, endPoint y: 490, distance: 17.1
click at [168, 473] on select "Select MAVDI DEAR PACKAGE ( 6 BEARD) MAVDI DEAR PACKAGE ( 6 HAIR CUT) NEW YEAR …" at bounding box center [390, 479] width 634 height 26
click at [74, 466] on select "Select MAVDI DEAR PACKAGE ( 6 BEARD) MAVDI DEAR PACKAGE ( 6 HAIR CUT) NEW YEAR …" at bounding box center [390, 479] width 634 height 26
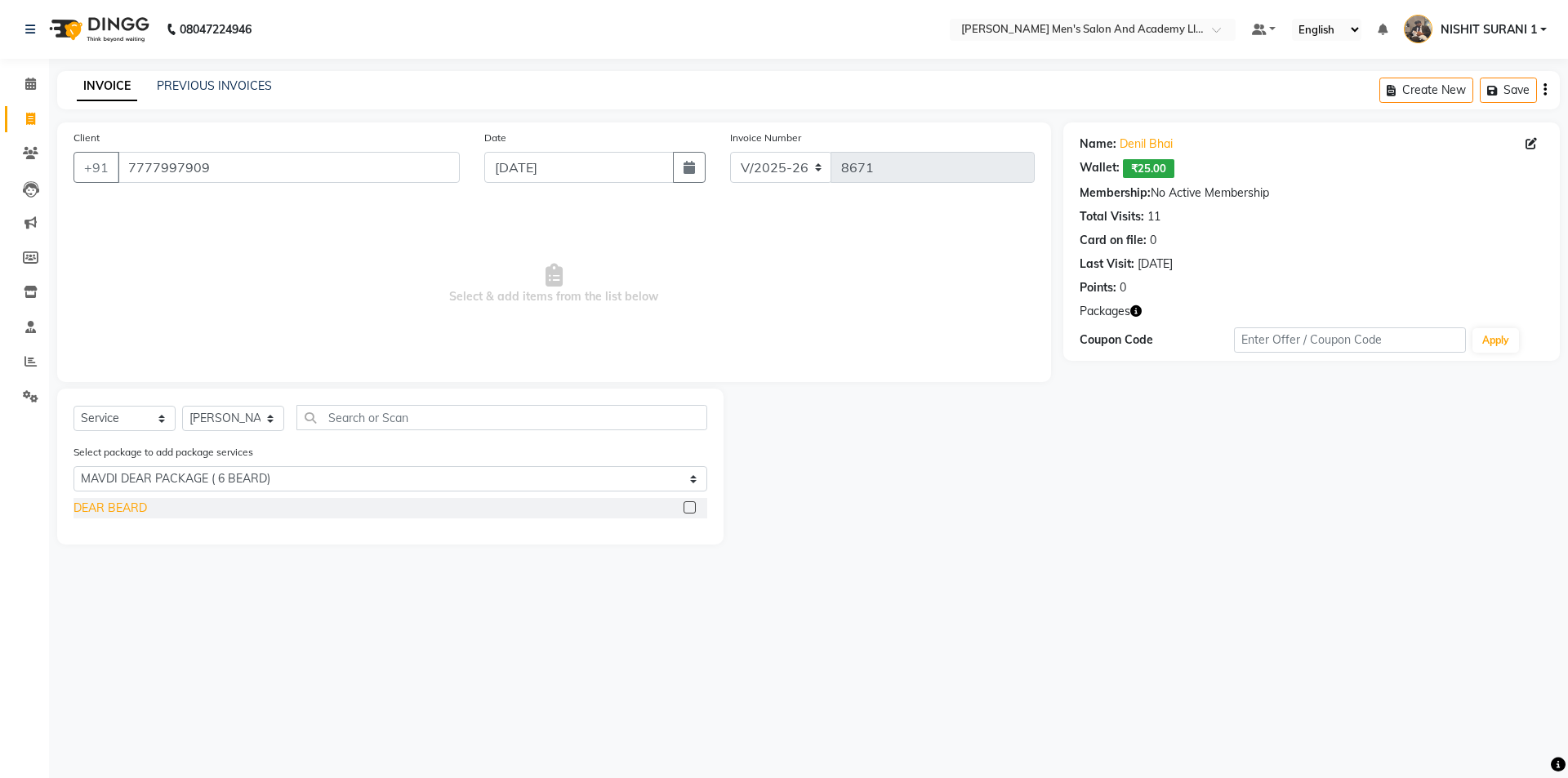
click at [131, 513] on div "DEAR BEARD" at bounding box center [111, 508] width 74 height 17
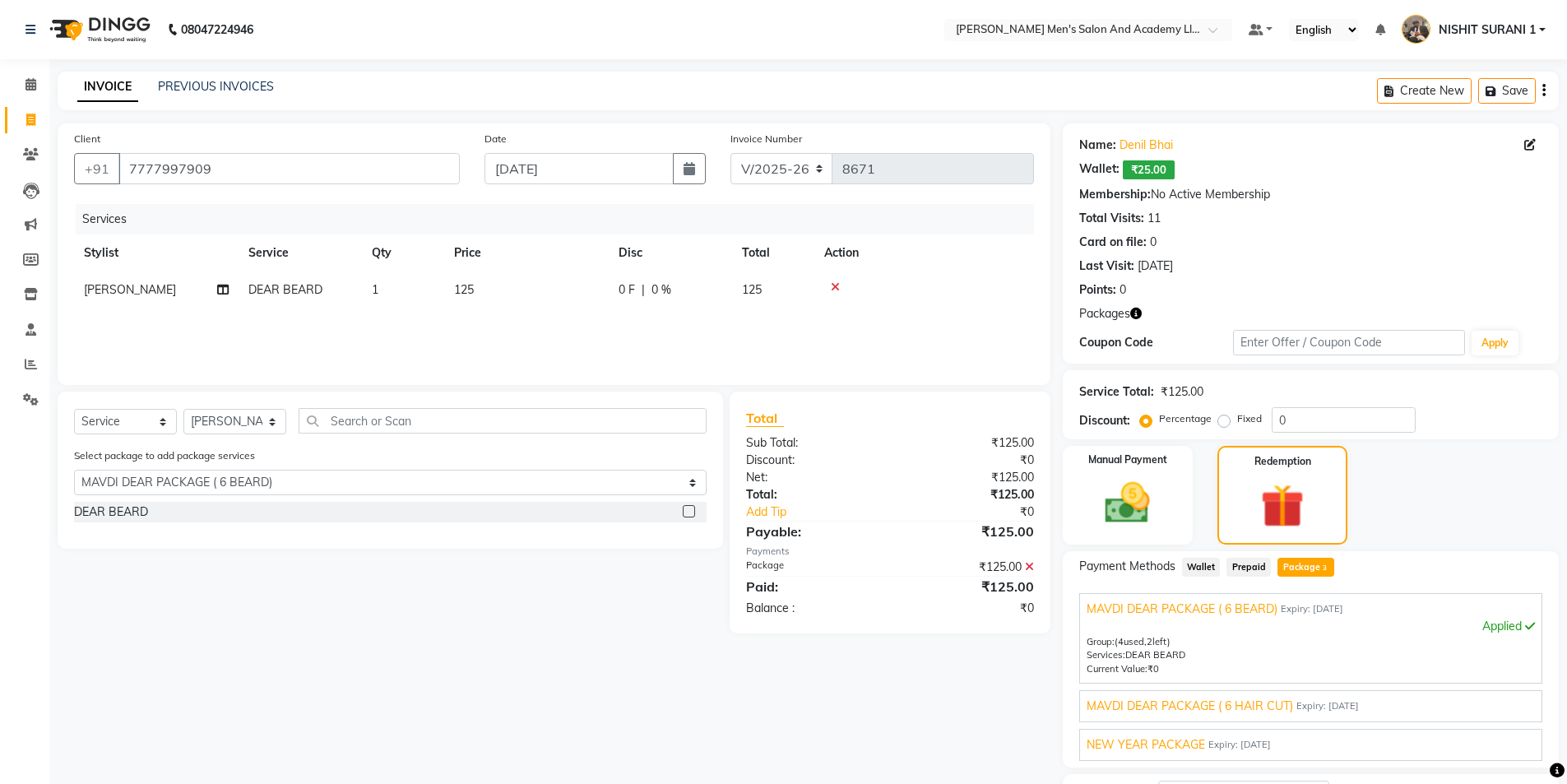
click at [1128, 703] on span "MAVDI DEAR PACKAGE ( 6 HAIR CUT)" at bounding box center [1190, 706] width 206 height 17
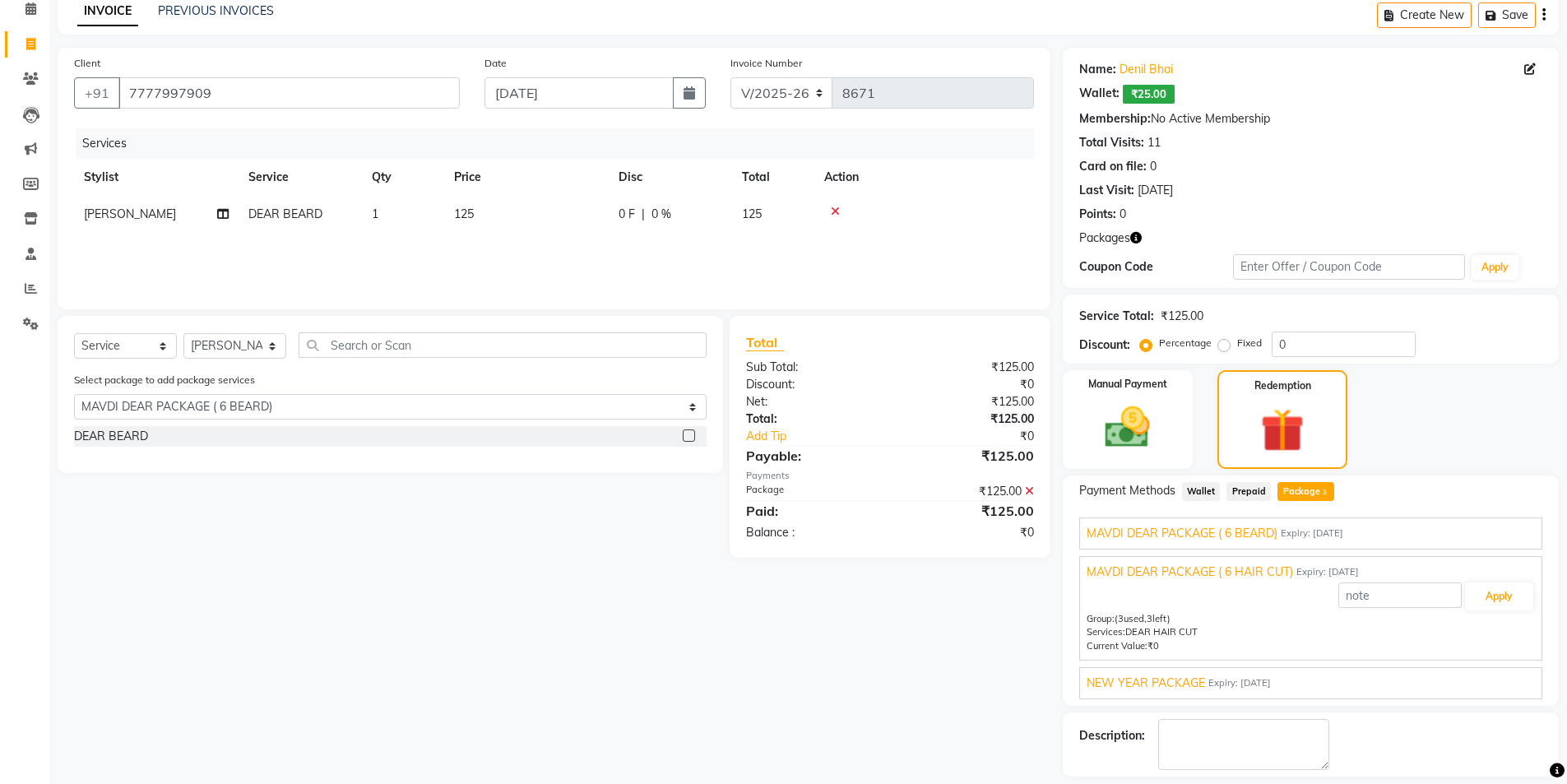
scroll to position [149, 0]
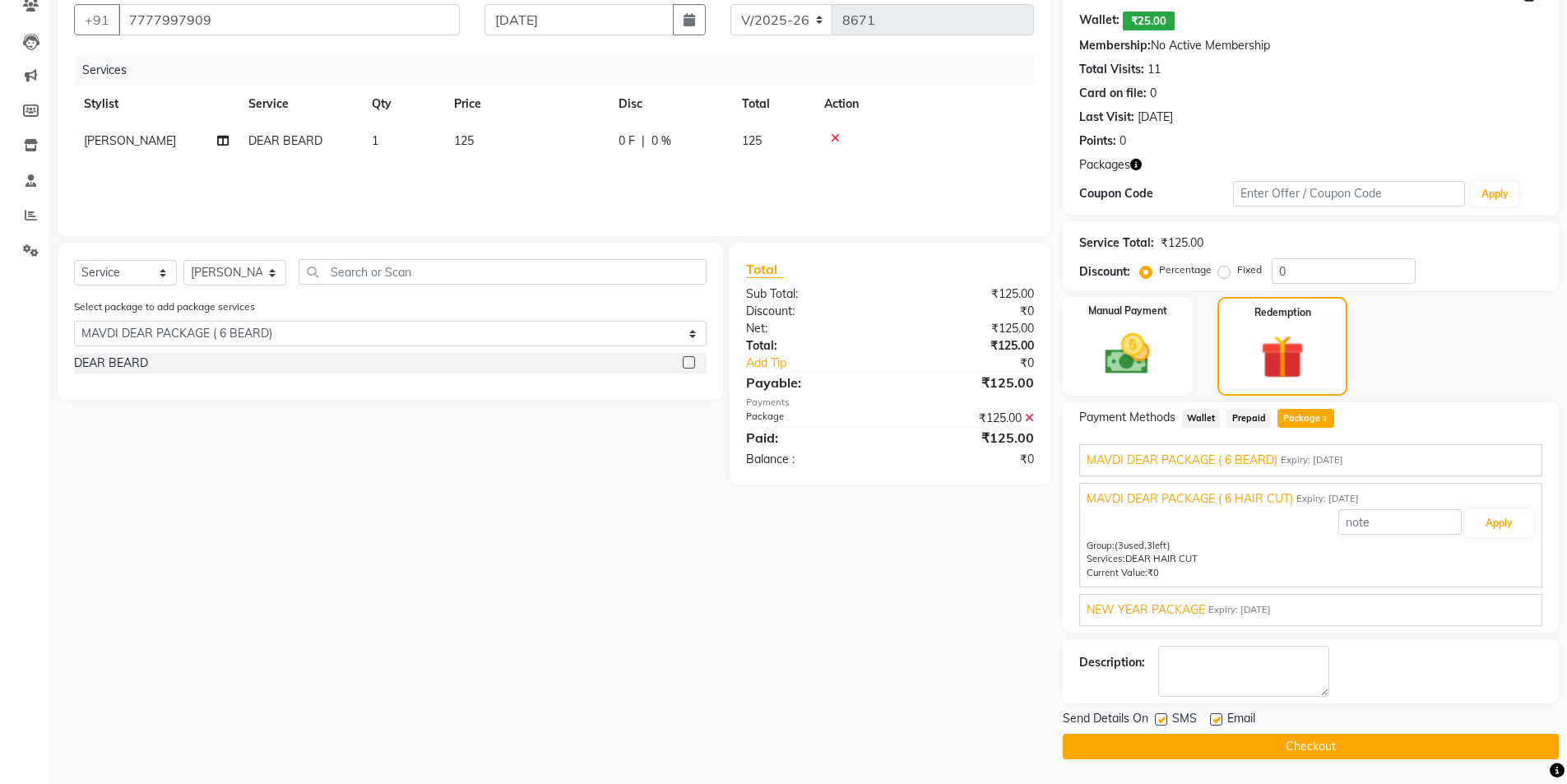
click at [1165, 604] on span "NEW YEAR PACKAGE" at bounding box center [1145, 610] width 118 height 17
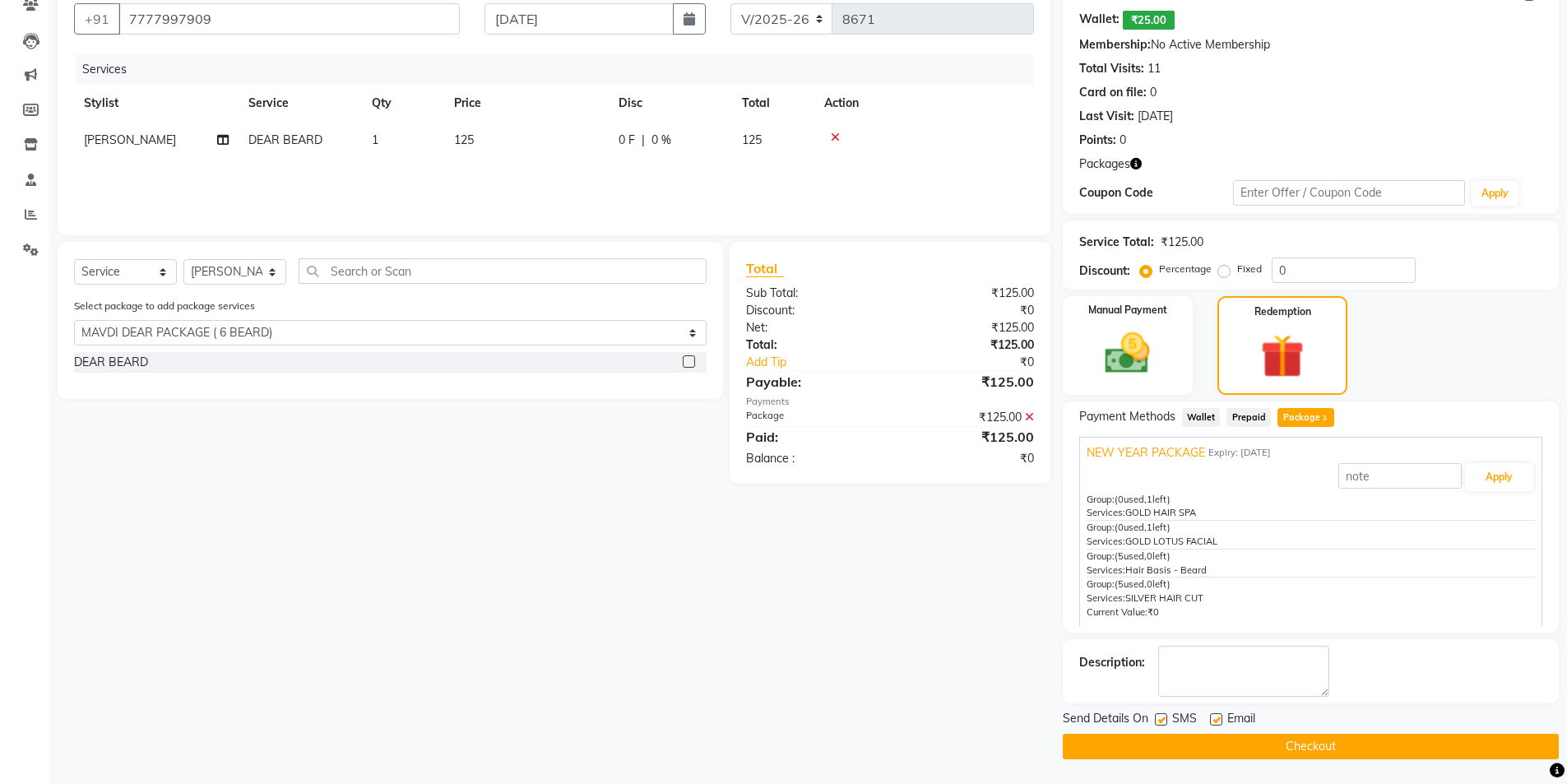
scroll to position [85, 0]
click at [1210, 724] on div at bounding box center [1215, 722] width 10 height 17
click at [1158, 718] on label at bounding box center [1161, 719] width 12 height 12
click at [1158, 718] on input "checkbox" at bounding box center [1160, 720] width 10 height 10
click at [1211, 723] on label at bounding box center [1216, 719] width 12 height 12
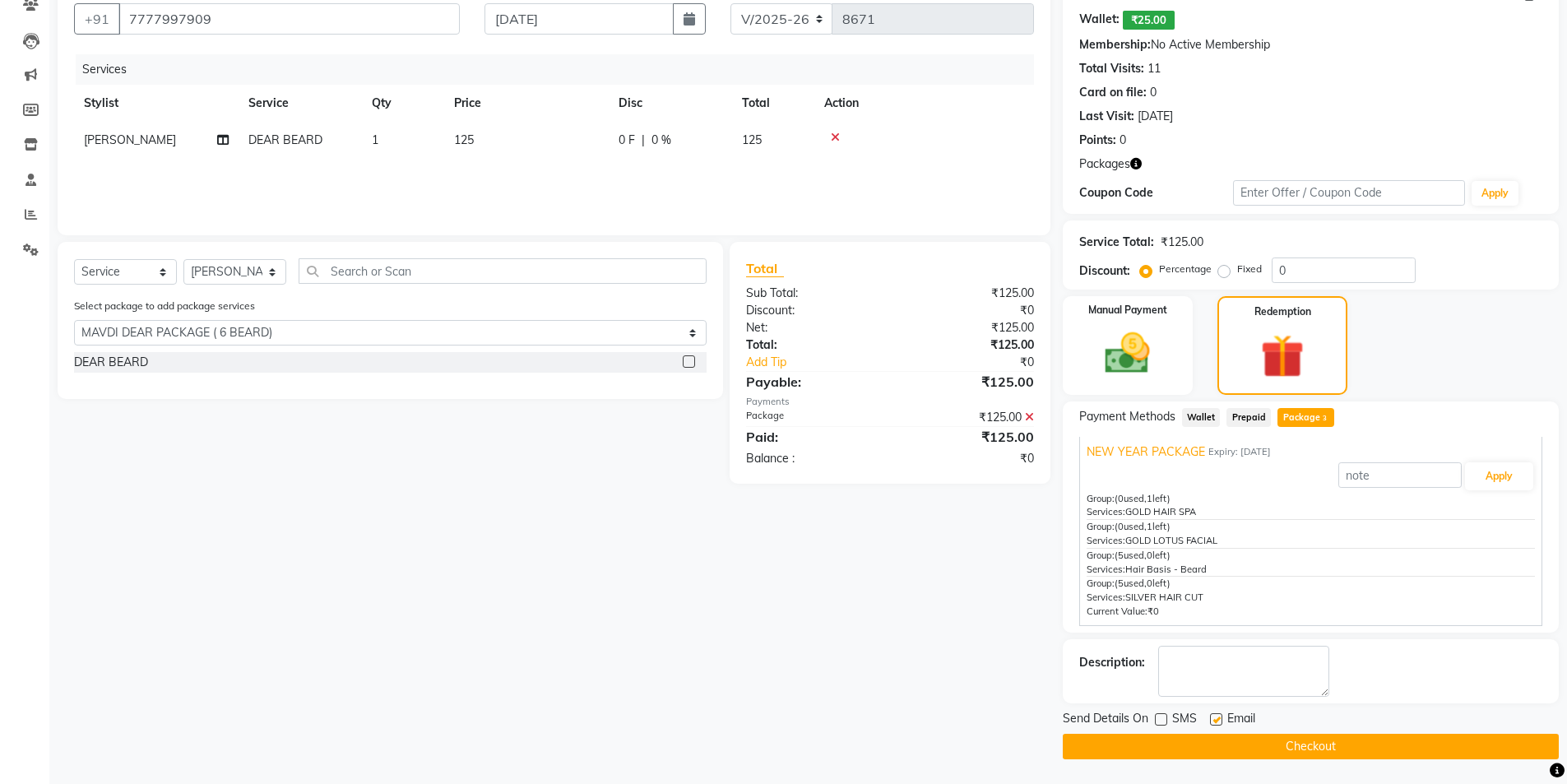
click at [1211, 723] on input "checkbox" at bounding box center [1215, 720] width 10 height 10
click at [1218, 743] on button "Checkout" at bounding box center [1311, 747] width 496 height 26
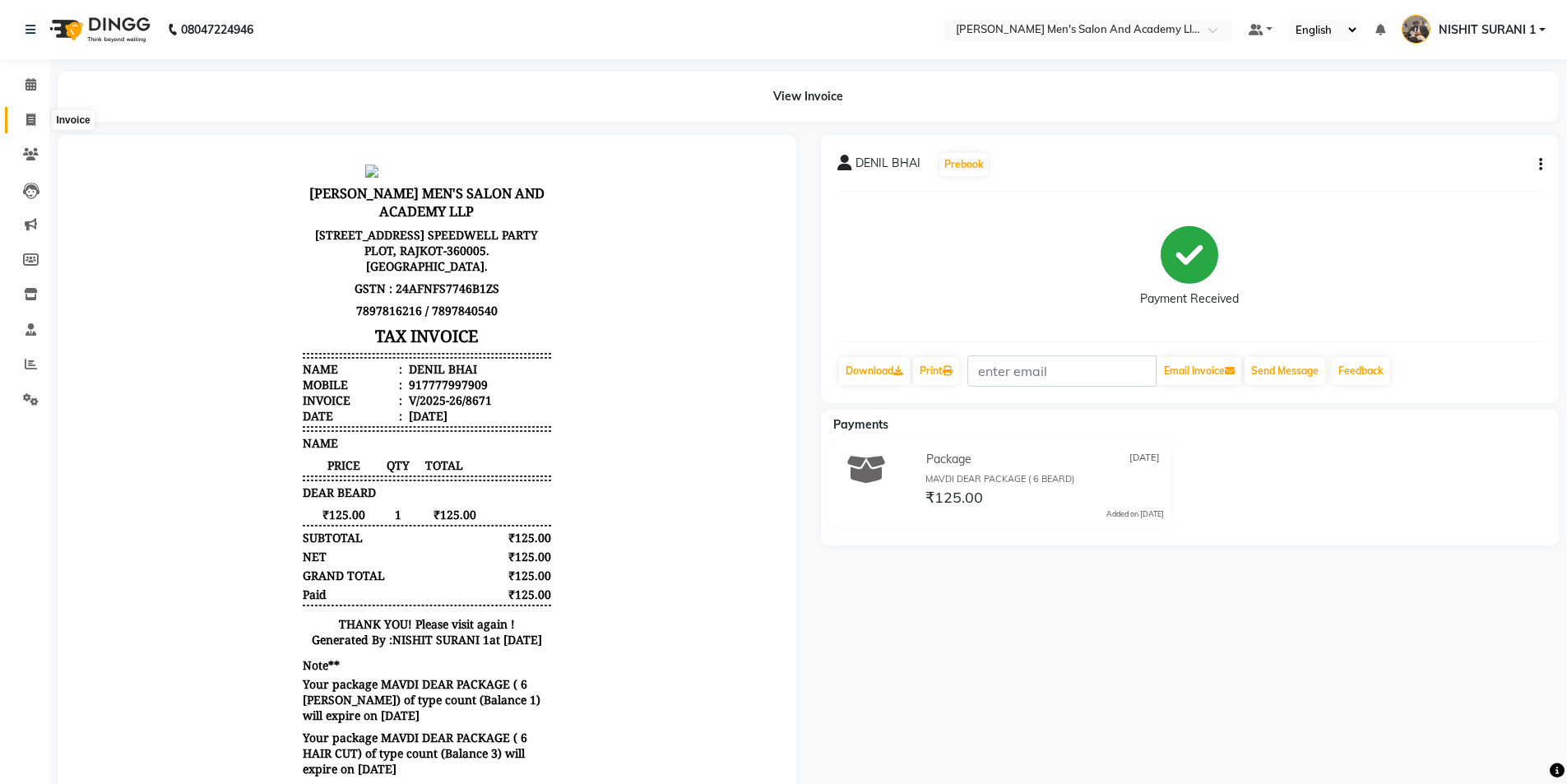
click at [37, 112] on span at bounding box center [30, 121] width 29 height 19
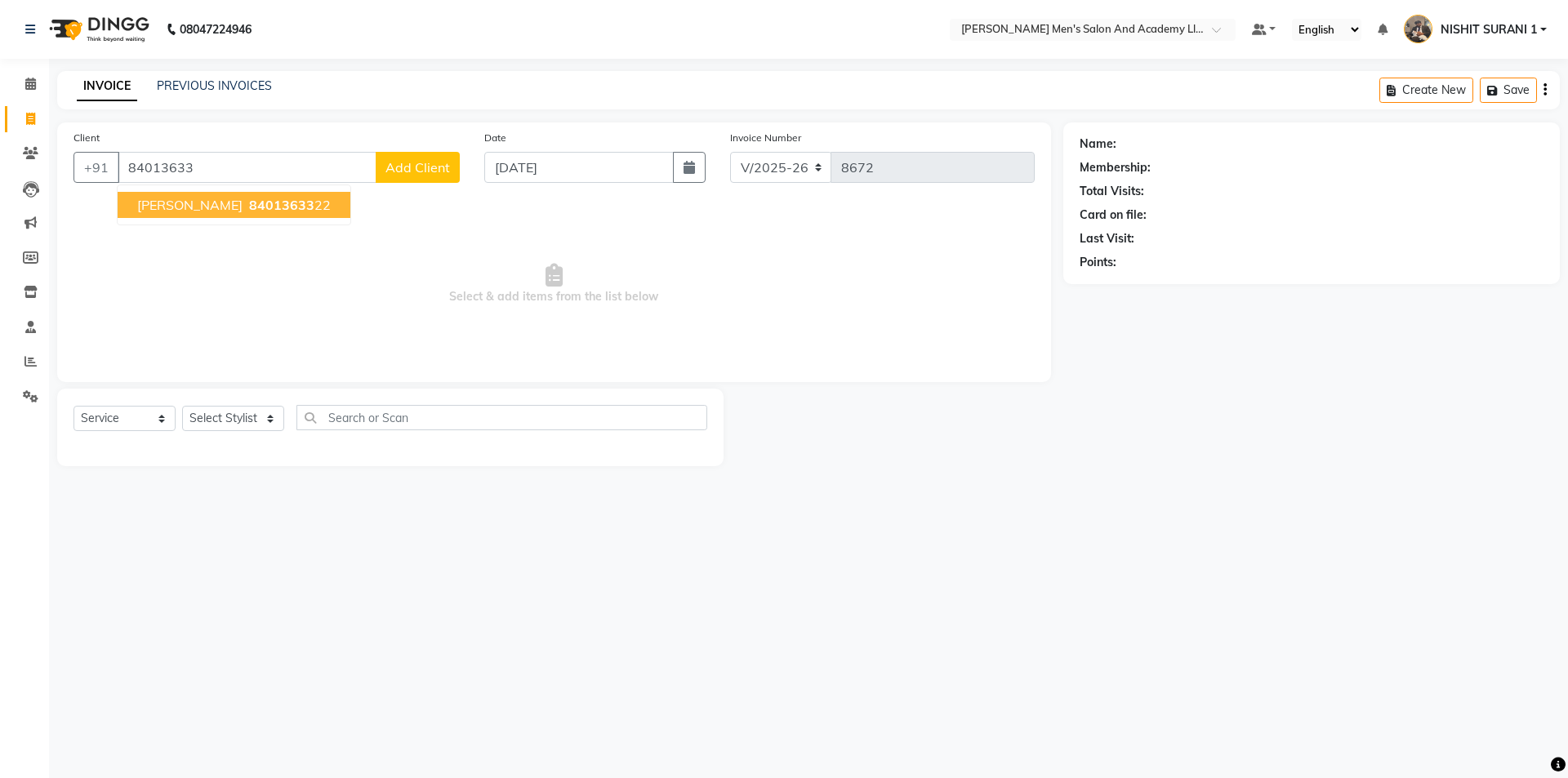
click at [262, 209] on span "84013633" at bounding box center [282, 205] width 65 height 16
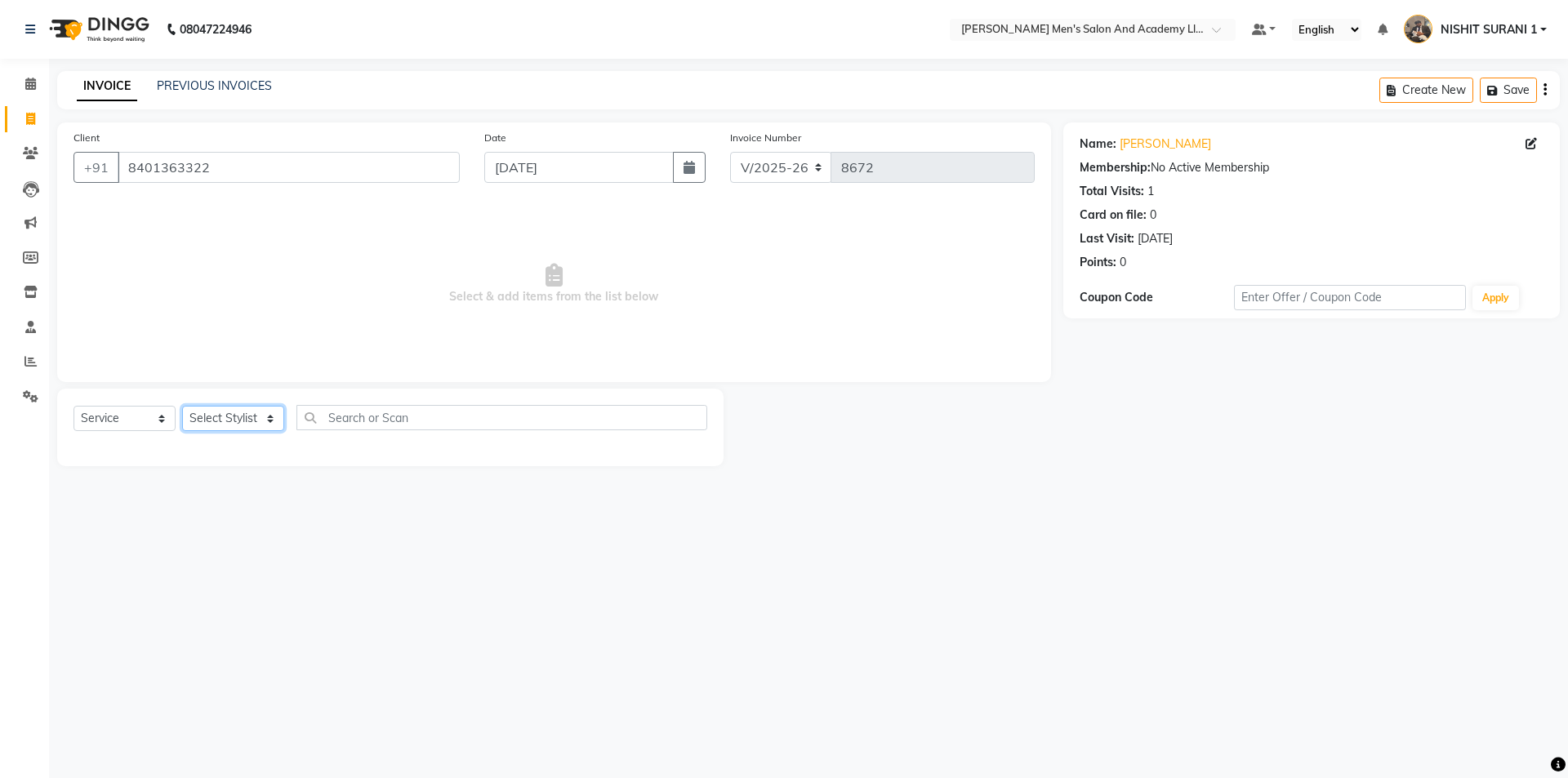
click at [241, 419] on select "Select Stylist AADITYA SOLANKI ABHAY PARMAR AJAY SEN ANKUSH SEN ASHISH VAGHELA …" at bounding box center [232, 418] width 102 height 26
click at [182, 405] on select "Select Stylist AADITYA SOLANKI ABHAY PARMAR AJAY SEN ANKUSH SEN ASHISH VAGHELA …" at bounding box center [232, 418] width 102 height 26
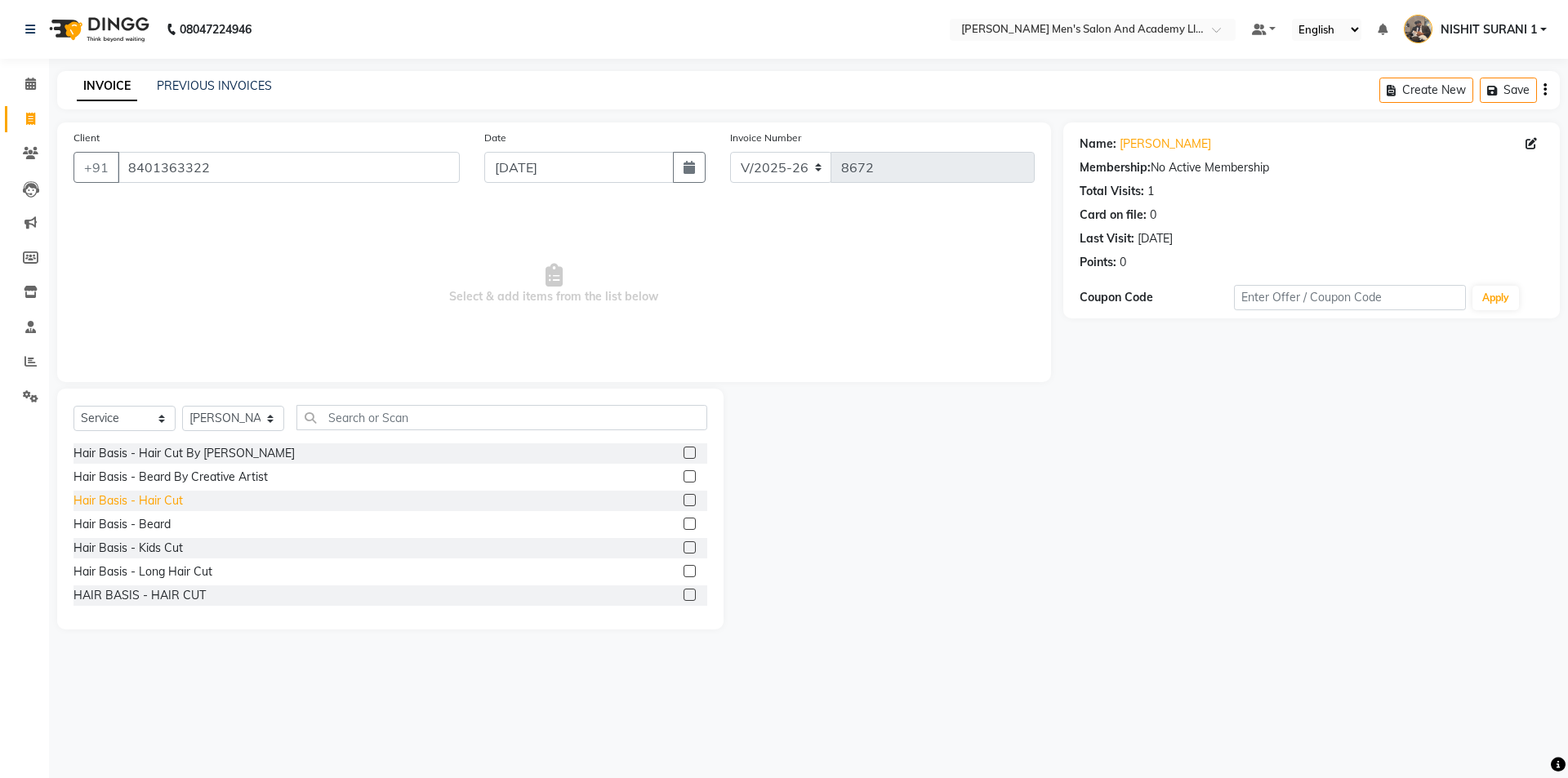
click at [170, 498] on div "Hair Basis - Hair Cut" at bounding box center [129, 500] width 110 height 17
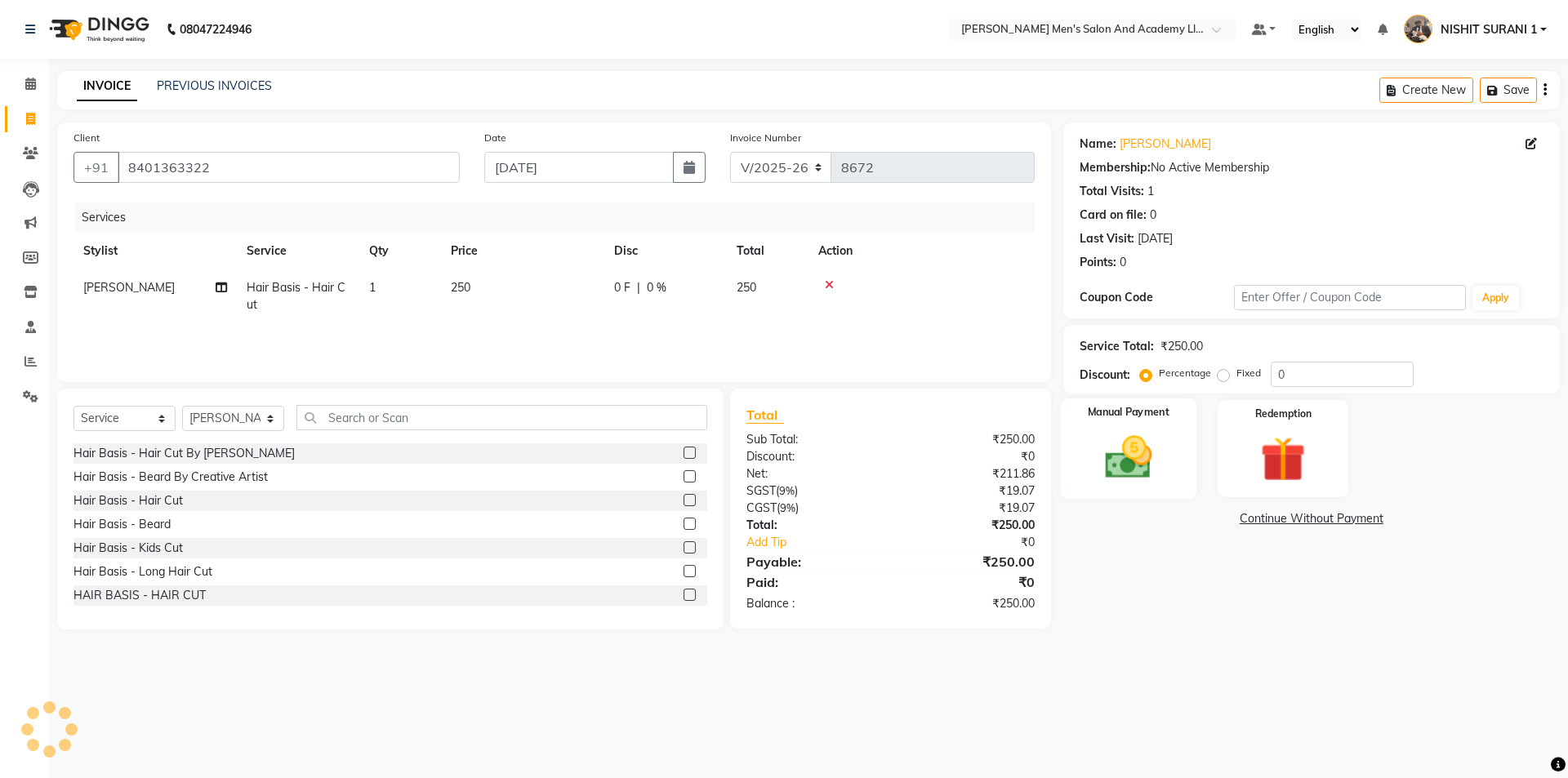
click at [1121, 445] on img at bounding box center [1128, 457] width 76 height 54
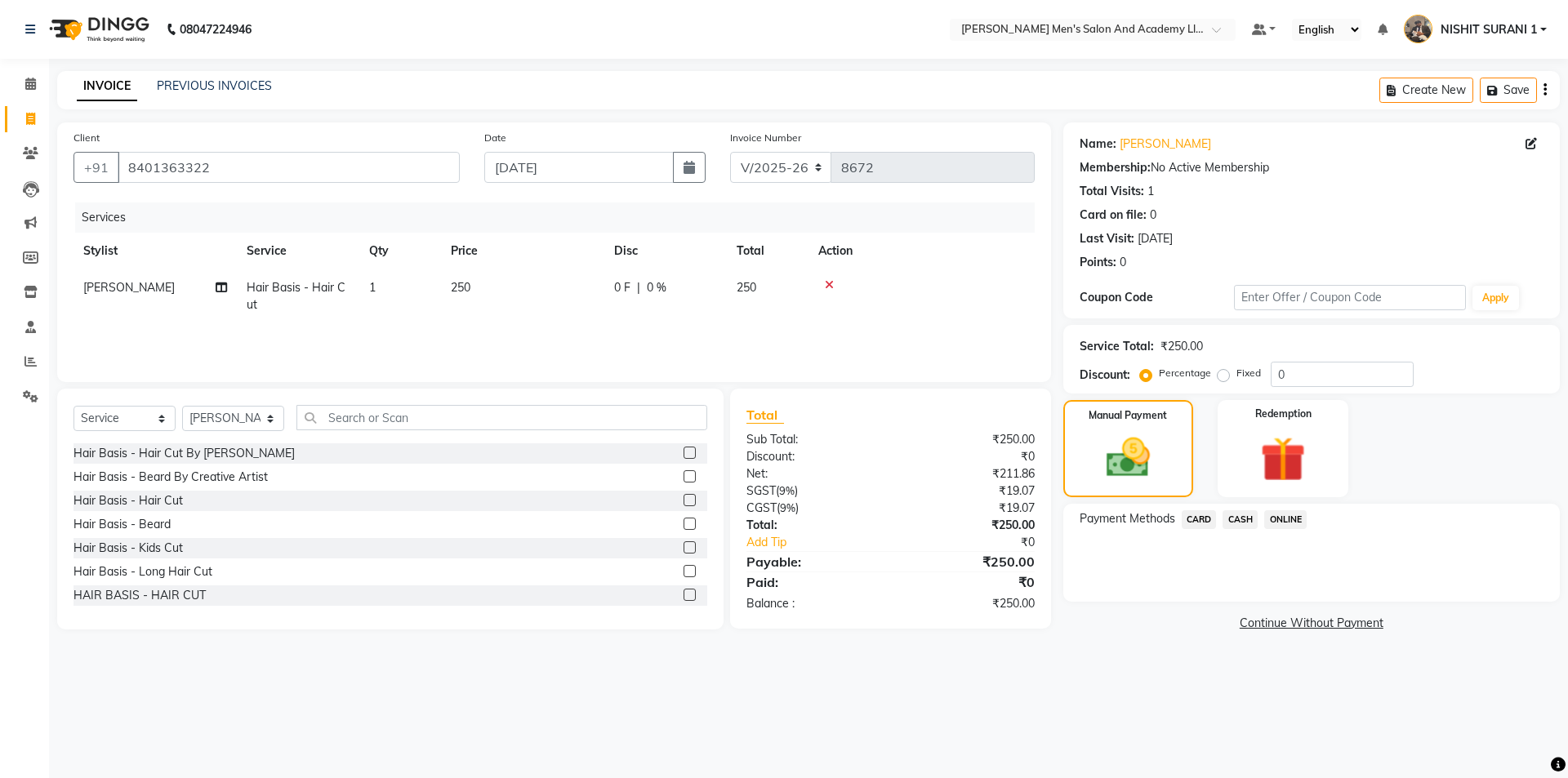
click at [1228, 516] on span "CASH" at bounding box center [1240, 519] width 35 height 19
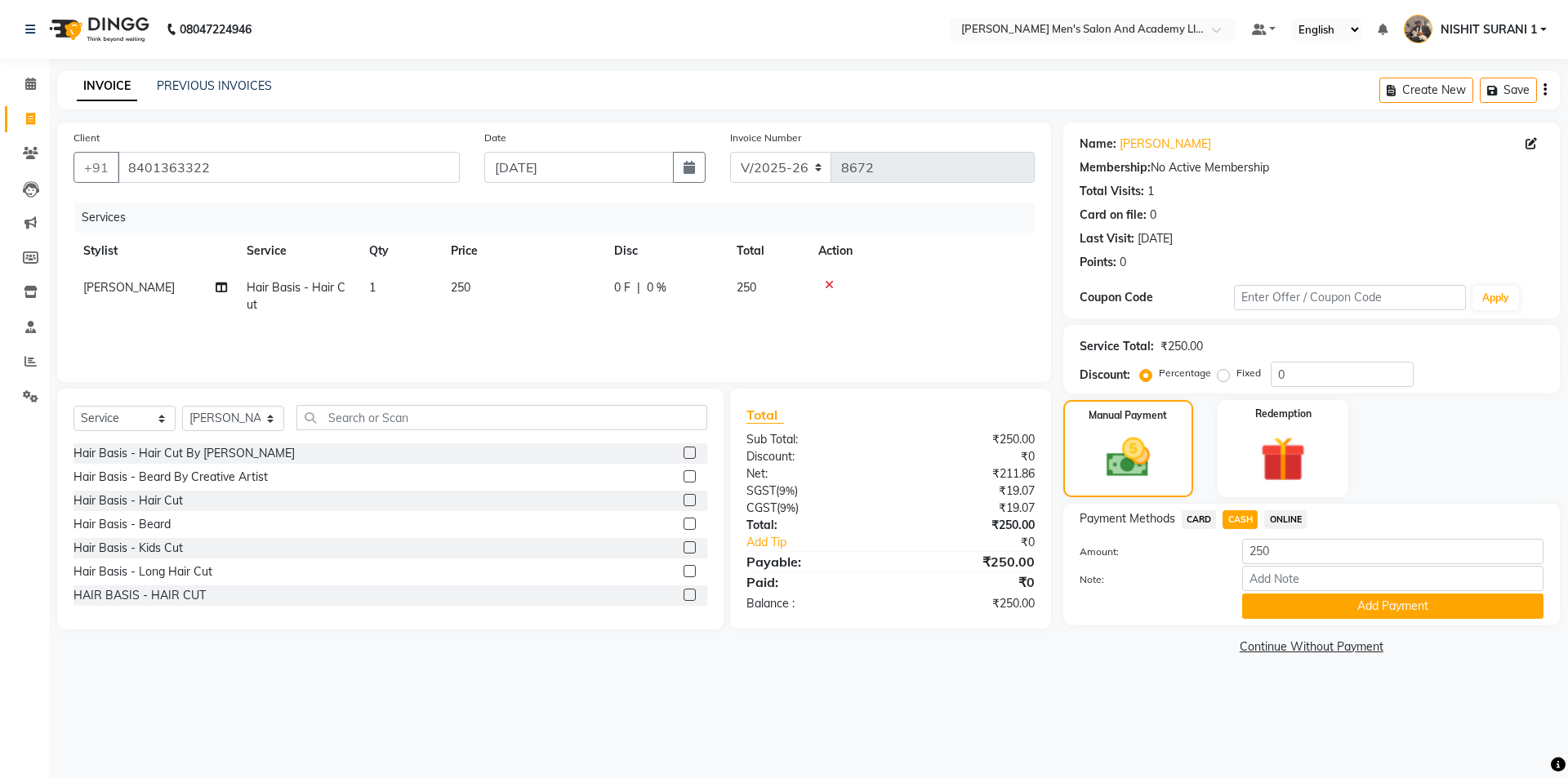
drag, startPoint x: 1285, startPoint y: 597, endPoint x: 1277, endPoint y: 601, distance: 8.9
click at [1284, 597] on button "Add Payment" at bounding box center [1392, 606] width 301 height 26
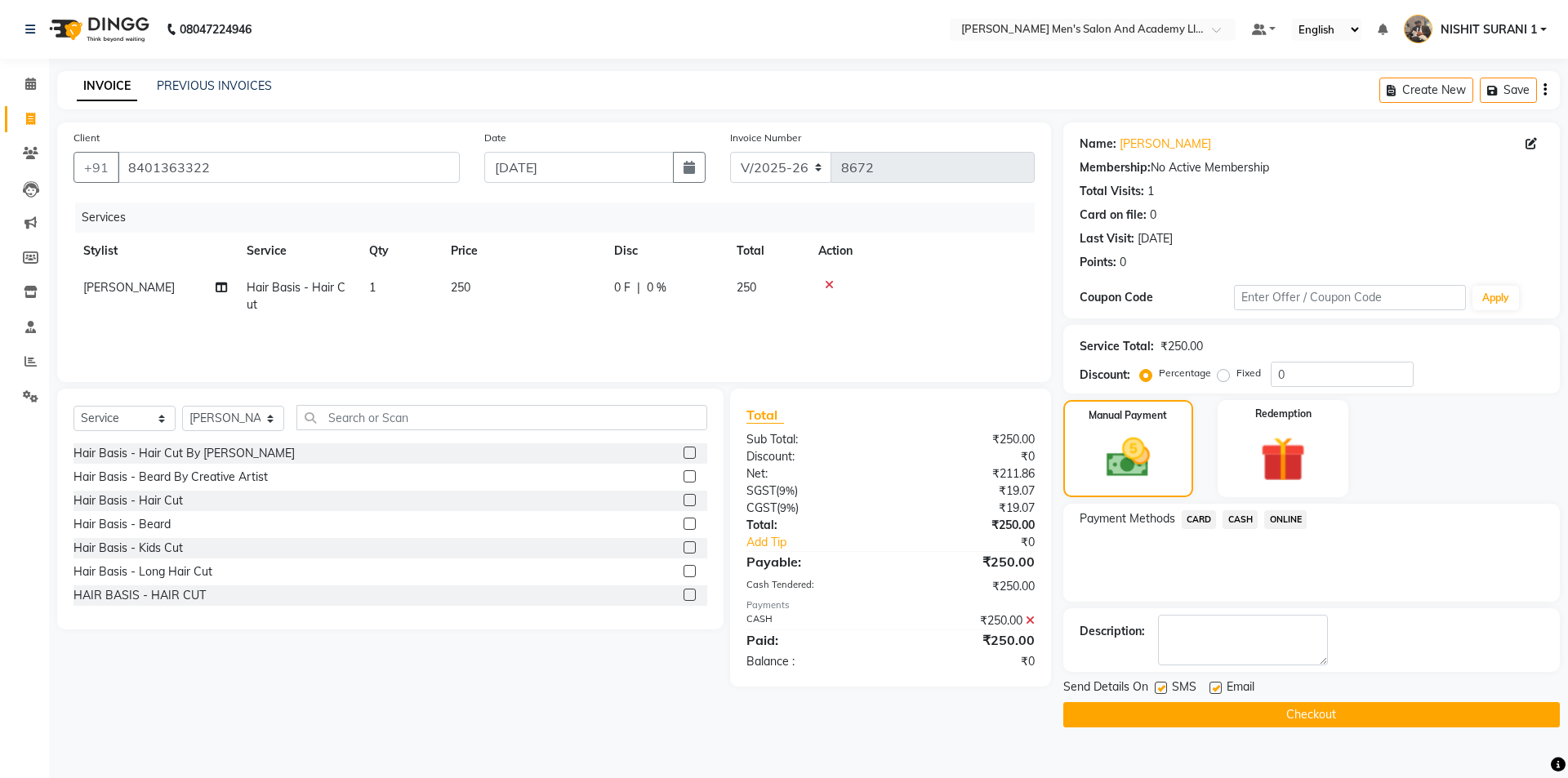
click at [1217, 686] on label at bounding box center [1216, 687] width 12 height 12
click at [1217, 686] on input "checkbox" at bounding box center [1215, 688] width 10 height 10
click at [1212, 691] on label at bounding box center [1216, 687] width 12 height 12
click at [1212, 691] on input "checkbox" at bounding box center [1215, 688] width 10 height 10
click at [1161, 689] on label at bounding box center [1161, 687] width 12 height 12
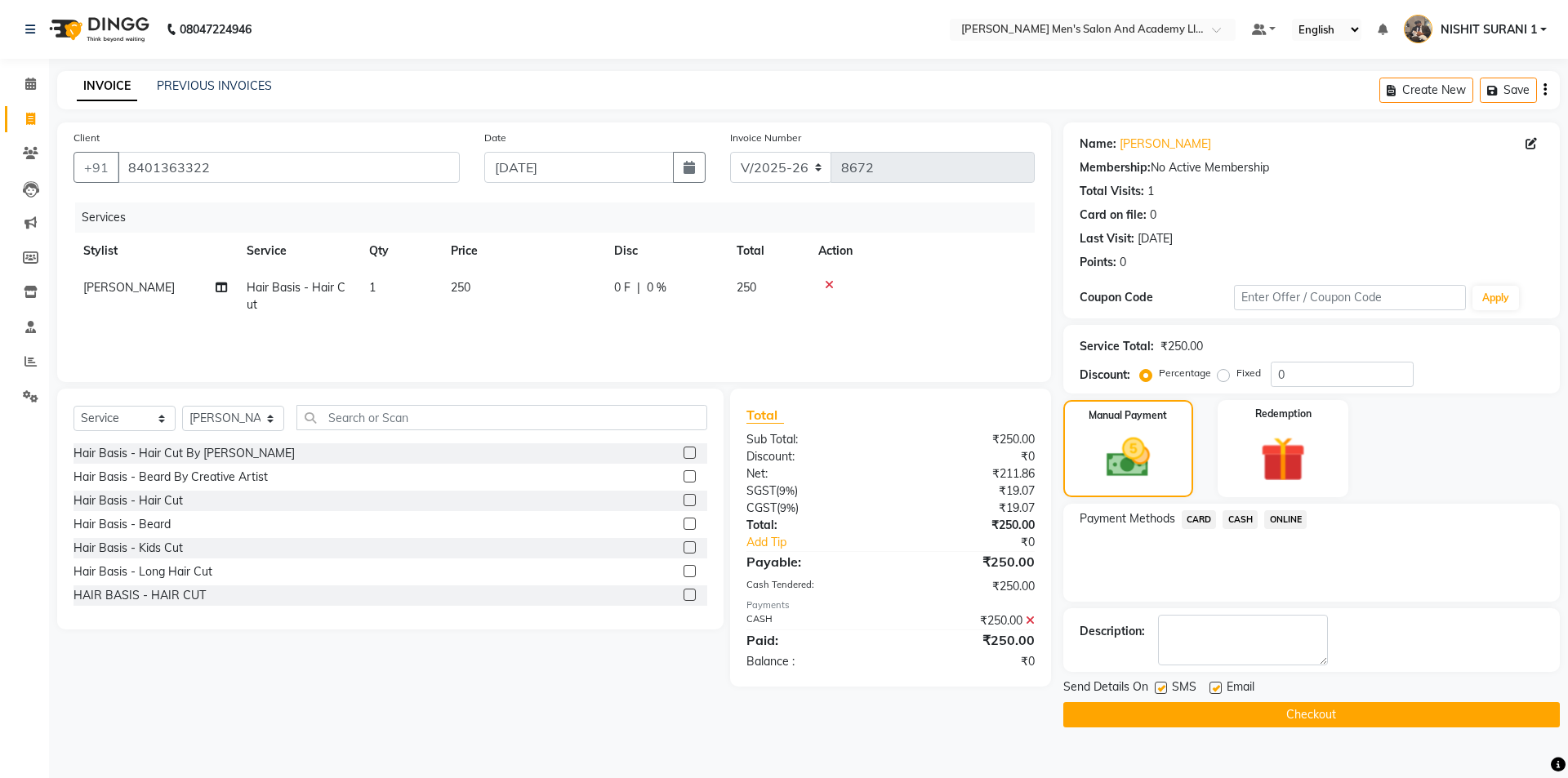
click at [1161, 689] on input "checkbox" at bounding box center [1160, 688] width 10 height 10
click at [1217, 694] on div at bounding box center [1215, 690] width 10 height 17
click at [1215, 693] on label at bounding box center [1216, 687] width 12 height 12
click at [1215, 693] on input "checkbox" at bounding box center [1215, 688] width 10 height 10
click at [1190, 727] on main "INVOICE PREVIOUS INVOICES Create New Save Client +91 8401363322 Date 03-09-2025…" at bounding box center [808, 411] width 1519 height 680
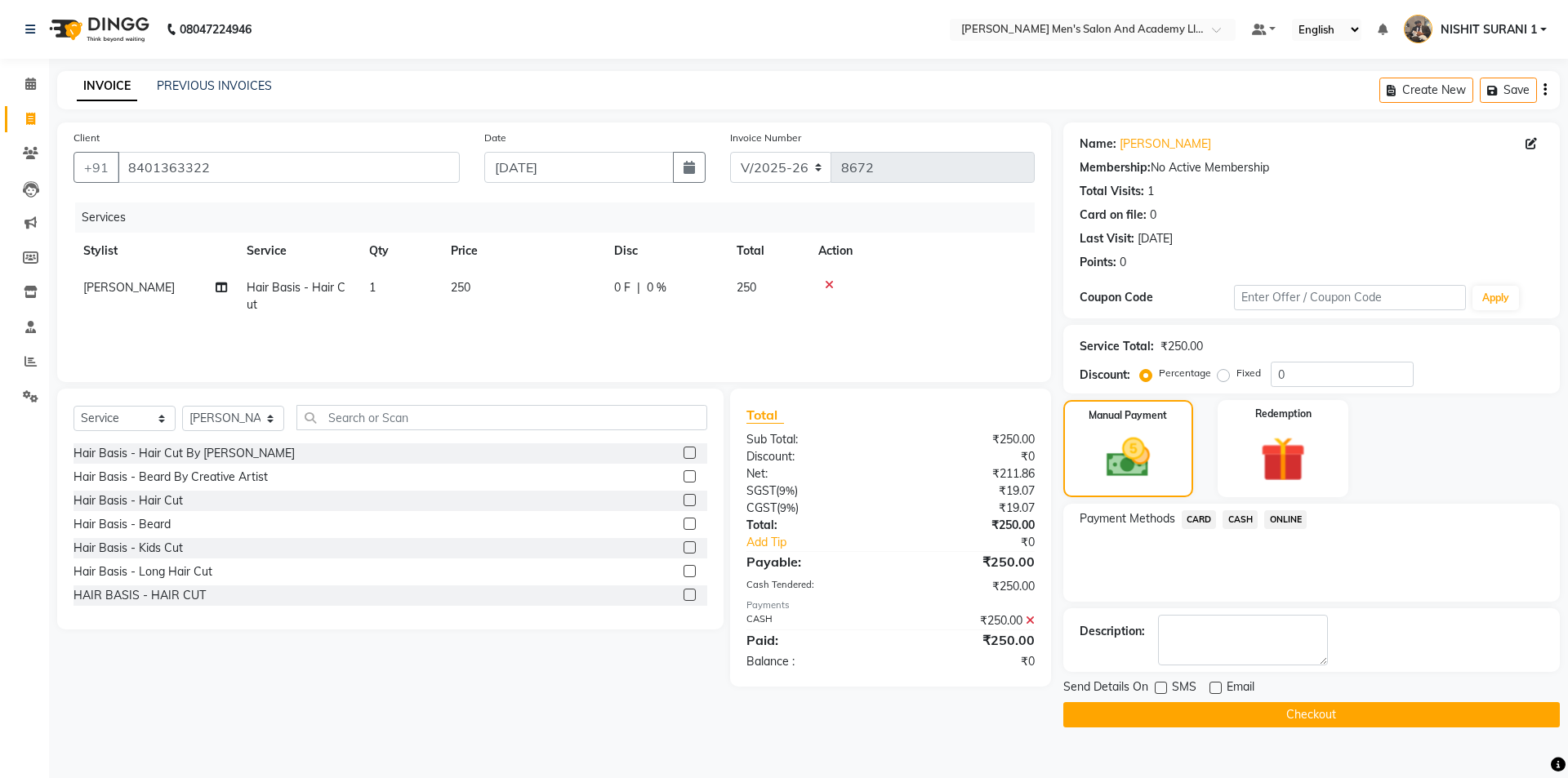
click at [1191, 722] on button "Checkout" at bounding box center [1311, 715] width 496 height 26
click at [1191, 722] on div "Checkout" at bounding box center [1311, 715] width 496 height 26
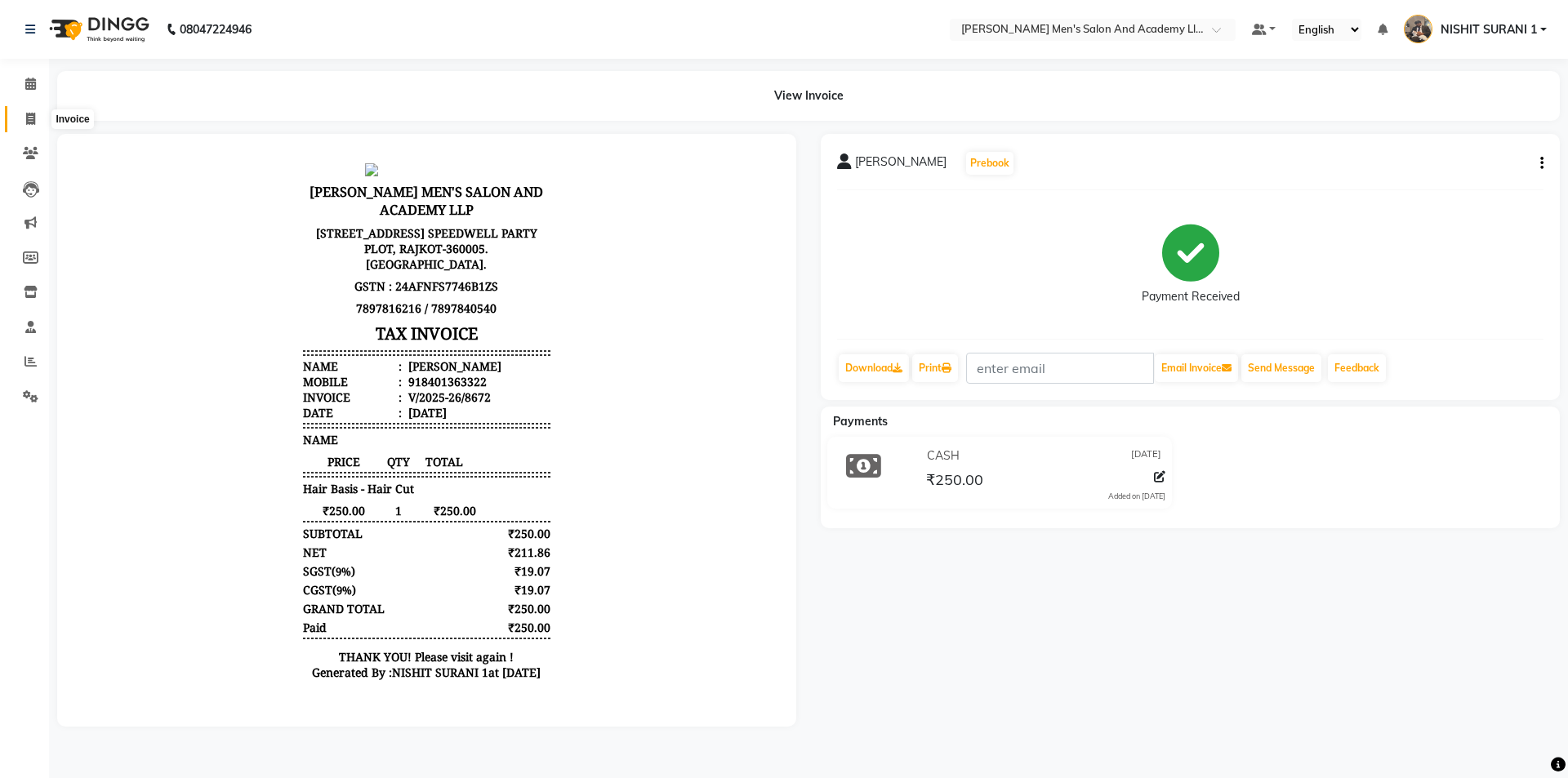
click at [39, 111] on span at bounding box center [30, 120] width 28 height 19
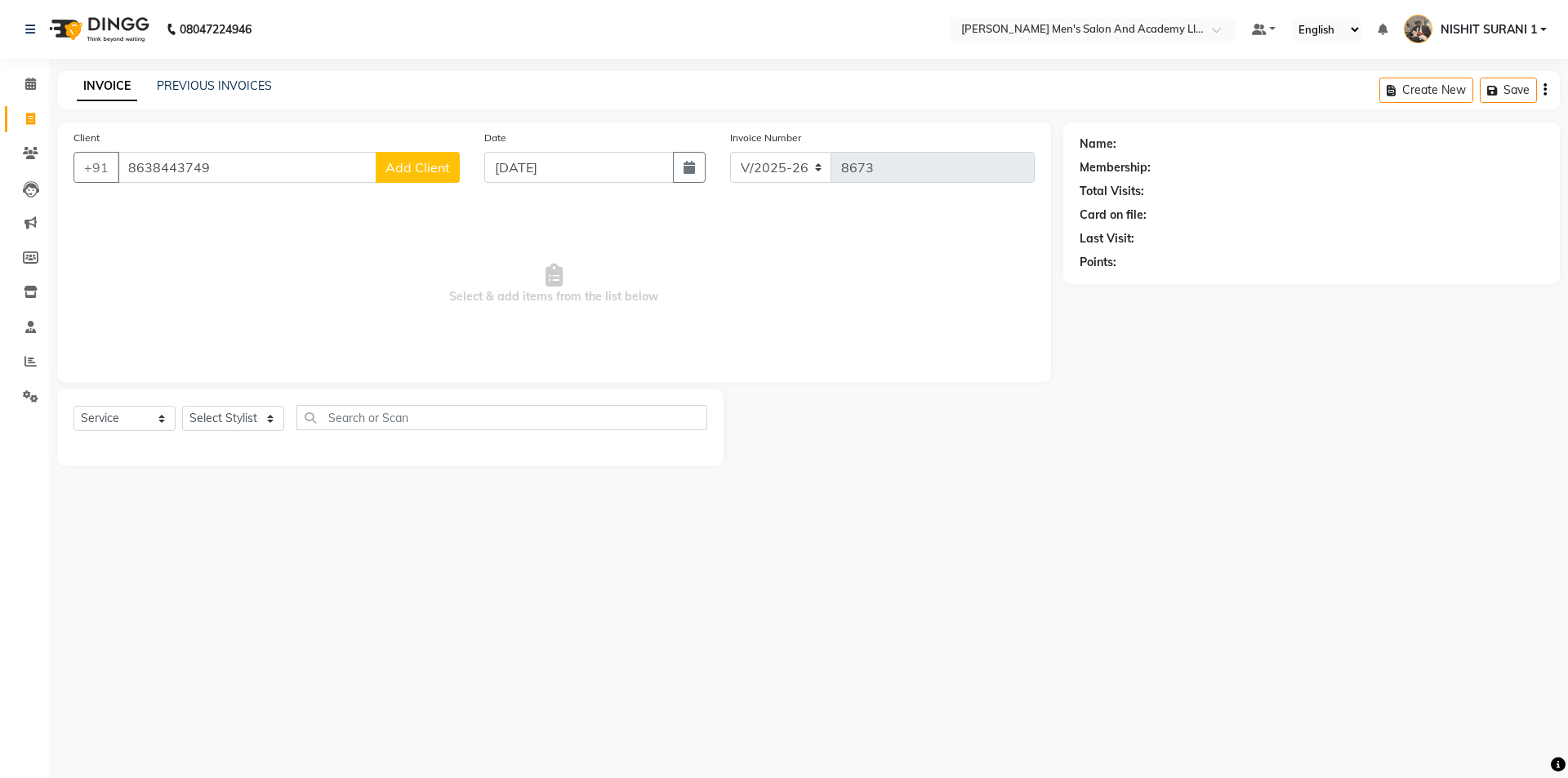
click at [418, 171] on span "Add Client" at bounding box center [418, 167] width 64 height 16
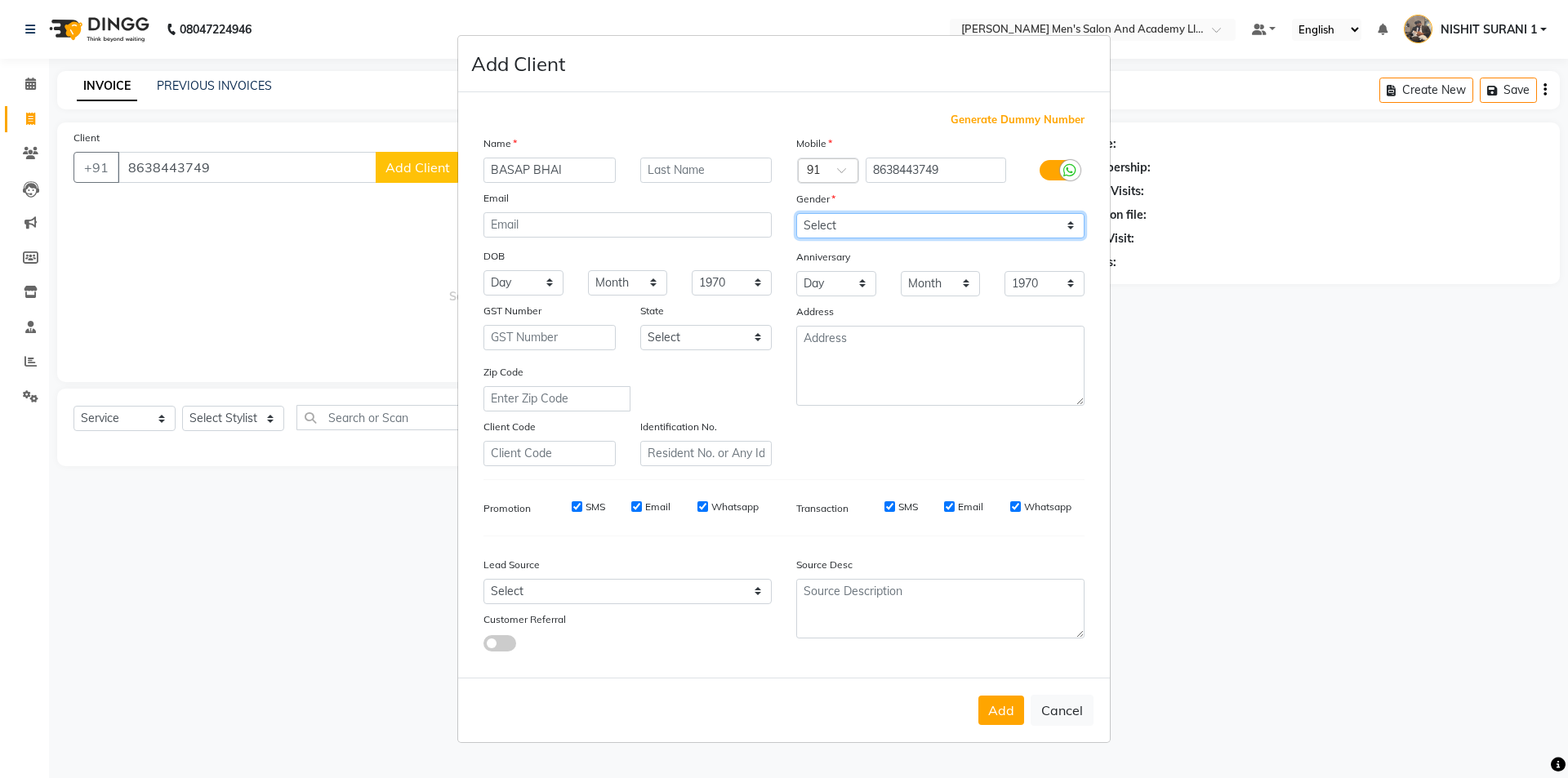
click at [832, 217] on select "Select Male Female Other Prefer Not To Say" at bounding box center [940, 226] width 288 height 26
click at [796, 213] on select "Select Male Female Other Prefer Not To Say" at bounding box center [940, 226] width 288 height 26
click at [1020, 715] on button "Add" at bounding box center [1000, 710] width 45 height 29
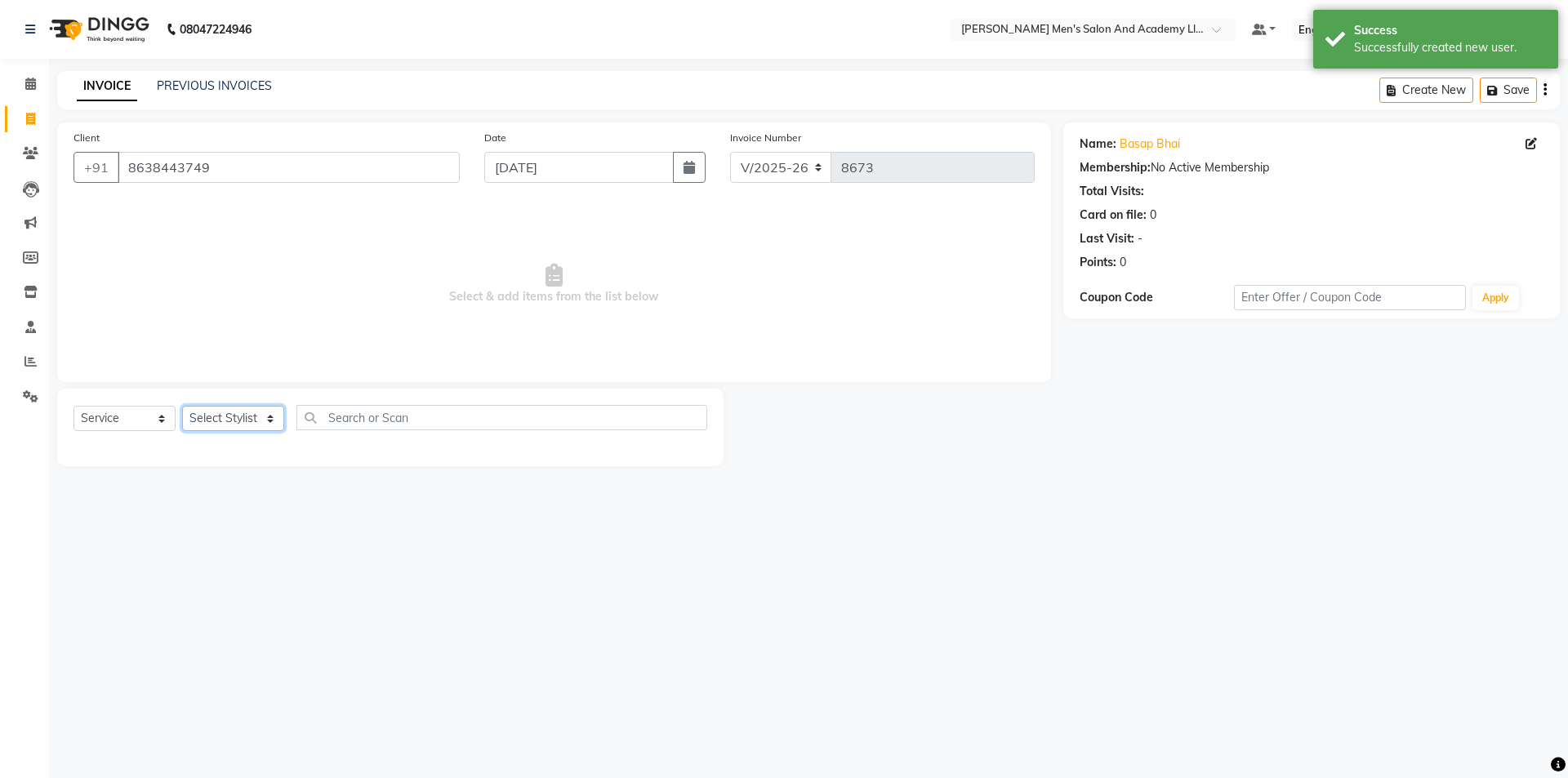
click at [256, 412] on select "Select Stylist AADITYA SOLANKI ABHAY PARMAR AJAY SEN ANKUSH SEN ASHISH VAGHELA …" at bounding box center [232, 418] width 102 height 26
click at [182, 405] on select "Select Stylist AADITYA SOLANKI ABHAY PARMAR AJAY SEN ANKUSH SEN ASHISH VAGHELA …" at bounding box center [232, 418] width 102 height 26
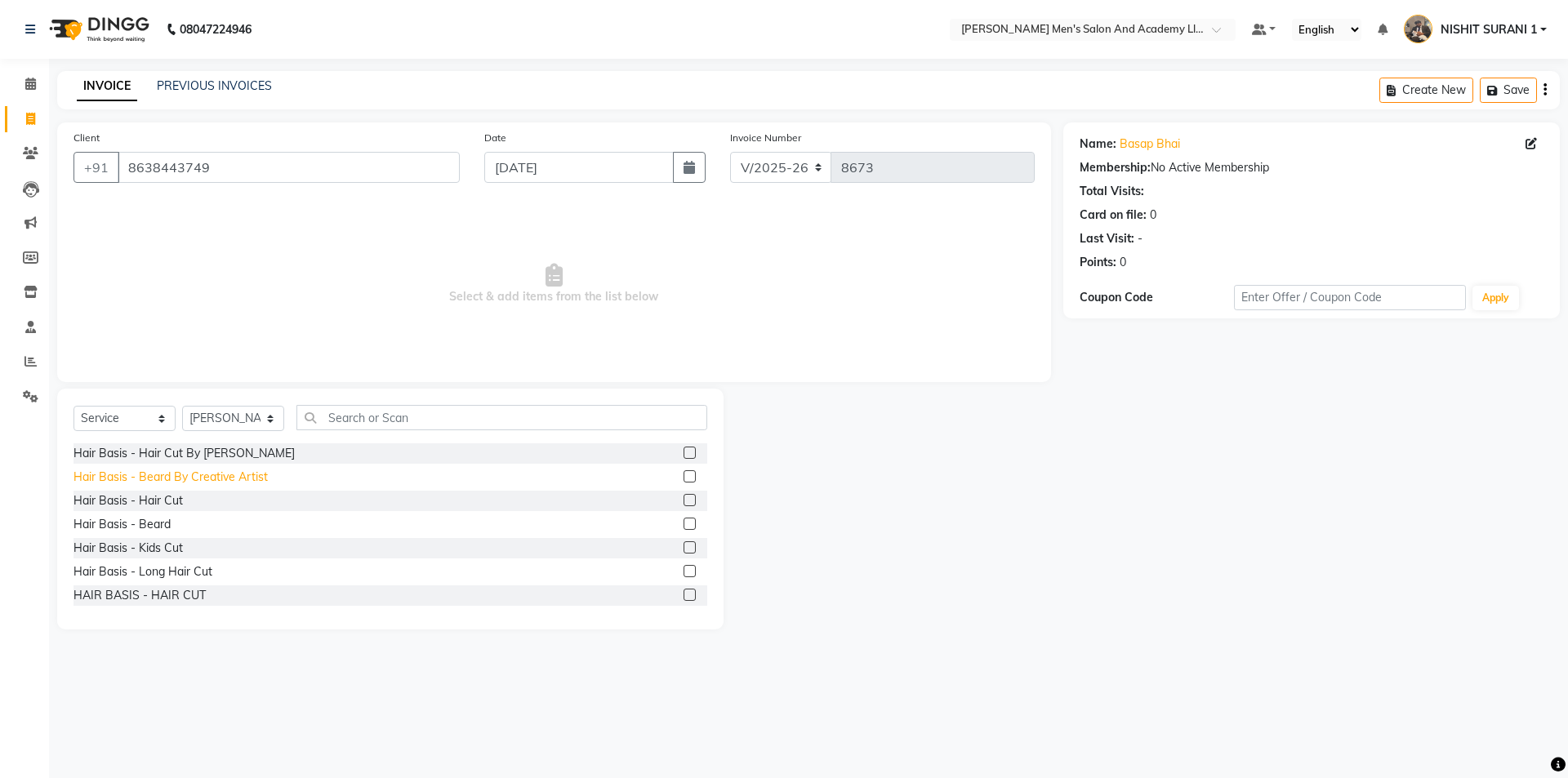
click at [175, 483] on div "Hair Basis - Beard By Creative Artist" at bounding box center [171, 477] width 195 height 17
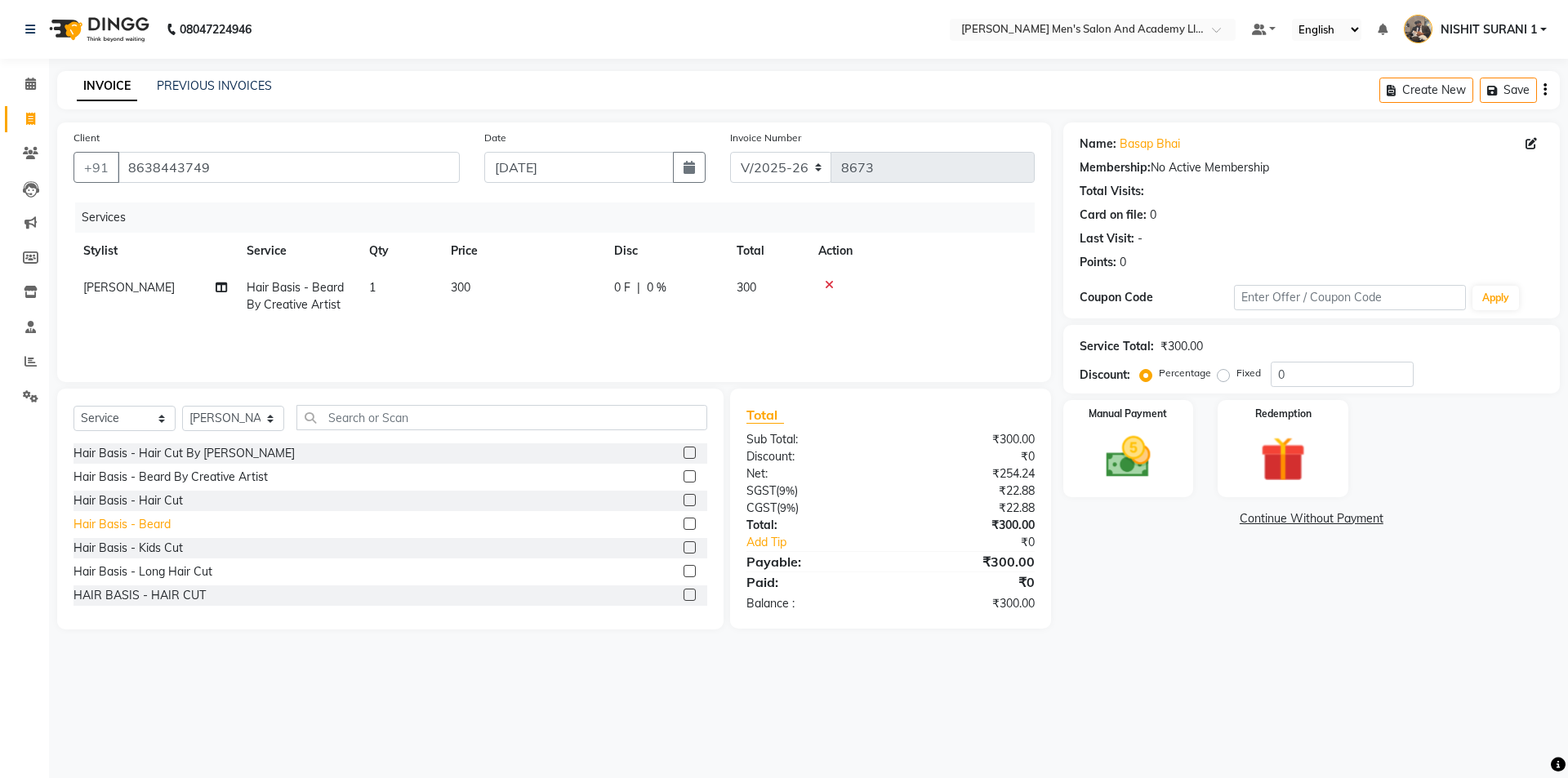
click at [153, 525] on div "Hair Basis - Beard" at bounding box center [122, 524] width 97 height 17
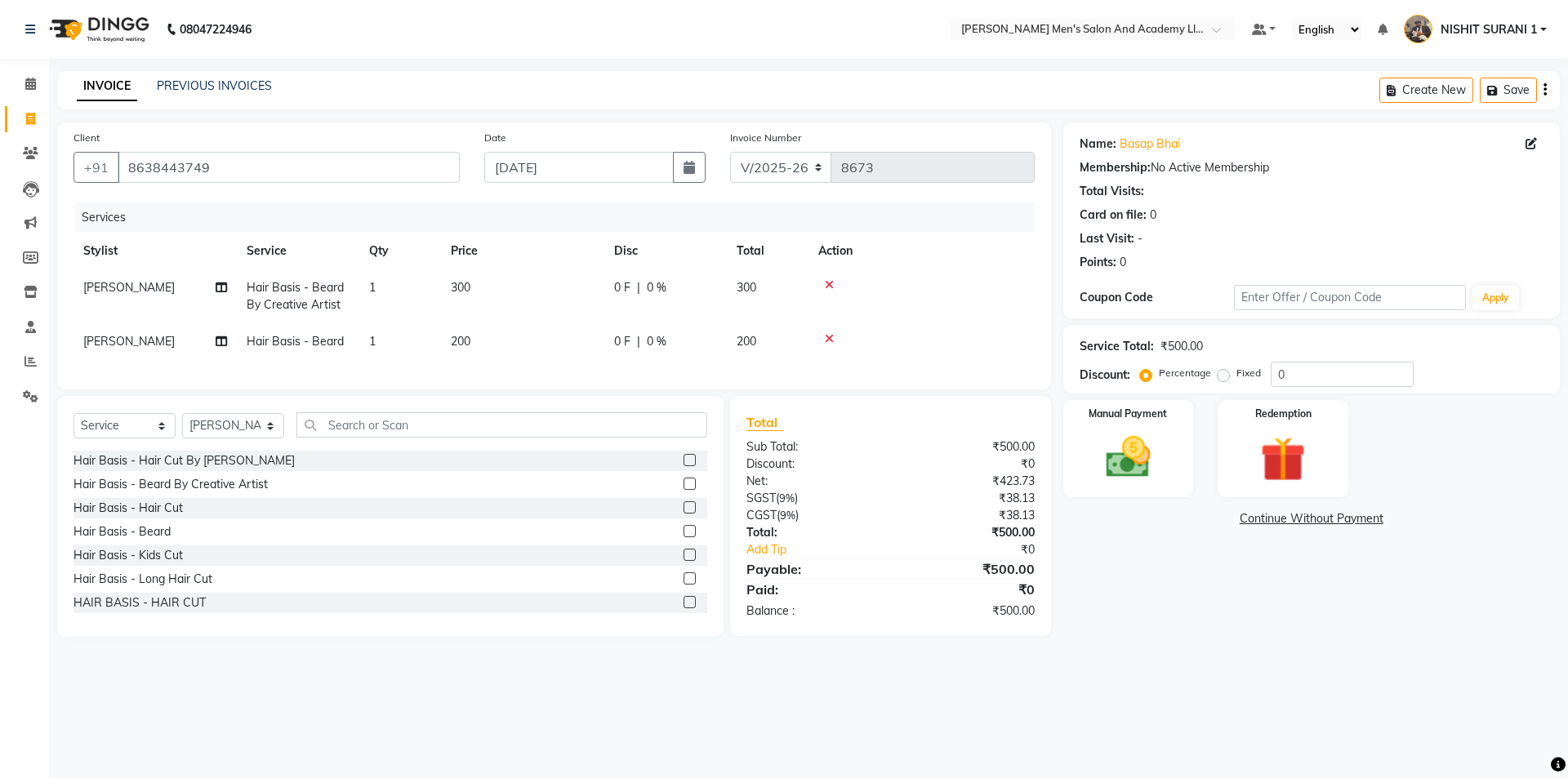
click at [544, 287] on td "300" at bounding box center [522, 296] width 163 height 54
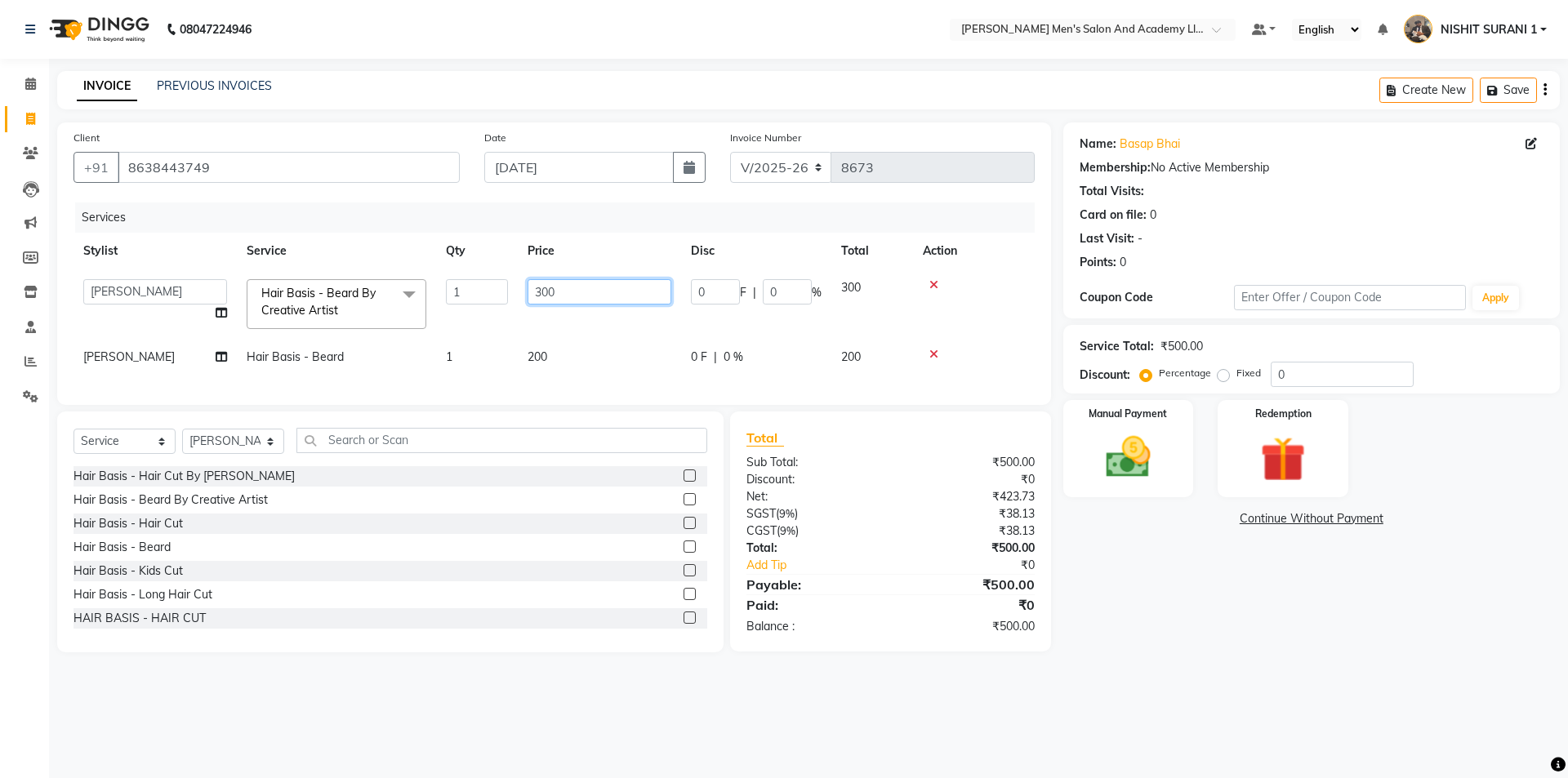
drag, startPoint x: 527, startPoint y: 295, endPoint x: 441, endPoint y: 302, distance: 86.3
click at [455, 302] on tr "AADITYA SOLANKI ABHAY PARMAR AJAY SEN ANKUSH SEN ASHISH VAGHELA AVINASH SEN BHA…" at bounding box center [554, 303] width 961 height 69
click at [1186, 479] on div "Manual Payment" at bounding box center [1127, 448] width 135 height 100
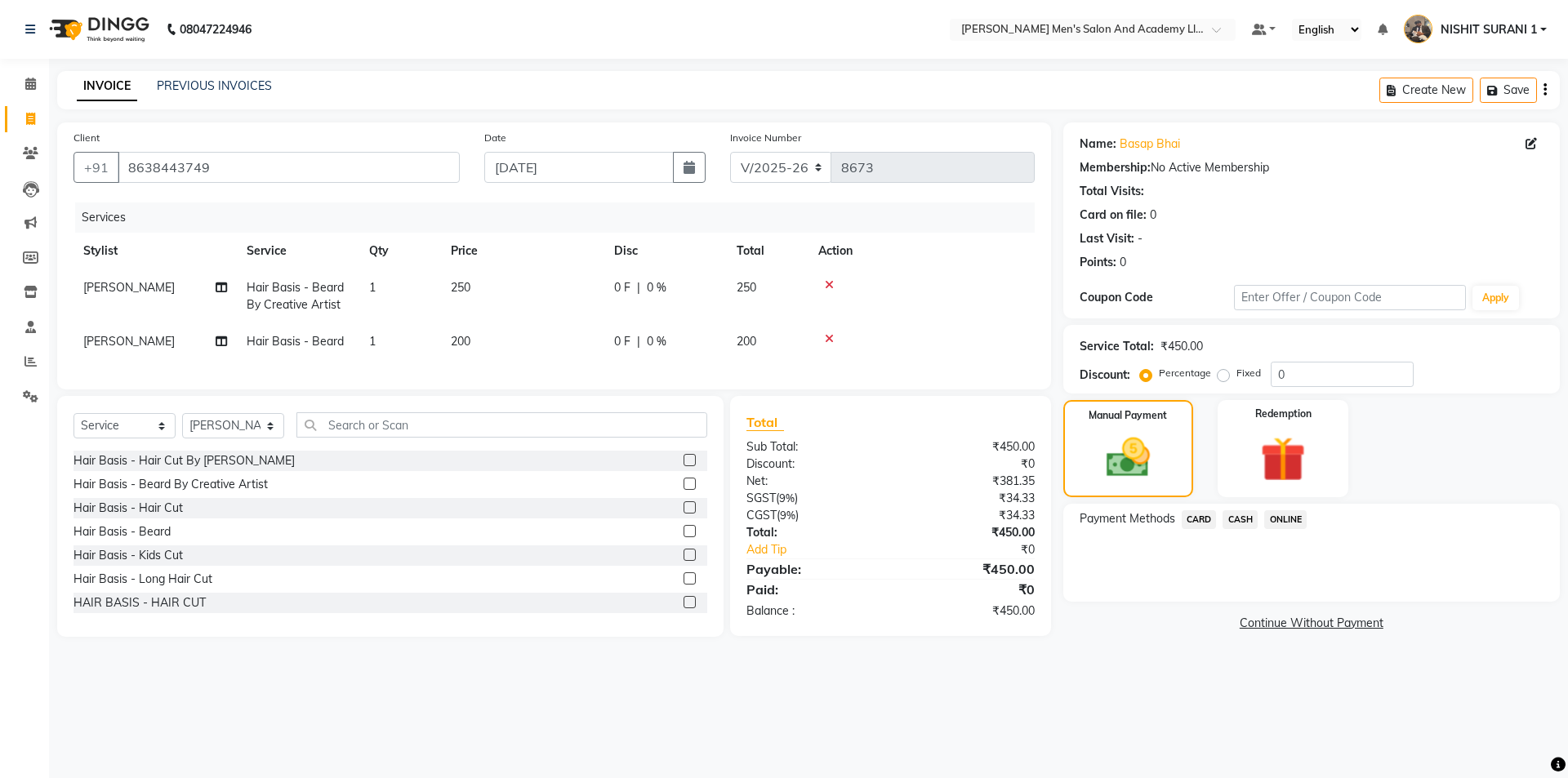
click at [1237, 516] on span "CASH" at bounding box center [1240, 519] width 35 height 19
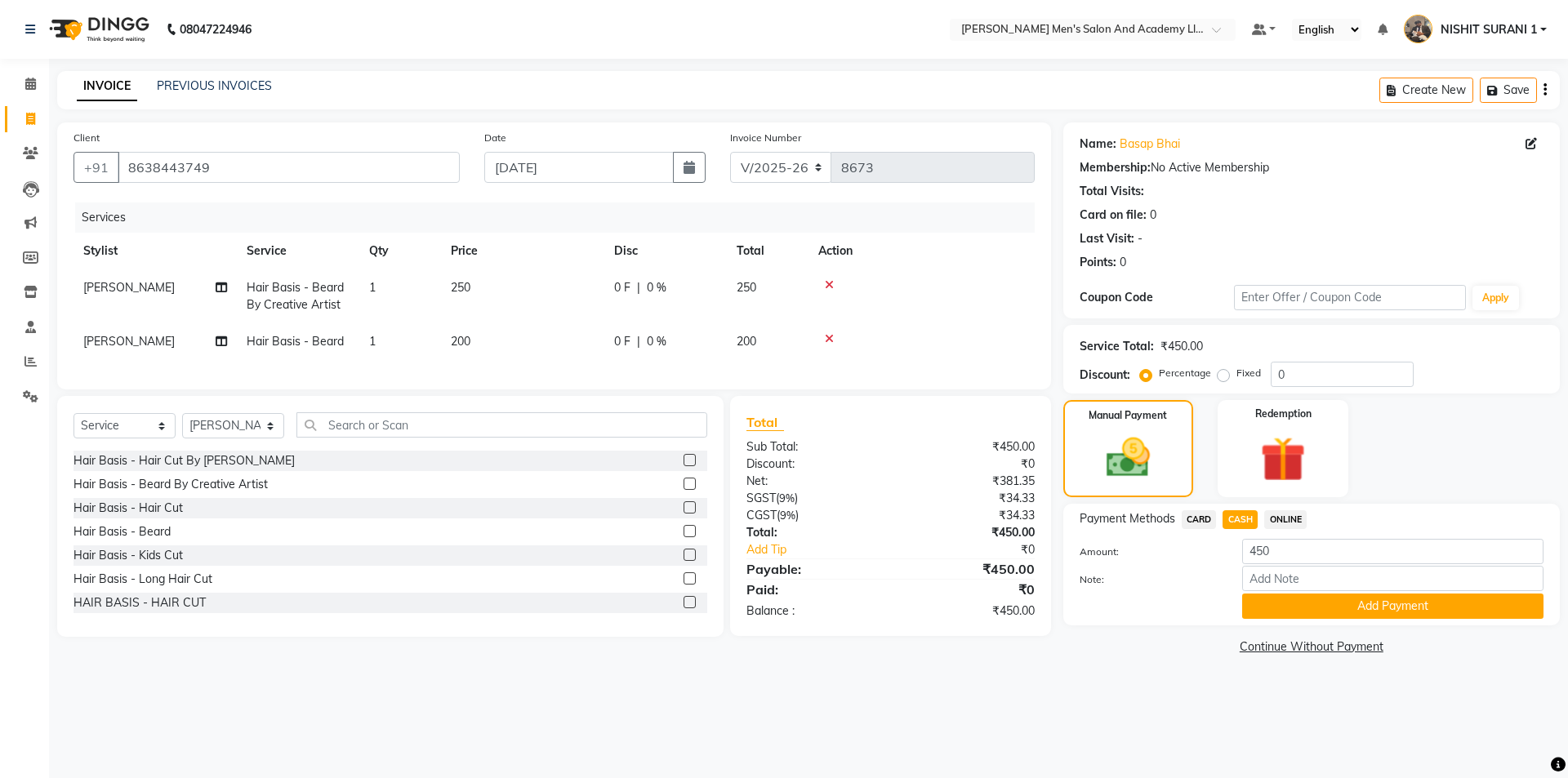
click at [1194, 520] on span "CARD" at bounding box center [1199, 519] width 35 height 19
click at [1289, 595] on button "Add Payment" at bounding box center [1392, 606] width 301 height 26
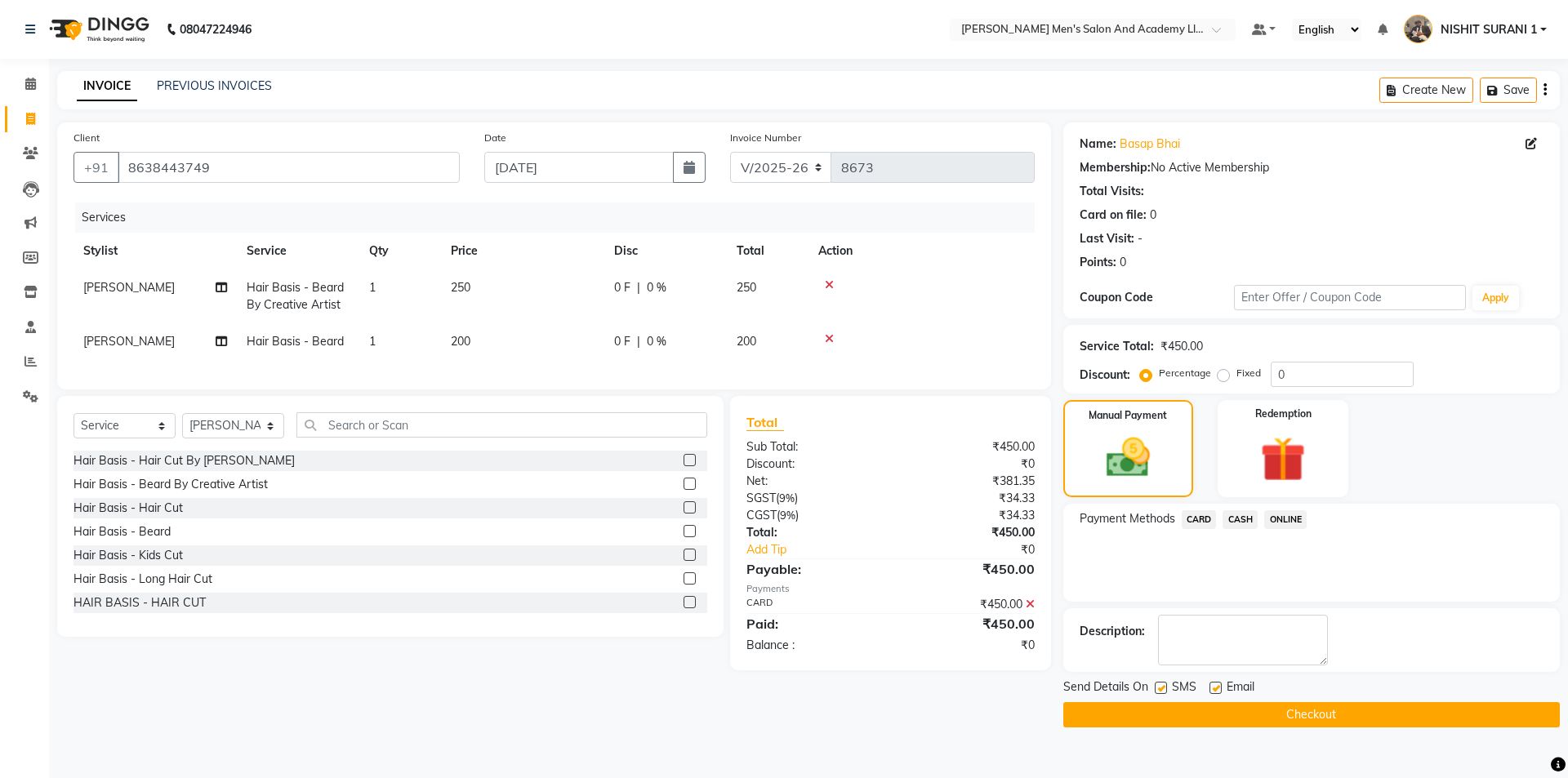
click at [1210, 679] on div "Email" at bounding box center [1239, 689] width 58 height 21
click at [1211, 693] on label at bounding box center [1216, 687] width 12 height 12
click at [1211, 693] on input "checkbox" at bounding box center [1215, 688] width 10 height 10
click at [1160, 691] on label at bounding box center [1161, 687] width 12 height 12
click at [1160, 691] on input "checkbox" at bounding box center [1160, 688] width 10 height 10
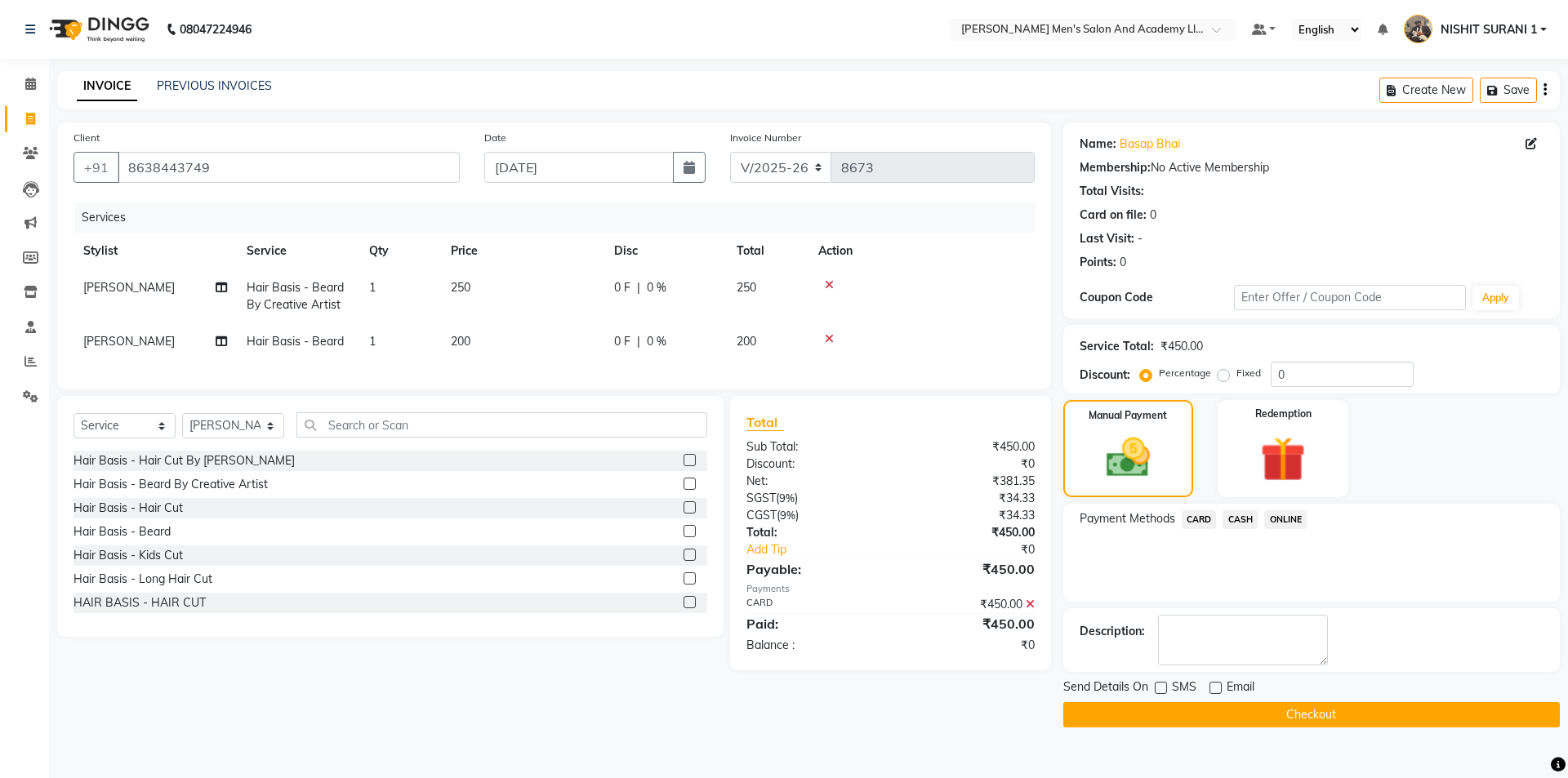
click at [1159, 707] on button "Checkout" at bounding box center [1311, 715] width 496 height 26
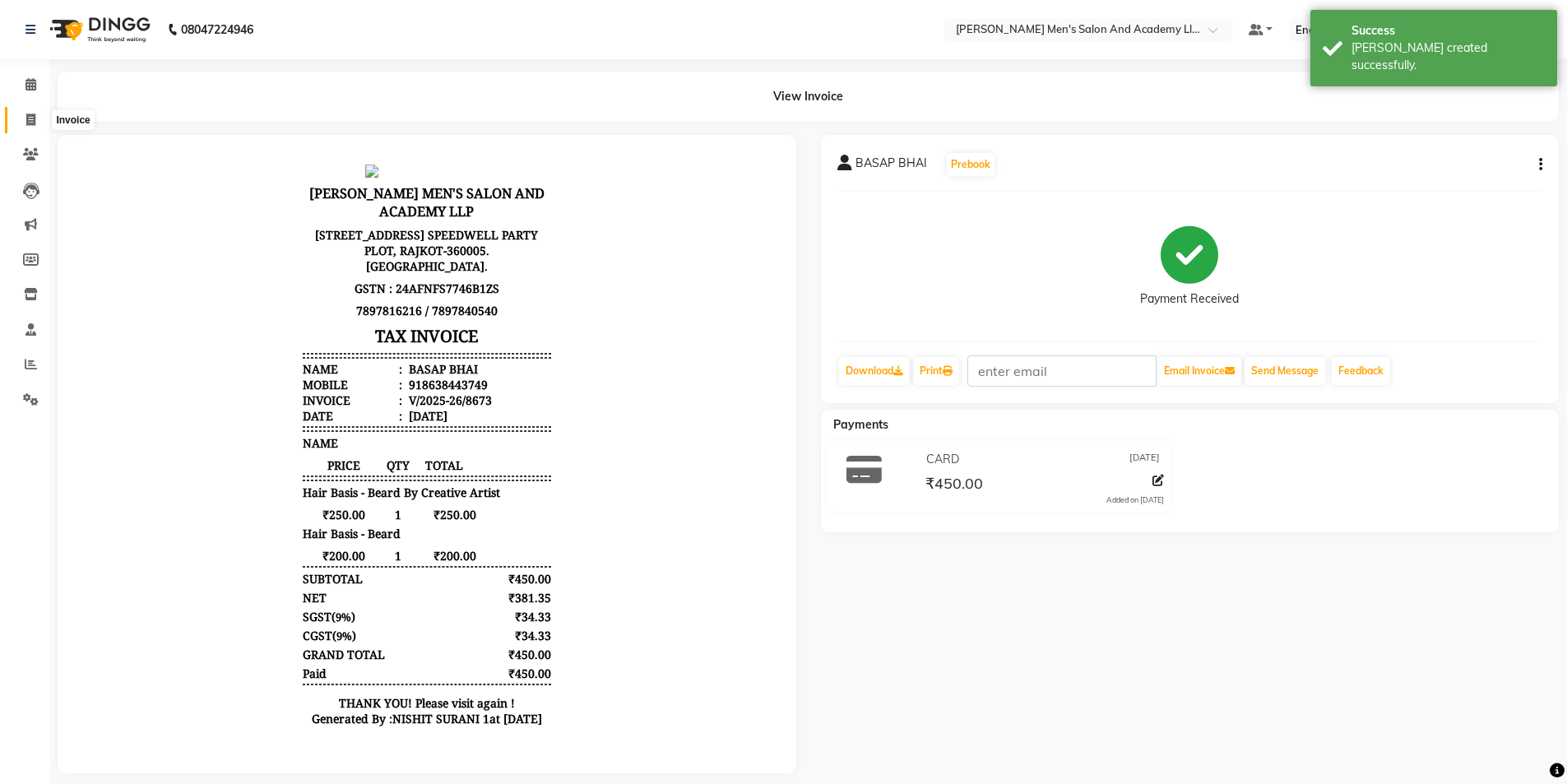
click at [32, 111] on span at bounding box center [30, 121] width 29 height 19
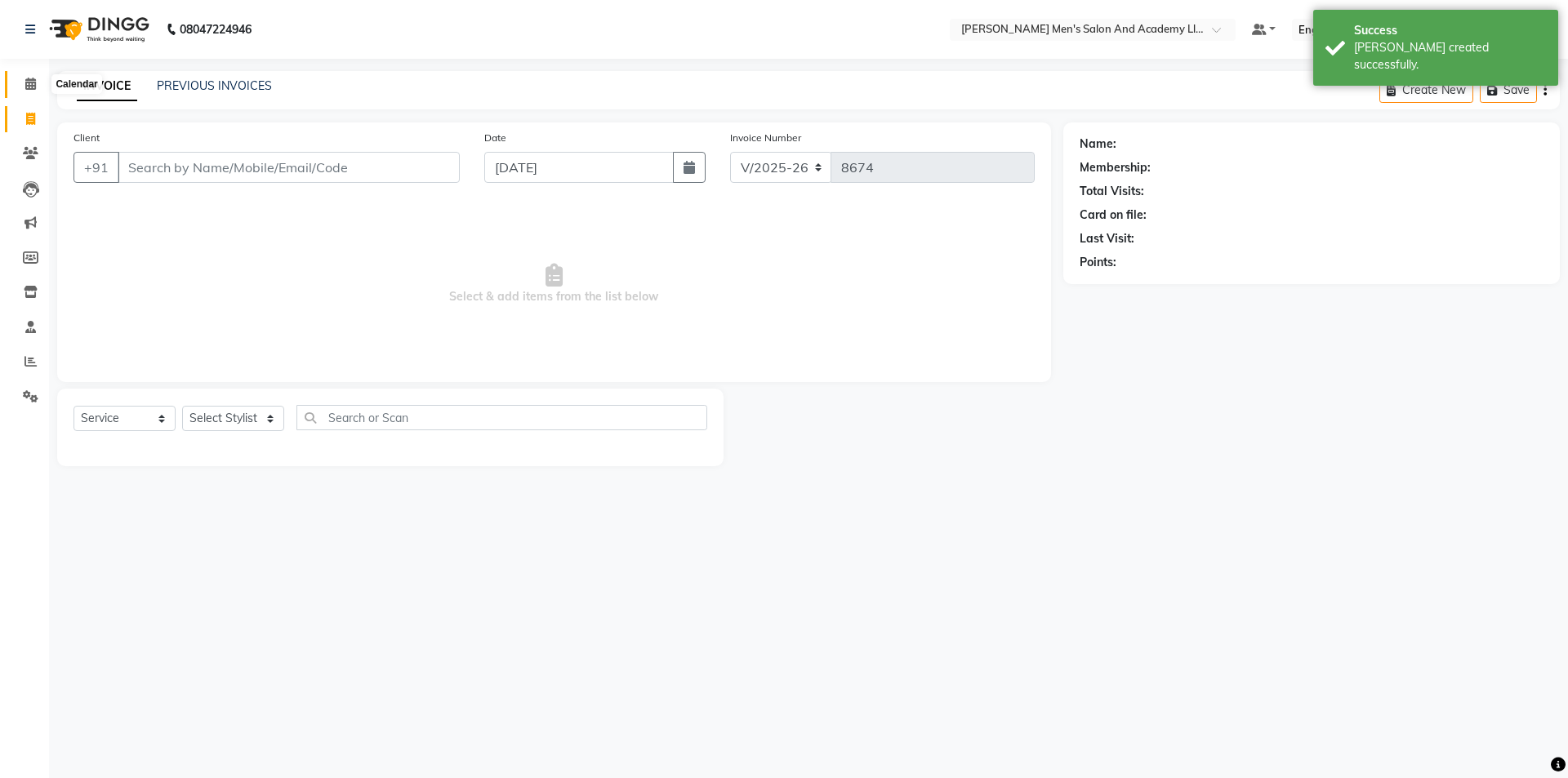
click at [31, 87] on icon at bounding box center [31, 83] width 10 height 12
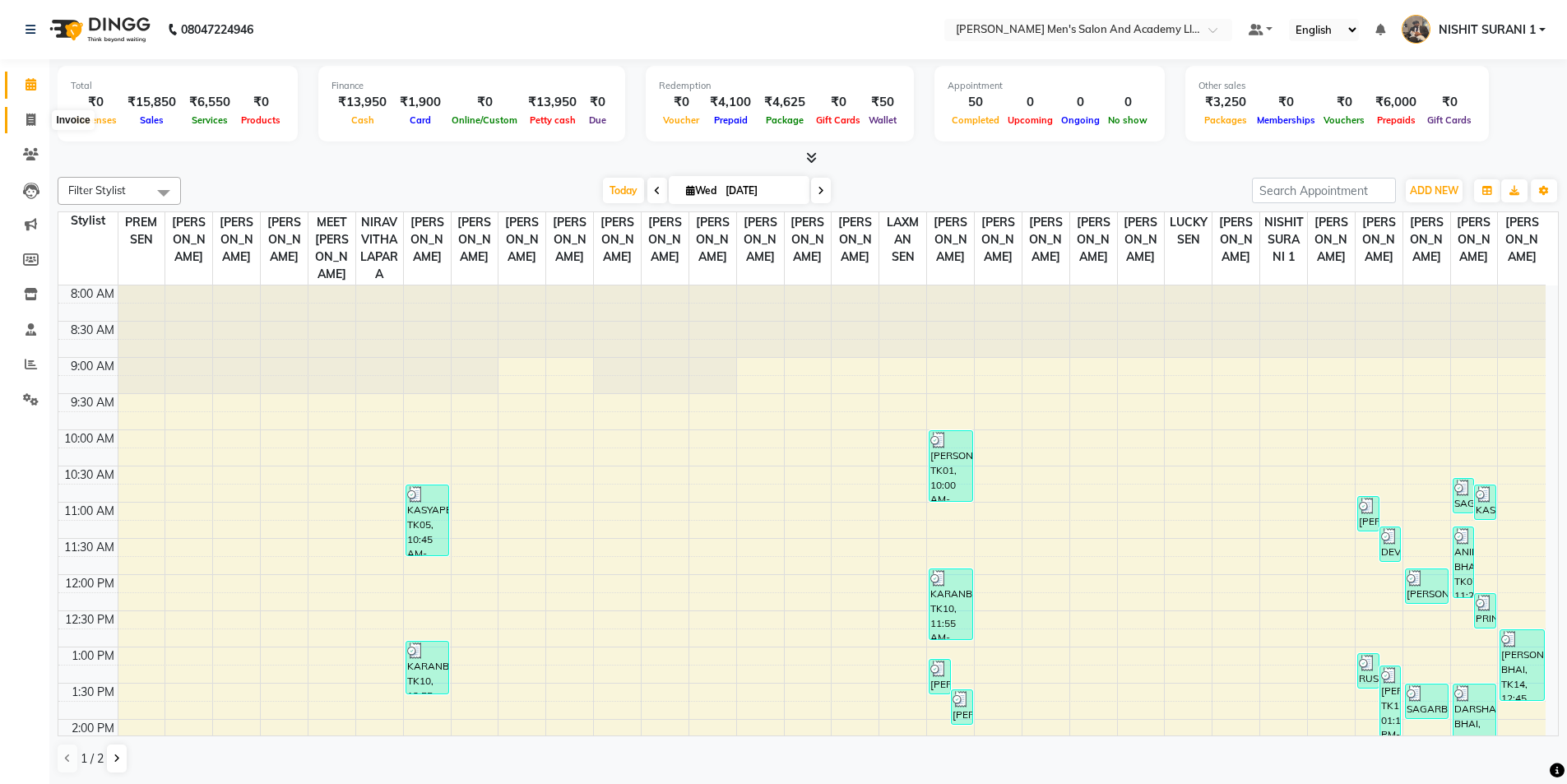
click at [37, 121] on span at bounding box center [30, 121] width 29 height 19
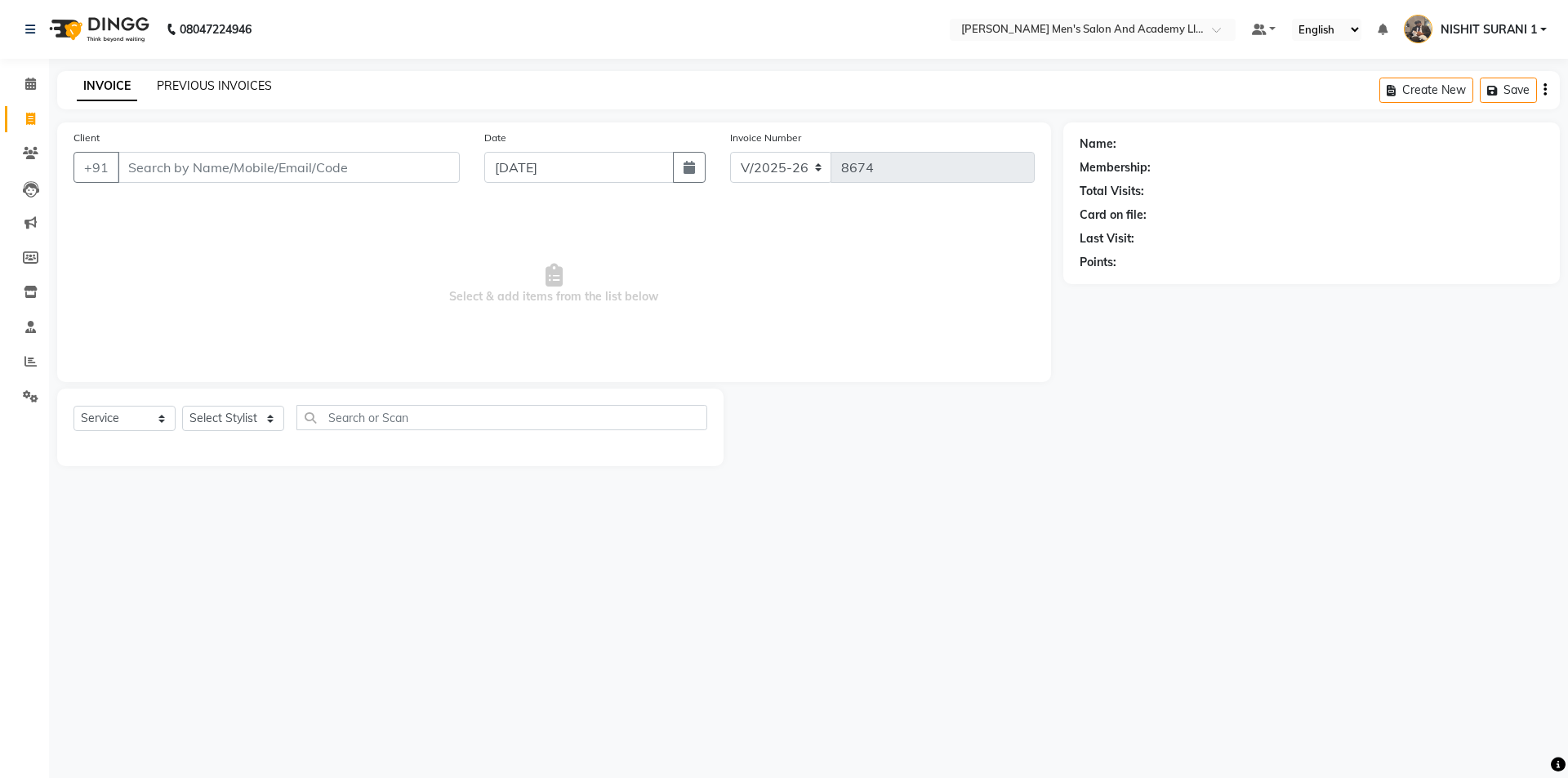
click at [262, 82] on link "PREVIOUS INVOICES" at bounding box center [214, 85] width 115 height 15
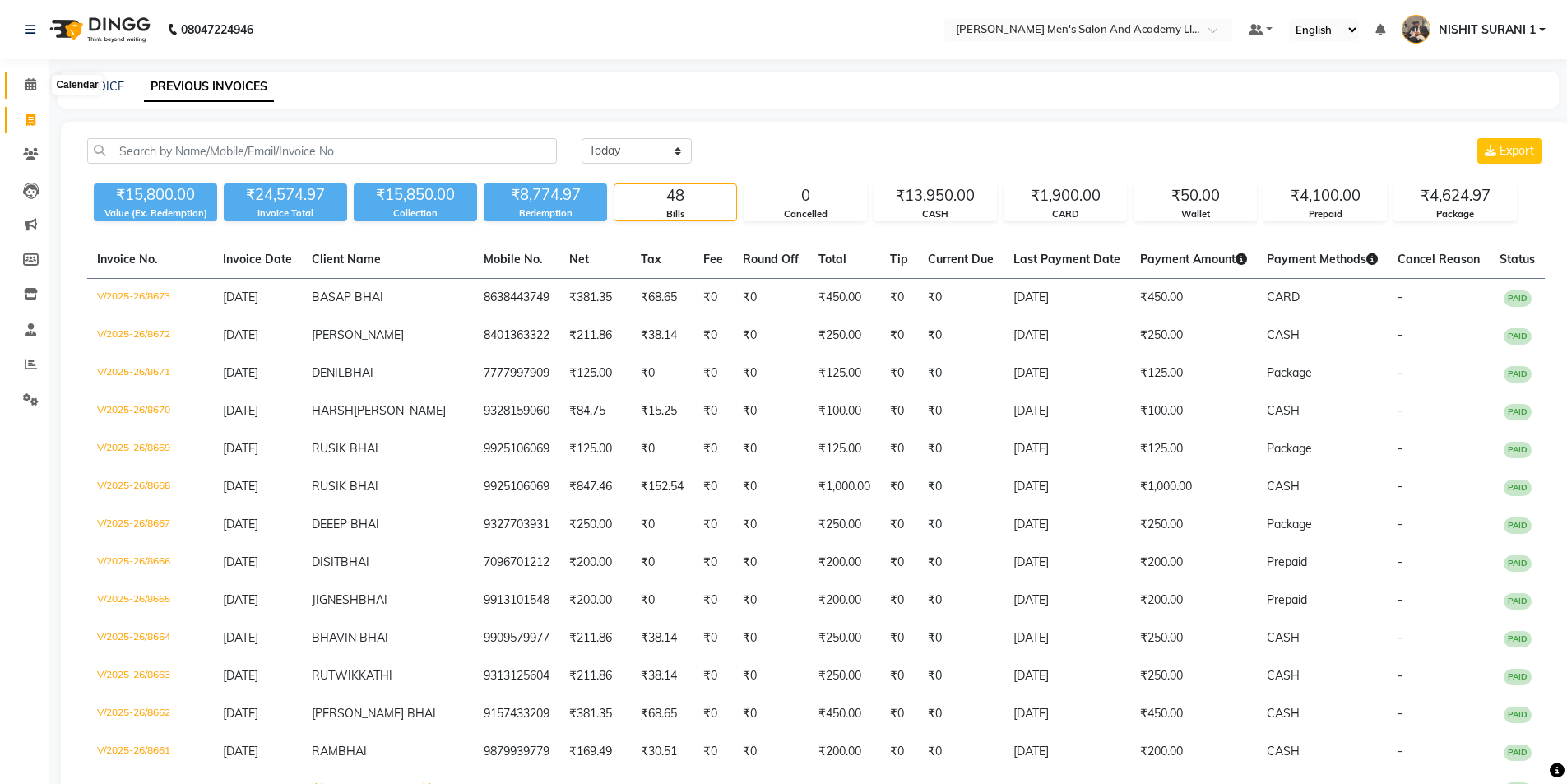
click at [30, 82] on icon at bounding box center [31, 84] width 10 height 12
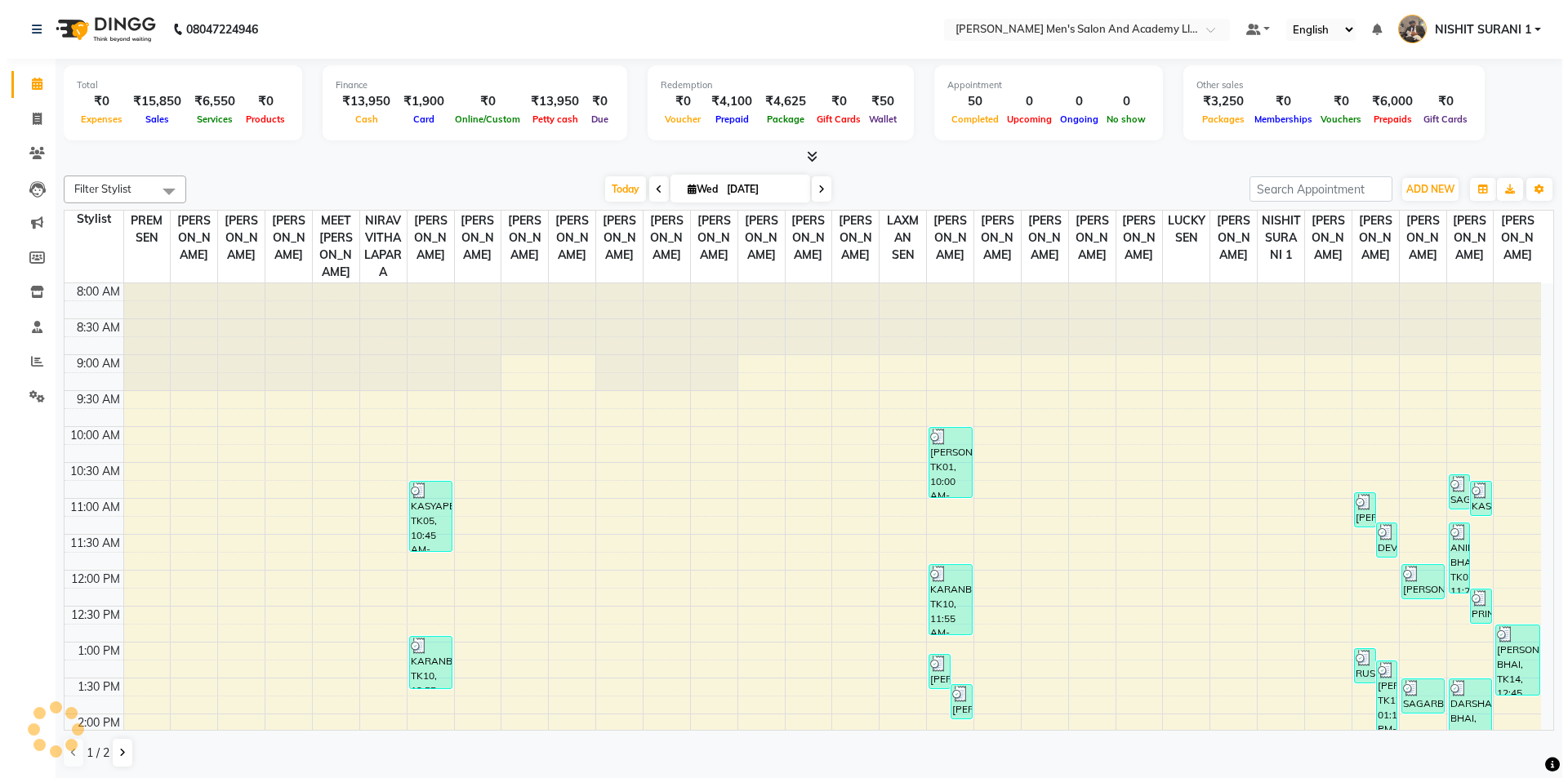
scroll to position [455, 0]
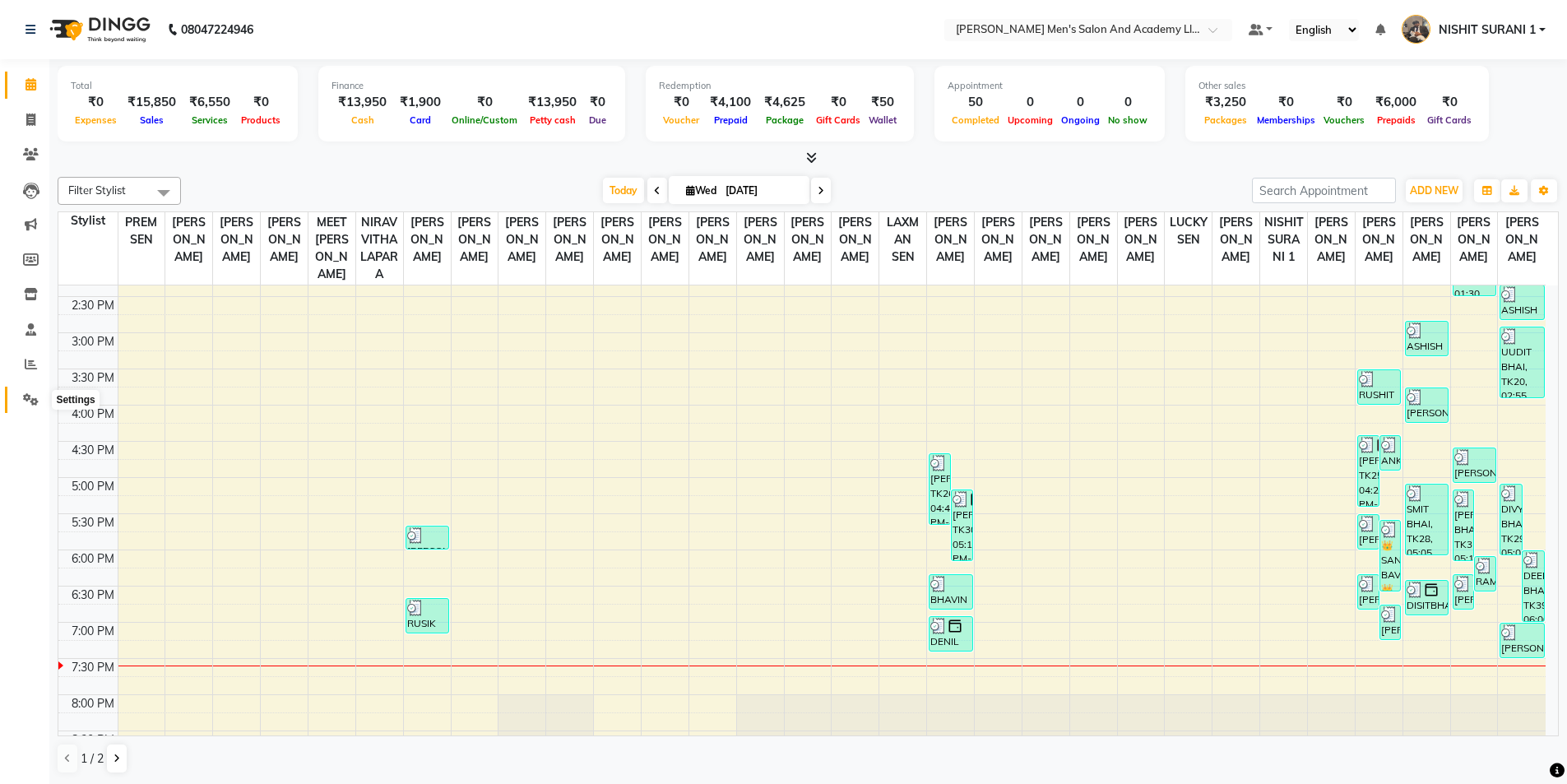
click at [41, 401] on span at bounding box center [30, 400] width 29 height 19
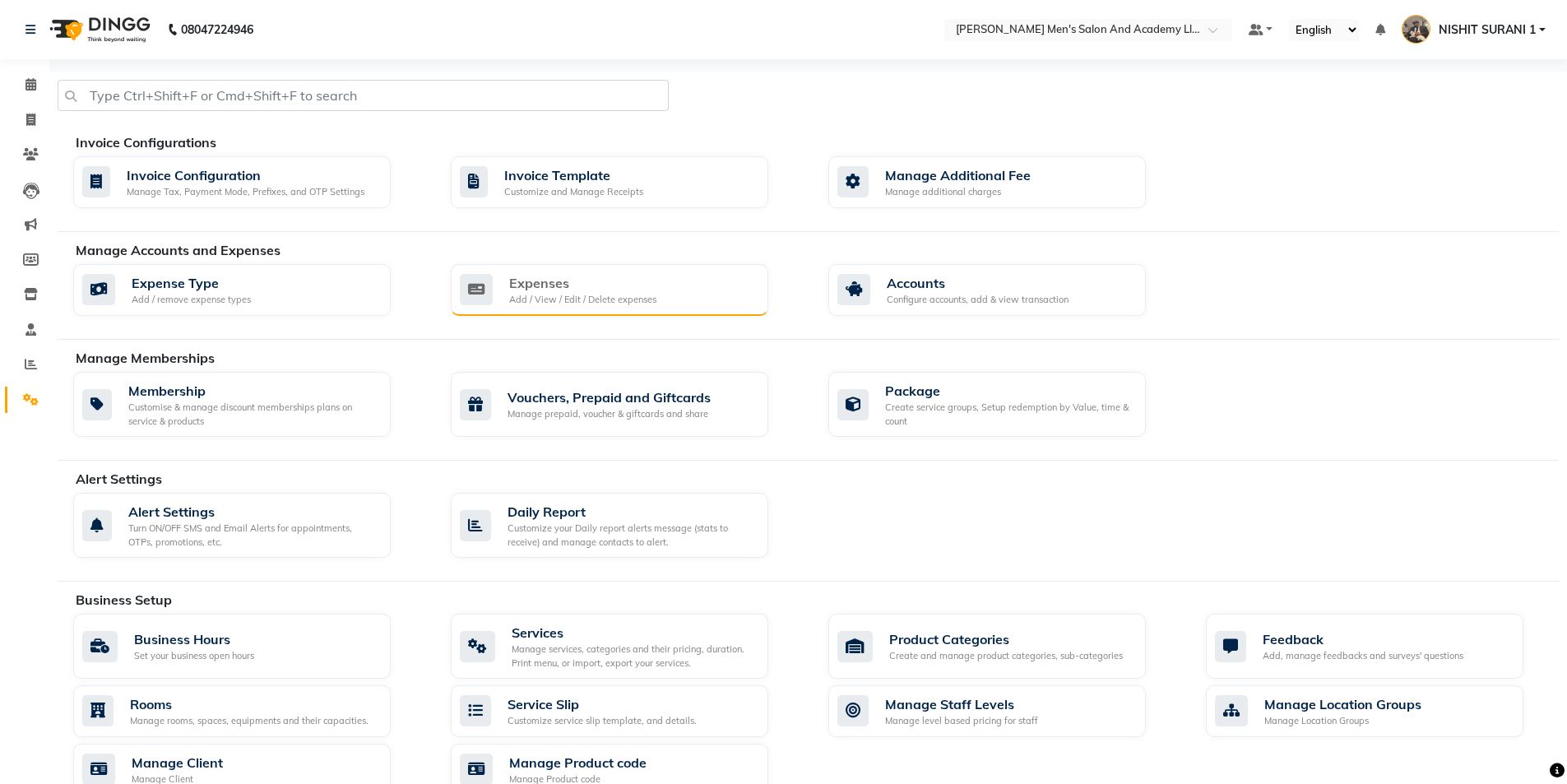
click at [550, 295] on div "Add / View / Edit / Delete expenses" at bounding box center [583, 300] width 147 height 14
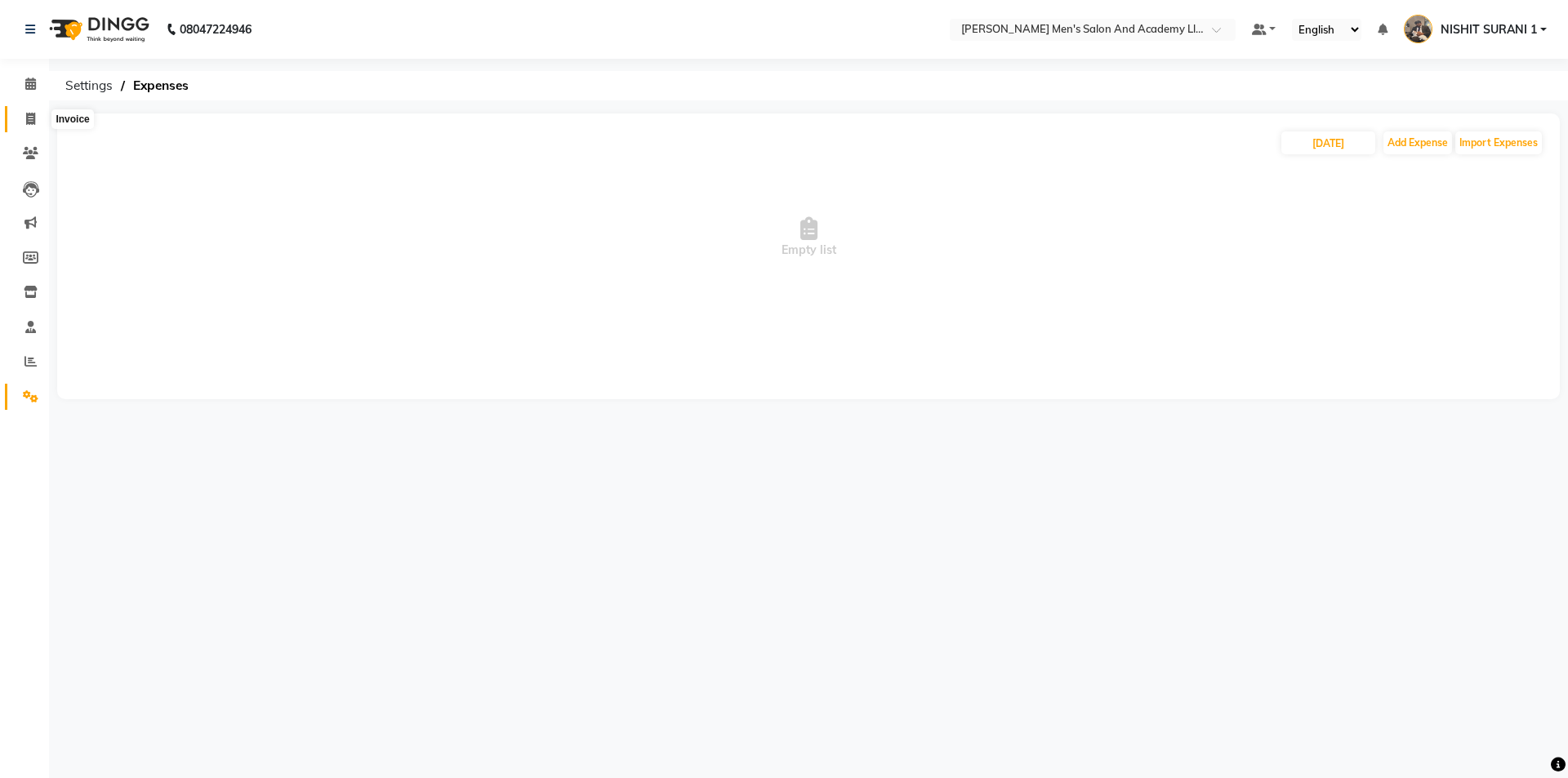
click at [40, 122] on span at bounding box center [30, 120] width 28 height 19
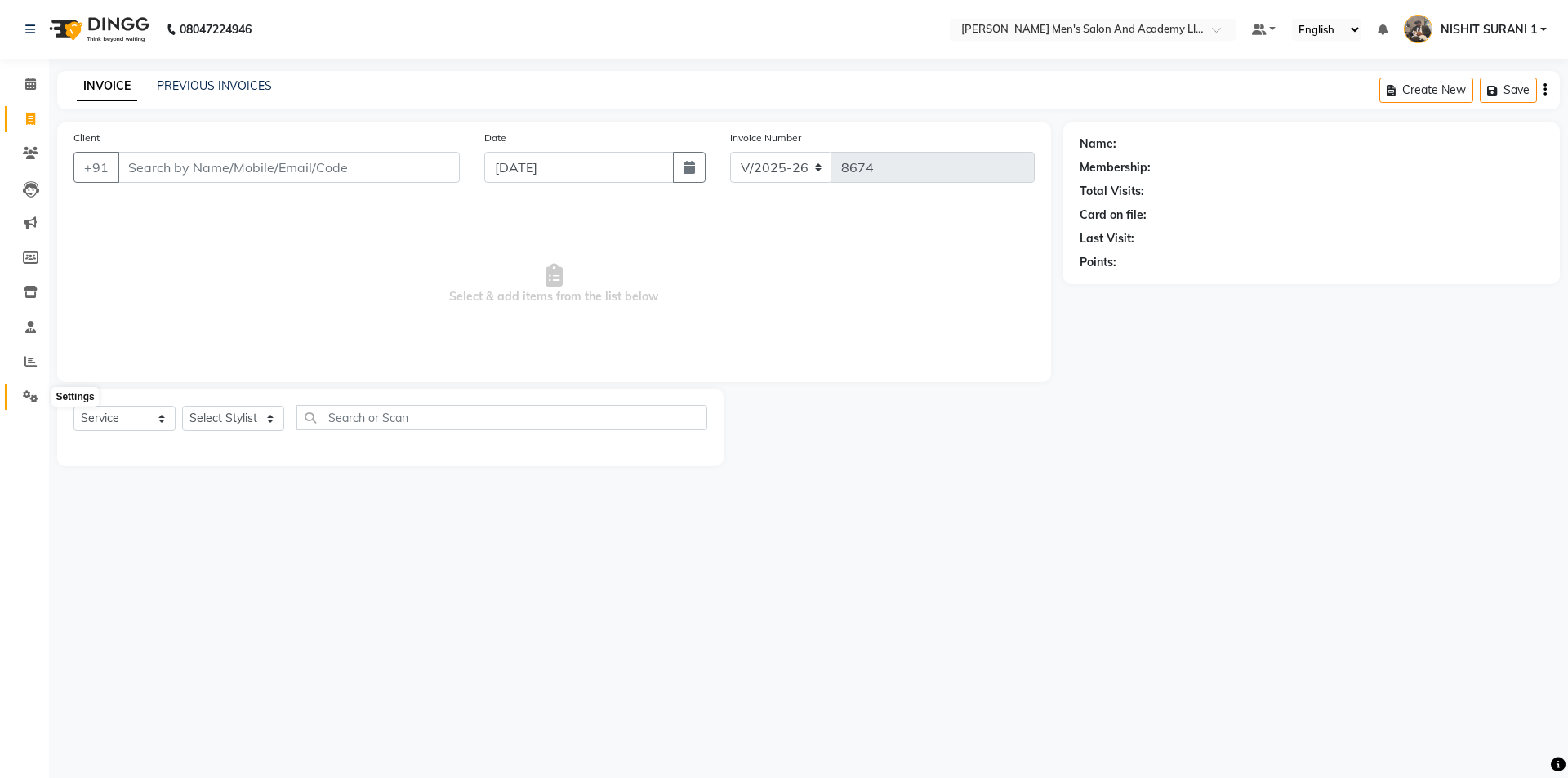
click at [26, 395] on icon at bounding box center [31, 396] width 15 height 12
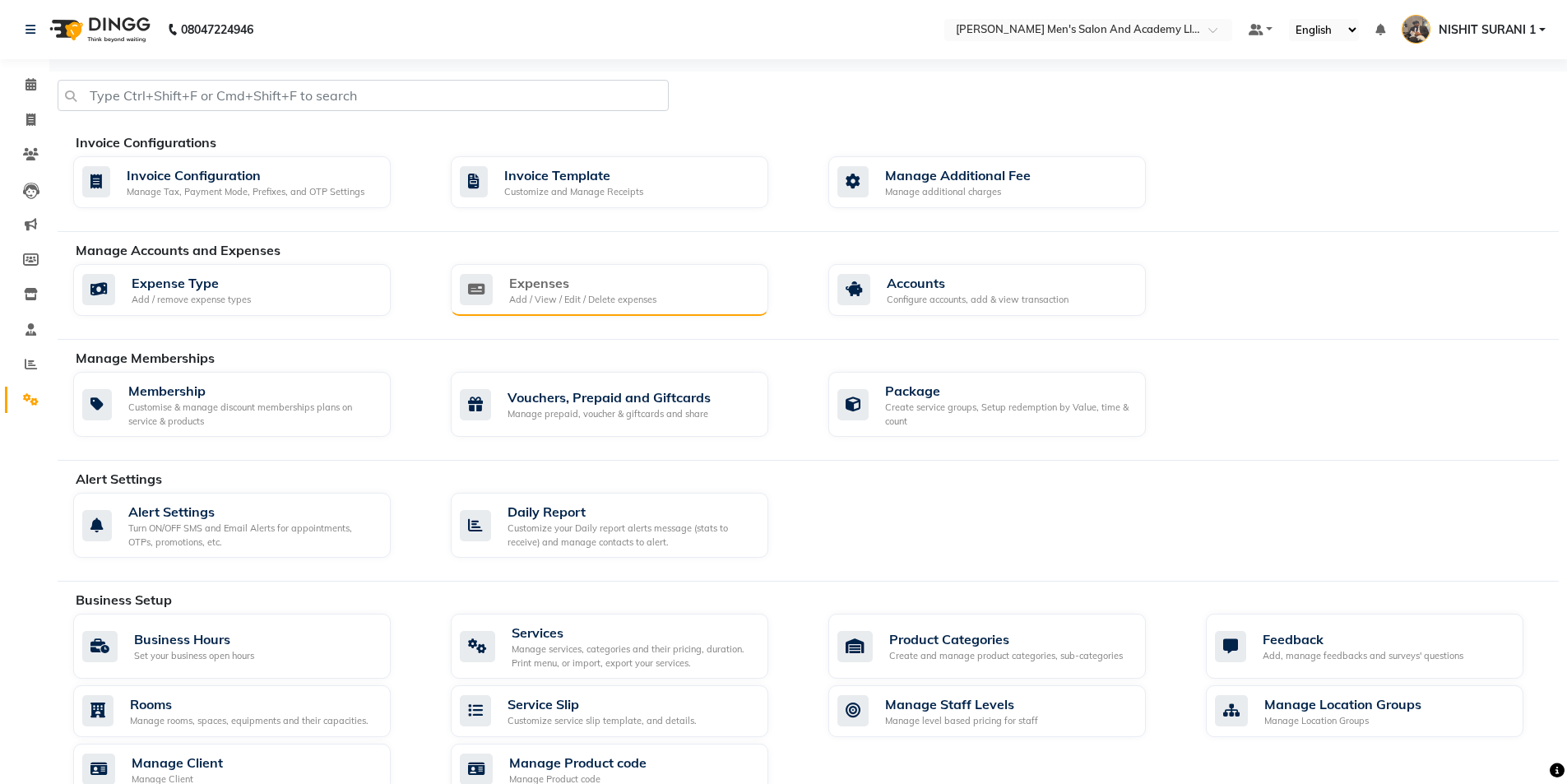
click at [496, 276] on div "Expenses Add / View / Edit / Delete expenses" at bounding box center [607, 289] width 295 height 34
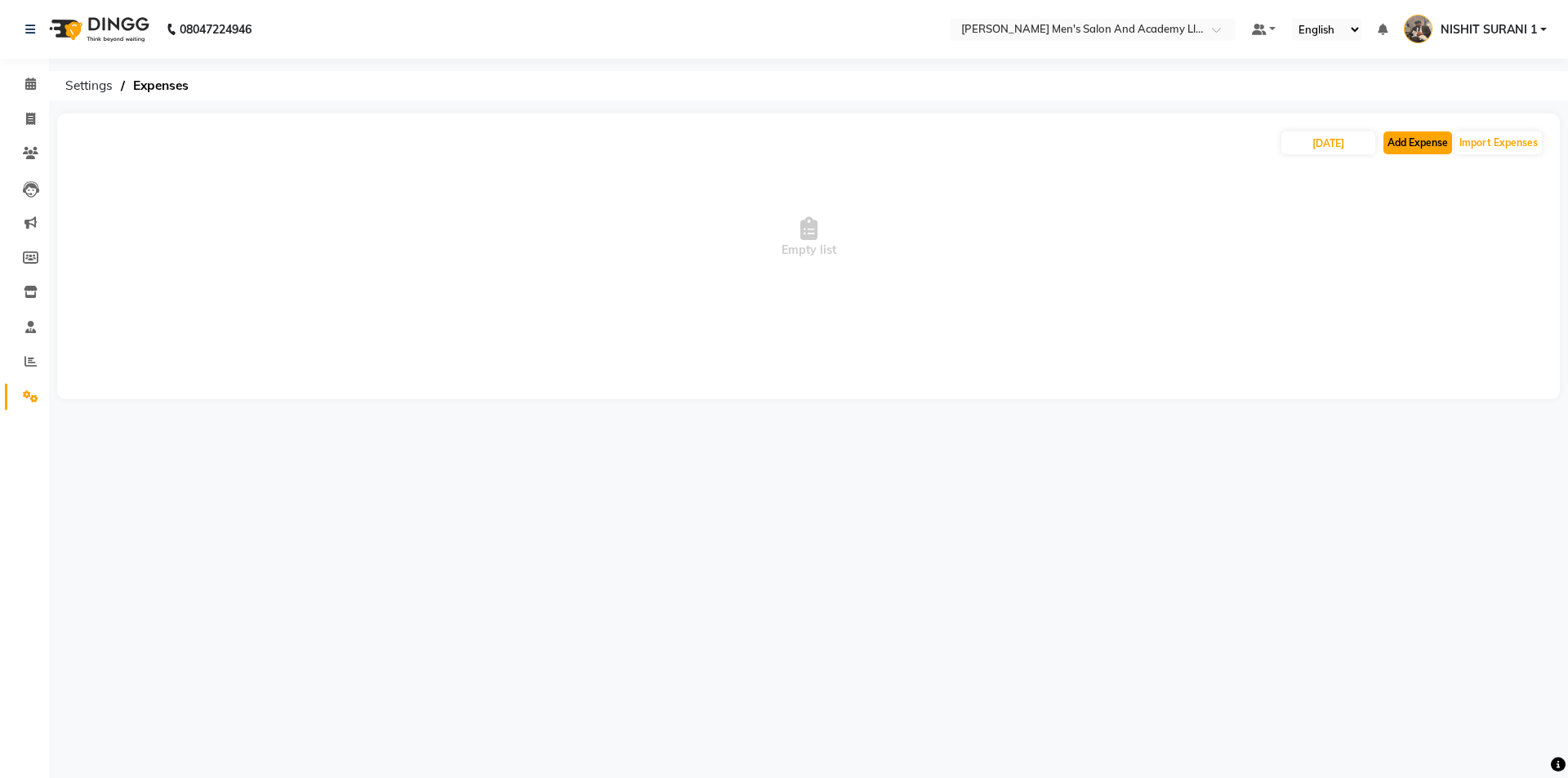
click at [1407, 135] on button "Add Expense" at bounding box center [1418, 142] width 69 height 23
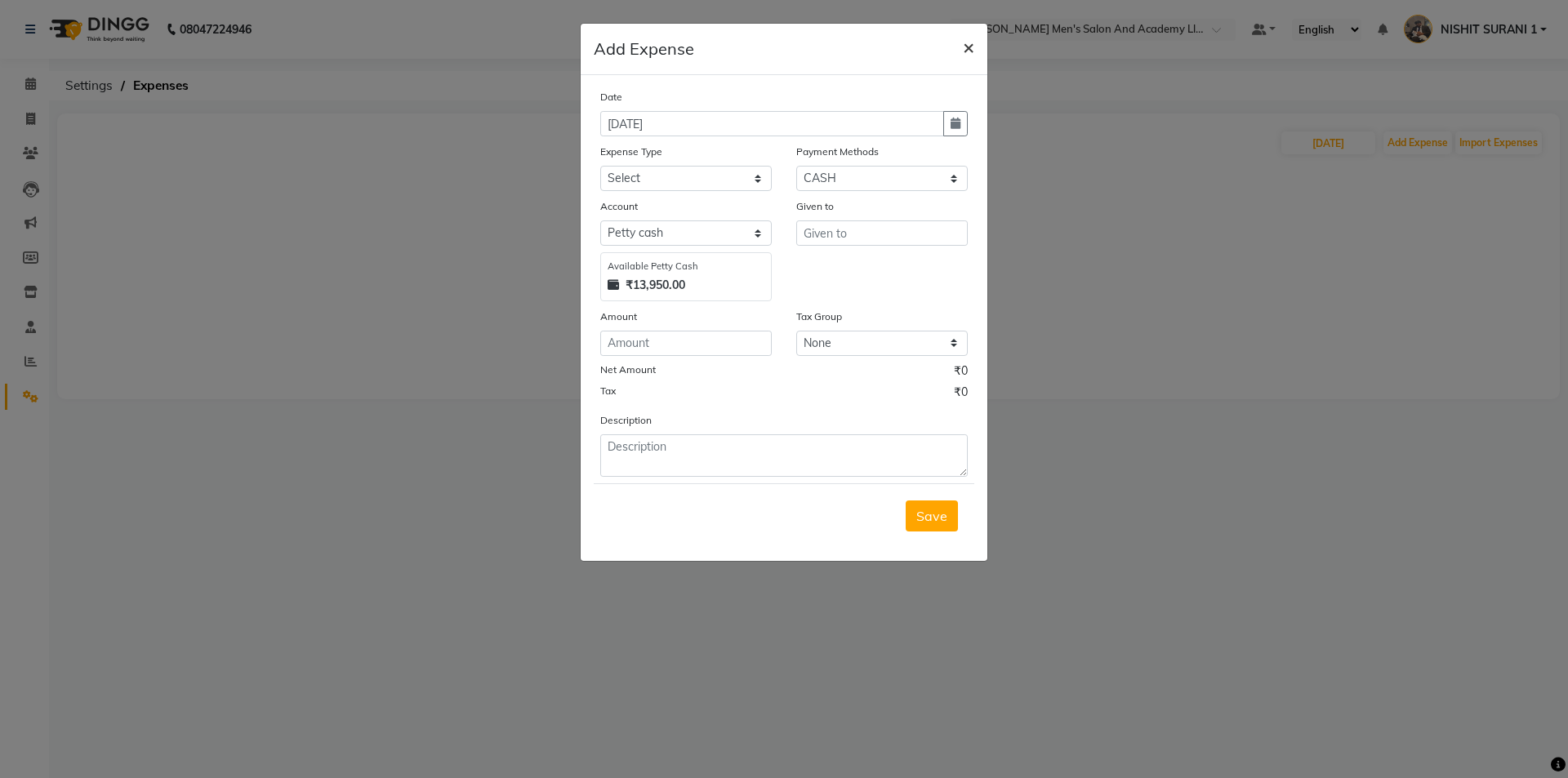
click at [970, 42] on span "×" at bounding box center [968, 46] width 11 height 25
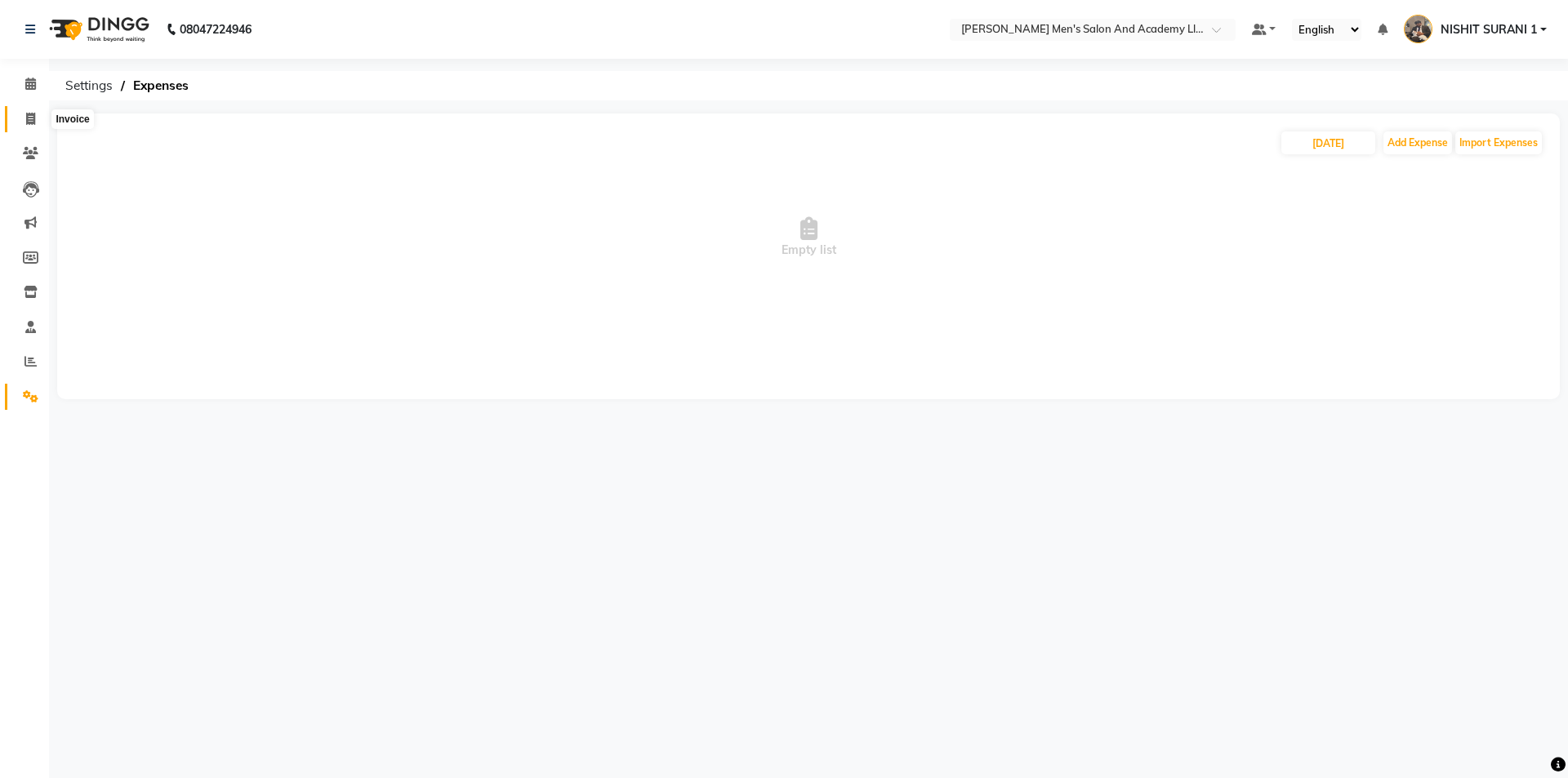
click at [22, 114] on span at bounding box center [30, 120] width 28 height 19
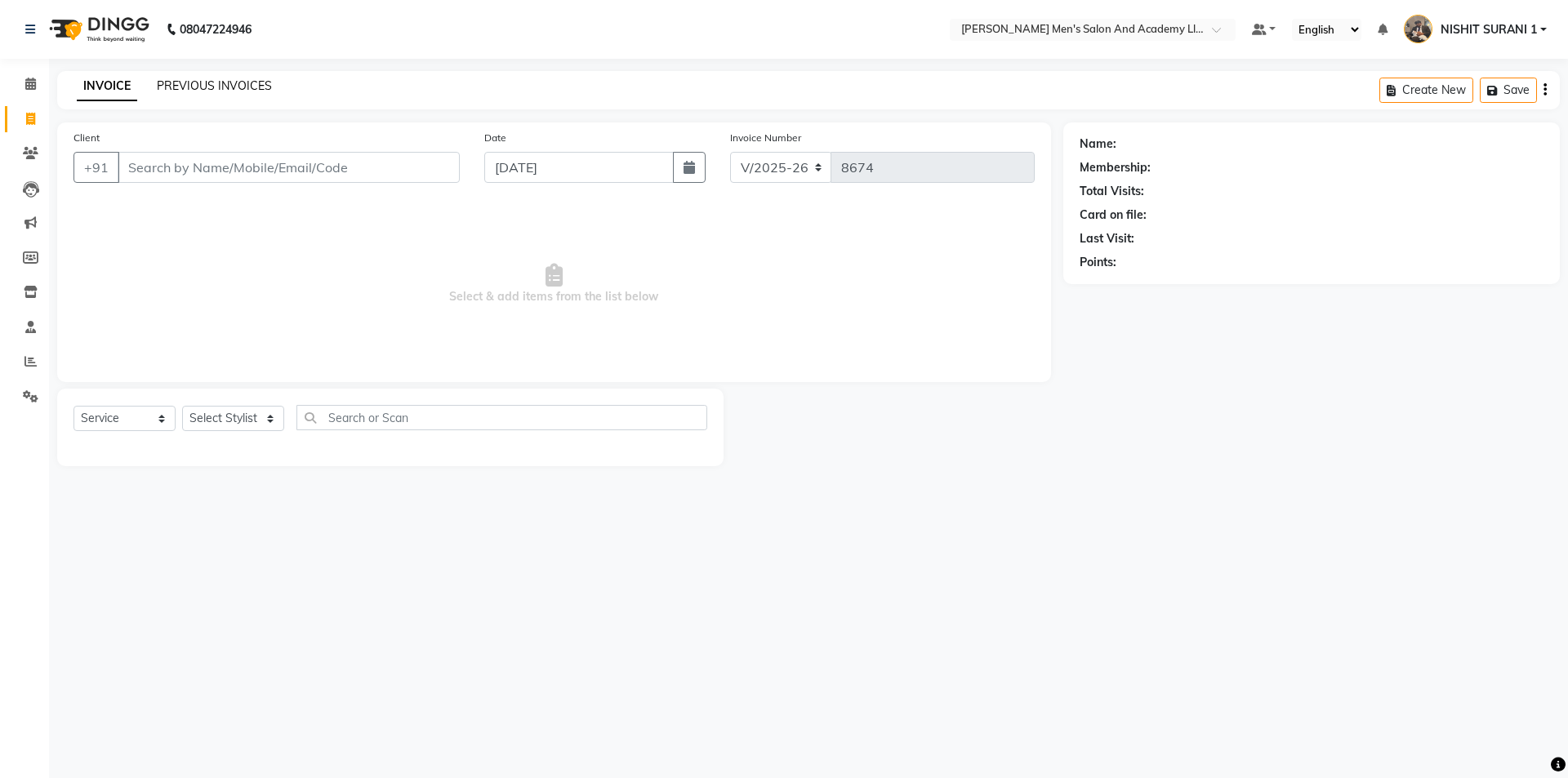
click at [214, 87] on link "PREVIOUS INVOICES" at bounding box center [214, 85] width 115 height 15
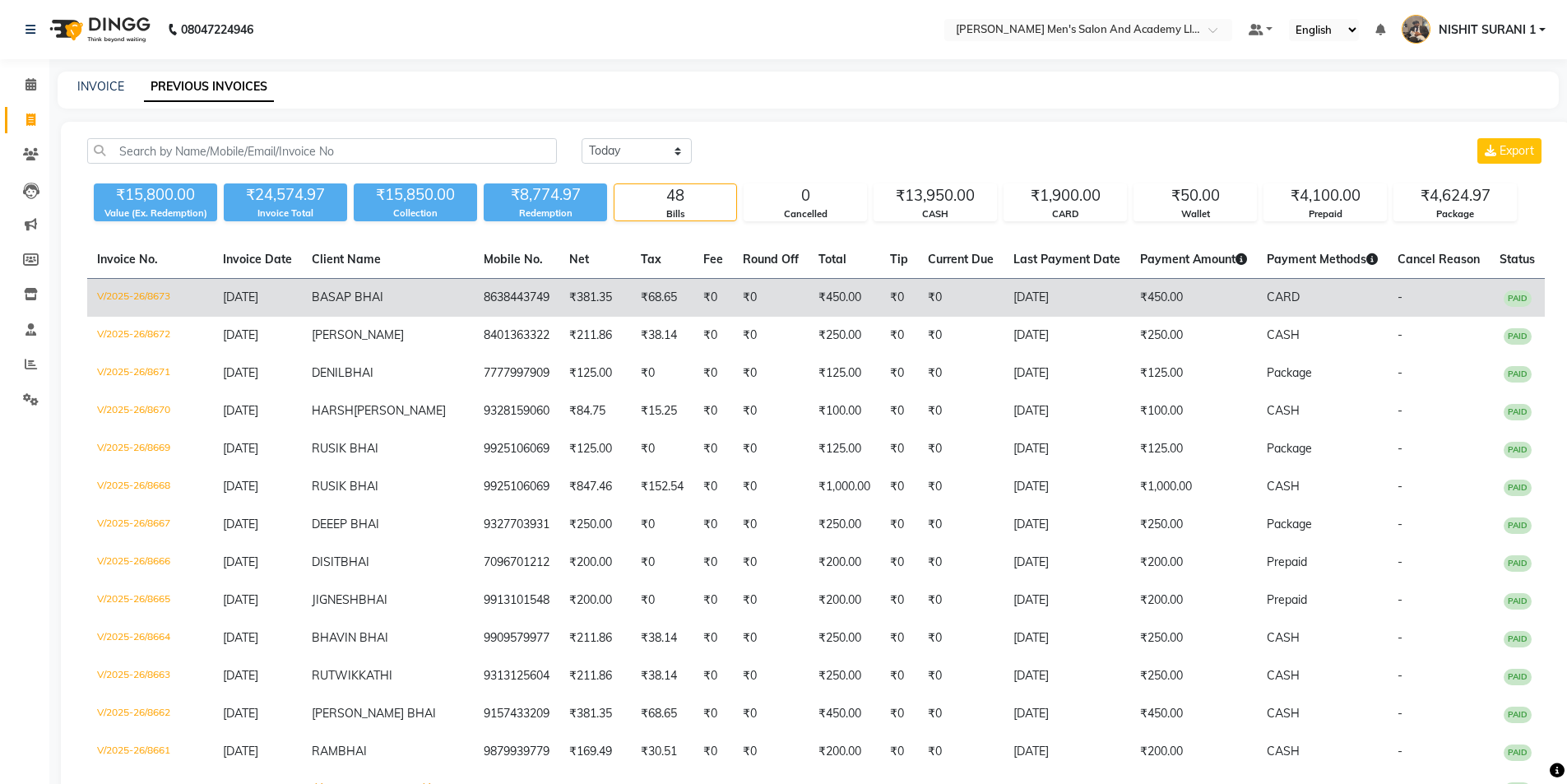
click at [517, 303] on td "8638443749" at bounding box center [517, 298] width 86 height 39
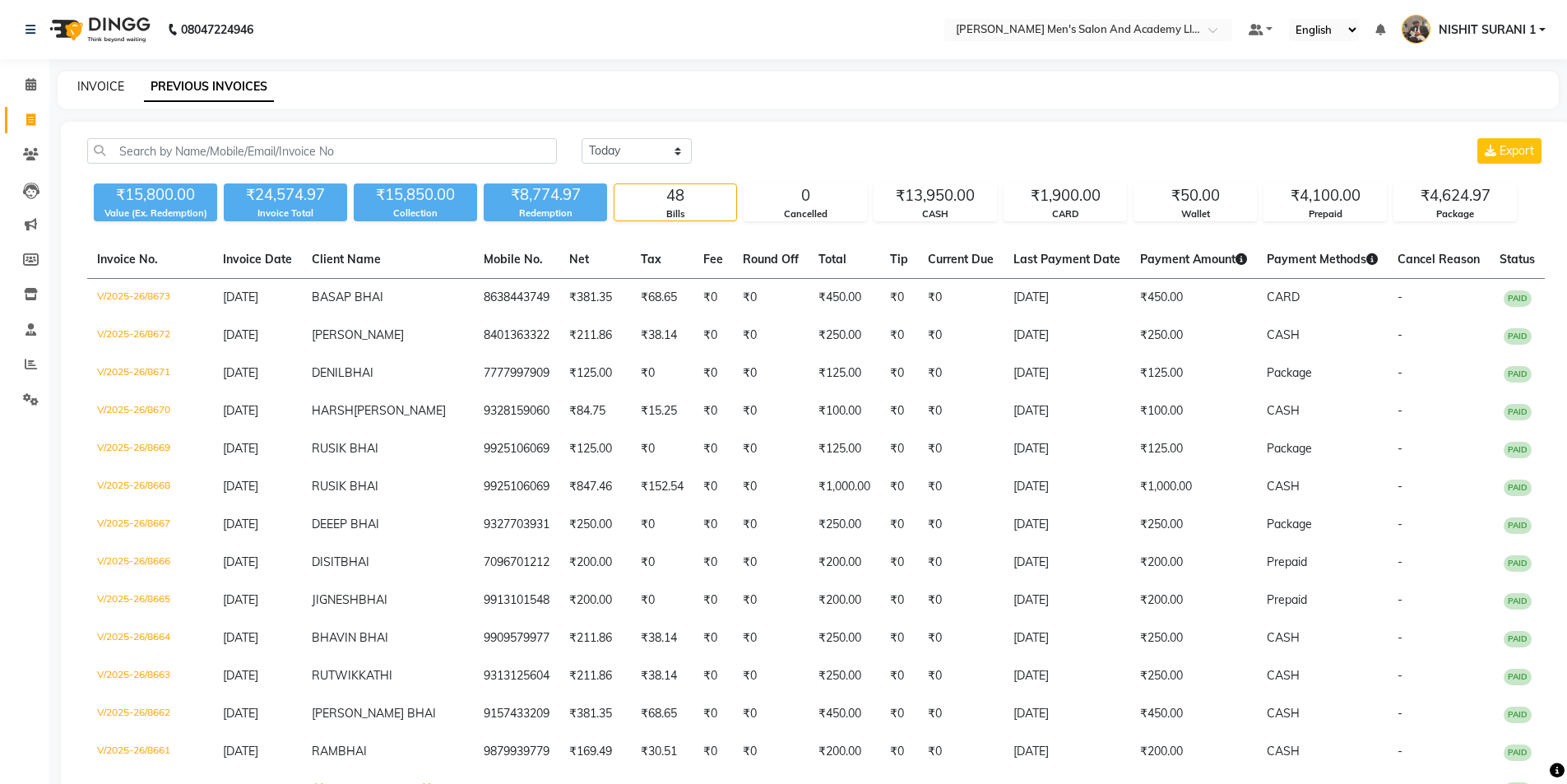
click at [110, 85] on link "INVOICE" at bounding box center [101, 85] width 47 height 15
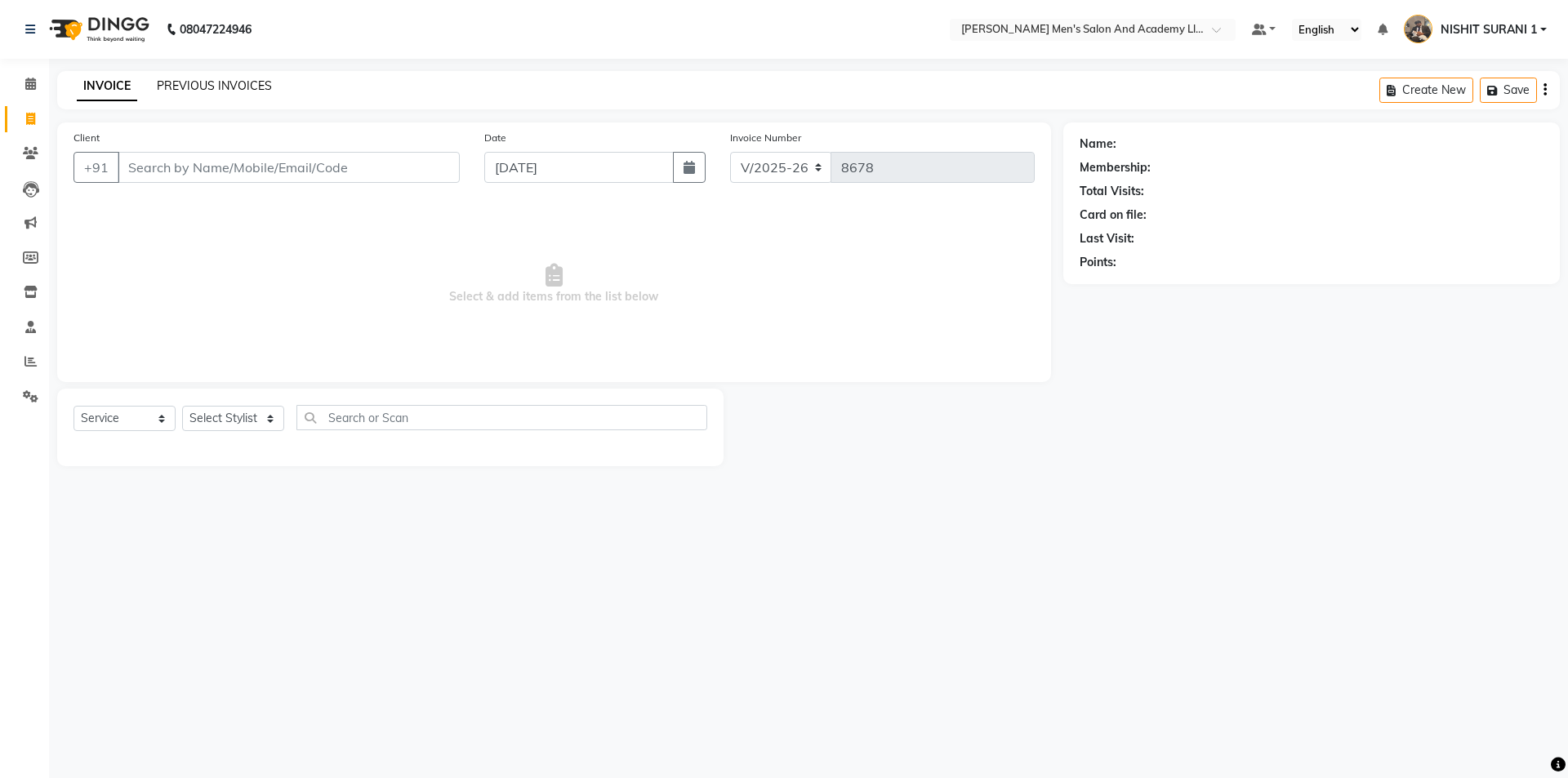
click at [196, 86] on link "PREVIOUS INVOICES" at bounding box center [214, 85] width 115 height 15
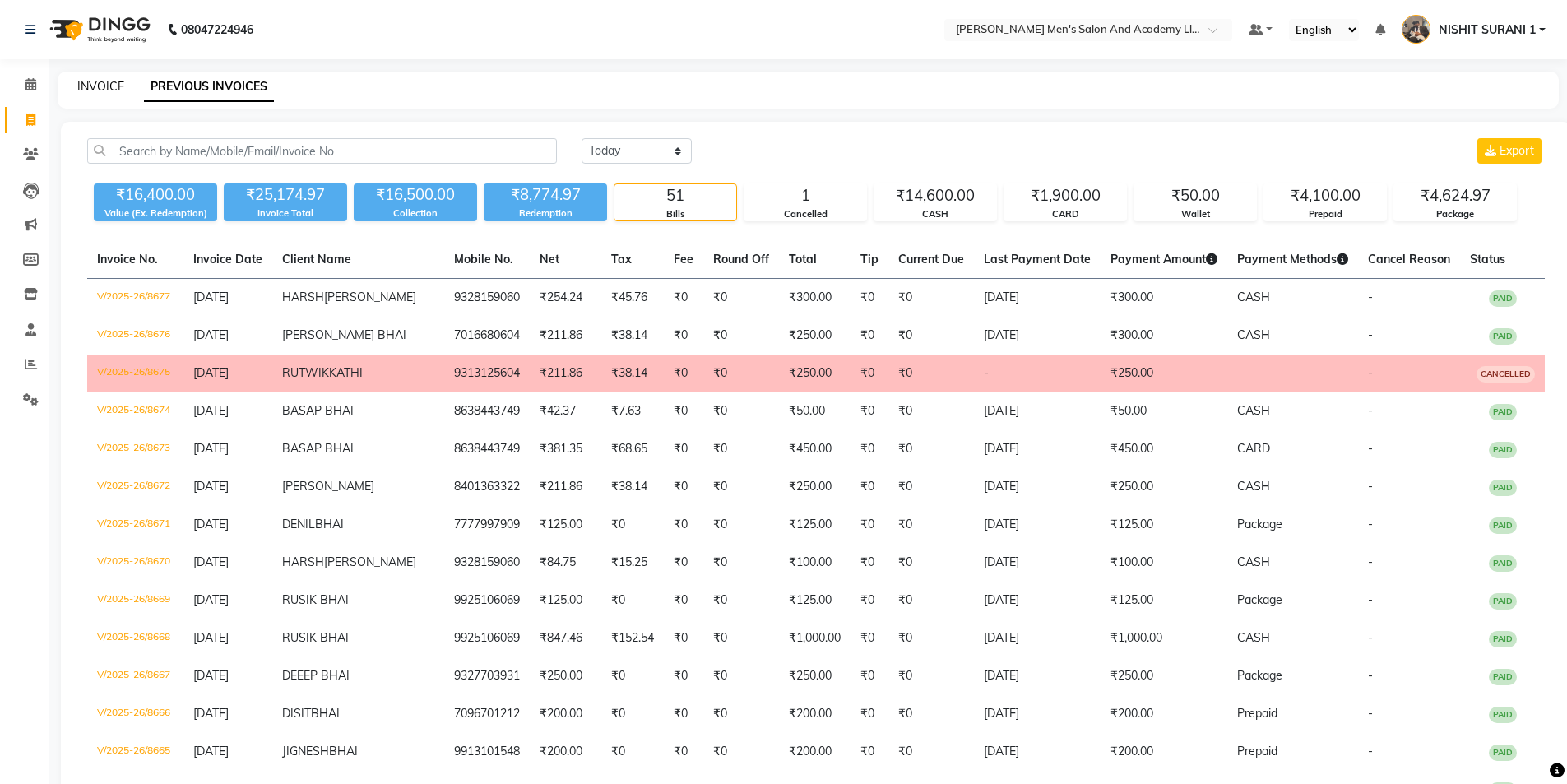
click at [112, 82] on link "INVOICE" at bounding box center [101, 85] width 47 height 15
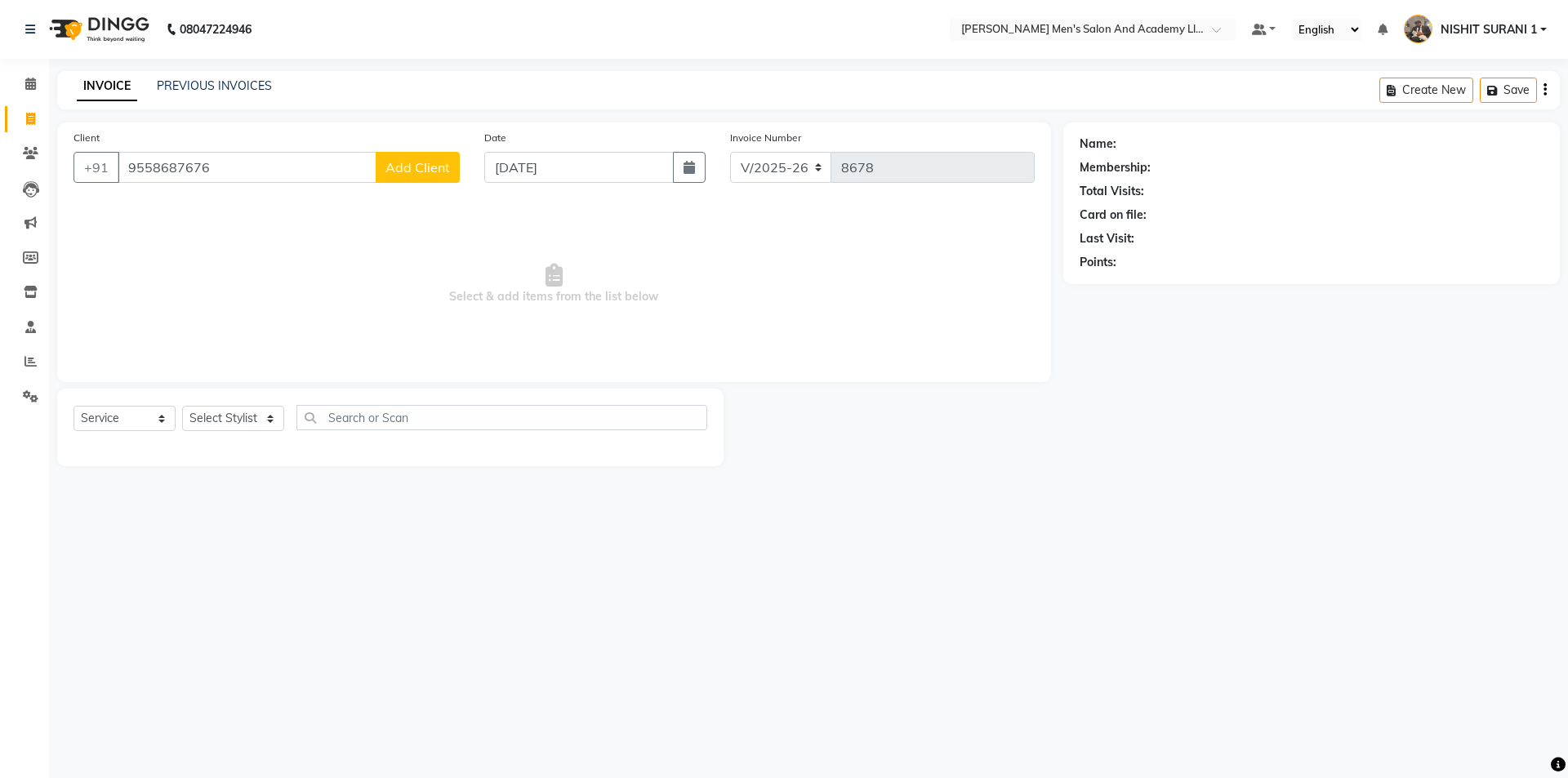
click at [428, 165] on span "Add Client" at bounding box center [418, 167] width 64 height 16
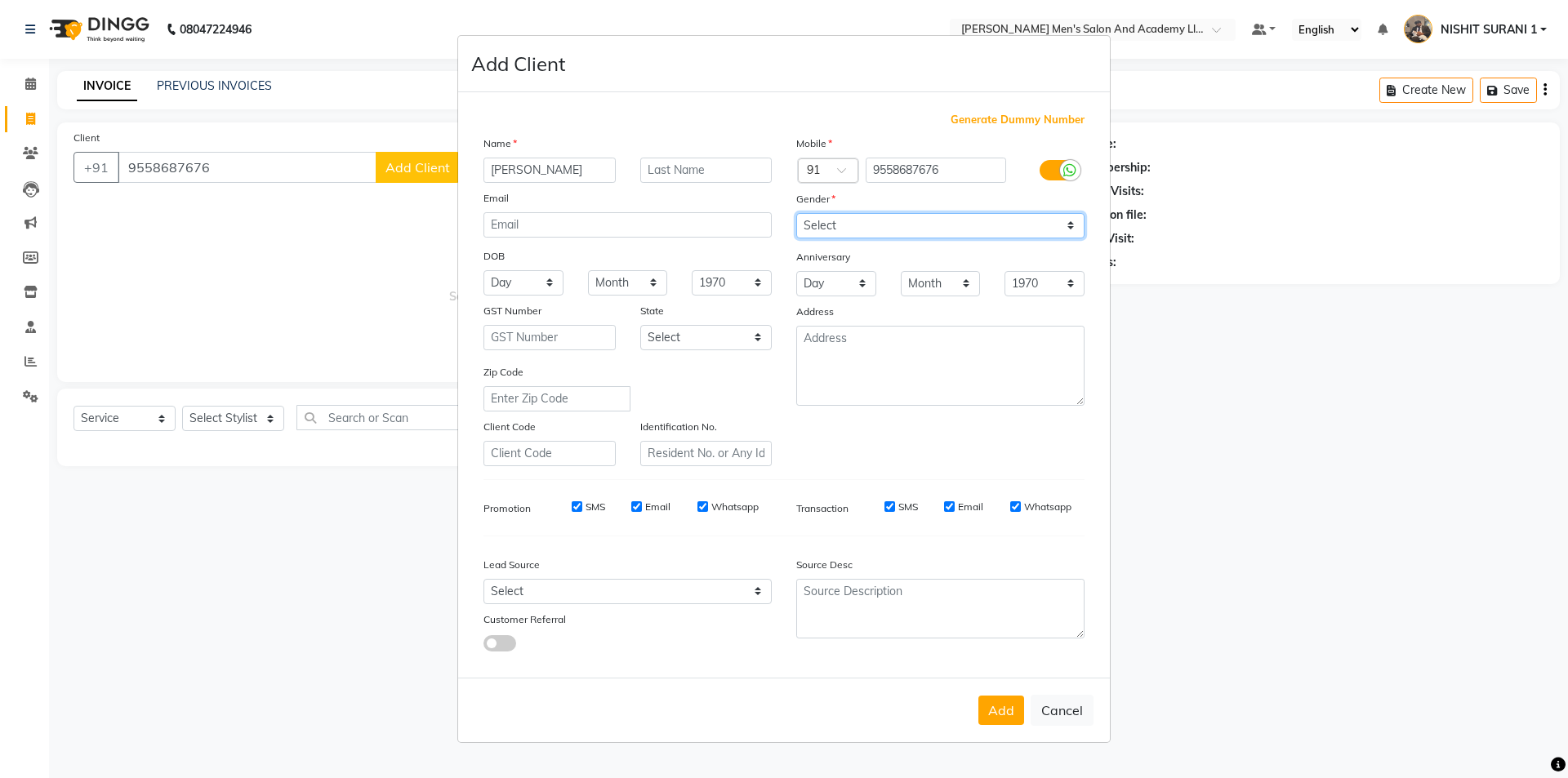
click at [801, 218] on select "Select Male Female Other Prefer Not To Say" at bounding box center [940, 226] width 288 height 26
click at [796, 213] on select "Select Male Female Other Prefer Not To Say" at bounding box center [940, 226] width 288 height 26
click at [982, 713] on button "Add" at bounding box center [1000, 710] width 45 height 29
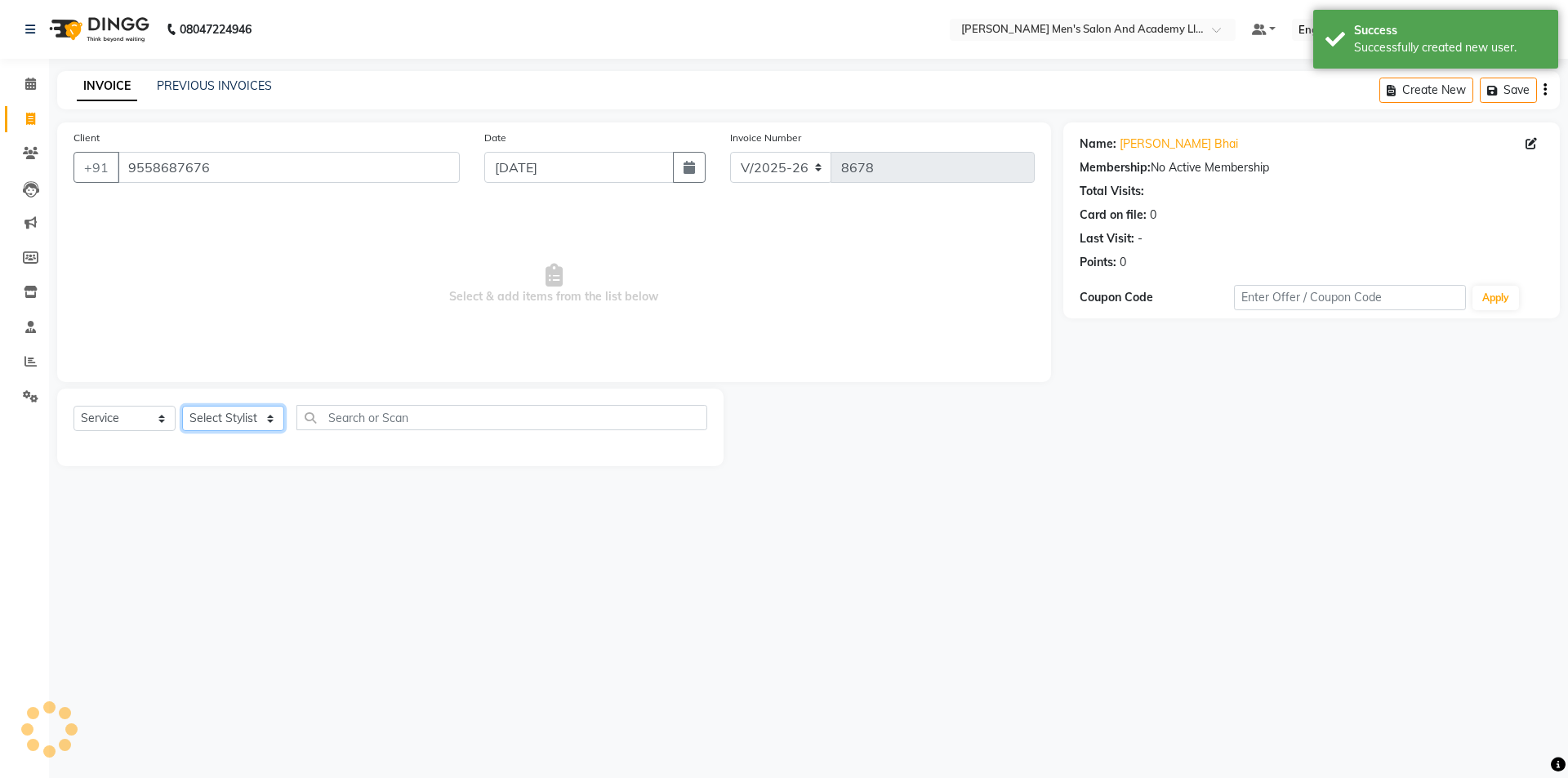
click at [222, 416] on select "Select Stylist AADITYA SOLANKI ABHAY PARMAR AJAY SEN ANKUSH SEN ASHISH VAGHELA …" at bounding box center [232, 418] width 102 height 26
click at [182, 405] on select "Select Stylist AADITYA SOLANKI ABHAY PARMAR AJAY SEN ANKUSH SEN ASHISH VAGHELA …" at bounding box center [232, 418] width 102 height 26
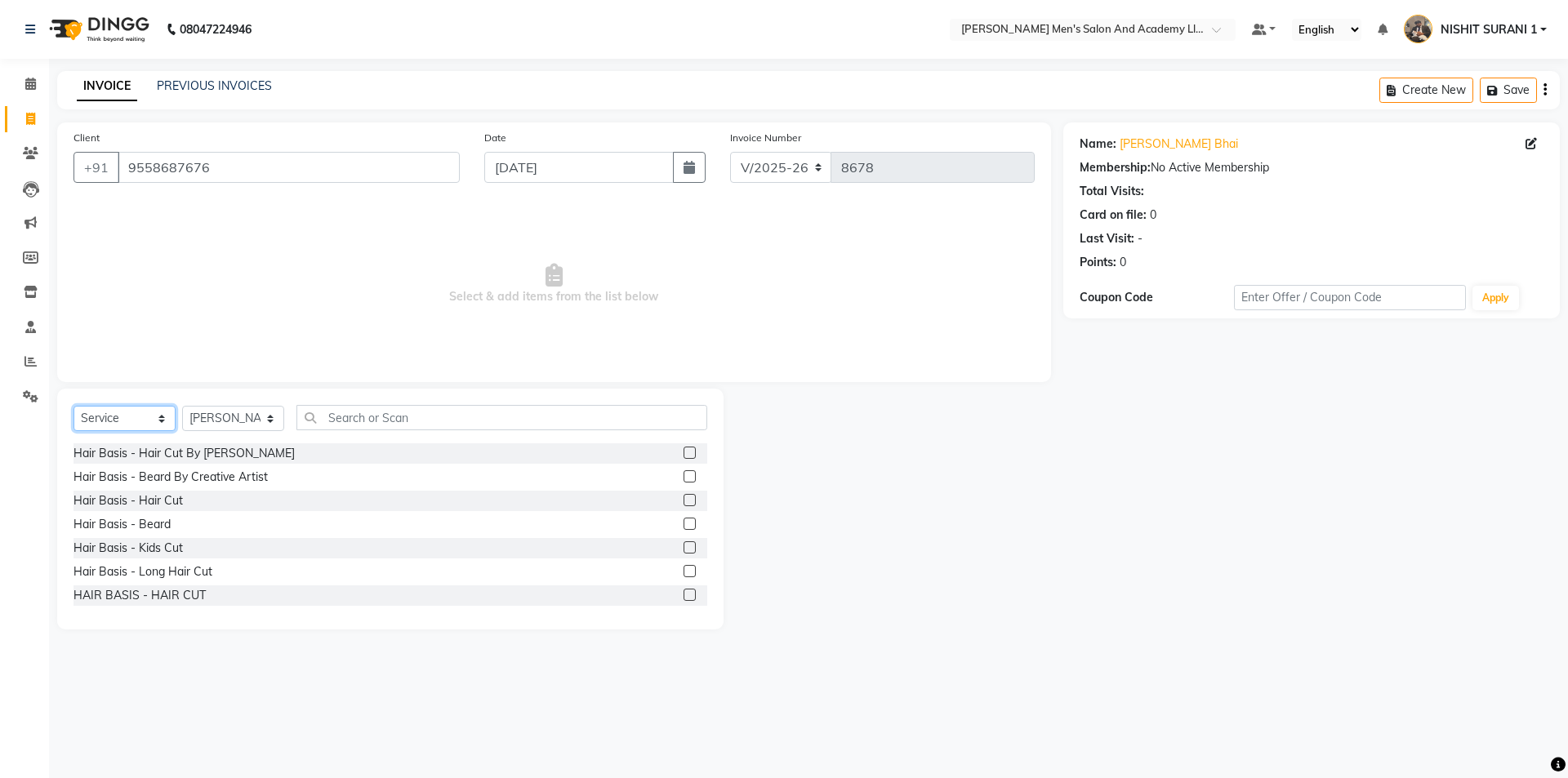
drag, startPoint x: 117, startPoint y: 412, endPoint x: 119, endPoint y: 428, distance: 16.1
click at [117, 412] on select "Select Service Product Membership Package Voucher Prepaid Gift Card" at bounding box center [124, 418] width 102 height 26
click at [74, 405] on select "Select Service Product Membership Package Voucher Prepaid Gift Card" at bounding box center [124, 418] width 102 height 26
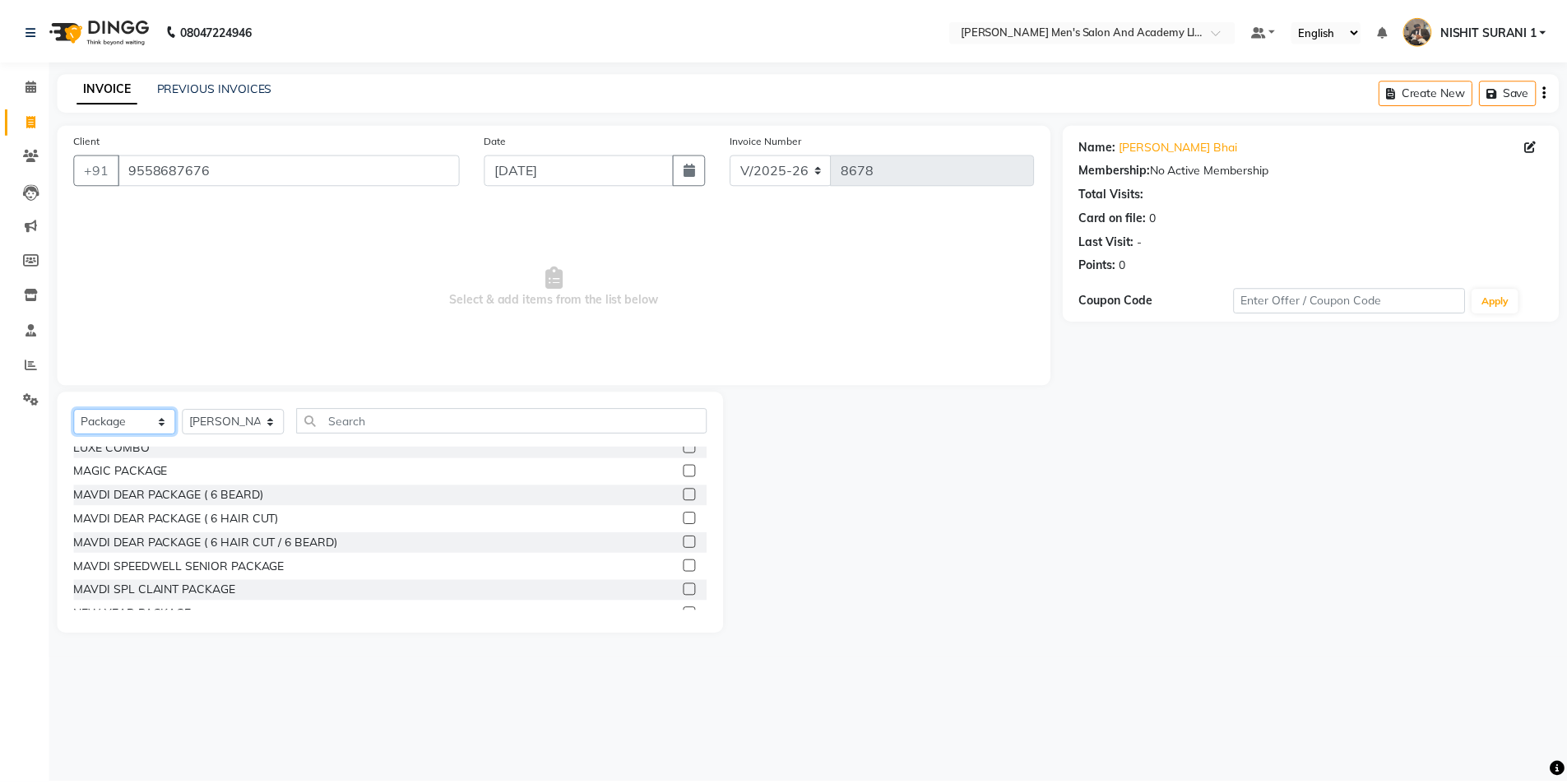
scroll to position [658, 0]
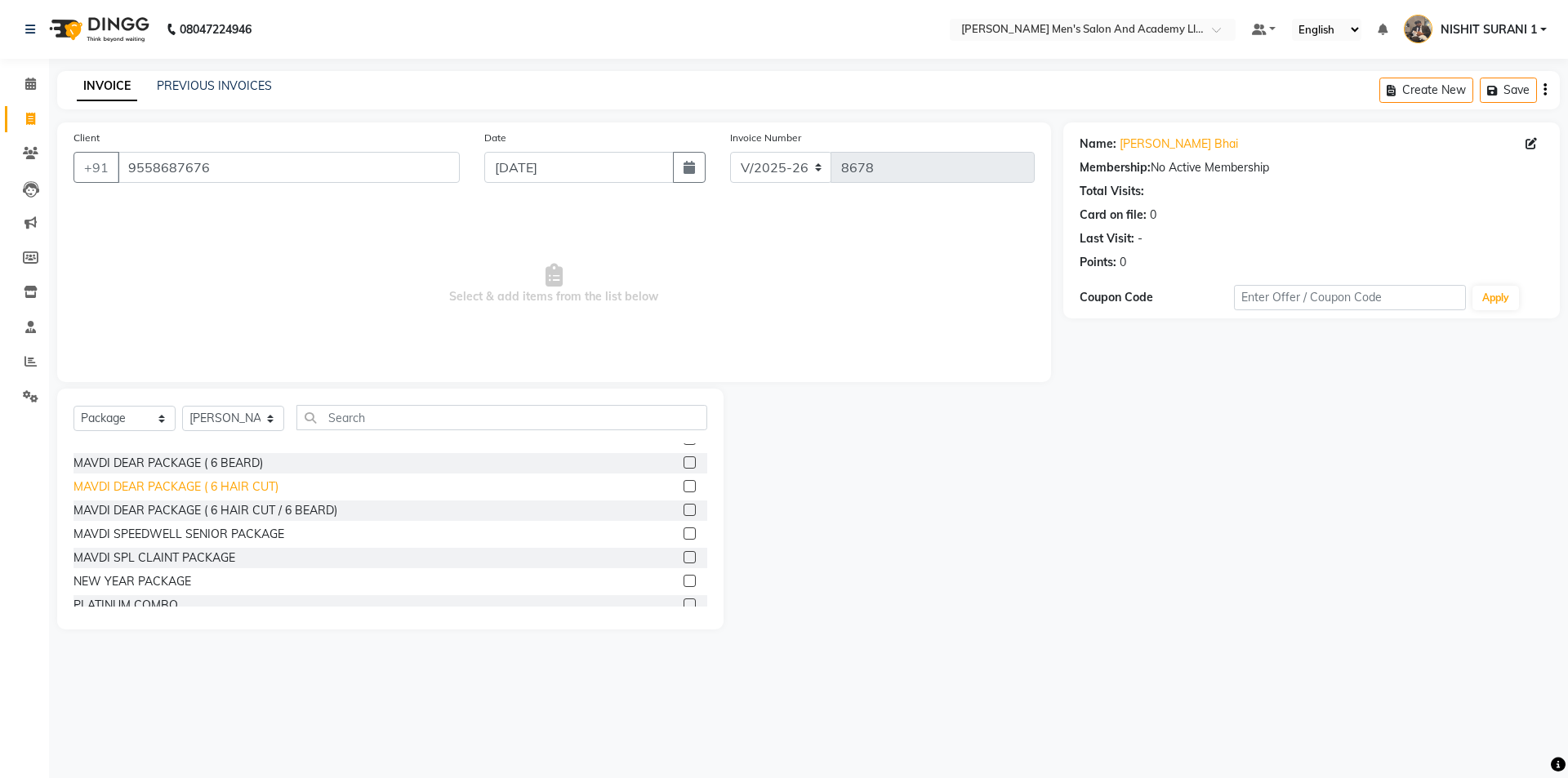
click at [250, 492] on div "MAVDI DEAR PACKAGE ( 6 HAIR CUT)" at bounding box center [176, 487] width 205 height 17
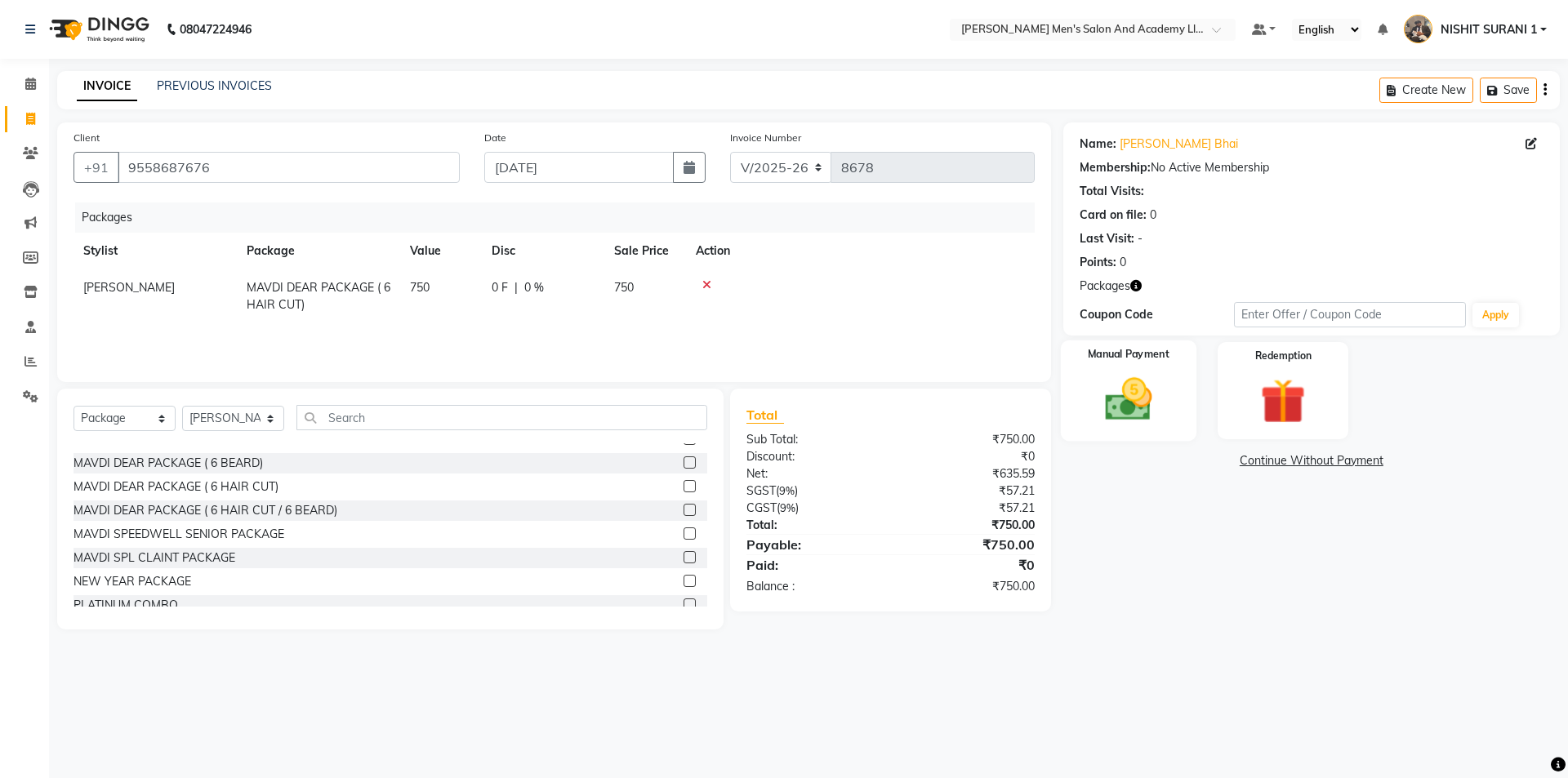
click at [1174, 400] on div "Manual Payment" at bounding box center [1127, 390] width 135 height 100
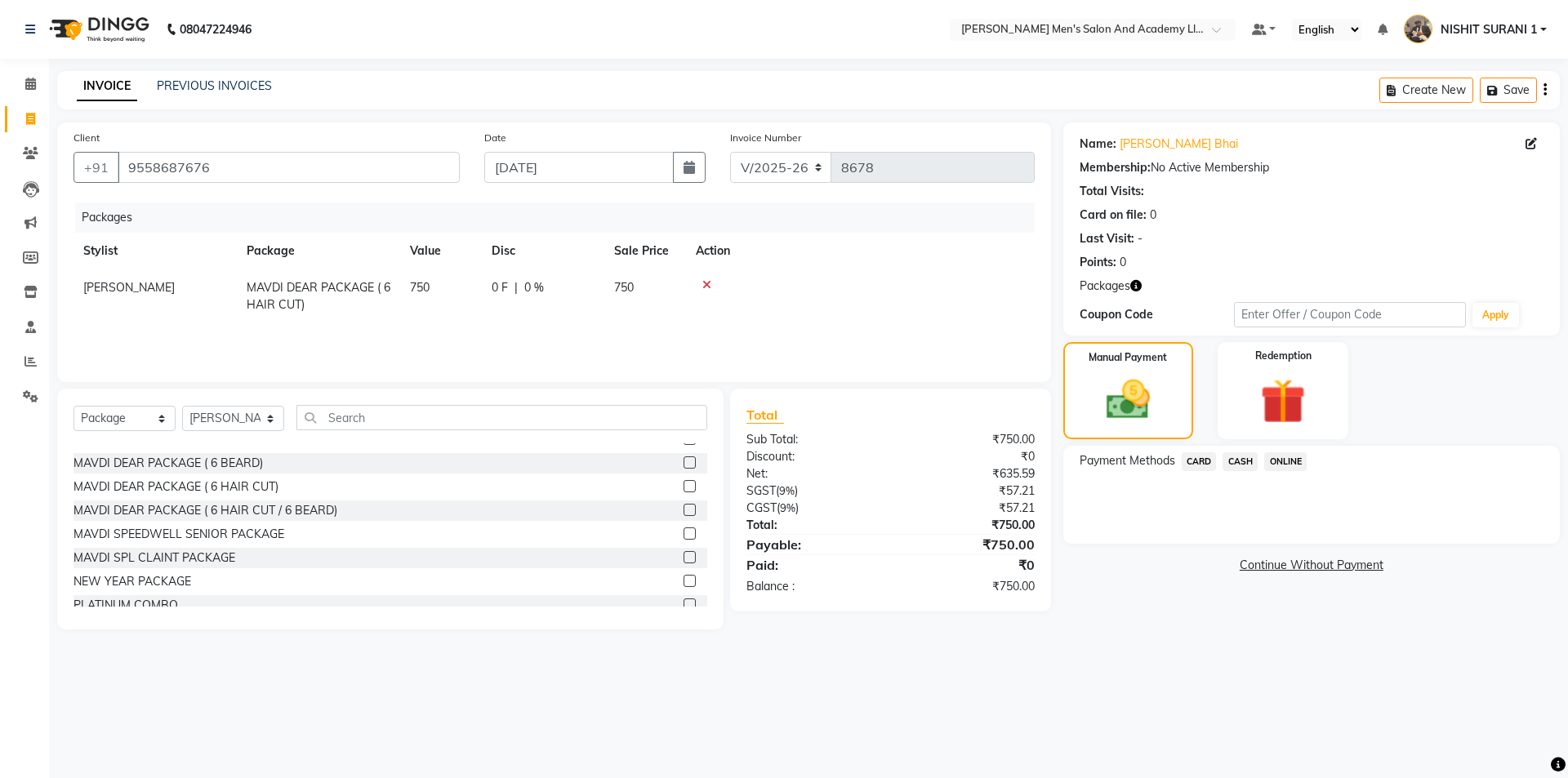
click at [1211, 465] on span "CARD" at bounding box center [1199, 462] width 35 height 19
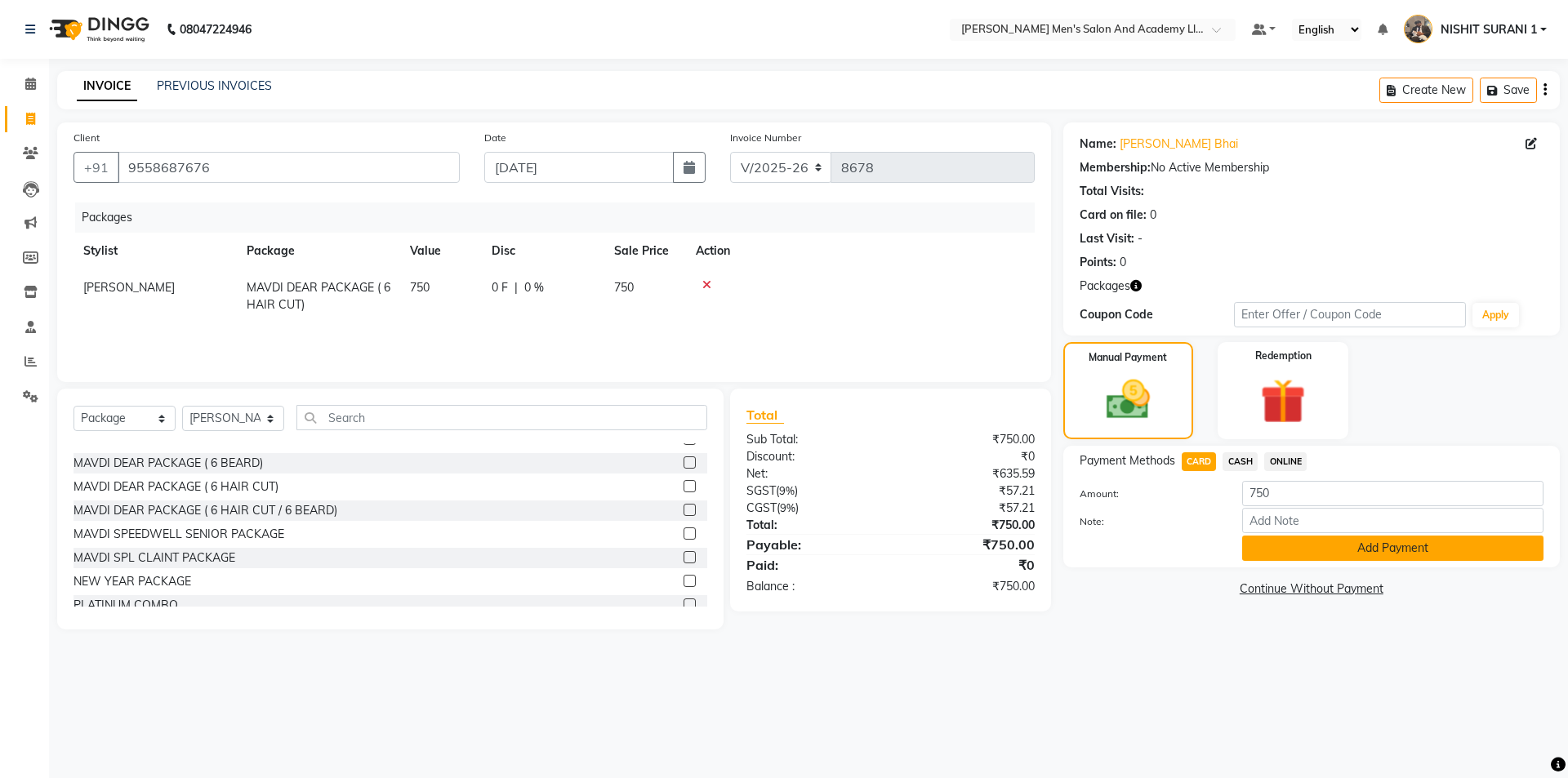
click at [1268, 547] on button "Add Payment" at bounding box center [1392, 548] width 301 height 26
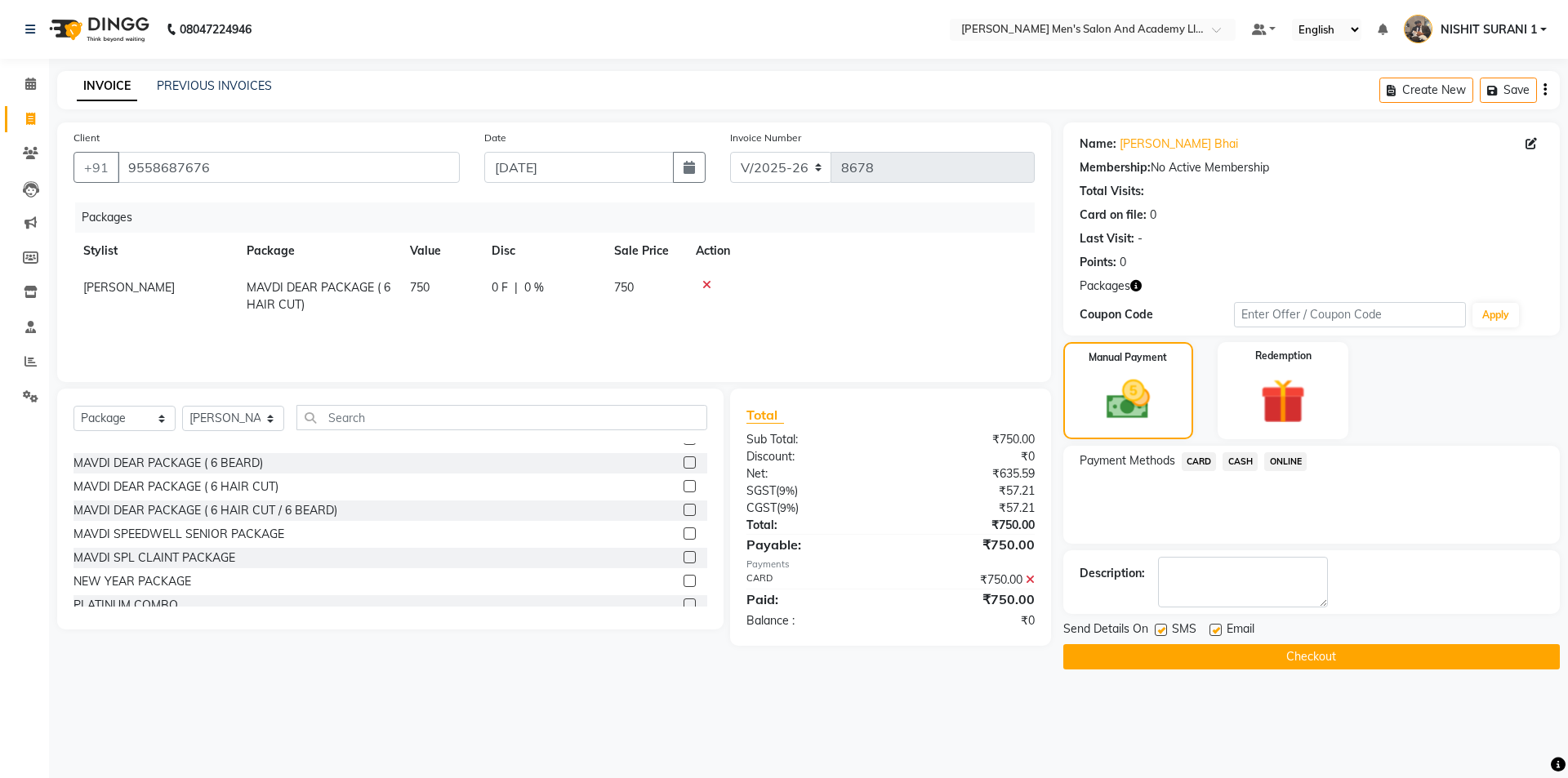
click at [1214, 638] on div at bounding box center [1215, 632] width 10 height 17
click at [1214, 632] on label at bounding box center [1216, 630] width 12 height 12
click at [1214, 632] on input "checkbox" at bounding box center [1215, 631] width 10 height 10
click at [1205, 656] on button "Checkout" at bounding box center [1311, 657] width 496 height 26
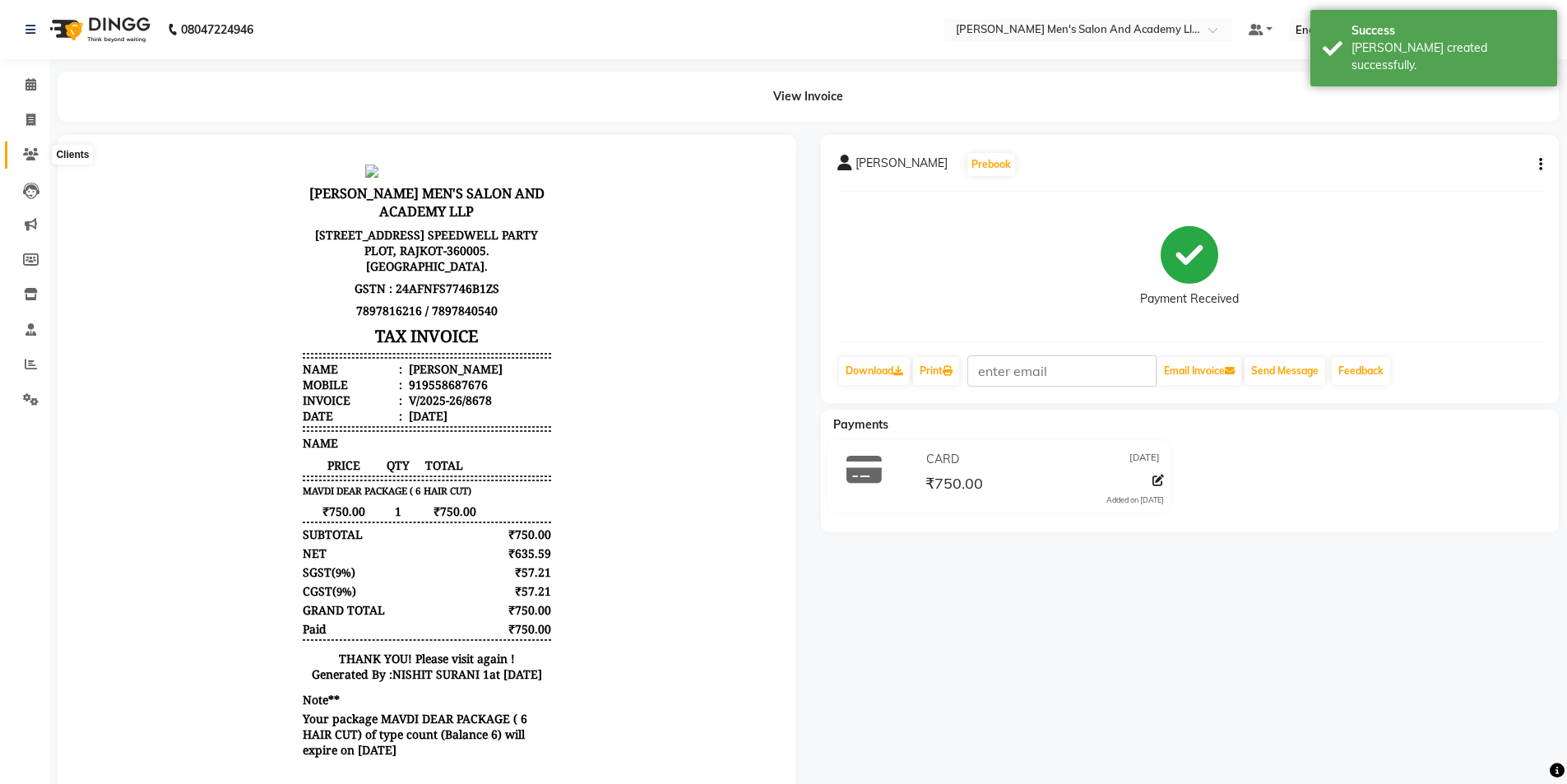
click at [33, 155] on icon at bounding box center [31, 154] width 16 height 12
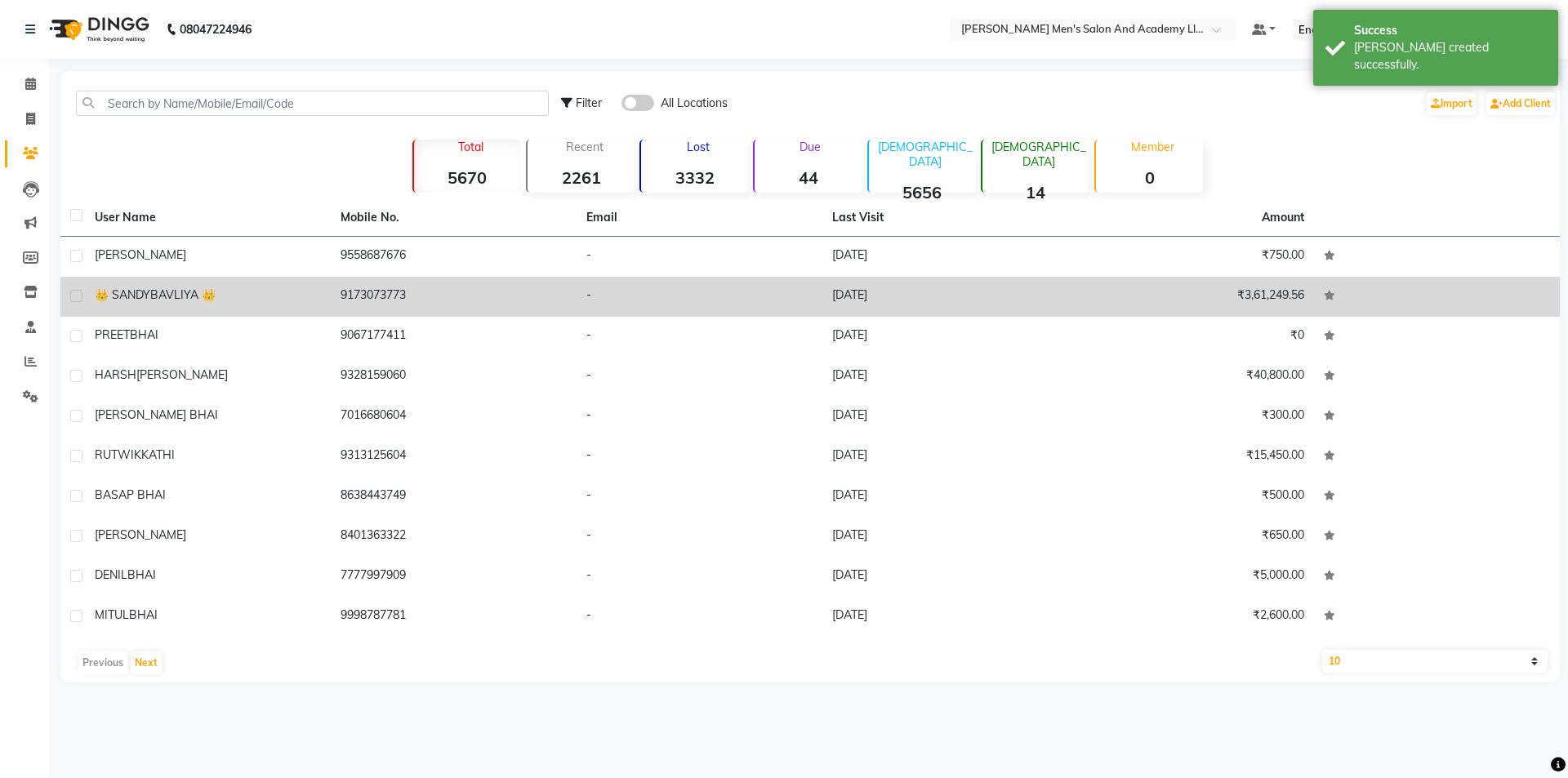
click at [164, 266] on td "CHIRAG BHAI" at bounding box center [207, 256] width 246 height 40
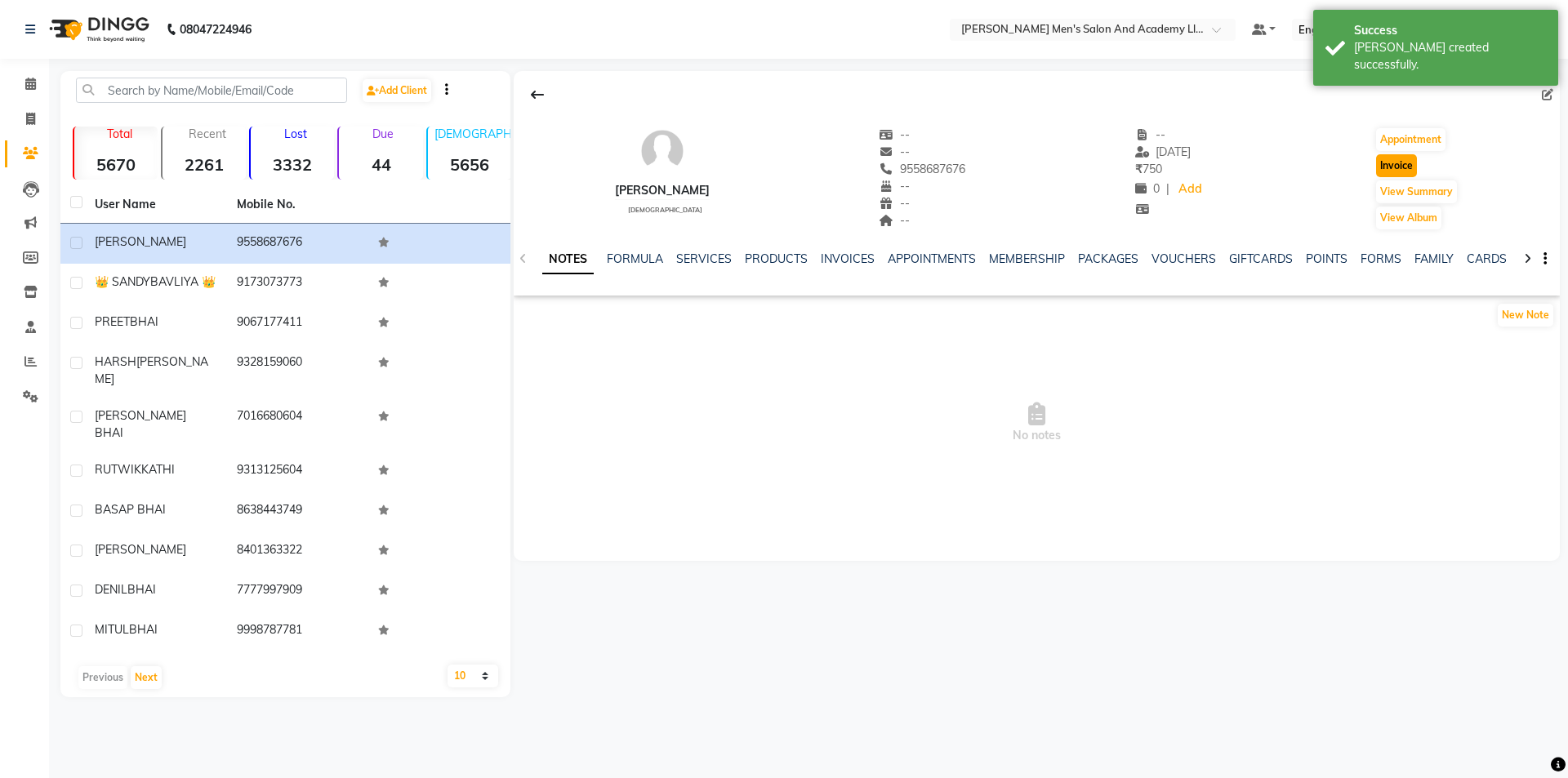
click at [1401, 163] on button "Invoice" at bounding box center [1397, 165] width 41 height 23
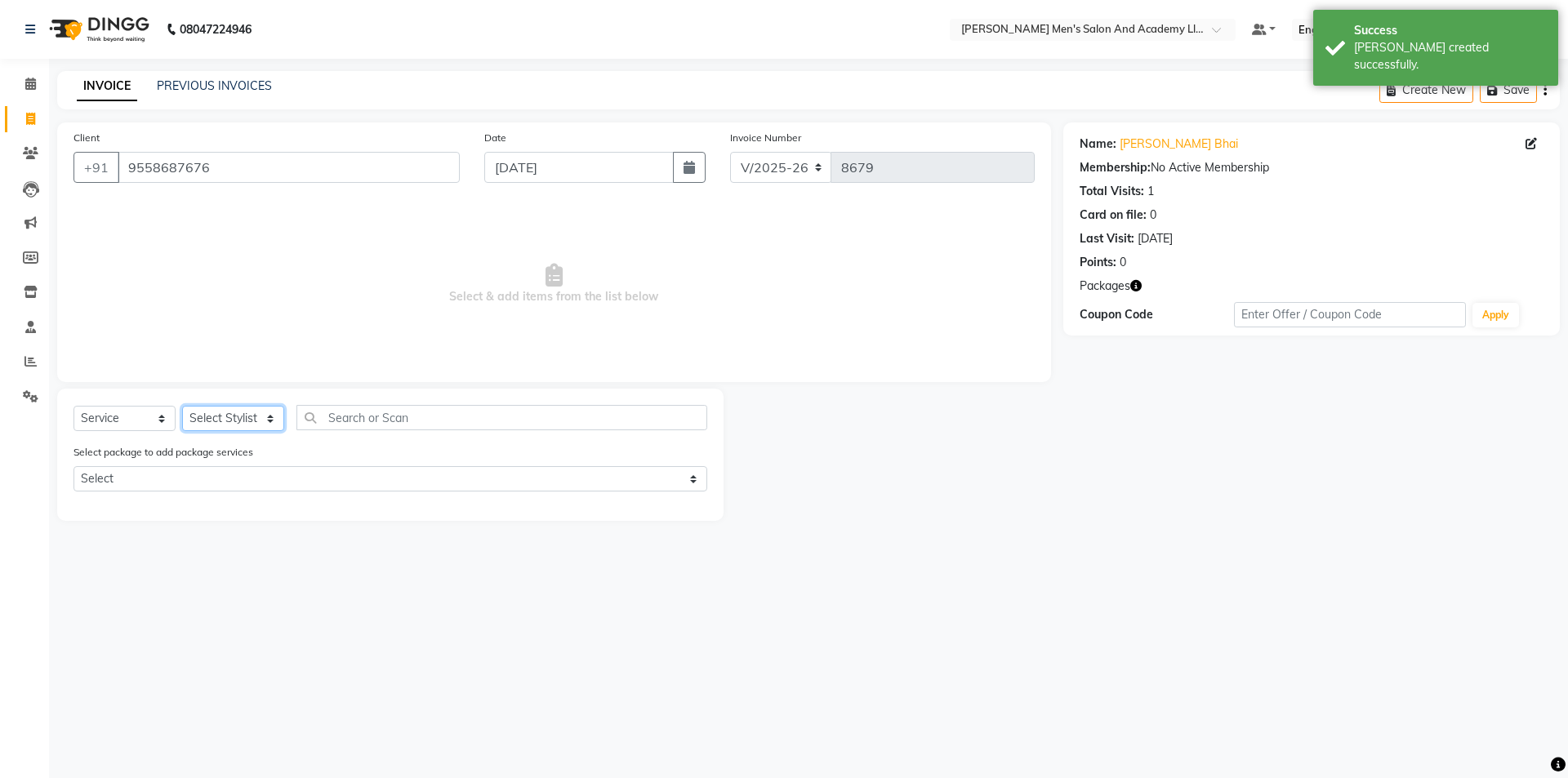
click at [233, 431] on select "Select Stylist AADITYA SOLANKI ABHAY PARMAR AJAY SEN ANKUSH SEN ASHISH VAGHELA …" at bounding box center [232, 418] width 102 height 26
click at [182, 405] on select "Select Stylist AADITYA SOLANKI ABHAY PARMAR AJAY SEN ANKUSH SEN ASHISH VAGHELA …" at bounding box center [232, 418] width 102 height 26
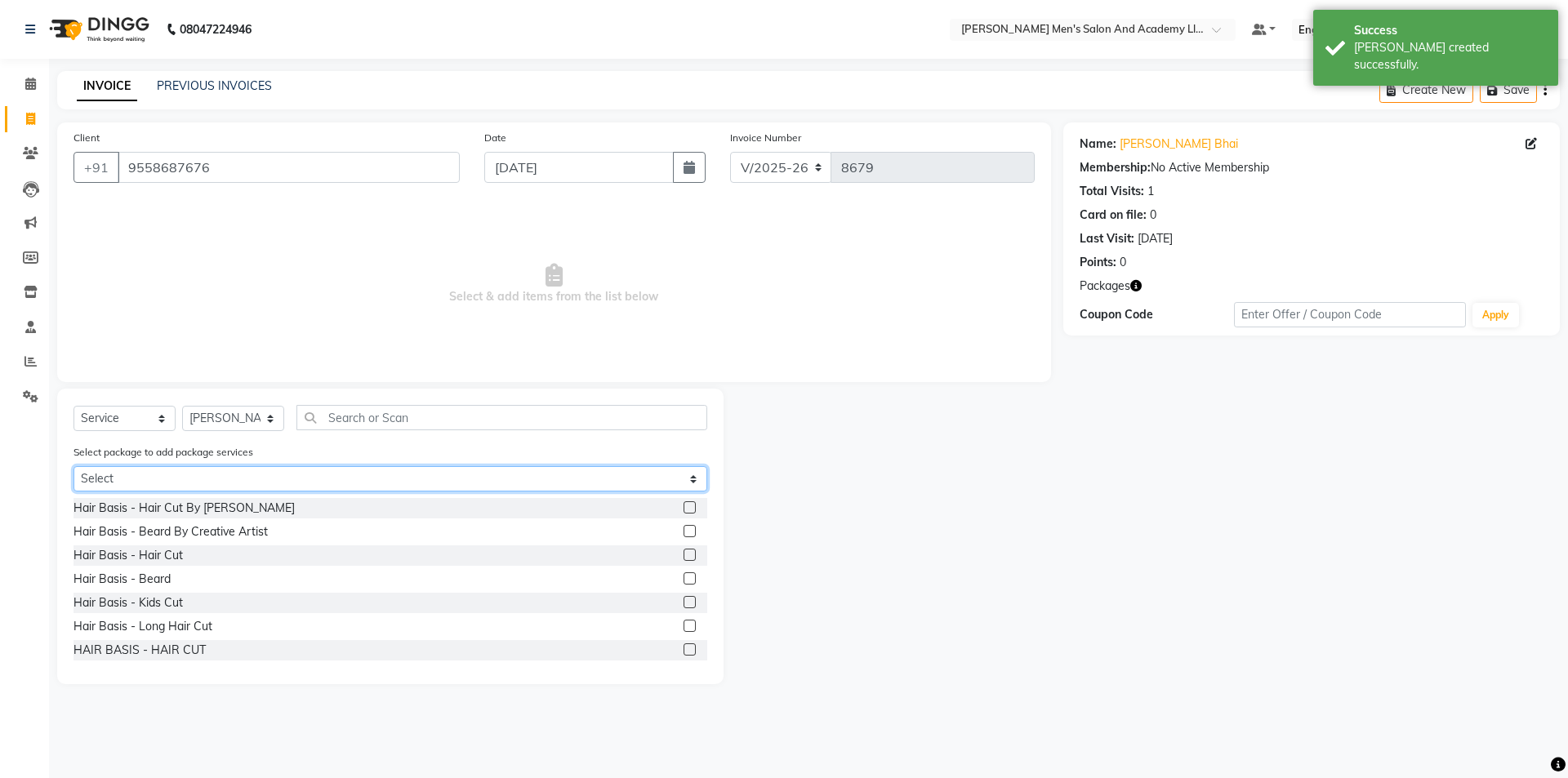
drag, startPoint x: 177, startPoint y: 475, endPoint x: 173, endPoint y: 489, distance: 14.6
click at [177, 475] on select "Select MAVDI DEAR PACKAGE ( 6 HAIR CUT)" at bounding box center [390, 479] width 634 height 26
click at [74, 466] on select "Select MAVDI DEAR PACKAGE ( 6 HAIR CUT)" at bounding box center [390, 479] width 634 height 26
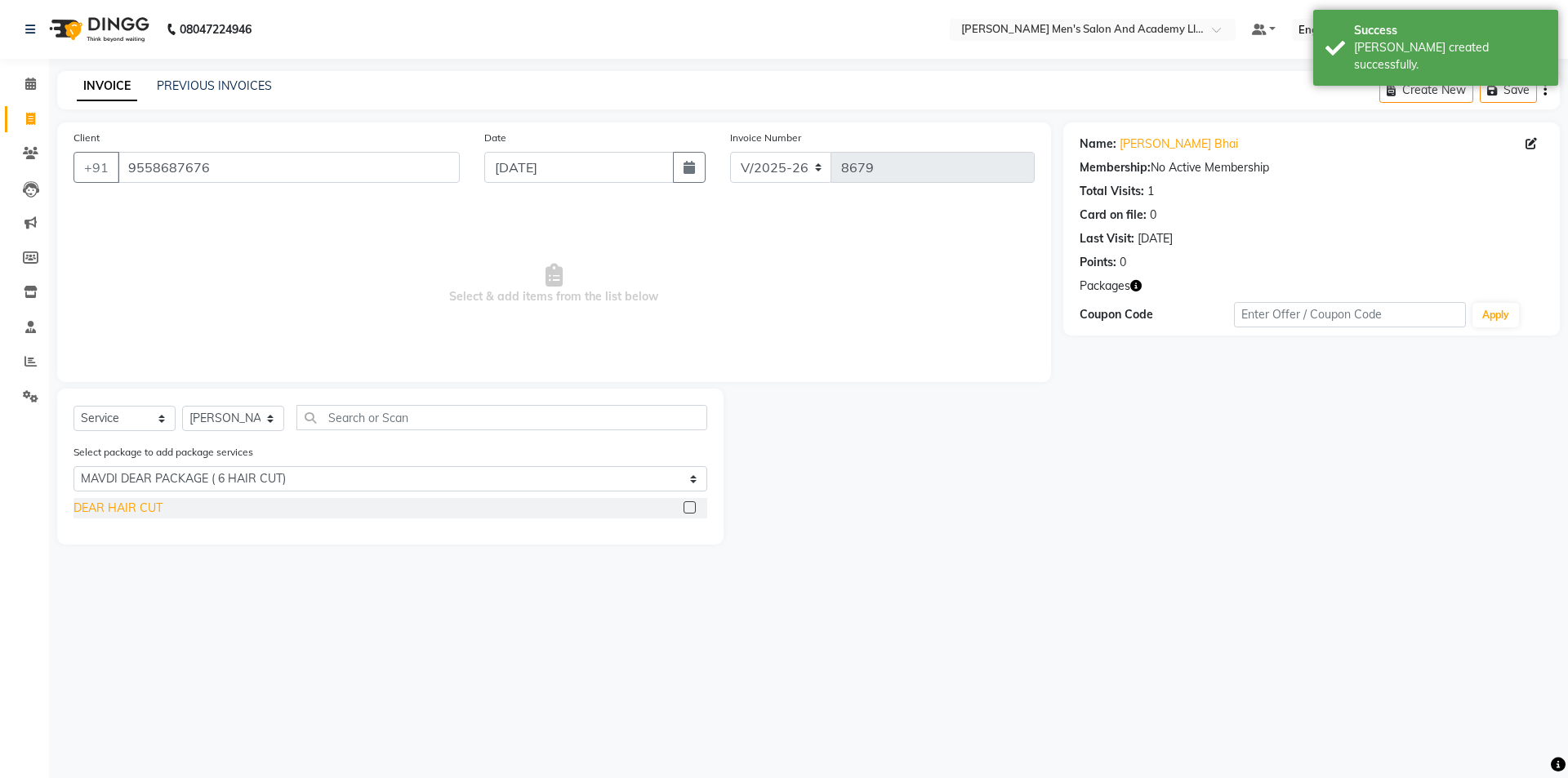
click at [144, 512] on div "DEAR HAIR CUT" at bounding box center [118, 508] width 89 height 17
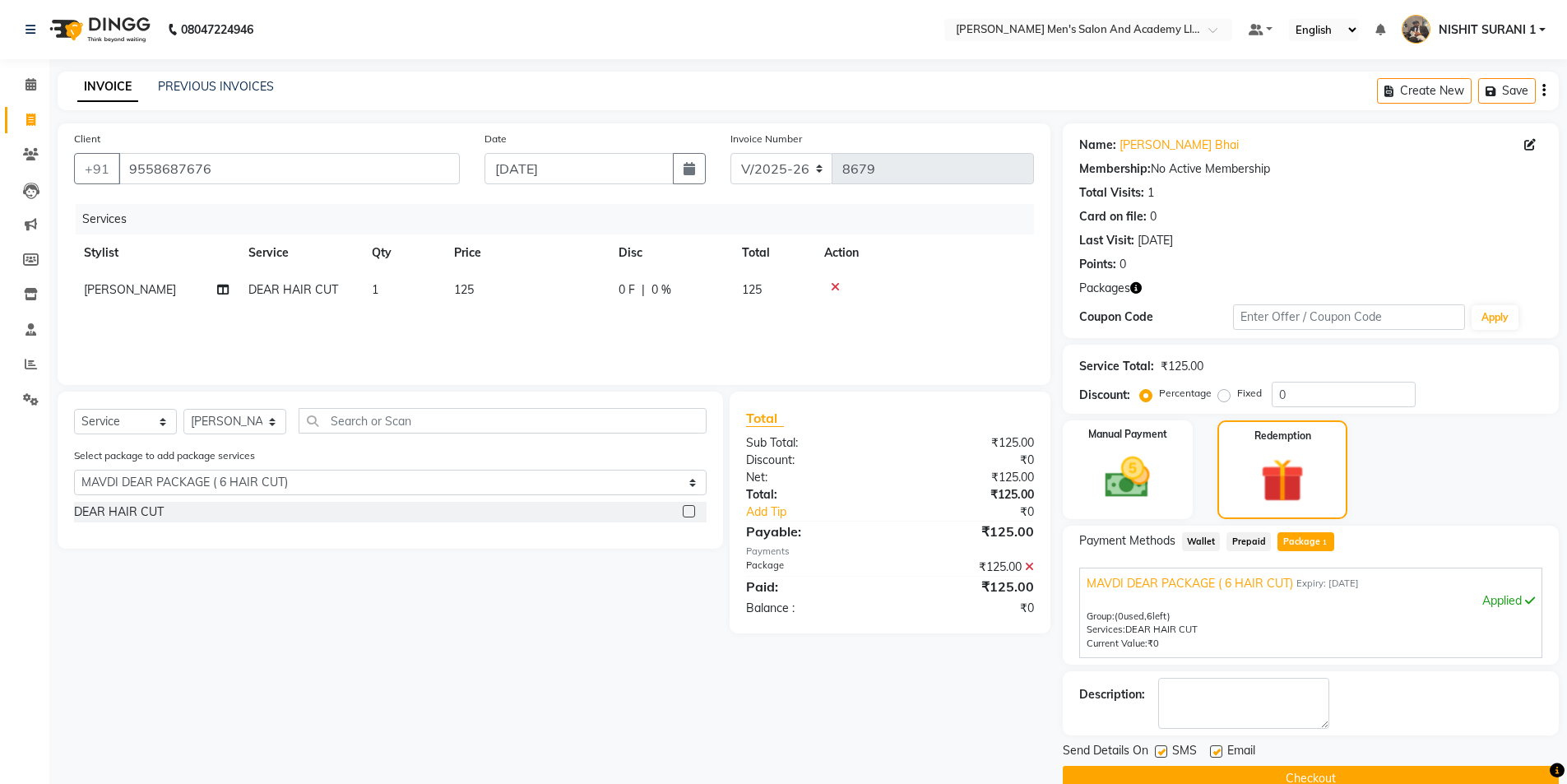
click at [1220, 750] on label at bounding box center [1216, 751] width 12 height 12
click at [1220, 750] on input "checkbox" at bounding box center [1215, 752] width 10 height 10
click at [1159, 753] on label at bounding box center [1161, 751] width 12 height 12
click at [1159, 753] on input "checkbox" at bounding box center [1160, 752] width 10 height 10
click at [1154, 776] on button "Checkout" at bounding box center [1311, 779] width 496 height 26
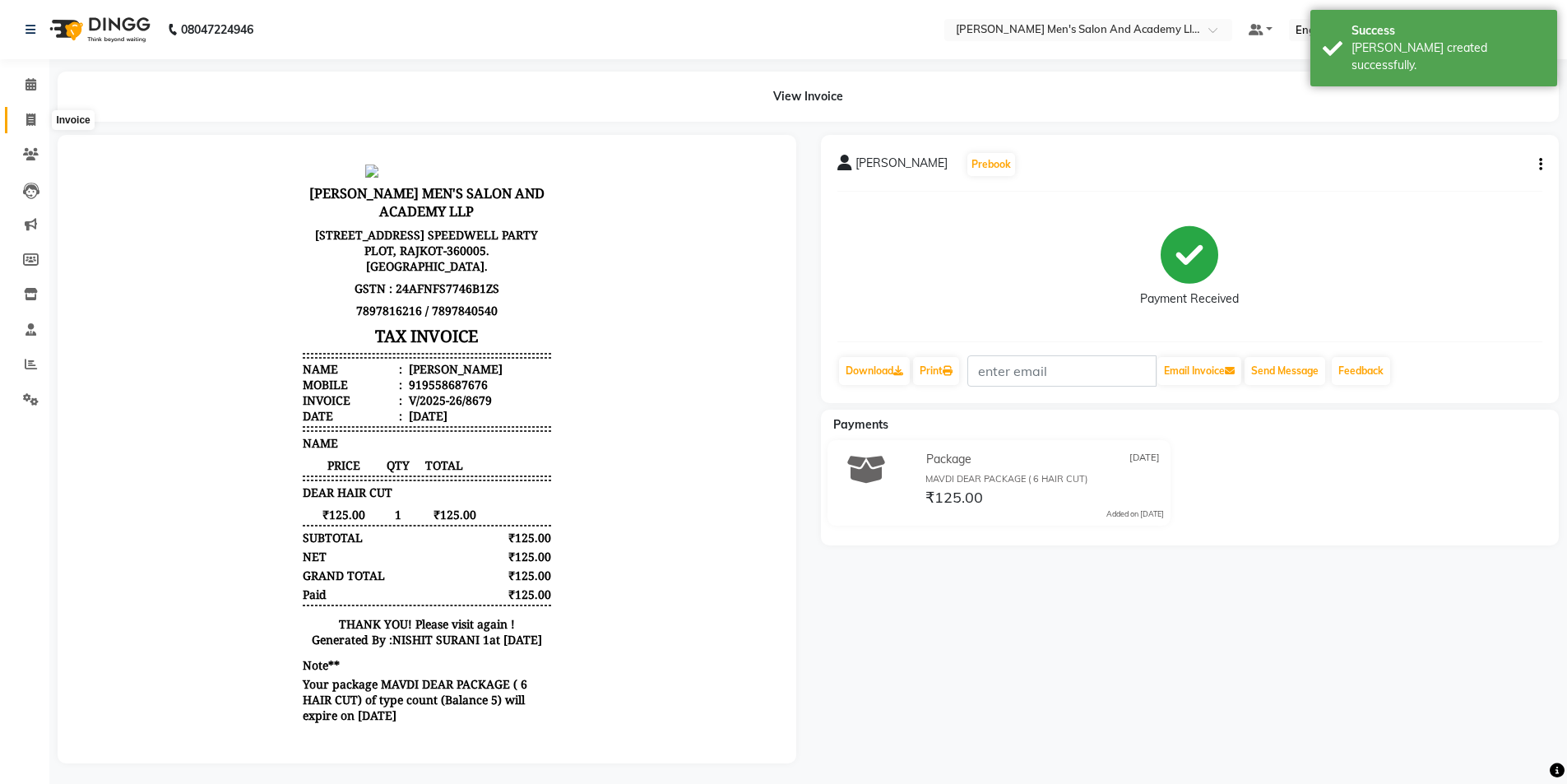
drag, startPoint x: 30, startPoint y: 113, endPoint x: 49, endPoint y: 114, distance: 19.0
click at [31, 113] on icon at bounding box center [30, 119] width 9 height 12
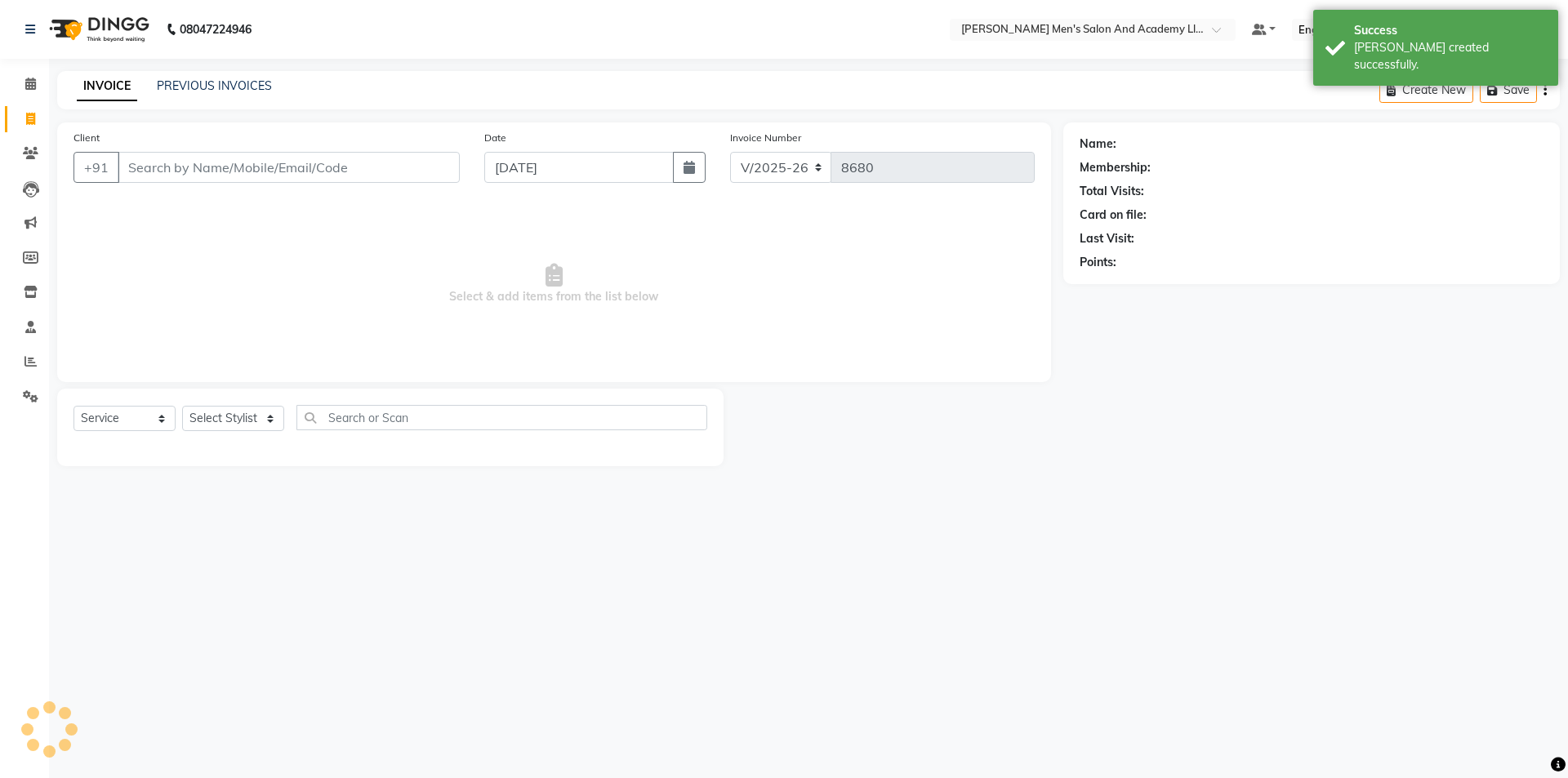
click at [179, 76] on div "INVOICE PREVIOUS INVOICES Create New Save" at bounding box center [808, 90] width 1503 height 39
click at [179, 77] on div "INVOICE PREVIOUS INVOICES Create New Save" at bounding box center [808, 90] width 1503 height 39
click at [177, 77] on div "PREVIOUS INVOICES" at bounding box center [214, 86] width 115 height 17
click at [153, 83] on div "INVOICE PREVIOUS INVOICES" at bounding box center [165, 86] width 215 height 17
click at [164, 83] on link "PREVIOUS INVOICES" at bounding box center [214, 85] width 115 height 15
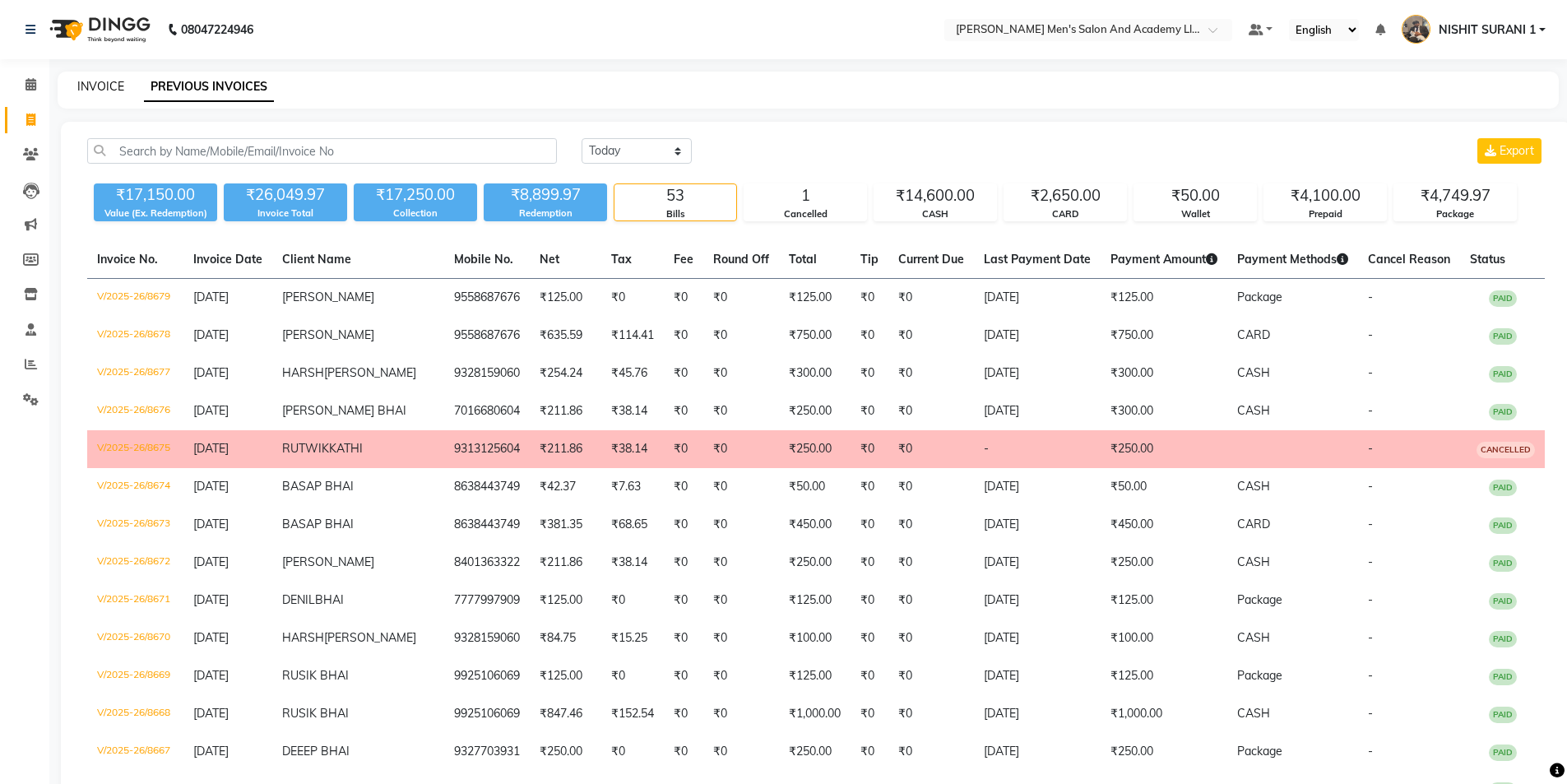
click at [85, 85] on link "INVOICE" at bounding box center [101, 85] width 47 height 15
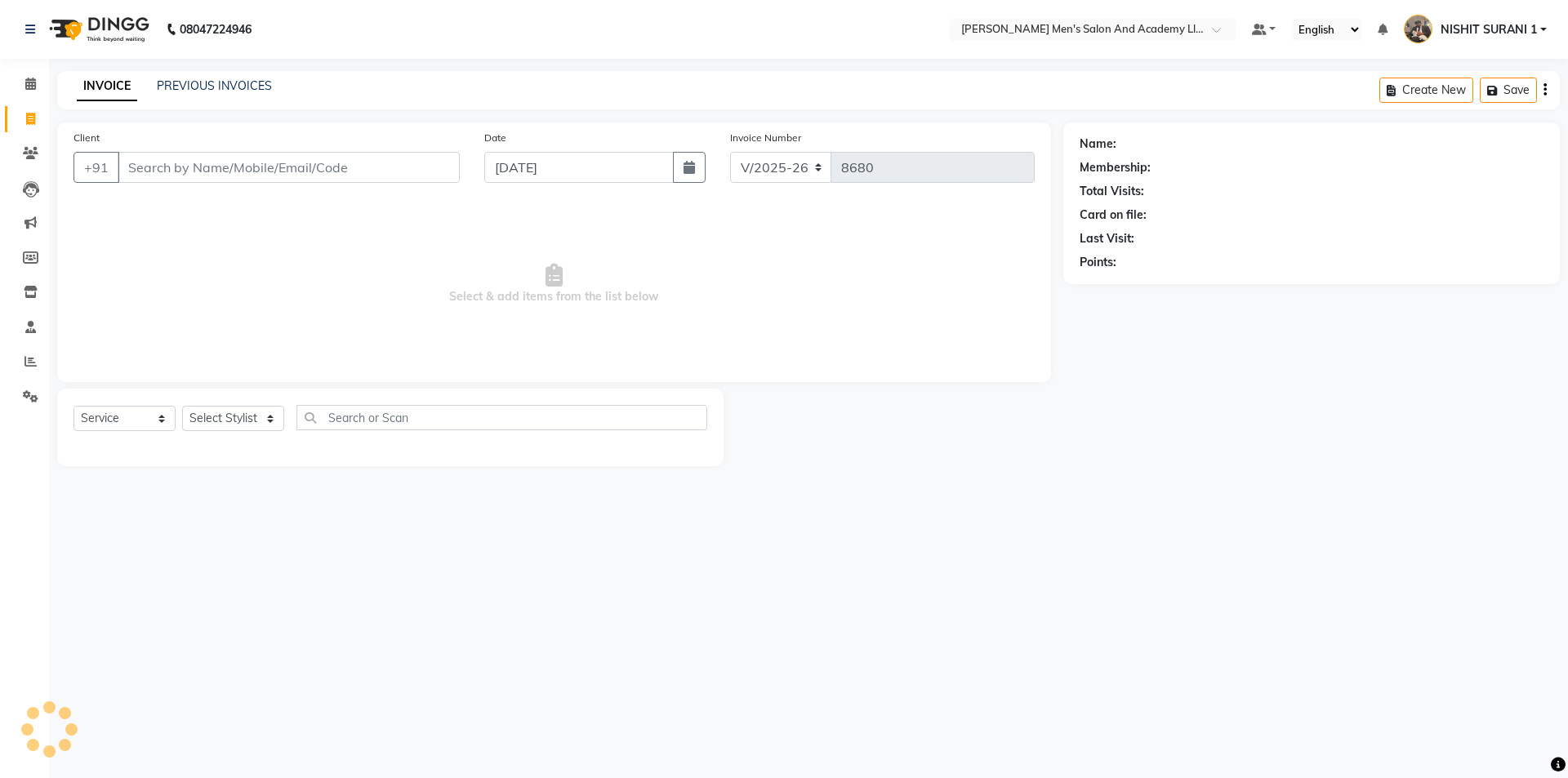
click at [29, 345] on li "Reports" at bounding box center [24, 362] width 49 height 35
click at [35, 371] on link "Reports" at bounding box center [25, 362] width 39 height 27
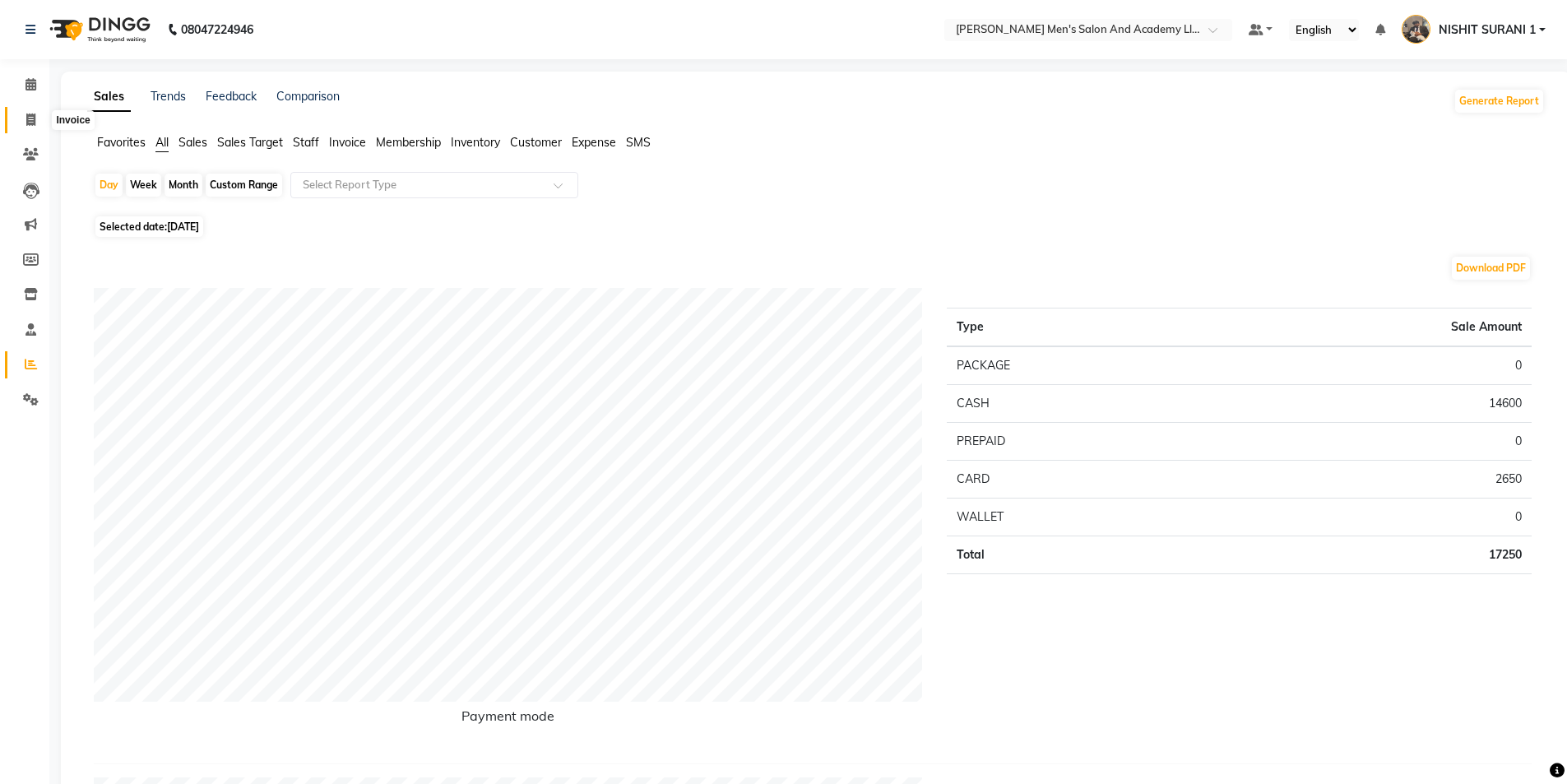
click at [29, 126] on span at bounding box center [30, 121] width 29 height 19
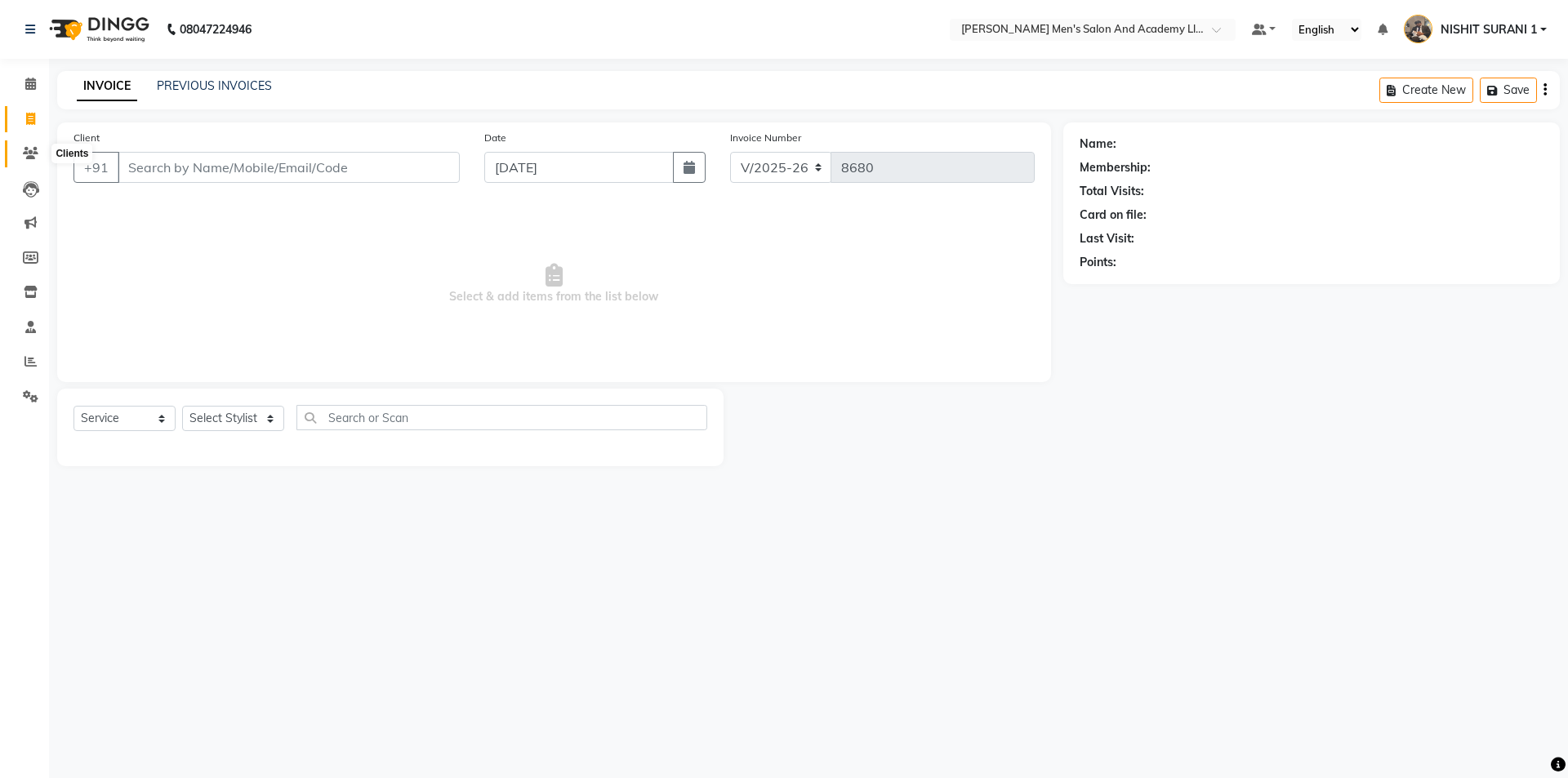
click at [43, 148] on span at bounding box center [30, 154] width 28 height 19
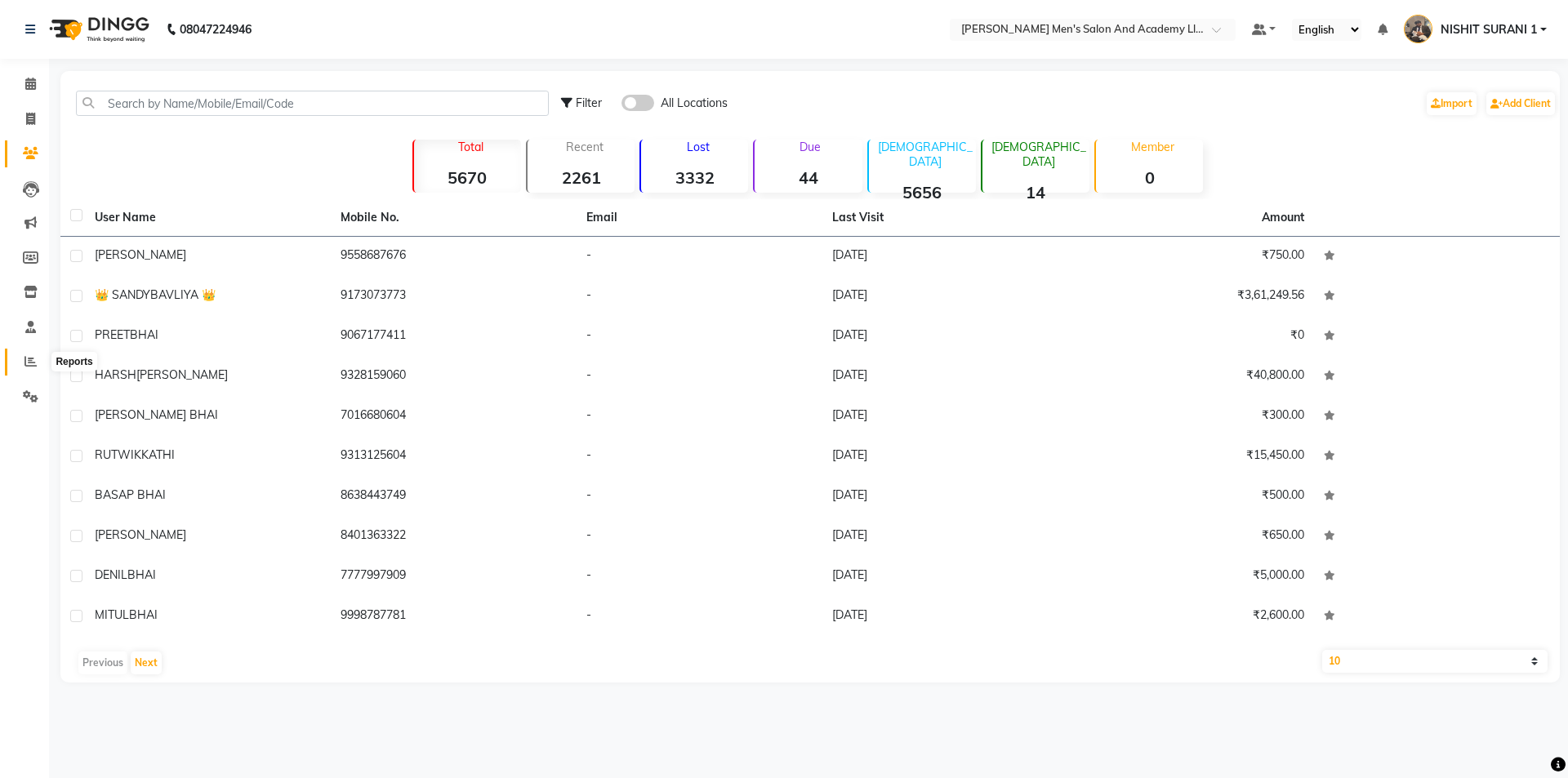
click at [33, 356] on icon at bounding box center [31, 361] width 12 height 12
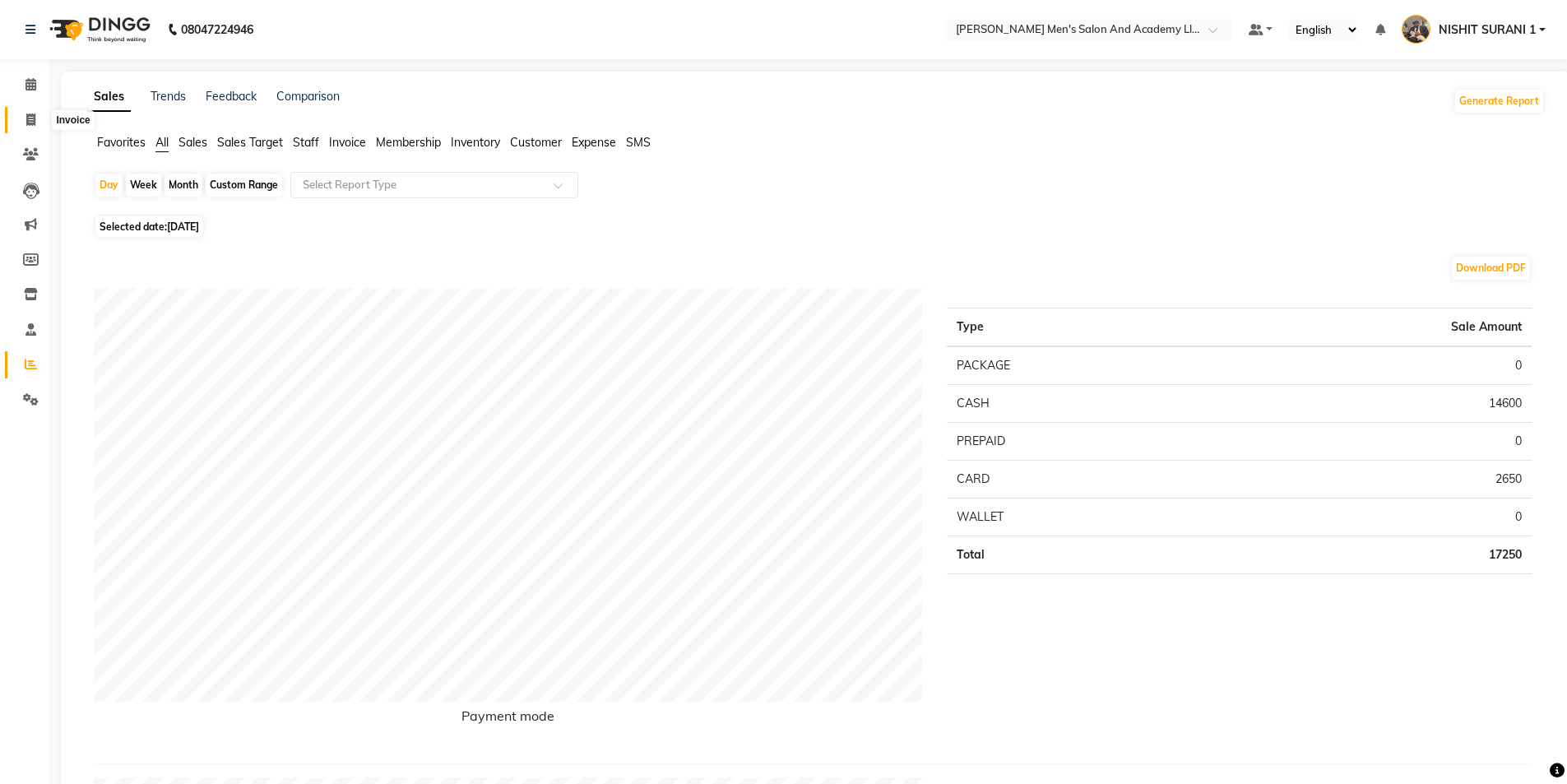
click at [32, 117] on icon at bounding box center [30, 119] width 9 height 12
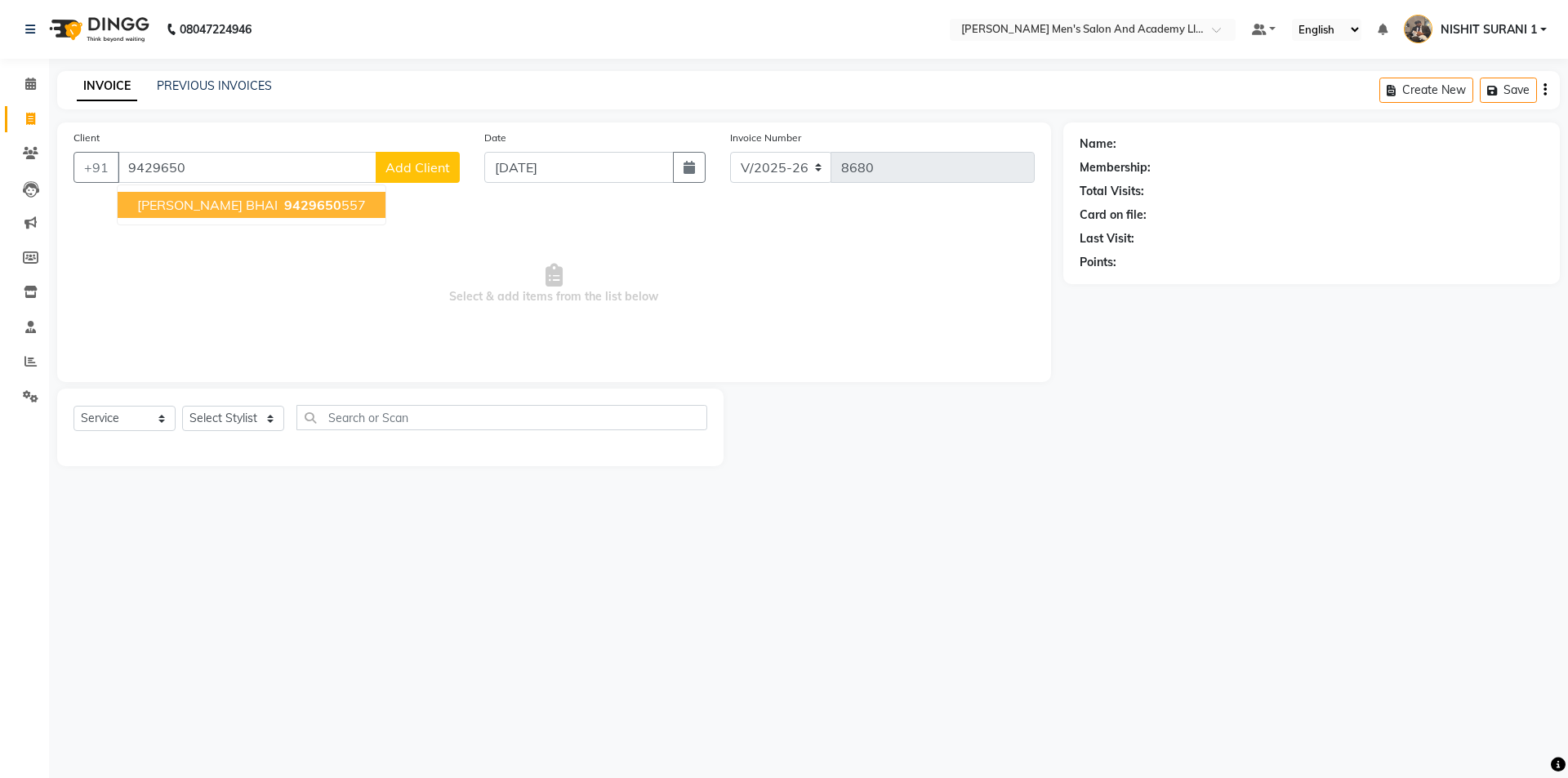
click at [208, 204] on span "DASHRATH BHAI" at bounding box center [207, 205] width 141 height 16
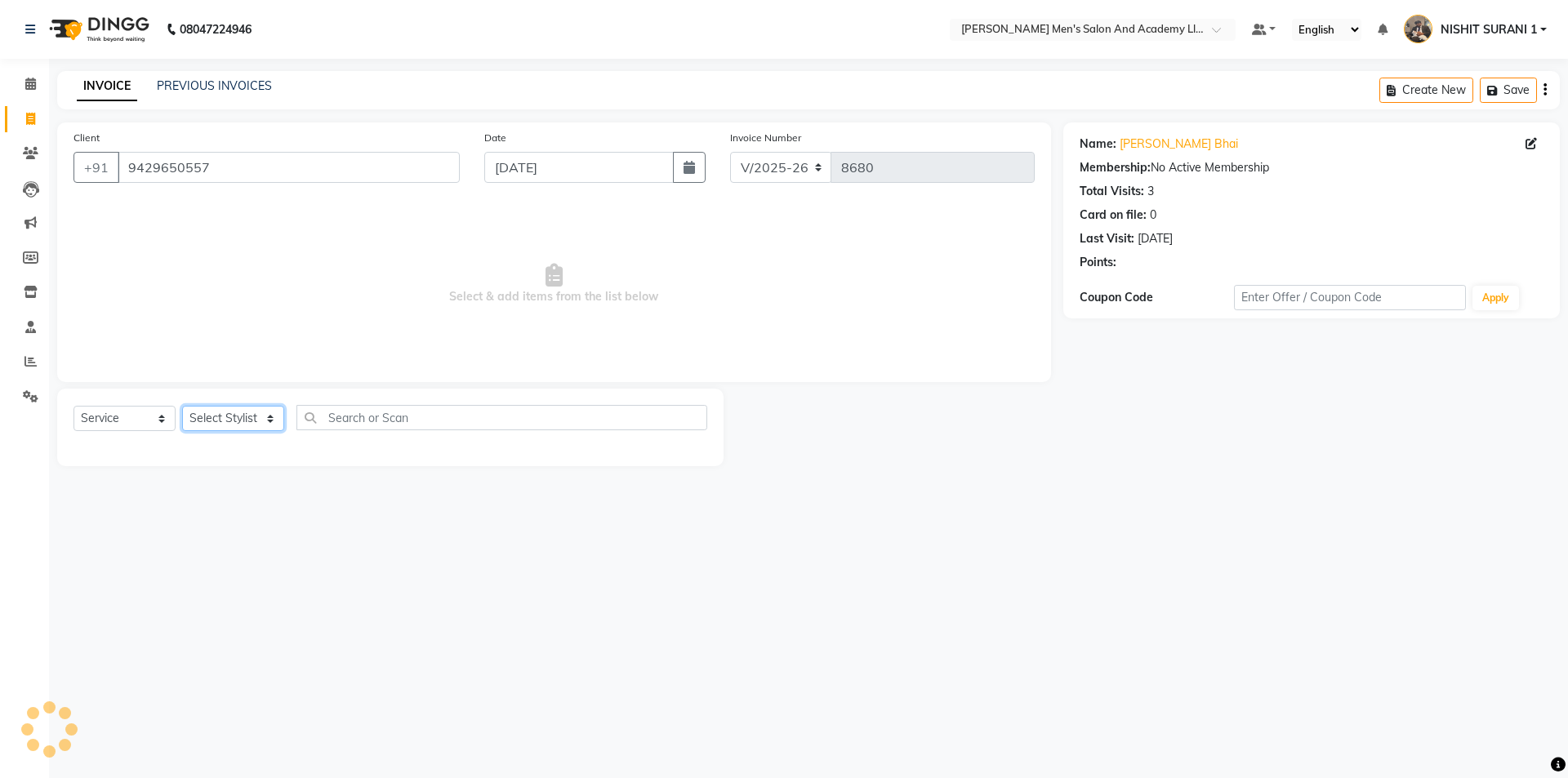
click at [256, 422] on select "Select Stylist AADITYA SOLANKI ABHAY PARMAR AJAY SEN ANKUSH SEN ASHISH VAGHELA …" at bounding box center [232, 418] width 102 height 26
click at [182, 405] on select "Select Stylist AADITYA SOLANKI ABHAY PARMAR AJAY SEN ANKUSH SEN ASHISH VAGHELA …" at bounding box center [232, 418] width 102 height 26
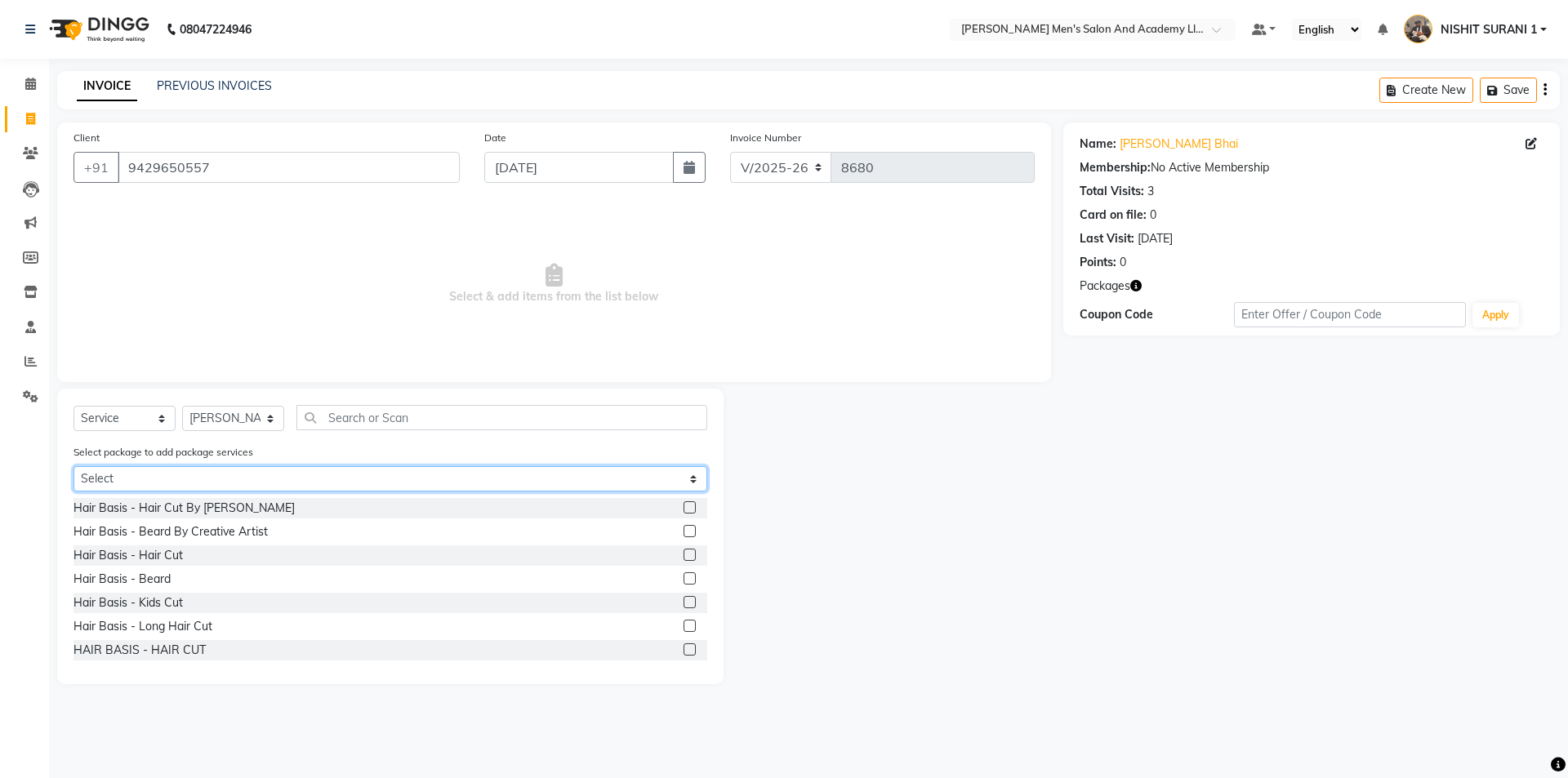
drag, startPoint x: 163, startPoint y: 472, endPoint x: 155, endPoint y: 489, distance: 18.8
click at [163, 472] on select "Select MAVDI DEAR PACKAGE ( 6 BEARD) MAVDI DEAR PACKAGE ( 6 HAIR CUT)" at bounding box center [390, 479] width 634 height 26
click at [74, 466] on select "Select MAVDI DEAR PACKAGE ( 6 BEARD) MAVDI DEAR PACKAGE ( 6 HAIR CUT)" at bounding box center [390, 479] width 634 height 26
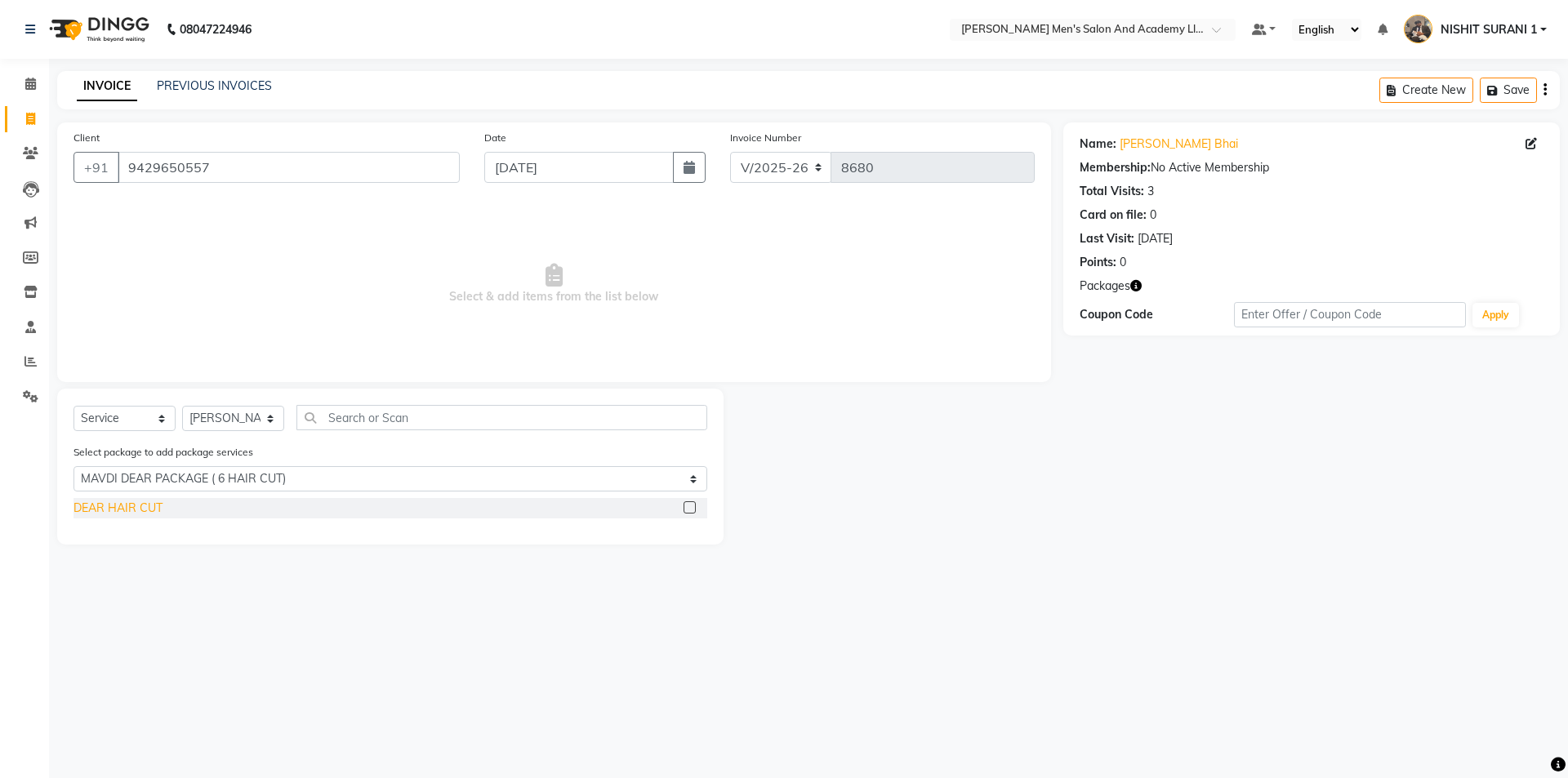
drag, startPoint x: 144, startPoint y: 512, endPoint x: 157, endPoint y: 510, distance: 13.2
click at [146, 507] on div "DEAR HAIR CUT" at bounding box center [118, 508] width 89 height 17
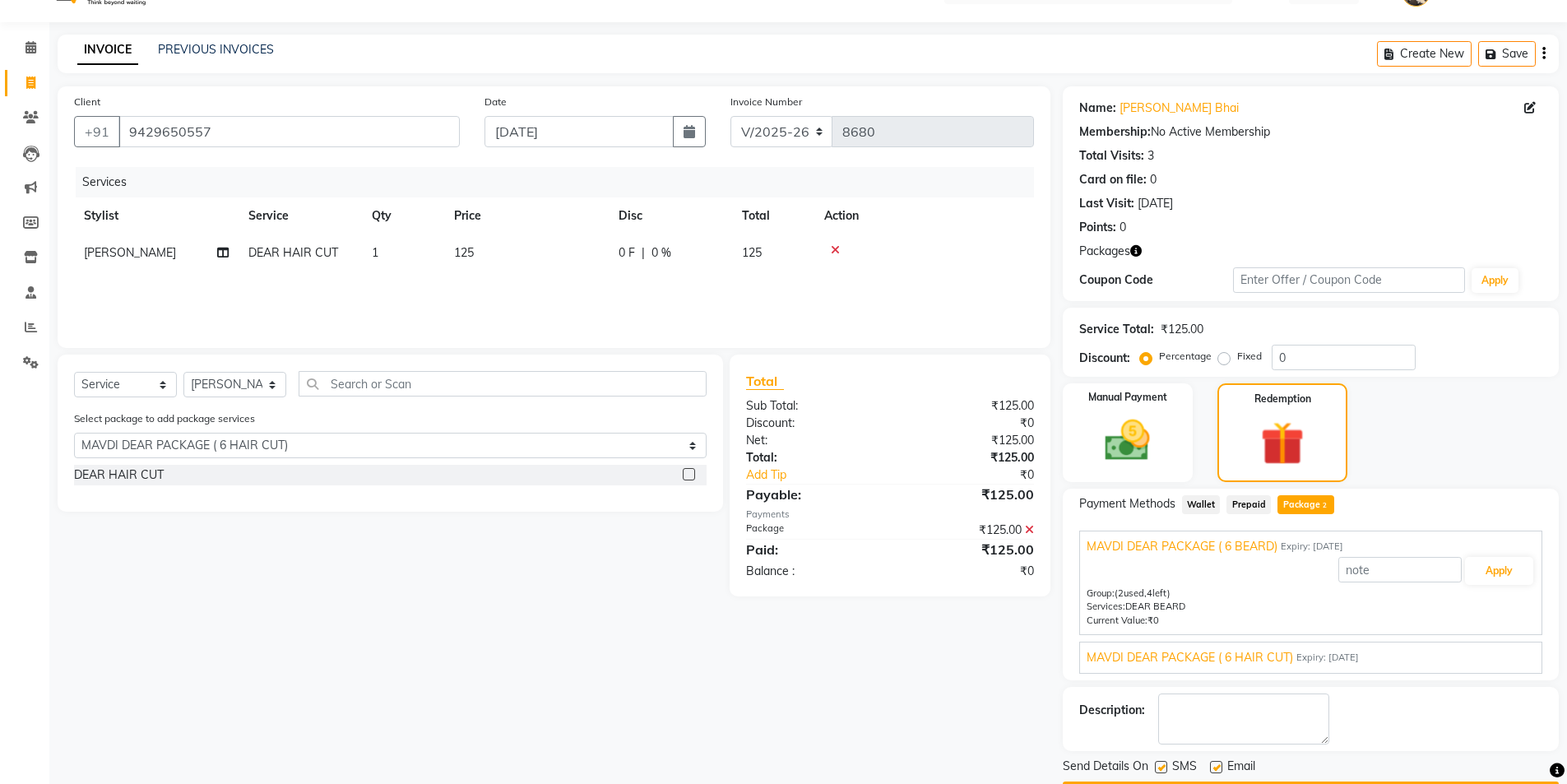
scroll to position [85, 0]
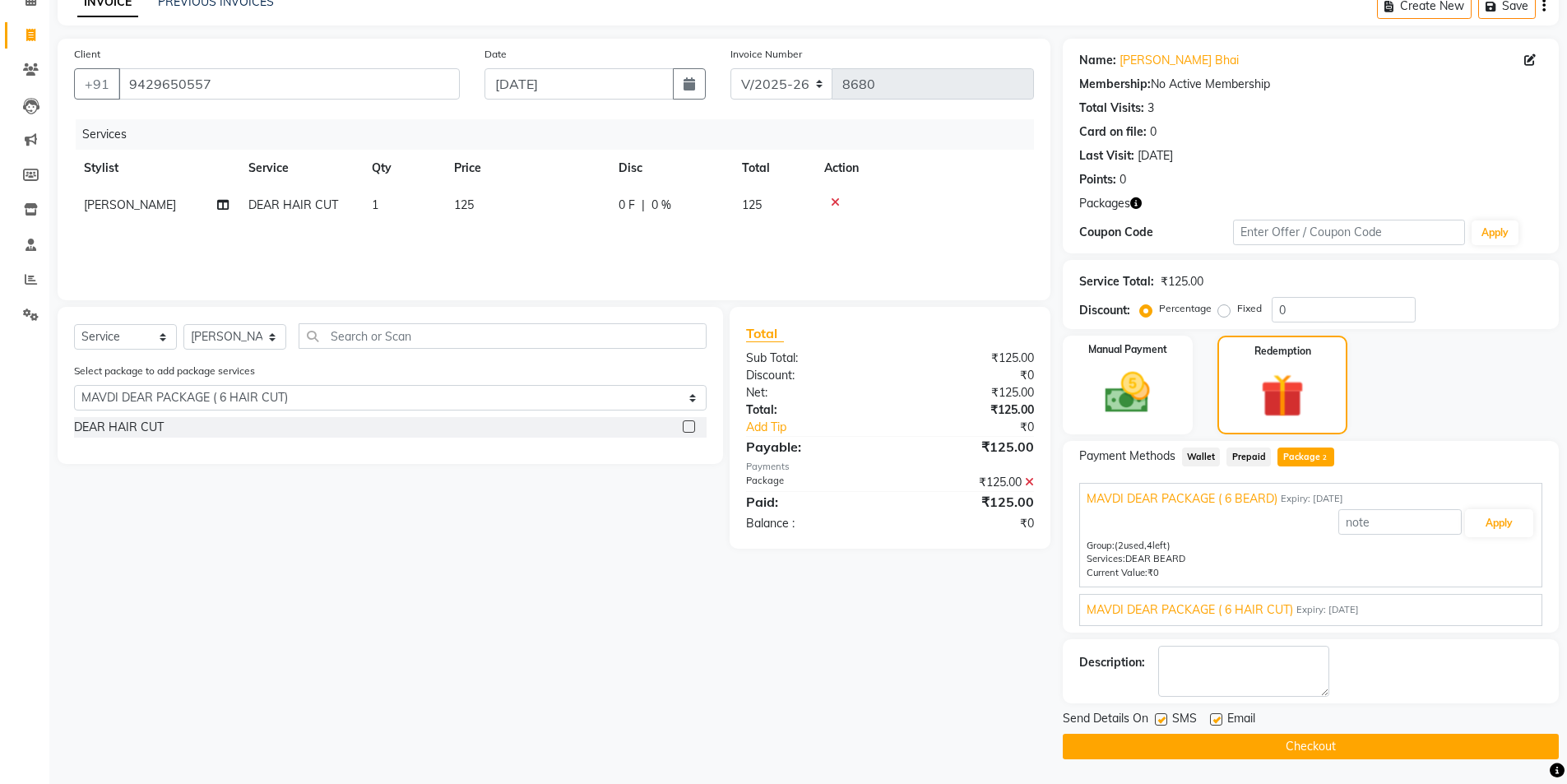
click at [1212, 718] on label at bounding box center [1216, 719] width 12 height 12
click at [1212, 718] on input "checkbox" at bounding box center [1215, 720] width 10 height 10
click at [1164, 721] on label at bounding box center [1161, 719] width 12 height 12
click at [1164, 721] on input "checkbox" at bounding box center [1160, 720] width 10 height 10
click at [1154, 744] on button "Checkout" at bounding box center [1311, 747] width 496 height 26
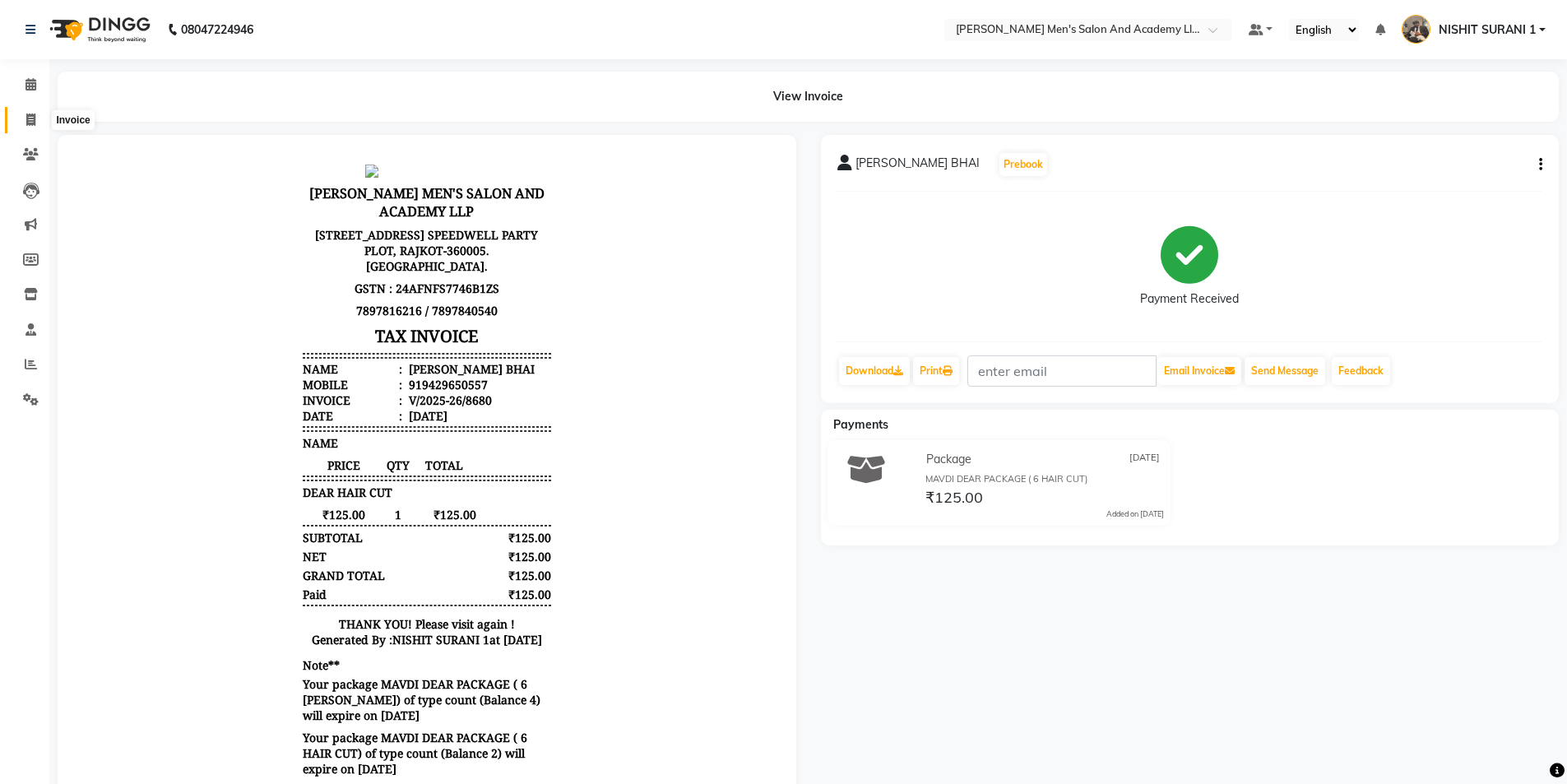
click at [26, 120] on icon at bounding box center [30, 119] width 9 height 12
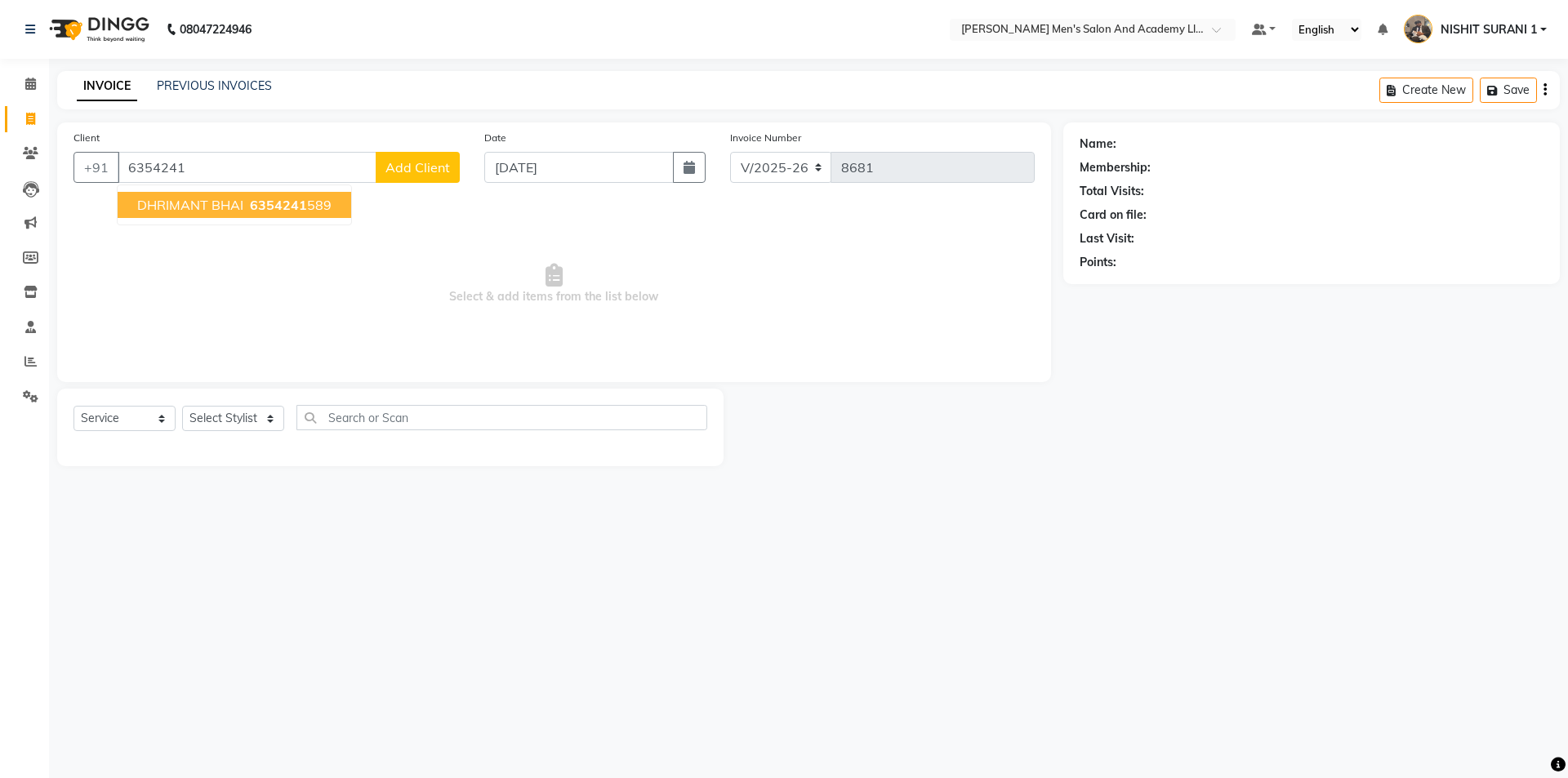
click at [190, 210] on span "DHRIMANT BHAI" at bounding box center [190, 205] width 106 height 16
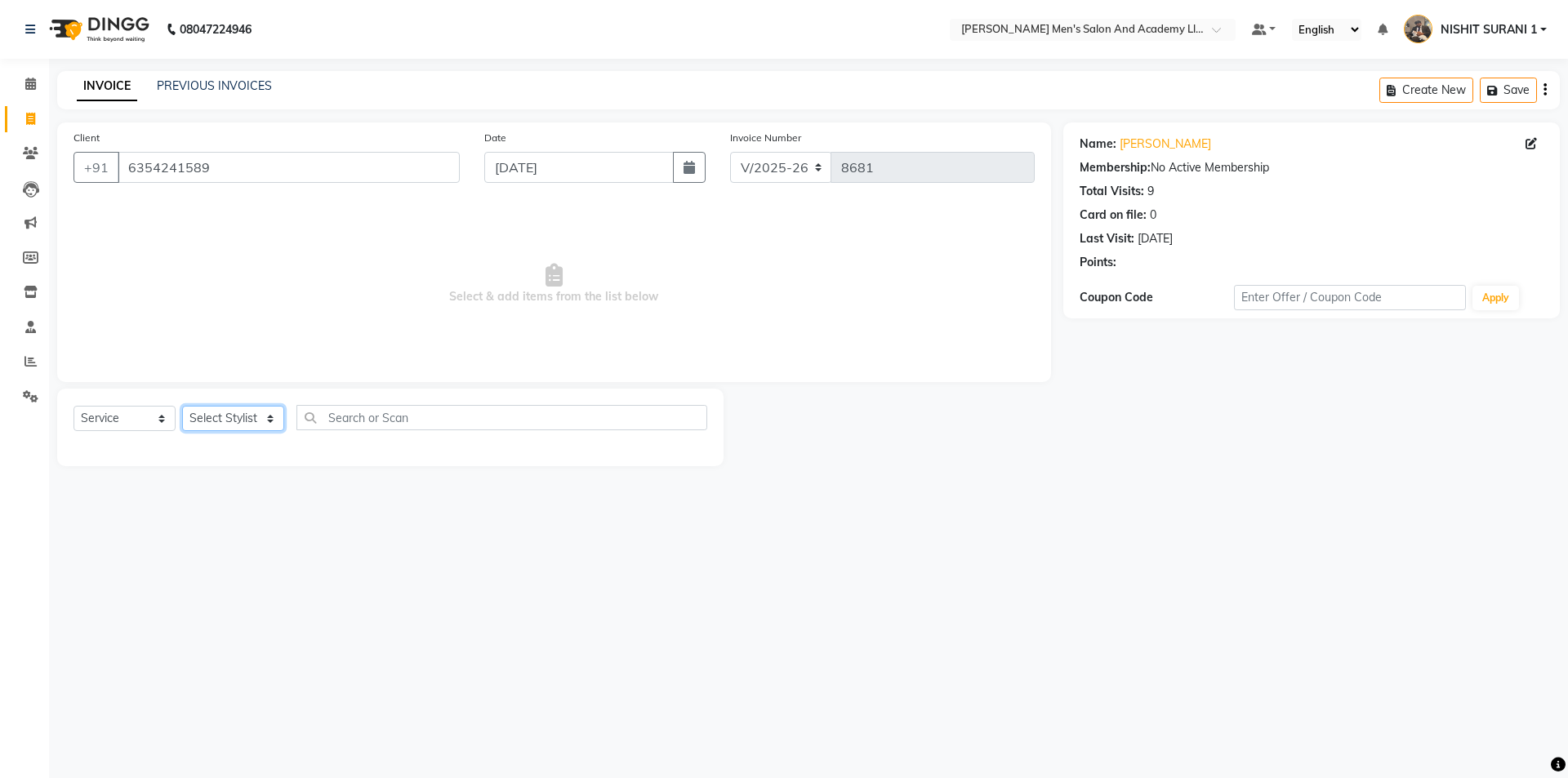
click at [219, 421] on select "Select Stylist AADITYA SOLANKI ABHAY PARMAR AJAY SEN ANKUSH SEN ASHISH VAGHELA …" at bounding box center [232, 418] width 102 height 26
click at [182, 405] on select "Select Stylist AADITYA SOLANKI ABHAY PARMAR AJAY SEN ANKUSH SEN ASHISH VAGHELA …" at bounding box center [232, 418] width 102 height 26
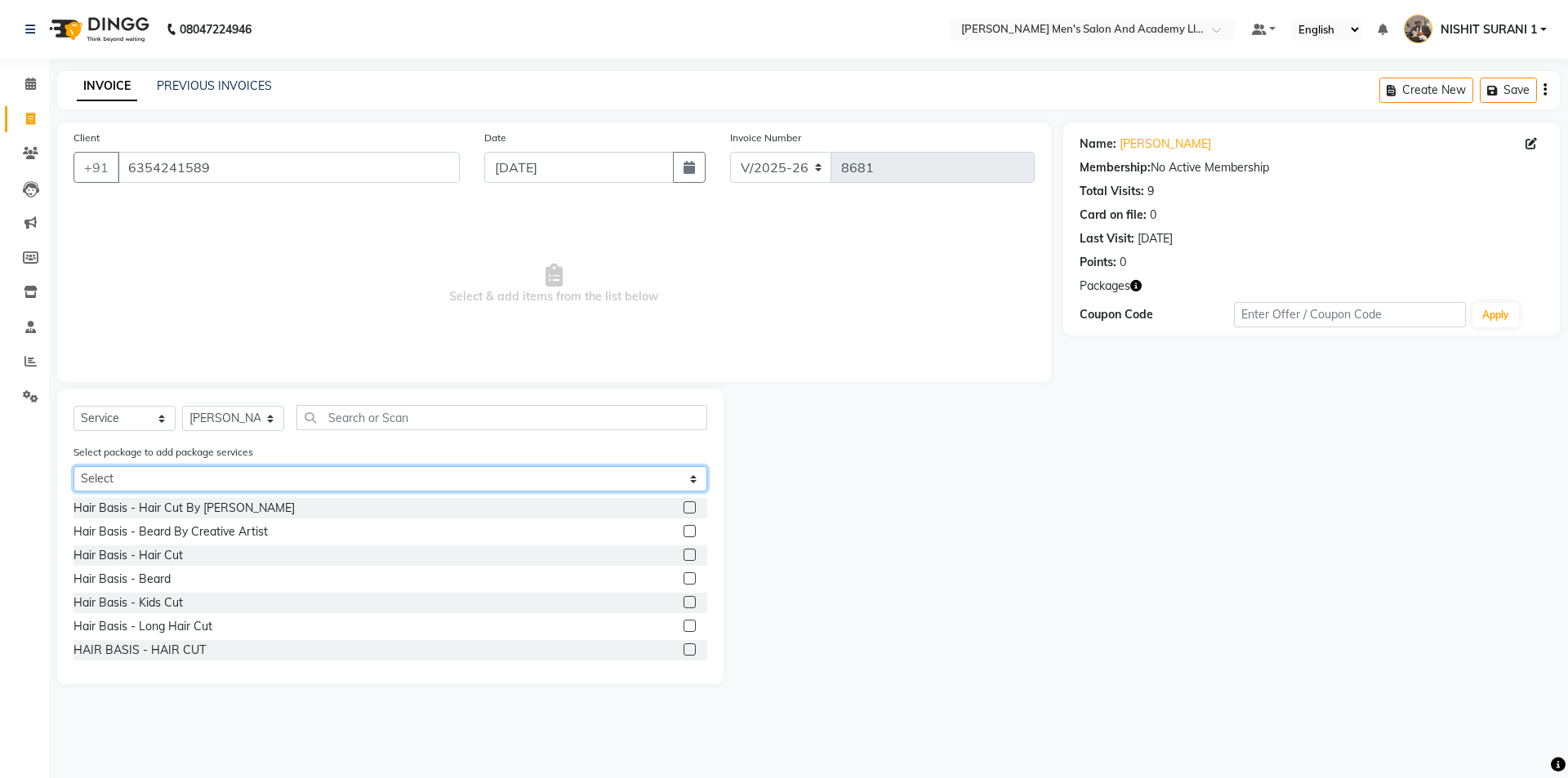
drag, startPoint x: 207, startPoint y: 480, endPoint x: 207, endPoint y: 490, distance: 10.0
click at [207, 480] on select "Select MAVDI DEAR PACKAGE ( 6 HAIR CUT) AVENGERS COMBO PACKAGE" at bounding box center [390, 479] width 634 height 26
click at [74, 466] on select "Select MAVDI DEAR PACKAGE ( 6 HAIR CUT) AVENGERS COMBO PACKAGE" at bounding box center [390, 479] width 634 height 26
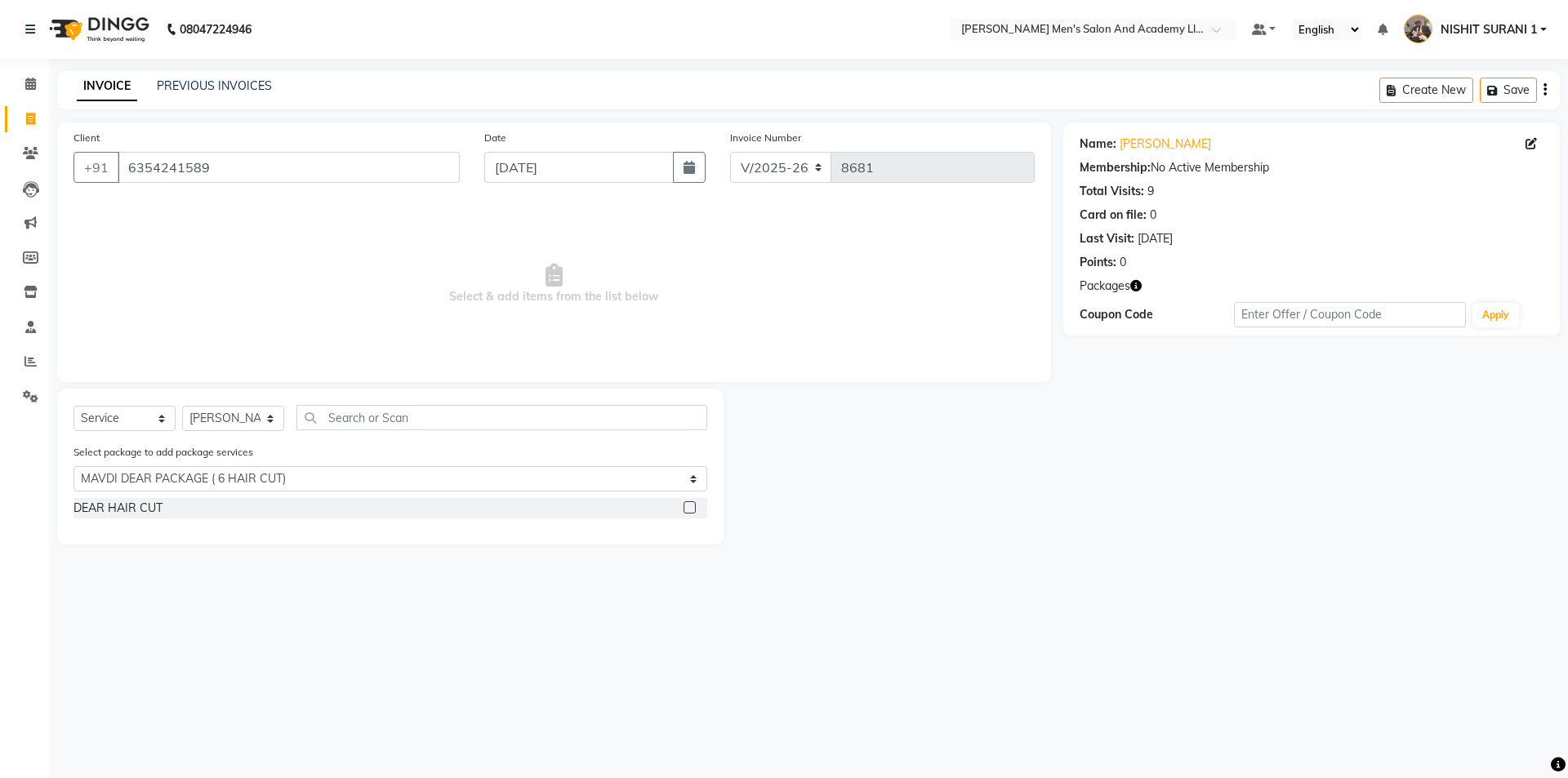
click at [115, 499] on div "DEAR HAIR CUT" at bounding box center [390, 508] width 634 height 21
click at [125, 510] on div "DEAR HAIR CUT" at bounding box center [118, 508] width 89 height 17
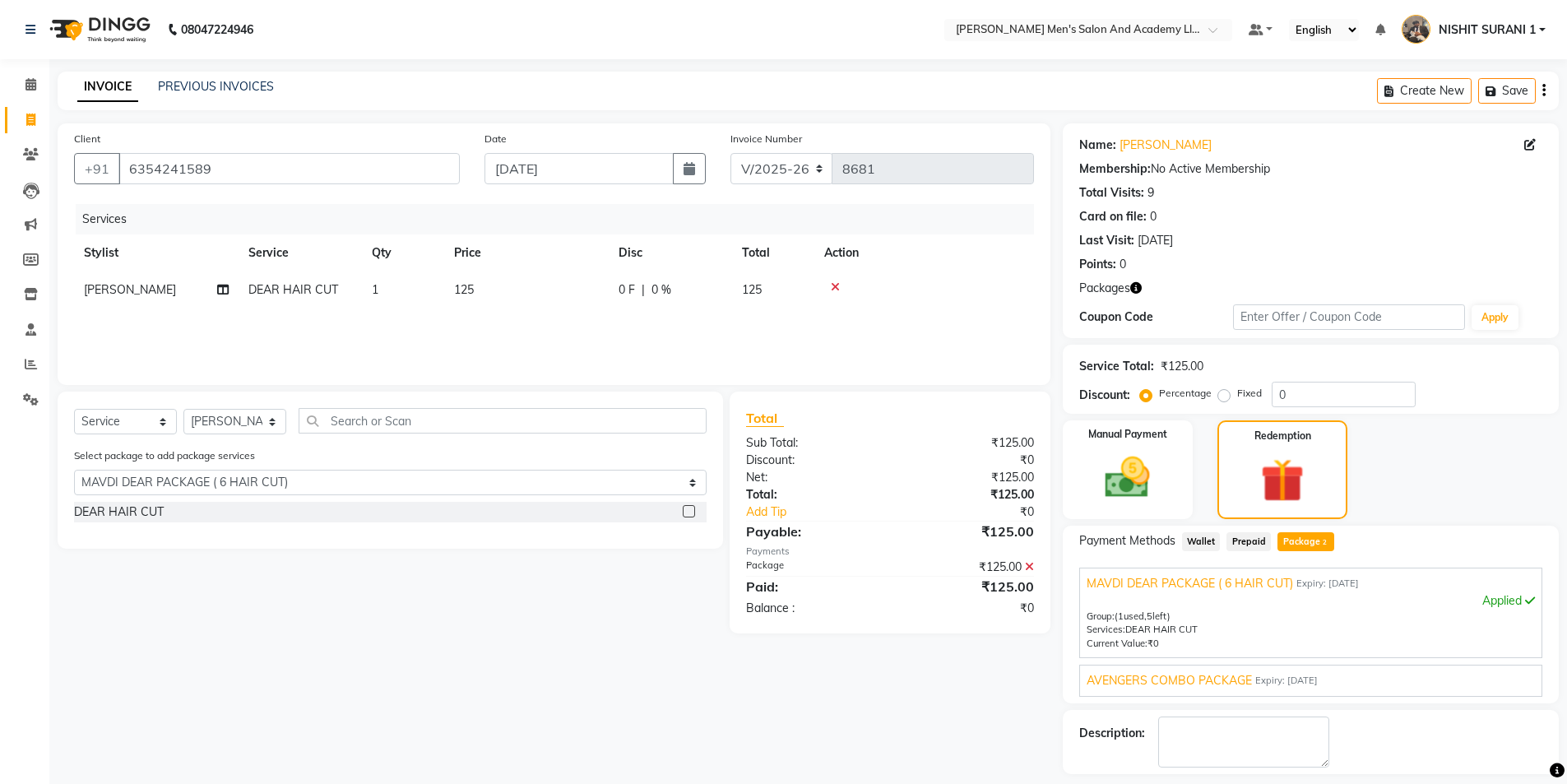
click at [1224, 679] on span "AVENGERS COMBO PACKAGE" at bounding box center [1169, 680] width 165 height 17
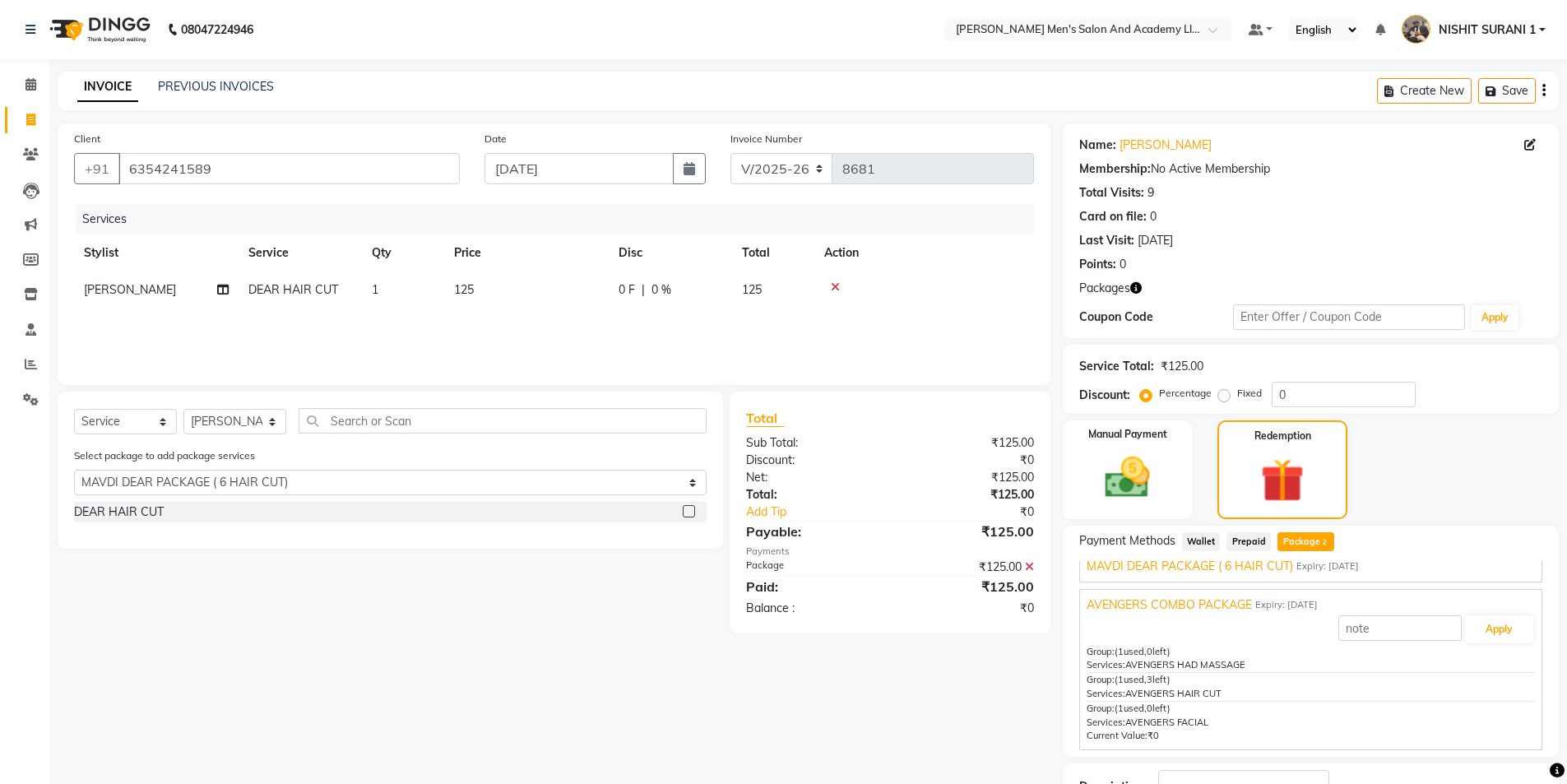
scroll to position [124, 0]
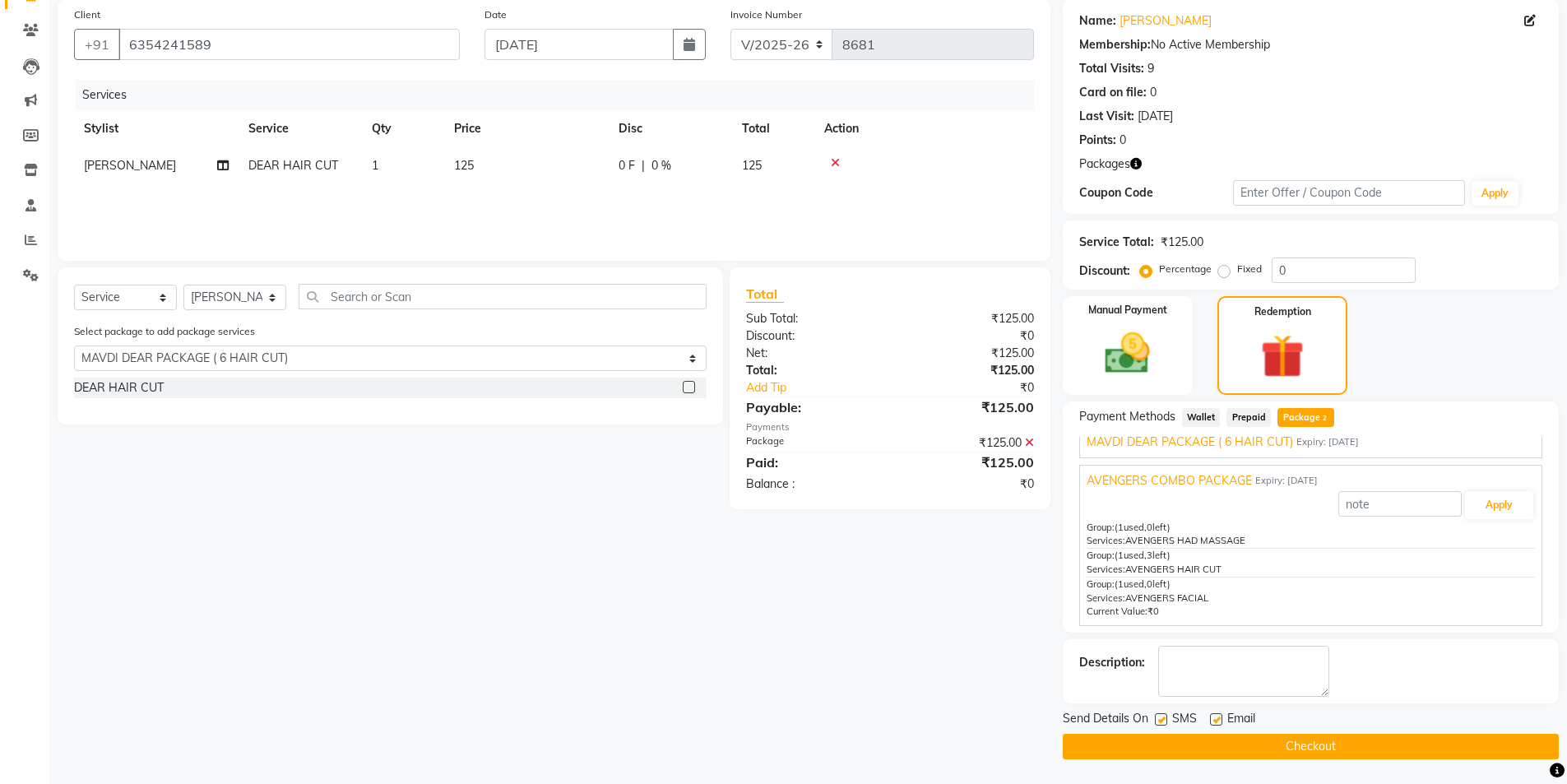
click at [1164, 719] on label at bounding box center [1161, 719] width 12 height 12
click at [1164, 719] on input "checkbox" at bounding box center [1160, 720] width 10 height 10
click at [1221, 718] on label at bounding box center [1216, 719] width 12 height 12
click at [1221, 718] on input "checkbox" at bounding box center [1215, 720] width 10 height 10
click at [1214, 736] on button "Checkout" at bounding box center [1311, 747] width 496 height 26
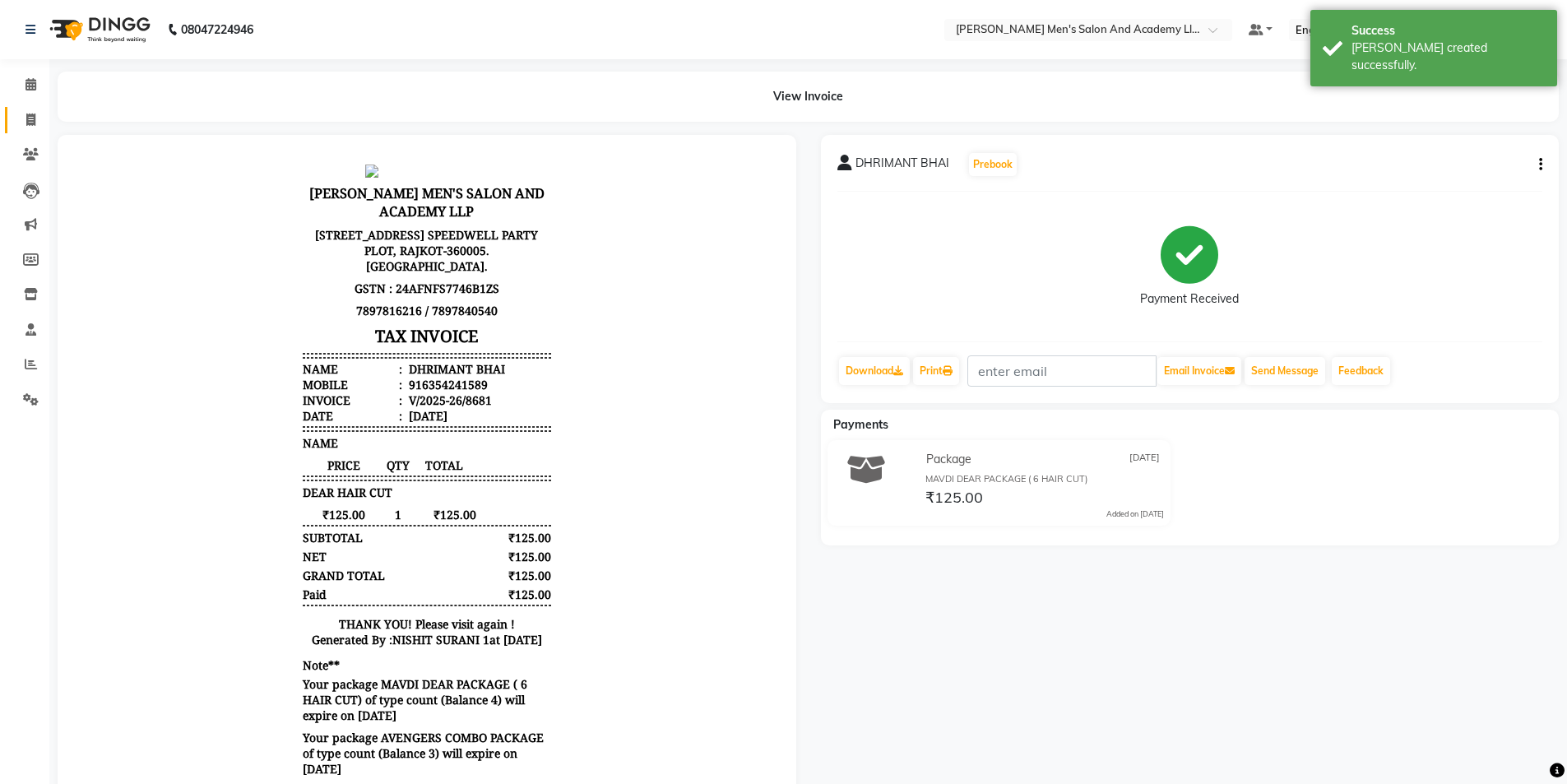
click at [15, 122] on link "Invoice" at bounding box center [25, 120] width 40 height 27
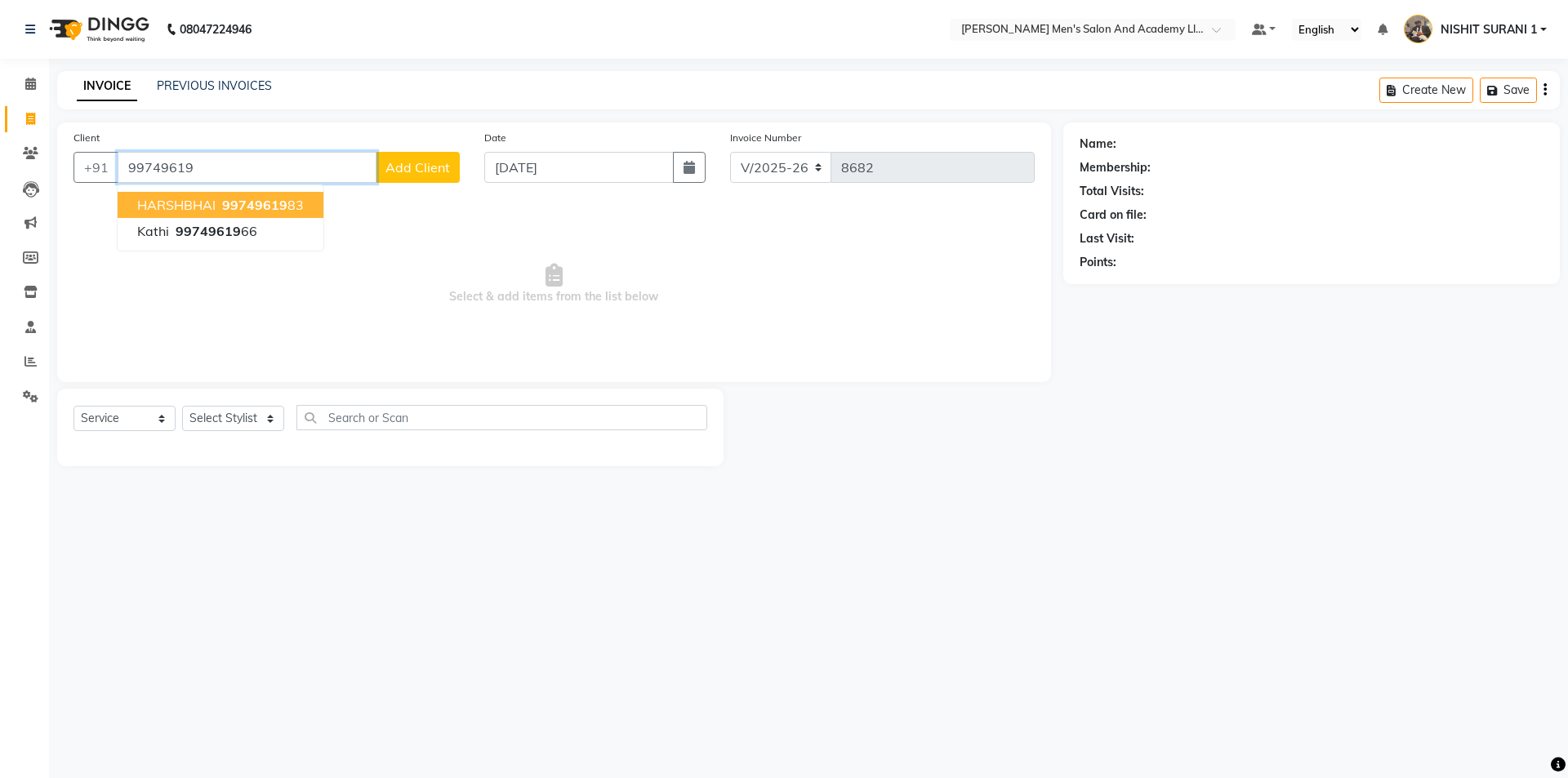
click at [249, 200] on span "99749619" at bounding box center [255, 205] width 65 height 16
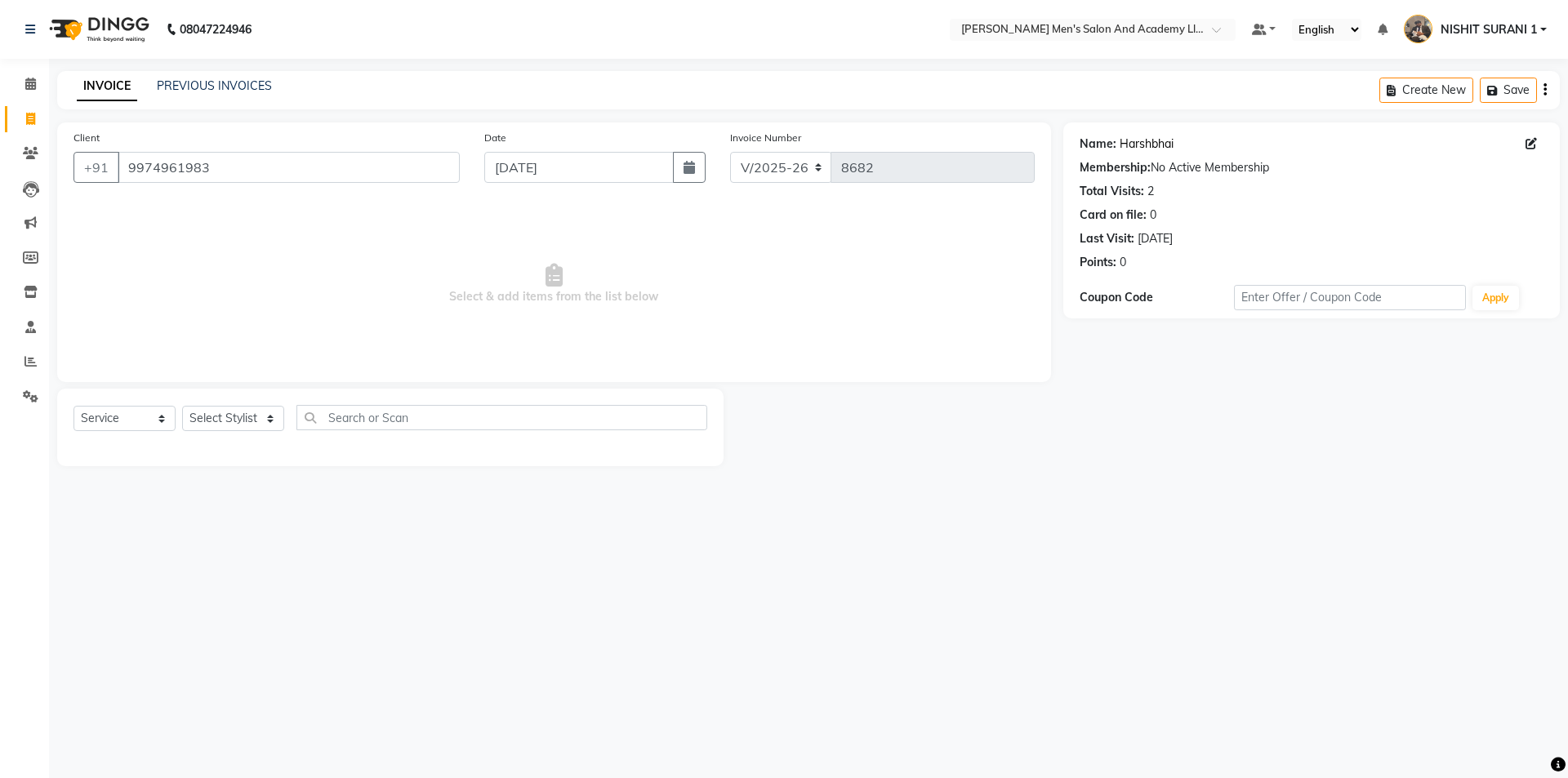
click at [1138, 141] on link "Harshbhai" at bounding box center [1146, 144] width 54 height 17
click at [232, 154] on input "9974961983" at bounding box center [288, 167] width 342 height 31
click at [232, 155] on input "9974961983" at bounding box center [288, 167] width 342 height 31
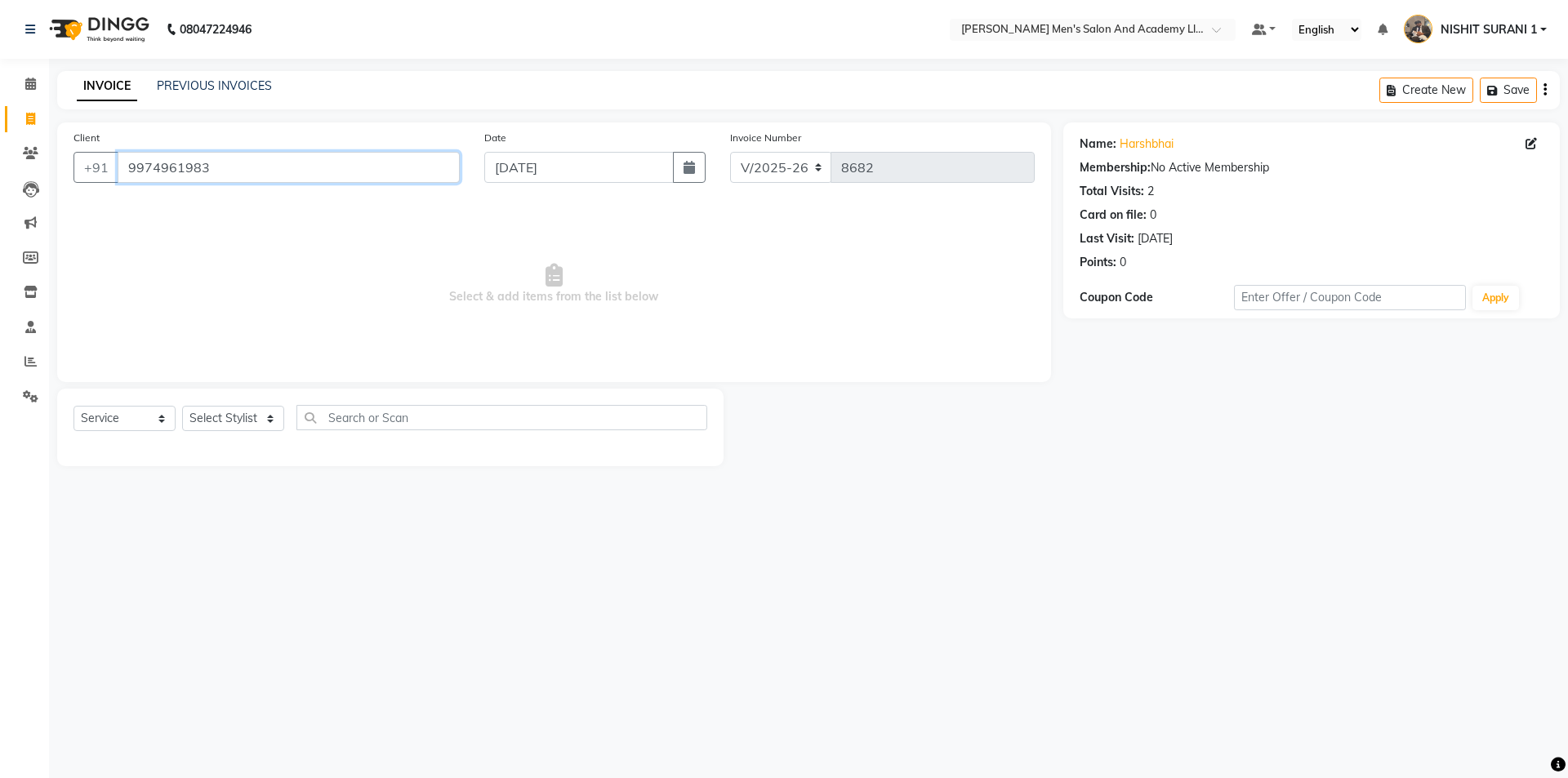
click at [232, 155] on input "9974961983" at bounding box center [288, 167] width 342 height 31
drag, startPoint x: 201, startPoint y: 167, endPoint x: 52, endPoint y: 200, distance: 152.6
click at [94, 189] on div "Client +91 9974961983" at bounding box center [266, 162] width 411 height 67
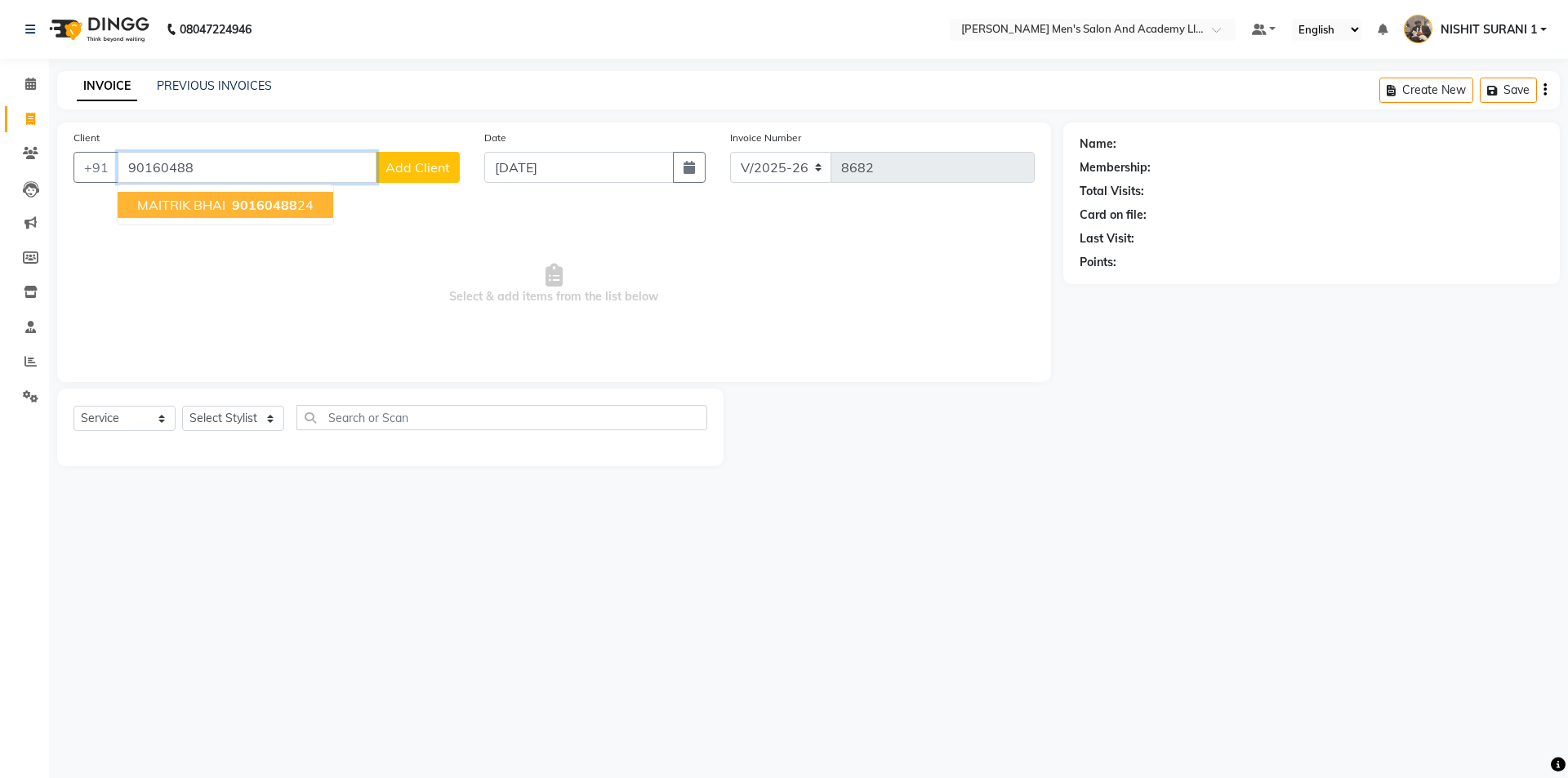
click at [201, 206] on span "MAITRIK BHAI" at bounding box center [181, 205] width 88 height 16
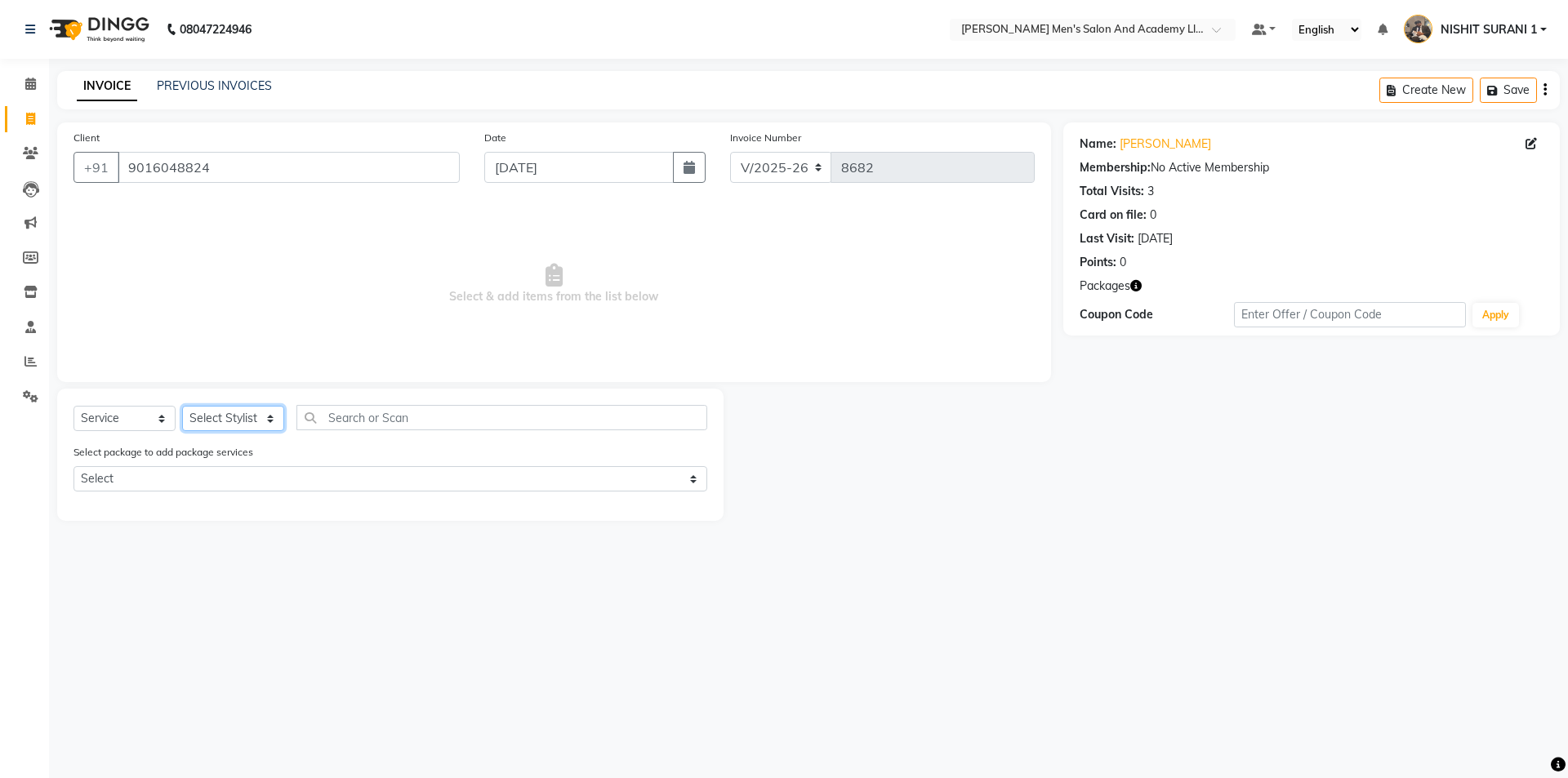
click at [218, 416] on select "Select Stylist AADITYA SOLANKI ABHAY PARMAR AJAY SEN ANKUSH SEN ASHISH VAGHELA …" at bounding box center [232, 418] width 102 height 26
click at [182, 405] on select "Select Stylist AADITYA SOLANKI ABHAY PARMAR AJAY SEN ANKUSH SEN ASHISH VAGHELA …" at bounding box center [232, 418] width 102 height 26
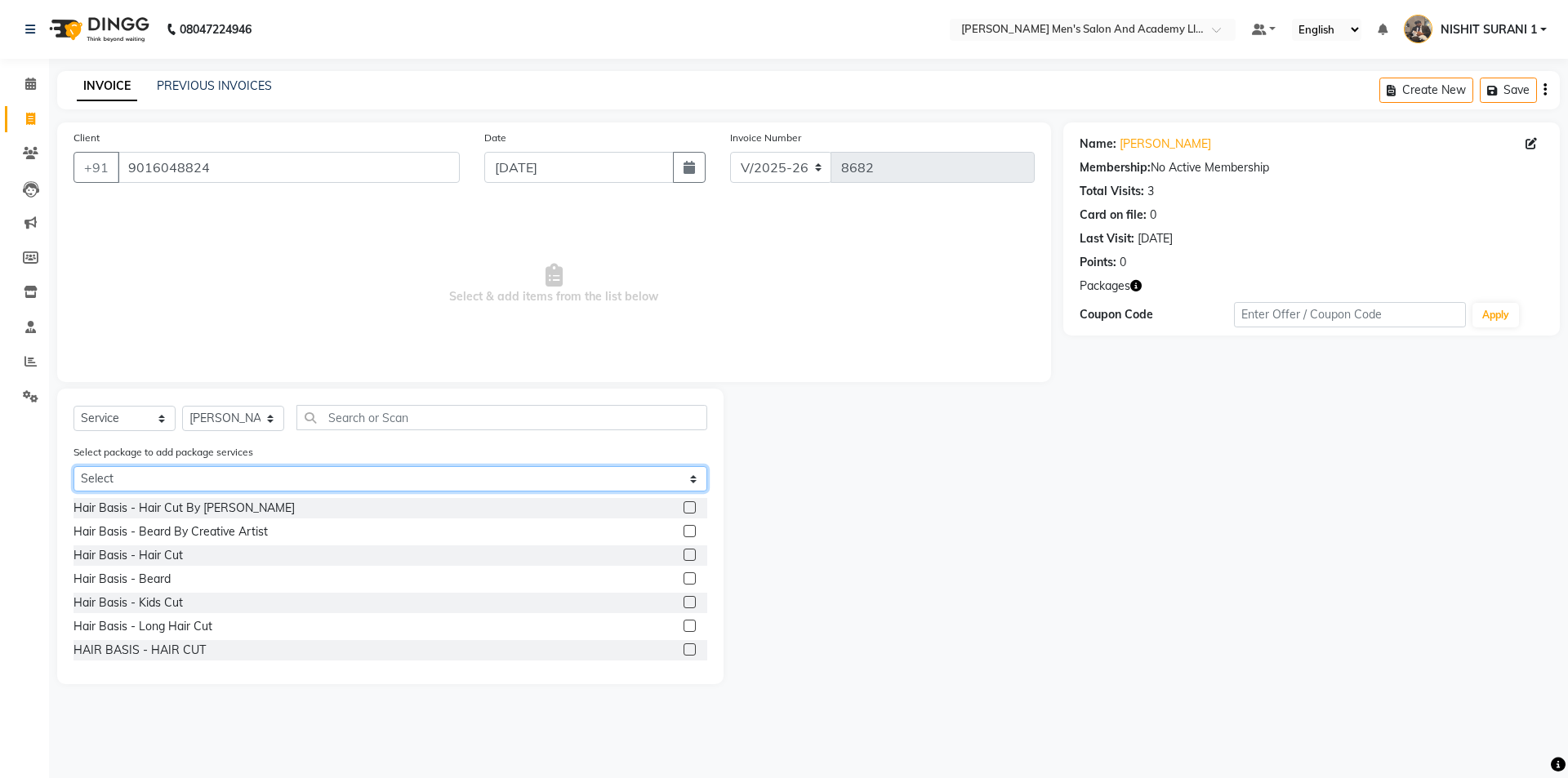
click at [170, 472] on select "Select MAVDI DEAR PACKAGE ( 6 HAIR CUT) MAVDI DEAR PACKAGE ( 6 BEARD)" at bounding box center [390, 479] width 634 height 26
click at [74, 466] on select "Select MAVDI DEAR PACKAGE ( 6 HAIR CUT) MAVDI DEAR PACKAGE ( 6 BEARD)" at bounding box center [390, 479] width 634 height 26
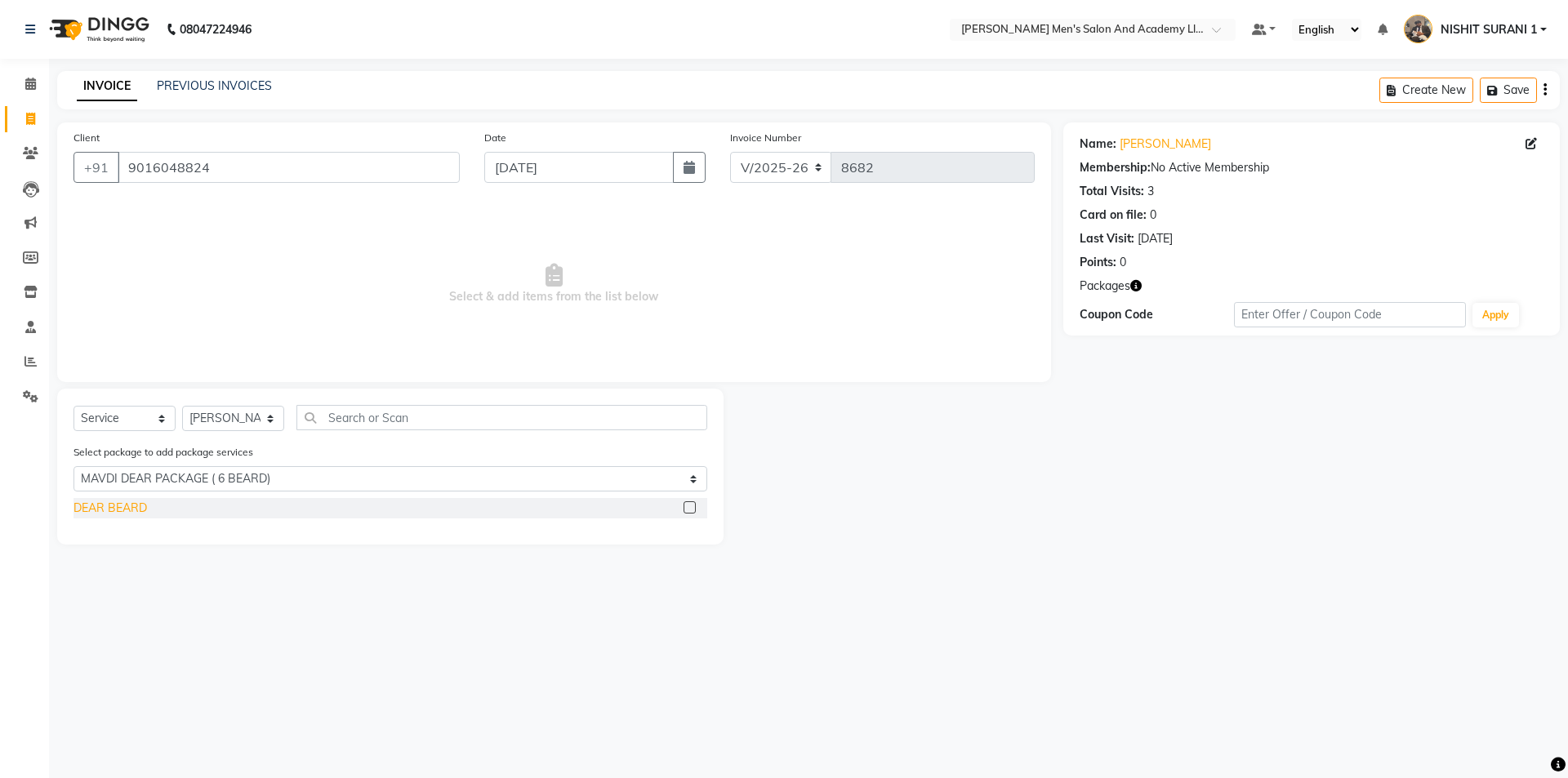
click at [138, 504] on div "DEAR BEARD" at bounding box center [111, 508] width 74 height 17
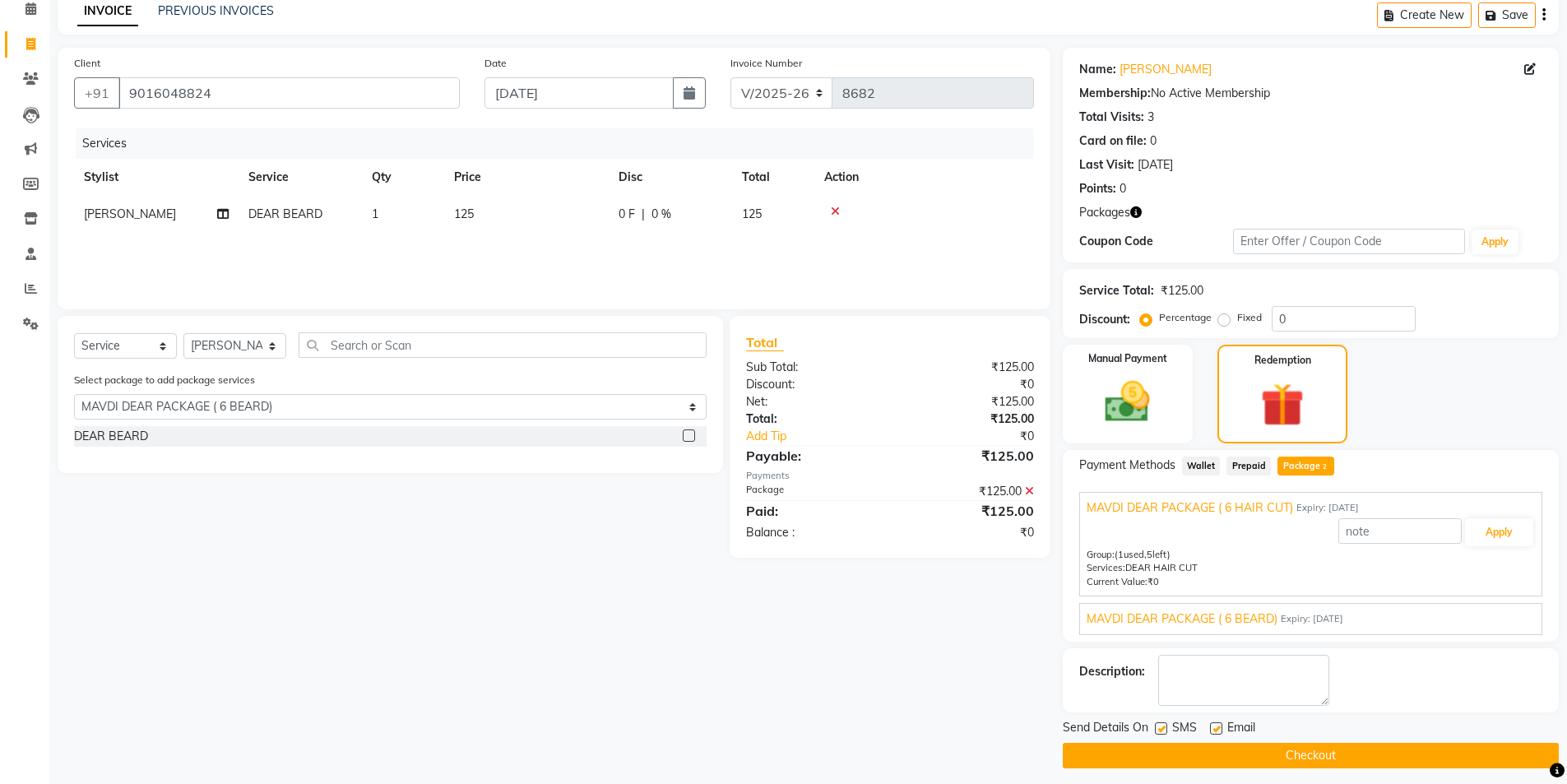
scroll to position [85, 0]
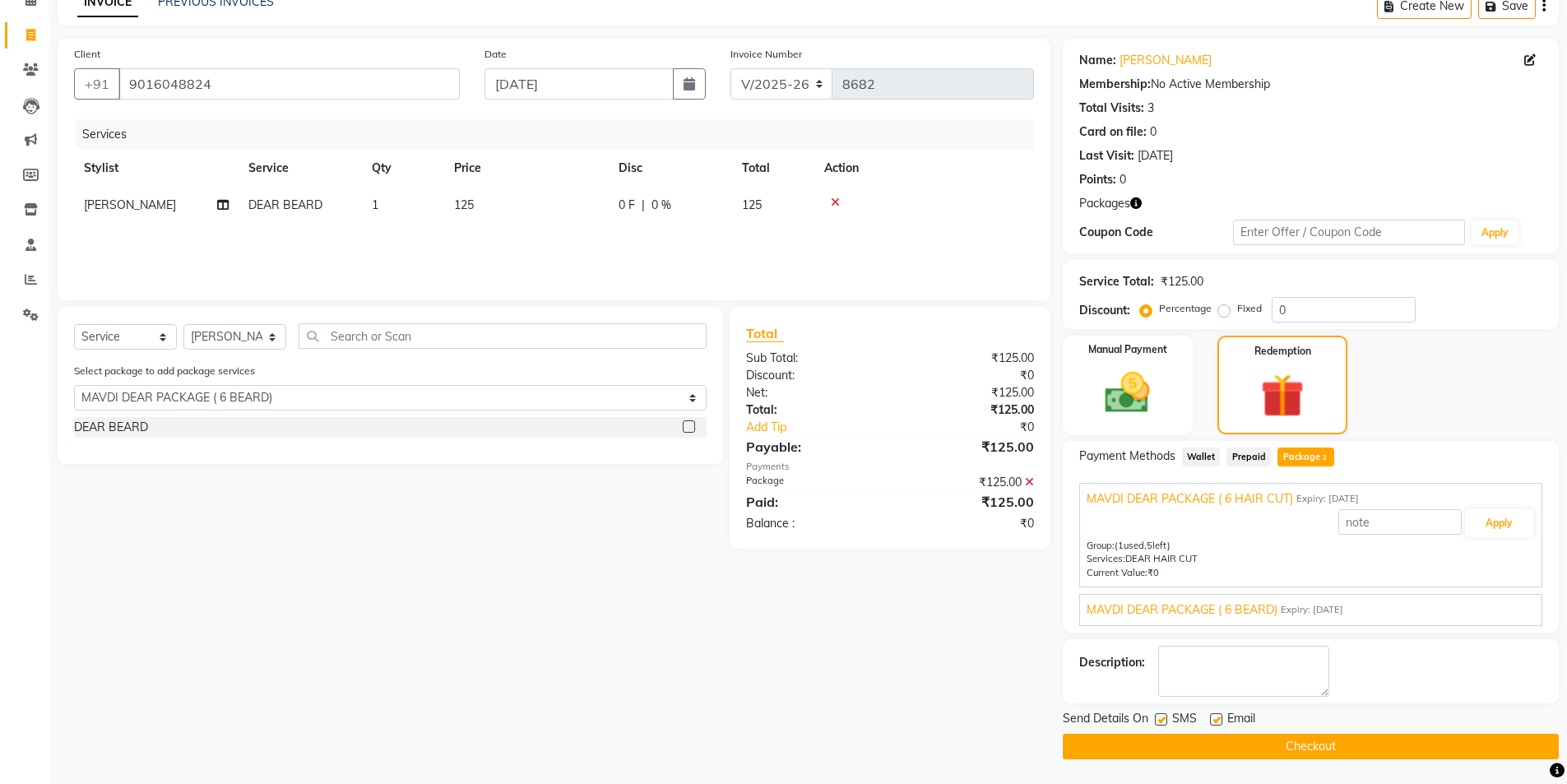
click at [1208, 612] on span "MAVDI DEAR PACKAGE ( 6 BEARD)" at bounding box center [1182, 610] width 191 height 17
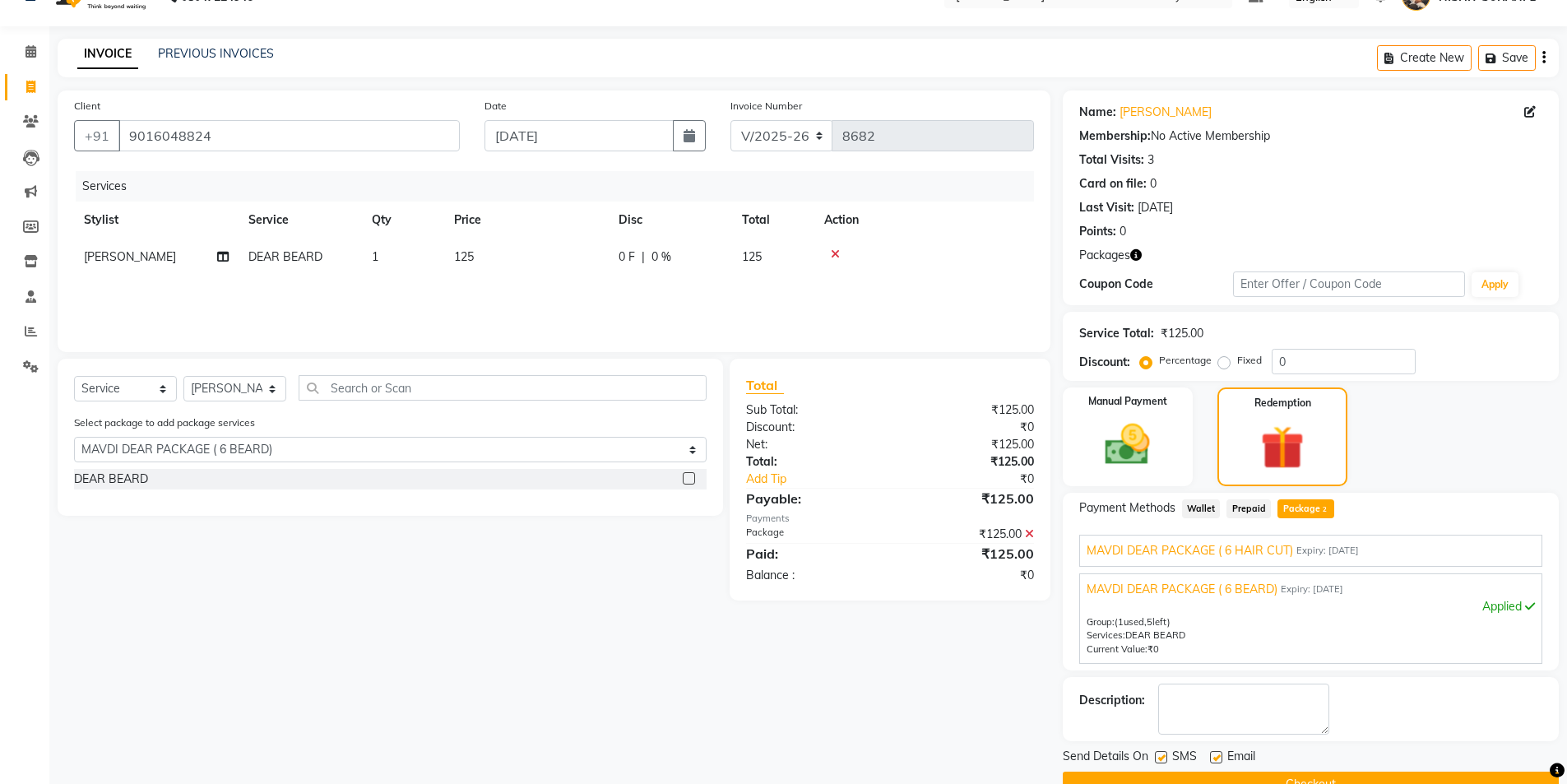
scroll to position [0, 0]
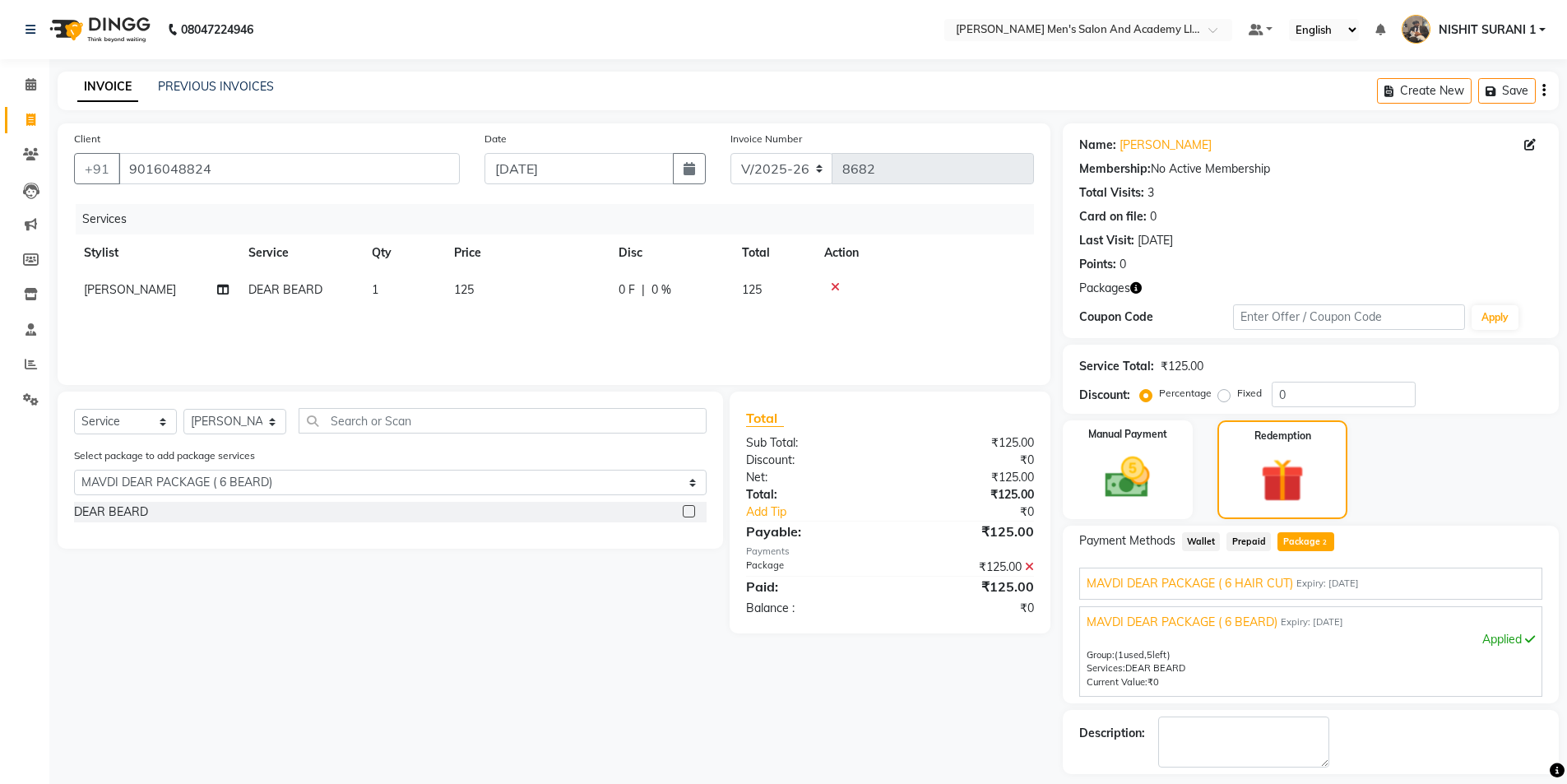
click at [1238, 572] on div "MAVDI DEAR PACKAGE ( 6 HAIR CUT) Expiry: 13-07-2035 Apply Group: (1 used, 5 lef…" at bounding box center [1311, 583] width 463 height 32
click at [1233, 577] on span "MAVDI DEAR PACKAGE ( 6 HAIR CUT)" at bounding box center [1190, 584] width 206 height 17
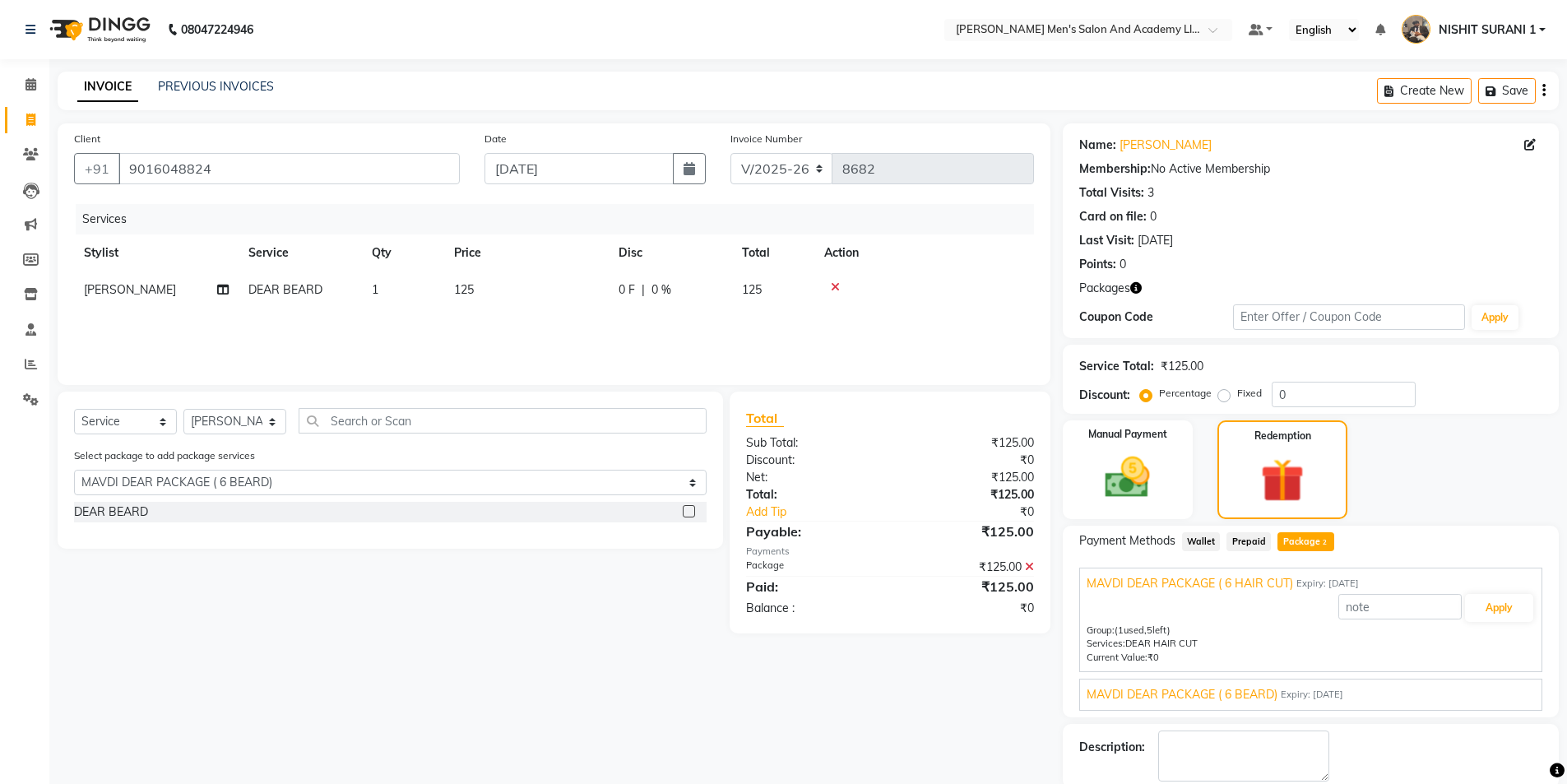
scroll to position [85, 0]
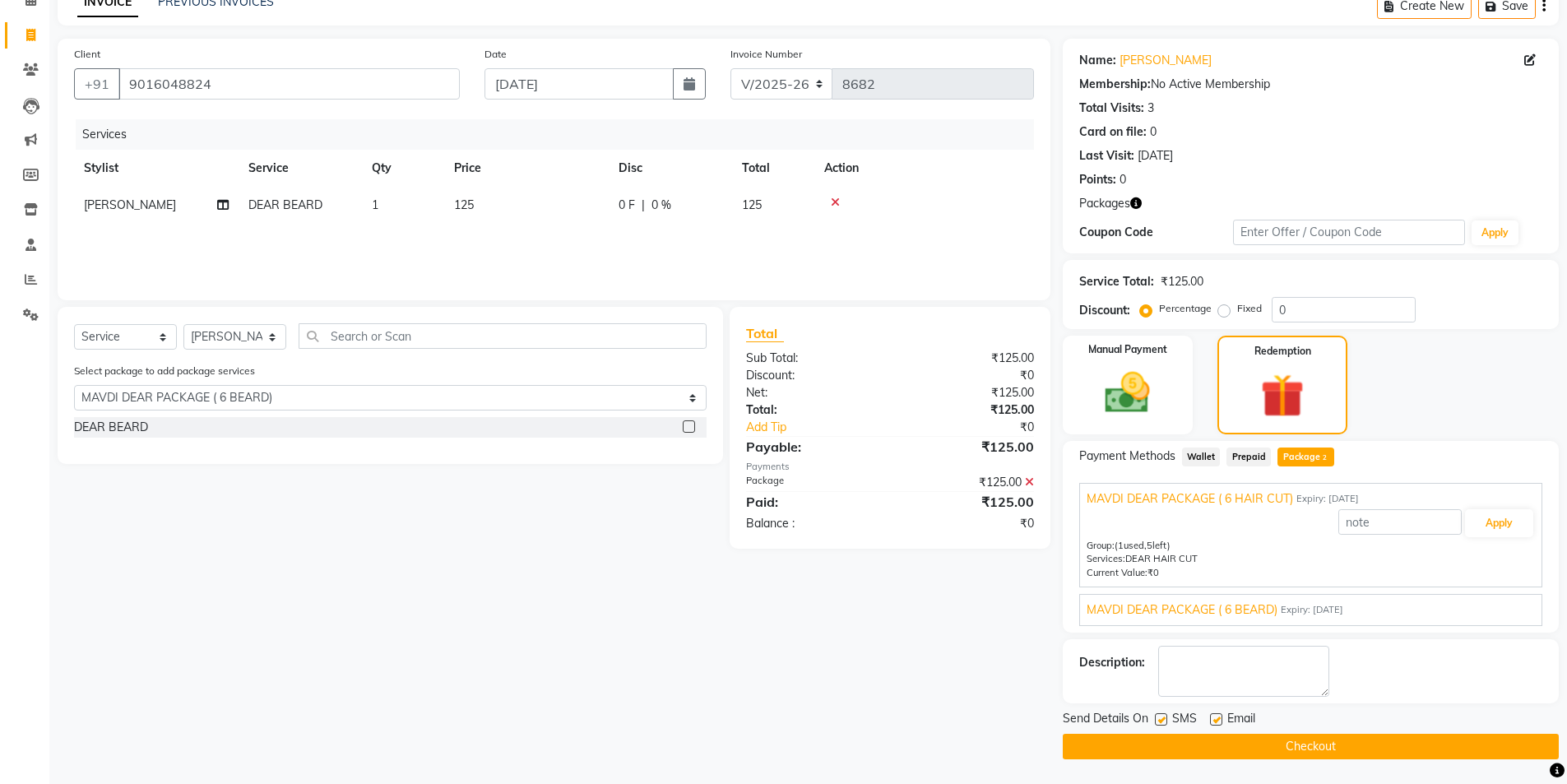
drag, startPoint x: 1213, startPoint y: 718, endPoint x: 1195, endPoint y: 721, distance: 18.2
click at [1211, 718] on label at bounding box center [1216, 719] width 12 height 12
click at [1211, 718] on input "checkbox" at bounding box center [1215, 720] width 10 height 10
click at [1155, 718] on label at bounding box center [1161, 719] width 12 height 12
click at [1155, 718] on input "checkbox" at bounding box center [1160, 720] width 10 height 10
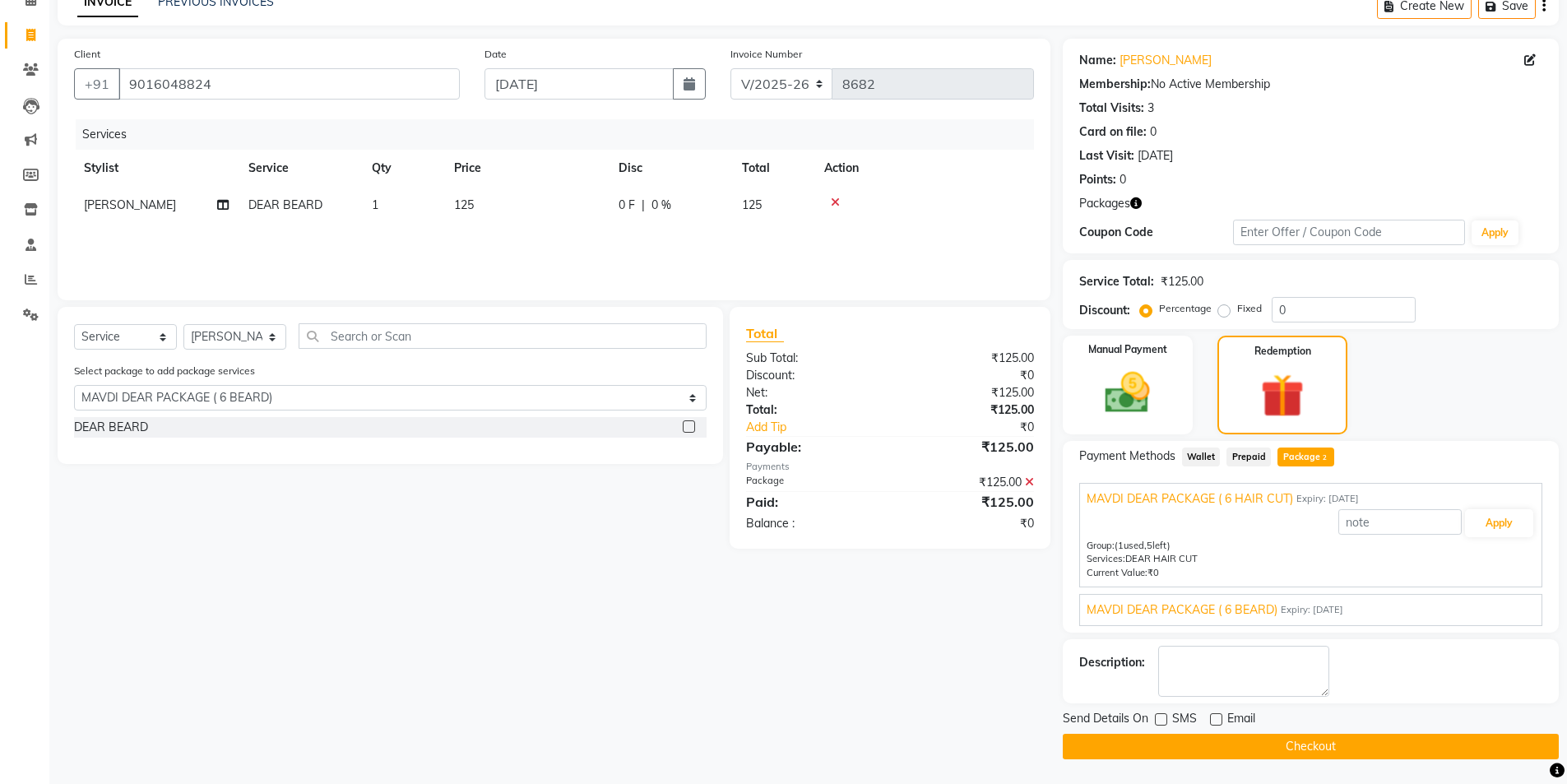
click at [1159, 743] on button "Checkout" at bounding box center [1311, 747] width 496 height 26
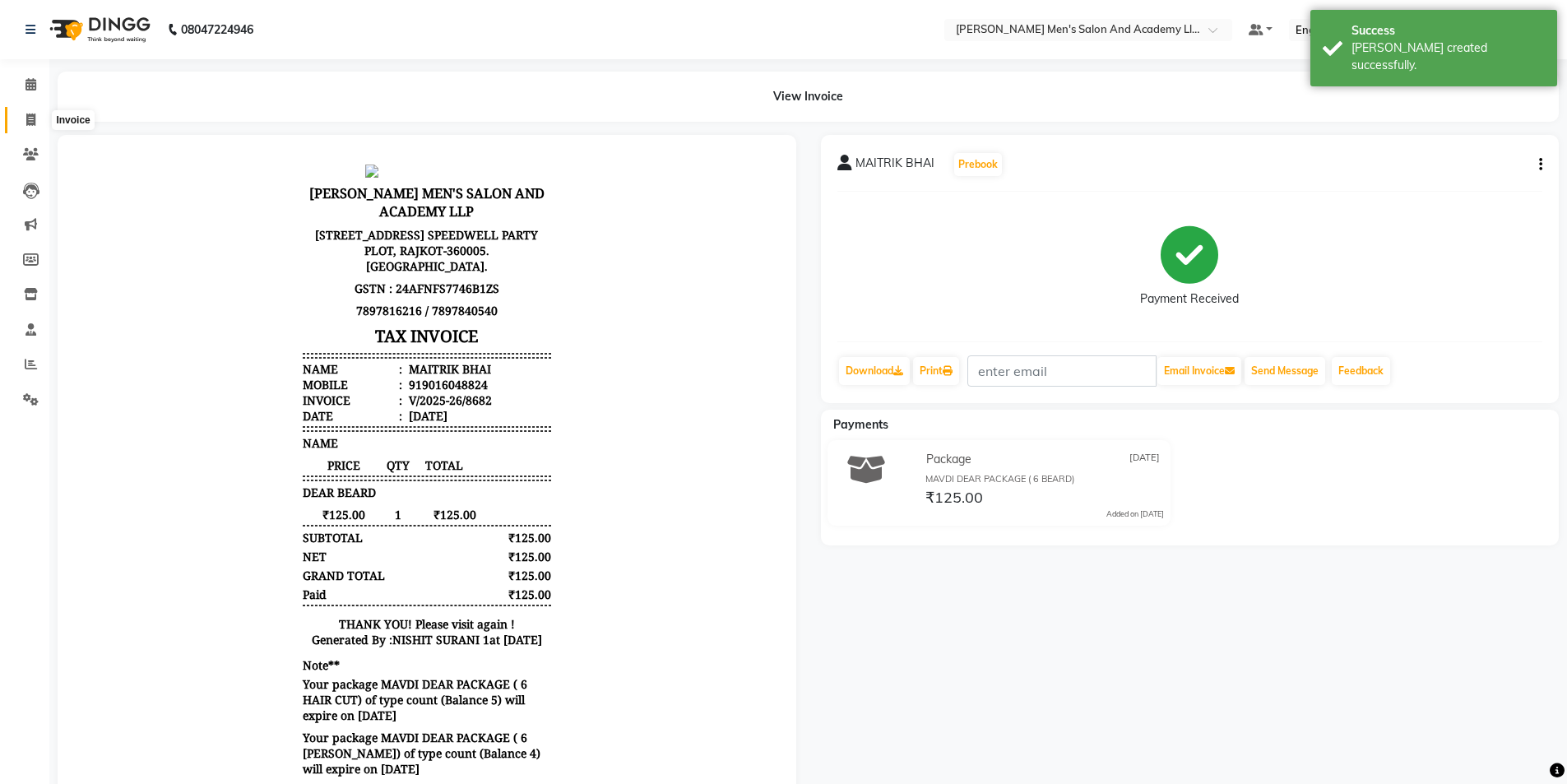
click at [29, 121] on icon at bounding box center [30, 119] width 9 height 12
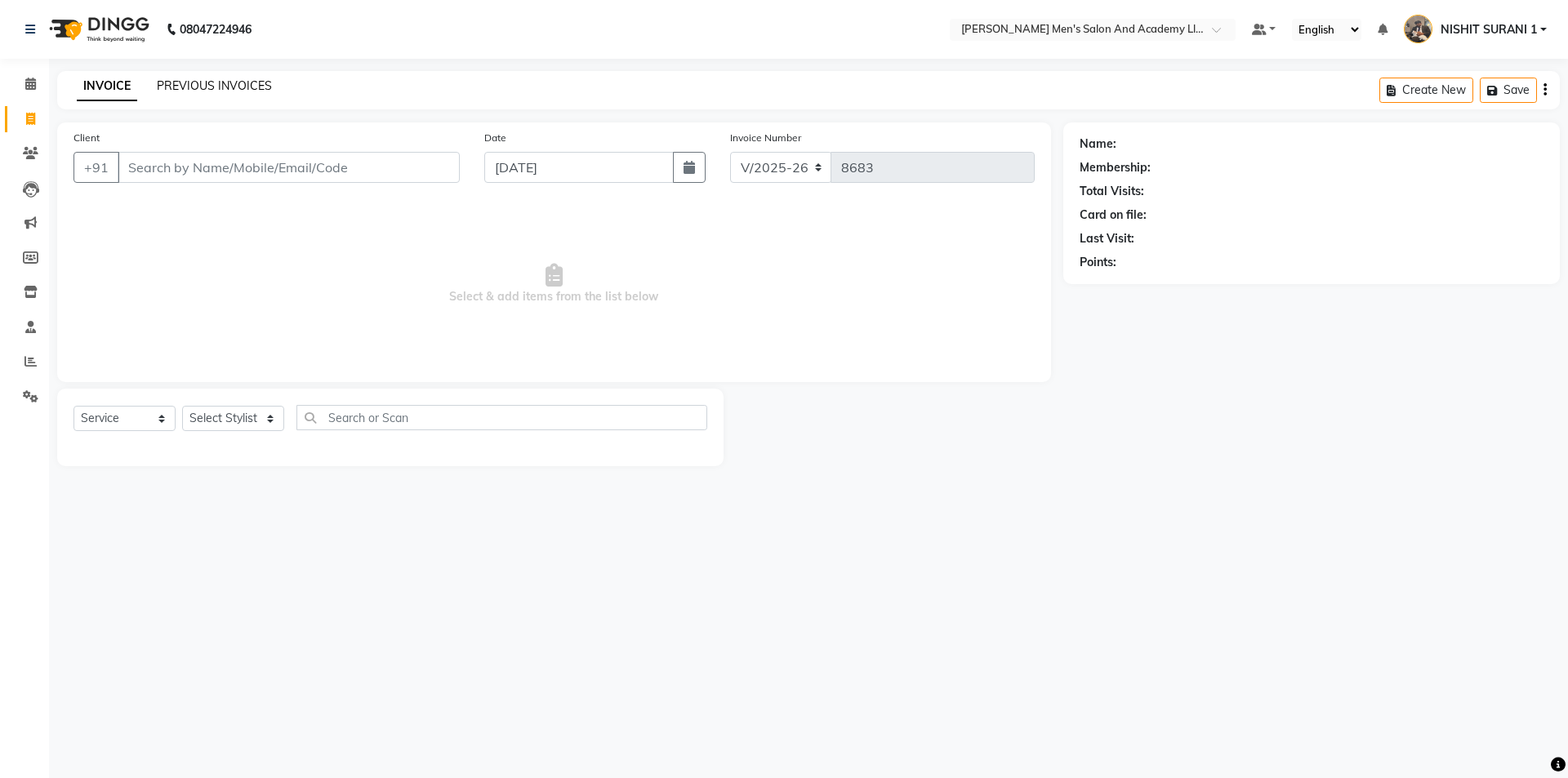
click at [237, 87] on link "PREVIOUS INVOICES" at bounding box center [214, 85] width 115 height 15
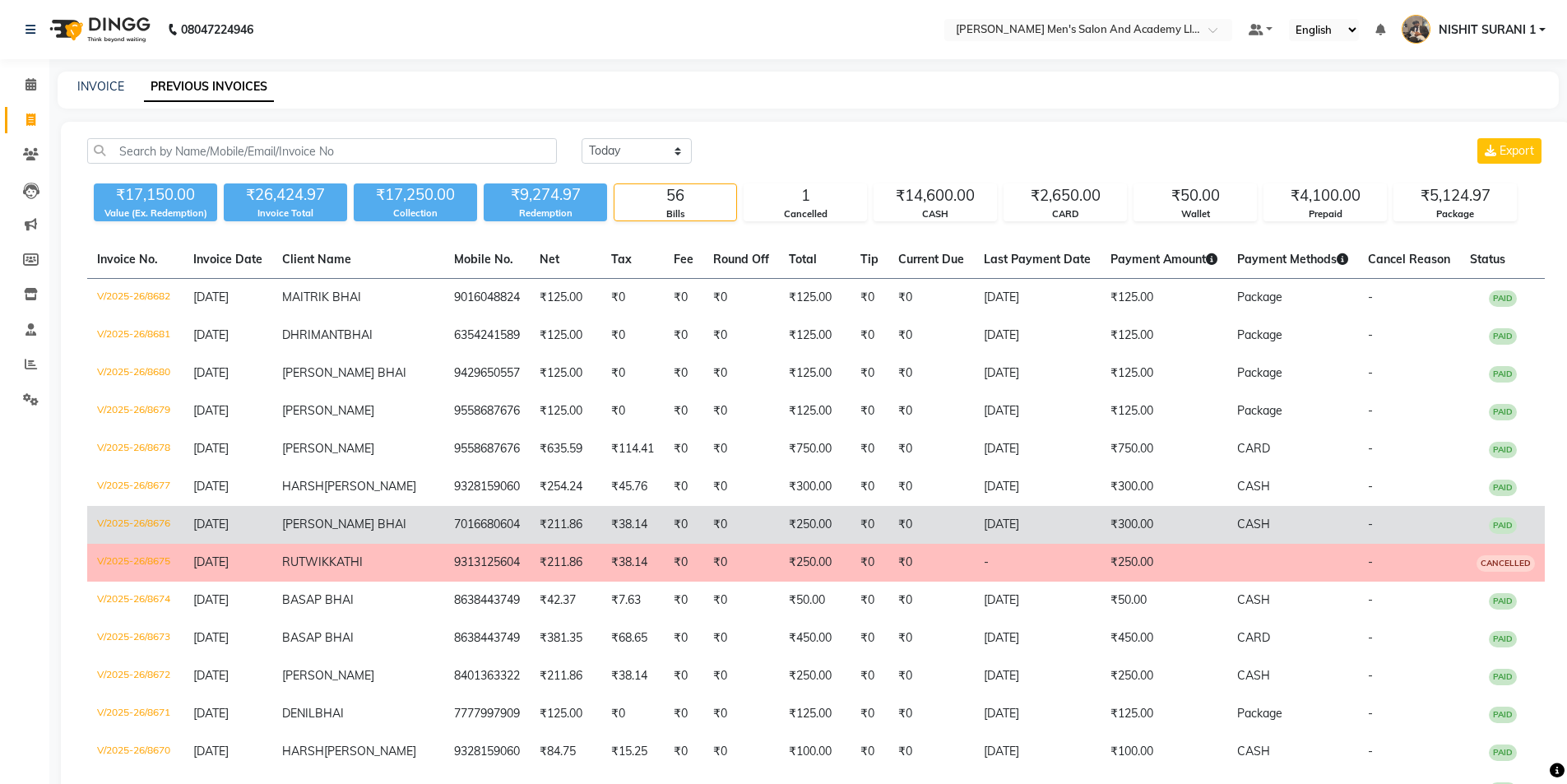
click at [396, 531] on span "[PERSON_NAME] BHAI" at bounding box center [345, 523] width 124 height 15
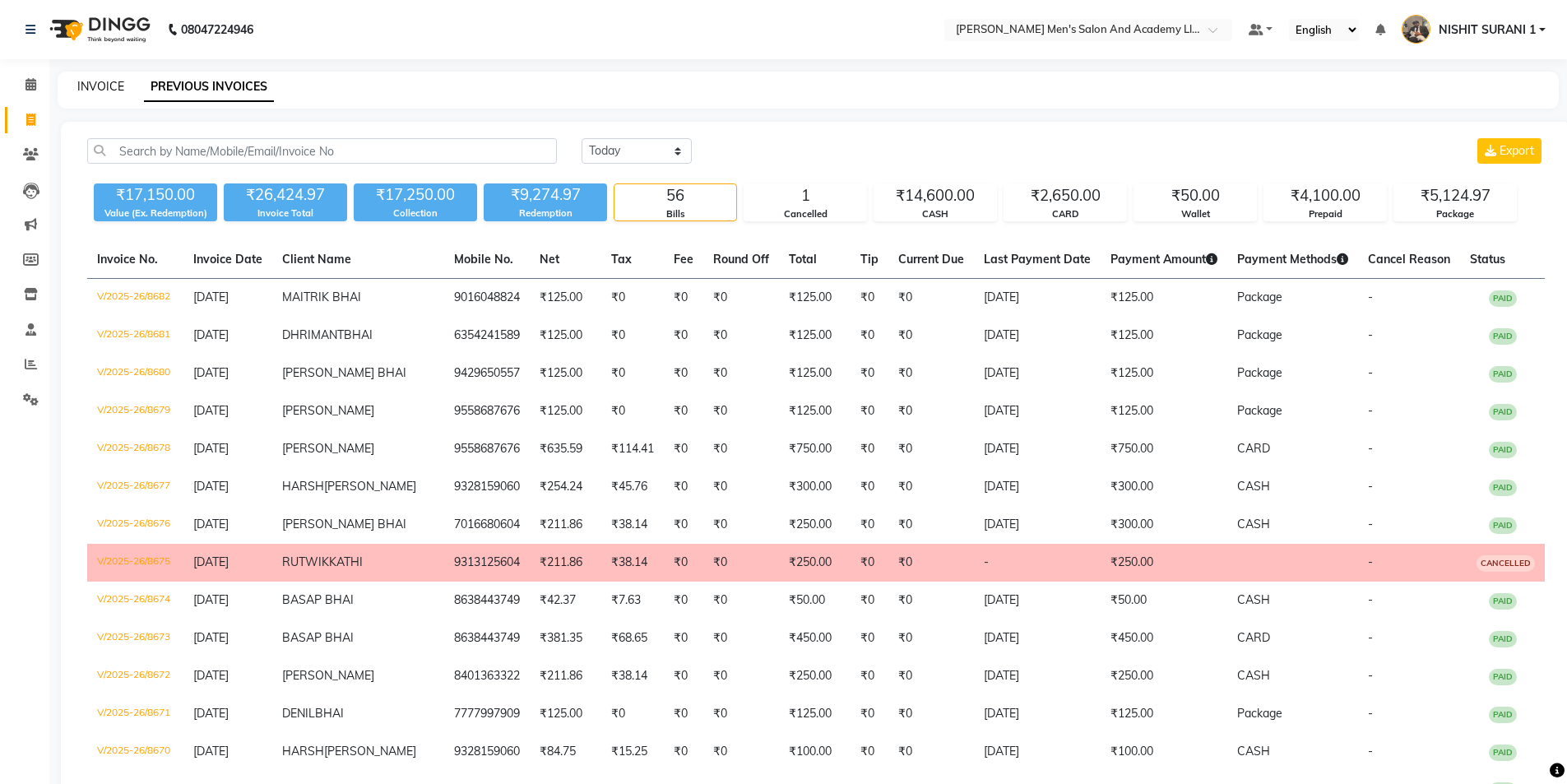
click at [107, 80] on link "INVOICE" at bounding box center [101, 85] width 47 height 15
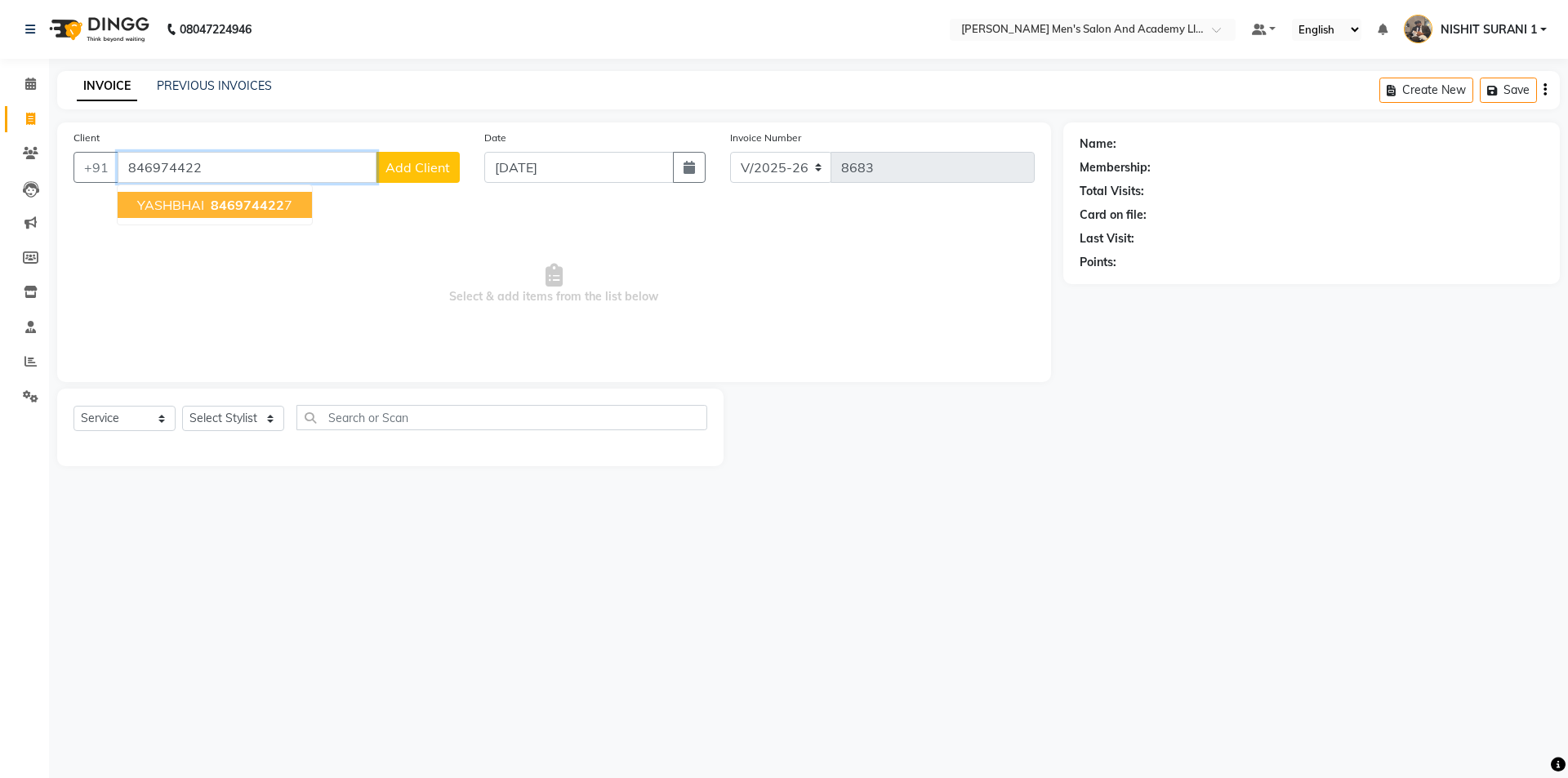
click at [174, 216] on button "YASHBHAI 846974422 7" at bounding box center [214, 205] width 195 height 26
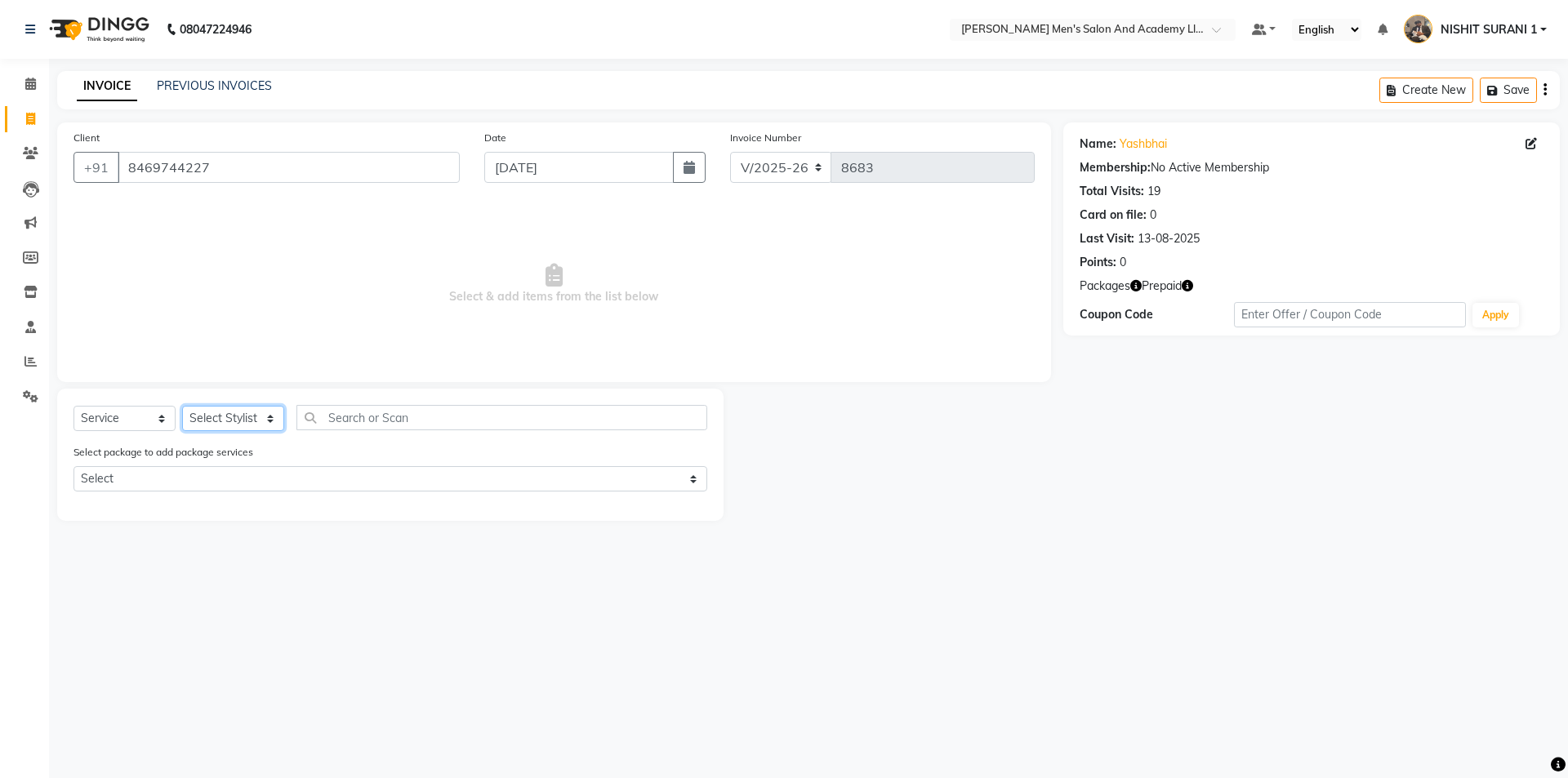
click at [239, 423] on select "Select Stylist AADITYA SOLANKI ABHAY PARMAR AJAY SEN ANKUSH SEN ASHISH VAGHELA …" at bounding box center [232, 418] width 102 height 26
click at [182, 405] on select "Select Stylist AADITYA SOLANKI ABHAY PARMAR AJAY SEN ANKUSH SEN ASHISH VAGHELA …" at bounding box center [232, 418] width 102 height 26
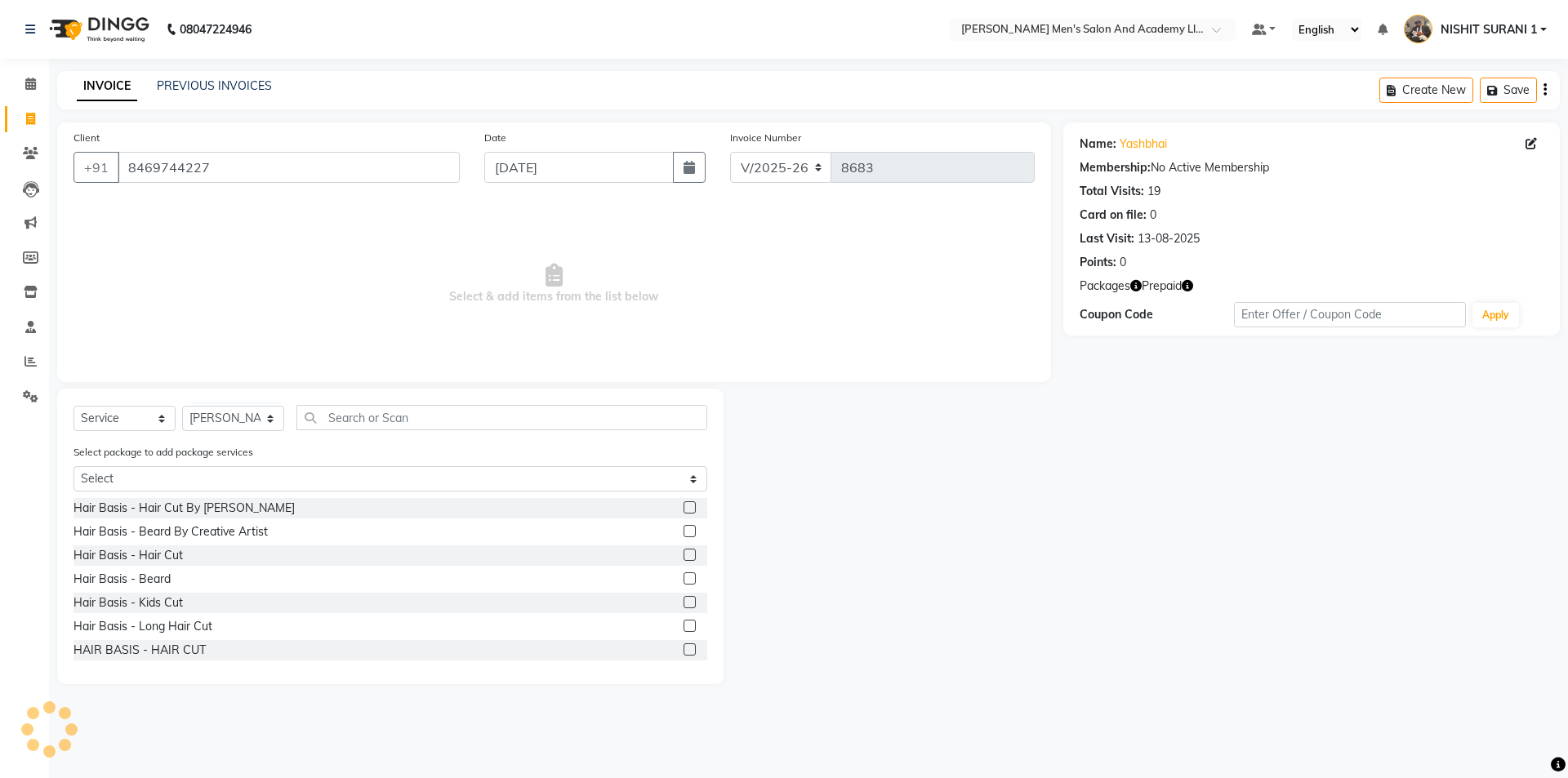
click at [224, 399] on div "Select Service Product Membership Package Voucher Prepaid Gift Card Select Styl…" at bounding box center [390, 536] width 666 height 296
click at [221, 409] on select "Select Stylist AADITYA SOLANKI ABHAY PARMAR AJAY SEN ANKUSH SEN ASHISH VAGHELA …" at bounding box center [232, 418] width 102 height 26
click at [216, 410] on select "Select Stylist AADITYA SOLANKI ABHAY PARMAR AJAY SEN ANKUSH SEN ASHISH VAGHELA …" at bounding box center [232, 418] width 102 height 26
click at [151, 561] on div "Hair Basis - Hair Cut" at bounding box center [129, 555] width 110 height 17
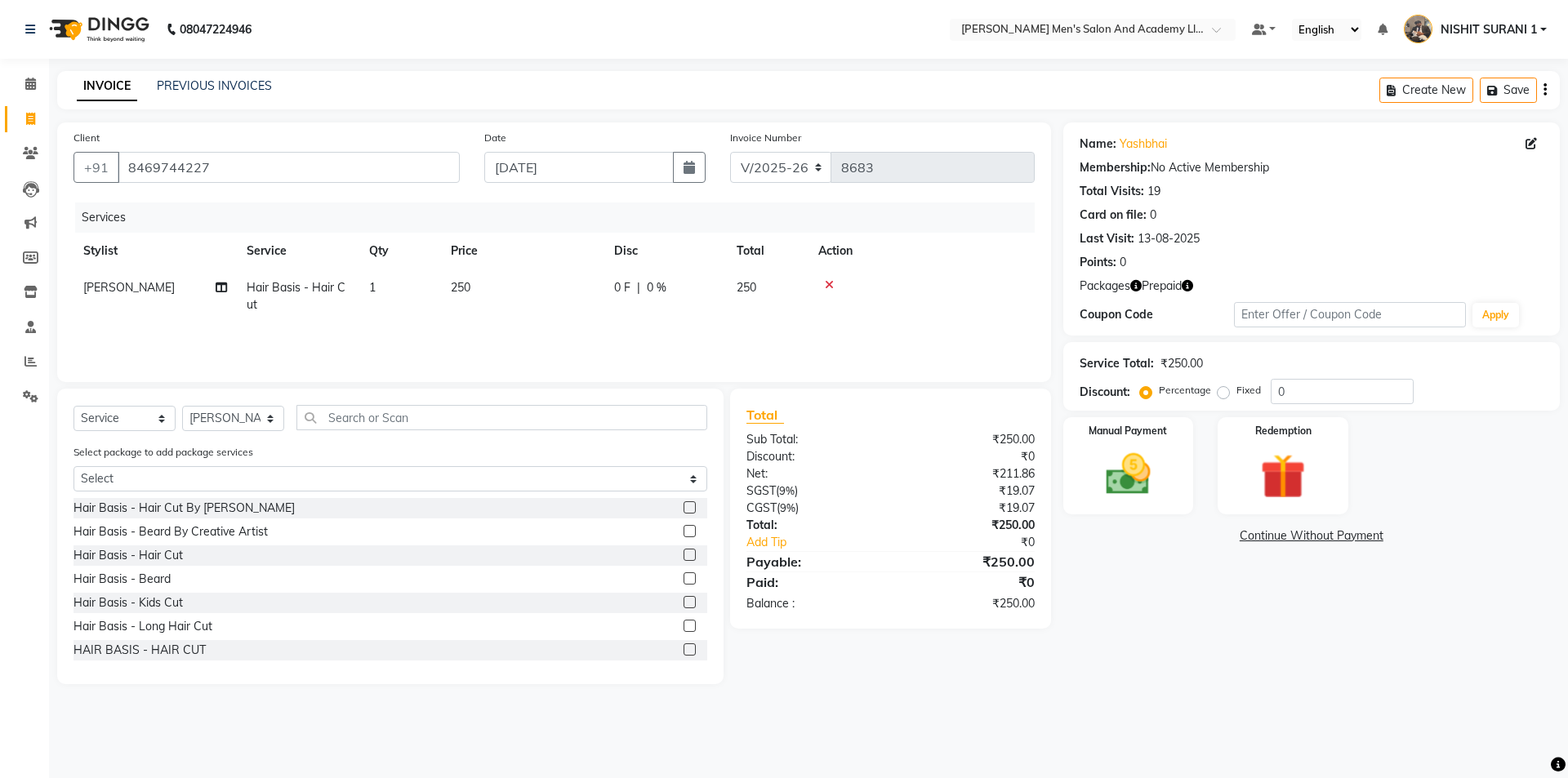
click at [154, 570] on div "Hair Basis - Hair Cut By Sandy Bavaliya Hair Basis - Beard By Creative Artist H…" at bounding box center [390, 579] width 634 height 163
click at [155, 571] on div "Hair Basis - Beard" at bounding box center [122, 579] width 97 height 17
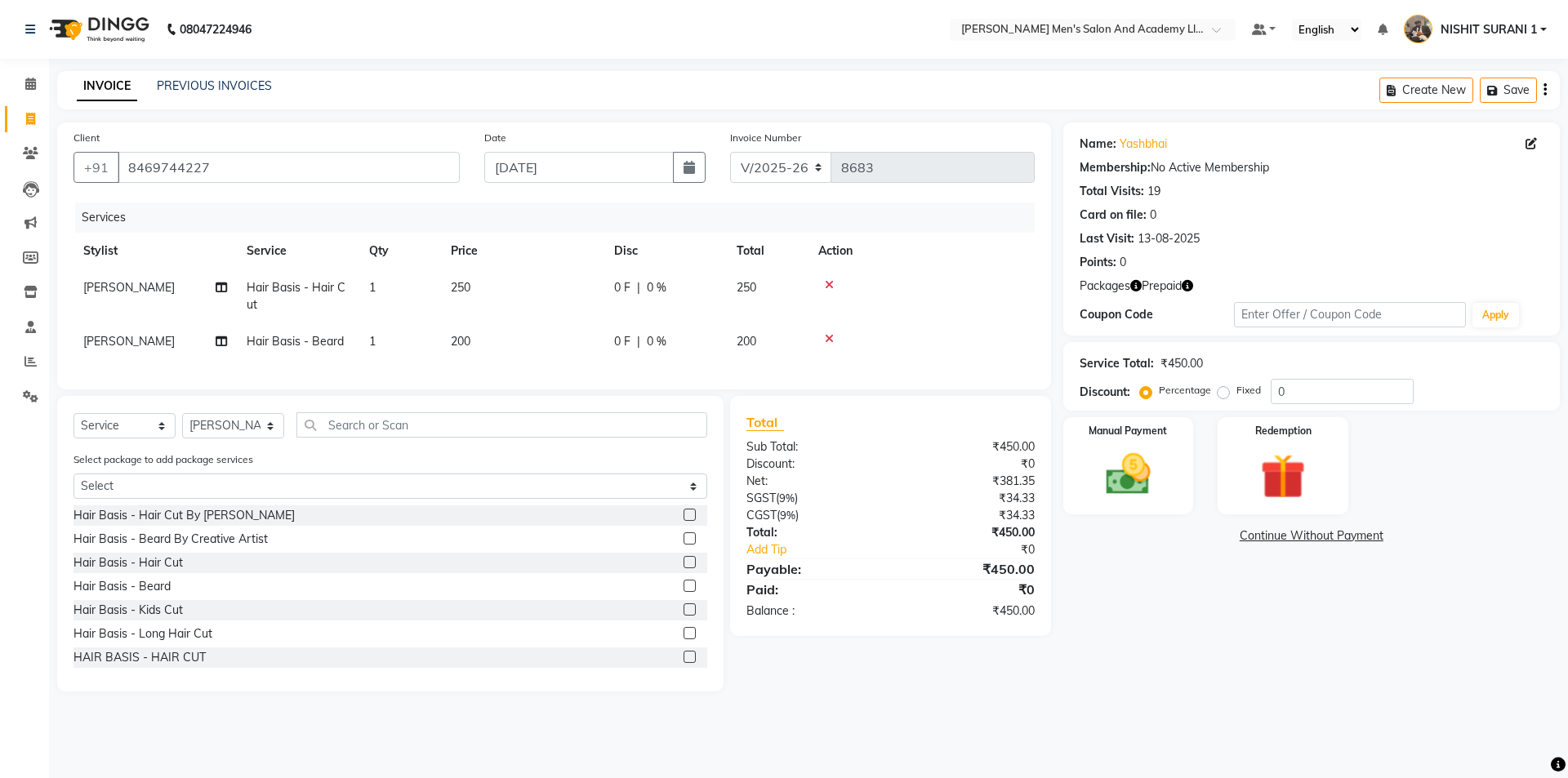
click at [556, 308] on td "250" at bounding box center [522, 296] width 163 height 54
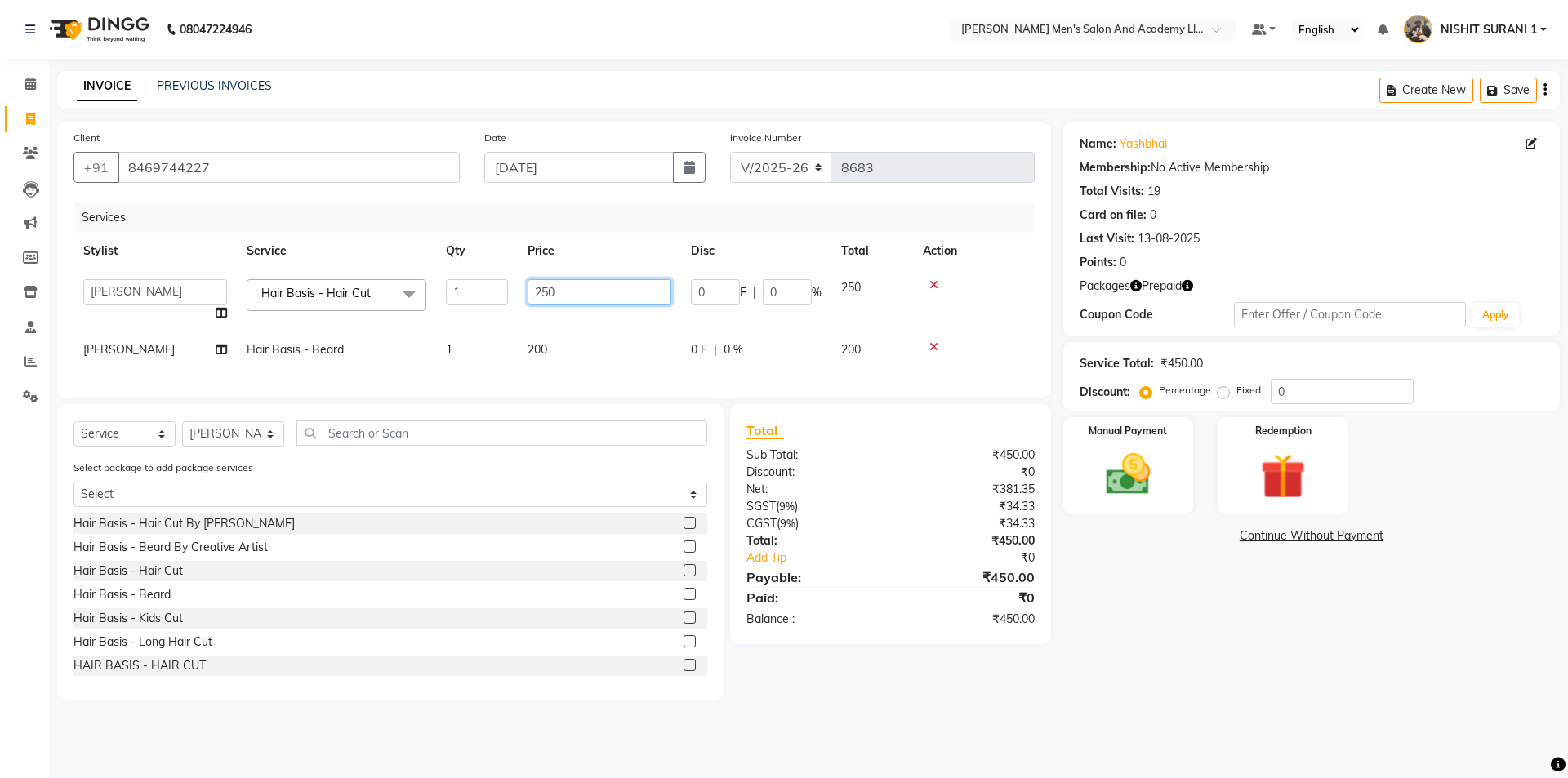
click at [501, 319] on tr "AADITYA SOLANKI ABHAY PARMAR AJAY SEN ANKUSH SEN ASHISH VAGHELA AVINASH SEN BHA…" at bounding box center [554, 300] width 961 height 62
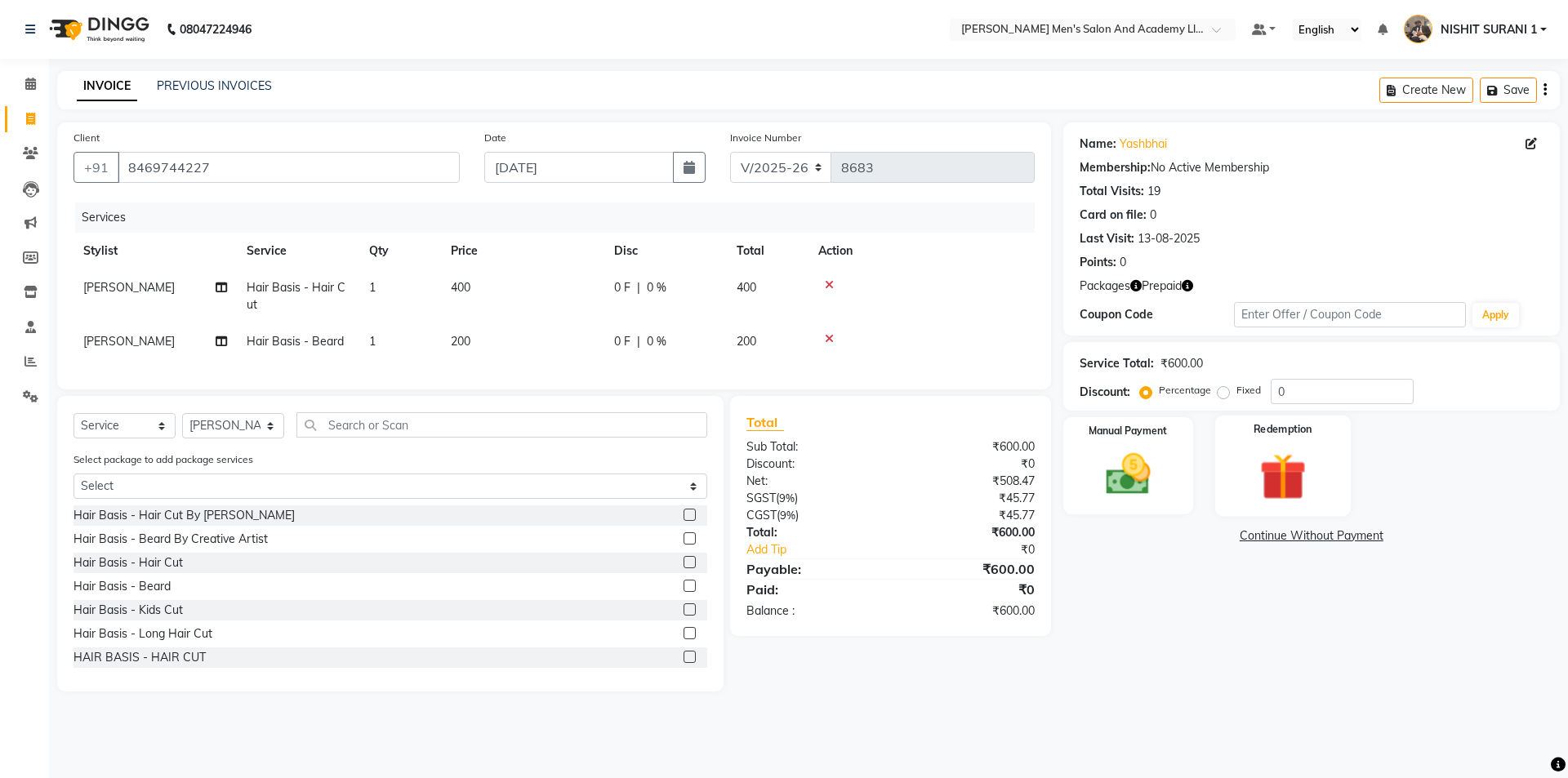
click at [1286, 510] on div "Redemption" at bounding box center [1283, 465] width 135 height 100
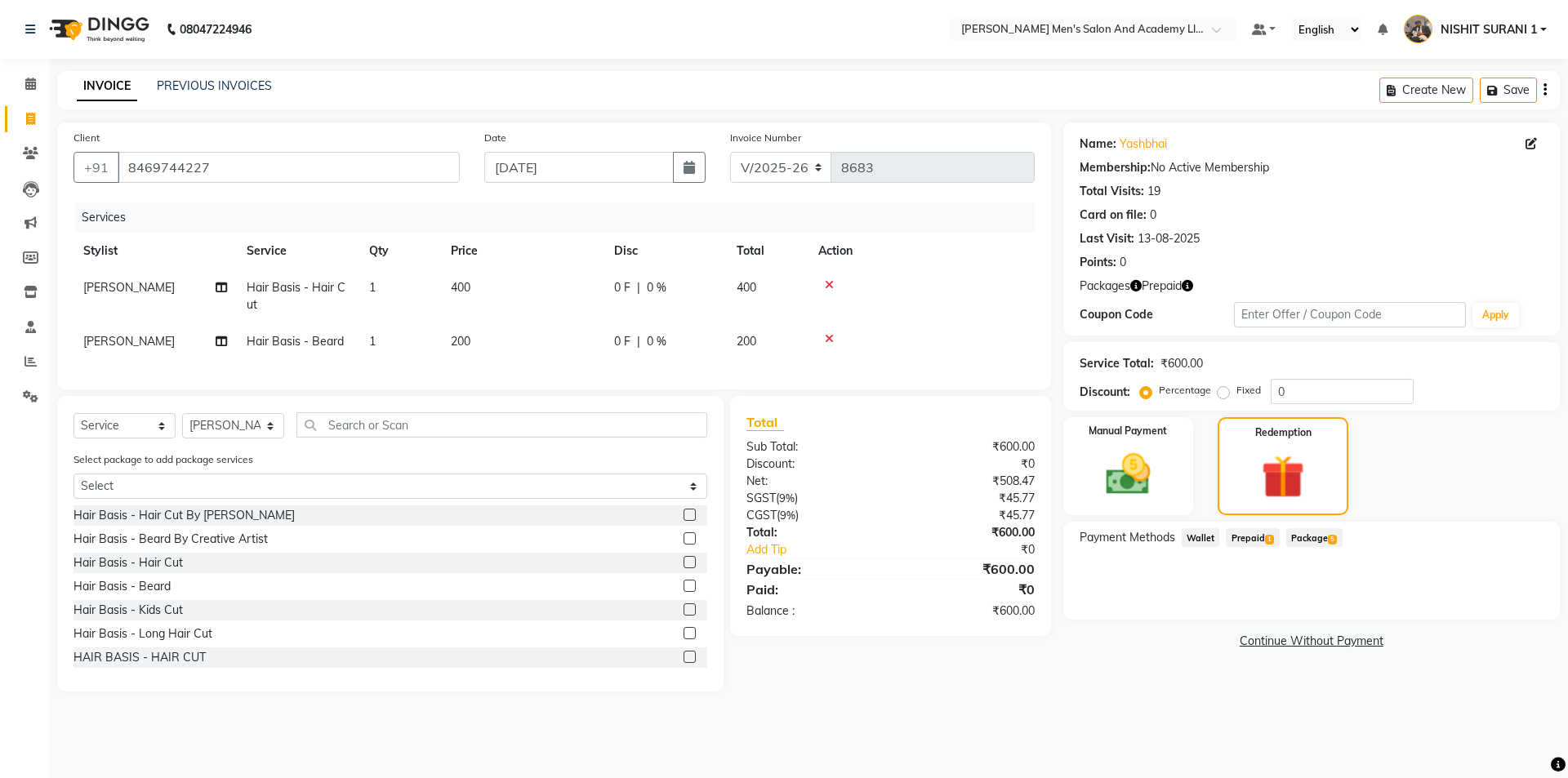
click at [1269, 543] on span "1" at bounding box center [1269, 539] width 9 height 9
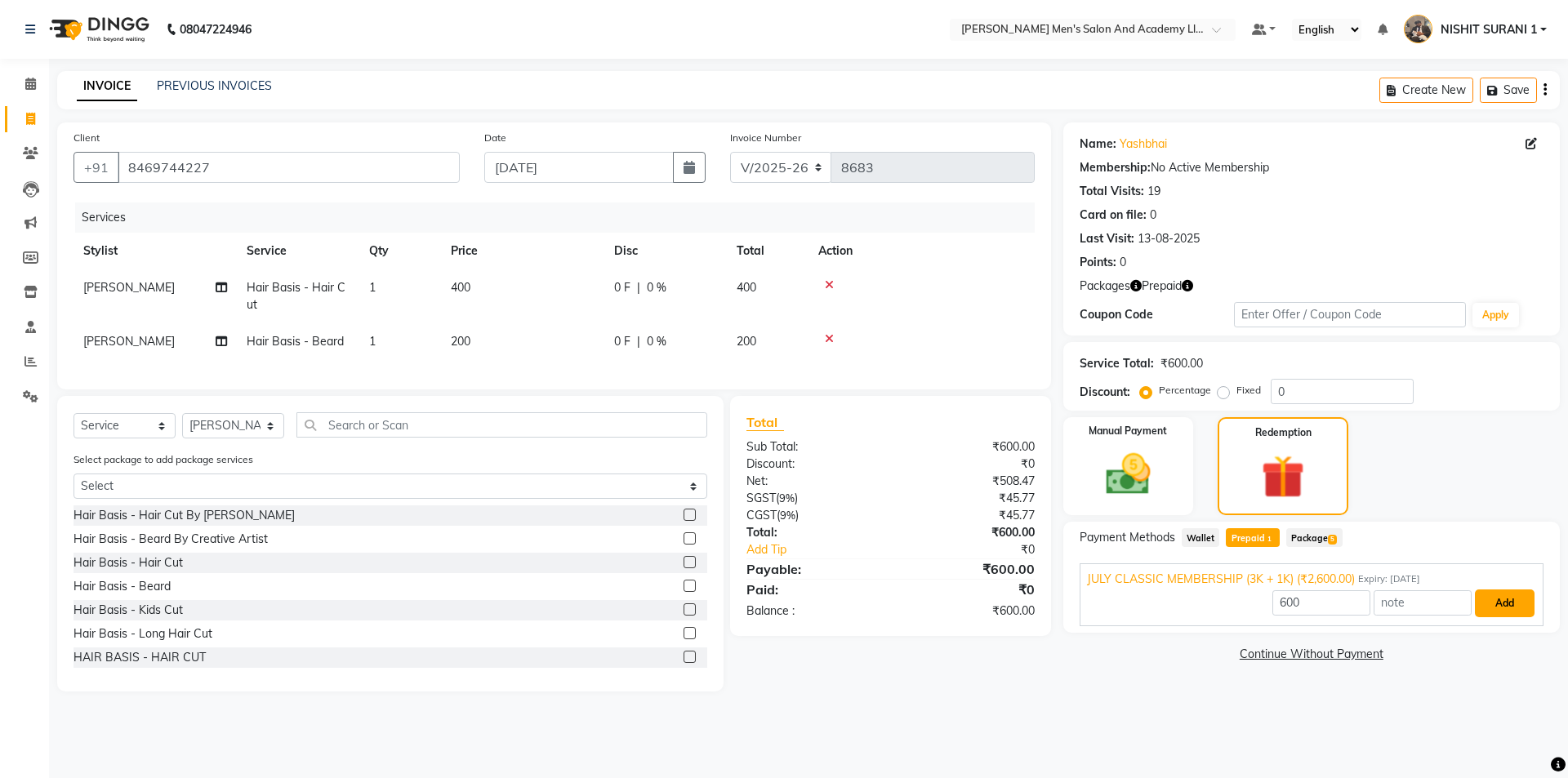
click at [1482, 599] on button "Add" at bounding box center [1505, 603] width 60 height 27
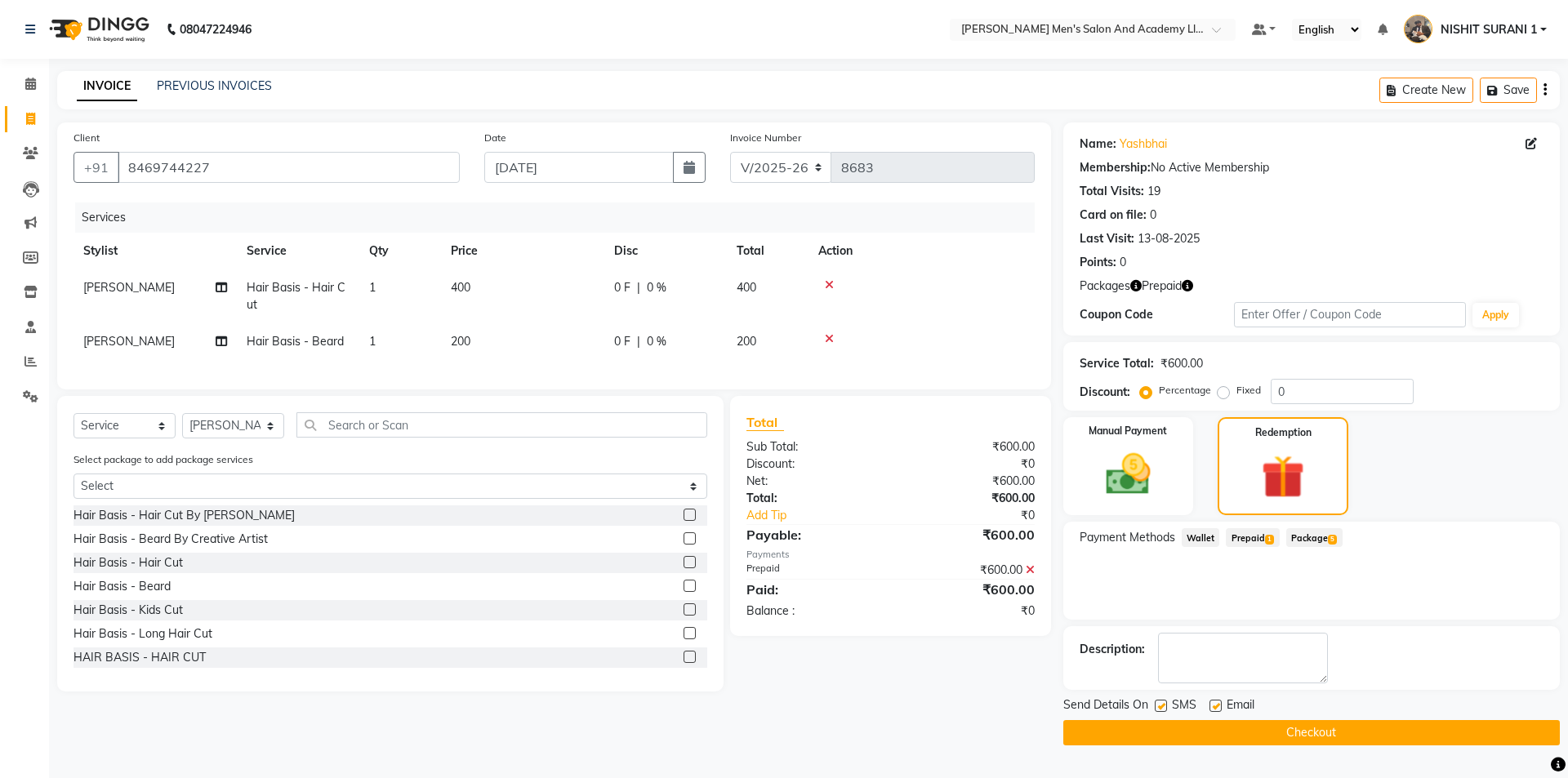
click at [1218, 703] on label at bounding box center [1216, 705] width 12 height 12
click at [1218, 703] on input "checkbox" at bounding box center [1215, 706] width 10 height 10
click at [1159, 704] on label at bounding box center [1161, 705] width 12 height 12
click at [1159, 704] on input "checkbox" at bounding box center [1160, 706] width 10 height 10
click at [1150, 734] on button "Checkout" at bounding box center [1311, 733] width 496 height 26
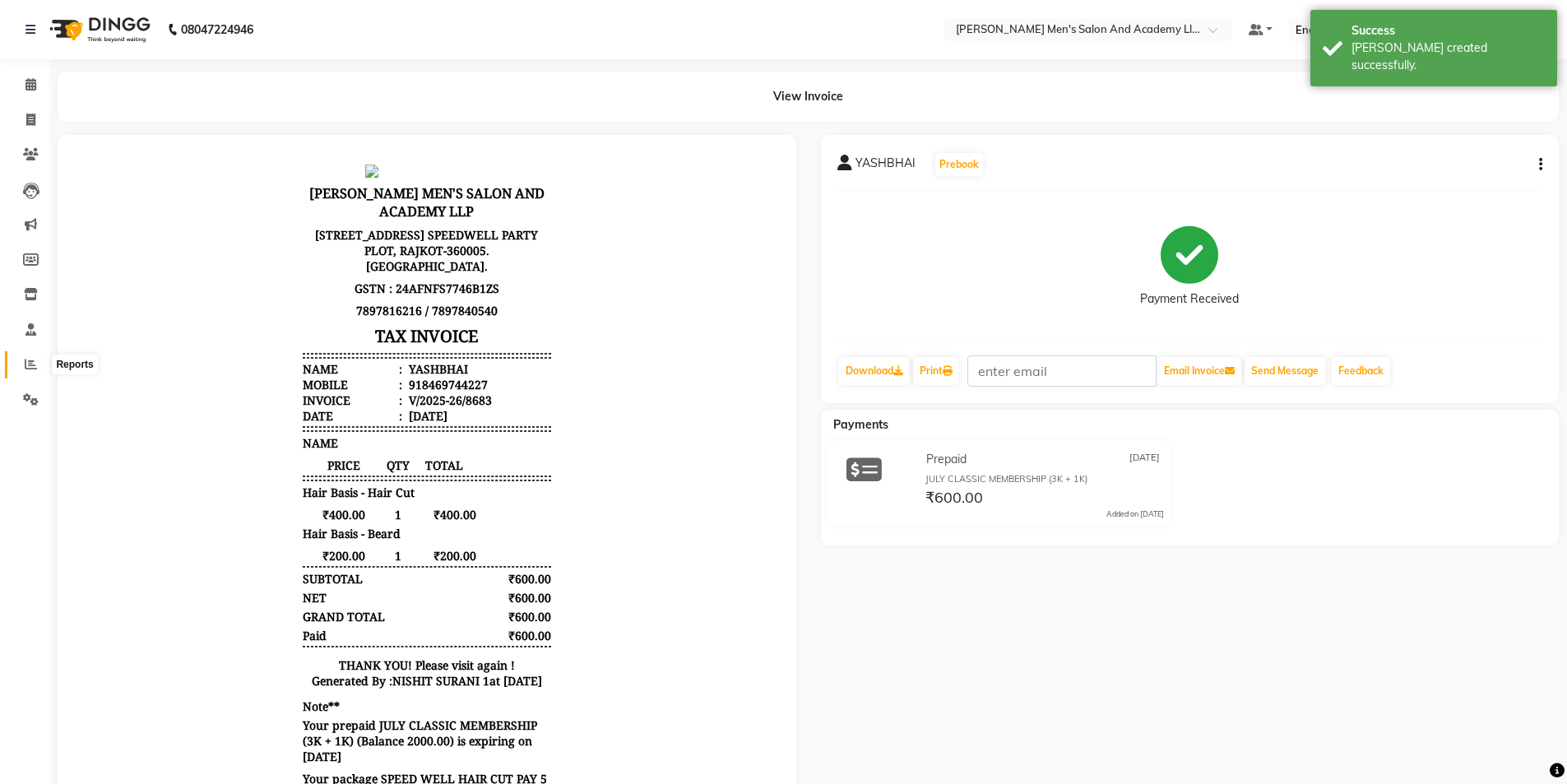
click at [29, 368] on icon at bounding box center [31, 364] width 12 height 12
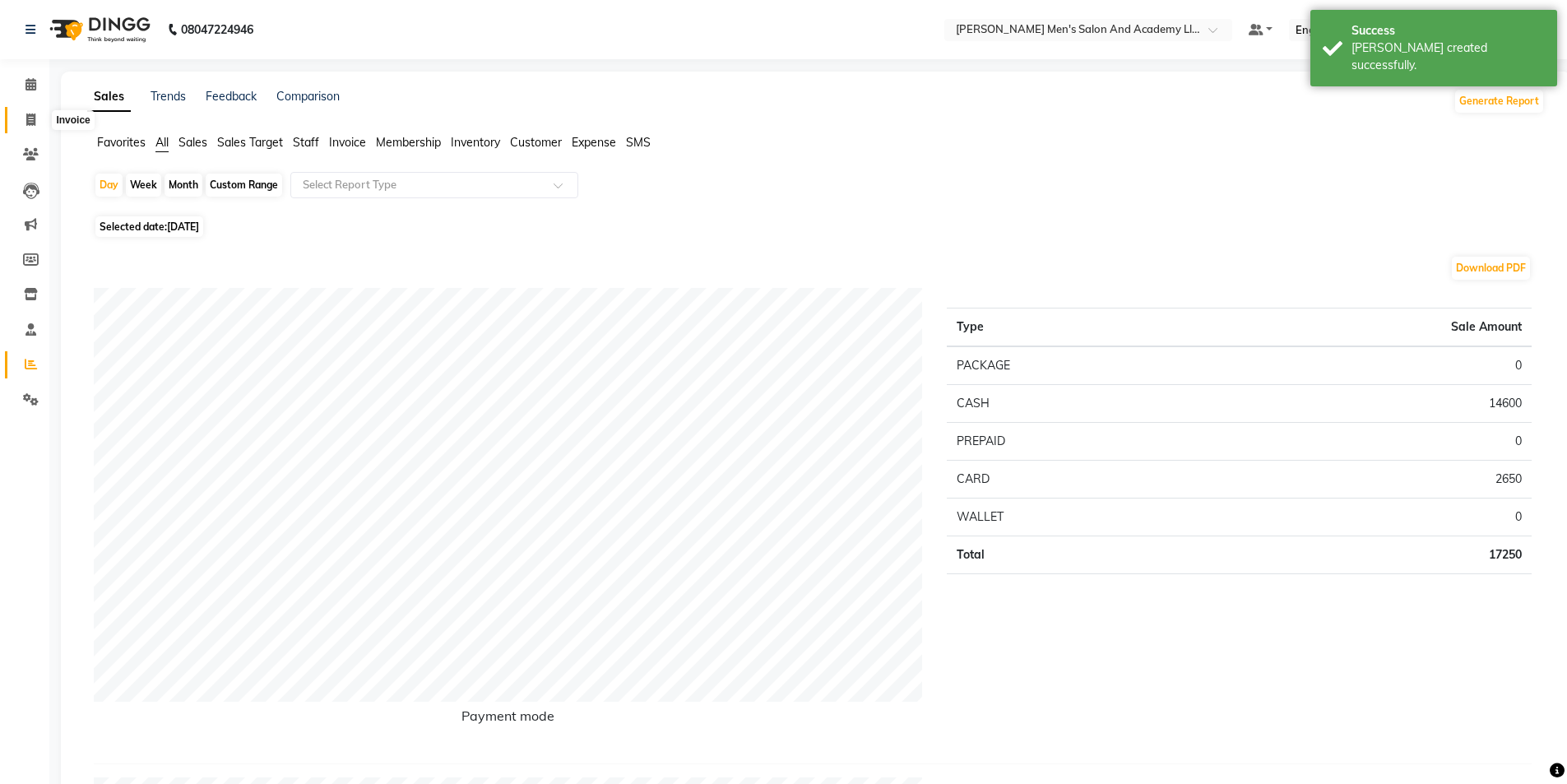
click at [28, 117] on icon at bounding box center [30, 119] width 9 height 12
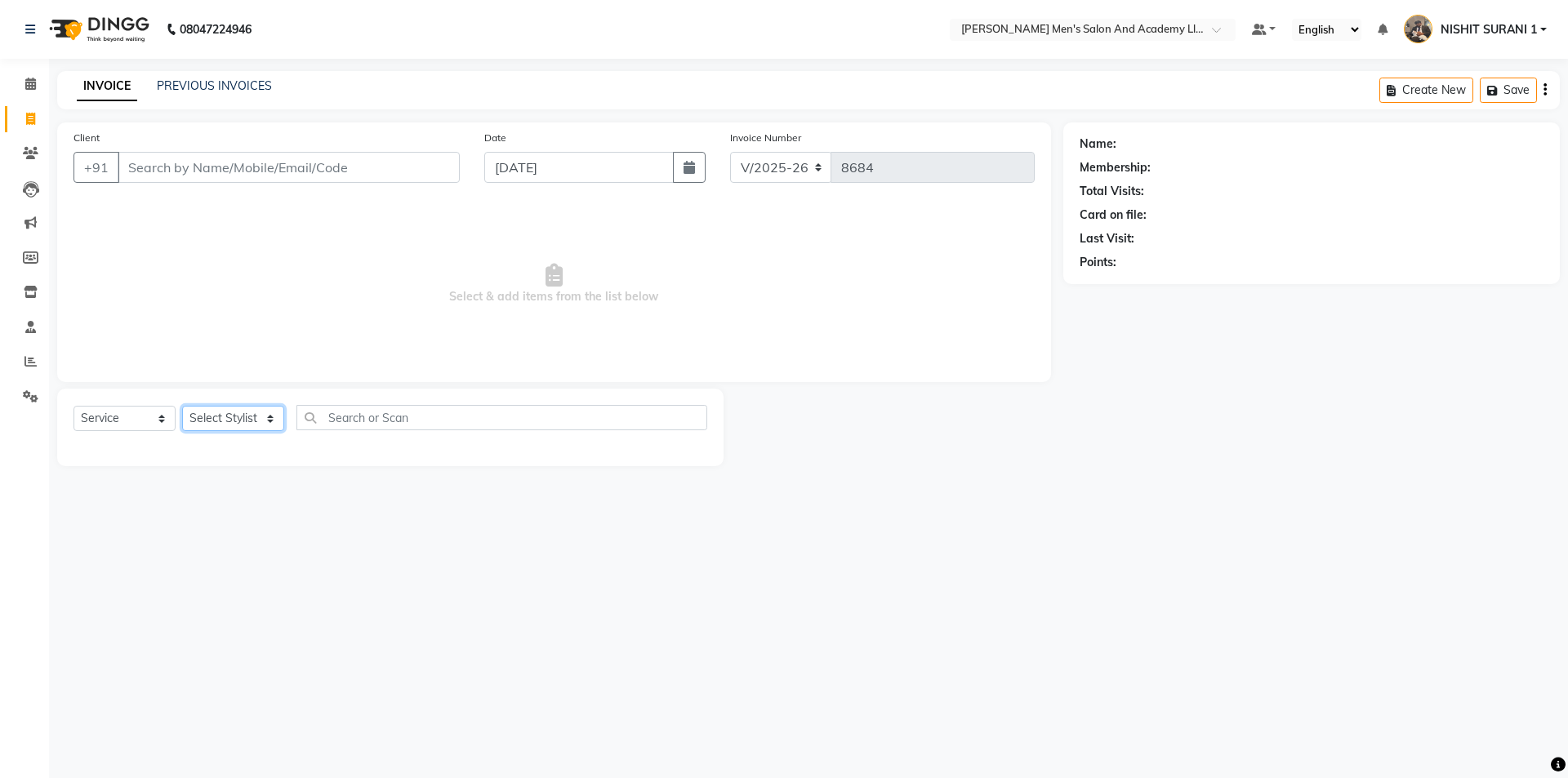
click at [206, 428] on select "Select Stylist AADITYA SOLANKI ABHAY PARMAR AJAY SEN ANKUSH SEN ASHISH VAGHELA …" at bounding box center [232, 418] width 102 height 26
click at [182, 405] on select "Select Stylist AADITYA SOLANKI ABHAY PARMAR AJAY SEN ANKUSH SEN ASHISH VAGHELA …" at bounding box center [232, 418] width 102 height 26
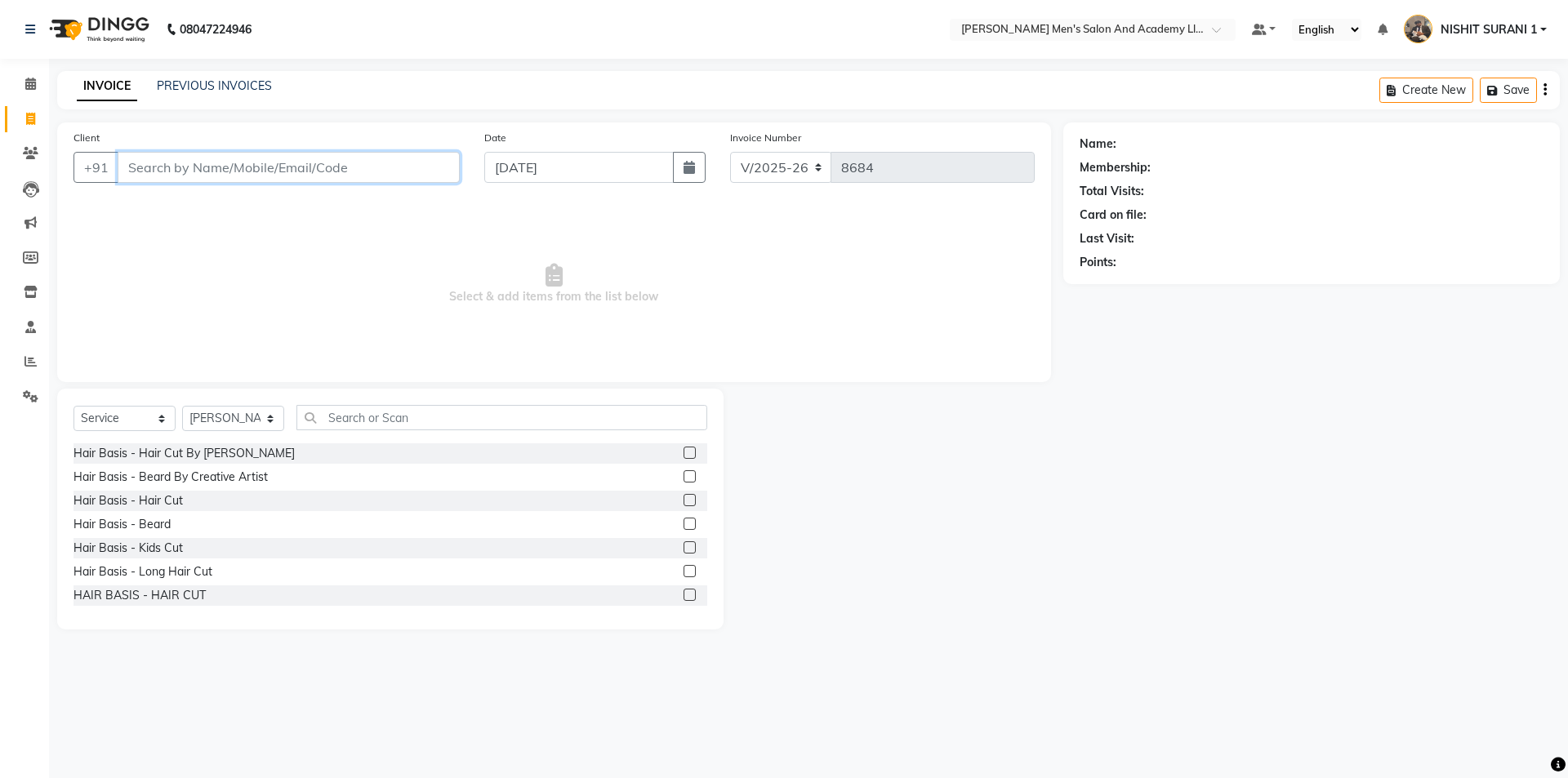
click at [224, 161] on input "Client" at bounding box center [288, 167] width 342 height 31
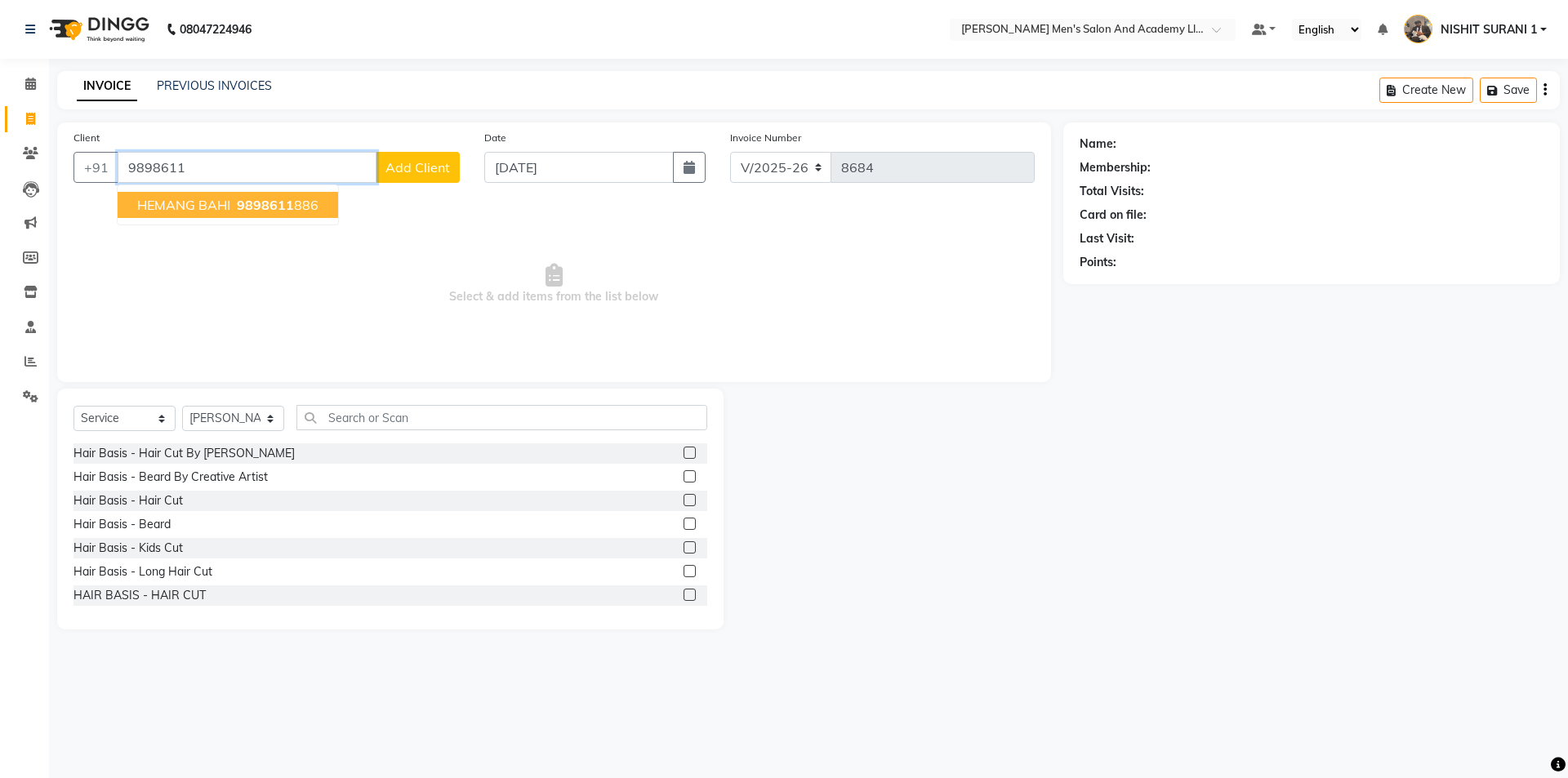
click at [255, 200] on span "9898611" at bounding box center [265, 205] width 57 height 16
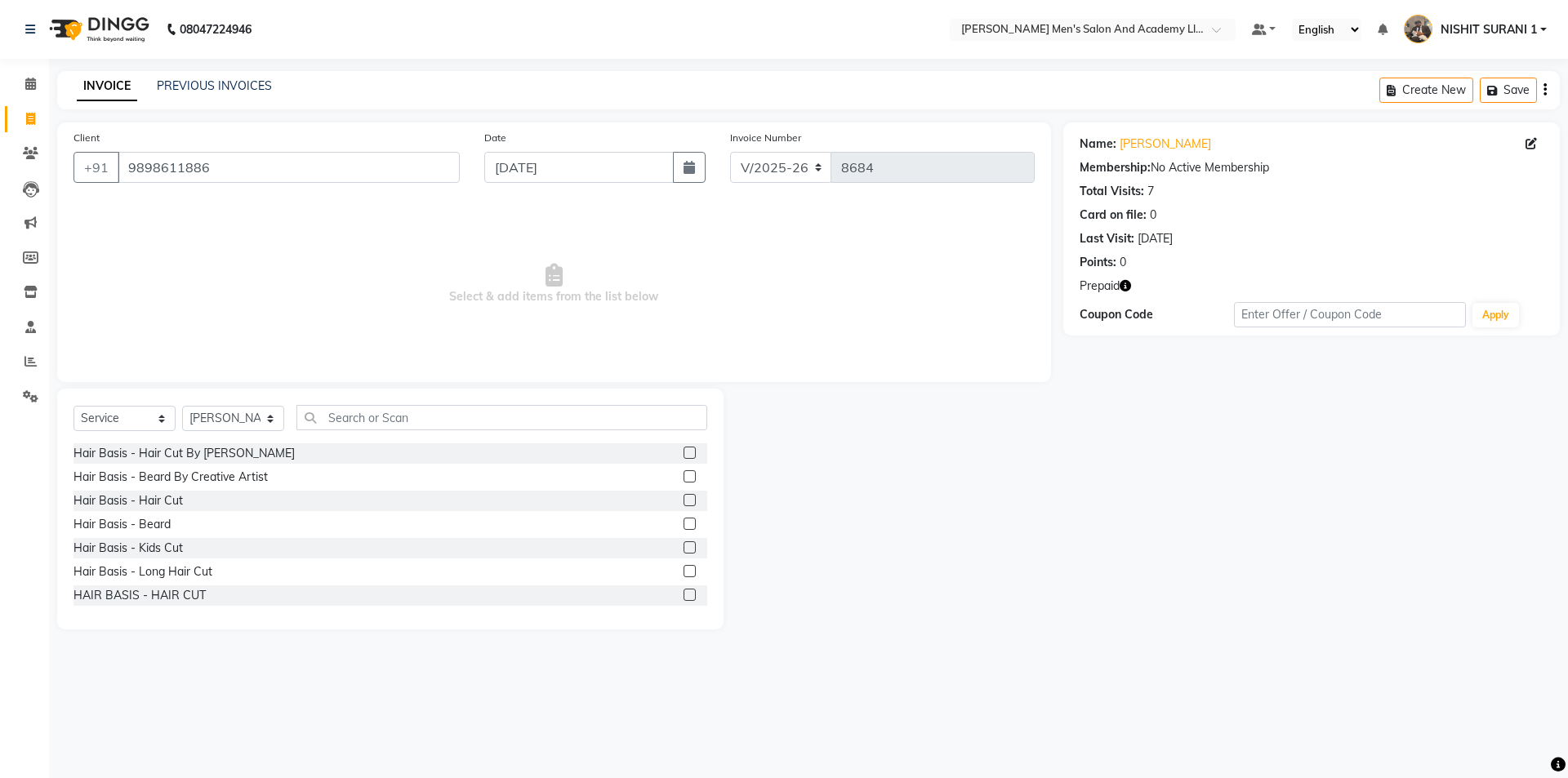
click at [1129, 288] on icon "button" at bounding box center [1125, 285] width 11 height 11
click at [595, 308] on span "Select & add items from the list below" at bounding box center [554, 284] width 961 height 163
click at [155, 500] on div "Hair Basis - Hair Cut" at bounding box center [129, 500] width 110 height 17
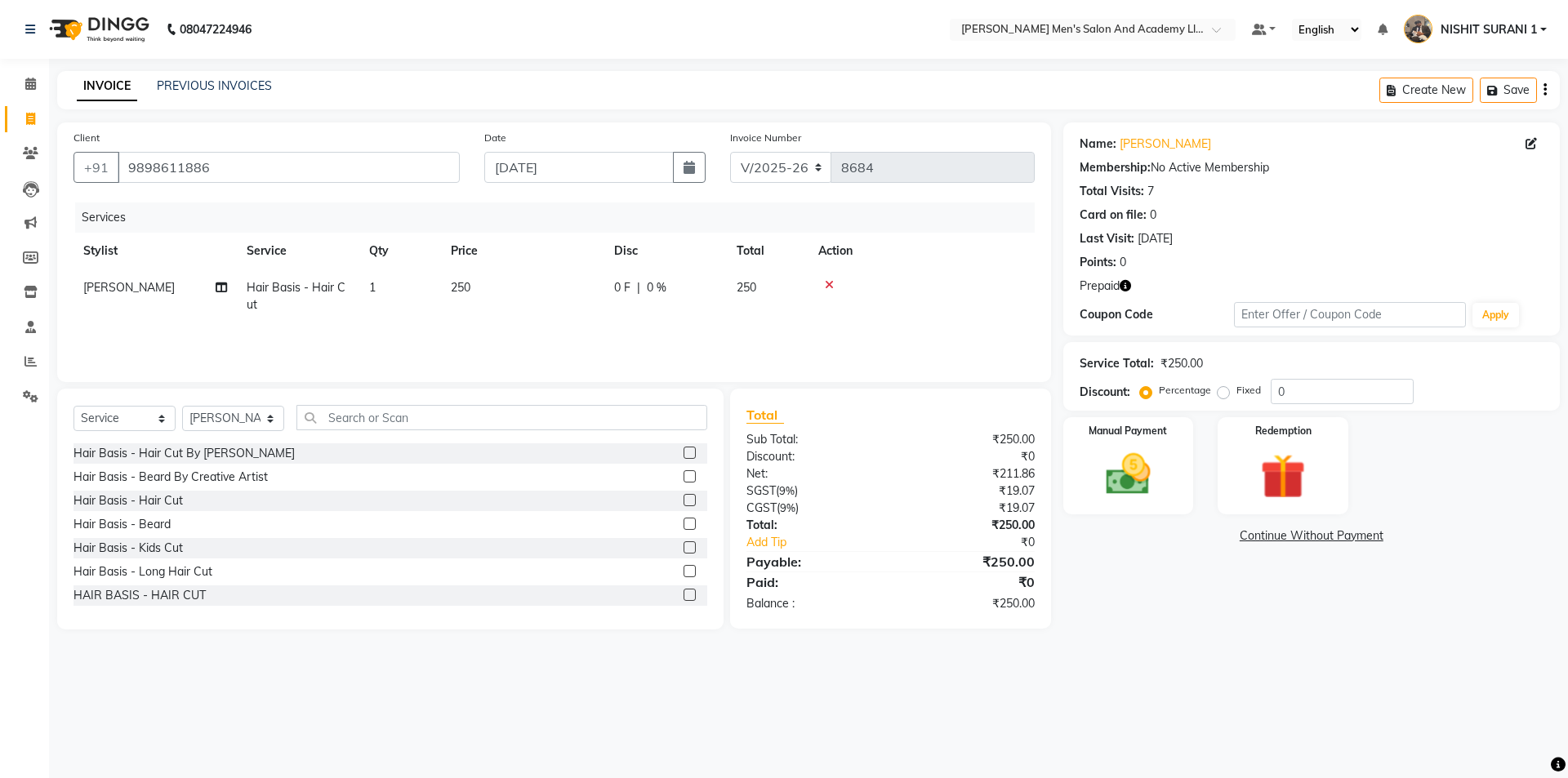
click at [537, 308] on td "250" at bounding box center [522, 296] width 163 height 54
drag, startPoint x: 610, startPoint y: 296, endPoint x: 325, endPoint y: 304, distance: 285.1
click at [325, 303] on tr "AADITYA SOLANKI ABHAY PARMAR AJAY SEN ANKUSH SEN ASHISH VAGHELA AVINASH SEN BHA…" at bounding box center [554, 300] width 961 height 62
click at [1223, 445] on div "Redemption" at bounding box center [1283, 465] width 135 height 100
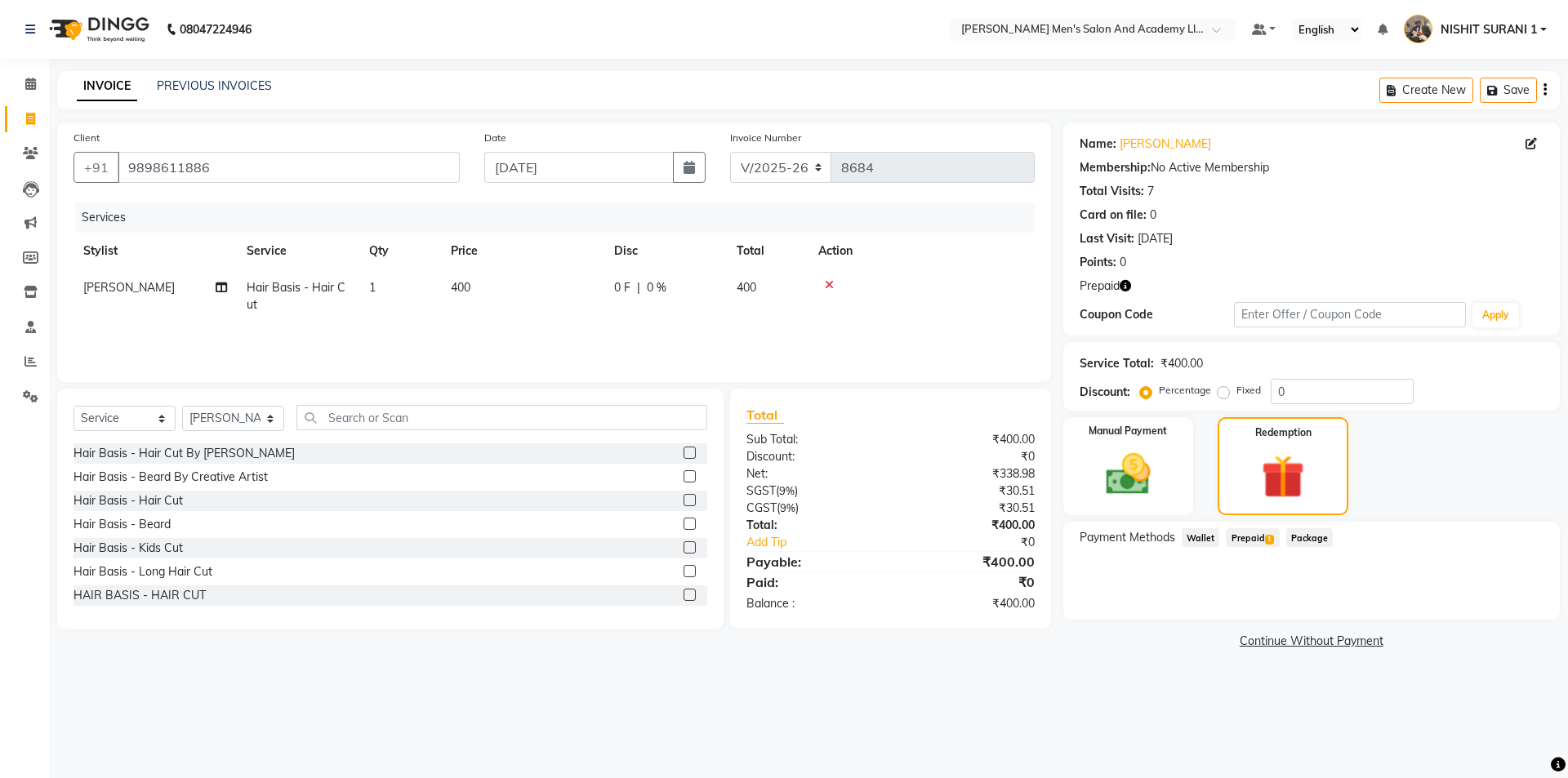
click at [1254, 543] on span "Prepaid 1" at bounding box center [1253, 537] width 53 height 19
drag, startPoint x: 1499, startPoint y: 595, endPoint x: 1480, endPoint y: 605, distance: 21.5
click at [1498, 595] on button "Add" at bounding box center [1505, 603] width 60 height 27
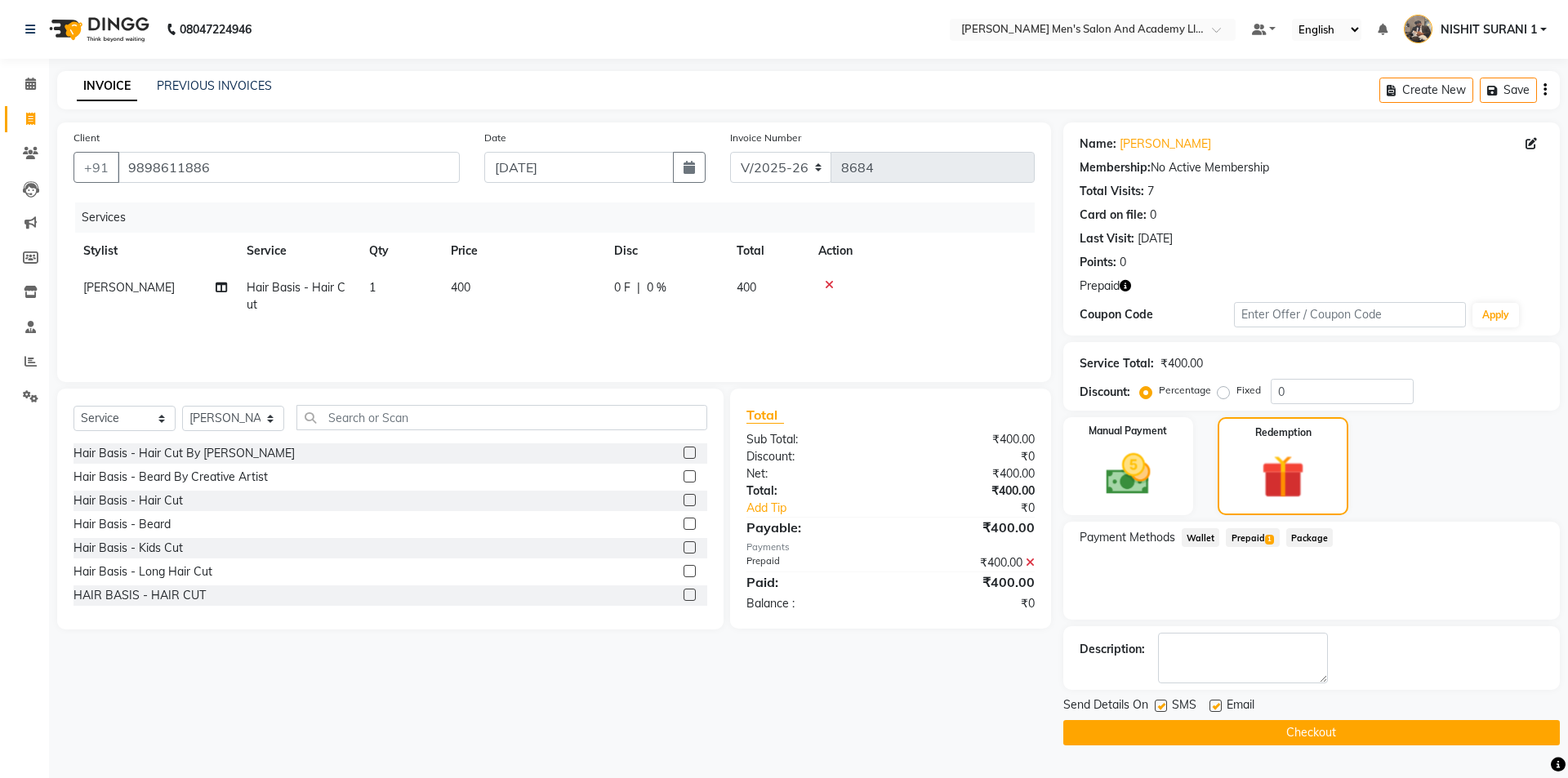
click at [1211, 704] on label at bounding box center [1216, 705] width 12 height 12
click at [1211, 704] on input "checkbox" at bounding box center [1215, 706] width 10 height 10
click at [1160, 707] on label at bounding box center [1161, 705] width 12 height 12
click at [1160, 707] on input "checkbox" at bounding box center [1160, 706] width 10 height 10
click at [1159, 730] on button "Checkout" at bounding box center [1311, 733] width 496 height 26
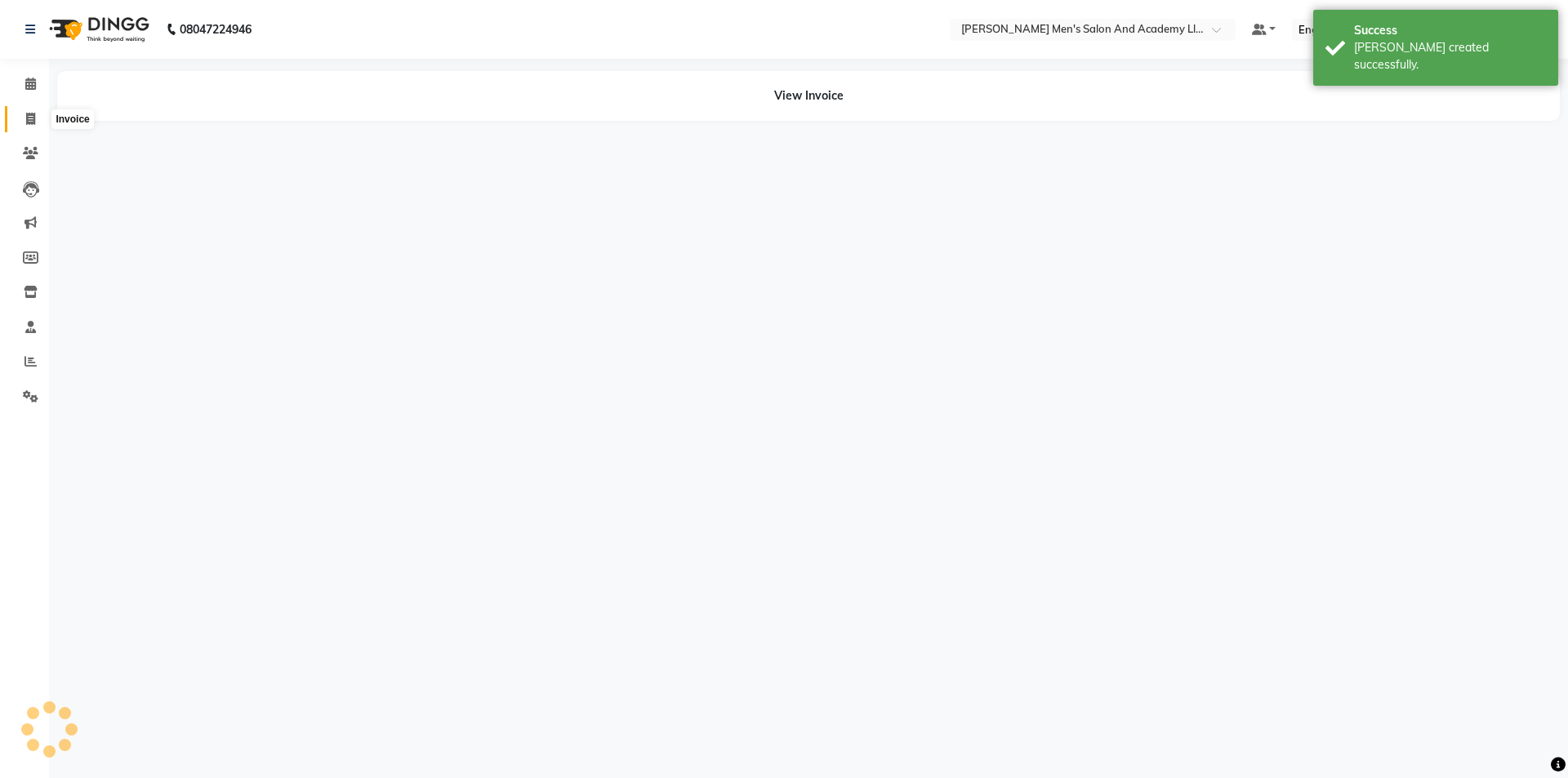
click at [19, 123] on span at bounding box center [30, 120] width 28 height 19
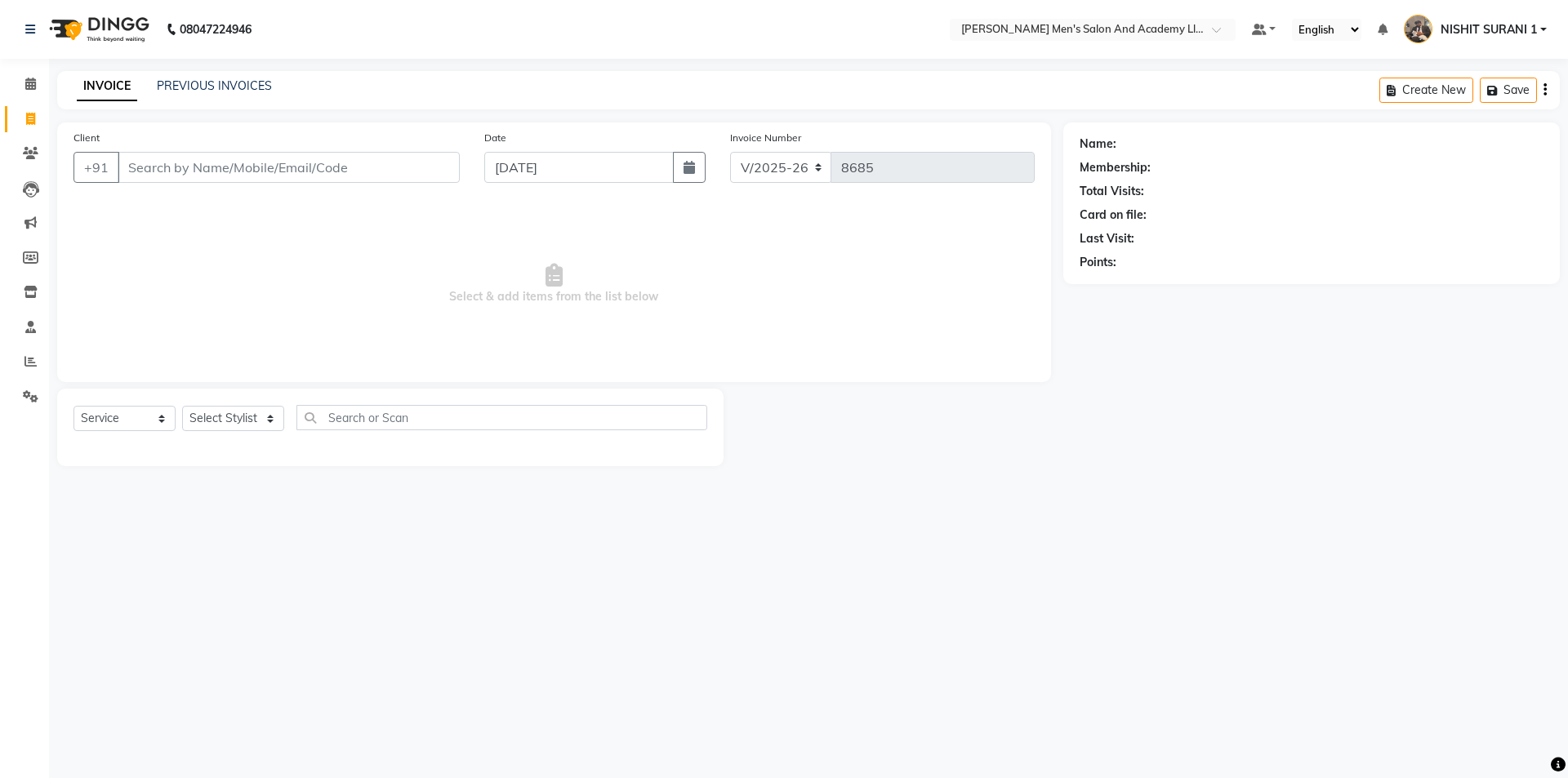
click at [213, 393] on div "Select Service Product Membership Package Voucher Prepaid Gift Card Select Styl…" at bounding box center [390, 427] width 666 height 77
click at [237, 428] on select "Select Stylist AADITYA SOLANKI ABHAY PARMAR AJAY SEN ANKUSH SEN ASHISH VAGHELA …" at bounding box center [232, 418] width 102 height 26
click at [182, 405] on select "Select Stylist AADITYA SOLANKI ABHAY PARMAR AJAY SEN ANKUSH SEN ASHISH VAGHELA …" at bounding box center [232, 418] width 102 height 26
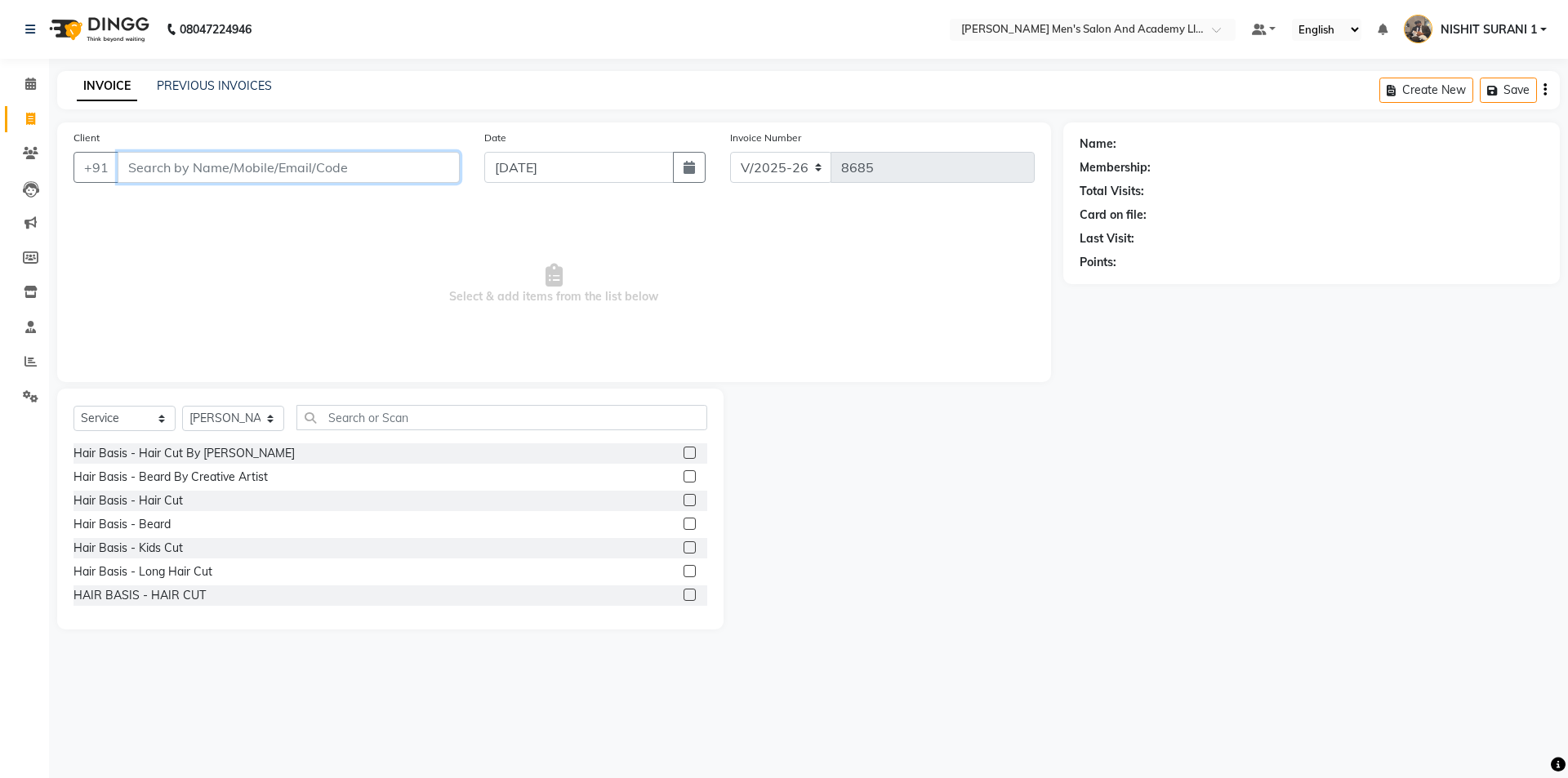
click at [311, 163] on input "Client" at bounding box center [288, 167] width 342 height 31
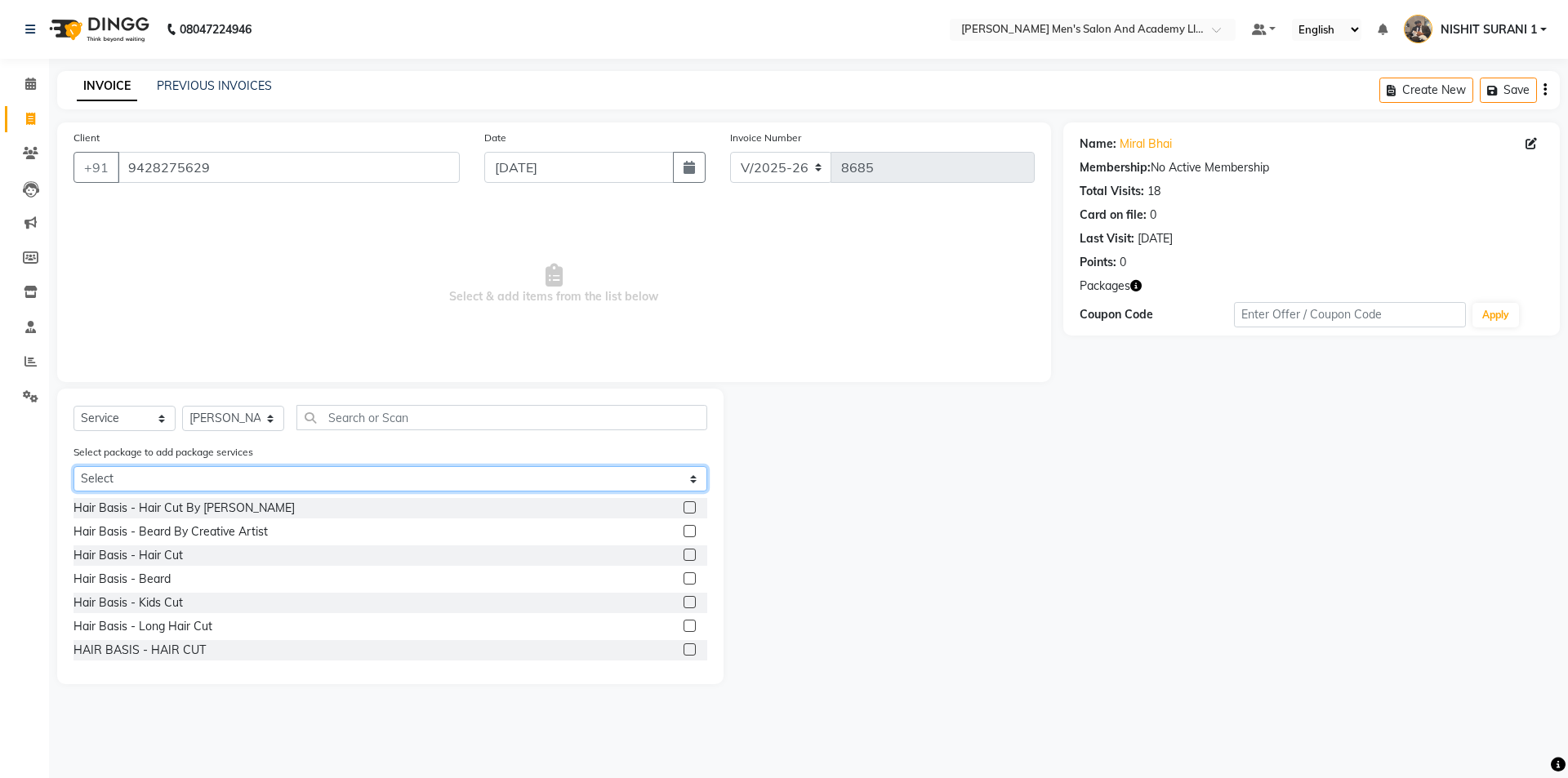
click at [215, 476] on select "Select MAVDI DEAR PACKAGE ( 6 BEARD) MAVDI DEAR PACKAGE ( 6 HAIR CUT) GENTLEMEN…" at bounding box center [390, 479] width 634 height 26
click at [74, 466] on select "Select MAVDI DEAR PACKAGE ( 6 BEARD) MAVDI DEAR PACKAGE ( 6 HAIR CUT) GENTLEMEN…" at bounding box center [390, 479] width 634 height 26
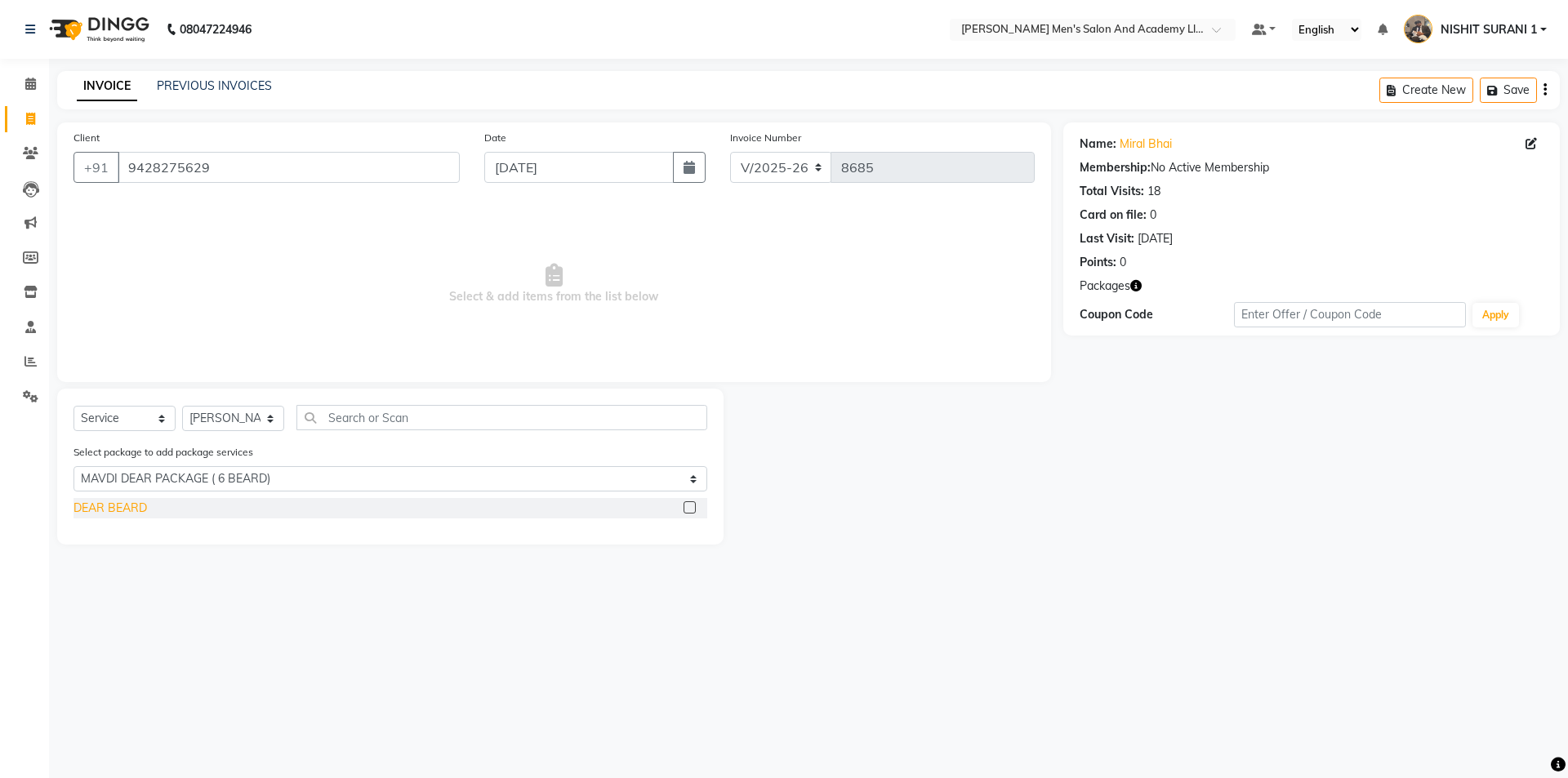
click at [107, 509] on div "DEAR BEARD" at bounding box center [111, 508] width 74 height 17
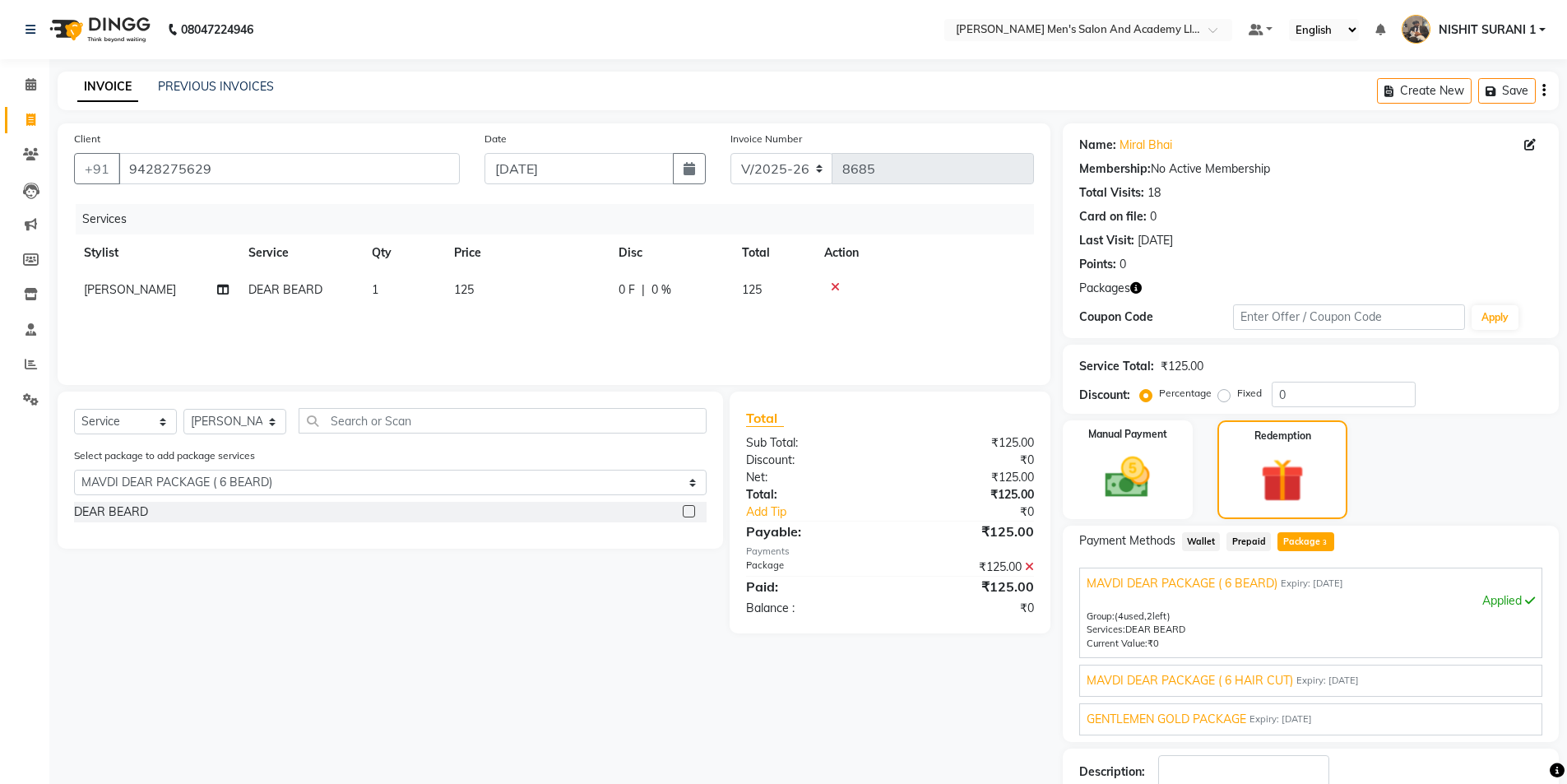
scroll to position [110, 0]
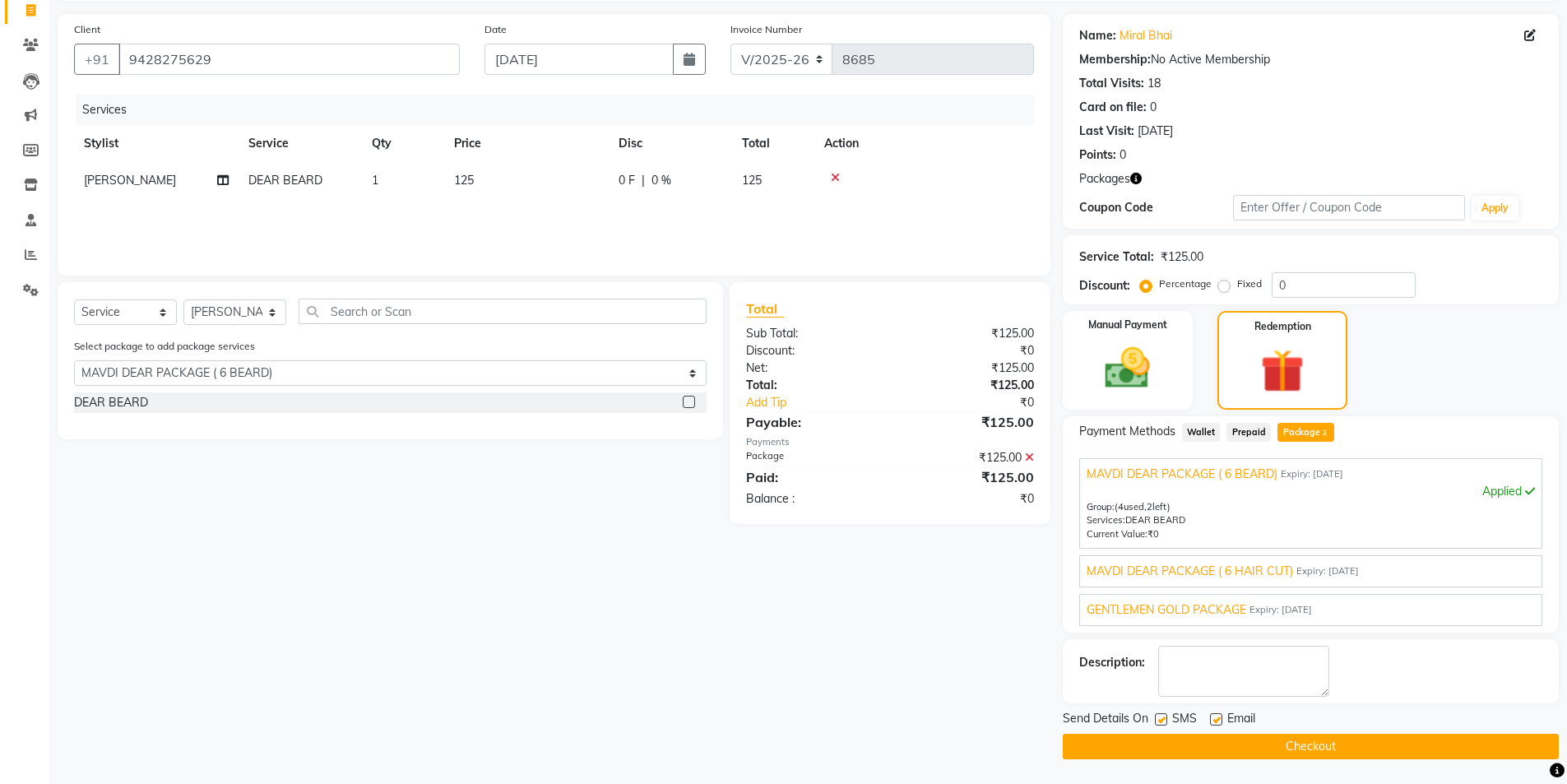
click at [1199, 575] on span "MAVDI DEAR PACKAGE ( 6 HAIR CUT)" at bounding box center [1190, 572] width 206 height 17
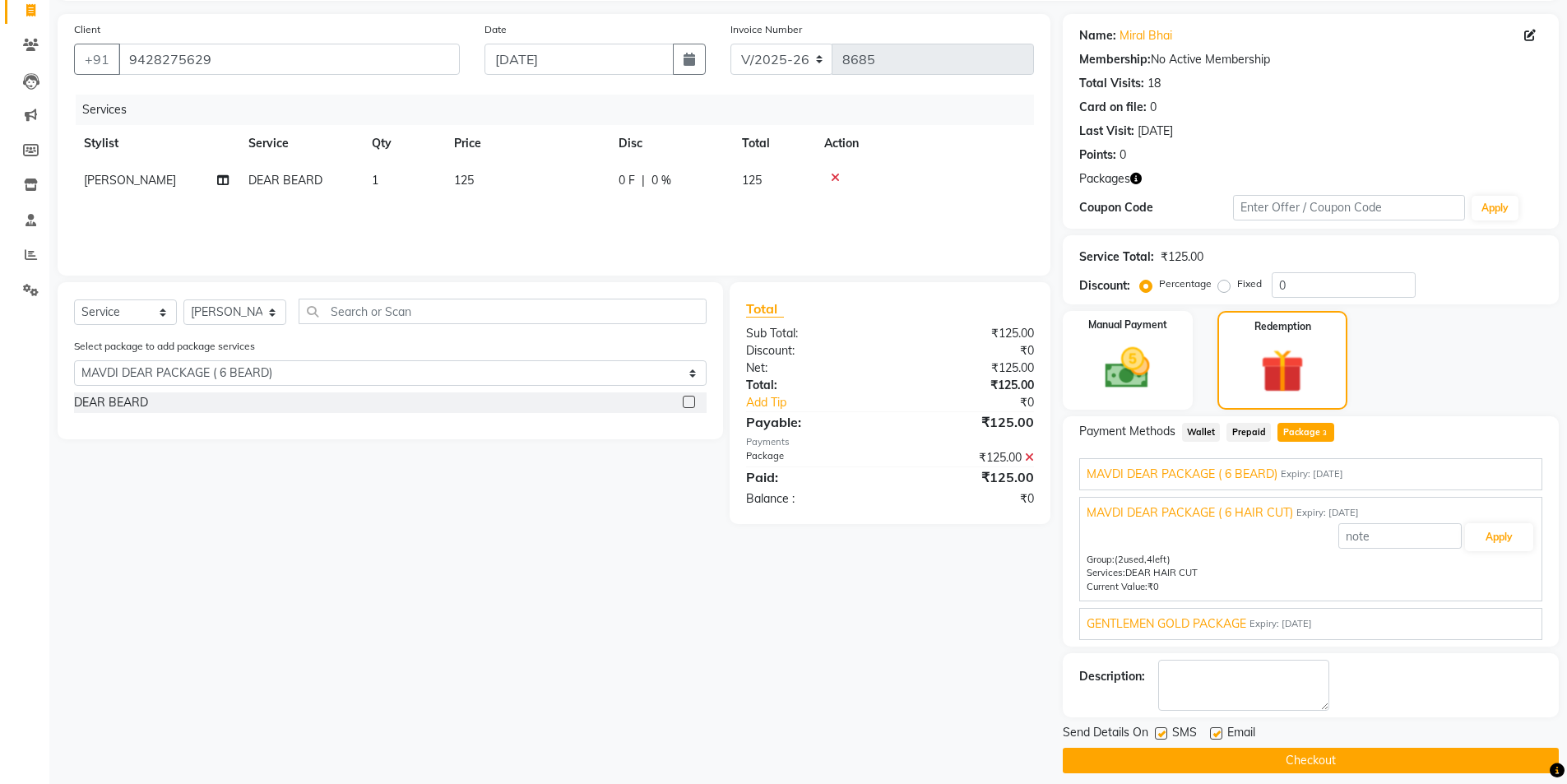
click at [1204, 621] on span "GENTLEMEN GOLD PACKAGE" at bounding box center [1166, 623] width 160 height 17
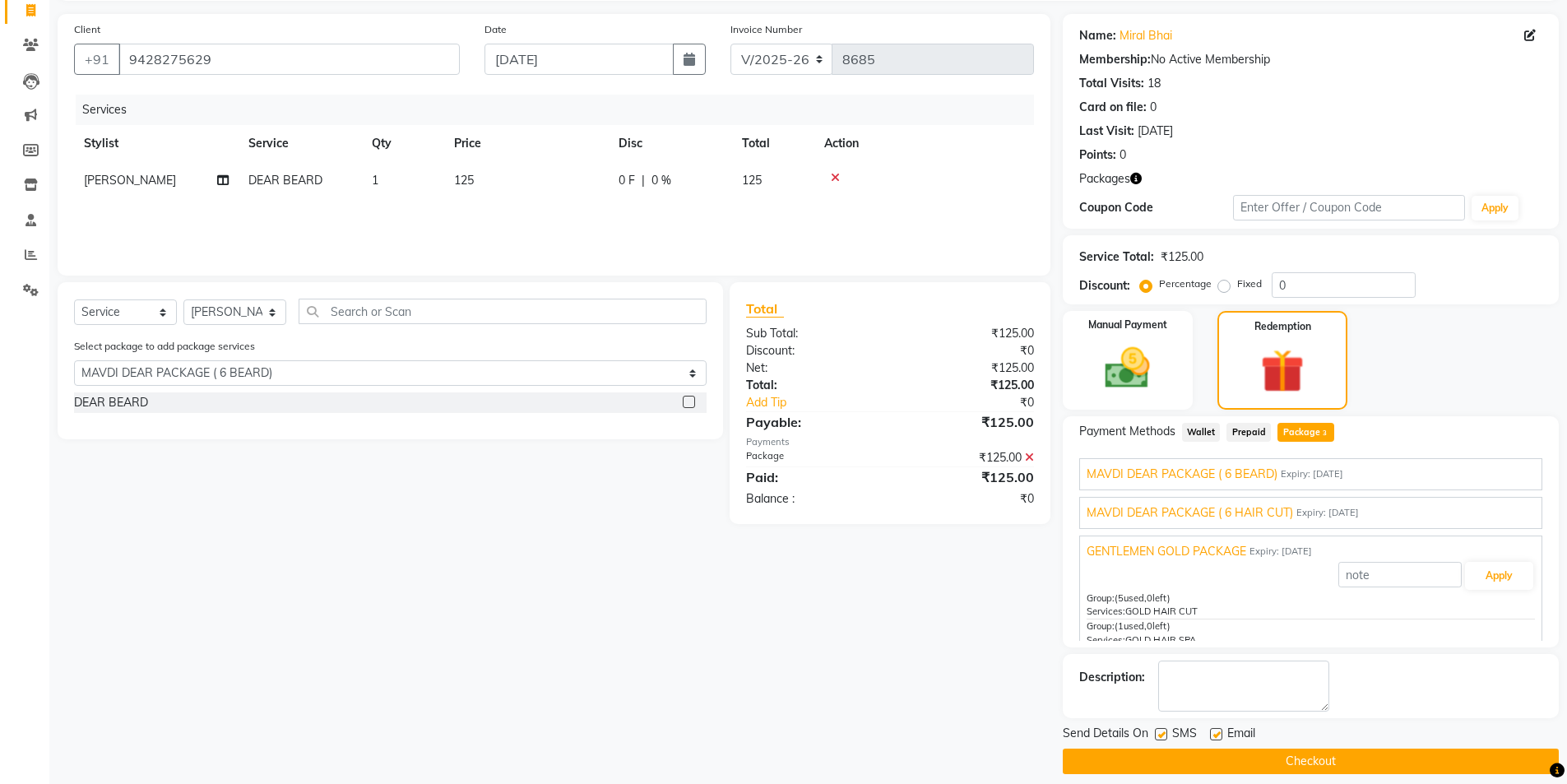
click at [1230, 485] on div "MAVDI DEAR PACKAGE ( 6 BEARD) Expiry: 25-06-2035 Applied Group: (4 used, 2 left…" at bounding box center [1311, 474] width 463 height 32
click at [1231, 523] on div "MAVDI DEAR PACKAGE ( 6 HAIR CUT) Expiry: 25-06-2035 Apply Group: (2 used, 4 lef…" at bounding box center [1311, 512] width 463 height 32
click at [1215, 735] on label at bounding box center [1216, 734] width 12 height 12
click at [1215, 735] on input "checkbox" at bounding box center [1215, 735] width 10 height 10
click at [1202, 755] on button "Checkout" at bounding box center [1311, 762] width 496 height 26
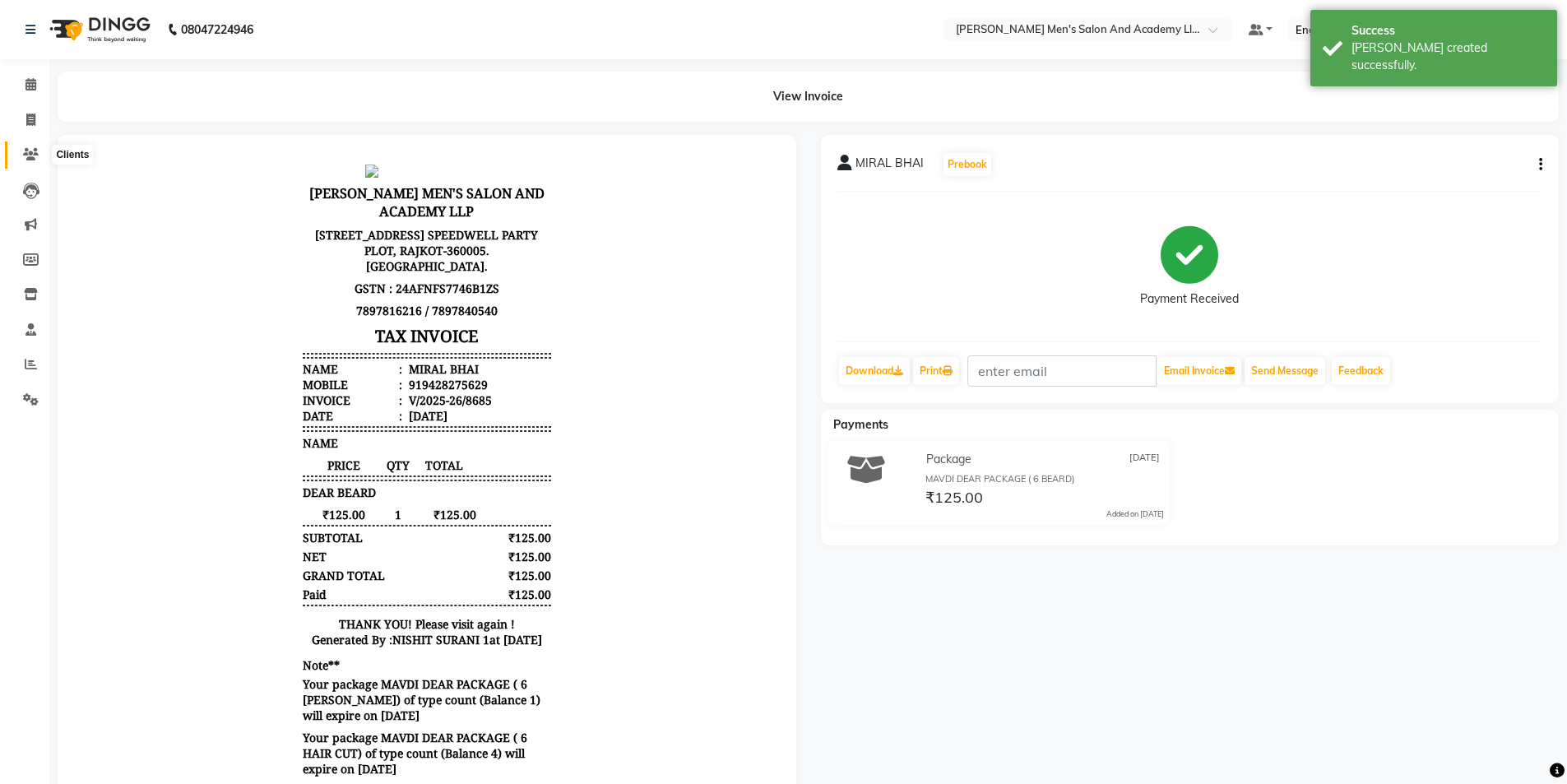
drag, startPoint x: 17, startPoint y: 155, endPoint x: 10, endPoint y: 168, distance: 14.8
click at [18, 155] on span at bounding box center [30, 155] width 29 height 19
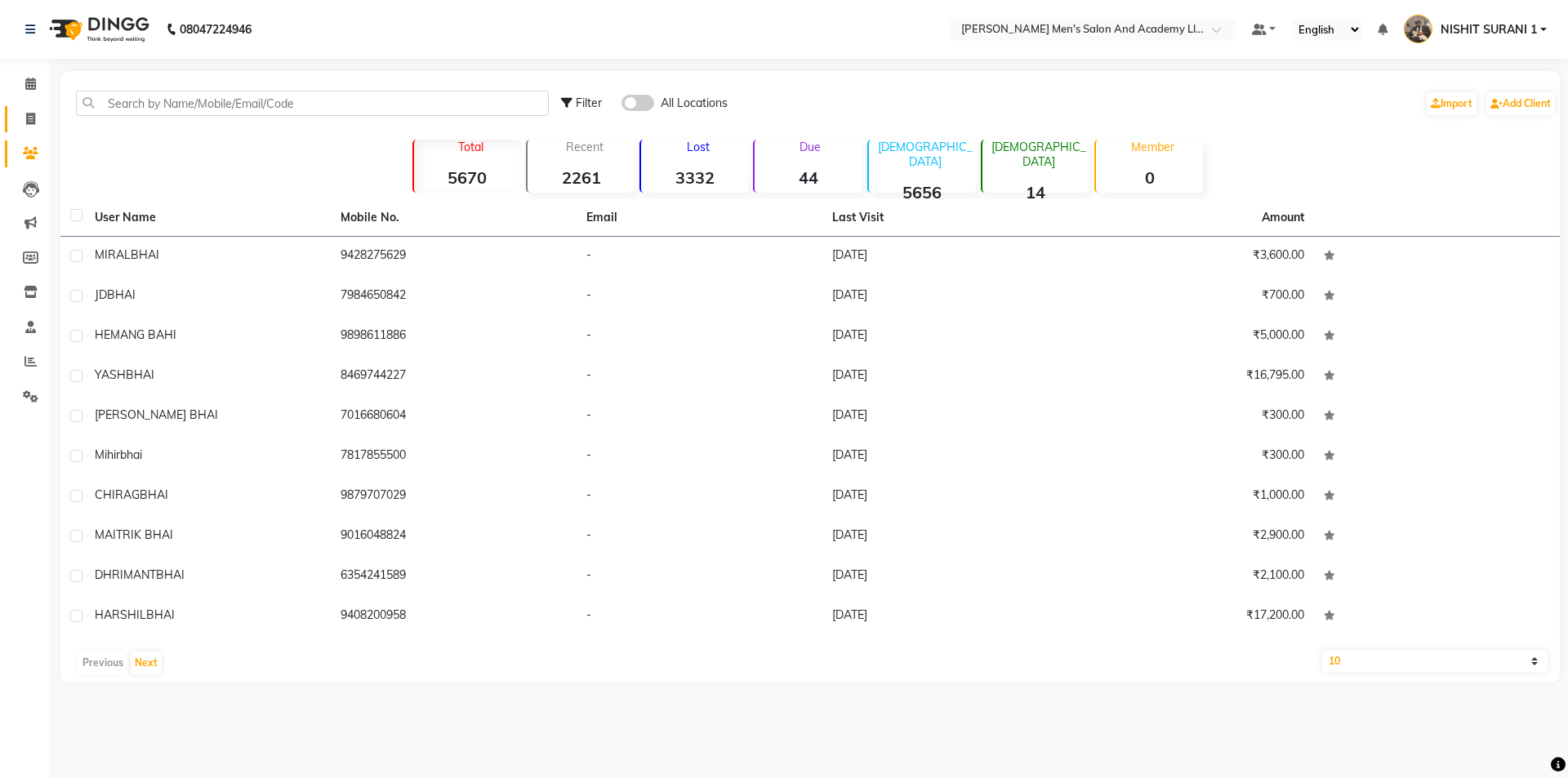
click at [43, 122] on span at bounding box center [30, 120] width 28 height 19
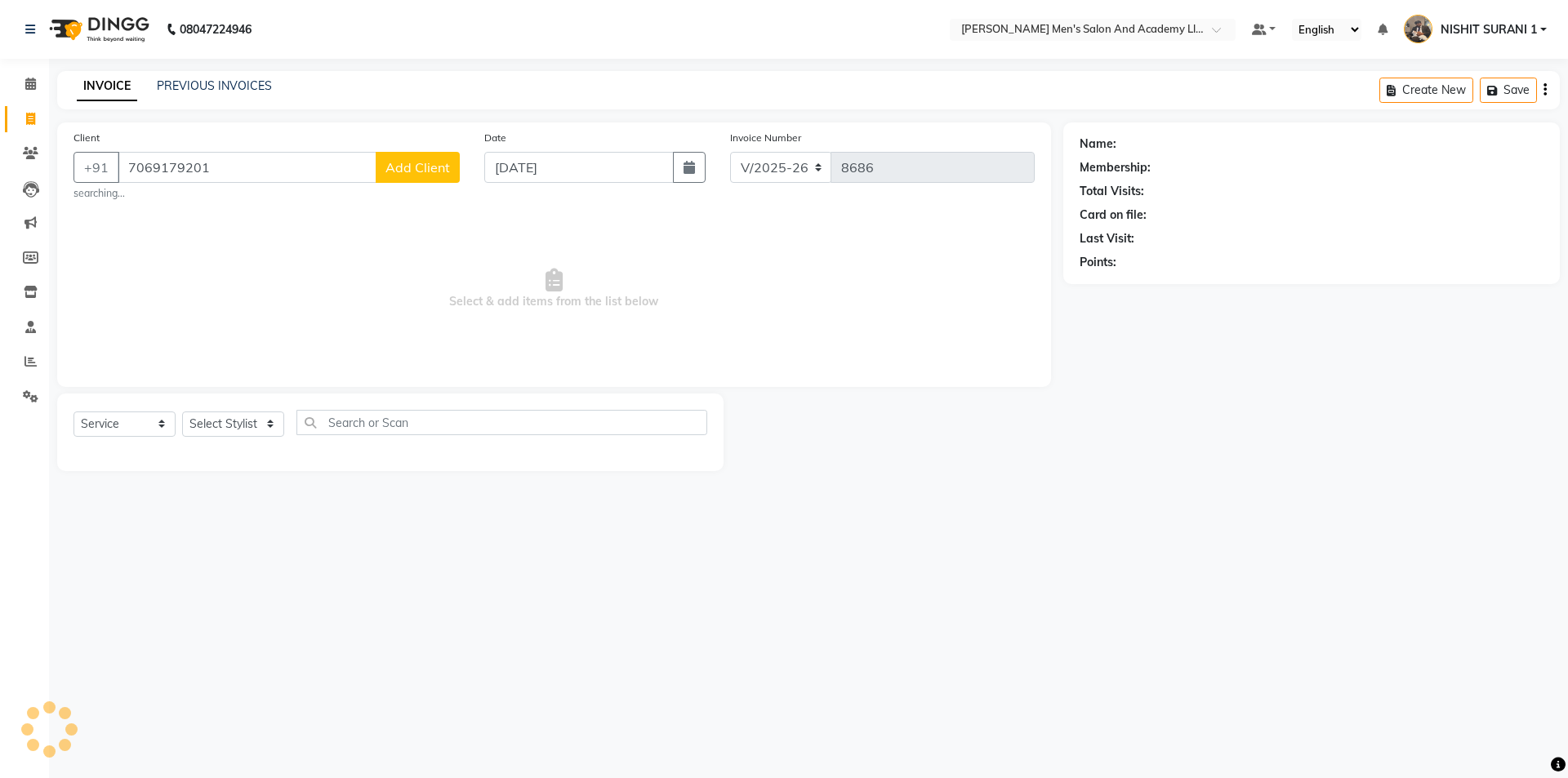
click at [412, 188] on small "searching..." at bounding box center [267, 193] width 387 height 15
click at [411, 166] on span "Add Client" at bounding box center [418, 167] width 64 height 16
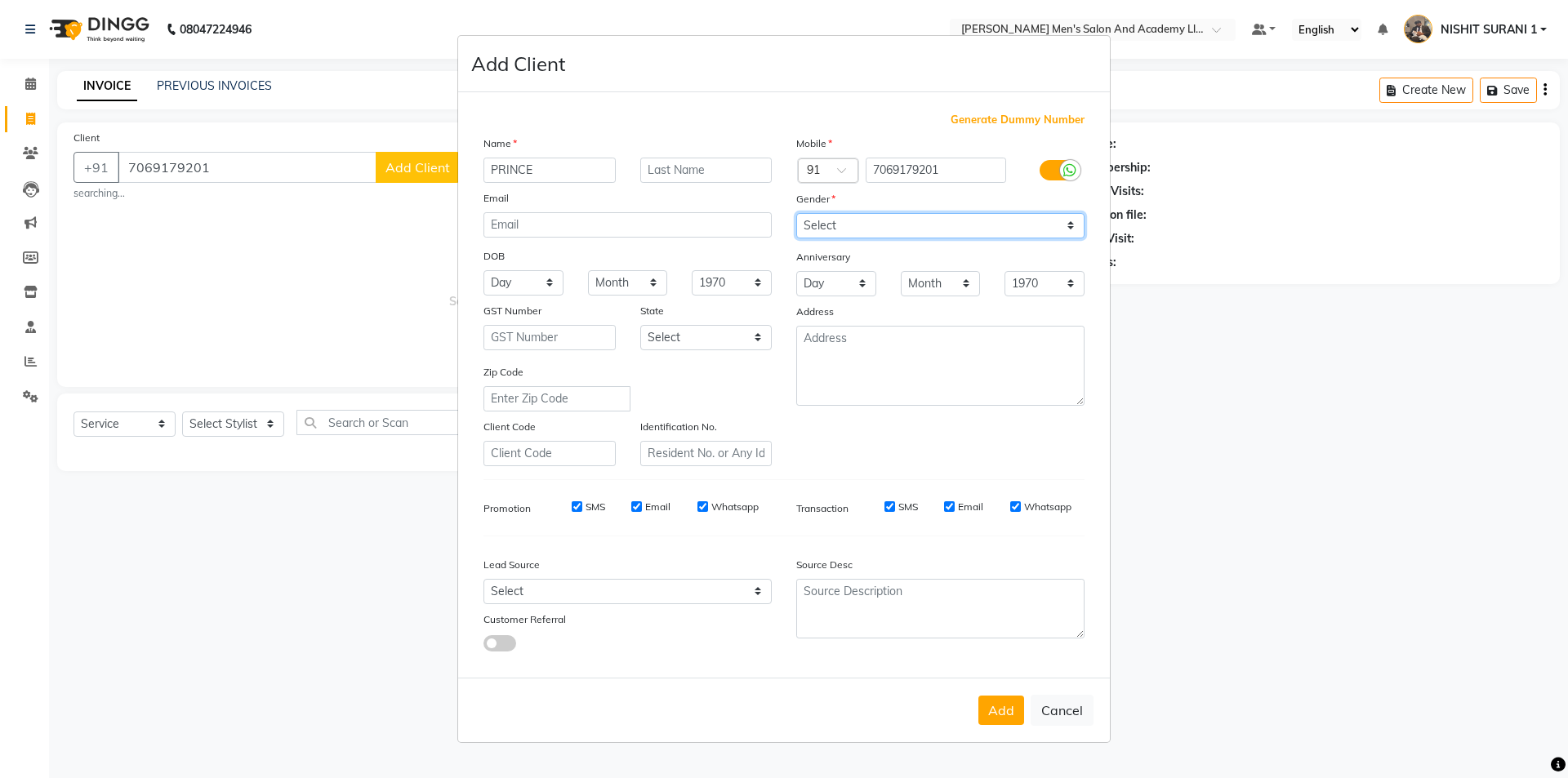
click at [870, 231] on select "Select Male Female Other Prefer Not To Say" at bounding box center [940, 226] width 288 height 26
click at [796, 213] on select "Select Male Female Other Prefer Not To Say" at bounding box center [940, 226] width 288 height 26
click at [1010, 715] on button "Add" at bounding box center [1000, 710] width 45 height 29
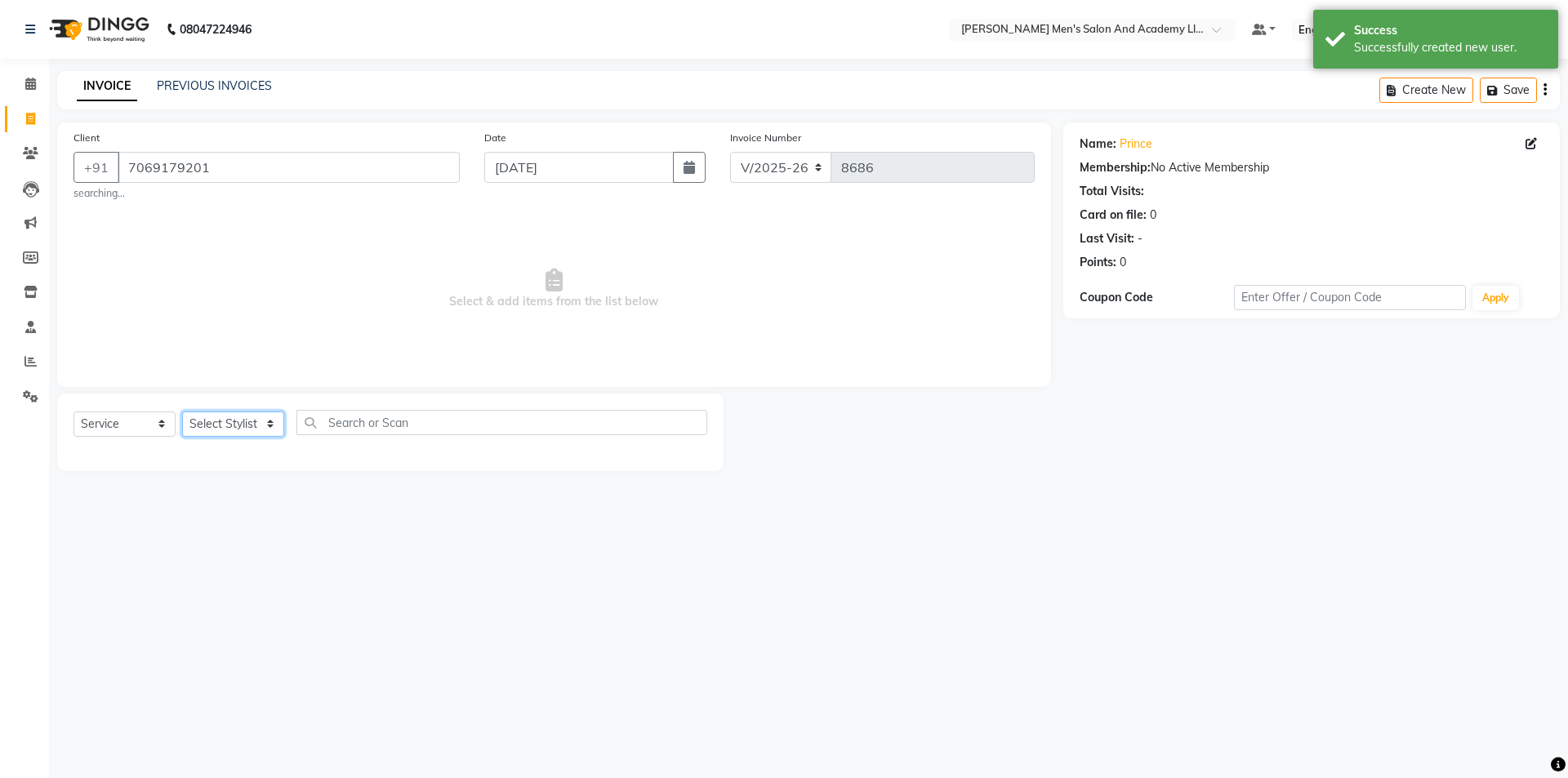
click at [219, 411] on select "Select Stylist AADITYA SOLANKI ABHAY PARMAR AJAY SEN ANKUSH SEN ASHISH VAGHELA …" at bounding box center [232, 424] width 102 height 26
click at [182, 411] on select "Select Stylist AADITYA SOLANKI ABHAY PARMAR AJAY SEN ANKUSH SEN ASHISH VAGHELA …" at bounding box center [232, 424] width 102 height 26
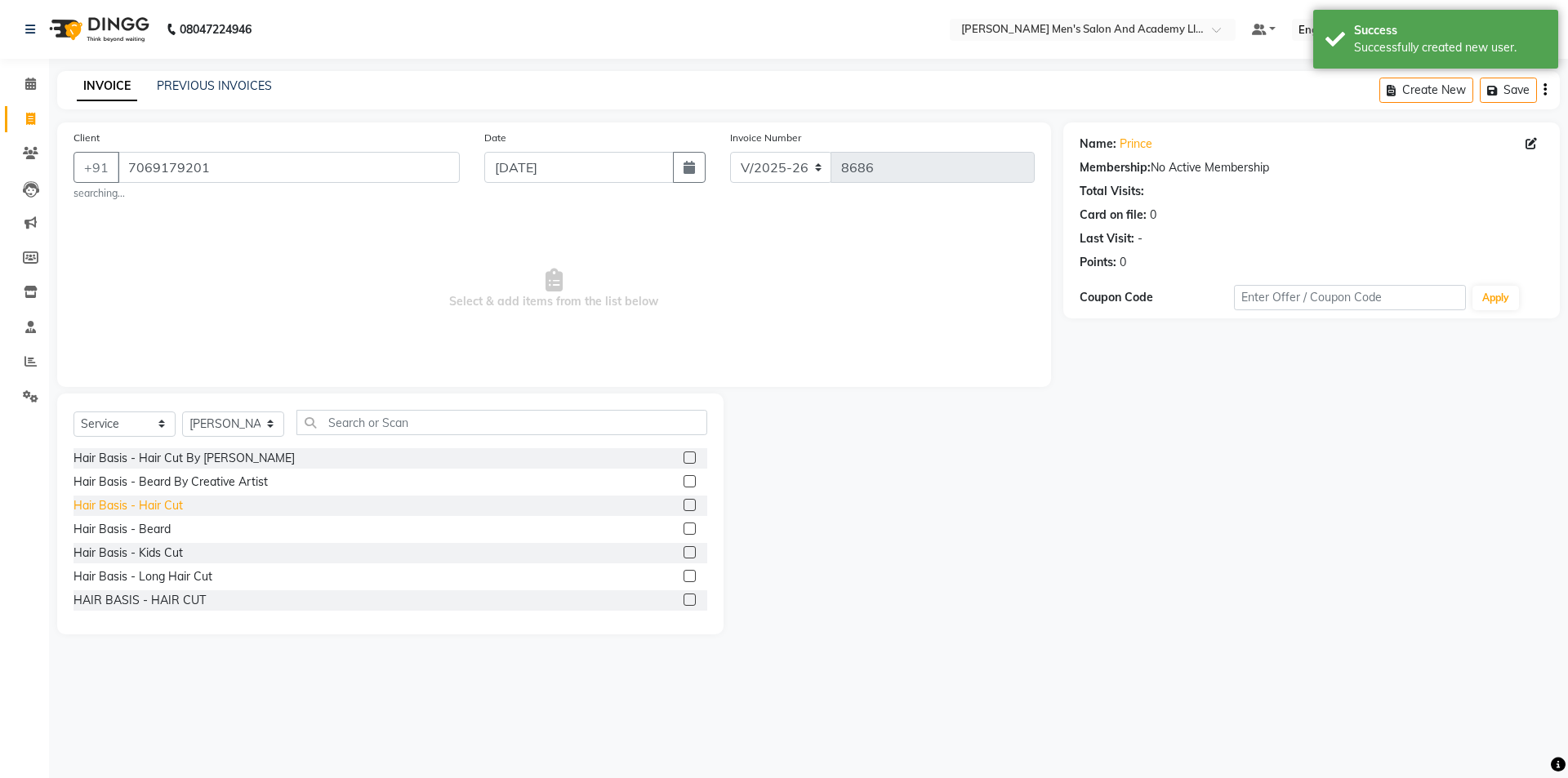
click at [179, 505] on div "Hair Basis - Hair Cut" at bounding box center [129, 506] width 110 height 17
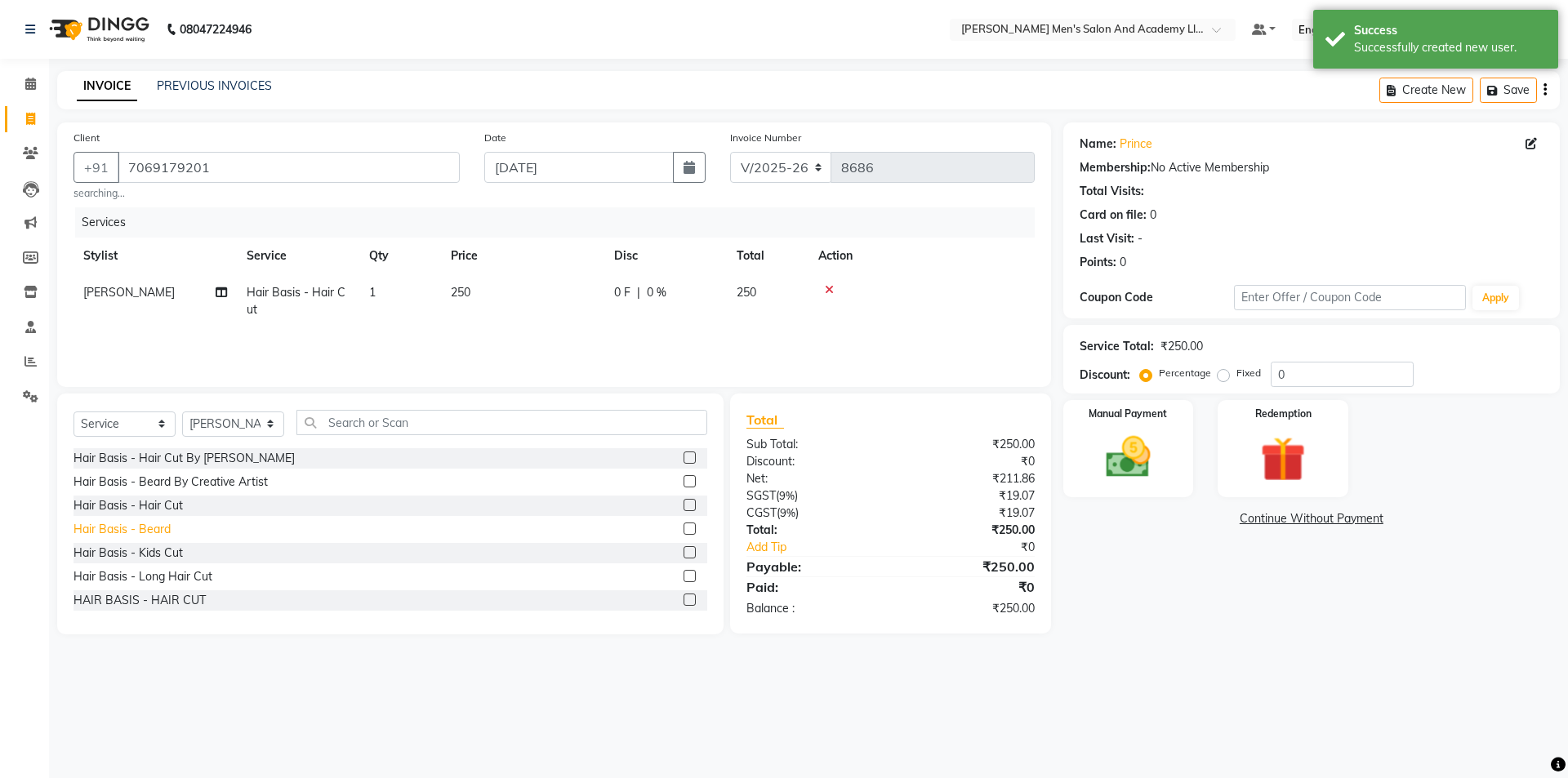
click at [165, 524] on div "Hair Basis - Beard" at bounding box center [122, 530] width 97 height 17
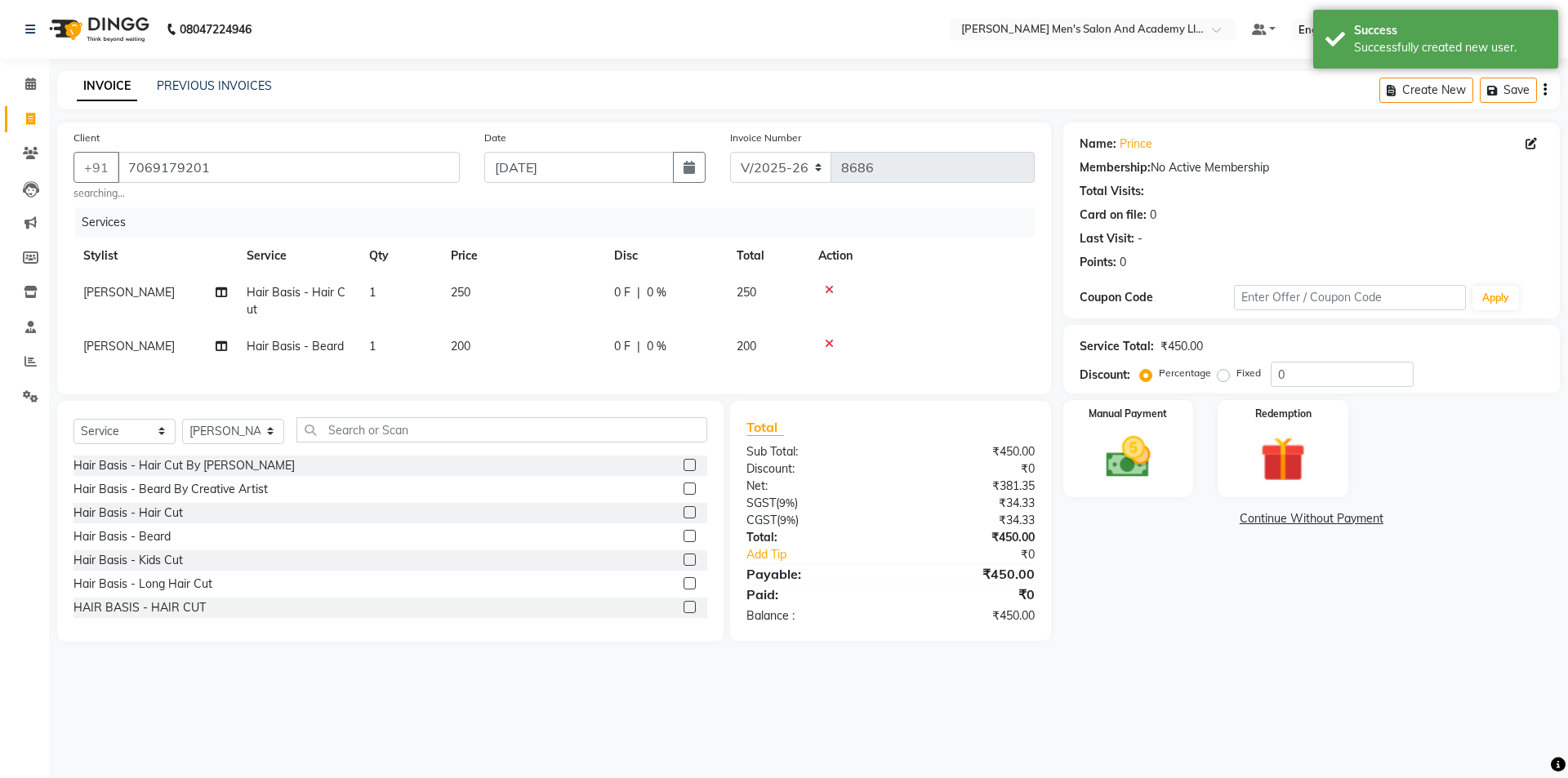
click at [533, 308] on td "250" at bounding box center [522, 301] width 163 height 54
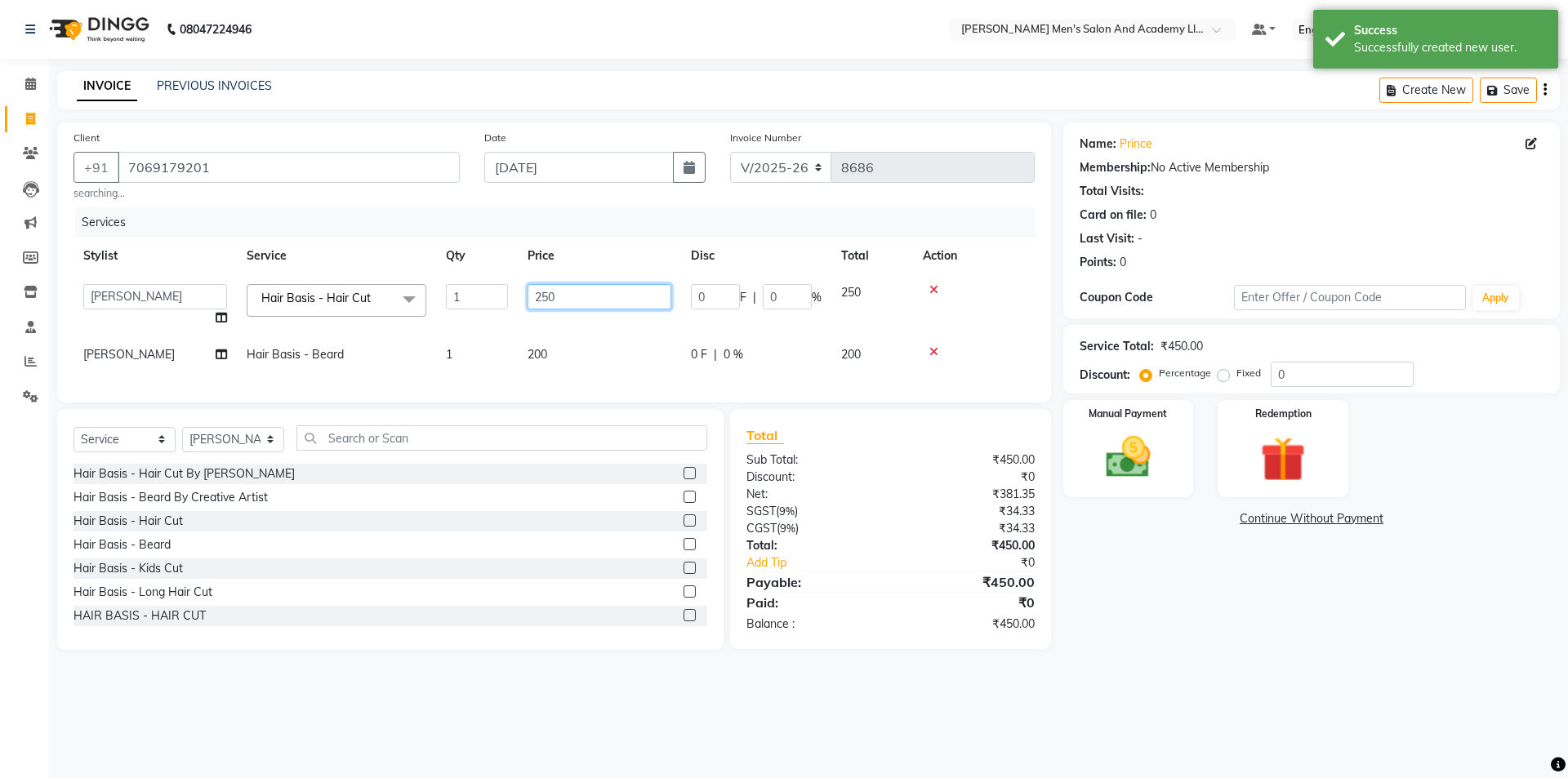
drag, startPoint x: 543, startPoint y: 299, endPoint x: 466, endPoint y: 311, distance: 77.9
click at [482, 305] on tr "AADITYA SOLANKI ABHAY PARMAR AJAY SEN ANKUSH SEN ASHISH VAGHELA AVINASH SEN BHA…" at bounding box center [554, 305] width 961 height 62
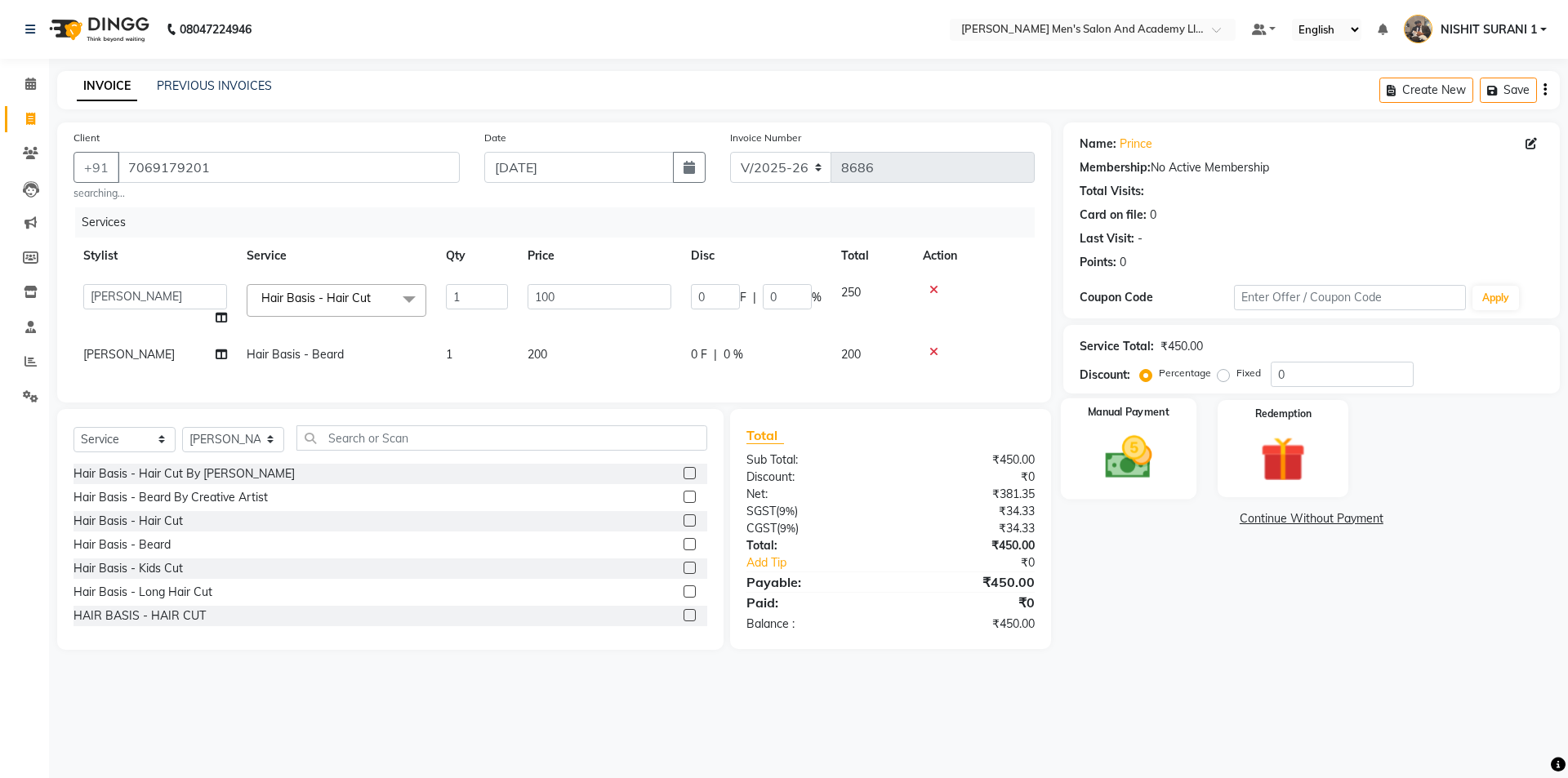
click at [1125, 473] on img at bounding box center [1128, 457] width 76 height 54
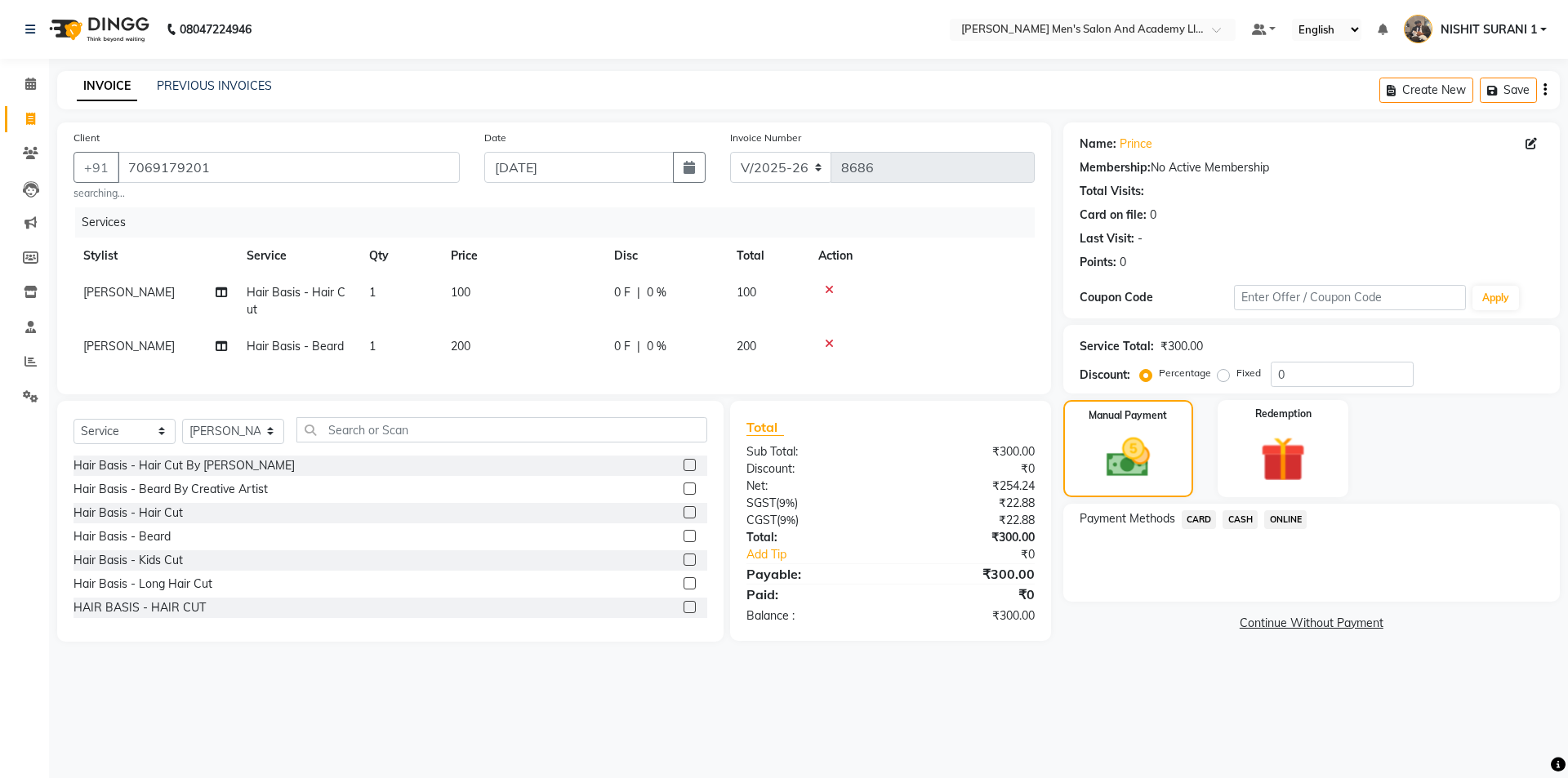
click at [1233, 513] on span "CASH" at bounding box center [1240, 519] width 35 height 19
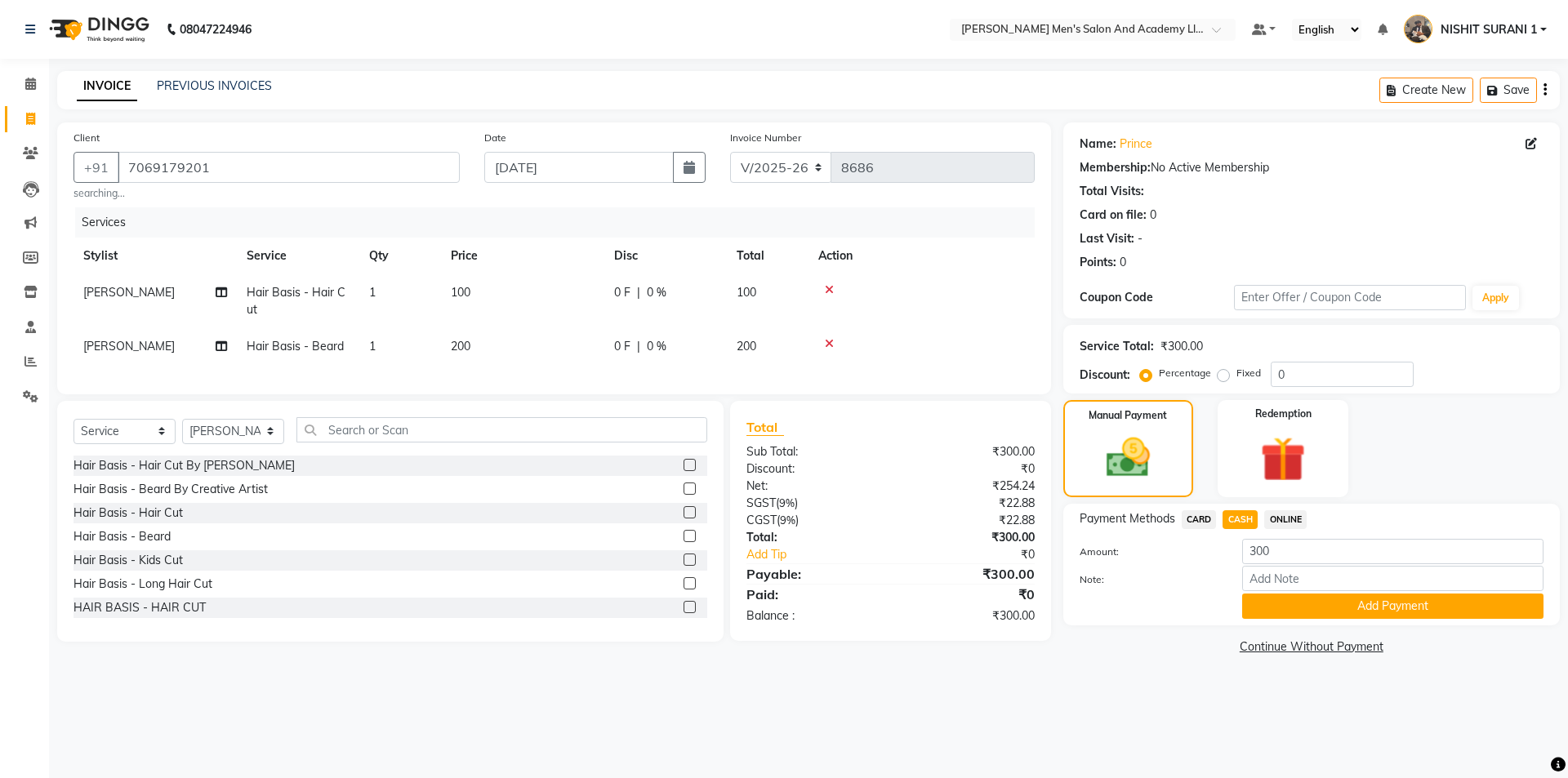
click at [1272, 605] on button "Add Payment" at bounding box center [1392, 606] width 301 height 26
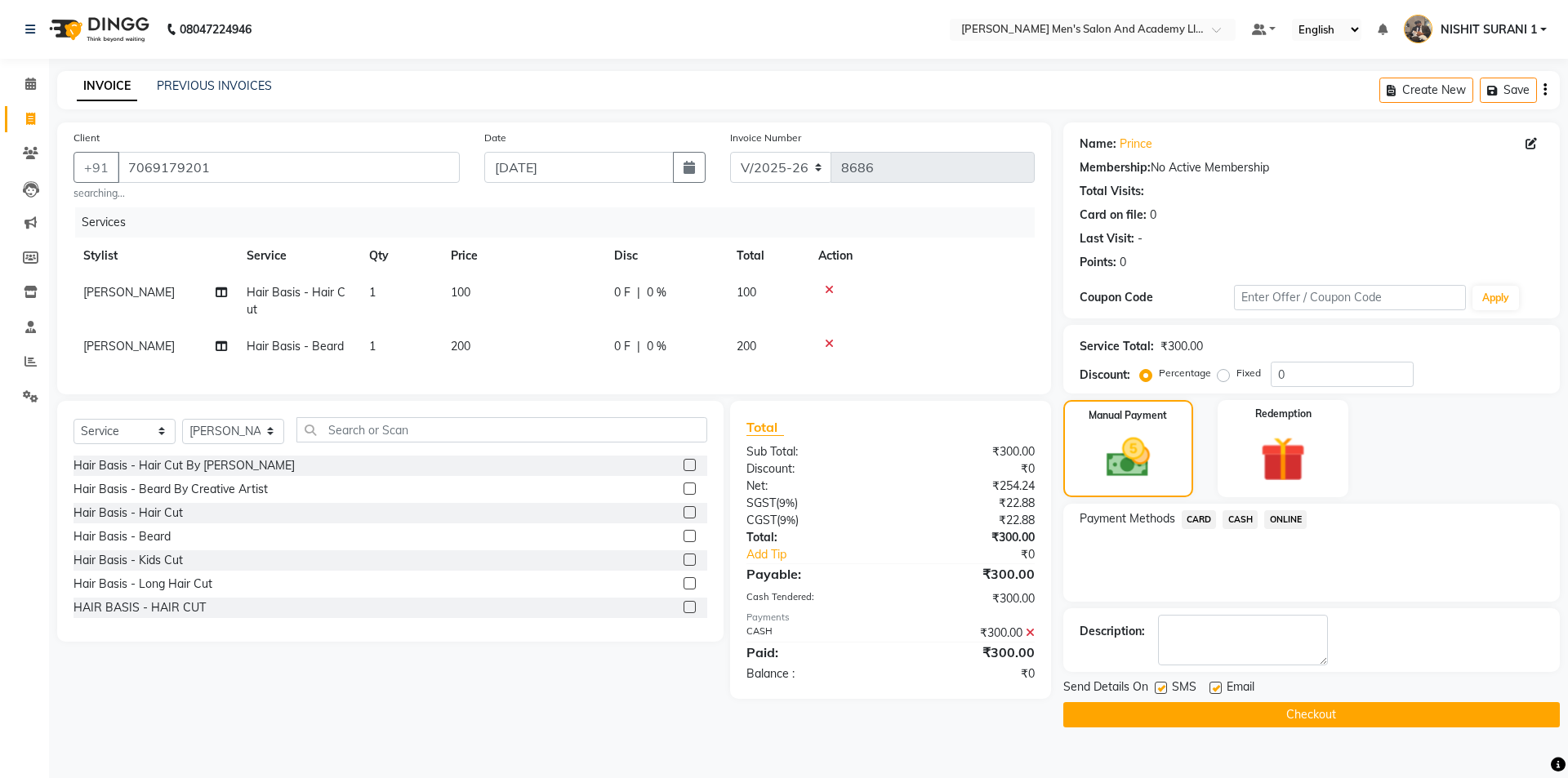
click at [1214, 685] on label at bounding box center [1216, 687] width 12 height 12
click at [1214, 685] on input "checkbox" at bounding box center [1215, 688] width 10 height 10
click at [1162, 686] on label at bounding box center [1161, 687] width 12 height 12
click at [1162, 686] on input "checkbox" at bounding box center [1160, 688] width 10 height 10
click at [1214, 715] on button "Checkout" at bounding box center [1311, 715] width 496 height 26
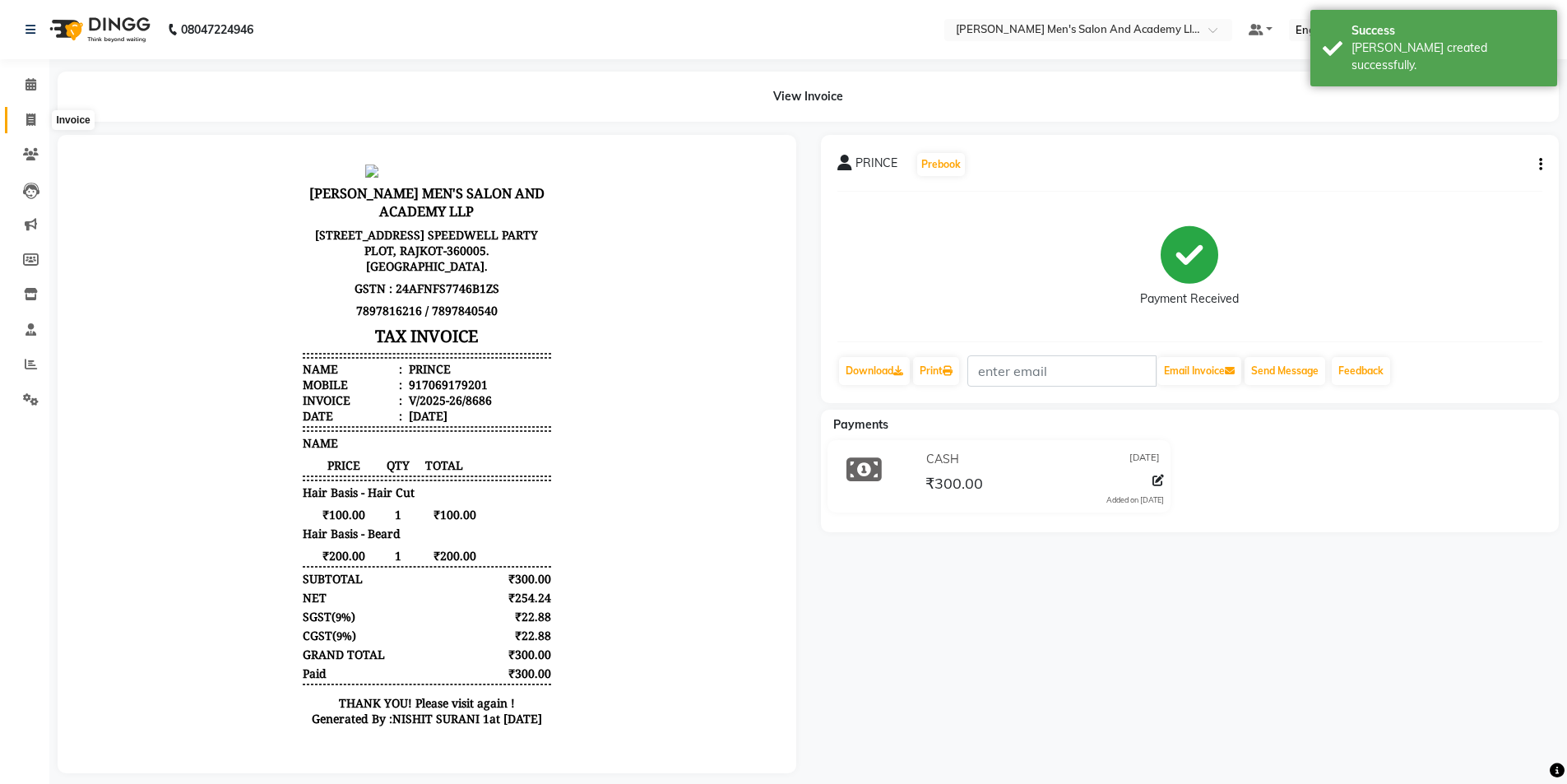
click at [39, 120] on span at bounding box center [30, 121] width 29 height 19
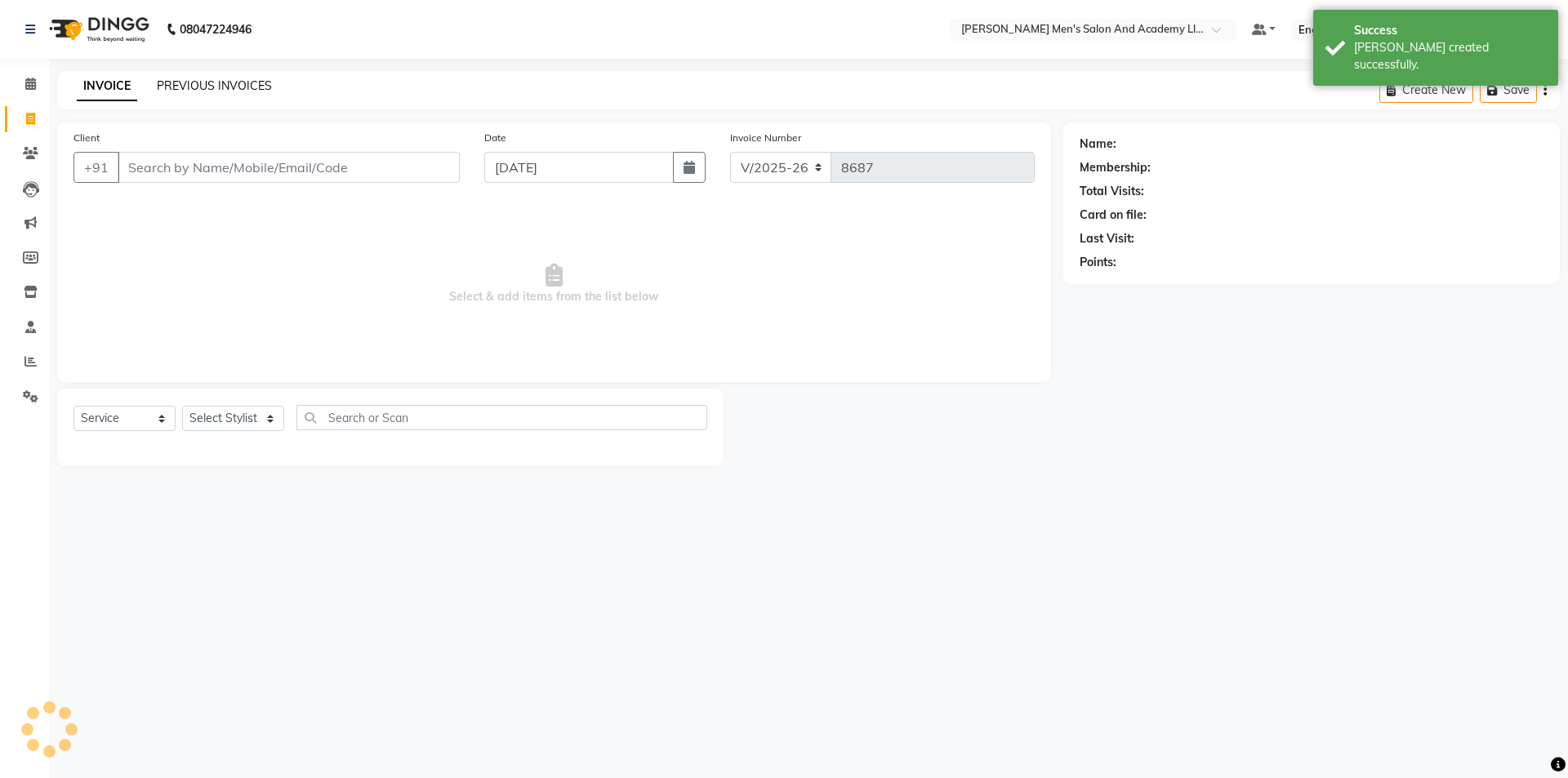
click at [186, 80] on link "PREVIOUS INVOICES" at bounding box center [214, 85] width 115 height 15
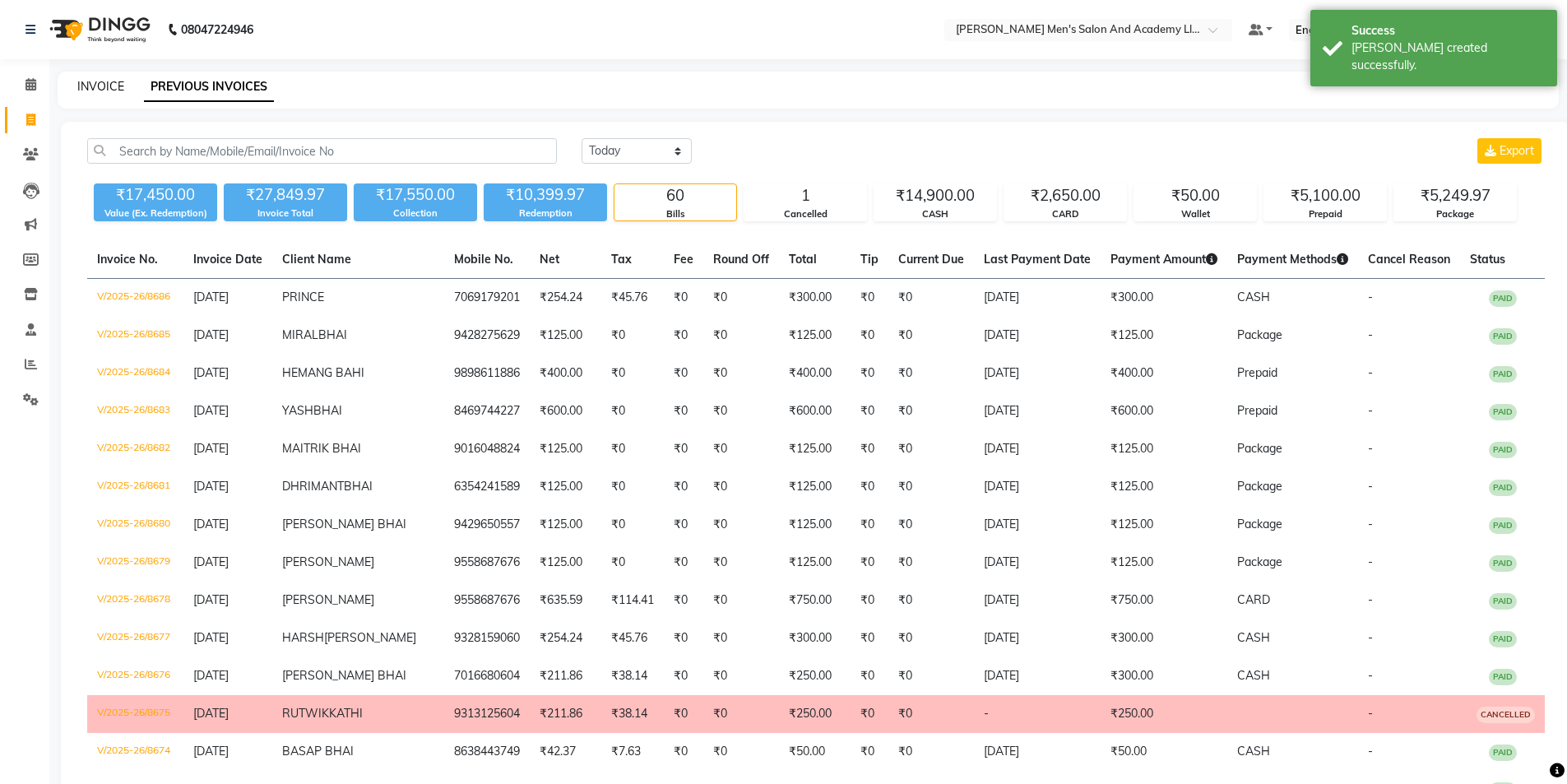
click at [105, 86] on link "INVOICE" at bounding box center [101, 85] width 47 height 15
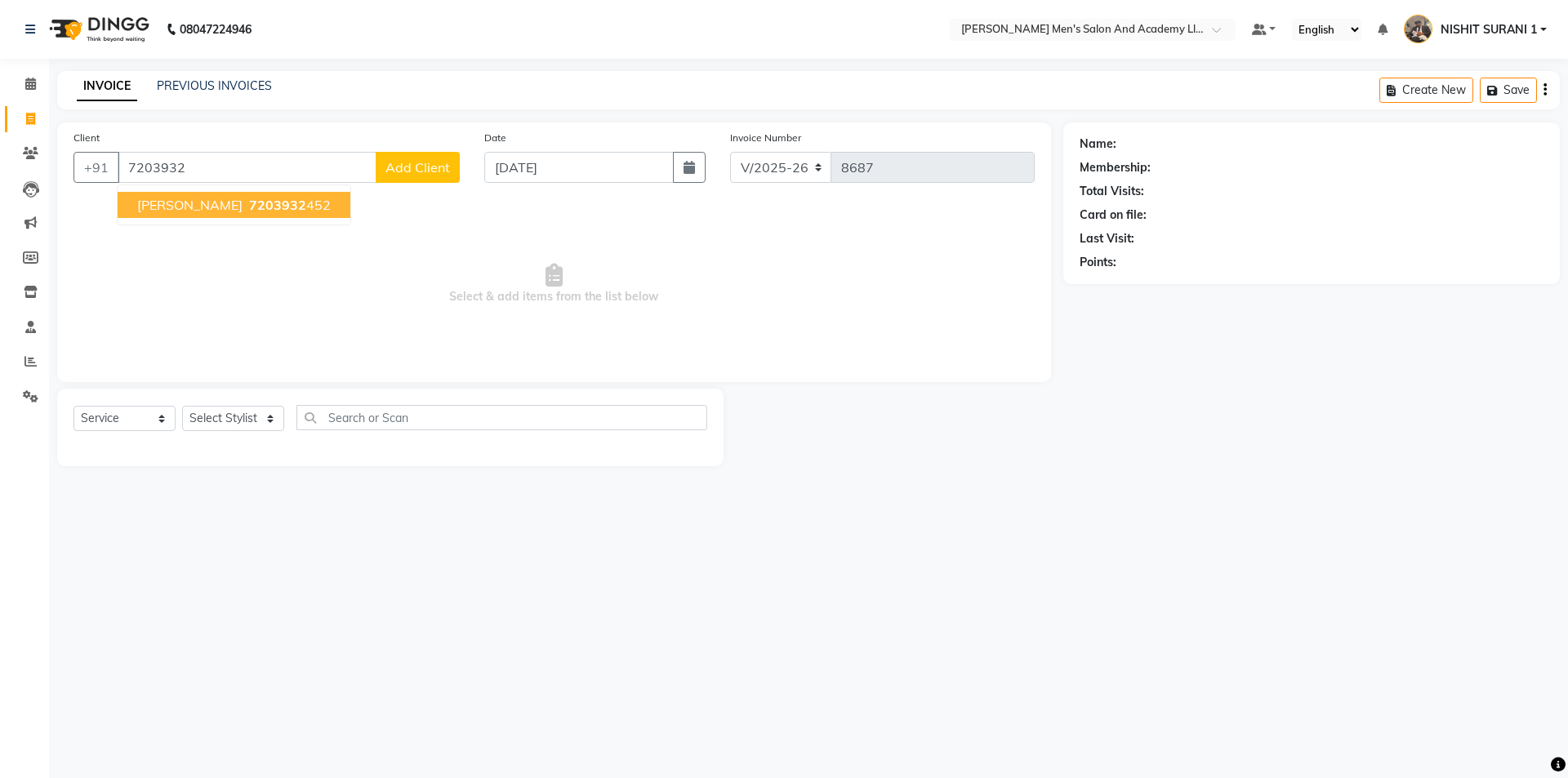
click at [249, 212] on span "7203932" at bounding box center [278, 205] width 57 height 16
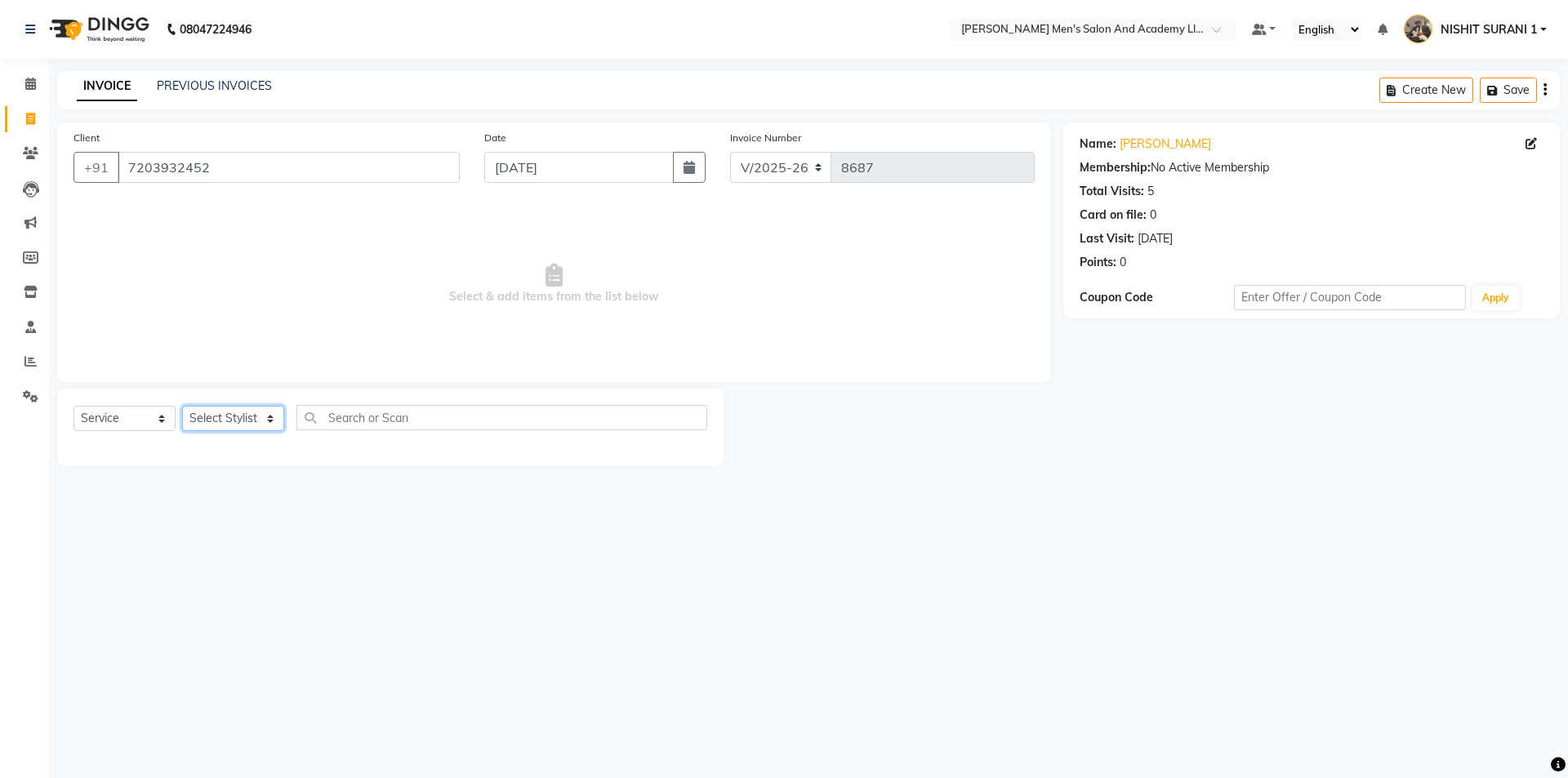
click at [254, 417] on select "Select Stylist AADITYA SOLANKI ABHAY PARMAR AJAY SEN ANKUSH SEN ASHISH VAGHELA …" at bounding box center [232, 418] width 102 height 26
click at [182, 405] on select "Select Stylist AADITYA SOLANKI ABHAY PARMAR AJAY SEN ANKUSH SEN ASHISH VAGHELA …" at bounding box center [232, 418] width 102 height 26
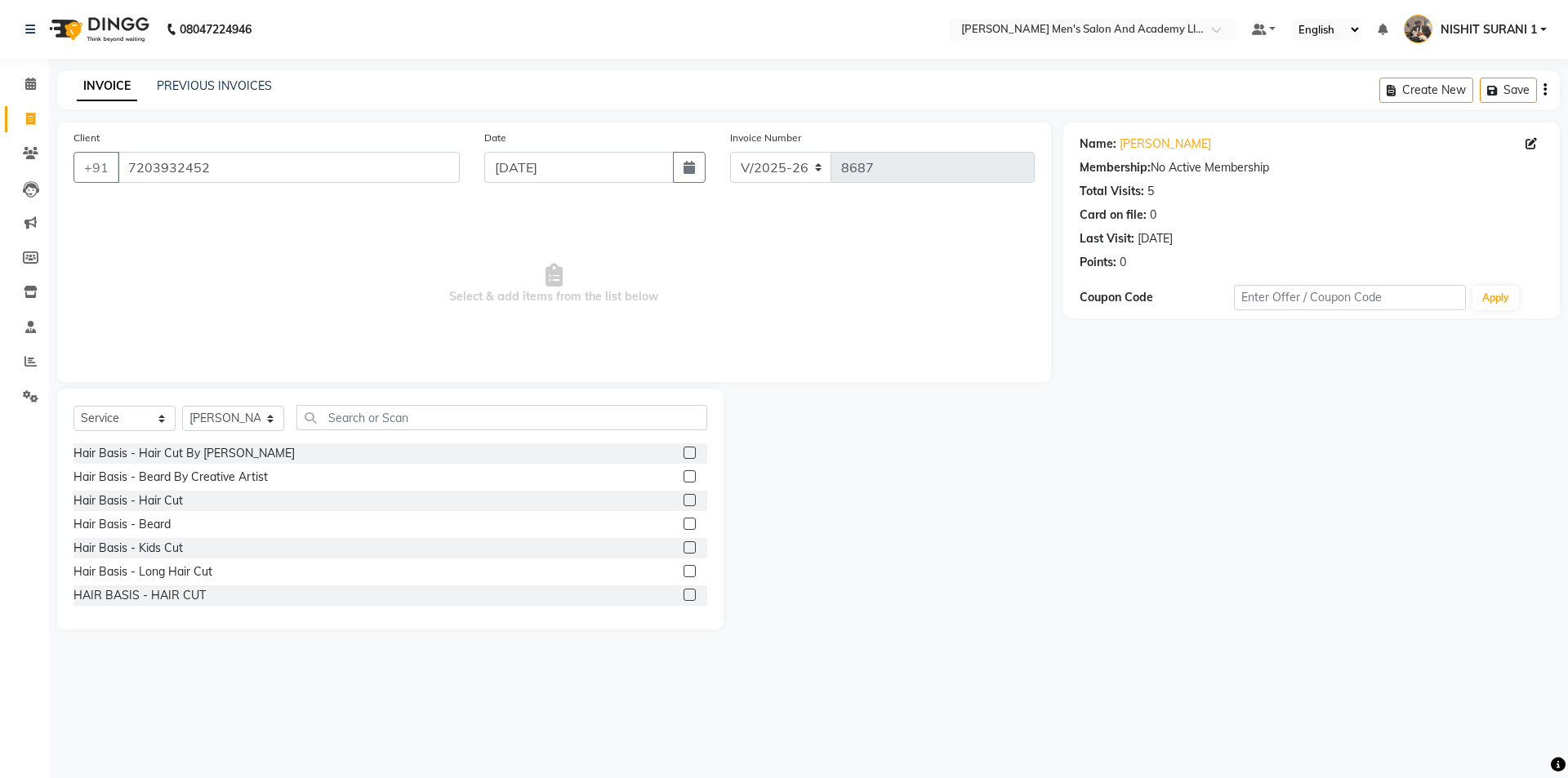
drag, startPoint x: 159, startPoint y: 501, endPoint x: 179, endPoint y: 488, distance: 23.9
click at [159, 500] on div "Hair Basis - Hair Cut" at bounding box center [129, 500] width 110 height 17
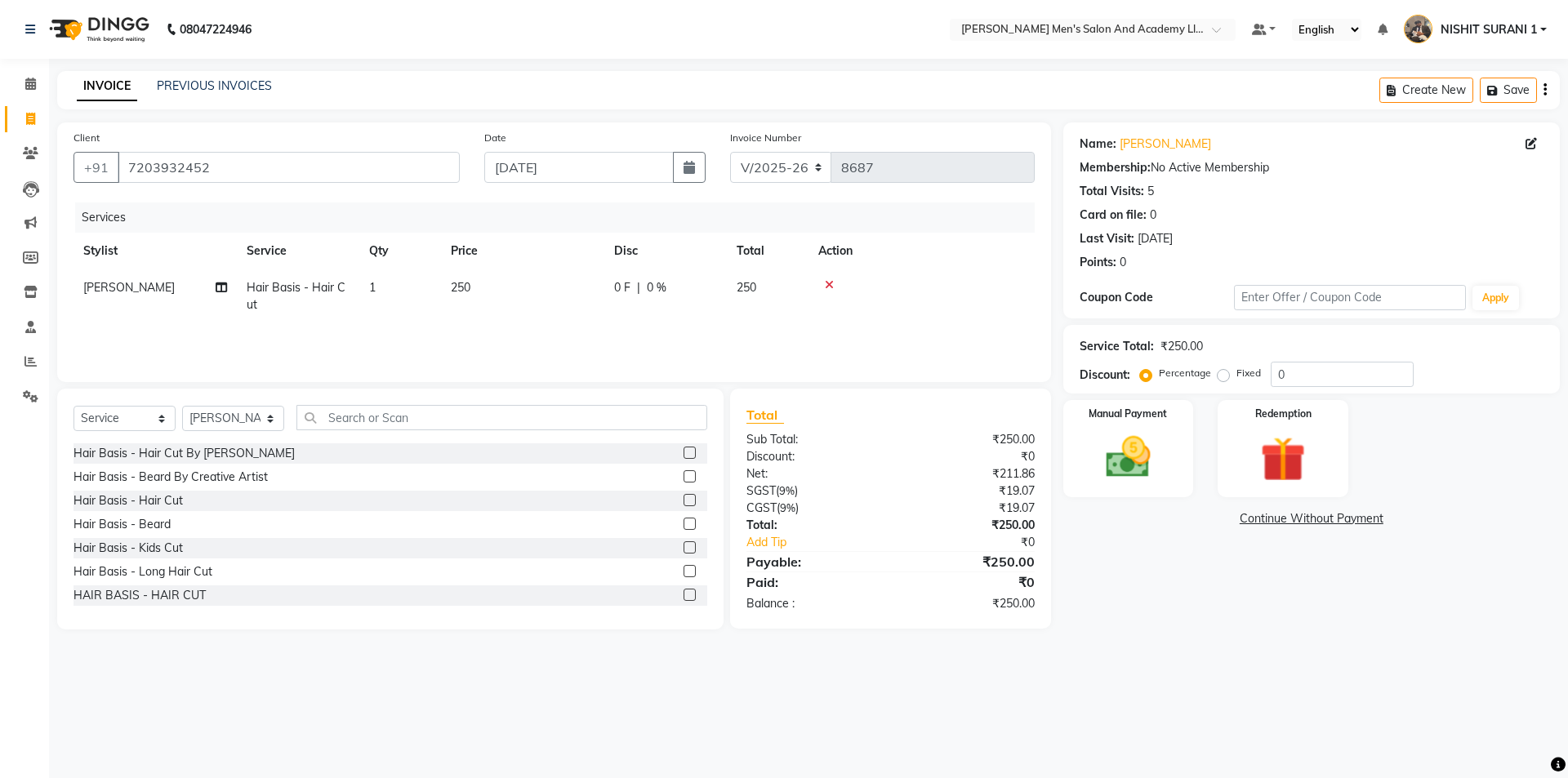
click at [504, 314] on td "250" at bounding box center [522, 296] width 163 height 54
drag, startPoint x: 556, startPoint y: 298, endPoint x: 460, endPoint y: 305, distance: 96.3
click at [507, 300] on tr "AADITYA SOLANKI ABHAY PARMAR AJAY SEN ANKUSH SEN ASHISH VAGHELA AVINASH SEN BHA…" at bounding box center [554, 300] width 961 height 62
click at [1174, 477] on div "Manual Payment" at bounding box center [1127, 448] width 135 height 100
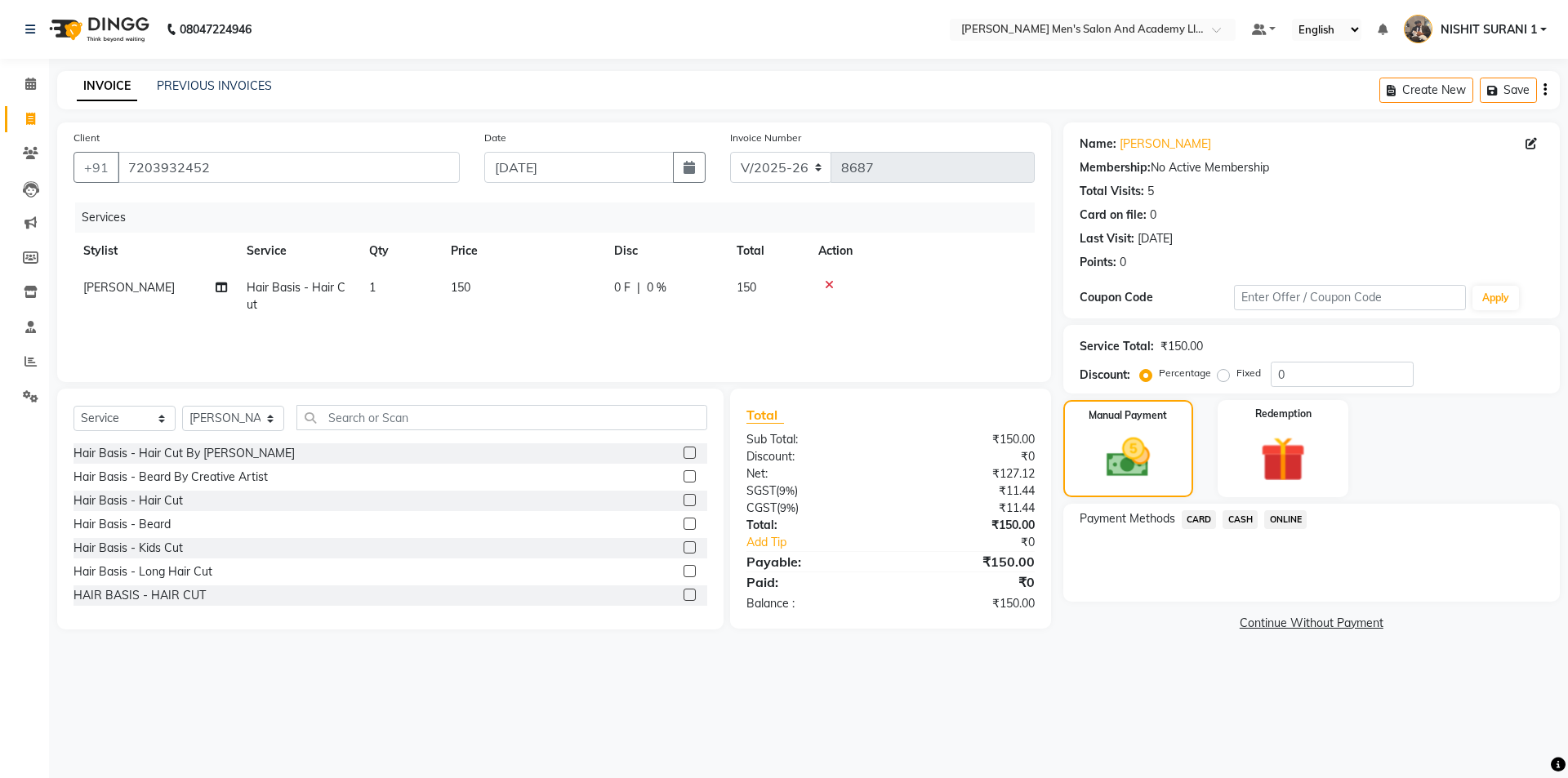
click at [1229, 515] on span "CASH" at bounding box center [1240, 519] width 35 height 19
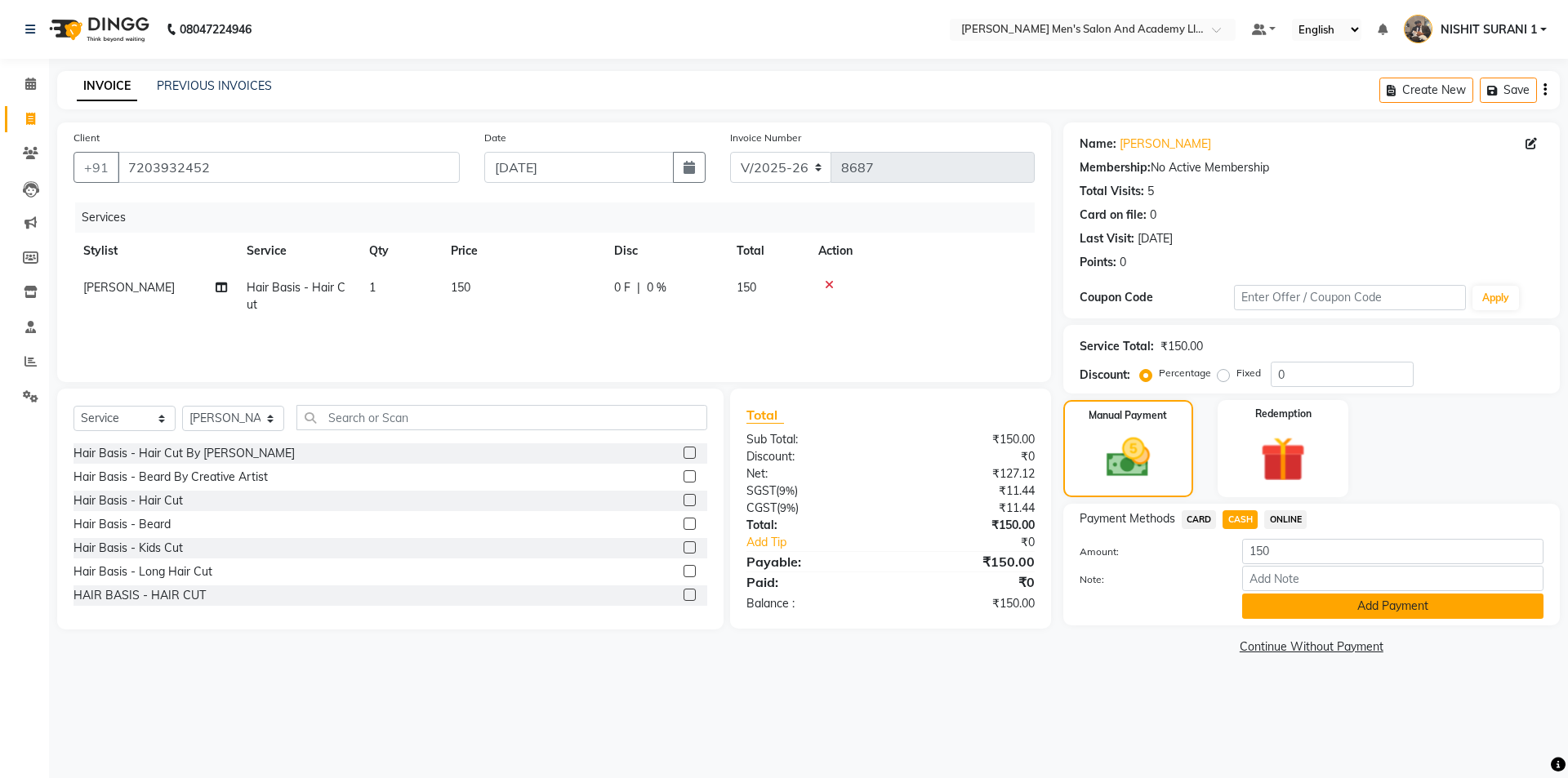
click at [1333, 600] on button "Add Payment" at bounding box center [1392, 606] width 301 height 26
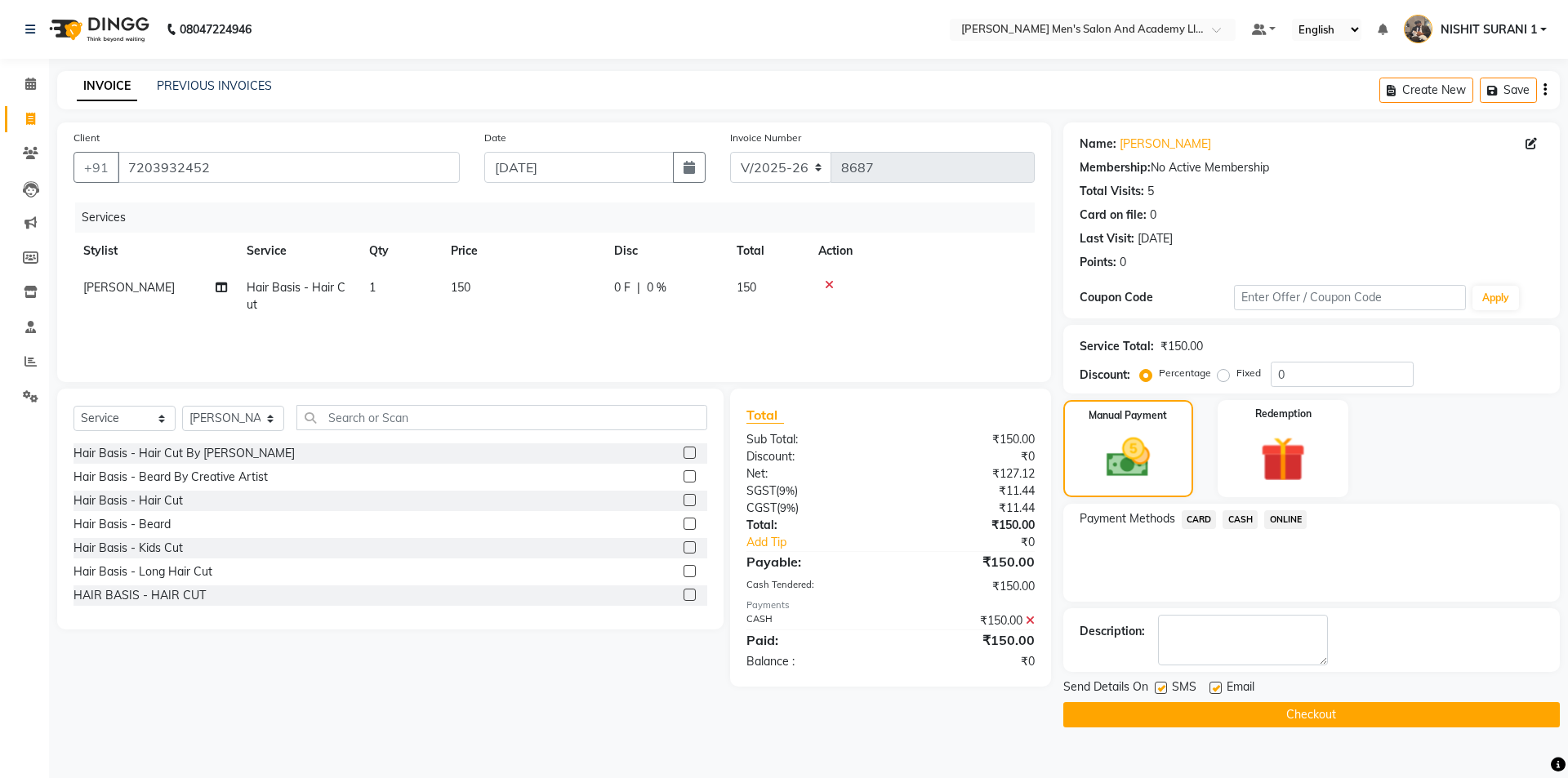
click at [1216, 691] on label at bounding box center [1216, 687] width 12 height 12
click at [1216, 691] on input "checkbox" at bounding box center [1215, 688] width 10 height 10
click at [1164, 691] on label at bounding box center [1161, 687] width 12 height 12
click at [1164, 691] on input "checkbox" at bounding box center [1160, 688] width 10 height 10
click at [1160, 709] on button "Checkout" at bounding box center [1311, 715] width 496 height 26
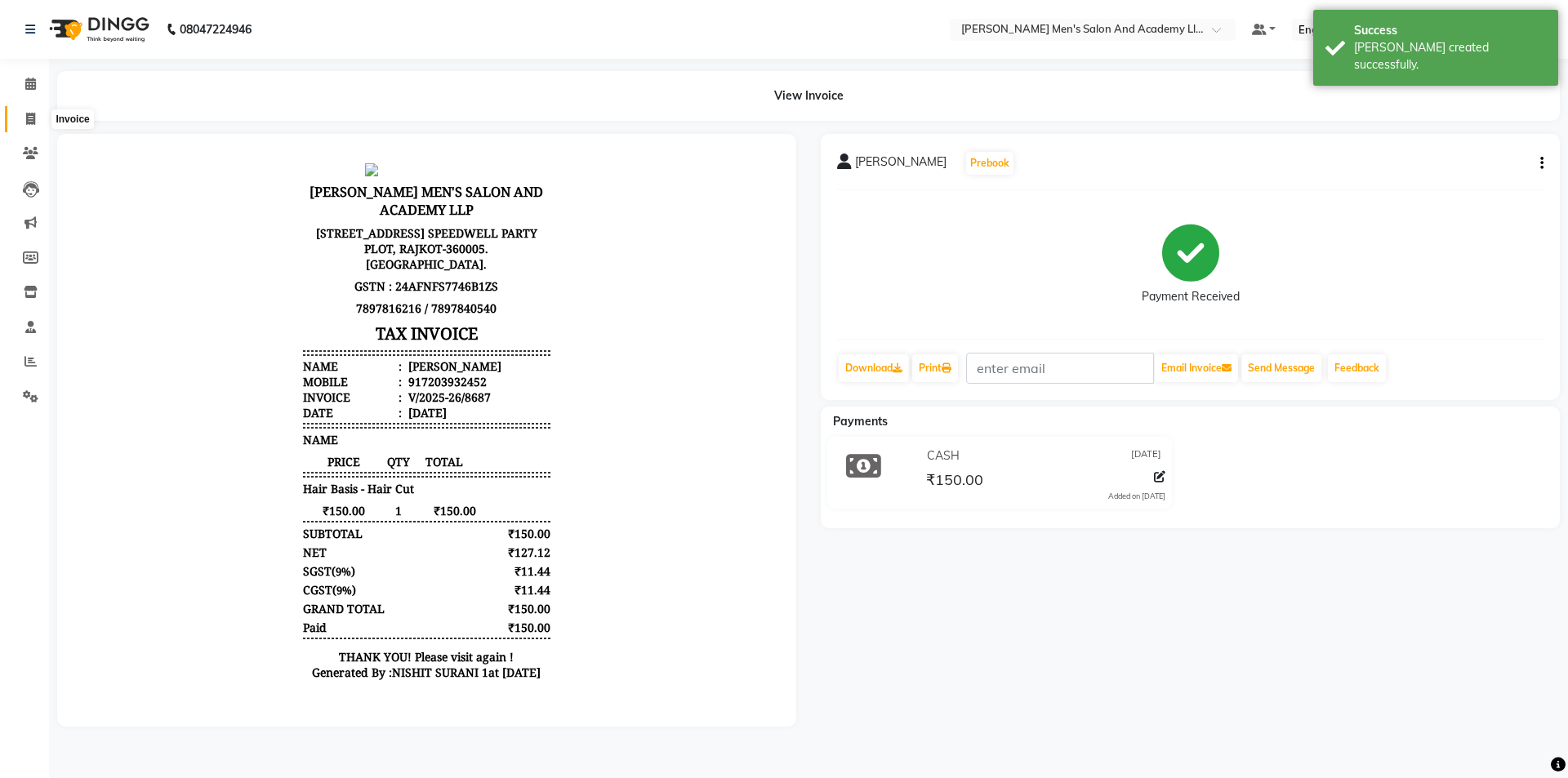
click at [36, 117] on span at bounding box center [30, 120] width 28 height 19
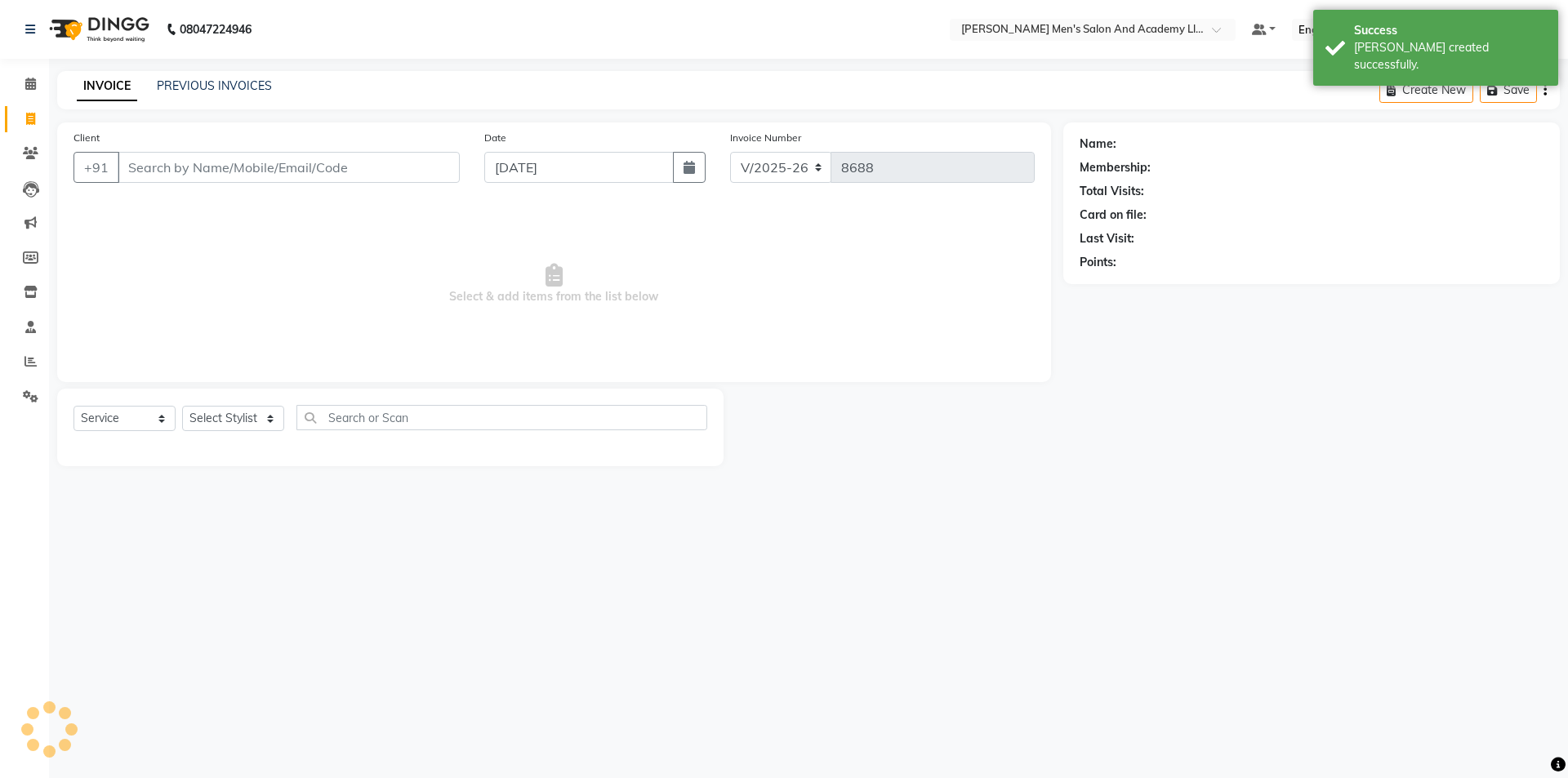
click at [174, 77] on div "PREVIOUS INVOICES" at bounding box center [214, 86] width 115 height 17
click at [175, 81] on link "PREVIOUS INVOICES" at bounding box center [214, 85] width 115 height 15
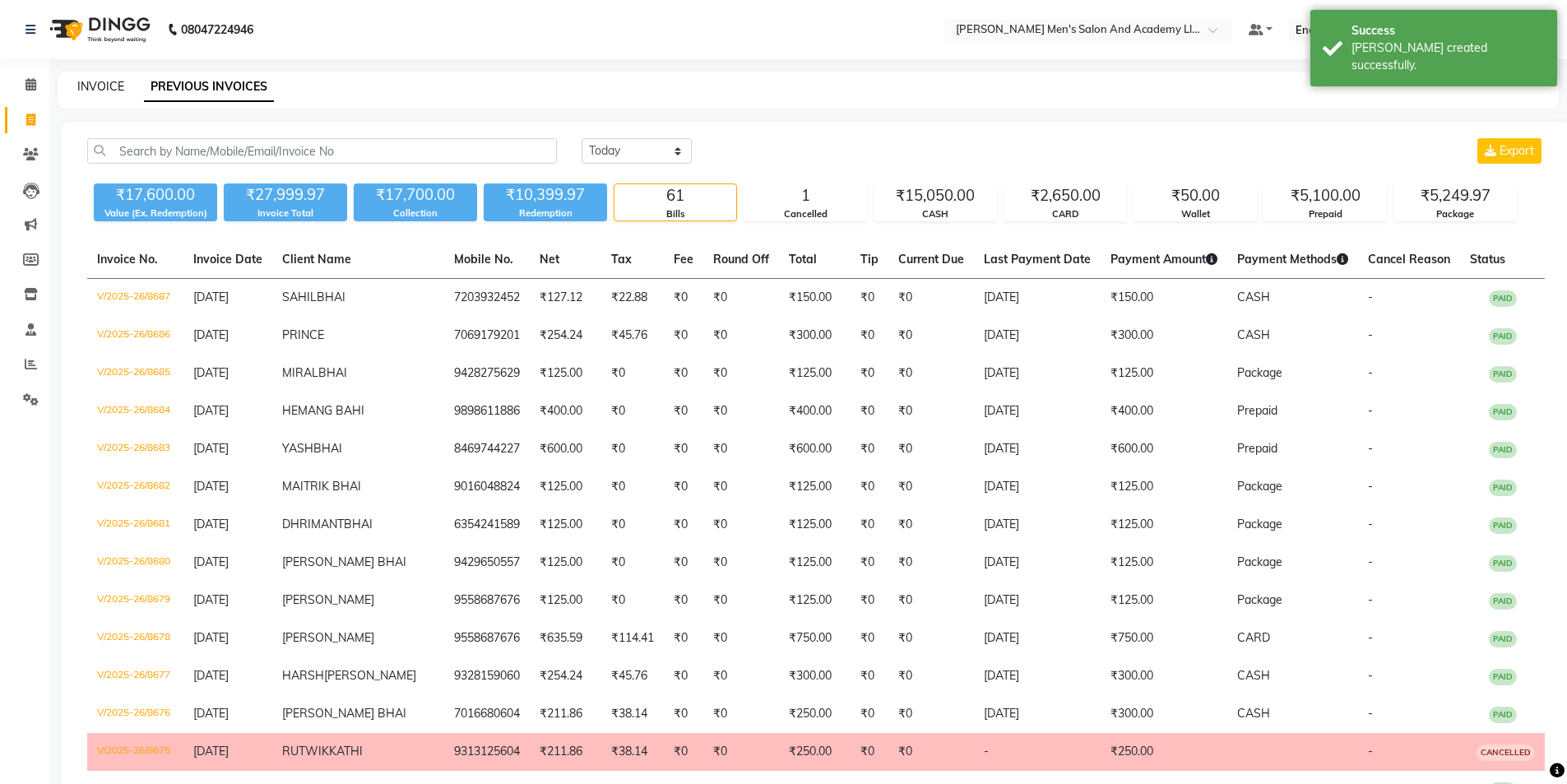
click at [111, 86] on link "INVOICE" at bounding box center [101, 85] width 47 height 15
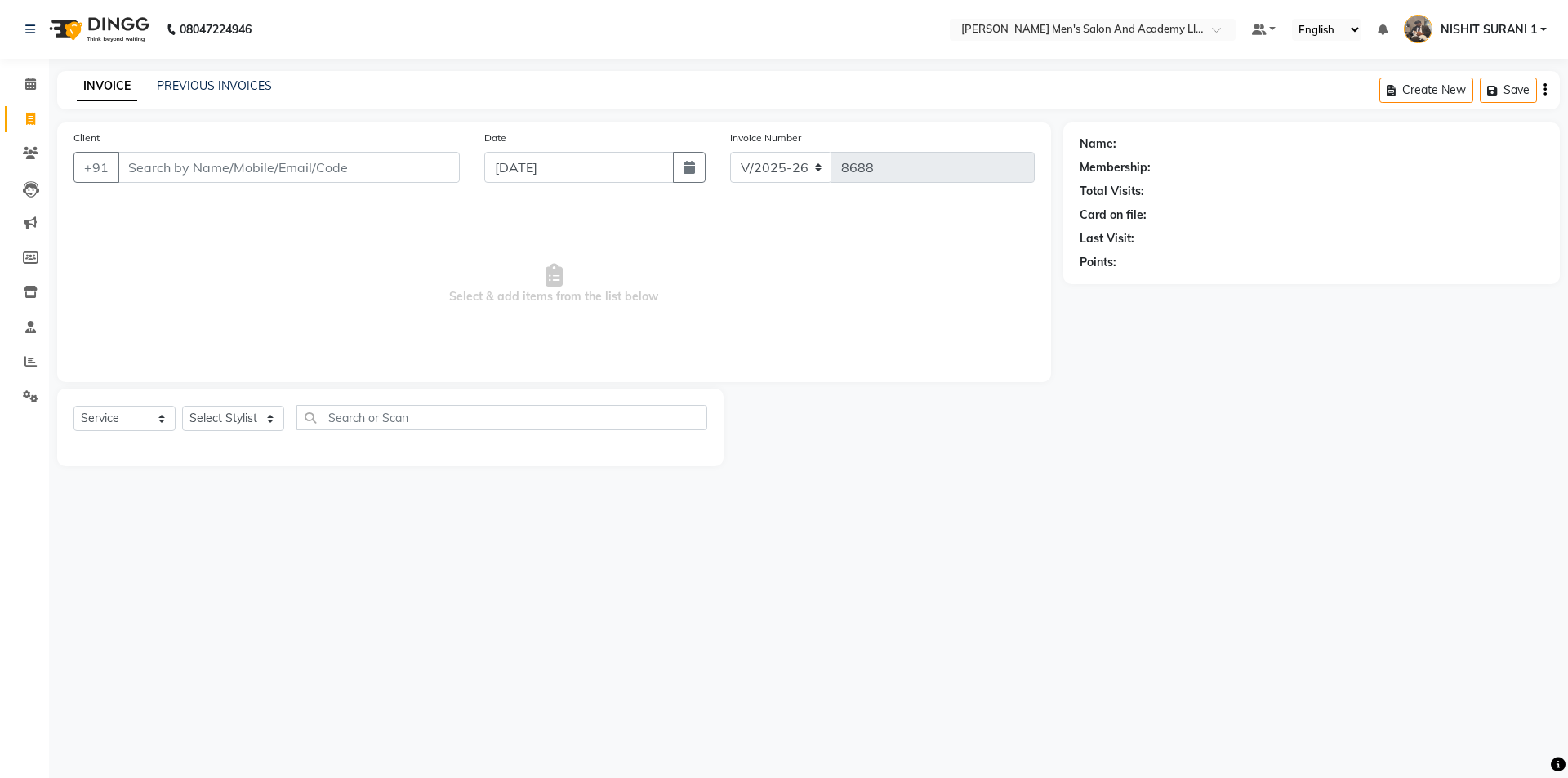
click at [115, 138] on div "Client +91" at bounding box center [266, 162] width 411 height 67
click at [37, 362] on span at bounding box center [30, 362] width 28 height 19
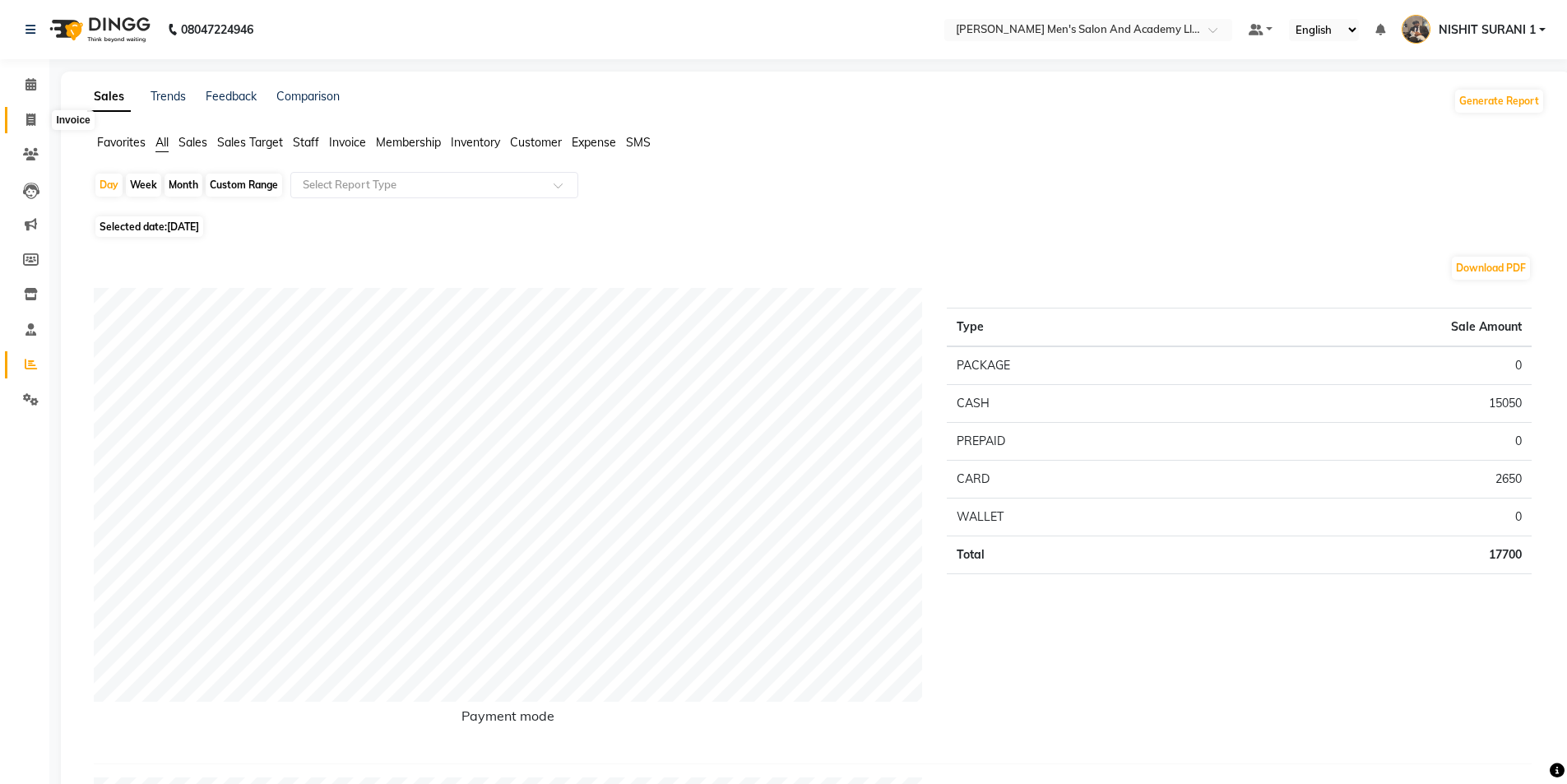
click at [35, 123] on icon at bounding box center [30, 119] width 9 height 12
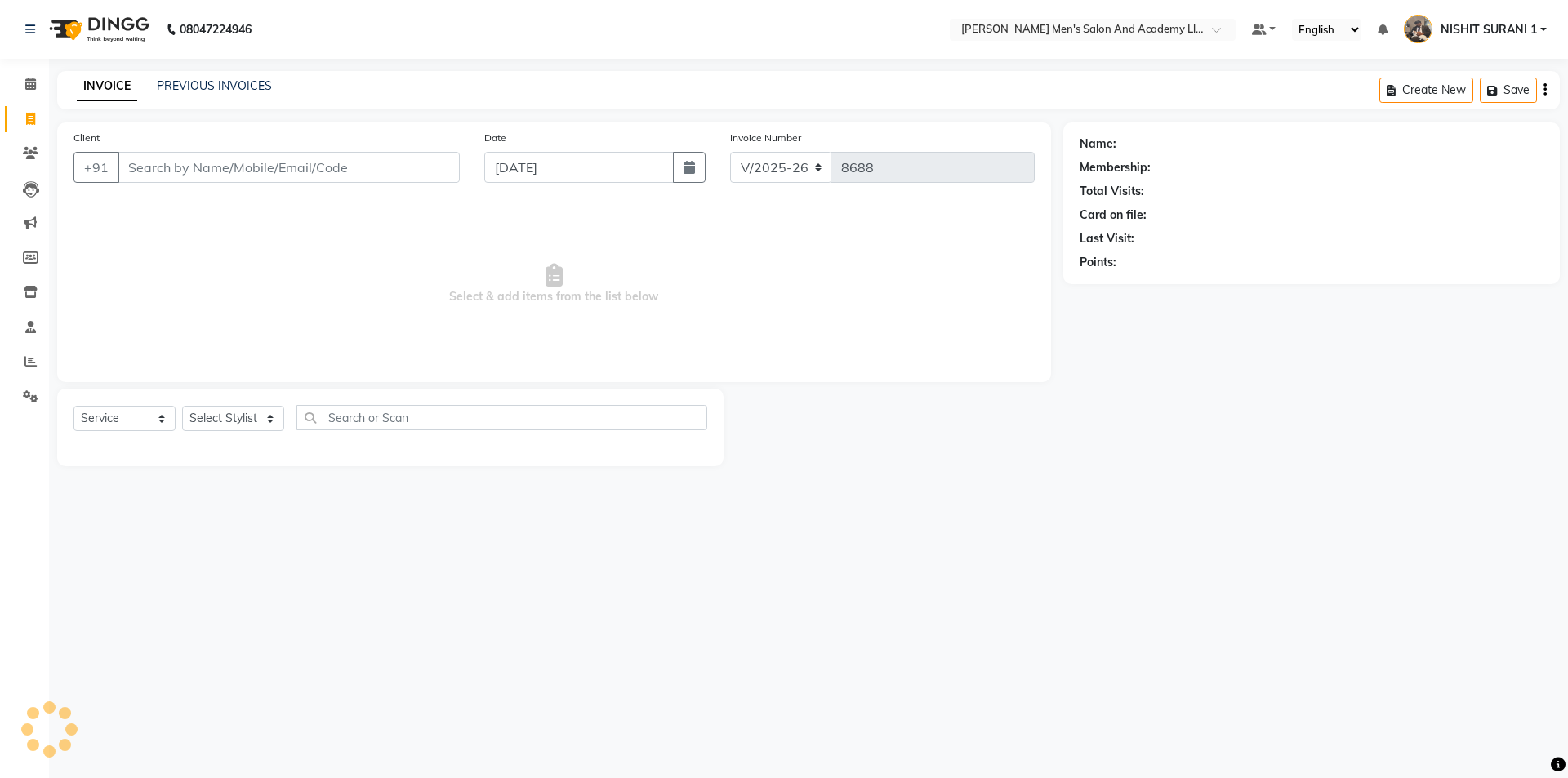
click at [164, 162] on input "Client" at bounding box center [288, 167] width 342 height 31
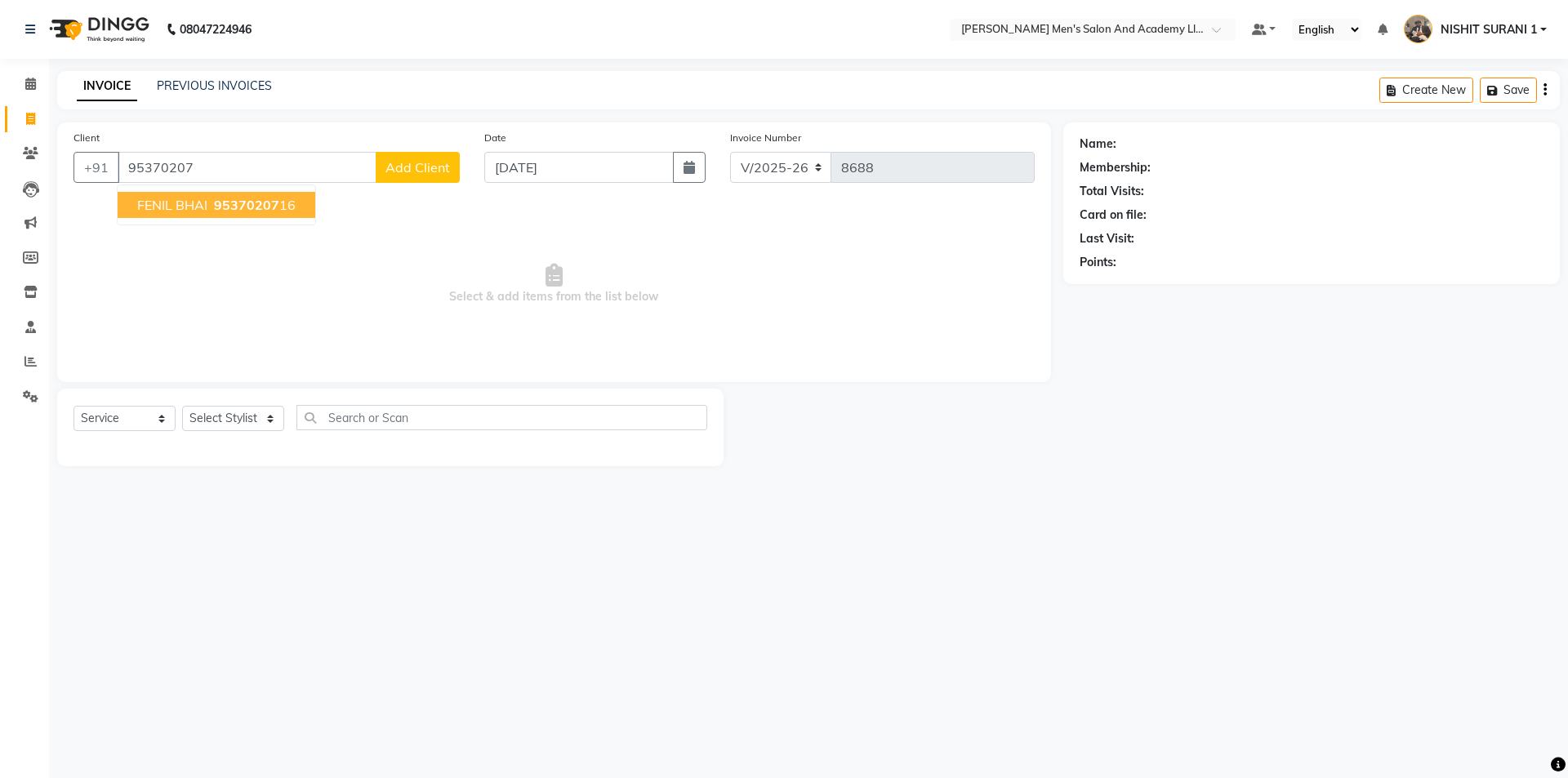
click at [145, 201] on span "FENIL BHAI" at bounding box center [172, 205] width 70 height 16
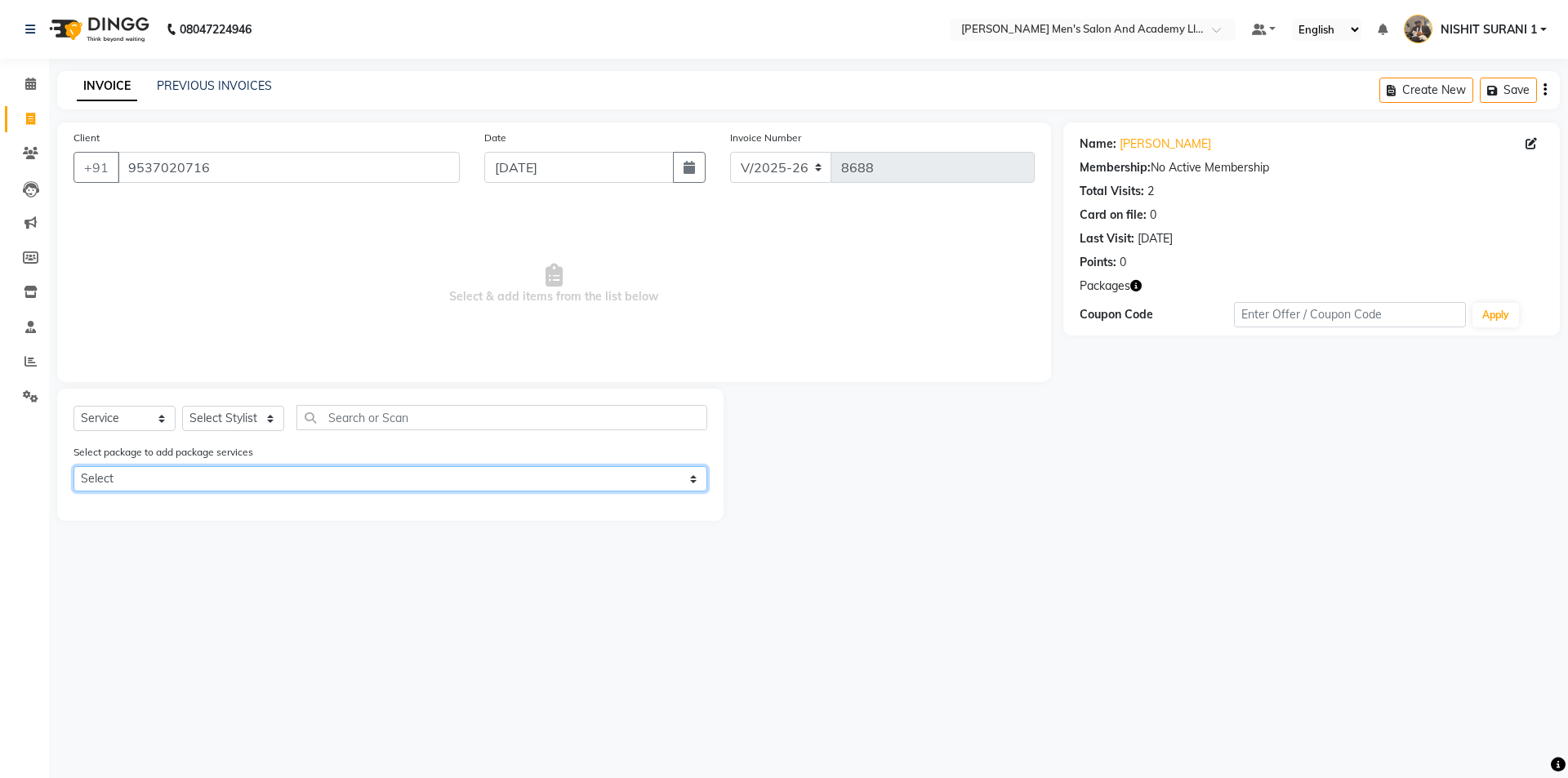
click at [196, 487] on select "Select MAVDI DEAR PACKAGE ( 6 HAIR CUT) MAVDI DEAR PACKAGE ( 6 BEARD)" at bounding box center [390, 479] width 634 height 26
click at [74, 466] on select "Select MAVDI DEAR PACKAGE ( 6 HAIR CUT) MAVDI DEAR PACKAGE ( 6 BEARD)" at bounding box center [390, 479] width 634 height 26
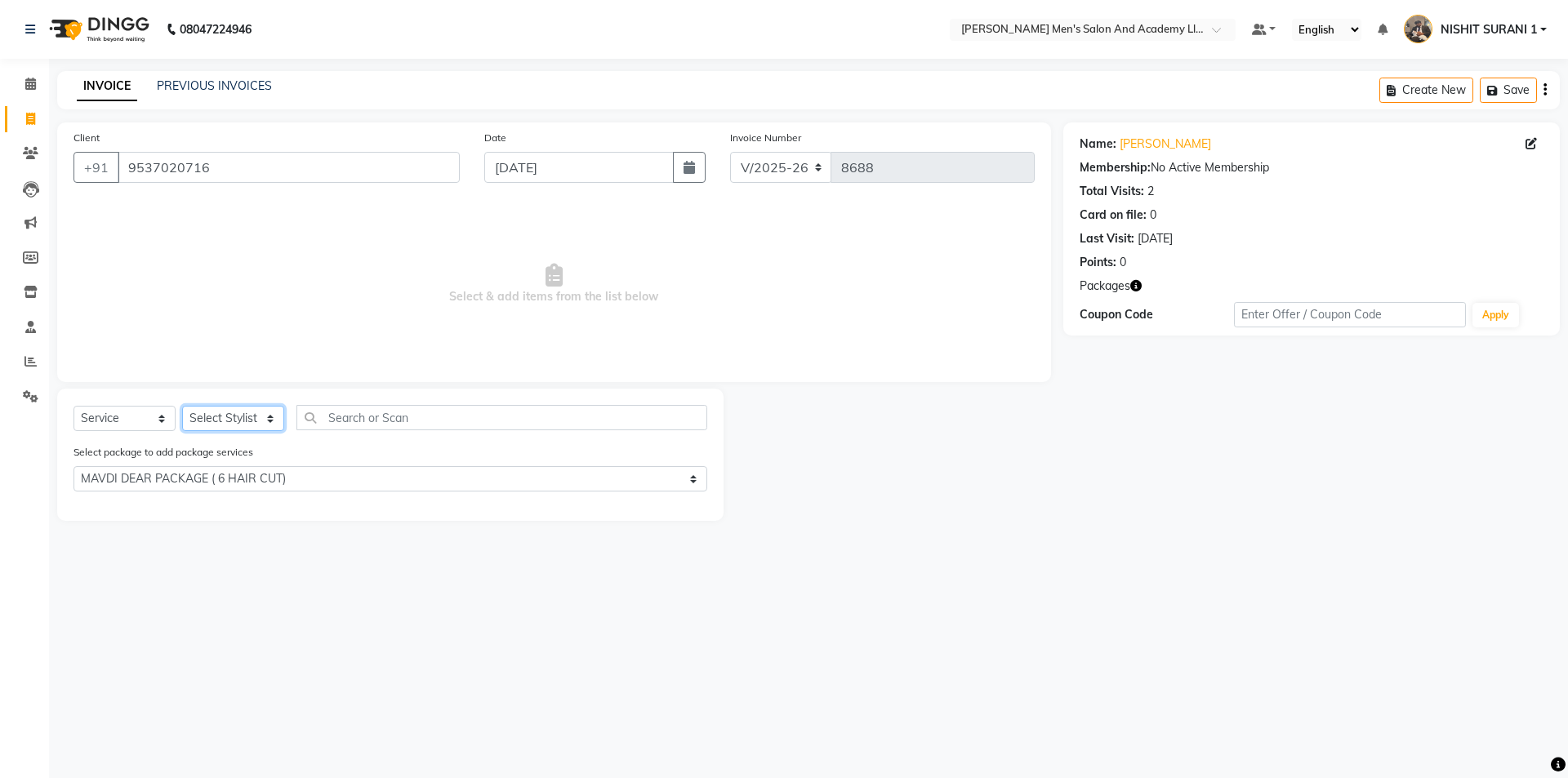
click at [225, 418] on select "Select Stylist AADITYA SOLANKI ABHAY PARMAR AJAY SEN ANKUSH SEN ASHISH VAGHELA …" at bounding box center [232, 418] width 102 height 26
click at [224, 416] on select "Select Stylist AADITYA SOLANKI ABHAY PARMAR AJAY SEN ANKUSH SEN ASHISH VAGHELA …" at bounding box center [232, 418] width 102 height 26
click at [182, 405] on select "Select Stylist AADITYA SOLANKI ABHAY PARMAR AJAY SEN ANKUSH SEN ASHISH VAGHELA …" at bounding box center [232, 418] width 102 height 26
click at [148, 507] on div "DEAR HAIR CUT" at bounding box center [118, 508] width 89 height 17
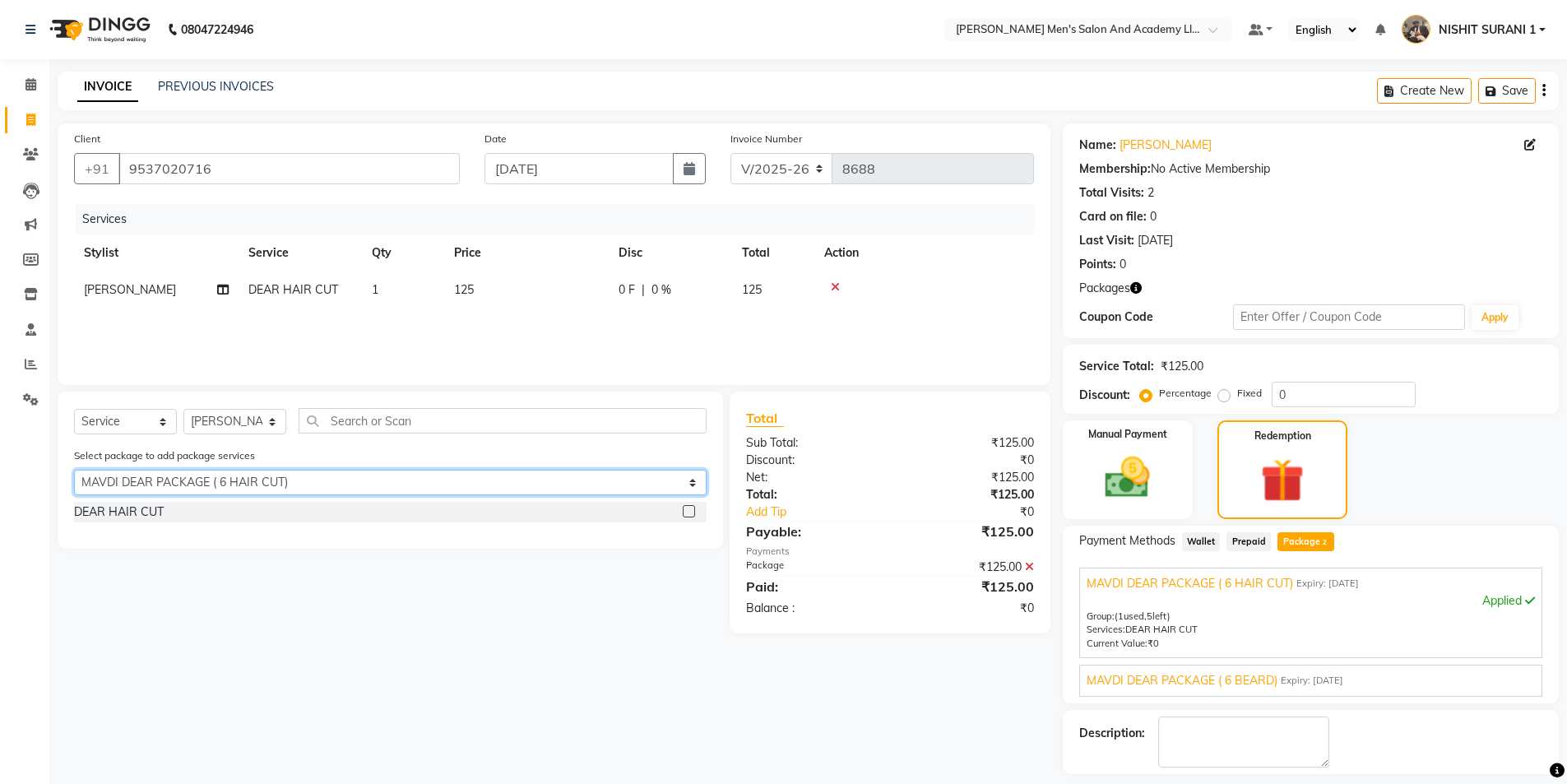
click at [239, 477] on select "Select MAVDI DEAR PACKAGE ( 6 HAIR CUT) MAVDI DEAR PACKAGE ( 6 BEARD)" at bounding box center [390, 483] width 632 height 26
click at [74, 470] on select "Select MAVDI DEAR PACKAGE ( 6 HAIR CUT) MAVDI DEAR PACKAGE ( 6 BEARD)" at bounding box center [390, 483] width 632 height 26
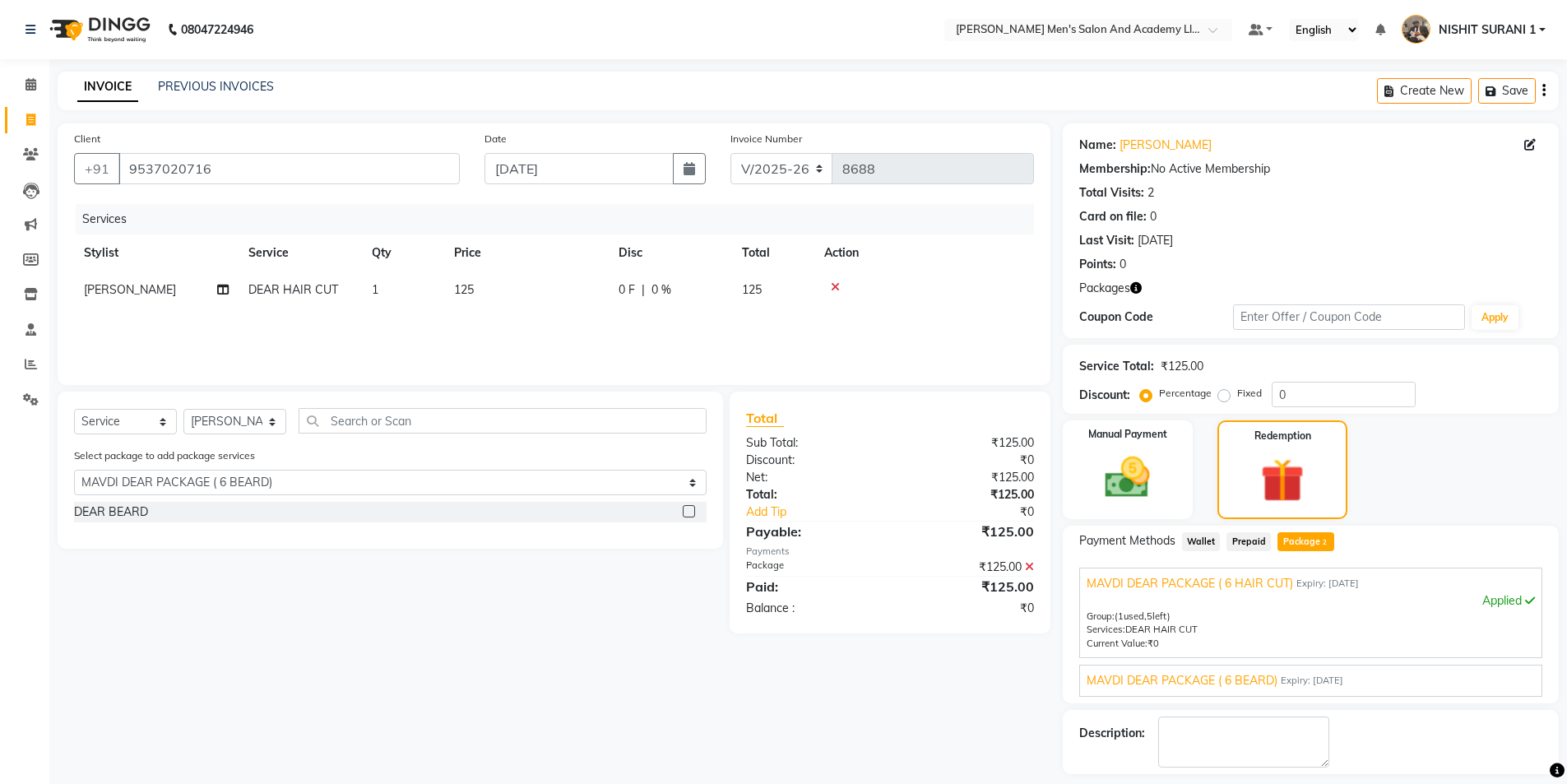
click at [121, 509] on div "DEAR BEARD" at bounding box center [111, 512] width 74 height 17
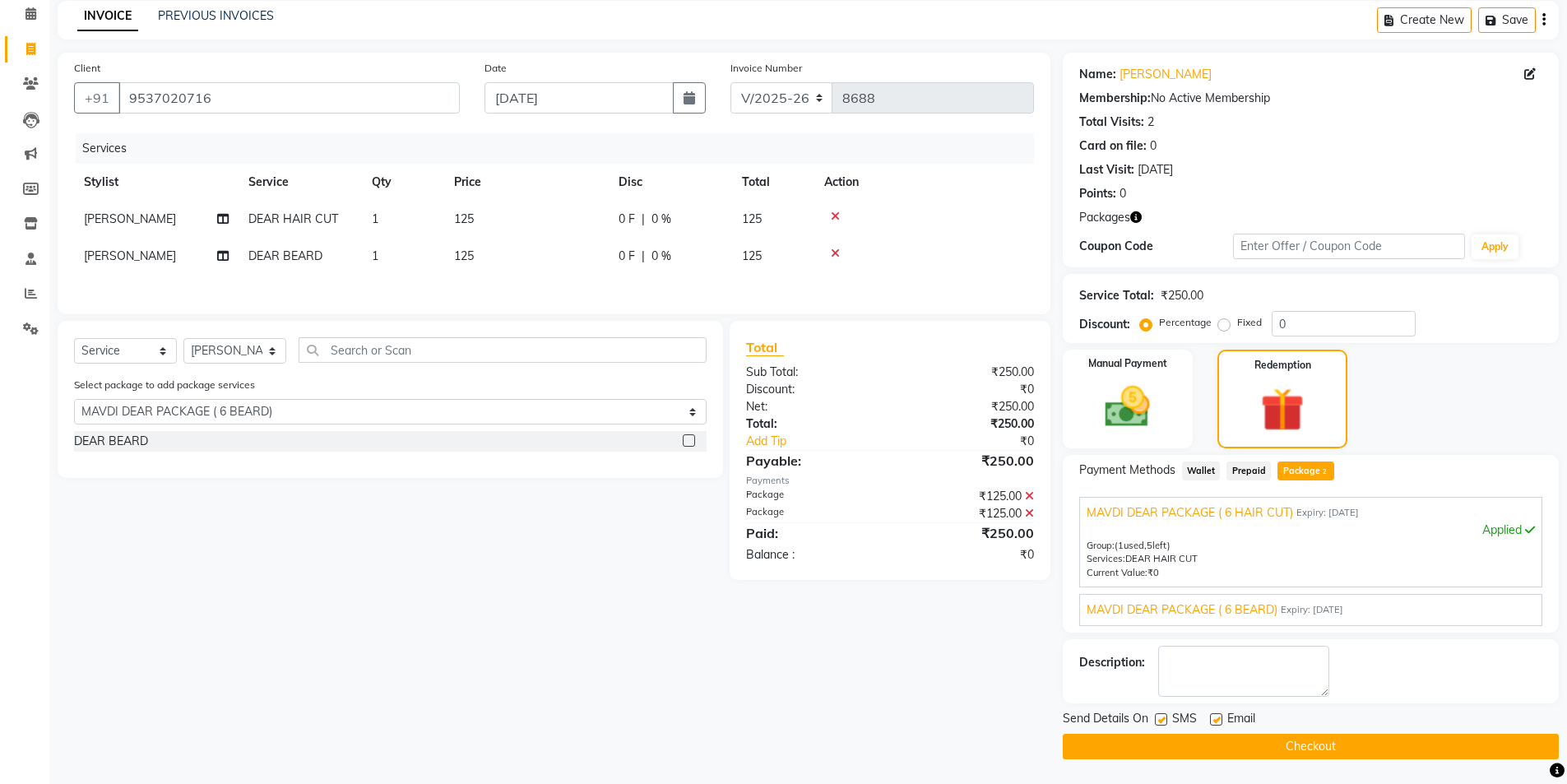
click at [1215, 721] on label at bounding box center [1216, 719] width 12 height 12
click at [1215, 721] on input "checkbox" at bounding box center [1215, 720] width 10 height 10
click at [1165, 719] on label at bounding box center [1161, 719] width 12 height 12
click at [1165, 719] on input "checkbox" at bounding box center [1160, 720] width 10 height 10
click at [1167, 739] on button "Checkout" at bounding box center [1311, 747] width 496 height 26
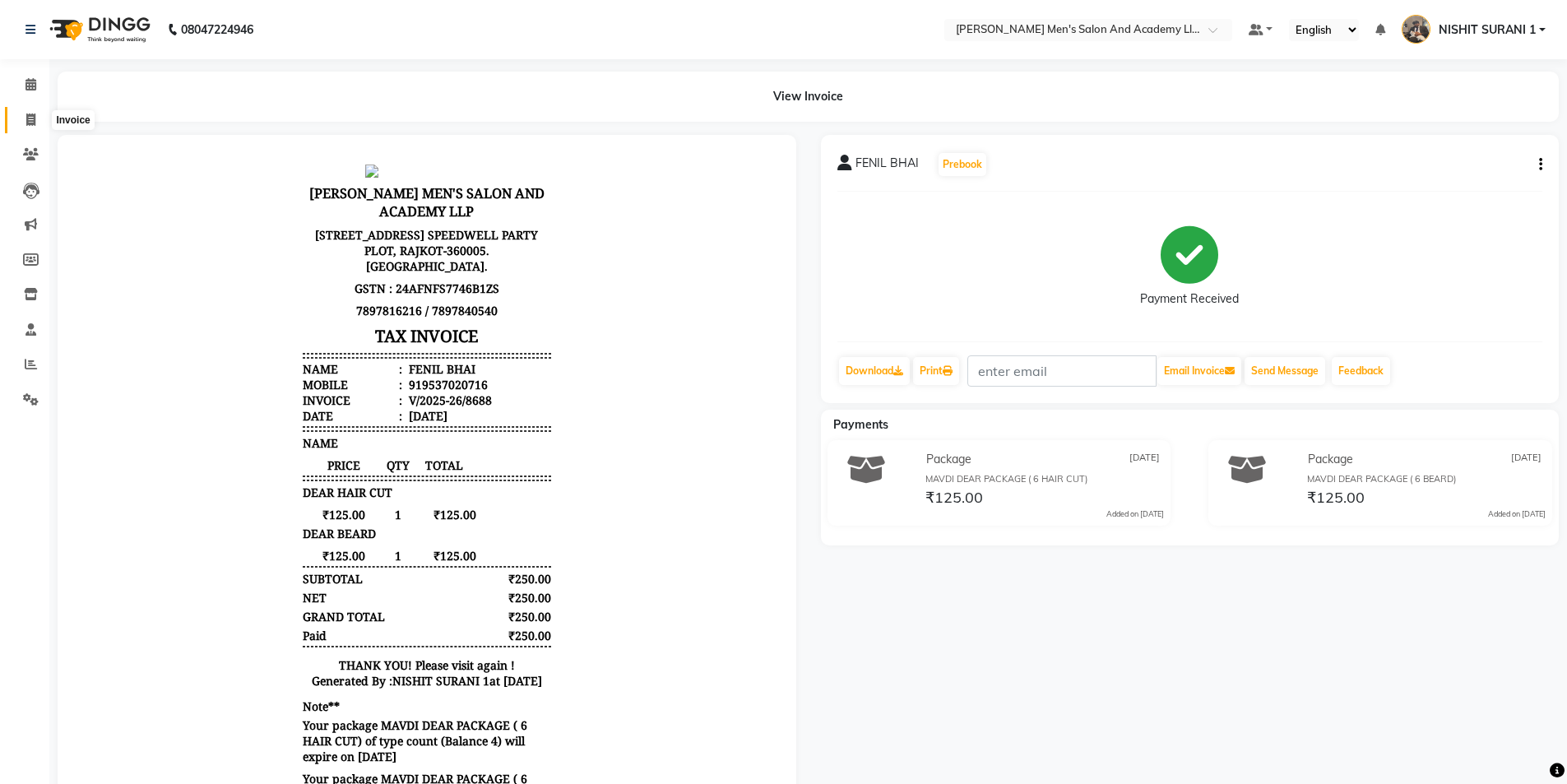
click at [32, 114] on icon at bounding box center [30, 119] width 9 height 12
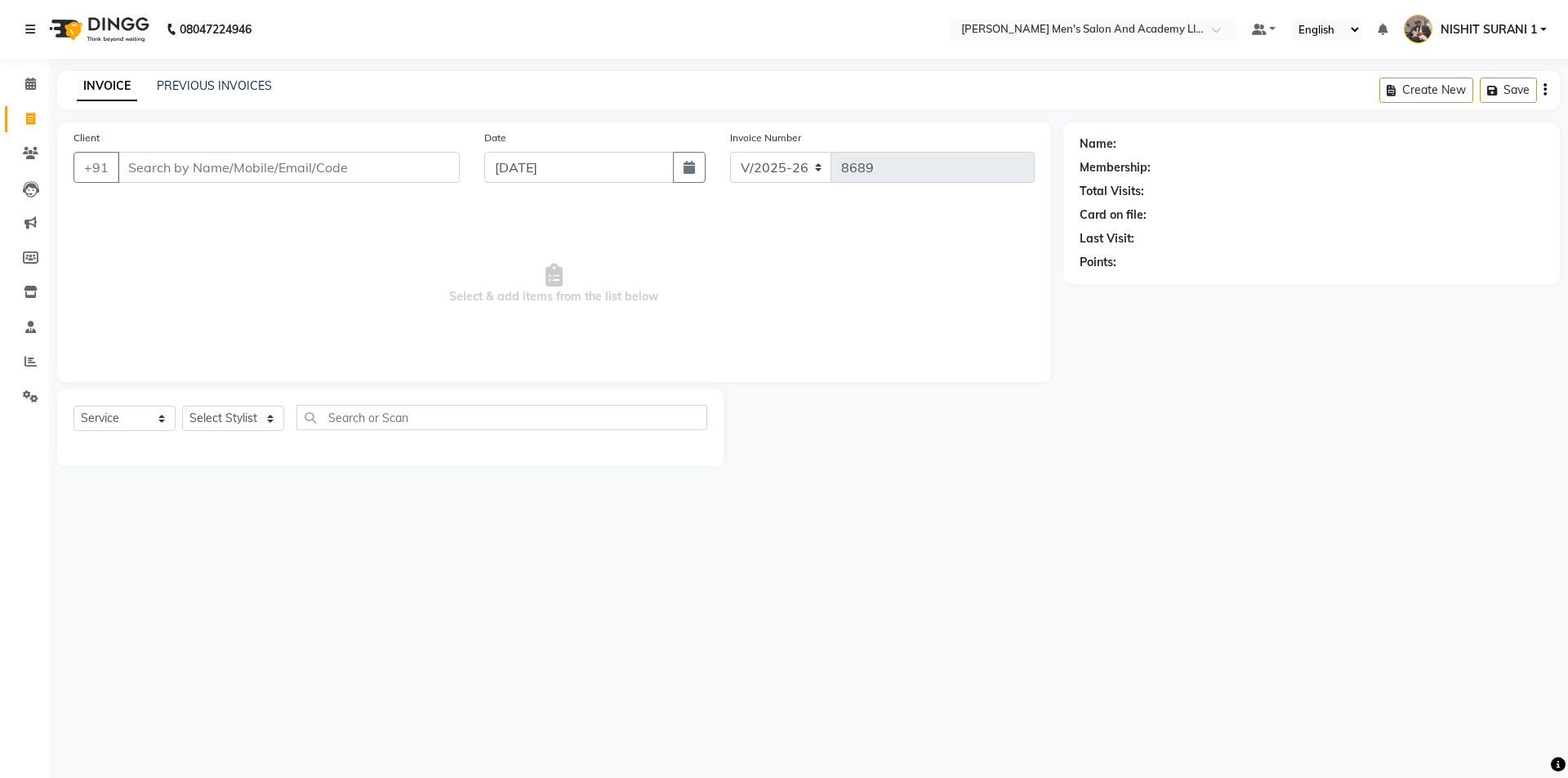
click at [189, 173] on input "Client" at bounding box center [288, 167] width 342 height 31
click at [397, 165] on span "Add Client" at bounding box center [418, 167] width 64 height 16
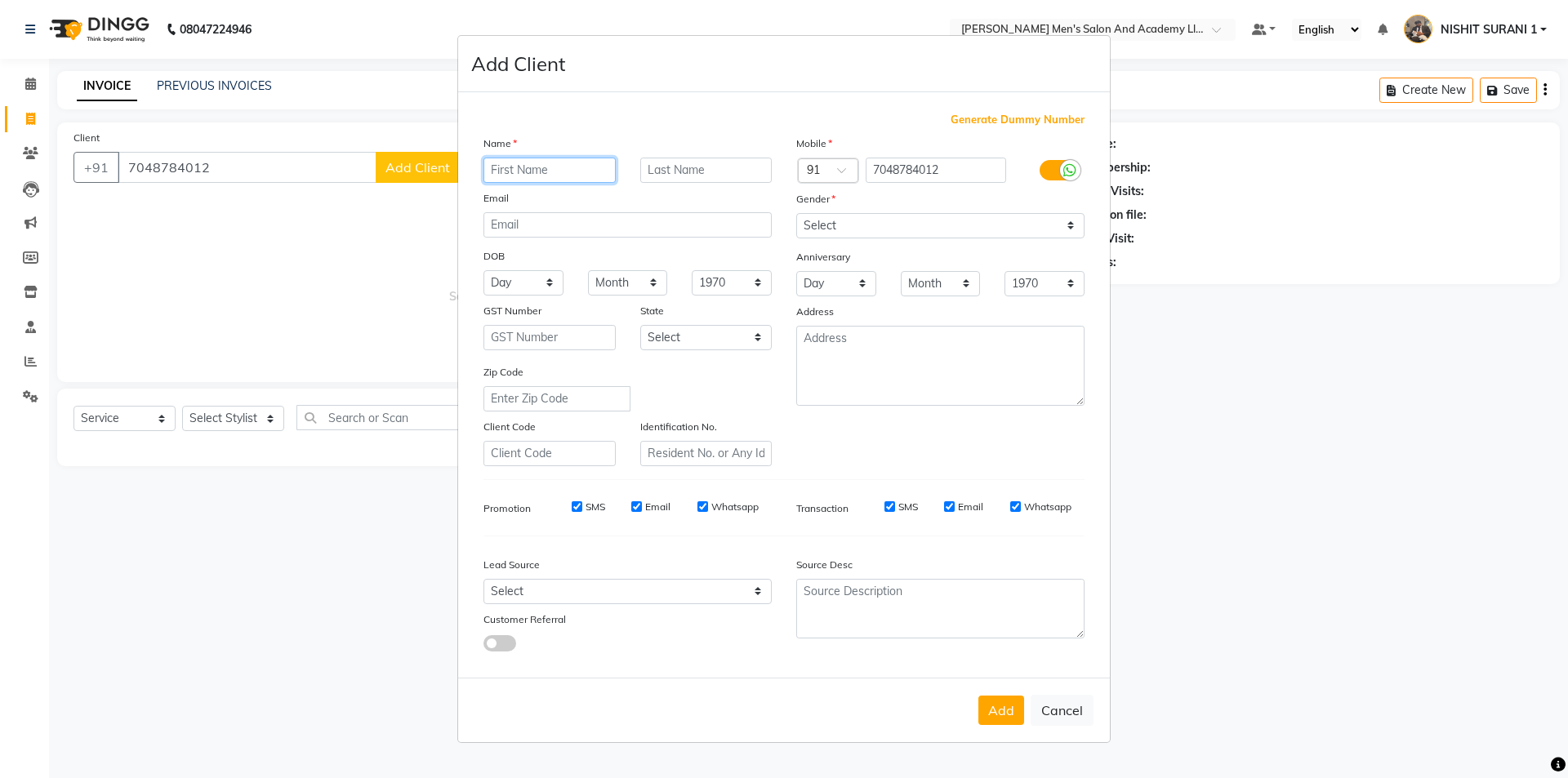
click at [532, 173] on input "text" at bounding box center [550, 171] width 132 height 26
click at [866, 218] on select "Select Male Female Other Prefer Not To Say" at bounding box center [940, 226] width 288 height 26
click at [796, 213] on select "Select Male Female Other Prefer Not To Say" at bounding box center [940, 226] width 288 height 26
click at [993, 709] on button "Add" at bounding box center [1000, 710] width 45 height 29
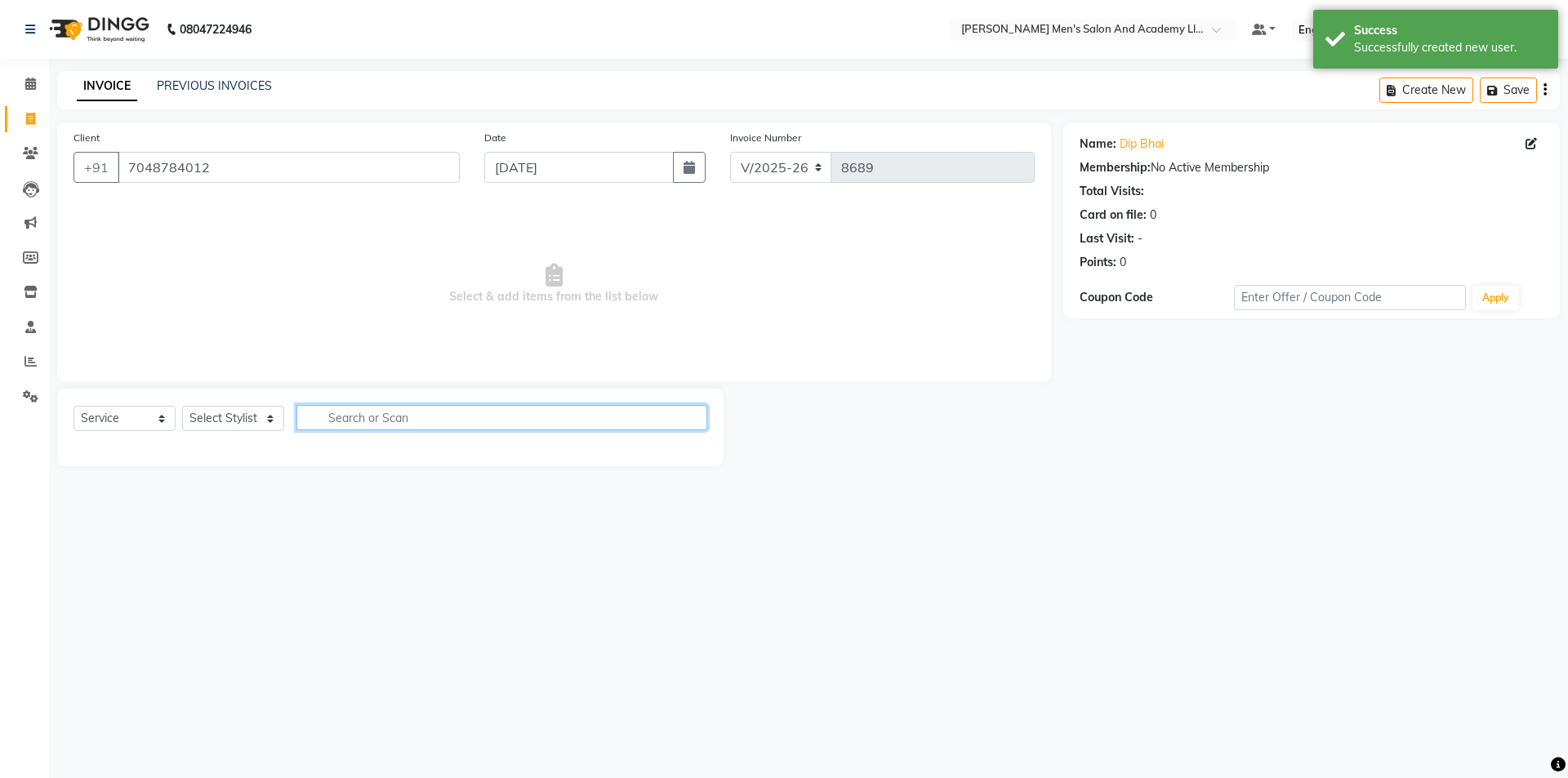
click at [372, 420] on input "text" at bounding box center [502, 417] width 411 height 26
click at [259, 419] on select "Select Stylist AADITYA SOLANKI ABHAY PARMAR AJAY SEN ANKUSH SEN ASHISH VAGHELA …" at bounding box center [232, 418] width 102 height 26
click at [182, 405] on select "Select Stylist AADITYA SOLANKI ABHAY PARMAR AJAY SEN ANKUSH SEN ASHISH VAGHELA …" at bounding box center [232, 418] width 102 height 26
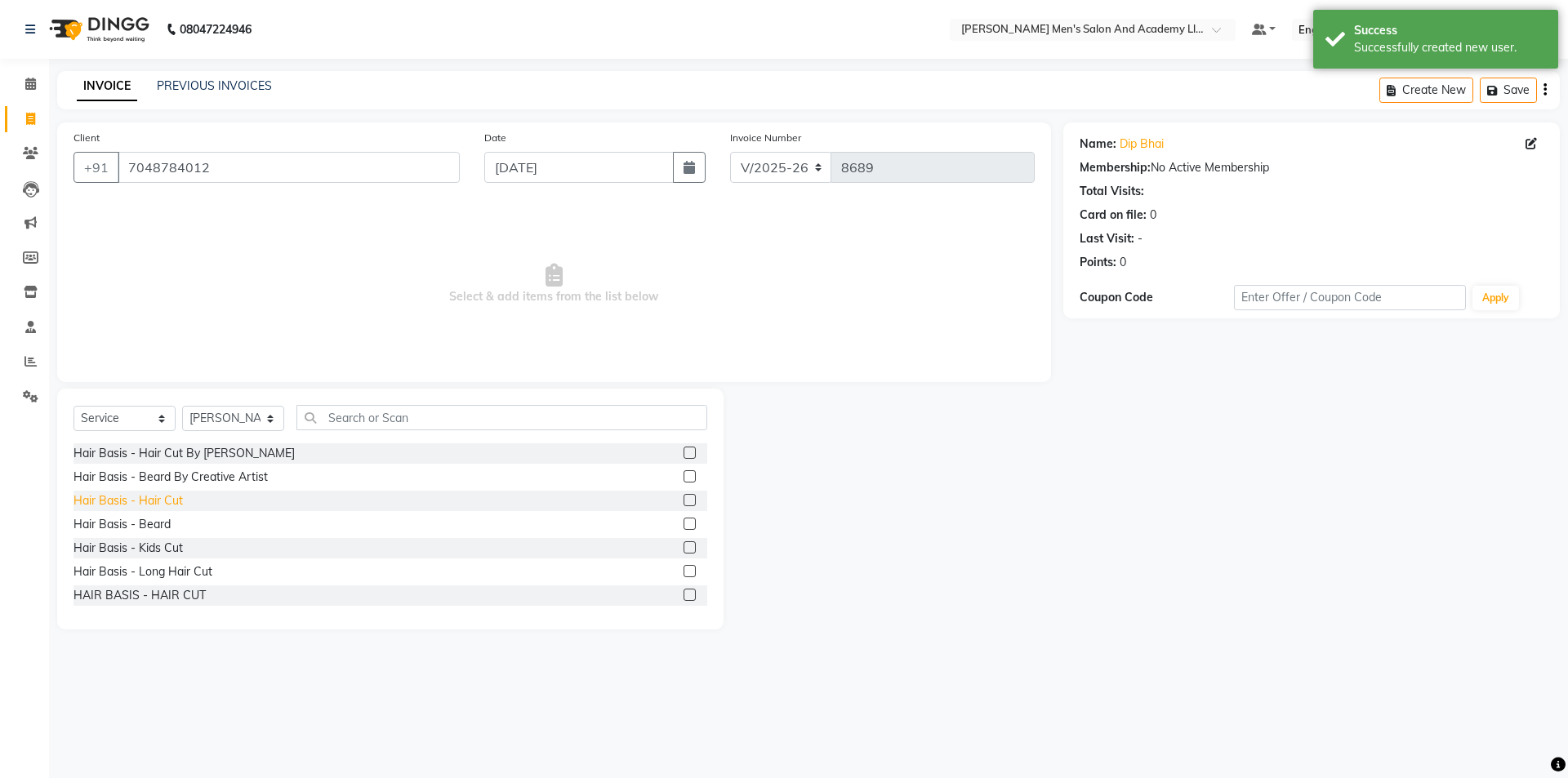
click at [168, 499] on div "Hair Basis - Hair Cut" at bounding box center [129, 500] width 110 height 17
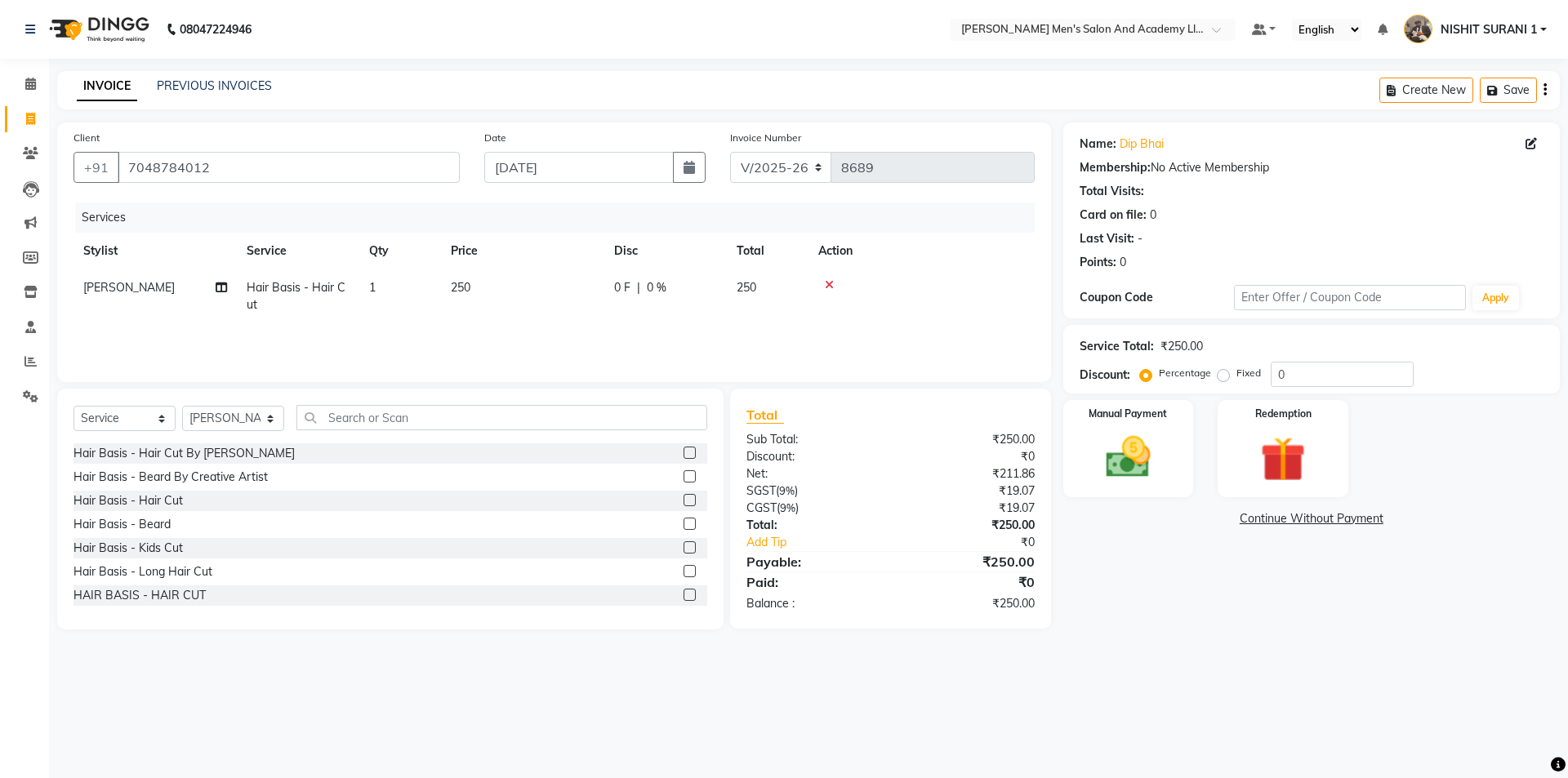
drag, startPoint x: 167, startPoint y: 500, endPoint x: 543, endPoint y: 323, distance: 415.6
click at [543, 323] on div "Services Stylist Service Qty Price Disc Total Action JIMMY BHATTI Hair Basis - …" at bounding box center [554, 284] width 961 height 163
click at [1160, 450] on img at bounding box center [1128, 457] width 76 height 54
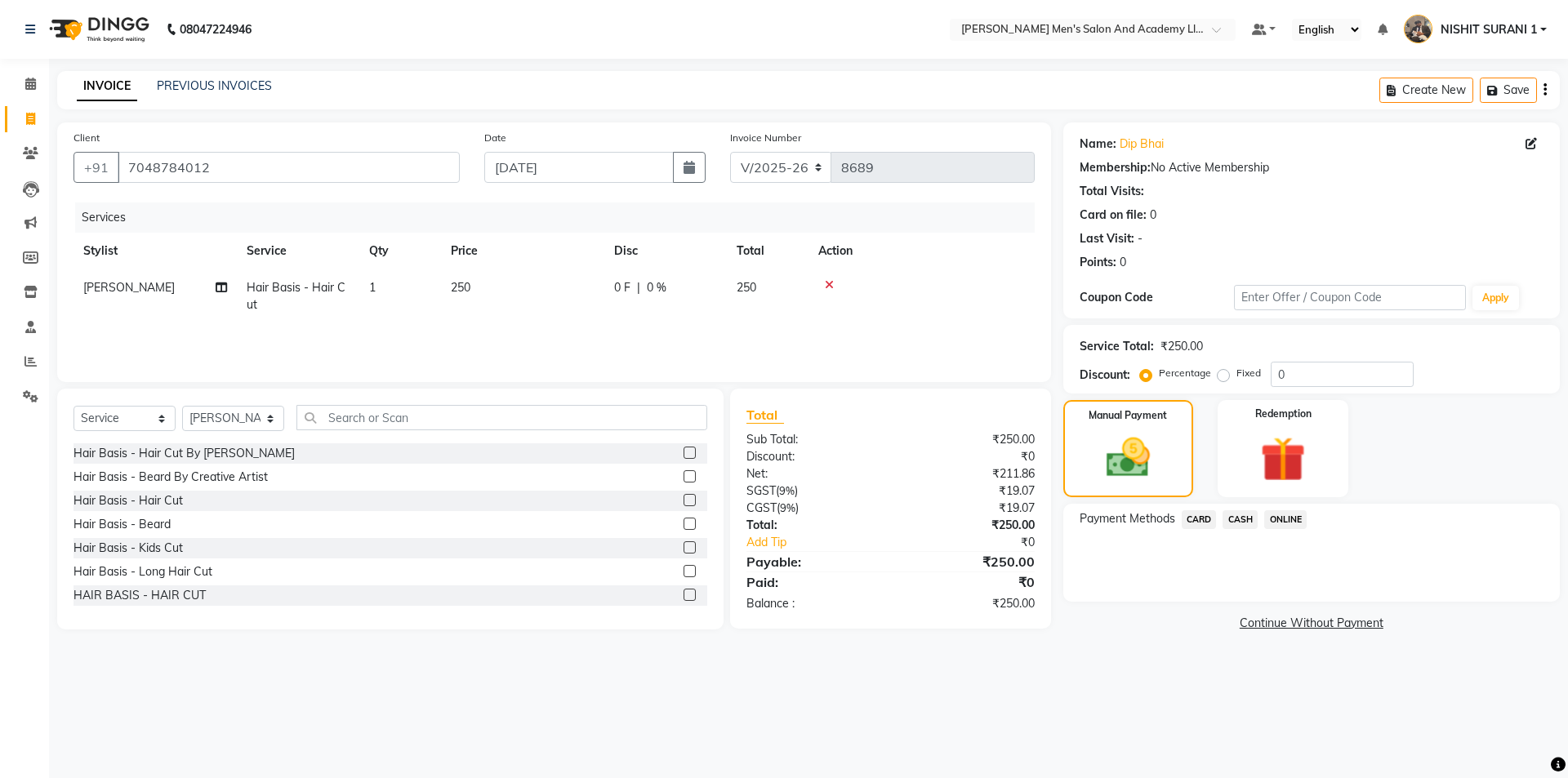
click at [1235, 520] on span "CASH" at bounding box center [1240, 519] width 35 height 19
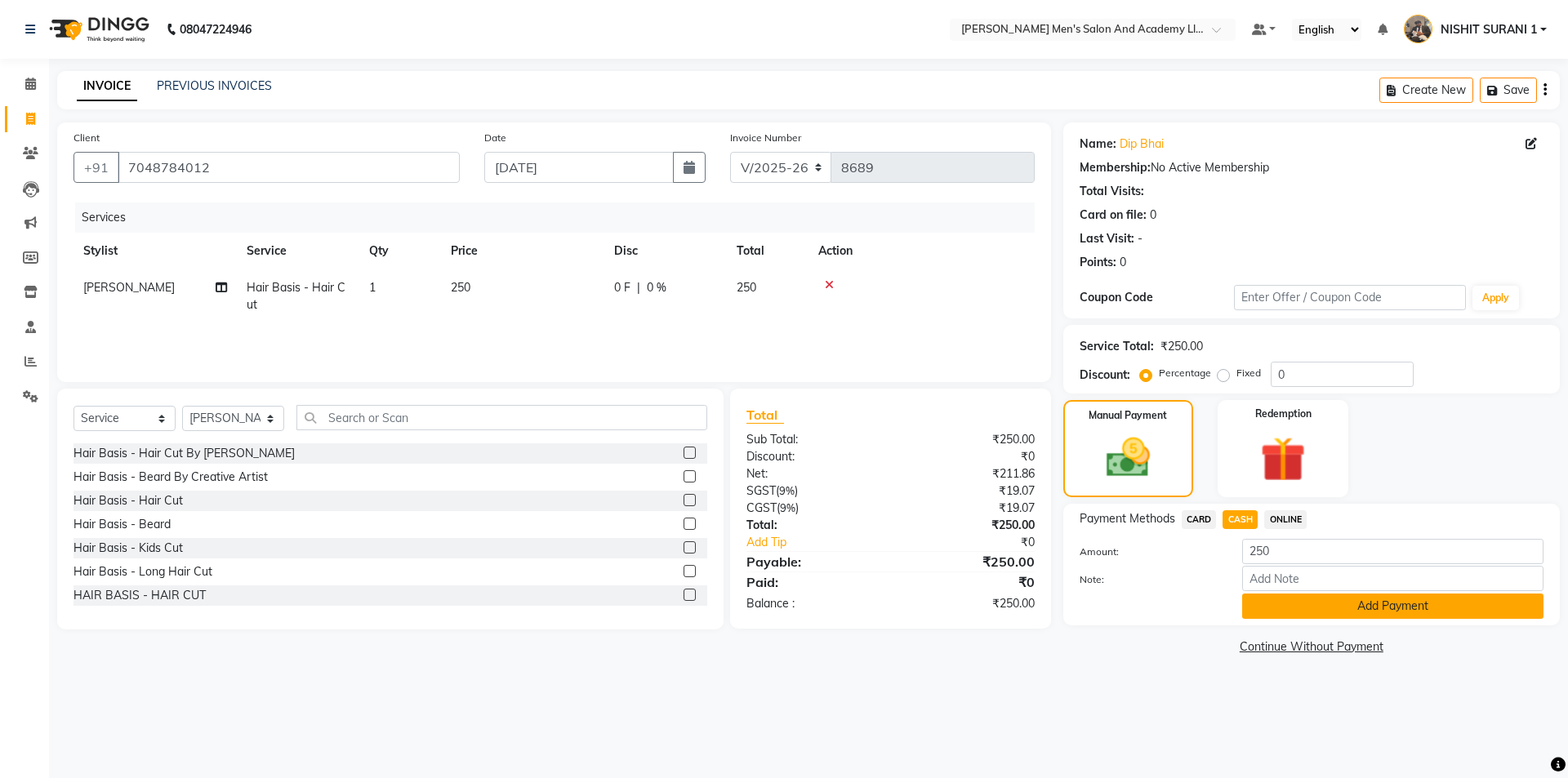
click at [1295, 617] on button "Add Payment" at bounding box center [1392, 606] width 301 height 26
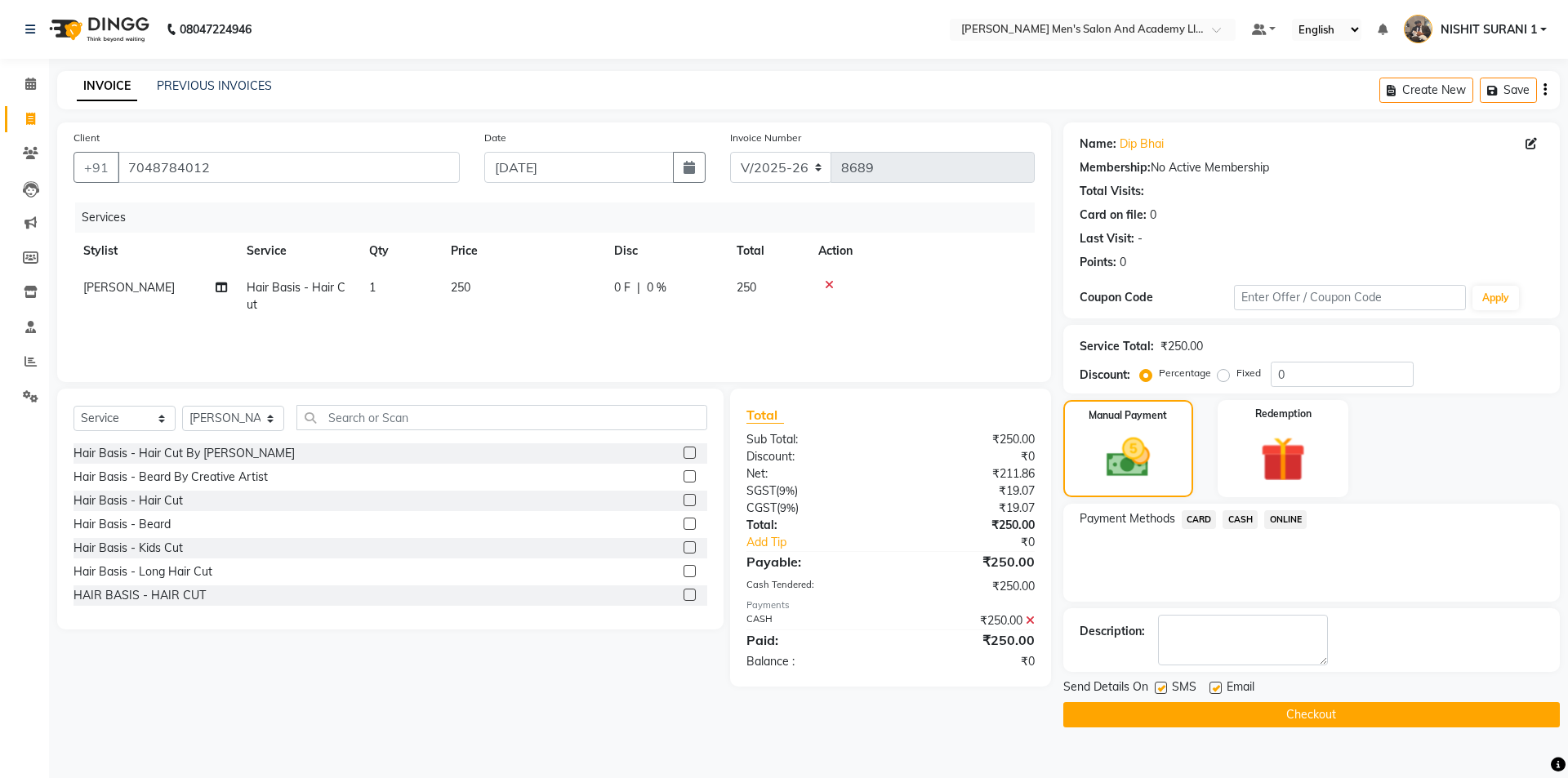
click at [1215, 687] on label at bounding box center [1216, 687] width 12 height 12
click at [1215, 687] on input "checkbox" at bounding box center [1215, 688] width 10 height 10
click at [1160, 686] on label at bounding box center [1161, 687] width 12 height 12
click at [1160, 686] on input "checkbox" at bounding box center [1160, 688] width 10 height 10
click at [1168, 715] on button "Checkout" at bounding box center [1311, 715] width 496 height 26
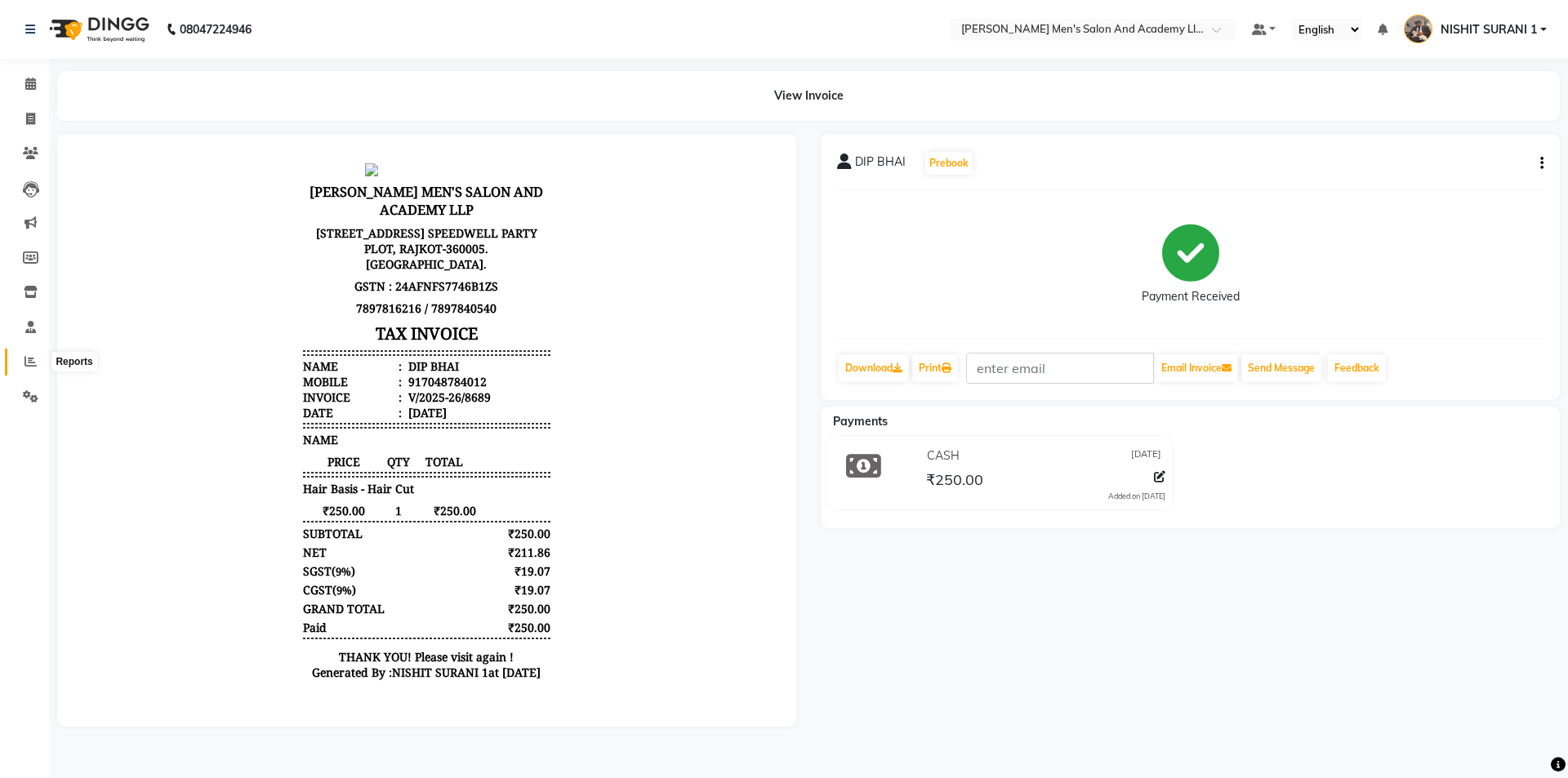
click at [18, 370] on span at bounding box center [30, 362] width 28 height 19
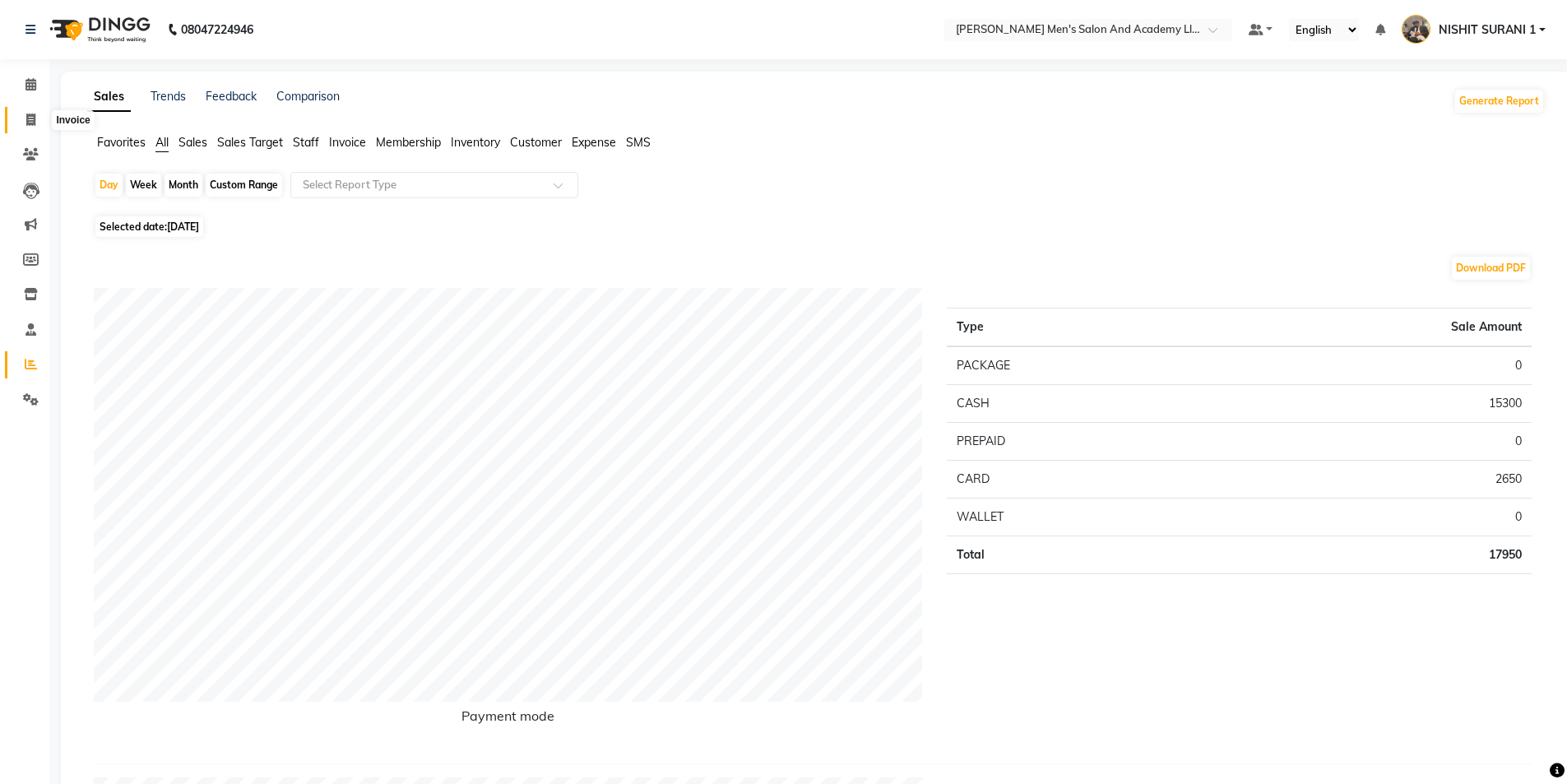
click at [26, 113] on icon at bounding box center [30, 119] width 9 height 12
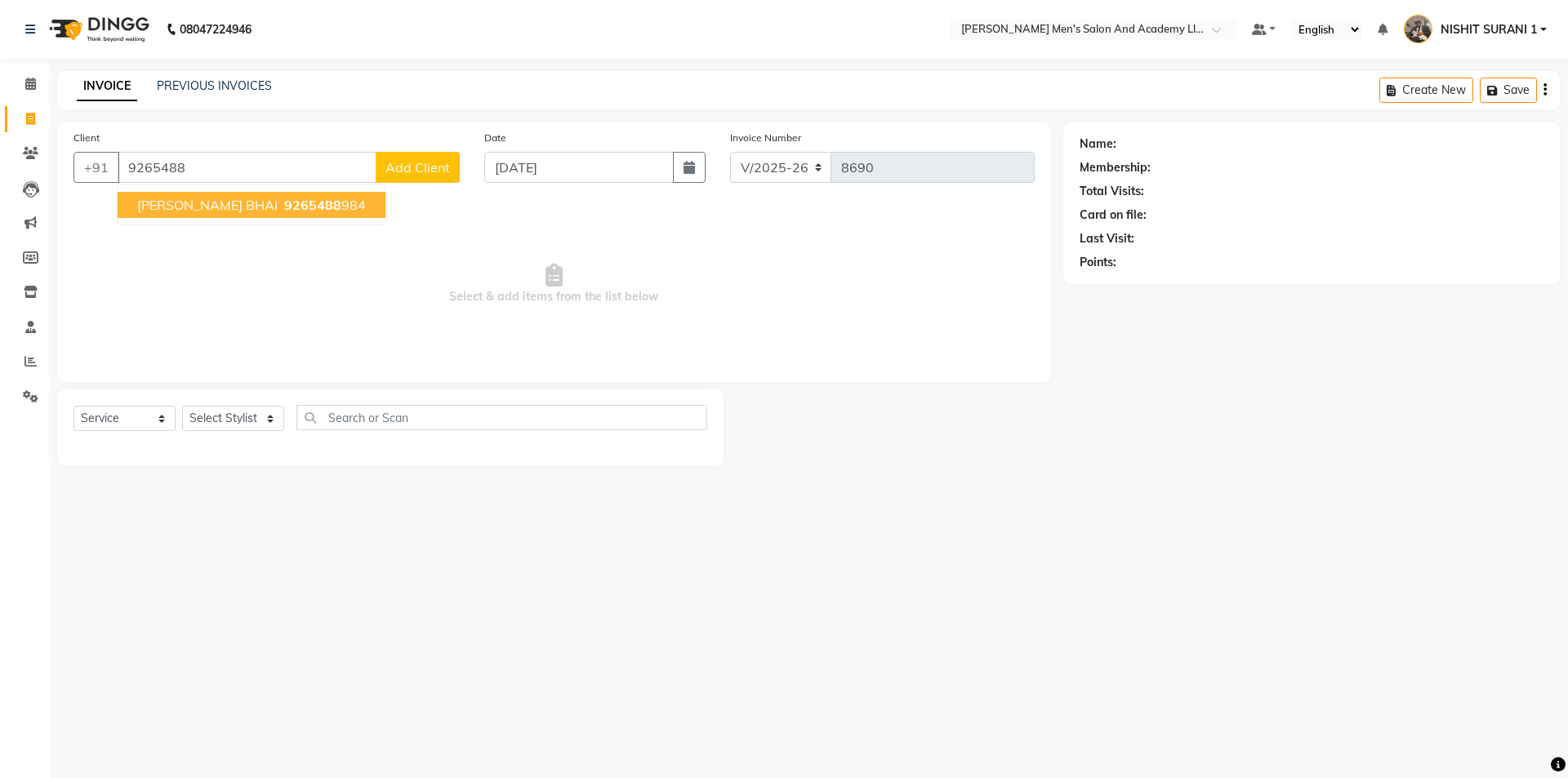
drag, startPoint x: 161, startPoint y: 209, endPoint x: 196, endPoint y: 218, distance: 36.1
click at [169, 212] on span "BHARGAV BHAI" at bounding box center [207, 205] width 141 height 16
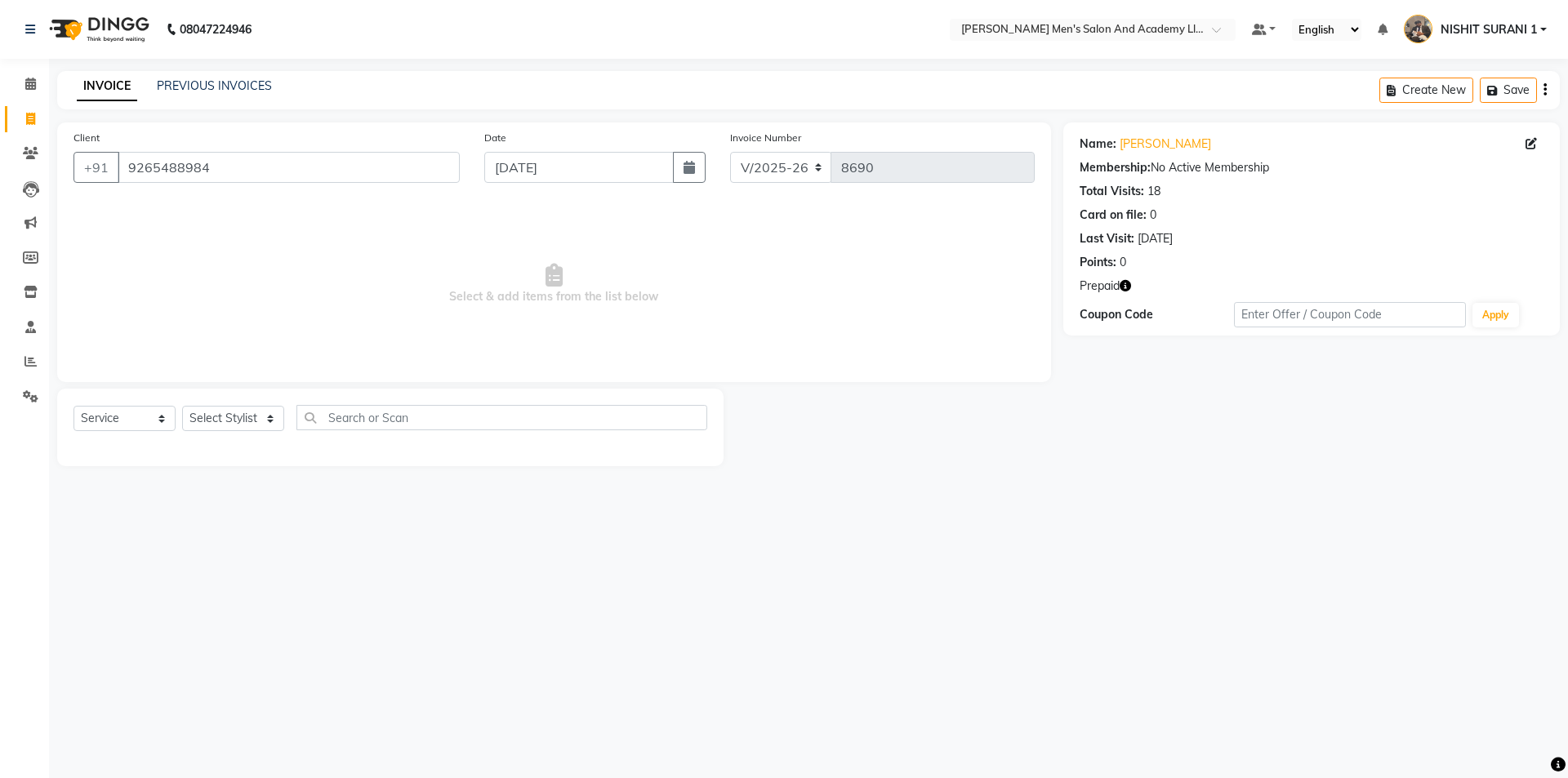
click at [1125, 280] on icon "button" at bounding box center [1125, 285] width 11 height 11
drag, startPoint x: 259, startPoint y: 427, endPoint x: 267, endPoint y: 418, distance: 12.0
click at [259, 427] on select "Select Stylist AADITYA SOLANKI ABHAY PARMAR AJAY SEN ANKUSH SEN ASHISH VAGHELA …" at bounding box center [232, 418] width 102 height 26
click at [1127, 285] on icon "button" at bounding box center [1125, 285] width 11 height 11
click at [224, 422] on select "Select Stylist AADITYA SOLANKI ABHAY PARMAR AJAY SEN ANKUSH SEN ASHISH VAGHELA …" at bounding box center [232, 418] width 102 height 26
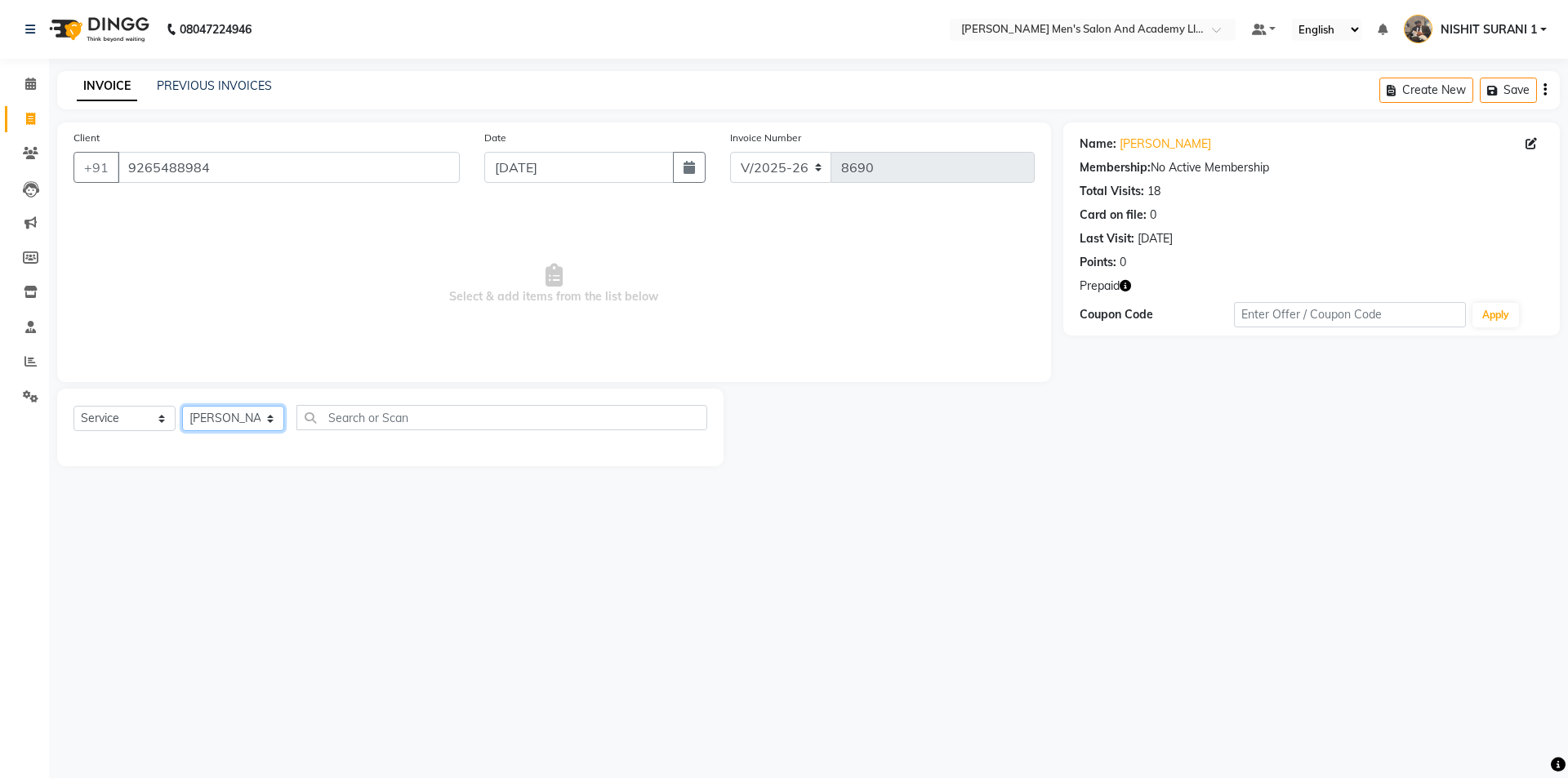
click at [182, 405] on select "Select Stylist AADITYA SOLANKI ABHAY PARMAR AJAY SEN ANKUSH SEN ASHISH VAGHELA …" at bounding box center [232, 418] width 102 height 26
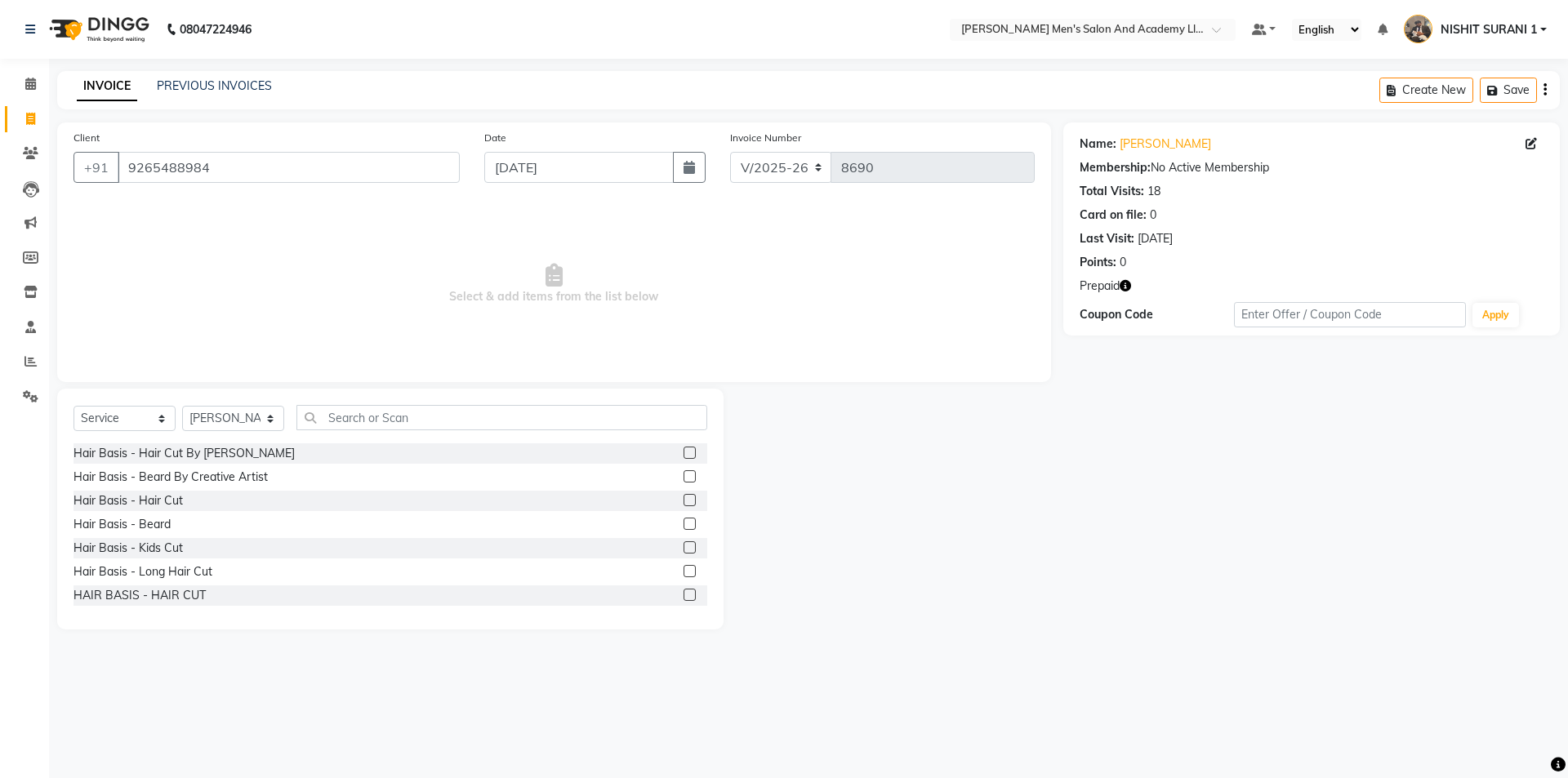
drag, startPoint x: 148, startPoint y: 520, endPoint x: 203, endPoint y: 516, distance: 55.1
click at [153, 520] on div "Hair Basis - Beard" at bounding box center [122, 524] width 97 height 17
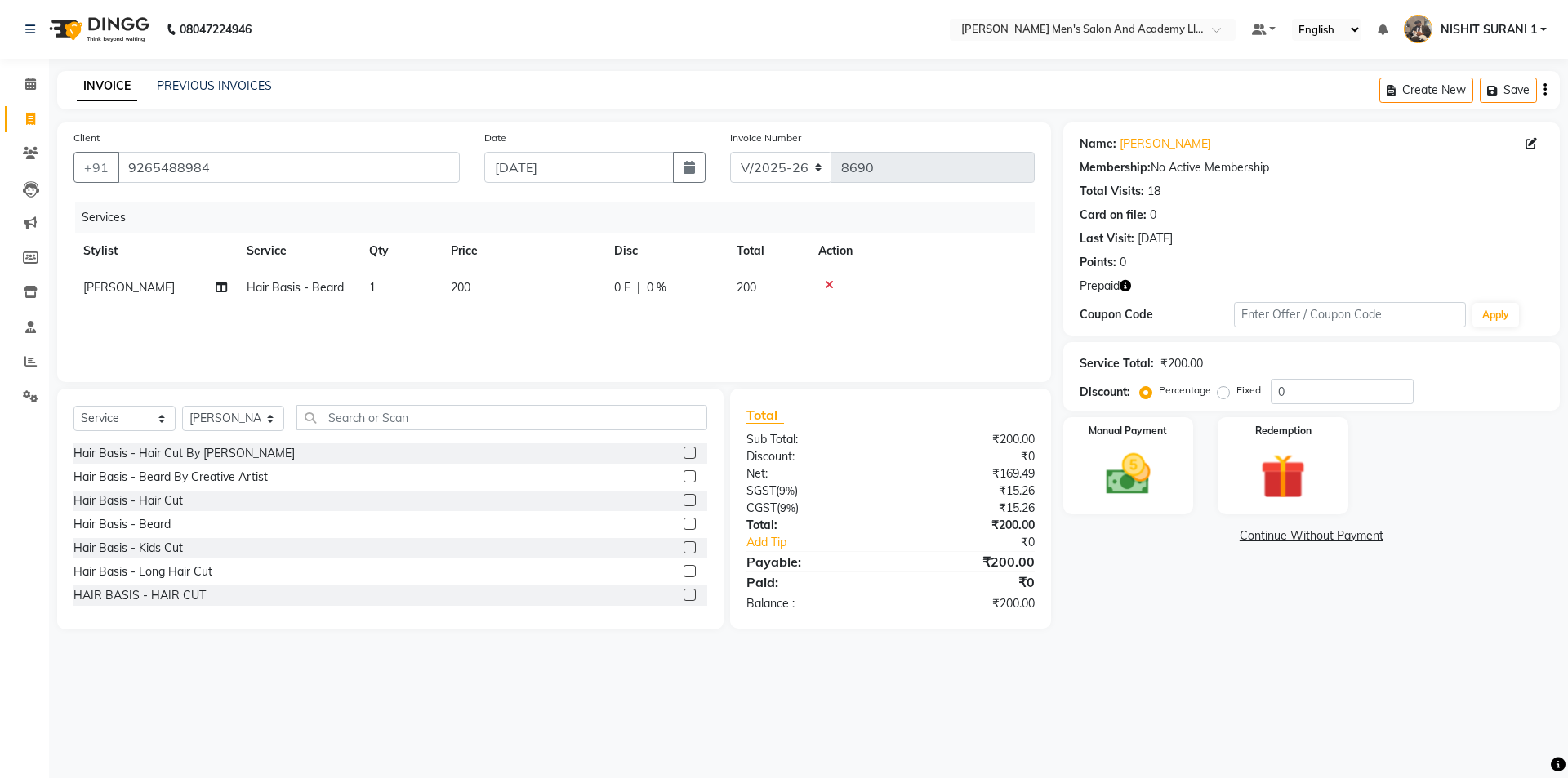
click at [478, 276] on td "200" at bounding box center [522, 287] width 163 height 37
click at [441, 276] on td "1" at bounding box center [400, 287] width 81 height 37
click at [586, 284] on input "200" at bounding box center [599, 292] width 144 height 26
click at [1309, 450] on img at bounding box center [1283, 476] width 76 height 58
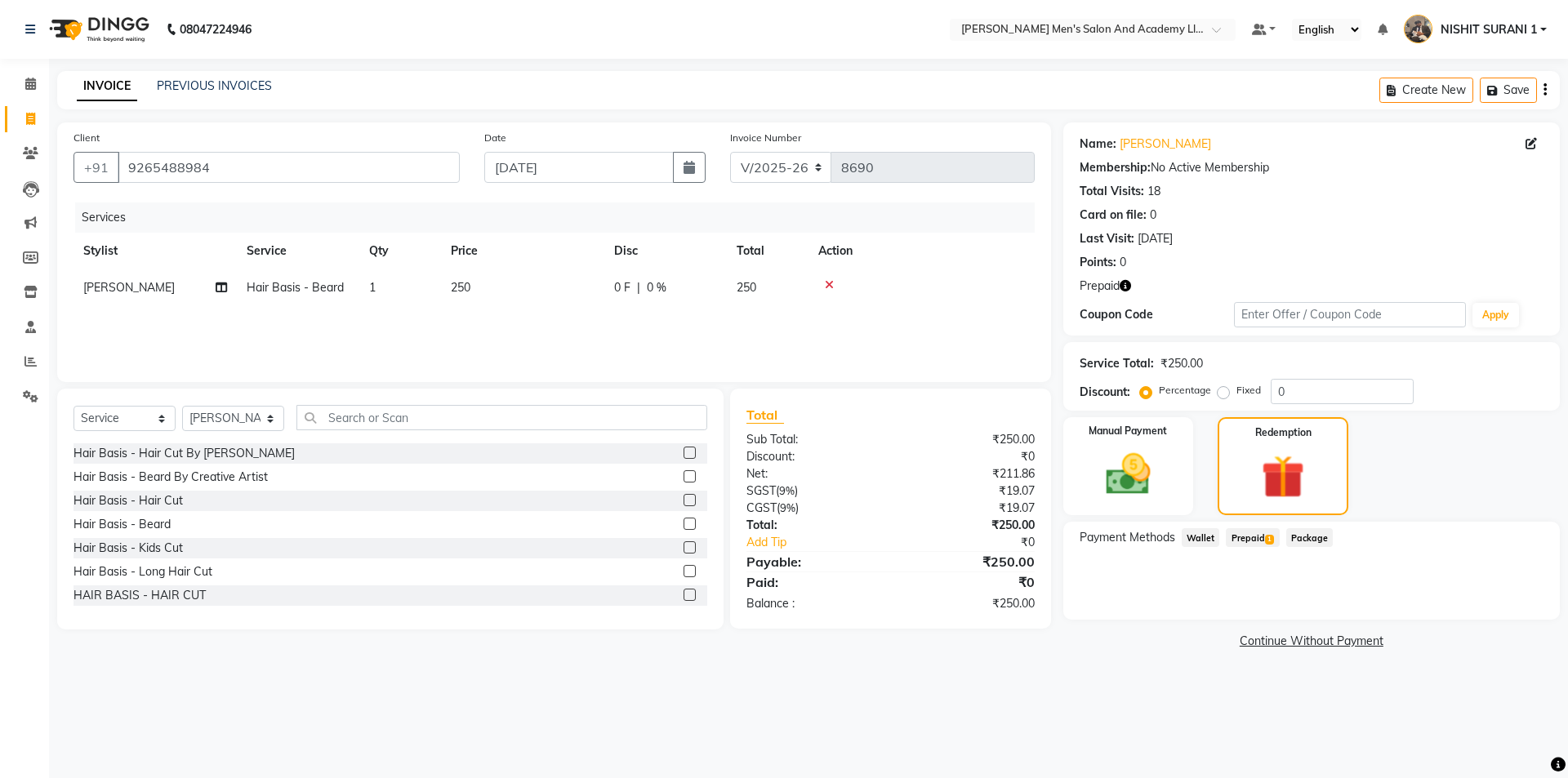
click at [1255, 542] on span "Prepaid 1" at bounding box center [1253, 537] width 53 height 19
click at [1504, 600] on button "Add" at bounding box center [1505, 603] width 60 height 27
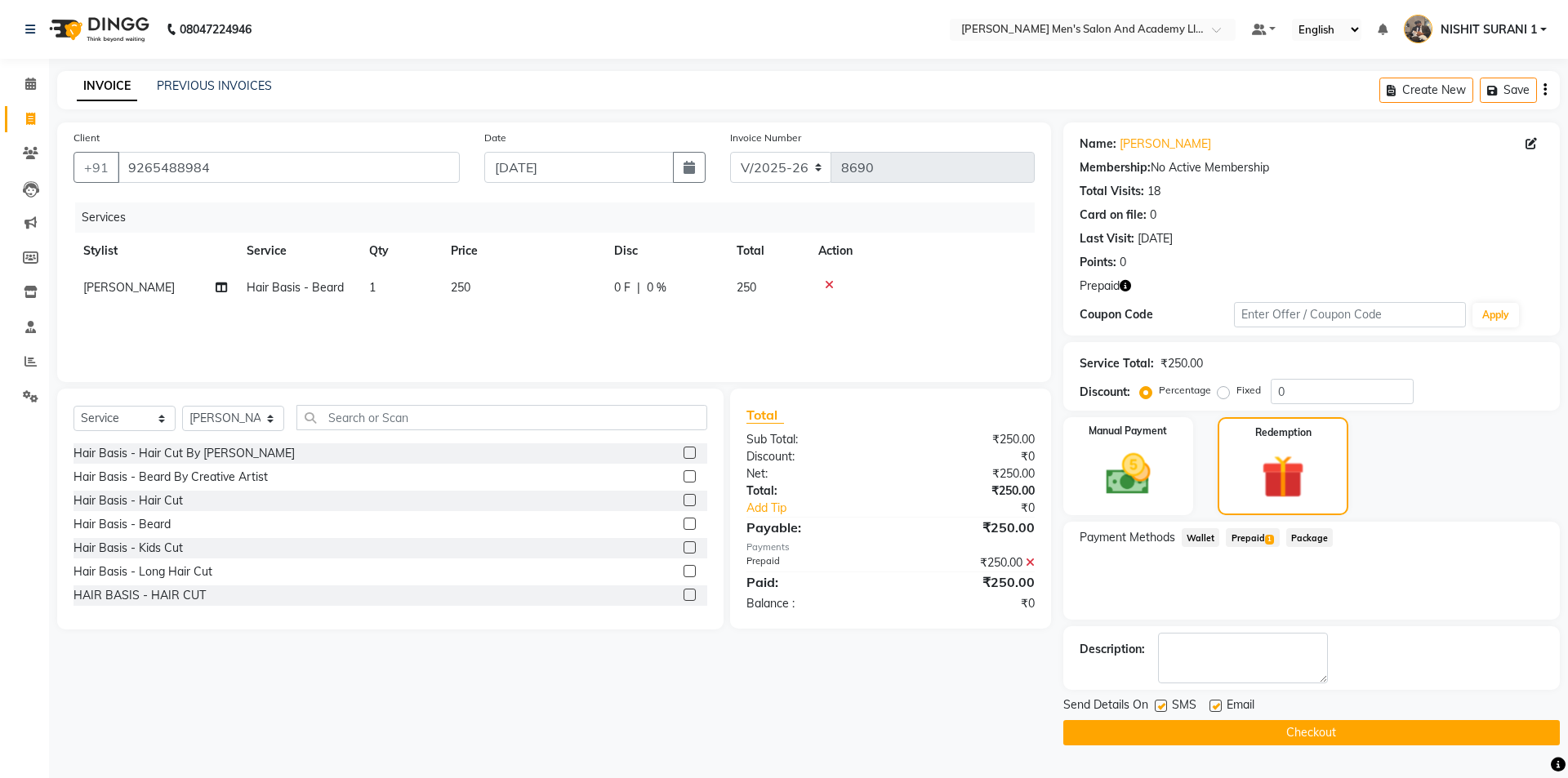
click at [1217, 703] on label at bounding box center [1216, 705] width 12 height 12
click at [1217, 703] on input "checkbox" at bounding box center [1215, 706] width 10 height 10
click at [1161, 701] on label at bounding box center [1161, 705] width 12 height 12
click at [1161, 701] on input "checkbox" at bounding box center [1160, 706] width 10 height 10
click at [1174, 724] on button "Checkout" at bounding box center [1311, 733] width 496 height 26
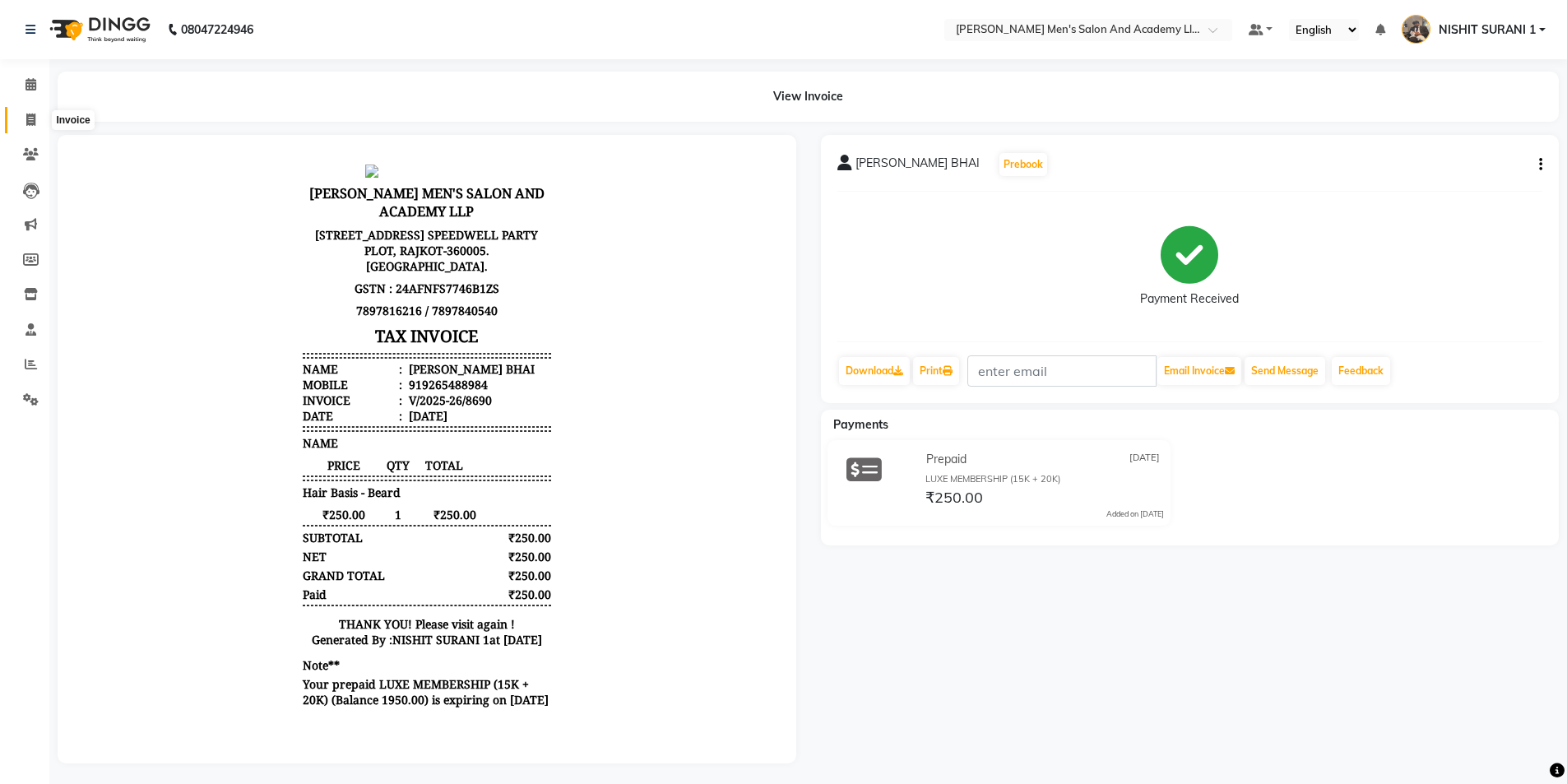
click at [20, 117] on span at bounding box center [30, 121] width 29 height 19
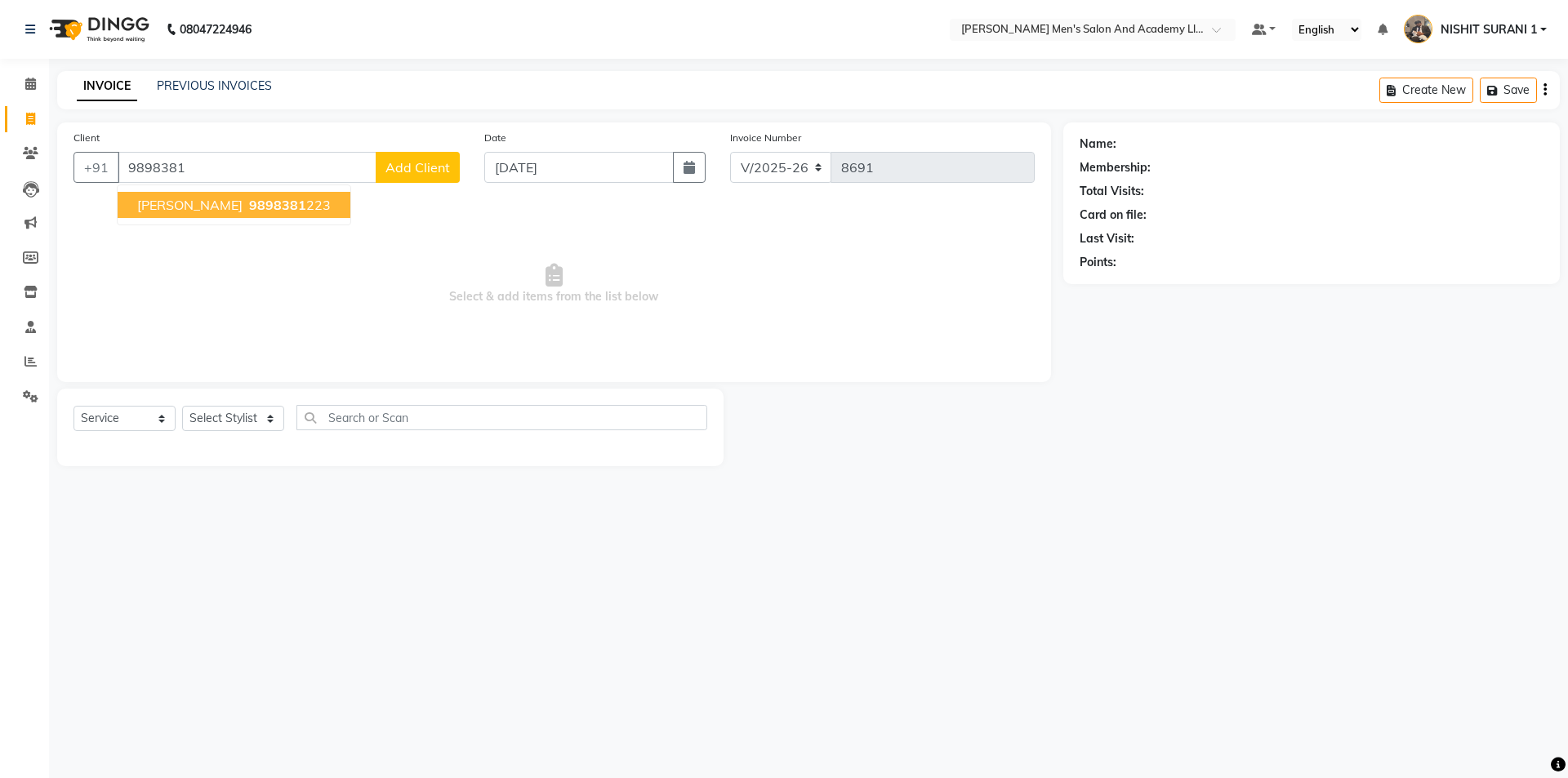
click at [253, 216] on button "CHIRAG BHAI 9898381 223" at bounding box center [233, 205] width 232 height 26
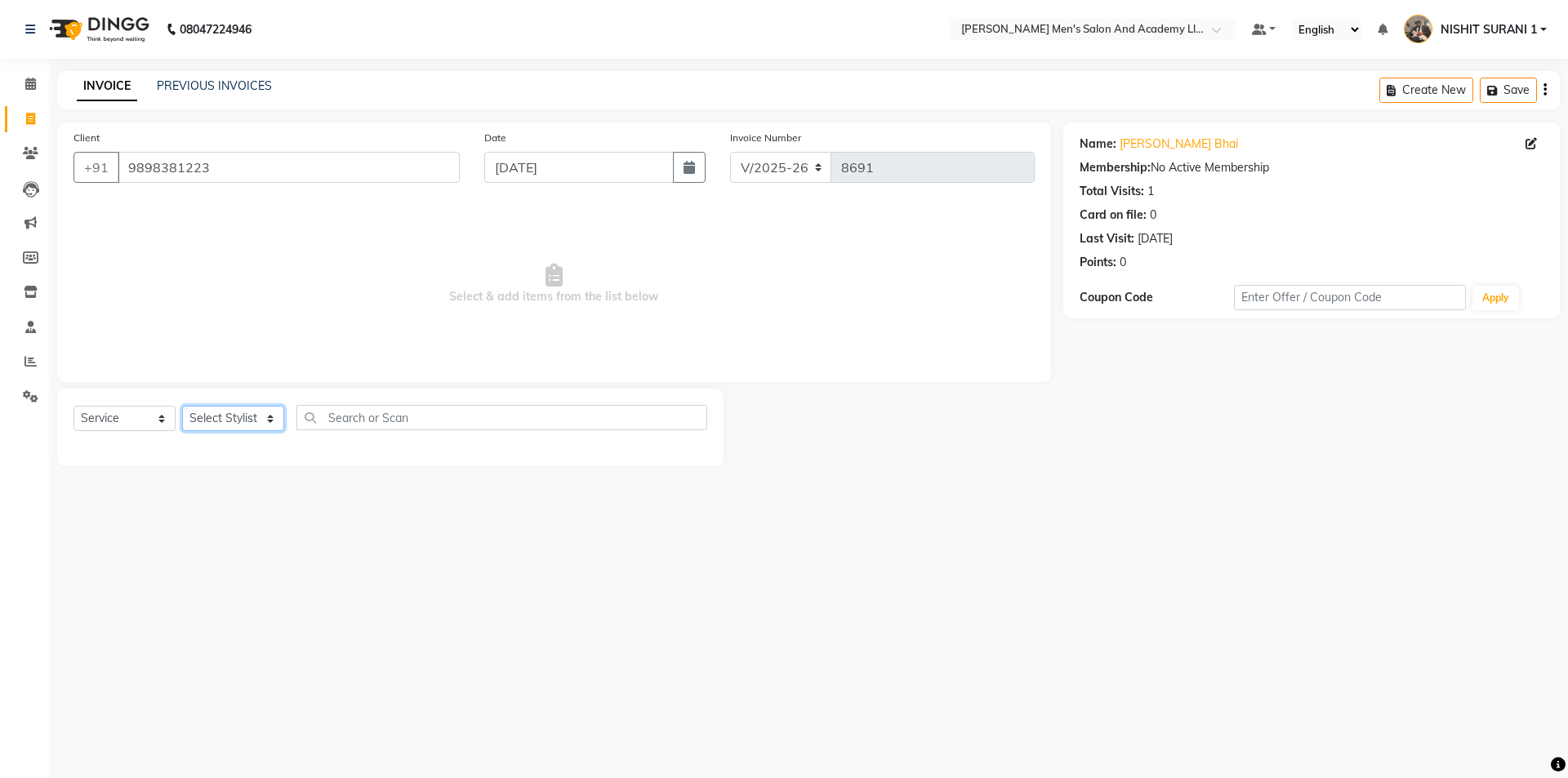
click at [270, 415] on select "Select Stylist AADITYA SOLANKI ABHAY PARMAR AJAY SEN ANKUSH SEN ASHISH VAGHELA …" at bounding box center [232, 418] width 102 height 26
click at [182, 405] on select "Select Stylist AADITYA SOLANKI ABHAY PARMAR AJAY SEN ANKUSH SEN ASHISH VAGHELA …" at bounding box center [232, 418] width 102 height 26
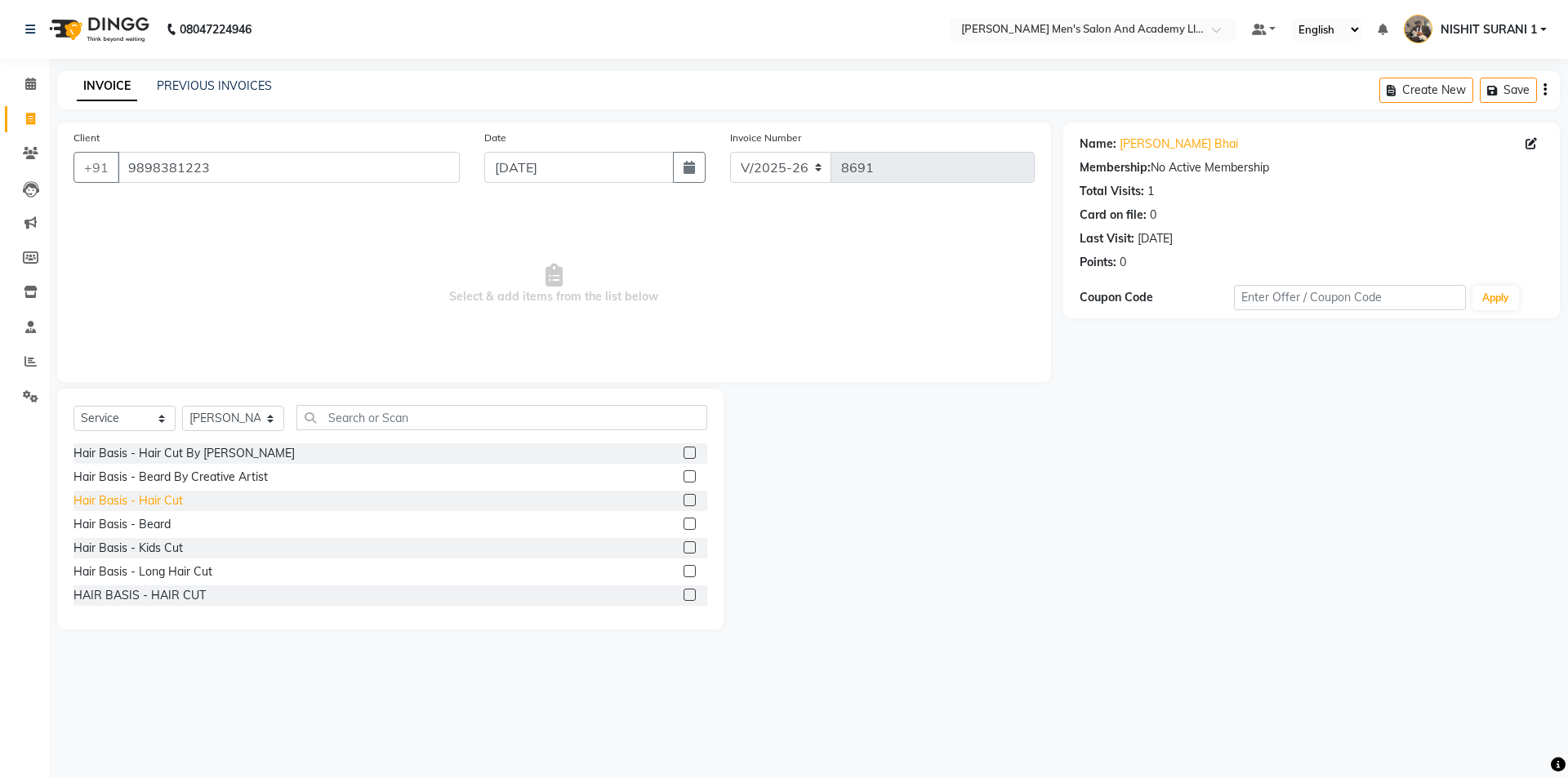
click at [159, 494] on div "Hair Basis - Hair Cut" at bounding box center [129, 500] width 110 height 17
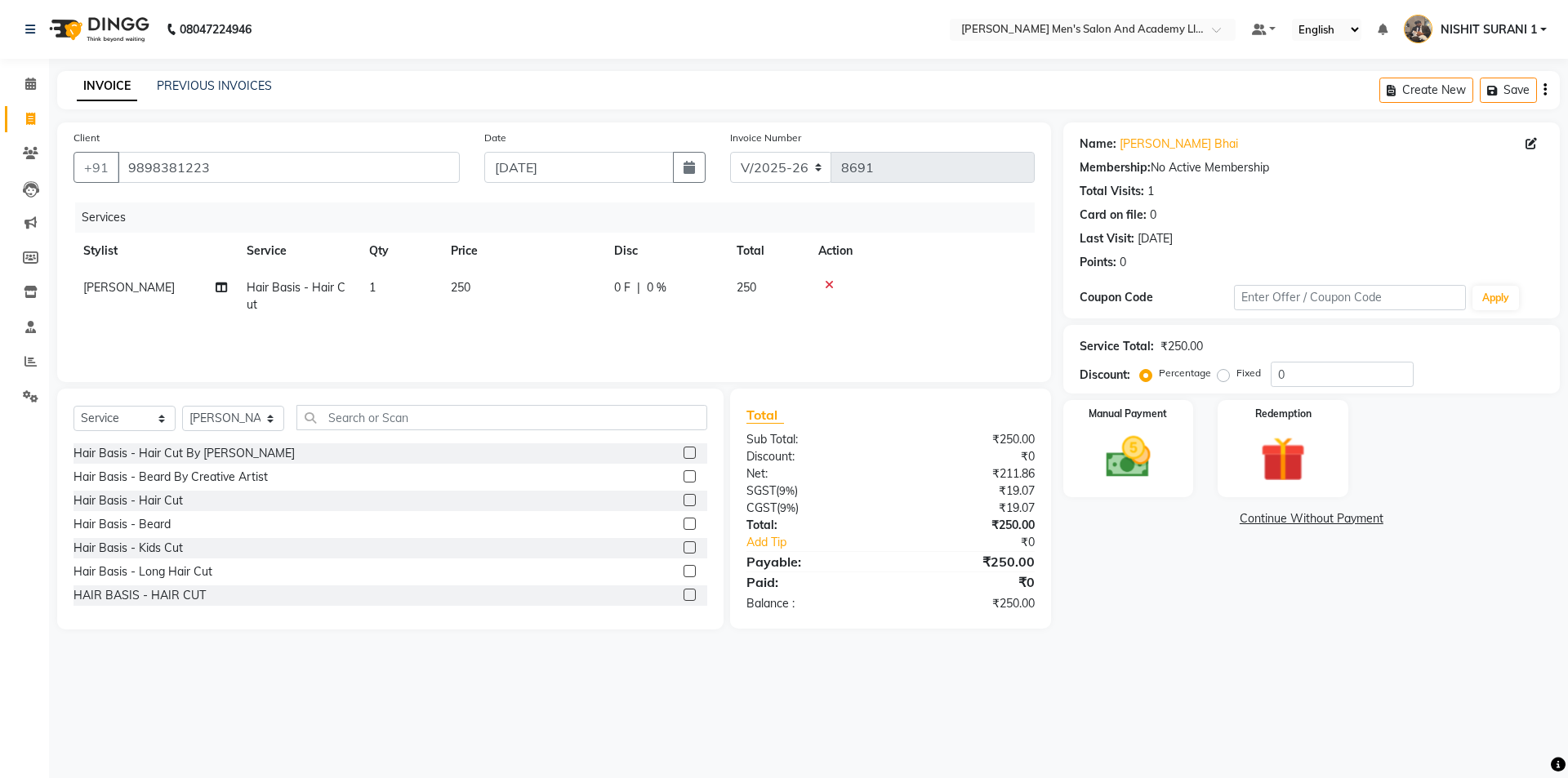
click at [522, 303] on td "250" at bounding box center [522, 296] width 163 height 54
click at [530, 297] on input "250" at bounding box center [599, 292] width 144 height 26
click at [1193, 466] on div "Manual Payment" at bounding box center [1127, 448] width 135 height 100
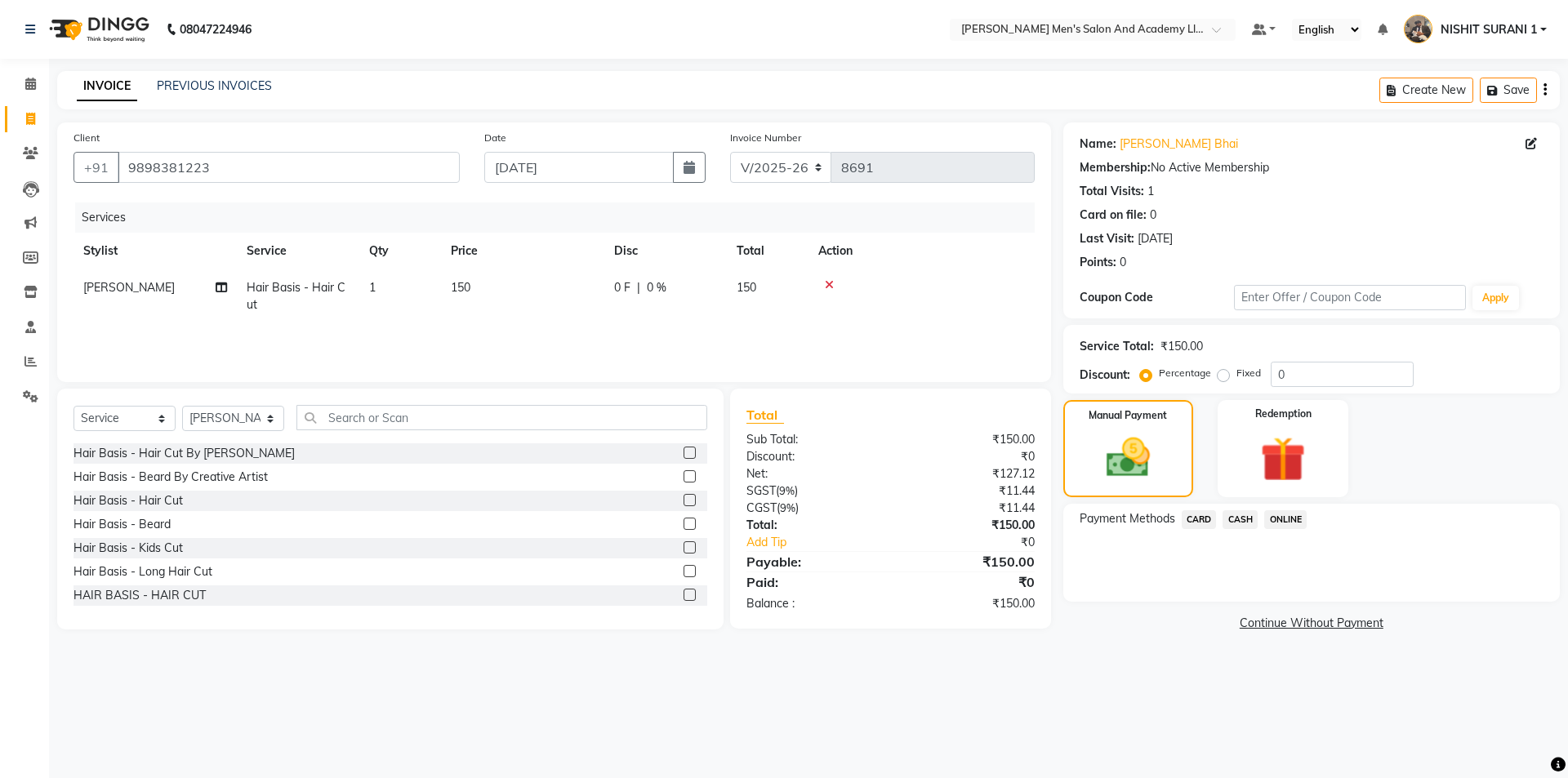
click at [1236, 518] on span "CASH" at bounding box center [1240, 519] width 35 height 19
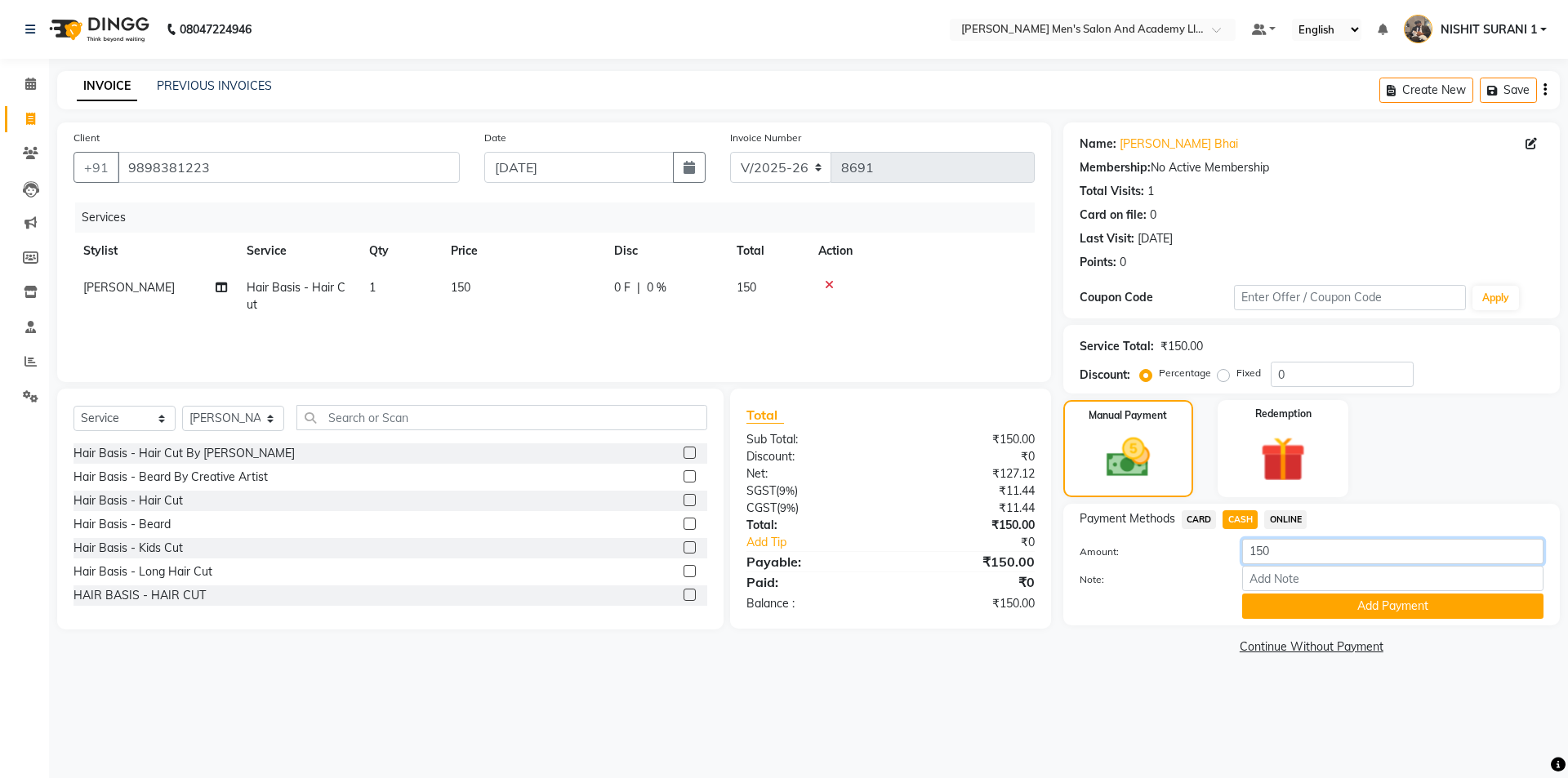
drag, startPoint x: 1277, startPoint y: 553, endPoint x: 1218, endPoint y: 543, distance: 59.8
click at [1217, 548] on div "Amount: 150" at bounding box center [1312, 553] width 489 height 27
click at [1289, 607] on button "Add Payment" at bounding box center [1392, 606] width 301 height 26
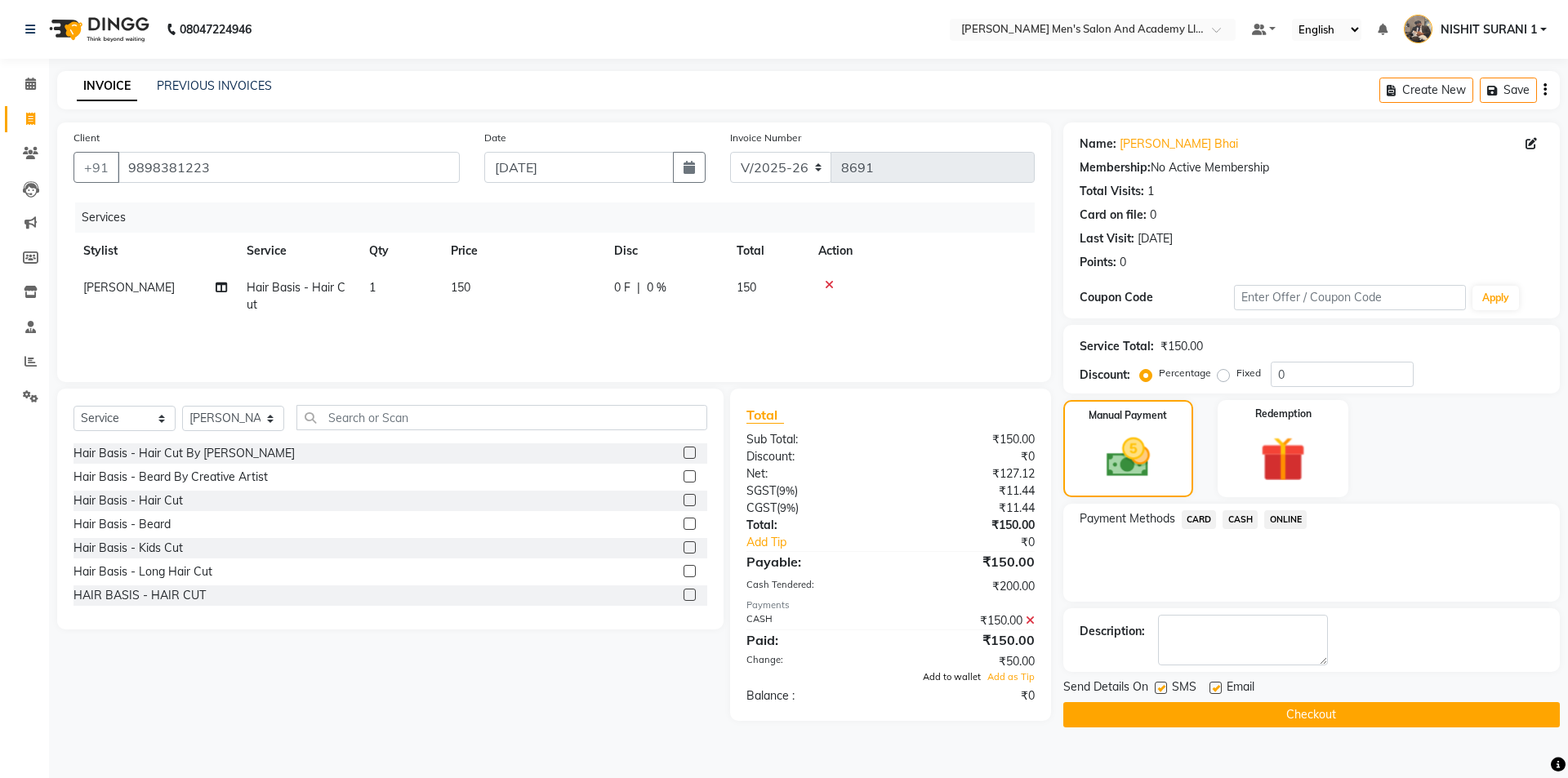
click at [964, 677] on span "Add to wallet" at bounding box center [952, 676] width 58 height 11
click at [1212, 689] on label at bounding box center [1216, 687] width 12 height 12
click at [1212, 689] on input "checkbox" at bounding box center [1215, 688] width 10 height 10
click at [1159, 691] on label at bounding box center [1161, 687] width 12 height 12
click at [1159, 691] on input "checkbox" at bounding box center [1160, 688] width 10 height 10
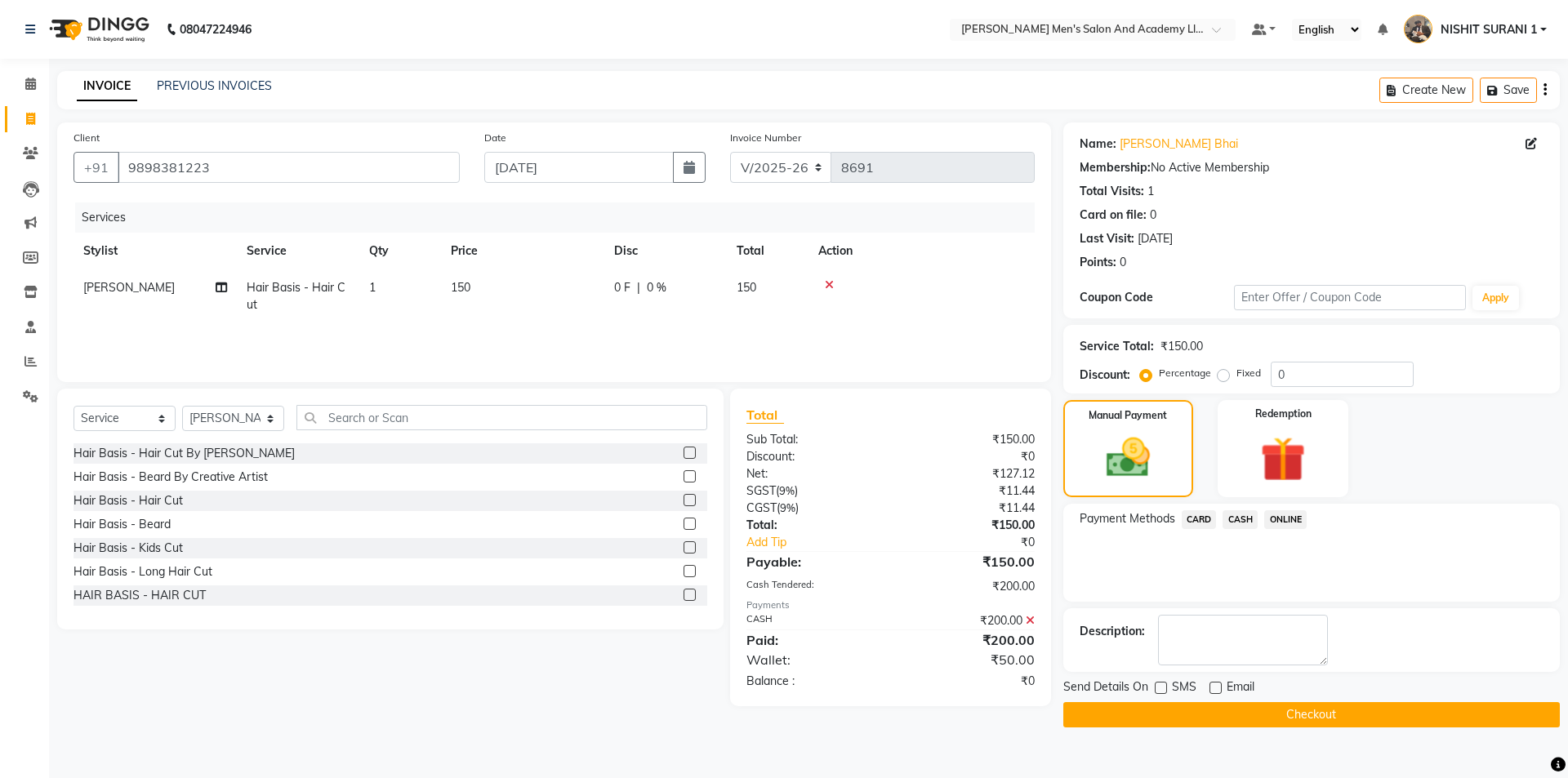
click at [1162, 702] on button "Checkout" at bounding box center [1311, 715] width 496 height 26
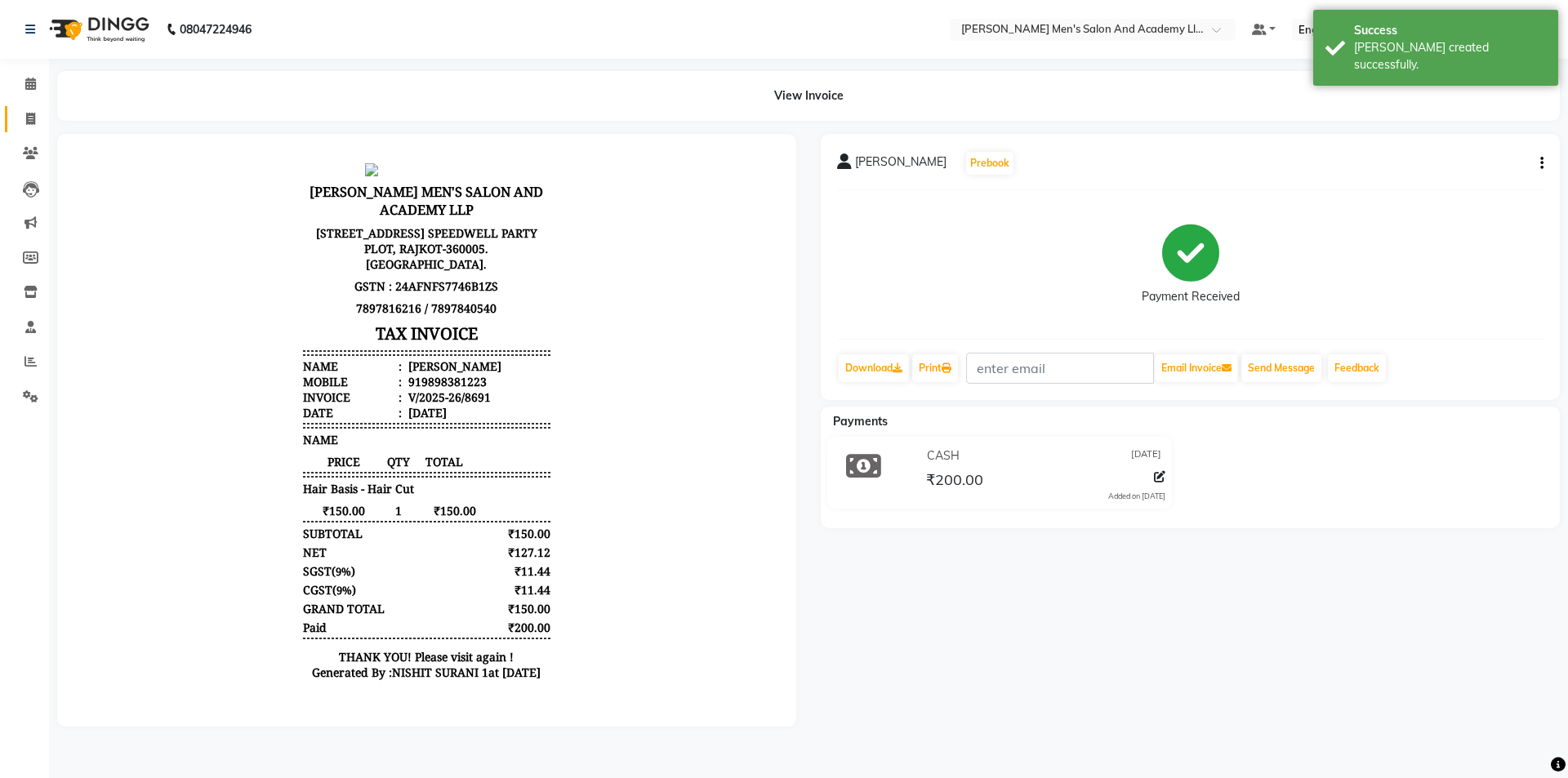
click at [26, 107] on link "Invoice" at bounding box center [25, 119] width 39 height 27
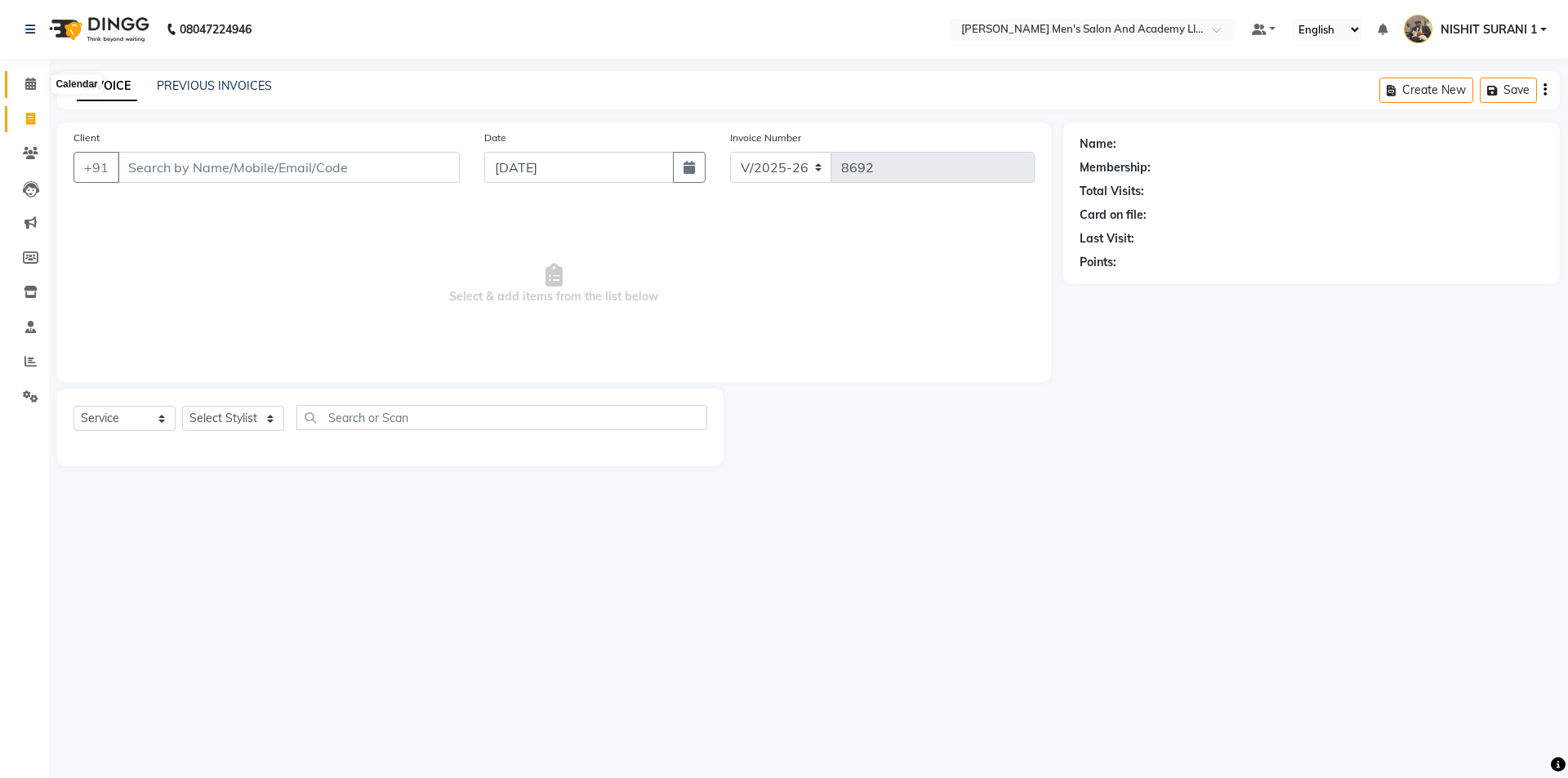
click at [38, 88] on span at bounding box center [30, 85] width 28 height 19
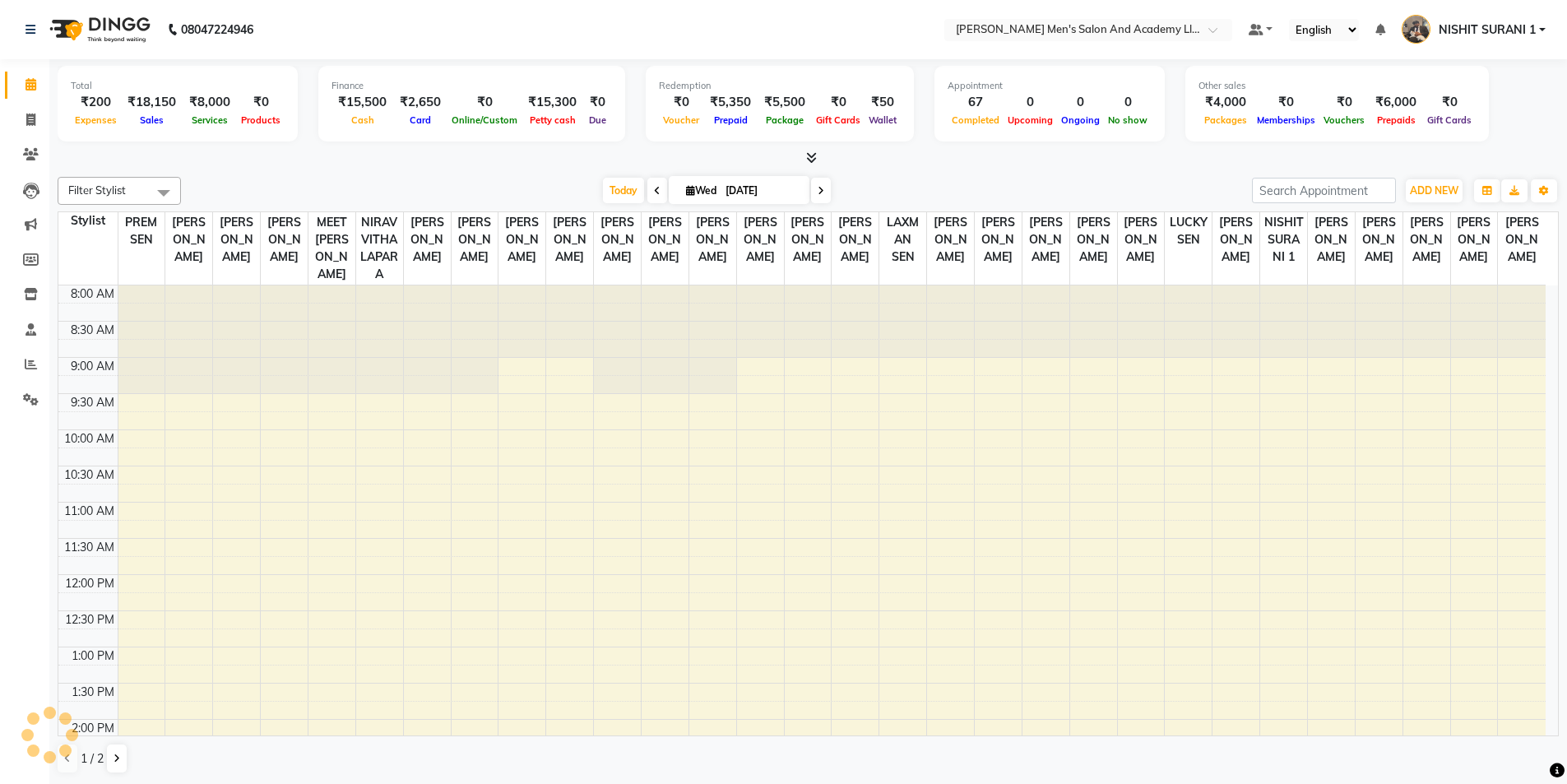
scroll to position [458, 0]
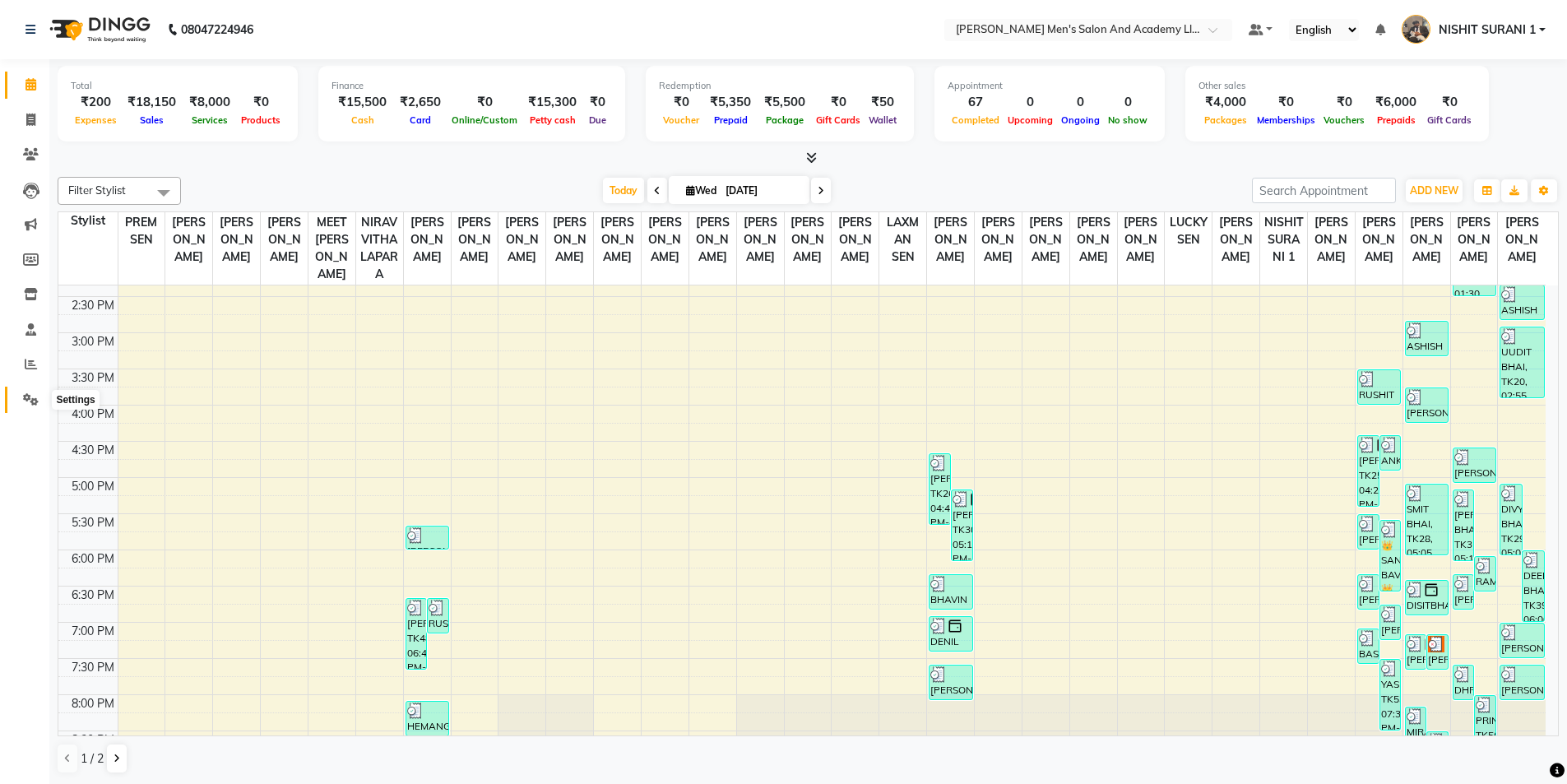
click at [24, 400] on icon at bounding box center [31, 399] width 16 height 12
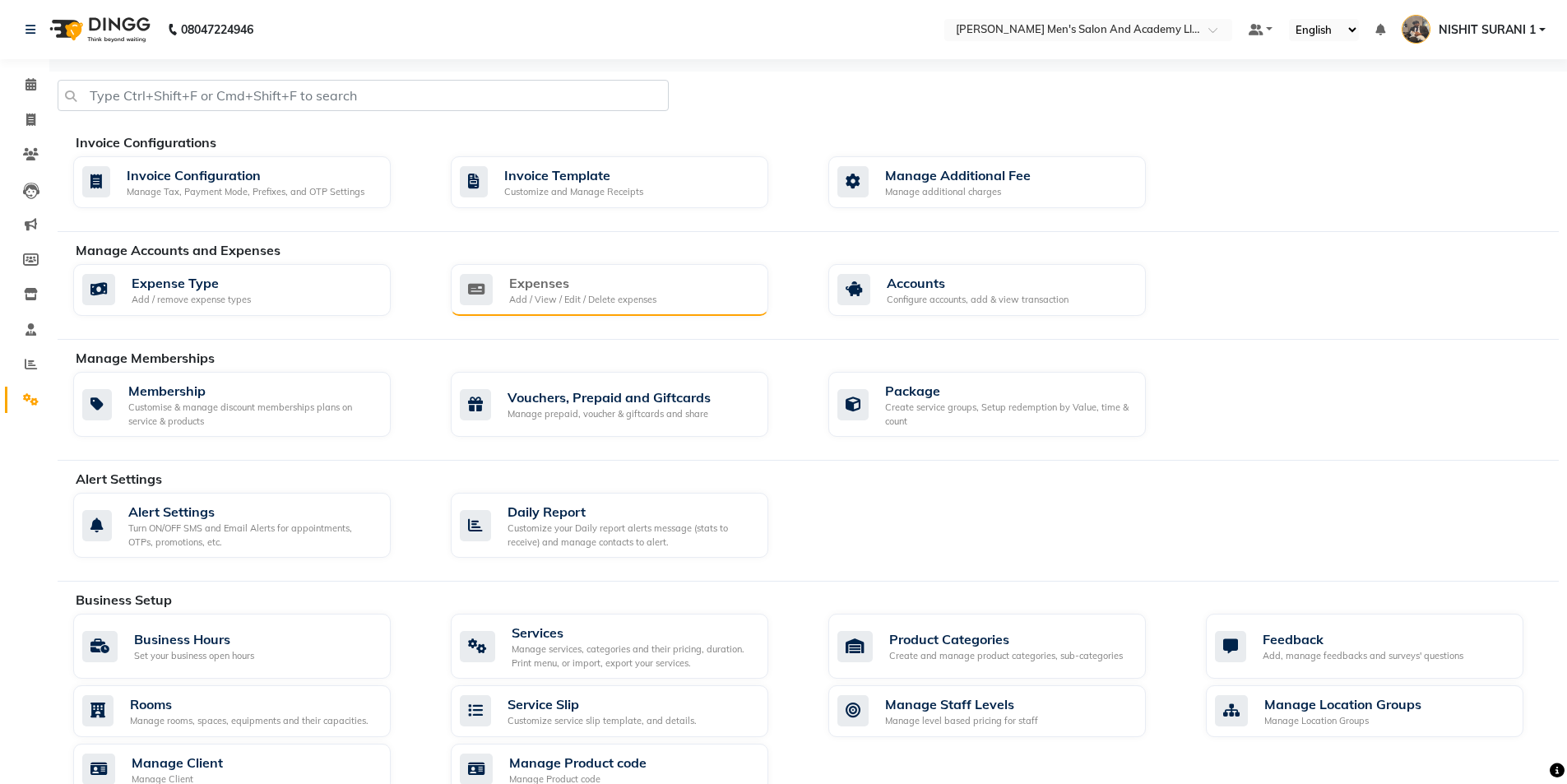
click at [555, 288] on div "Expenses" at bounding box center [583, 282] width 147 height 20
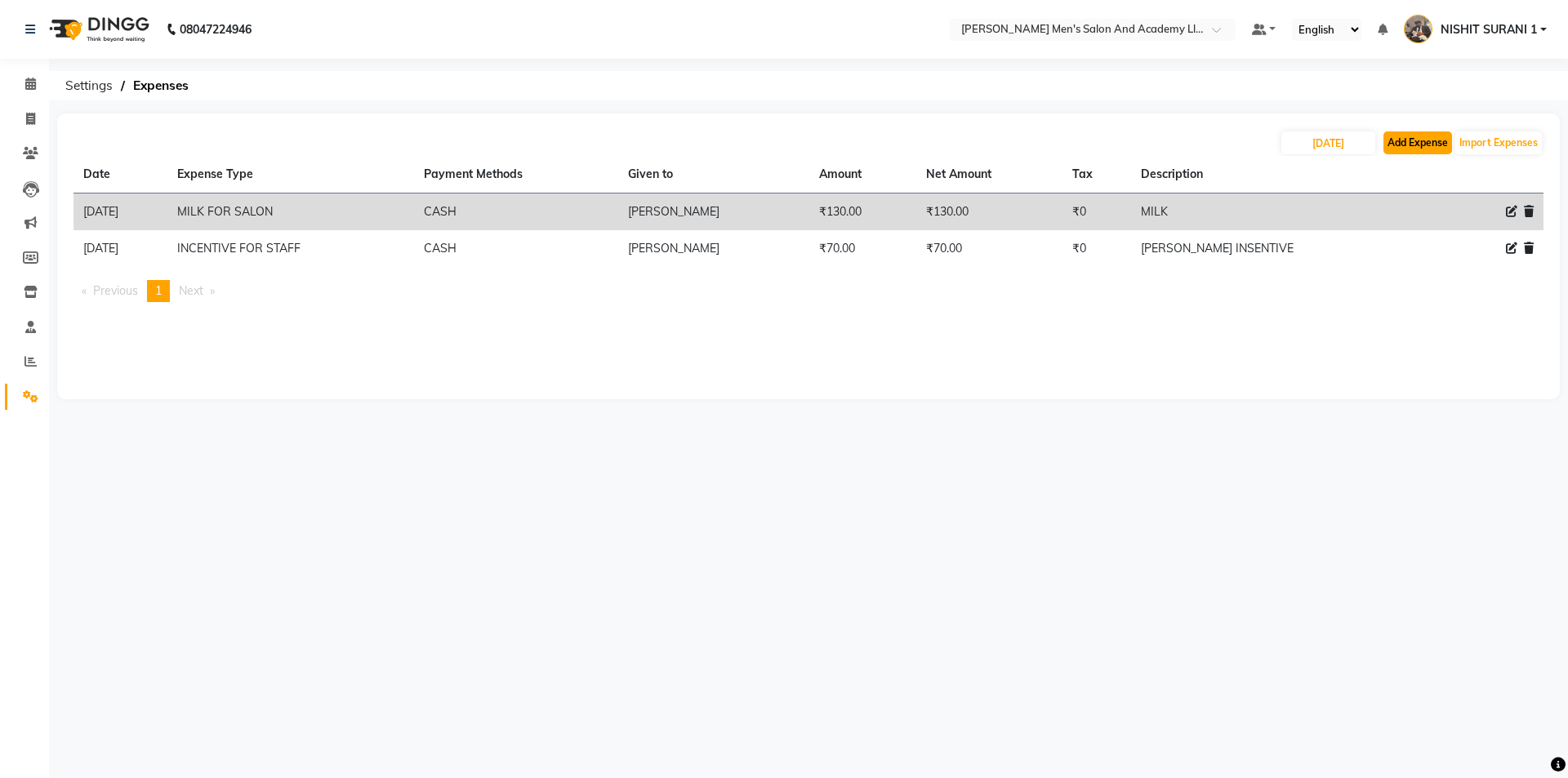
click at [1417, 145] on button "Add Expense" at bounding box center [1418, 142] width 69 height 23
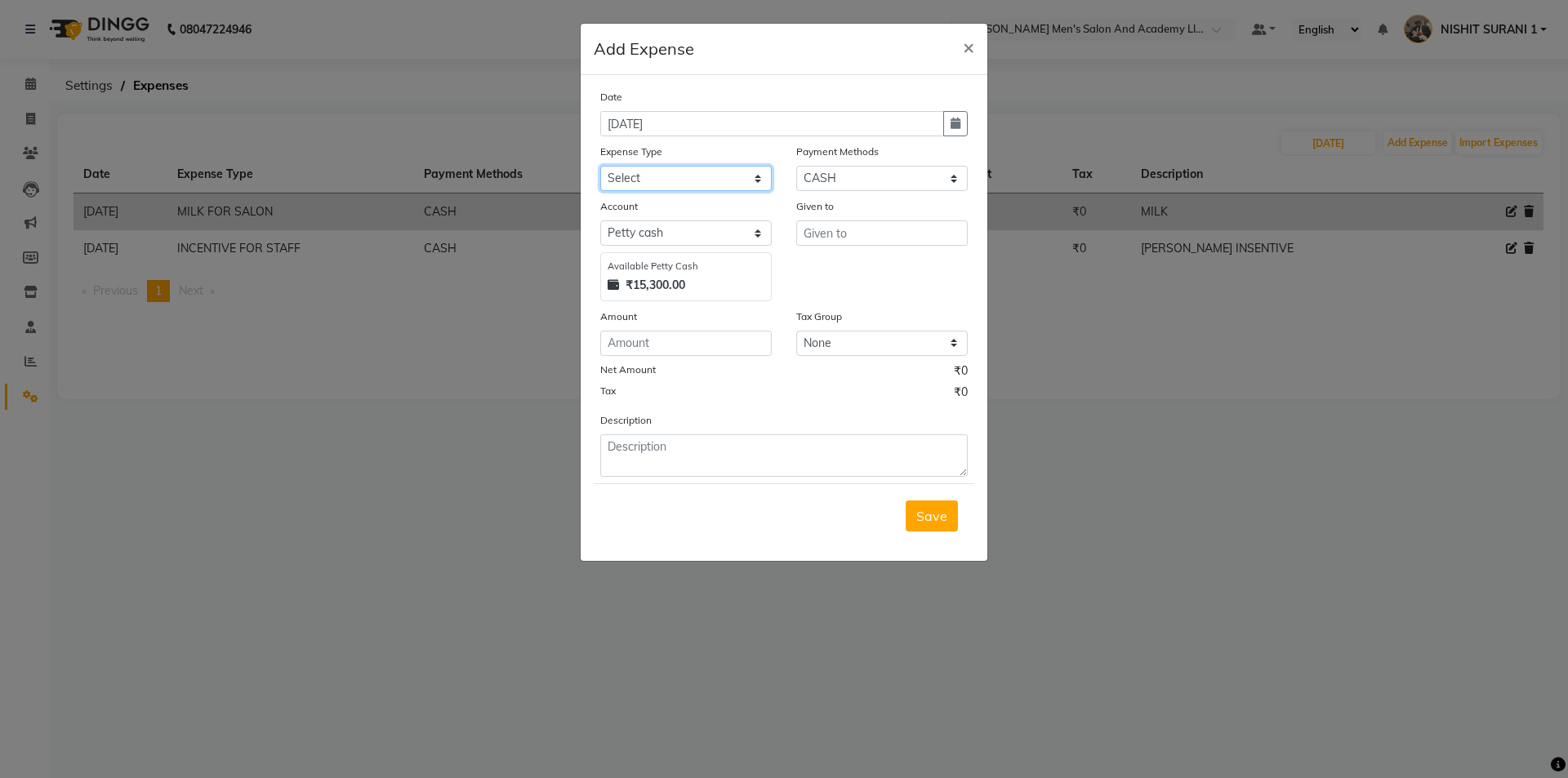
click at [693, 185] on select "Select ADVANCE RUPEES FOR STAFF CLEANING GROSSERY CLENING ITEM HOUSEKEEPIN clie…" at bounding box center [686, 178] width 171 height 26
click at [600, 165] on select "Select ADVANCE RUPEES FOR STAFF CLEANING GROSSERY CLENING ITEM HOUSEKEEPIN clie…" at bounding box center [686, 178] width 171 height 26
click at [700, 346] on input "number" at bounding box center [686, 344] width 171 height 26
click at [831, 230] on input "text" at bounding box center [882, 233] width 171 height 26
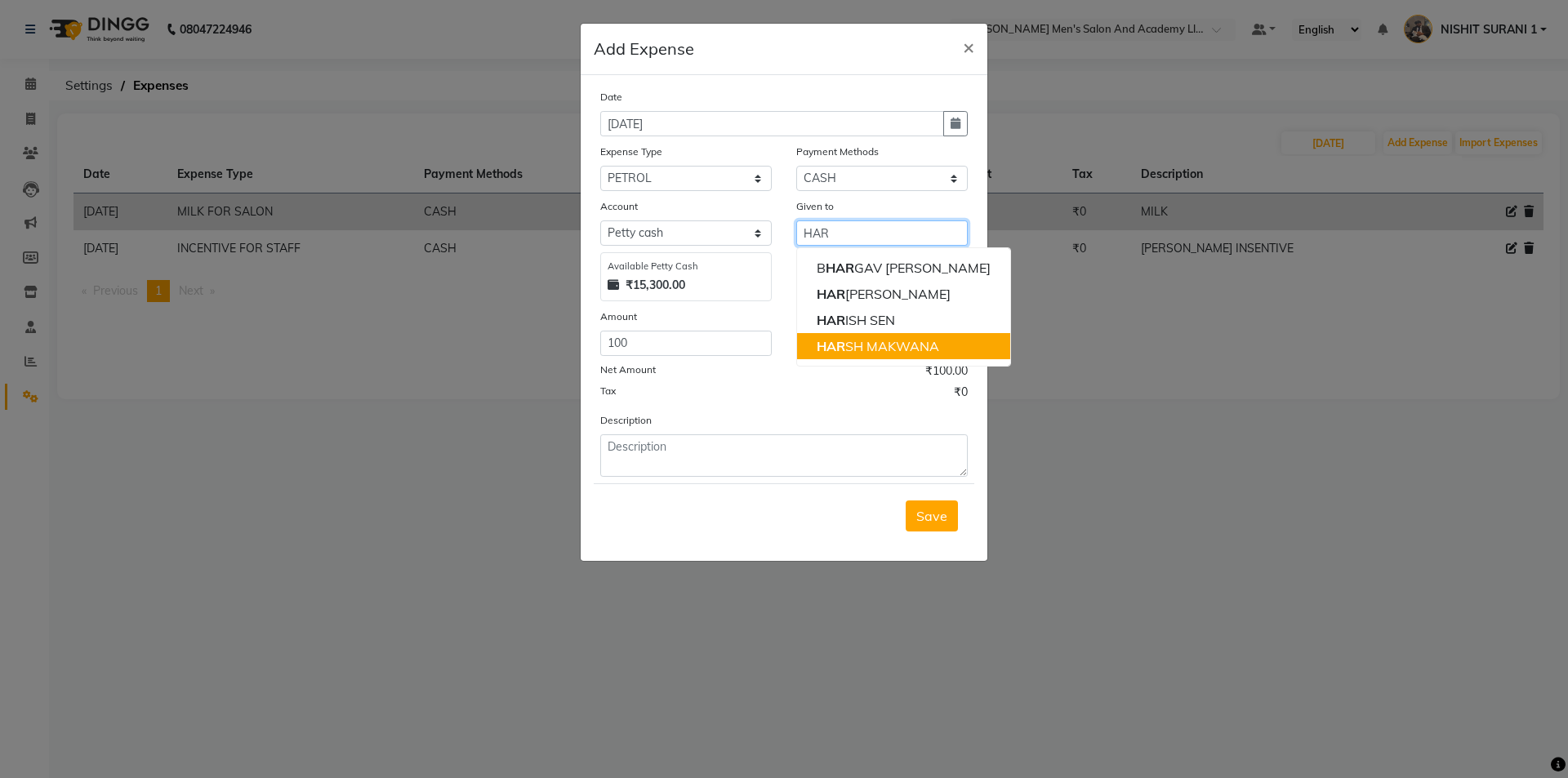
click at [880, 351] on ngb-highlight "HAR SH MAKWANA" at bounding box center [877, 345] width 123 height 16
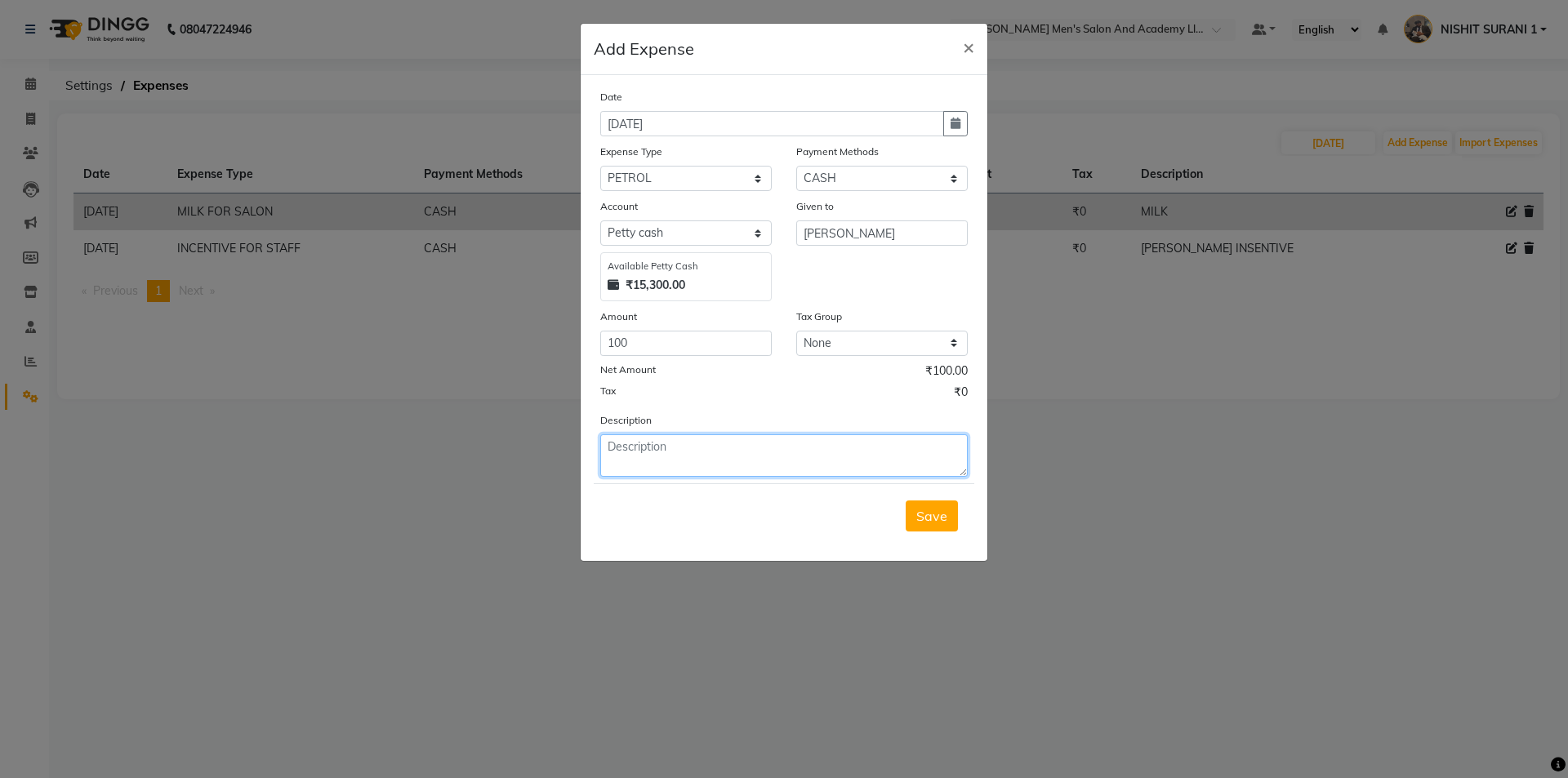
drag, startPoint x: 860, startPoint y: 448, endPoint x: 832, endPoint y: 444, distance: 28.3
click at [859, 448] on textarea at bounding box center [784, 456] width 368 height 43
click at [940, 511] on span "Save" at bounding box center [932, 515] width 31 height 16
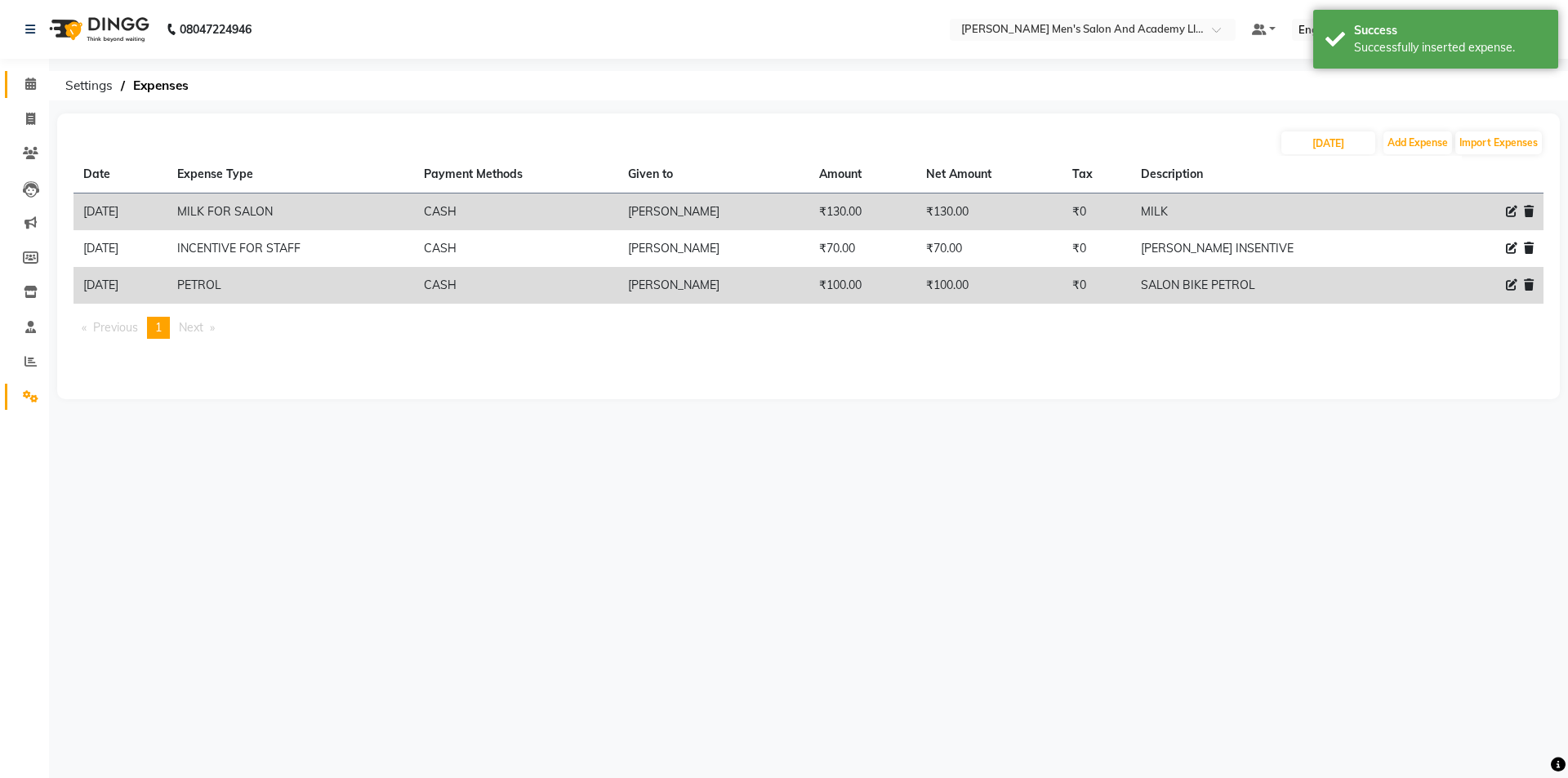
click at [15, 85] on link "Calendar" at bounding box center [25, 84] width 39 height 27
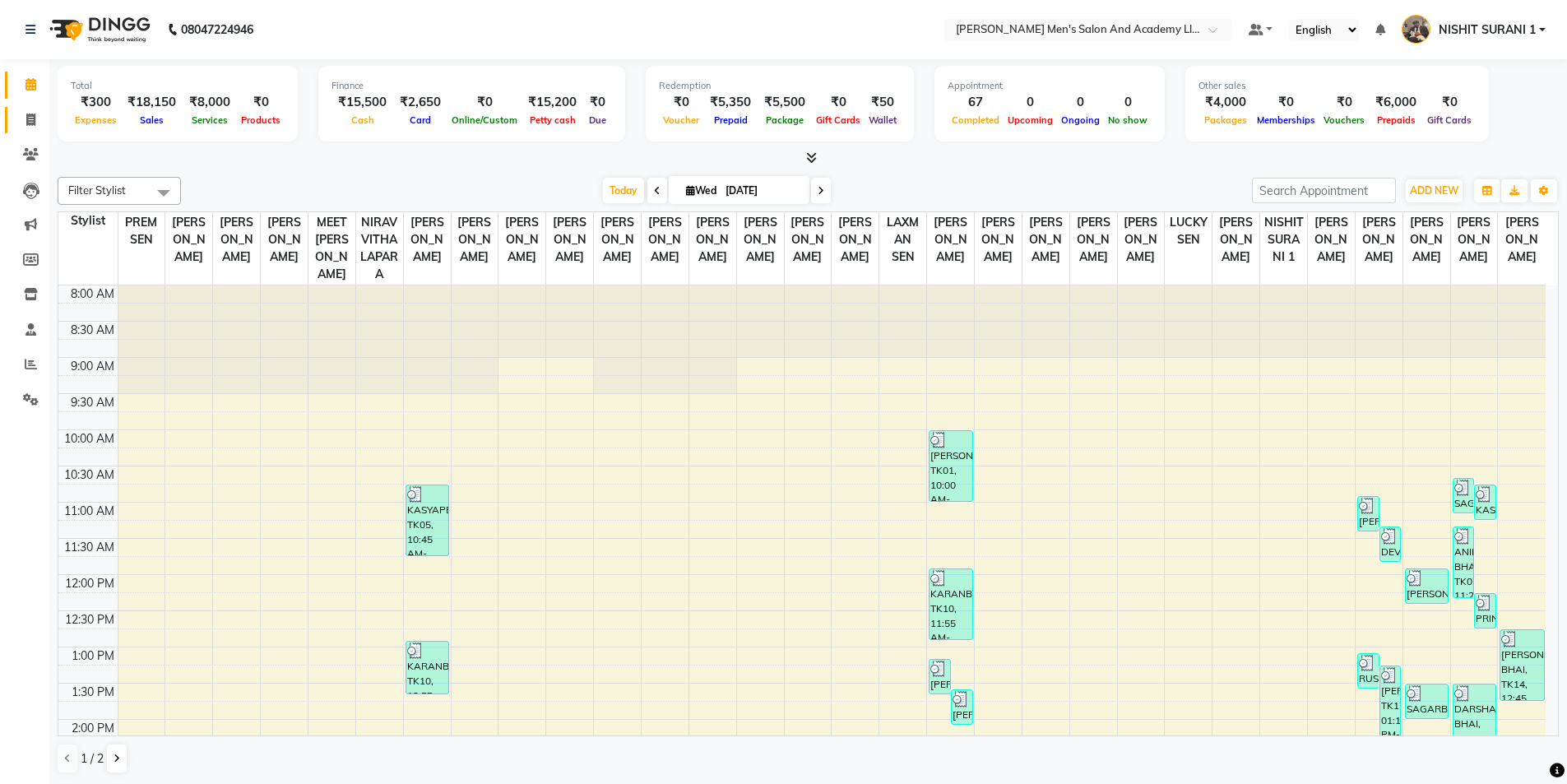
click at [23, 109] on link "Invoice" at bounding box center [25, 120] width 40 height 27
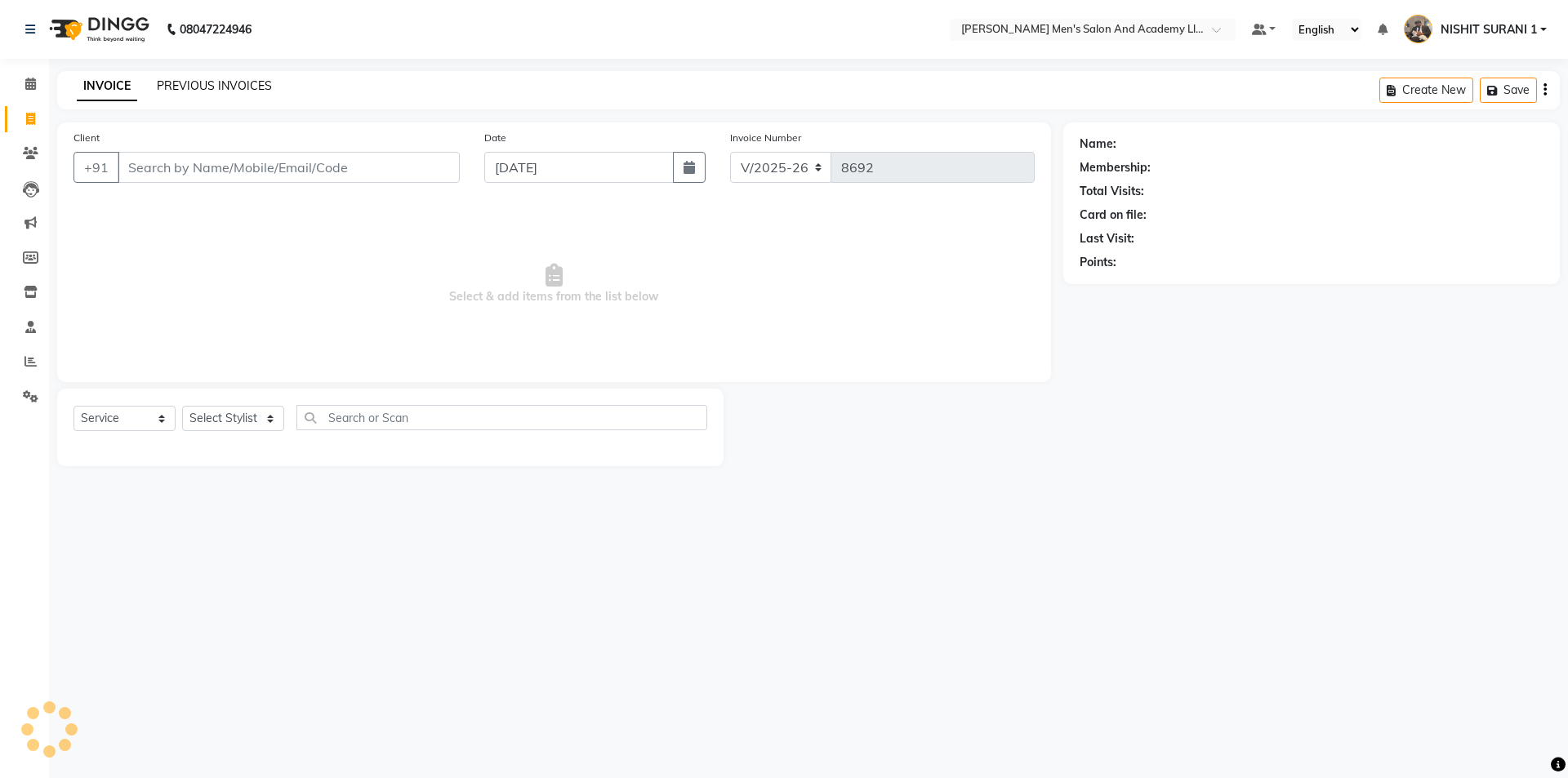
drag, startPoint x: 175, startPoint y: 70, endPoint x: 175, endPoint y: 80, distance: 10.0
click at [175, 73] on div "08047224946 Select Location × Sandy Men's Salon And Academy Llp, Speed Well Def…" at bounding box center [784, 389] width 1568 height 778
click at [173, 89] on link "PREVIOUS INVOICES" at bounding box center [214, 85] width 115 height 15
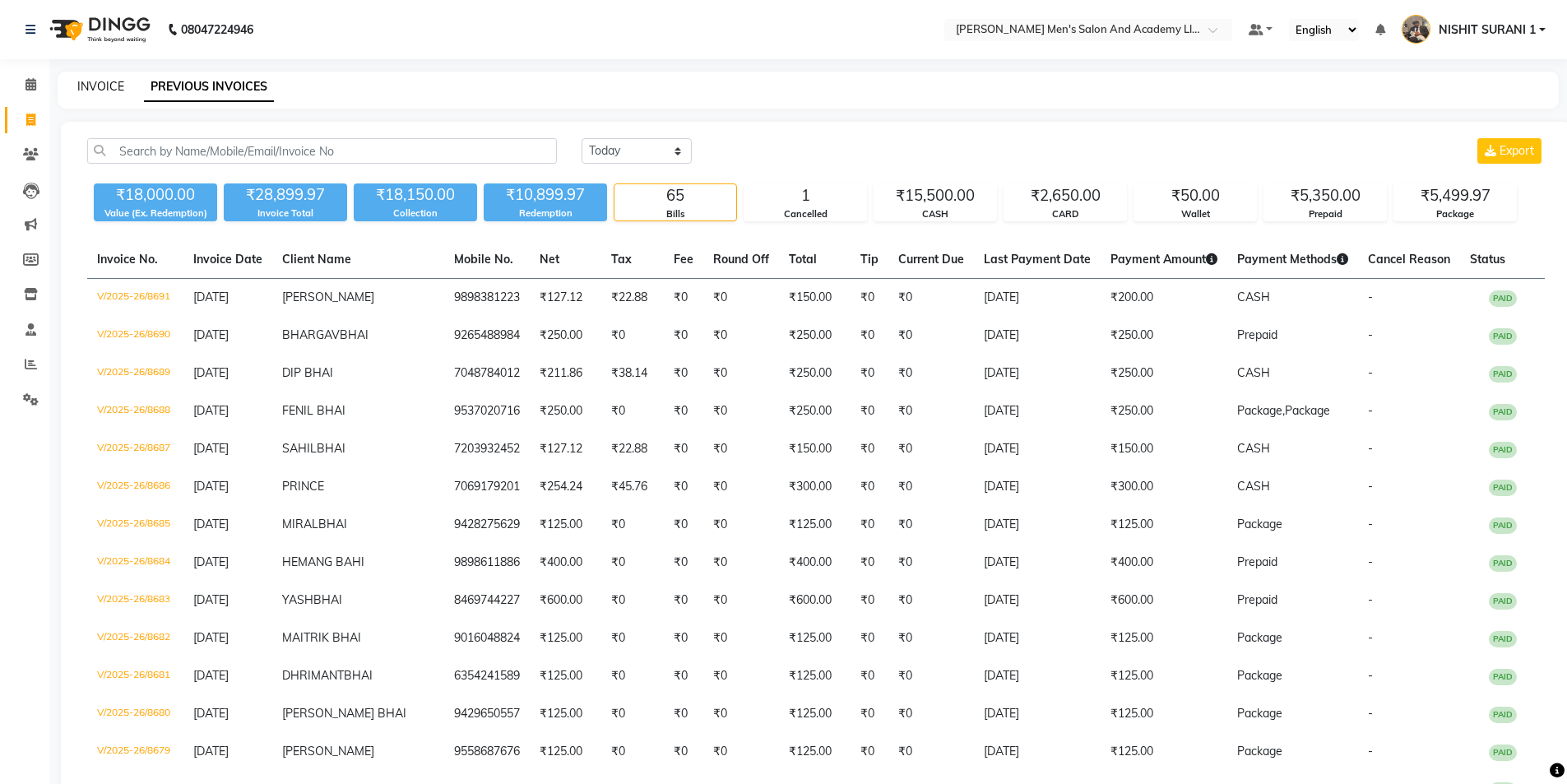
click at [91, 85] on link "INVOICE" at bounding box center [101, 85] width 47 height 15
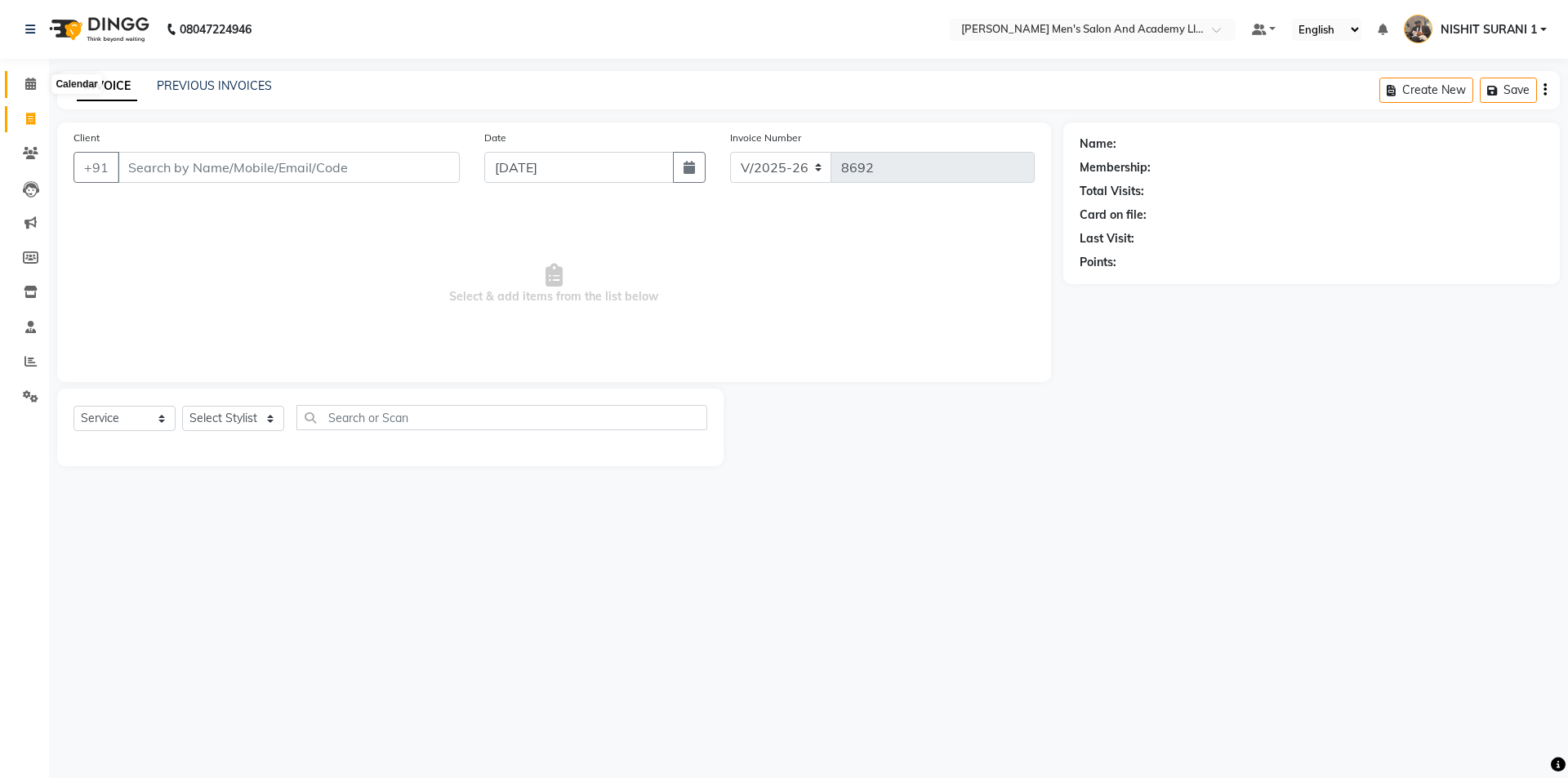
click at [31, 86] on icon at bounding box center [31, 83] width 10 height 12
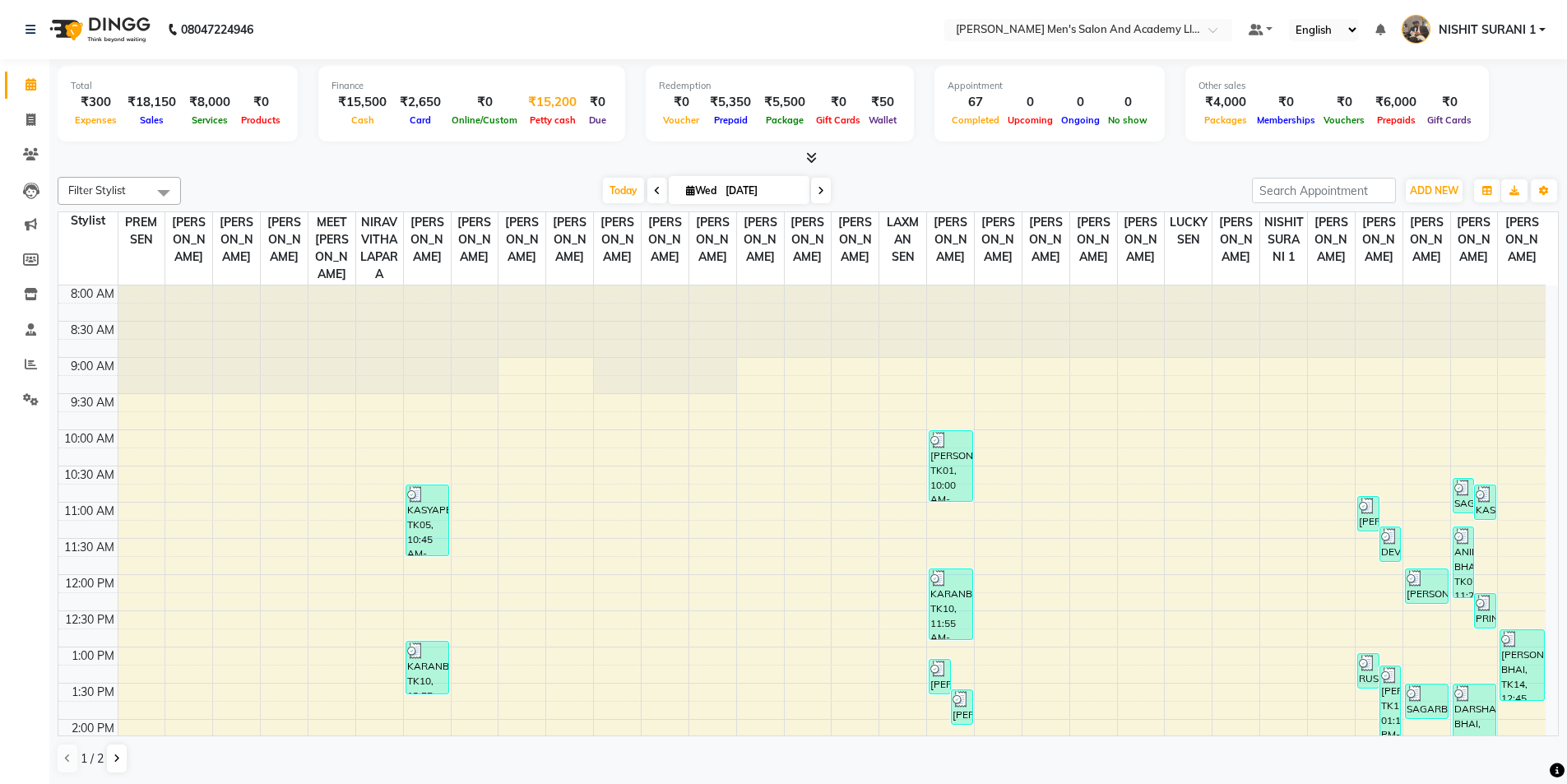
click at [551, 106] on div "₹15,200" at bounding box center [552, 103] width 61 height 19
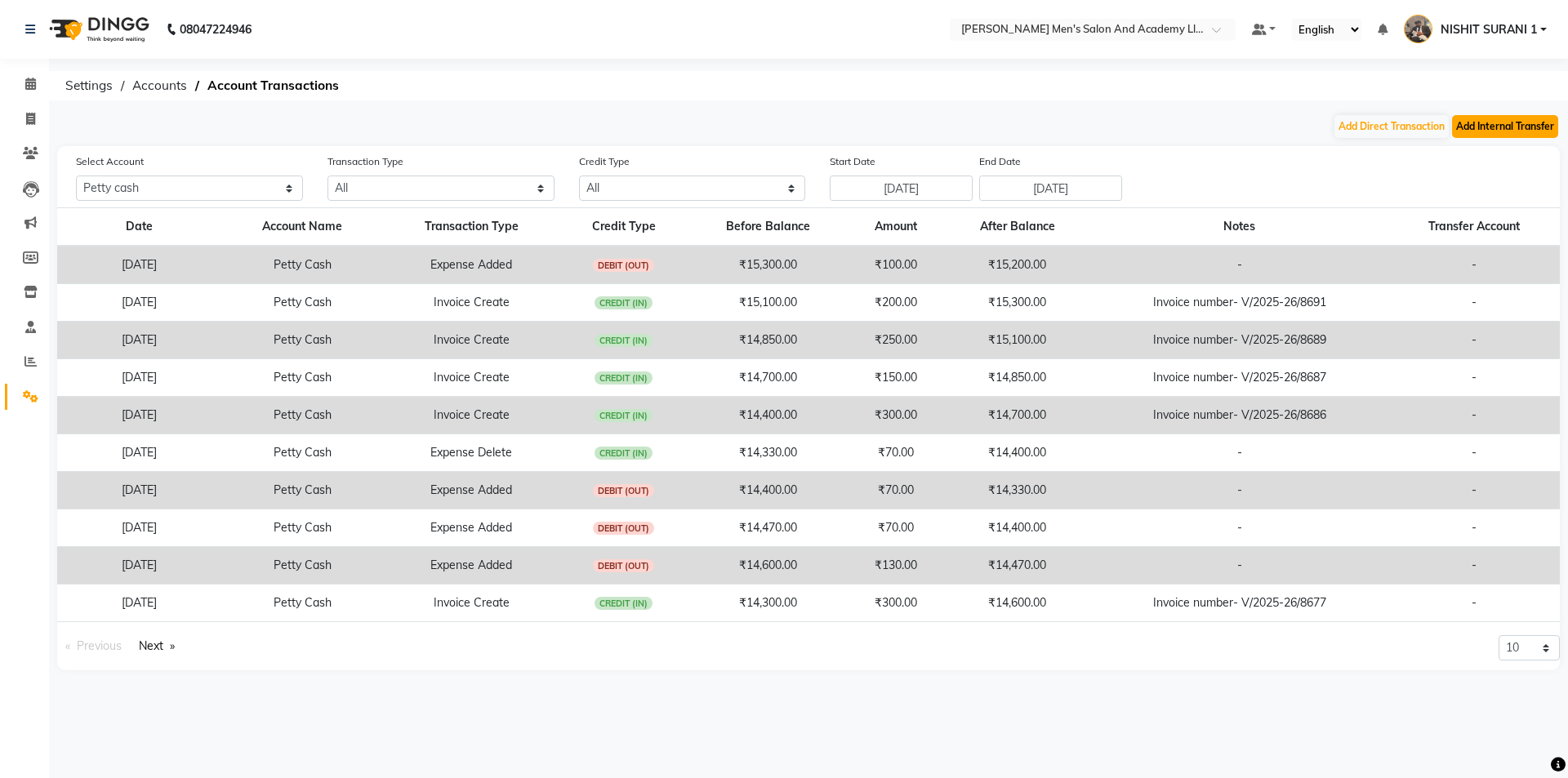
click at [1458, 124] on button "Add Internal Transfer" at bounding box center [1505, 126] width 106 height 23
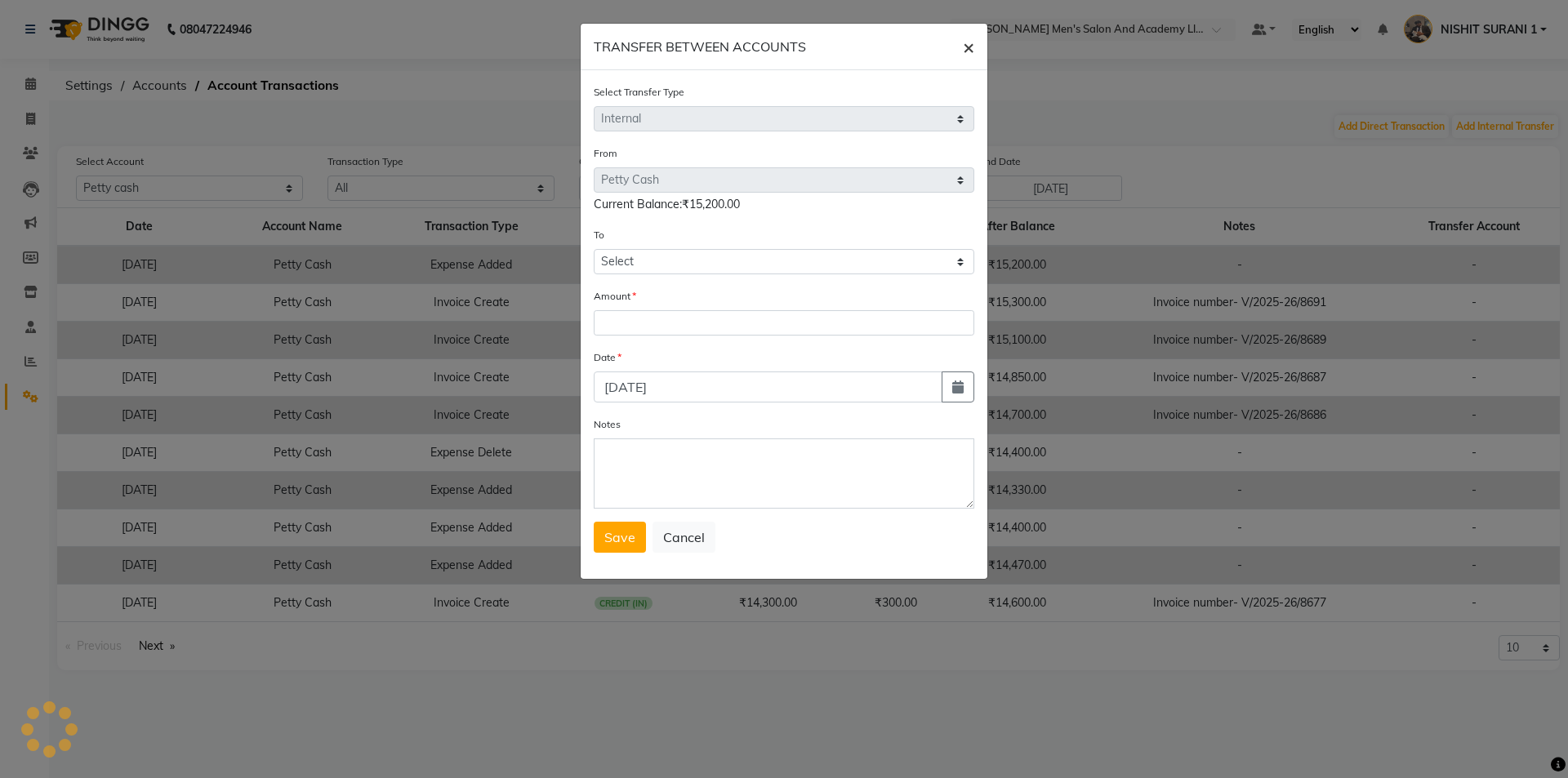
click at [970, 43] on span "×" at bounding box center [968, 46] width 11 height 25
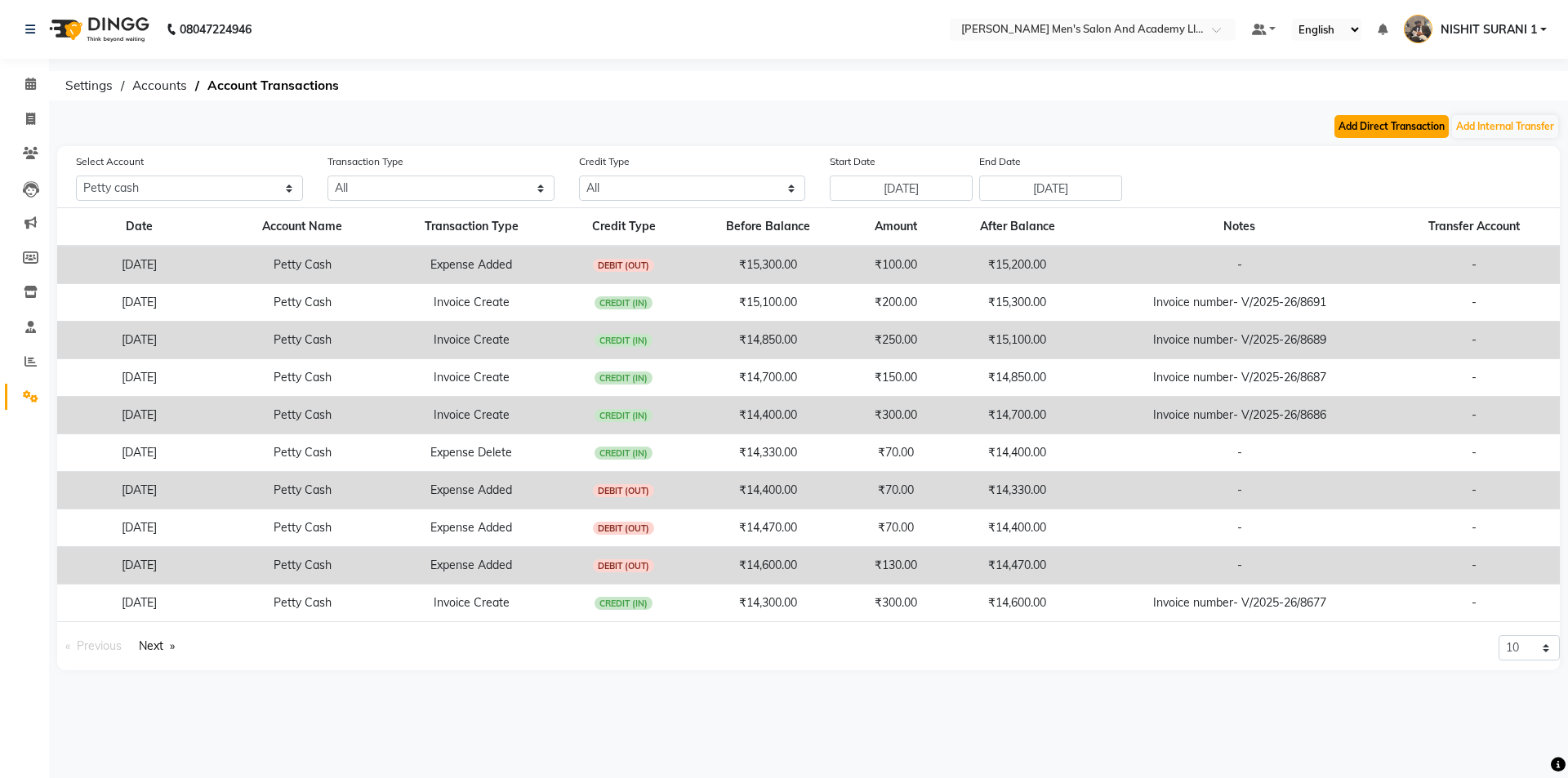
click at [1388, 133] on button "Add Direct Transaction" at bounding box center [1391, 126] width 114 height 23
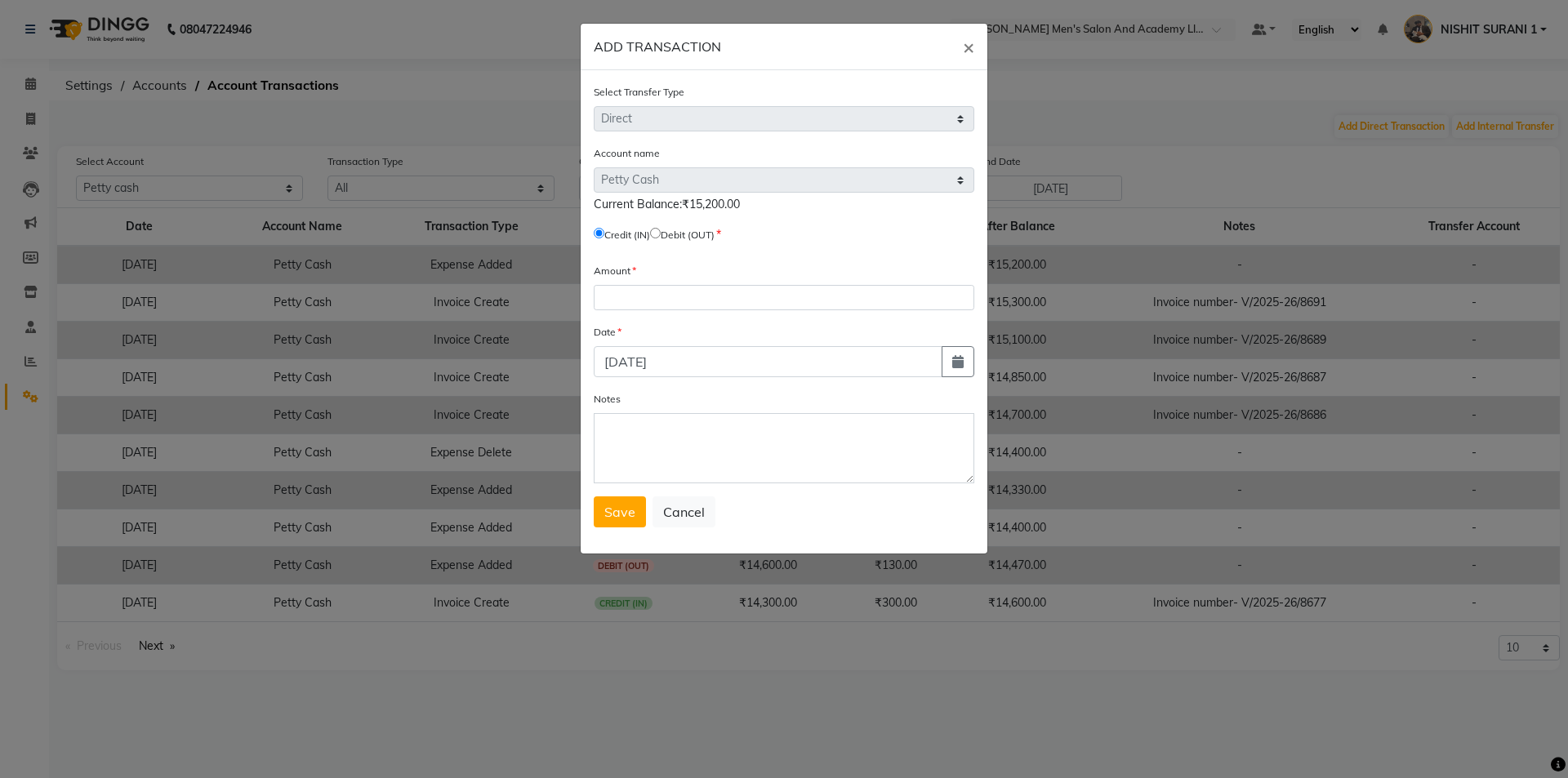
drag, startPoint x: 670, startPoint y: 230, endPoint x: 679, endPoint y: 248, distance: 20.1
click at [661, 230] on input "radio" at bounding box center [655, 233] width 10 height 10
click at [692, 296] on input "number" at bounding box center [784, 297] width 381 height 26
click at [736, 464] on textarea "Notes" at bounding box center [784, 448] width 381 height 70
click at [630, 524] on button "Save" at bounding box center [619, 512] width 52 height 31
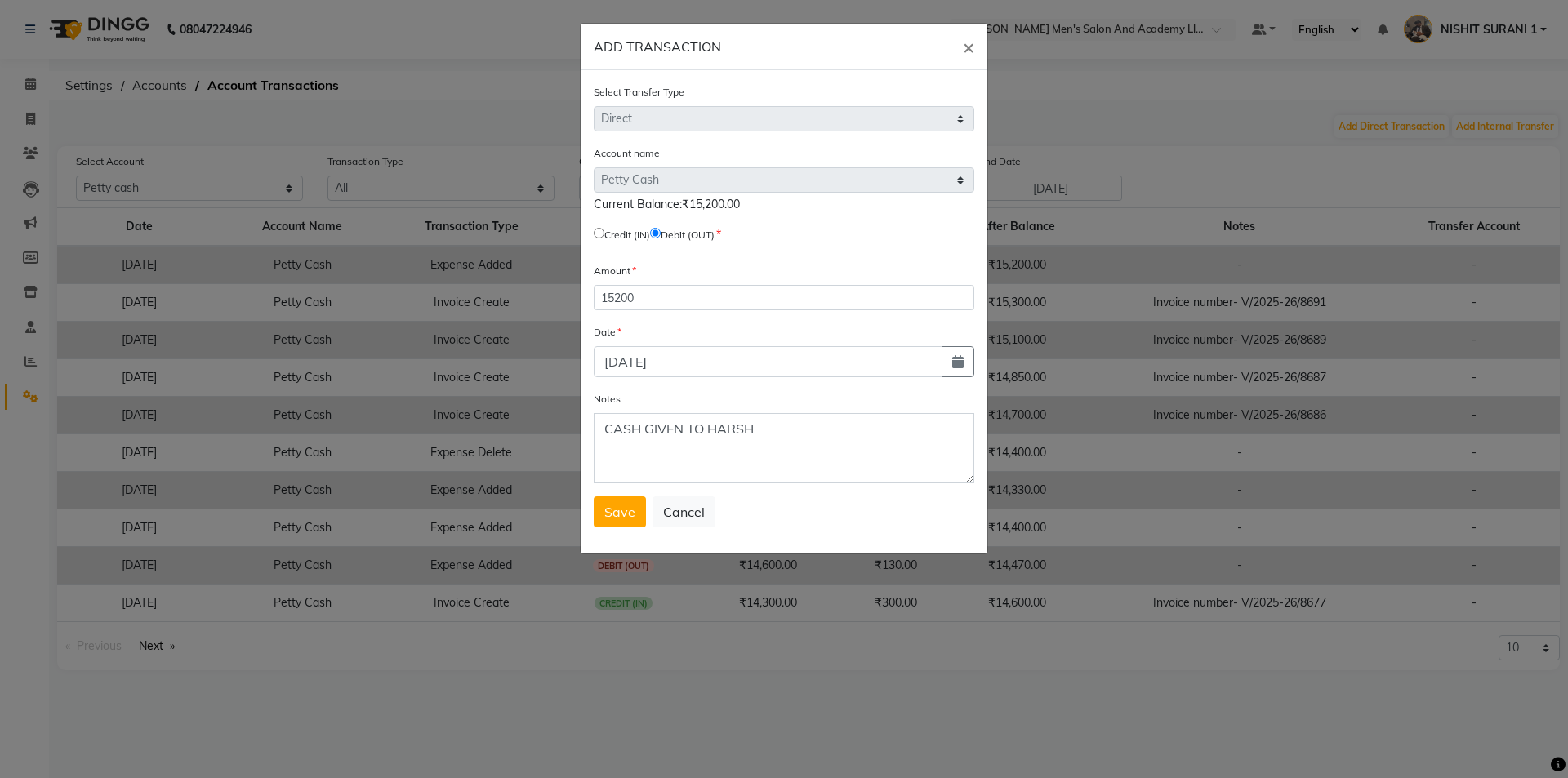
click at [631, 524] on div "Save Cancel" at bounding box center [784, 512] width 381 height 31
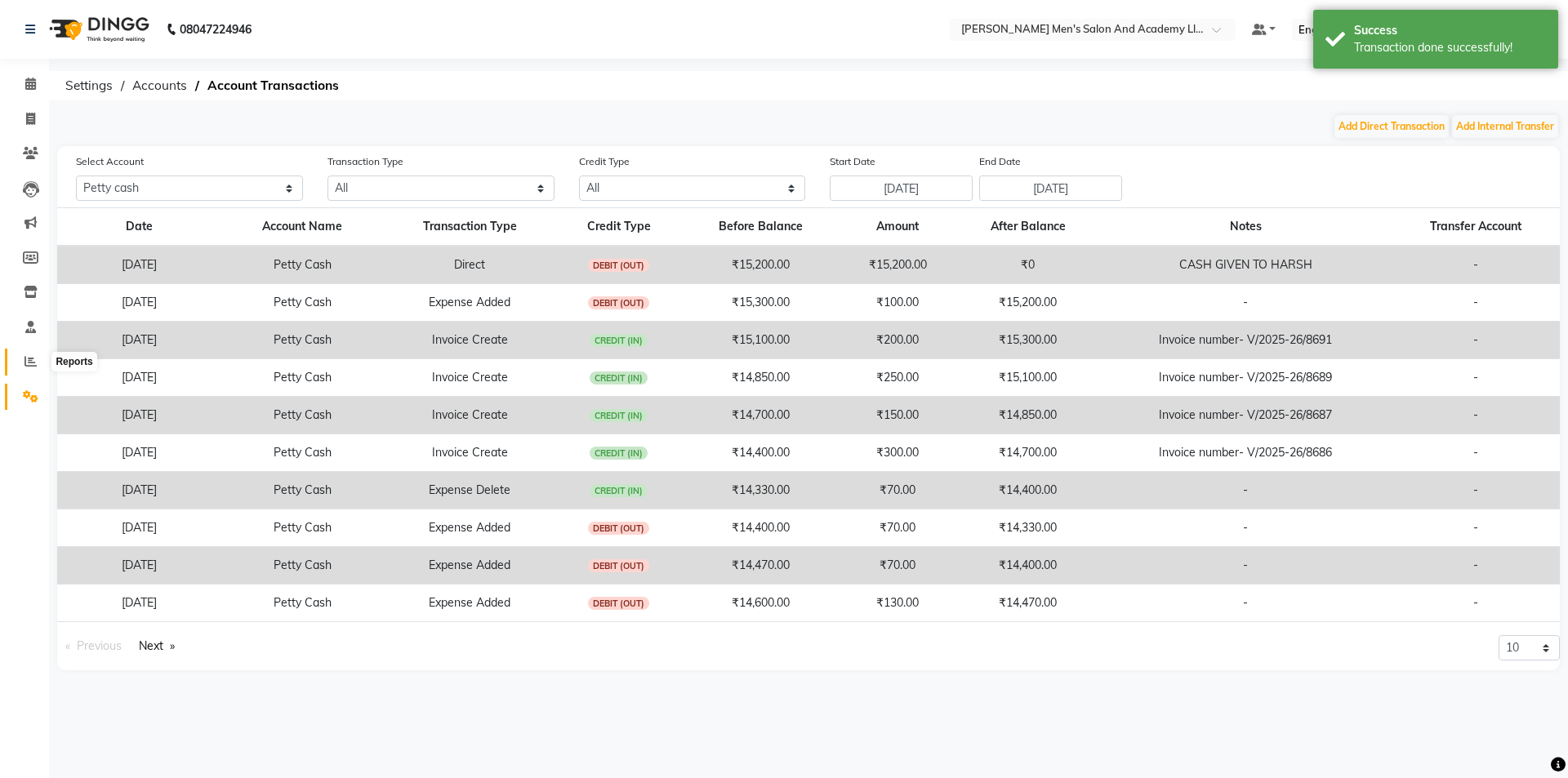
click at [19, 366] on span at bounding box center [30, 362] width 28 height 19
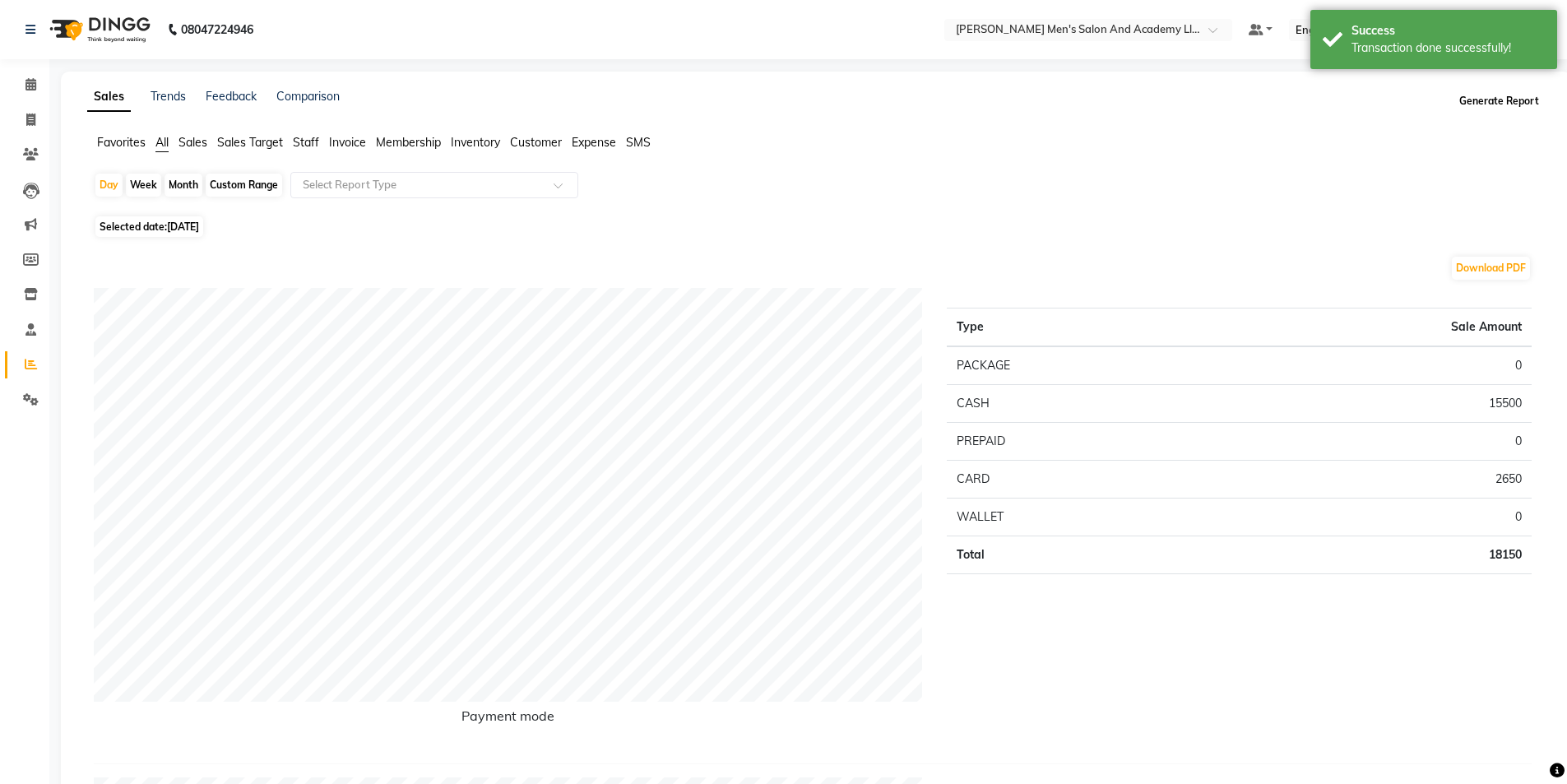
click at [1499, 99] on button "Generate Report" at bounding box center [1500, 101] width 88 height 23
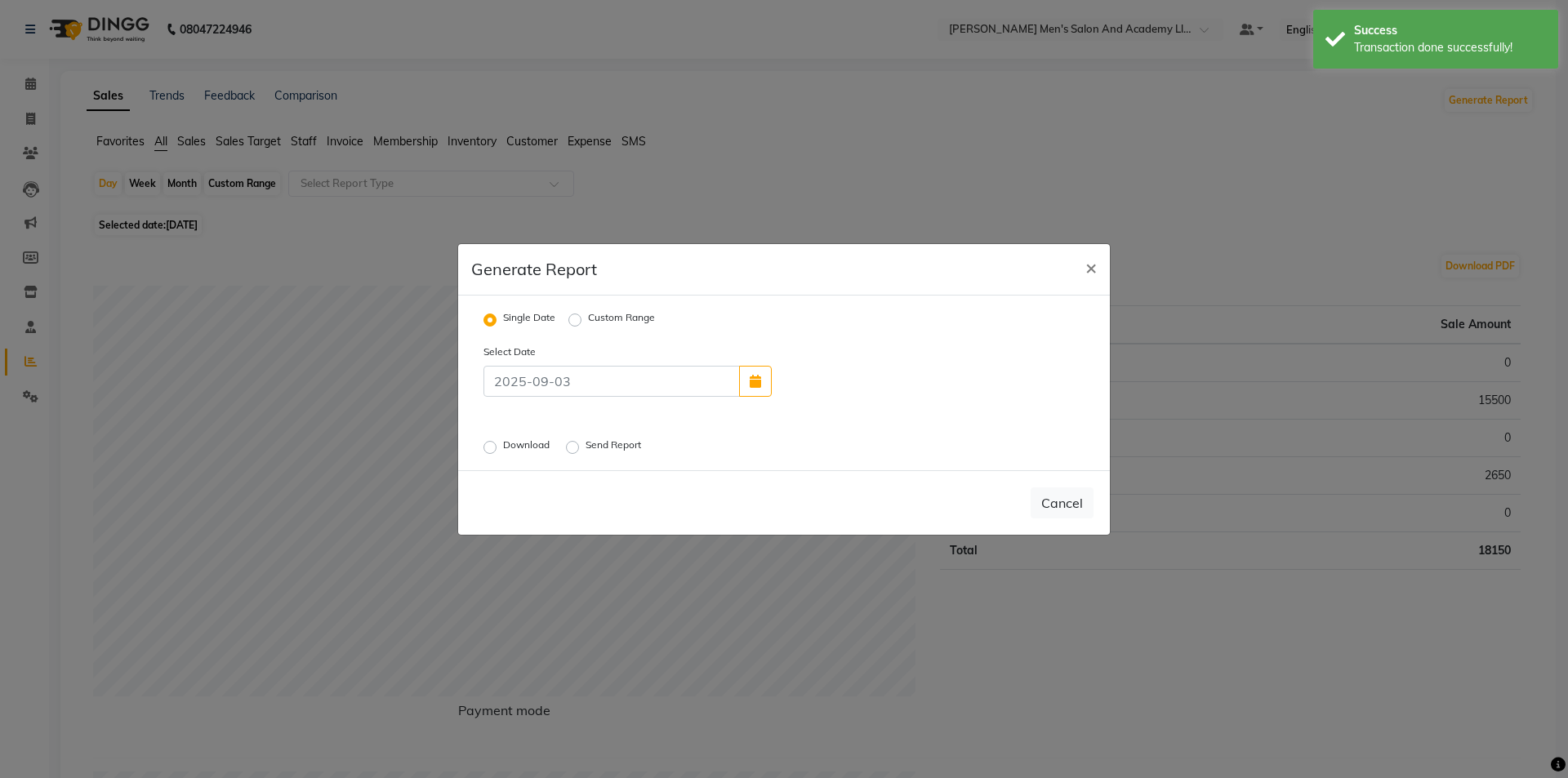
click at [503, 447] on label "Download" at bounding box center [528, 447] width 50 height 20
click at [488, 447] on input "Download" at bounding box center [492, 446] width 11 height 11
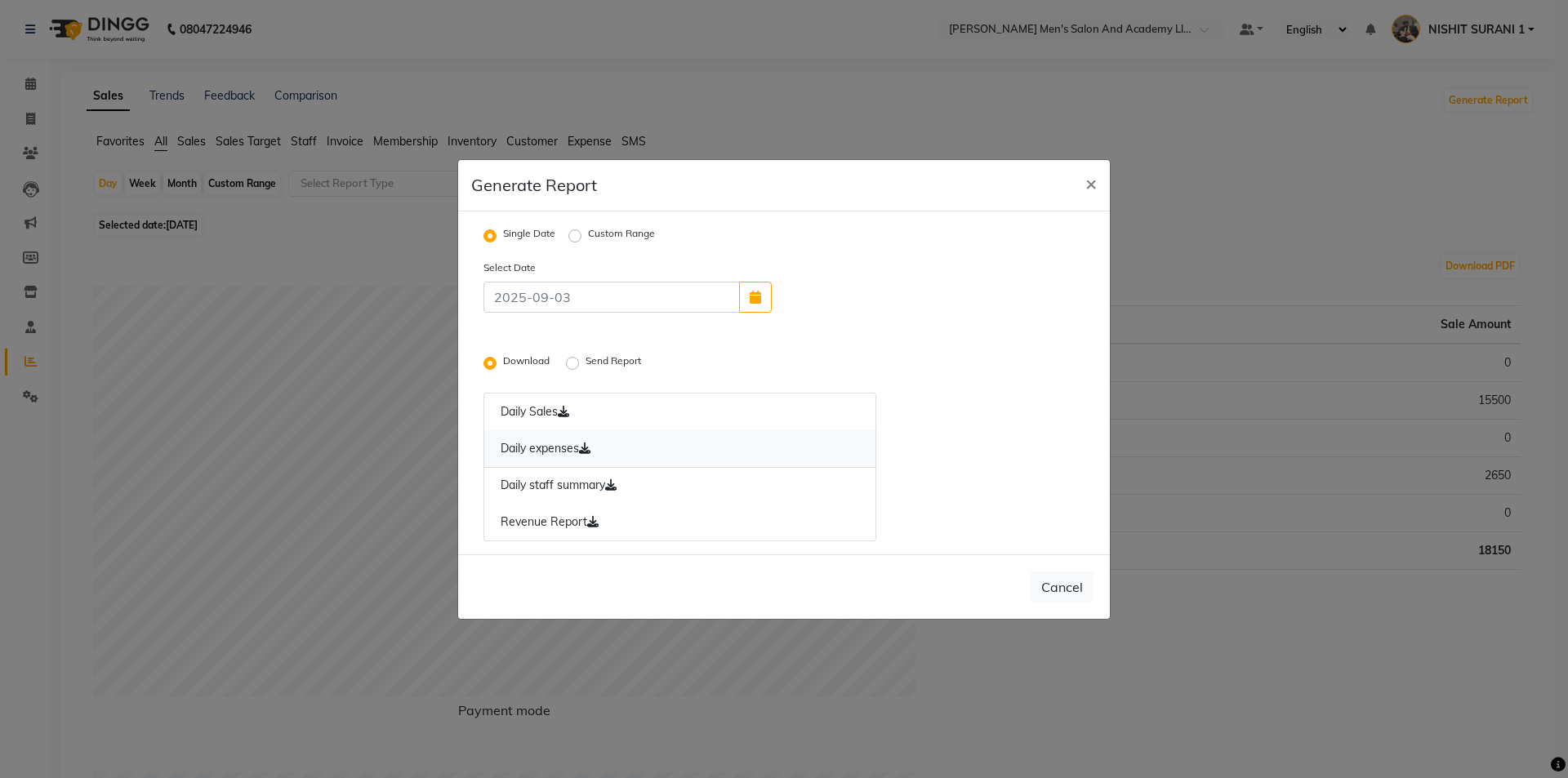
click at [562, 458] on link "Daily expenses" at bounding box center [680, 449] width 393 height 38
click at [577, 512] on link "Revenue Report" at bounding box center [680, 523] width 393 height 38
click at [1053, 584] on button "Cancel" at bounding box center [1061, 587] width 63 height 31
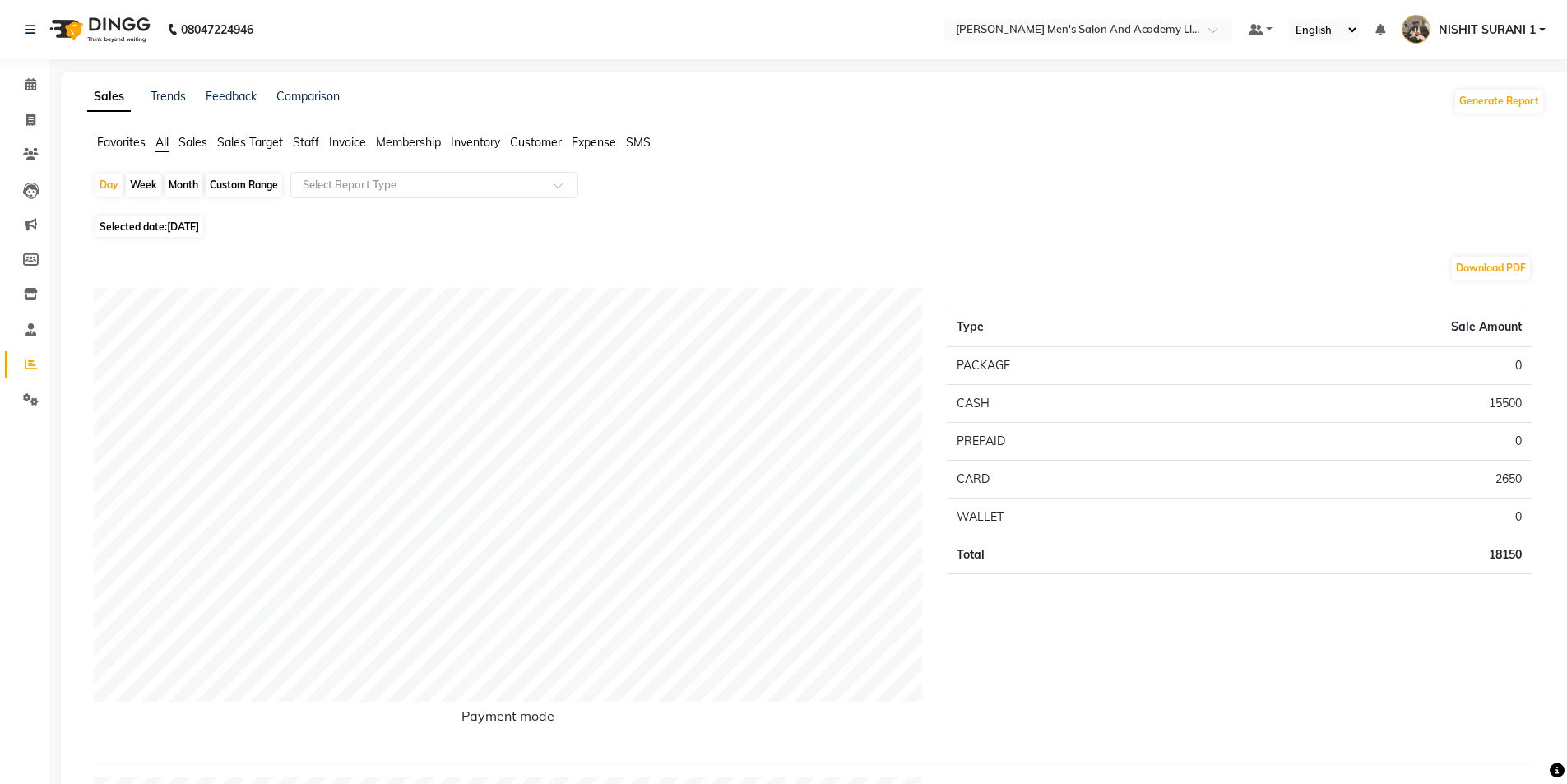
click at [311, 137] on span "Staff" at bounding box center [306, 142] width 26 height 15
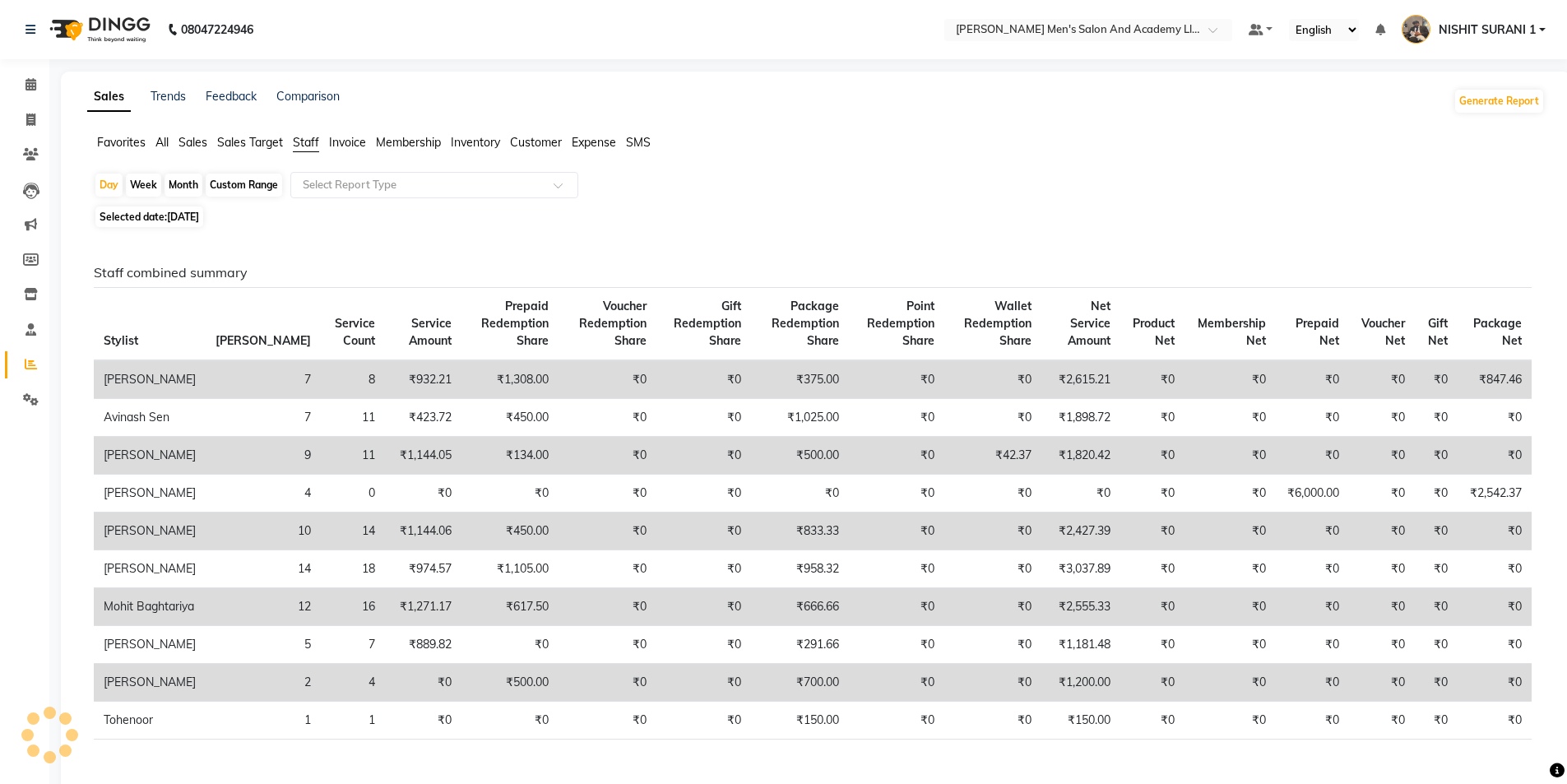
click at [345, 189] on input "text" at bounding box center [418, 185] width 237 height 16
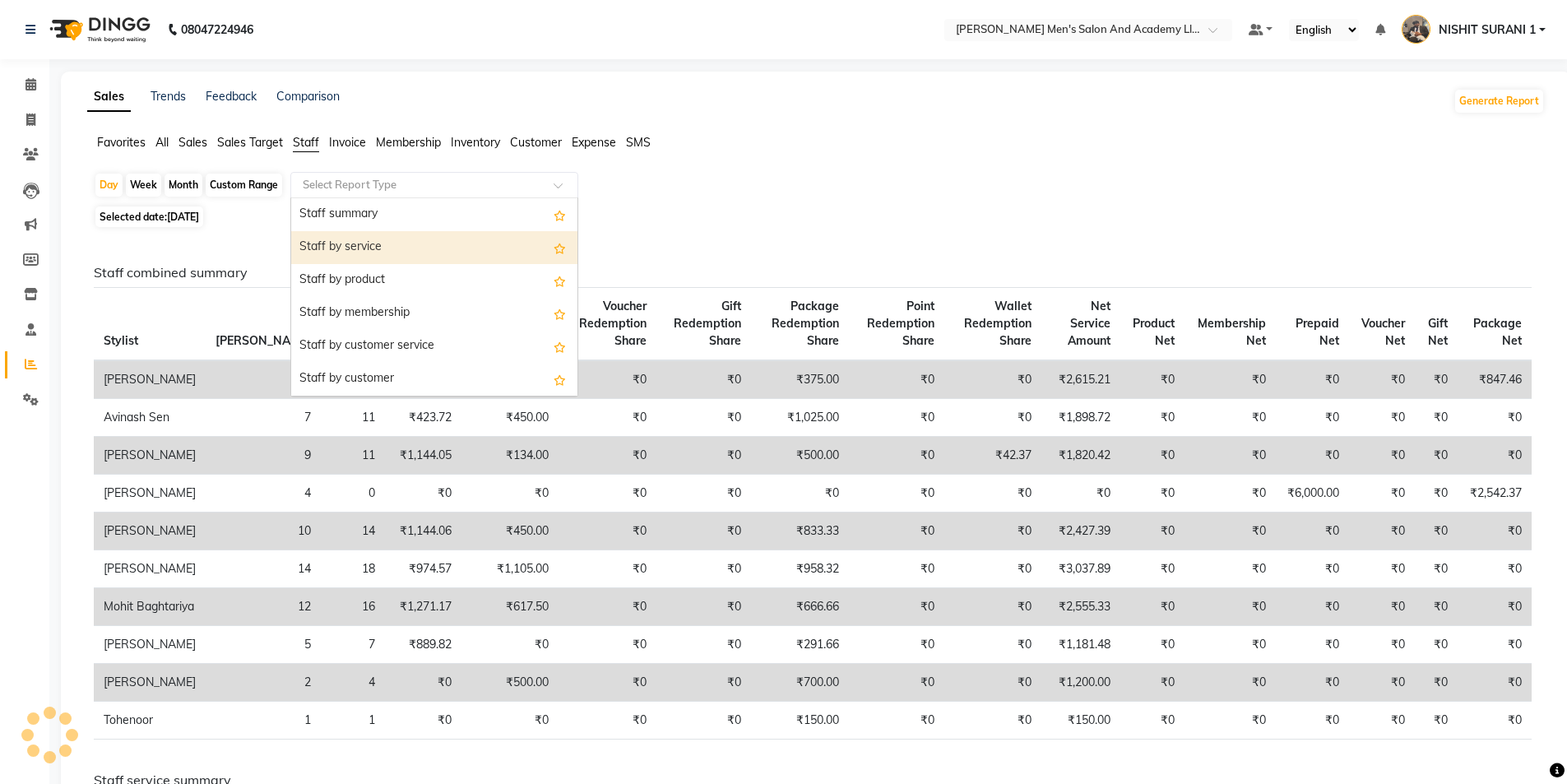
click at [377, 260] on div "Staff by service" at bounding box center [434, 248] width 286 height 33
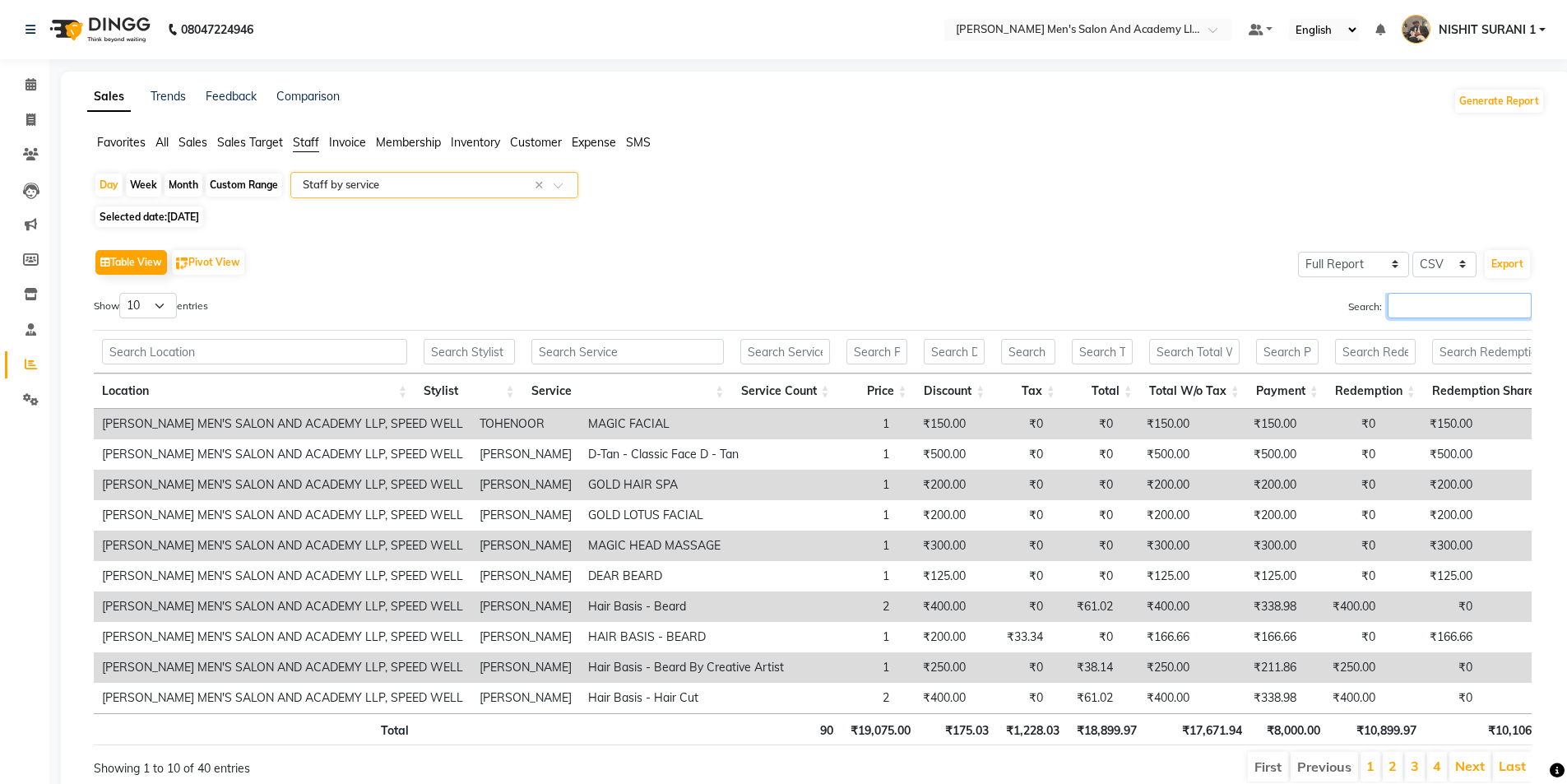
click at [1419, 299] on input "Search:" at bounding box center [1460, 306] width 144 height 26
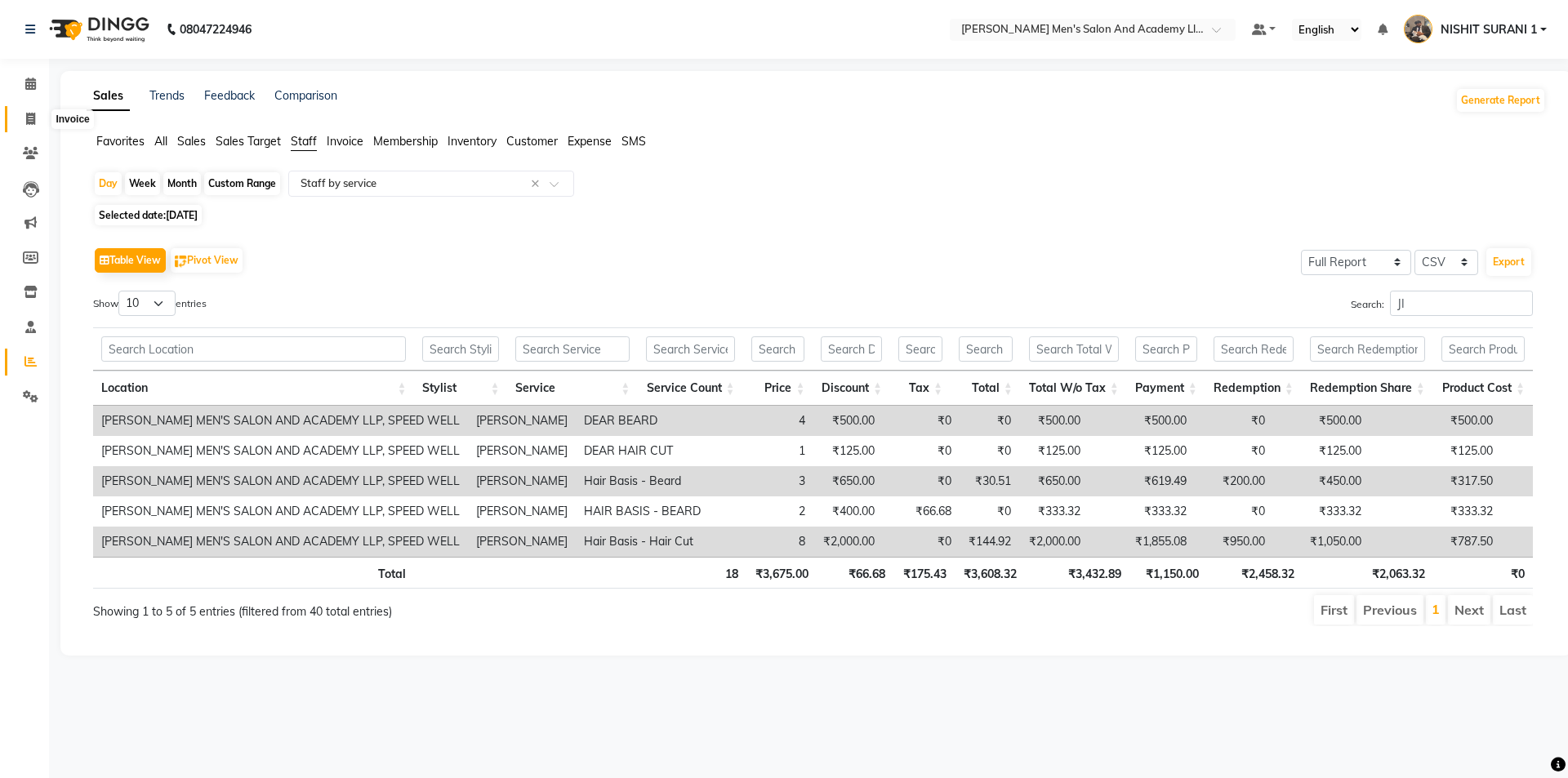
click at [23, 114] on span at bounding box center [30, 120] width 28 height 19
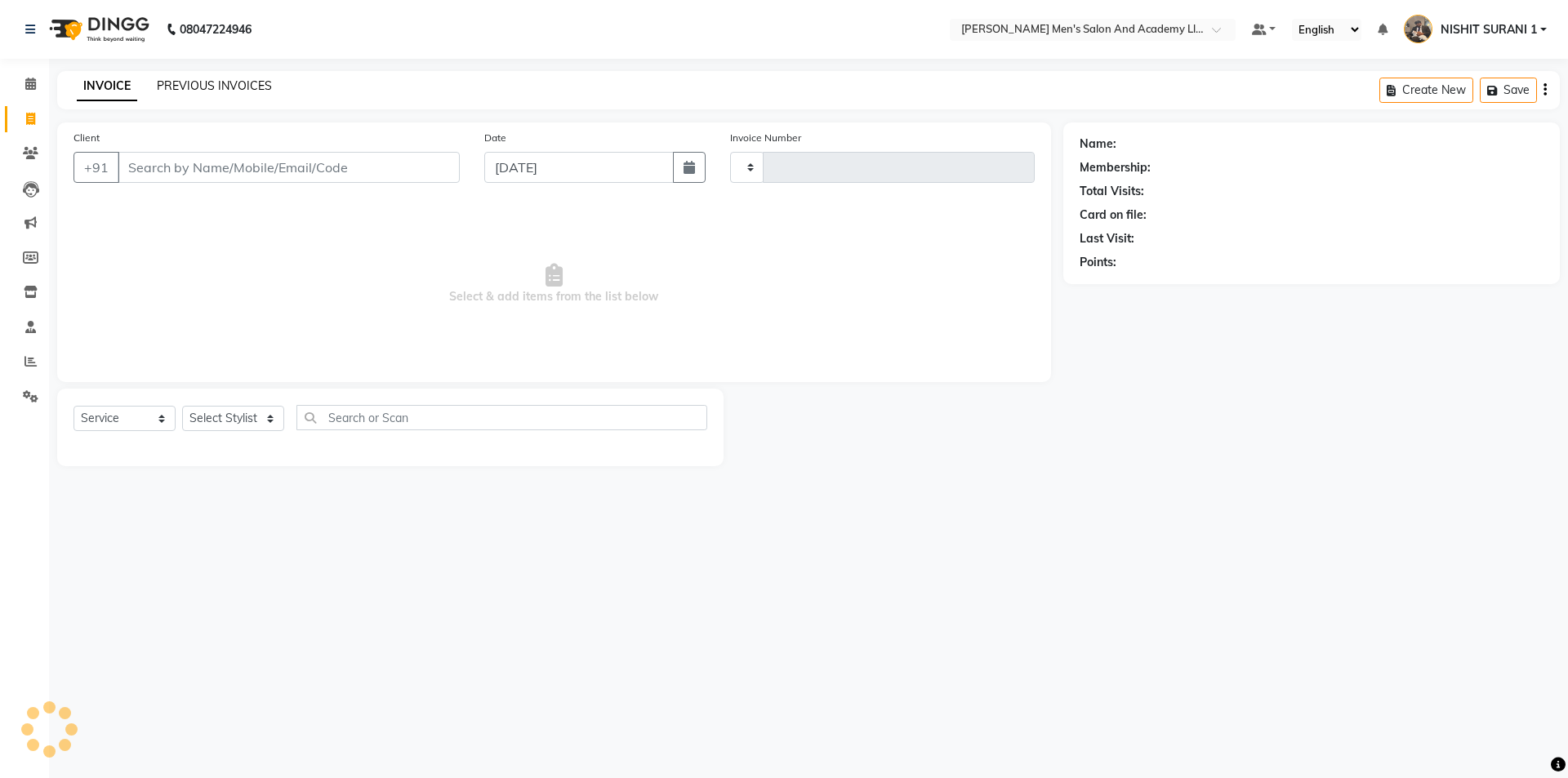
click at [185, 86] on link "PREVIOUS INVOICES" at bounding box center [214, 85] width 115 height 15
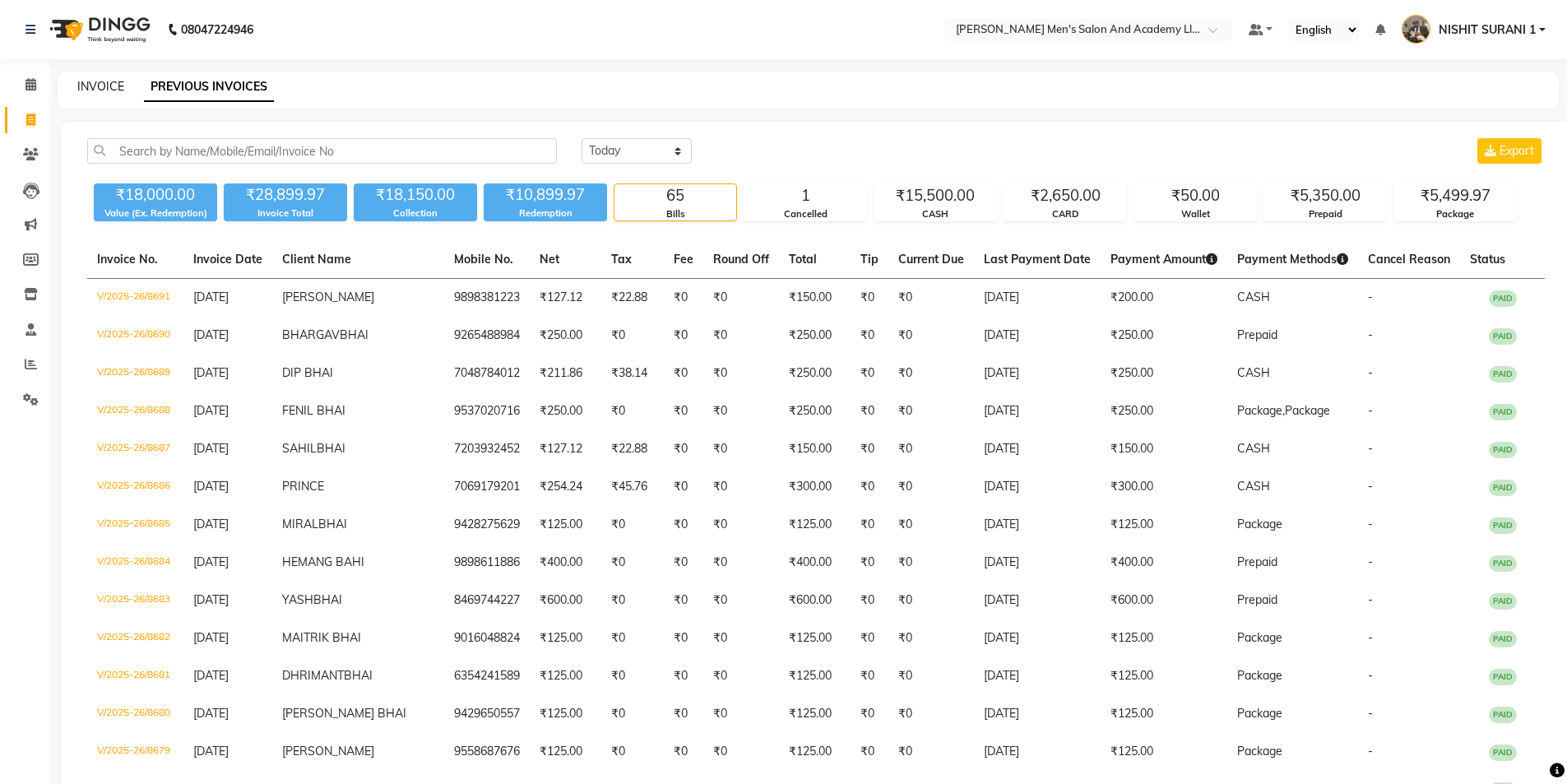
click at [107, 92] on link "INVOICE" at bounding box center [101, 85] width 47 height 15
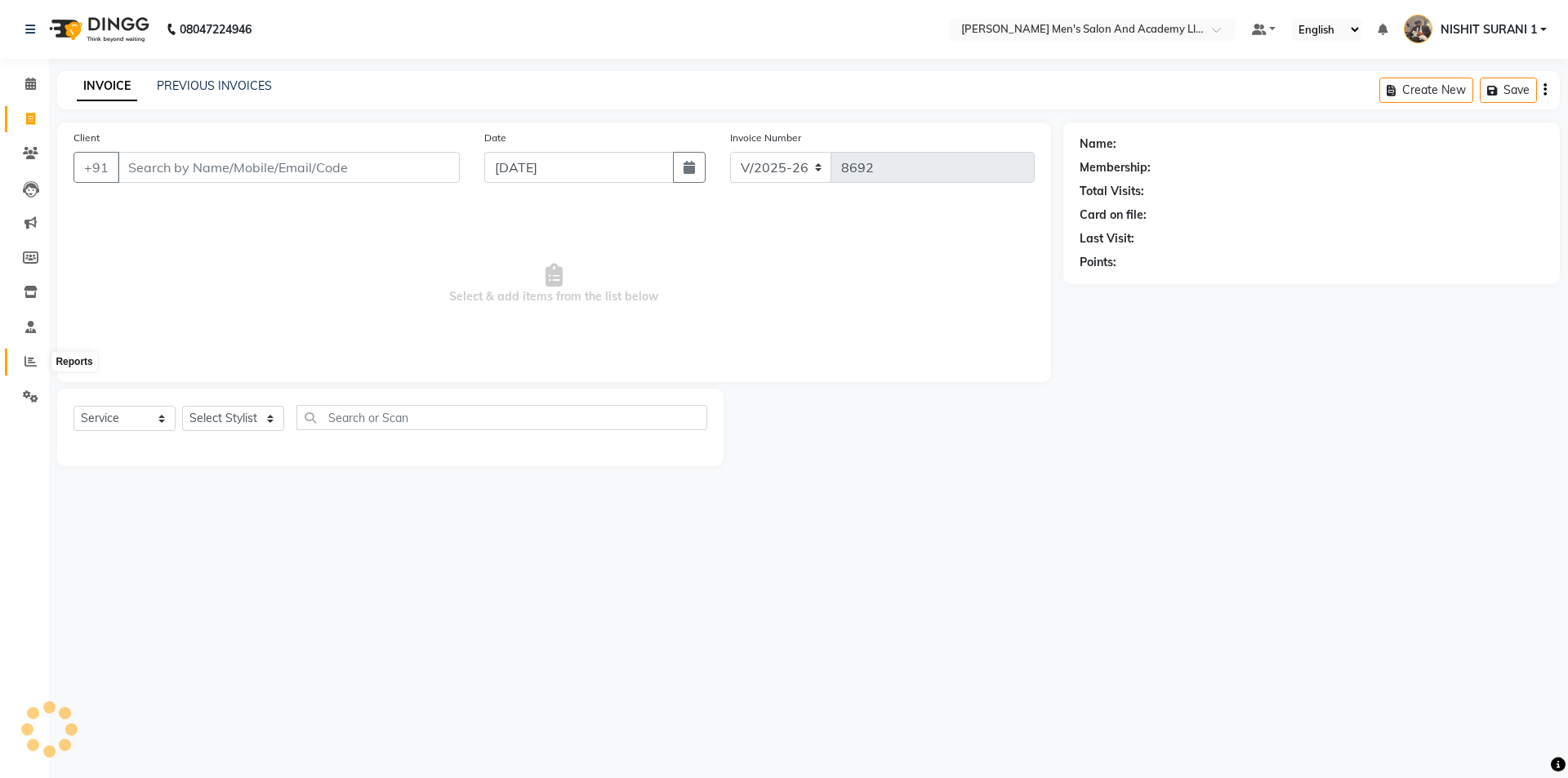
click at [37, 358] on span at bounding box center [30, 362] width 28 height 19
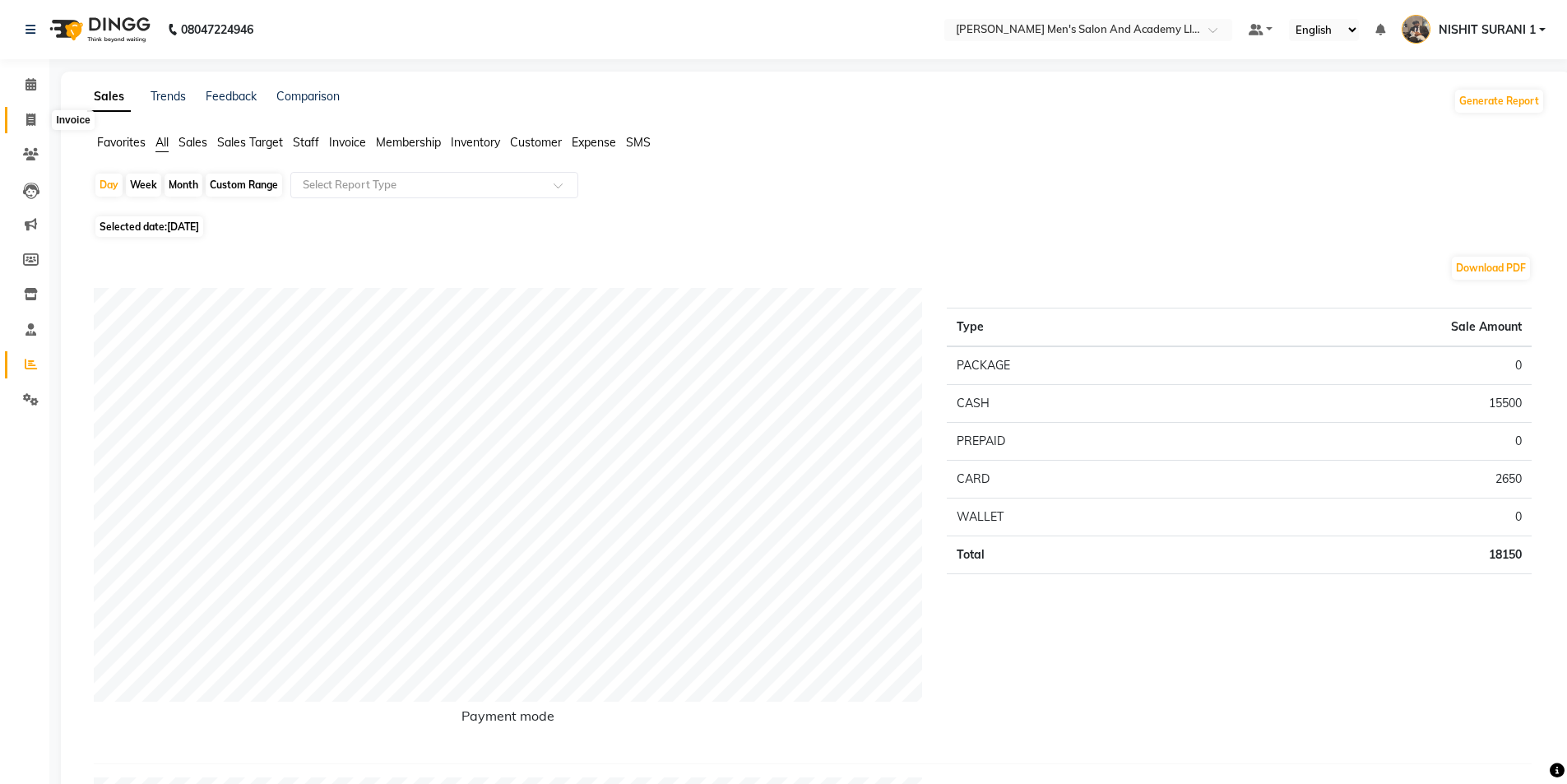
click at [28, 118] on icon at bounding box center [30, 119] width 9 height 12
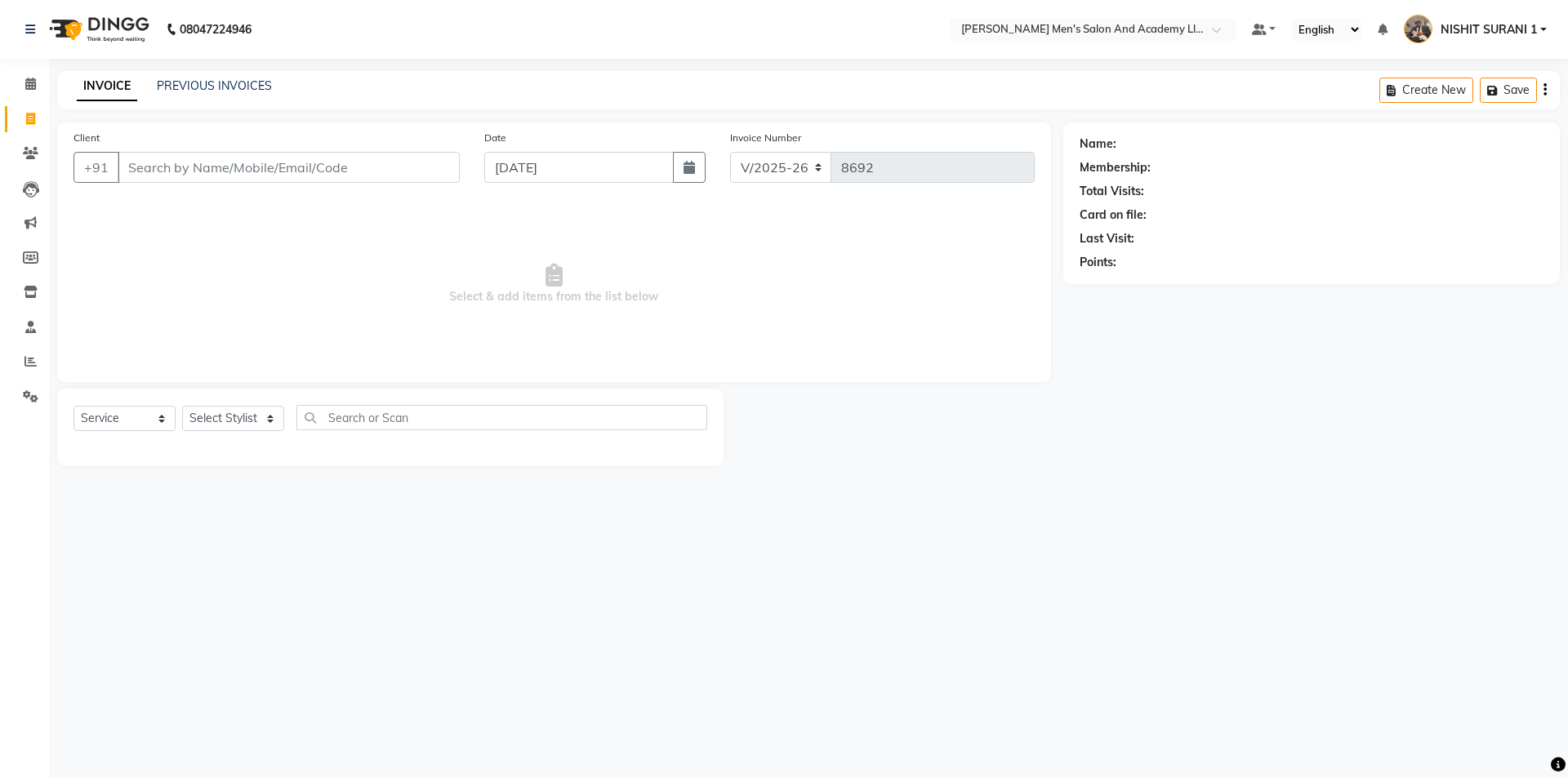
click at [1442, 29] on span "NISHIT SURANI 1" at bounding box center [1488, 30] width 96 height 17
click at [1430, 113] on link "Sign out" at bounding box center [1463, 117] width 149 height 26
